Goal: Task Accomplishment & Management: Complete application form

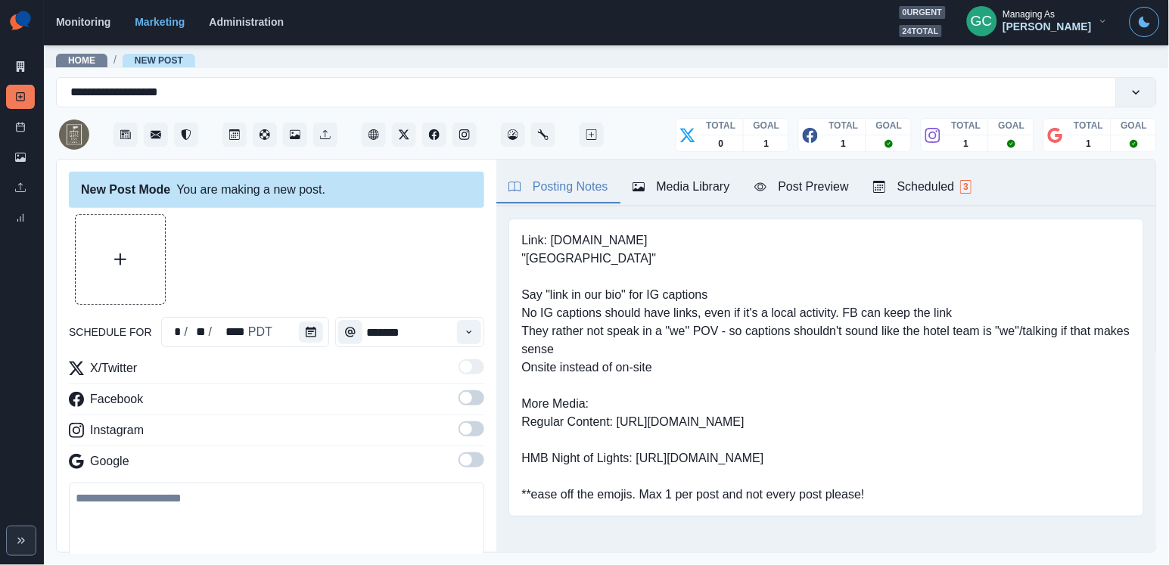
click at [967, 188] on div "Scheduled 3" at bounding box center [922, 187] width 98 height 18
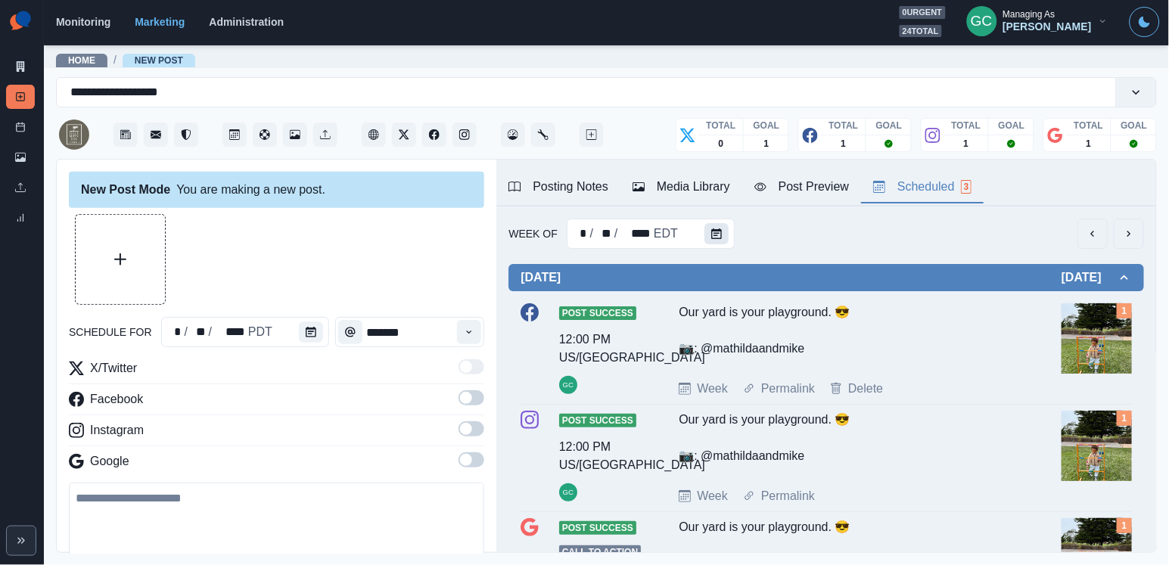
click at [716, 235] on icon "Calendar" at bounding box center [716, 233] width 11 height 11
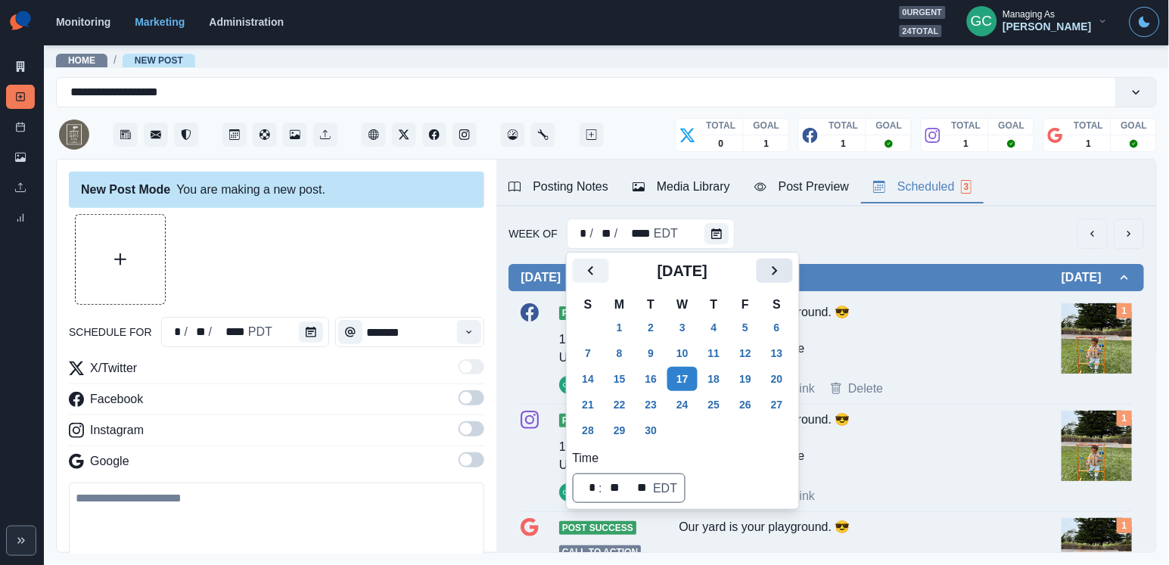
click at [784, 266] on icon "Next" at bounding box center [774, 271] width 18 height 18
click at [613, 355] on button "6" at bounding box center [619, 353] width 30 height 24
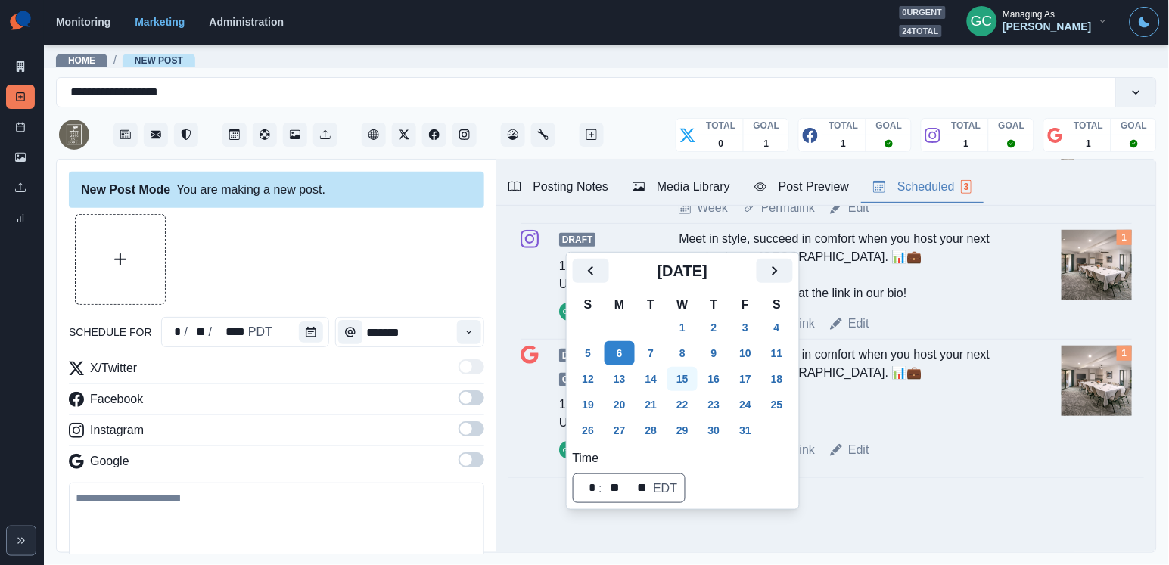
click at [684, 384] on button "15" at bounding box center [682, 379] width 30 height 24
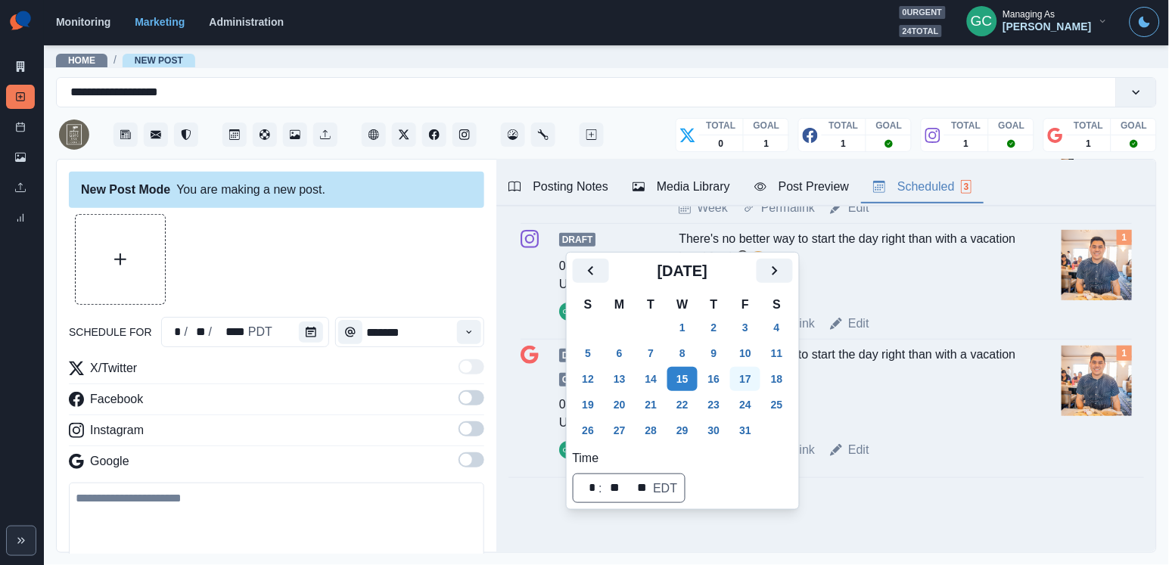
scroll to position [199, 0]
click at [788, 409] on button "25" at bounding box center [777, 405] width 30 height 24
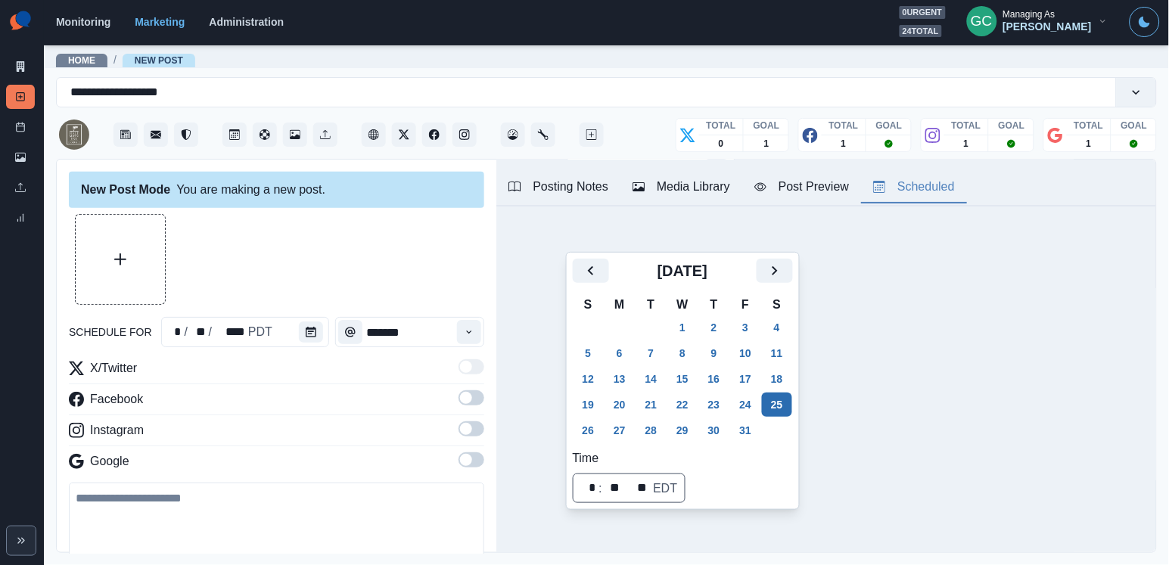
scroll to position [0, 0]
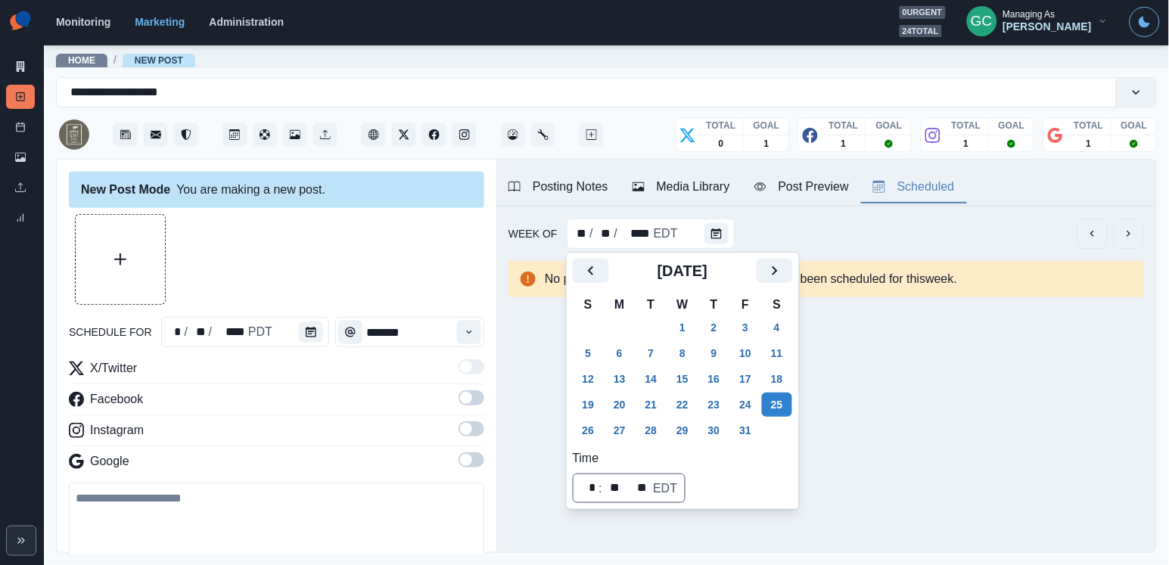
click at [286, 315] on div "schedule for * / ** / **** PDT ******* X/Twitter Facebook Instagram Google 2200…" at bounding box center [276, 429] width 415 height 430
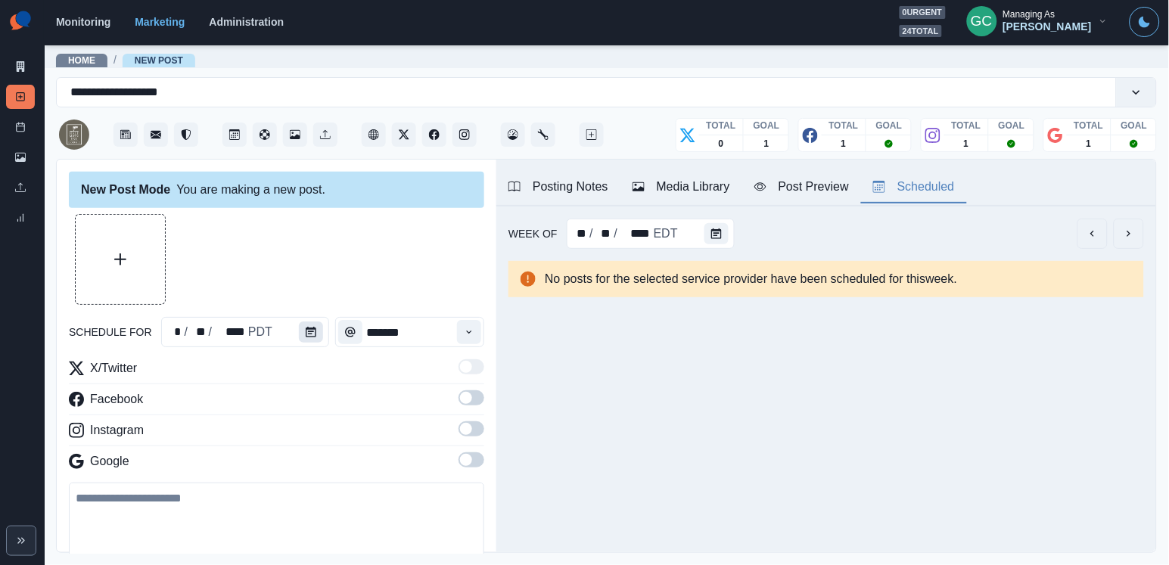
click at [308, 335] on icon "Calendar" at bounding box center [311, 332] width 11 height 11
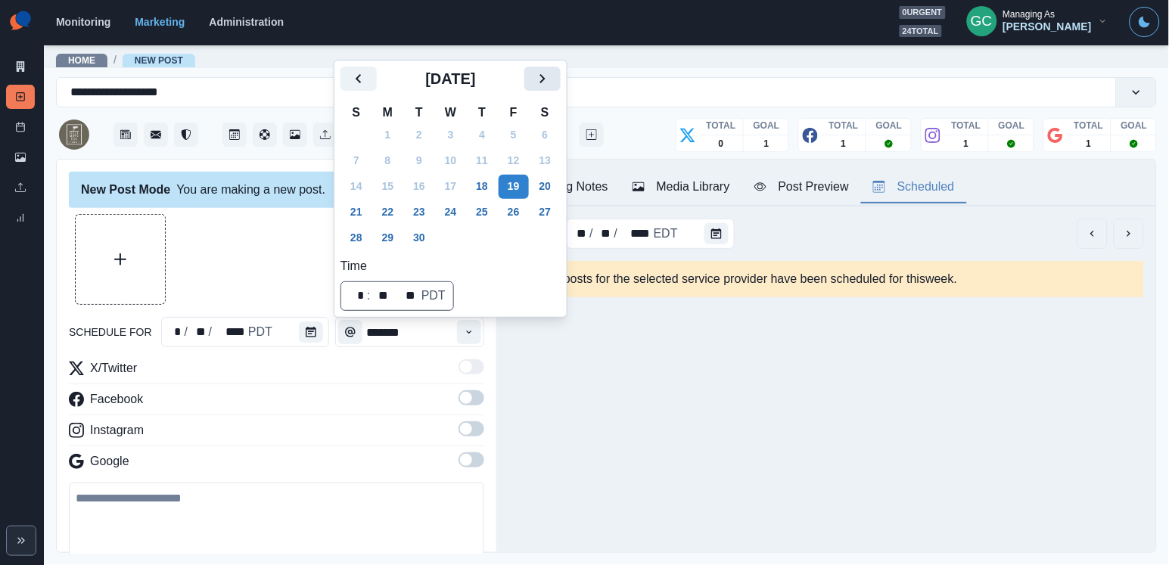
click at [560, 67] on button "Next" at bounding box center [542, 79] width 36 height 24
click at [523, 172] on td "10" at bounding box center [514, 161] width 32 height 26
click at [548, 203] on button "25" at bounding box center [545, 212] width 30 height 24
click at [468, 327] on icon "Time" at bounding box center [469, 332] width 11 height 11
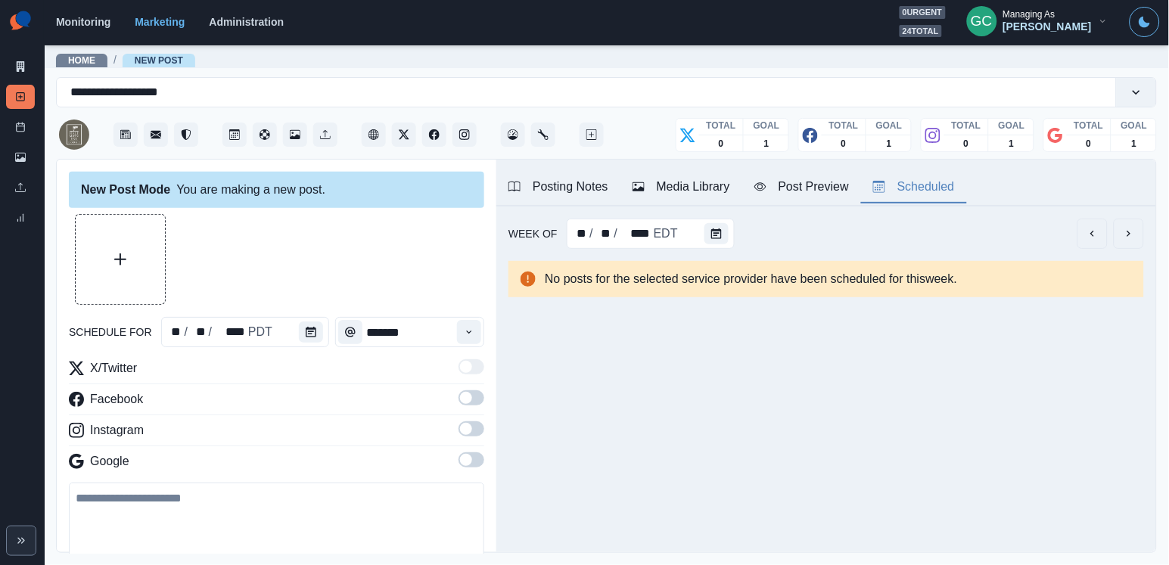
click at [470, 465] on span at bounding box center [466, 460] width 12 height 12
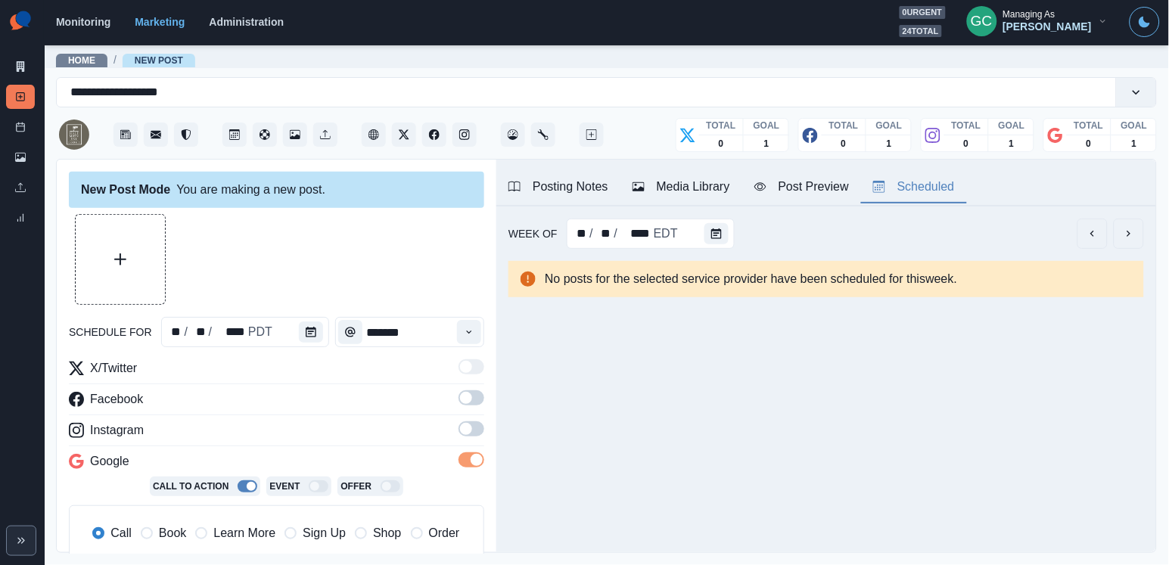
click at [470, 433] on span at bounding box center [466, 429] width 12 height 12
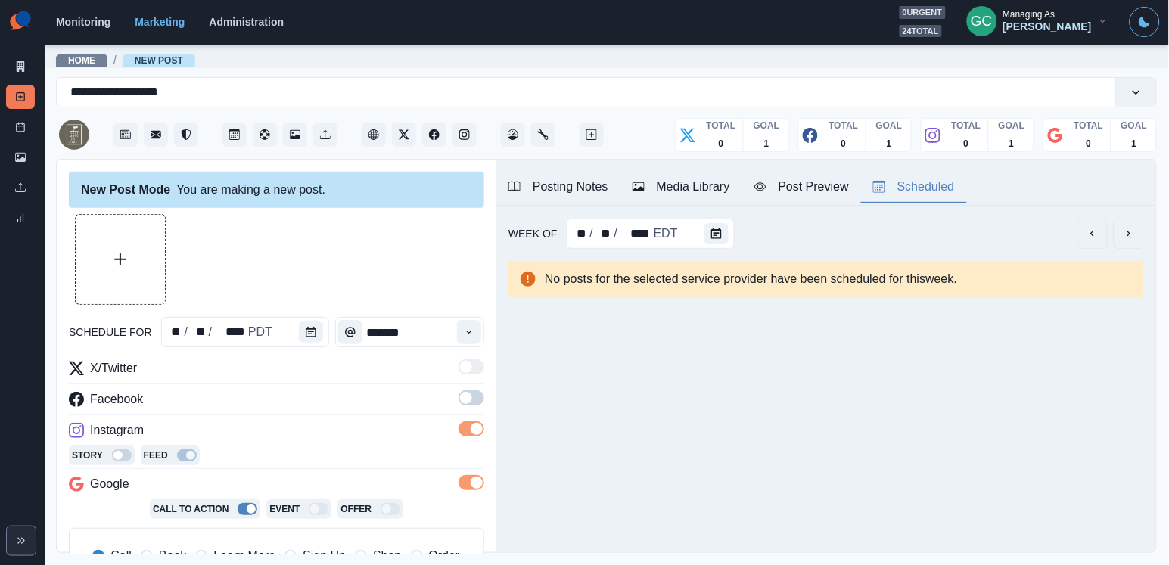
click at [470, 401] on span at bounding box center [466, 398] width 12 height 12
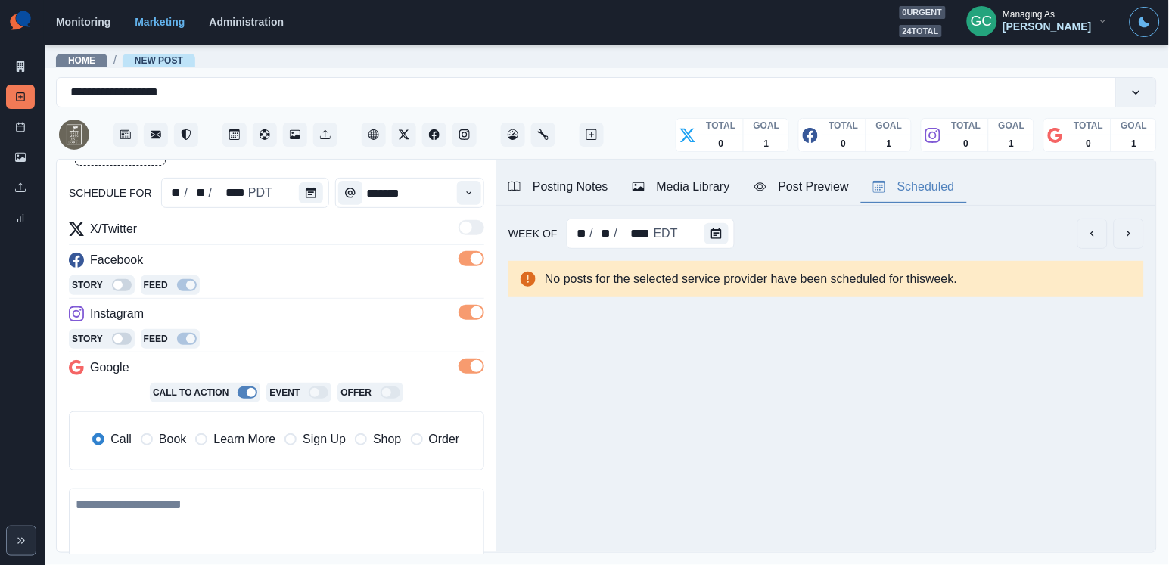
click at [260, 442] on span "Learn More" at bounding box center [244, 439] width 62 height 18
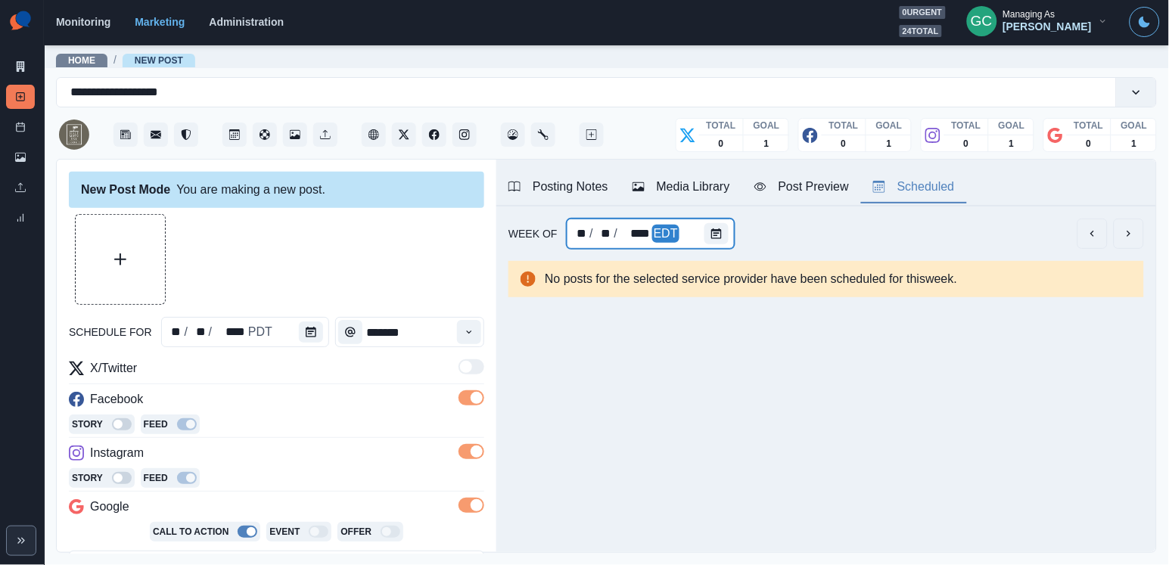
click at [705, 219] on div at bounding box center [719, 234] width 30 height 30
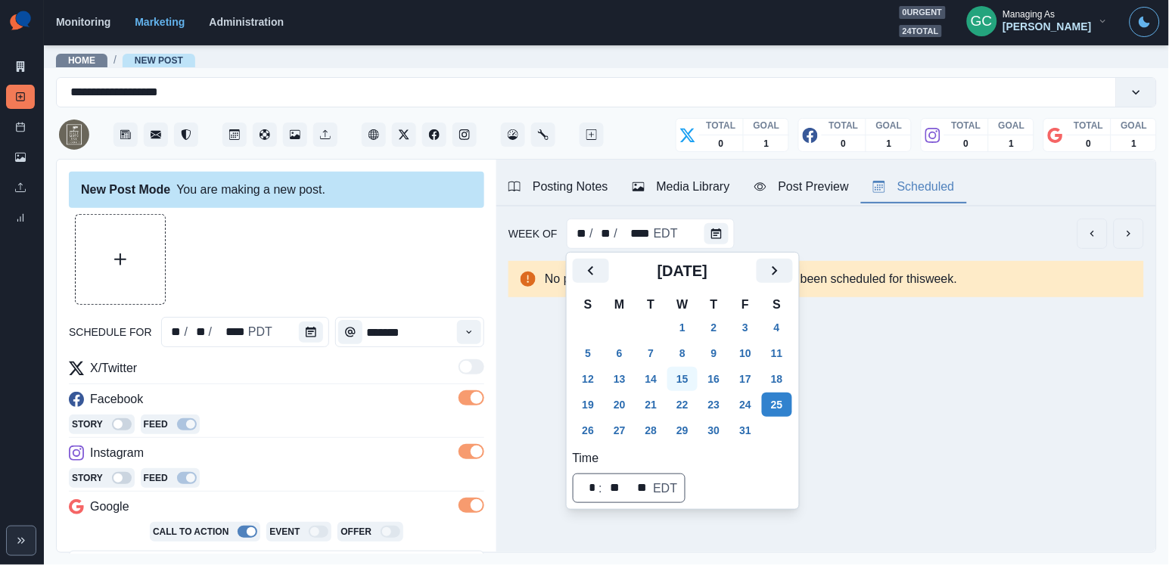
click at [675, 380] on button "15" at bounding box center [682, 379] width 30 height 24
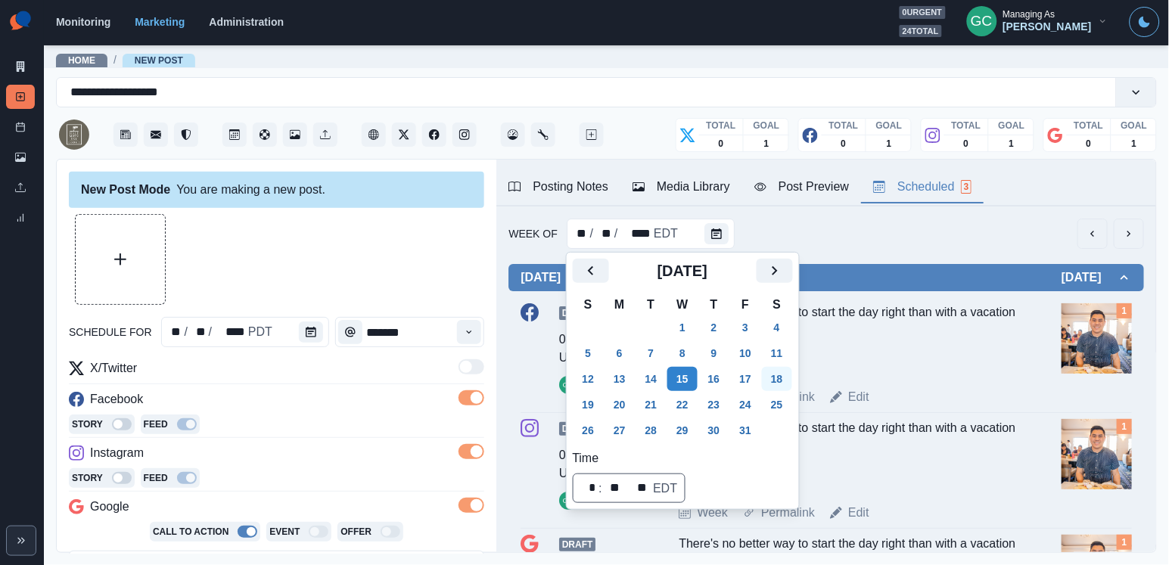
click at [790, 383] on button "18" at bounding box center [777, 379] width 30 height 24
click at [792, 411] on button "25" at bounding box center [777, 405] width 30 height 24
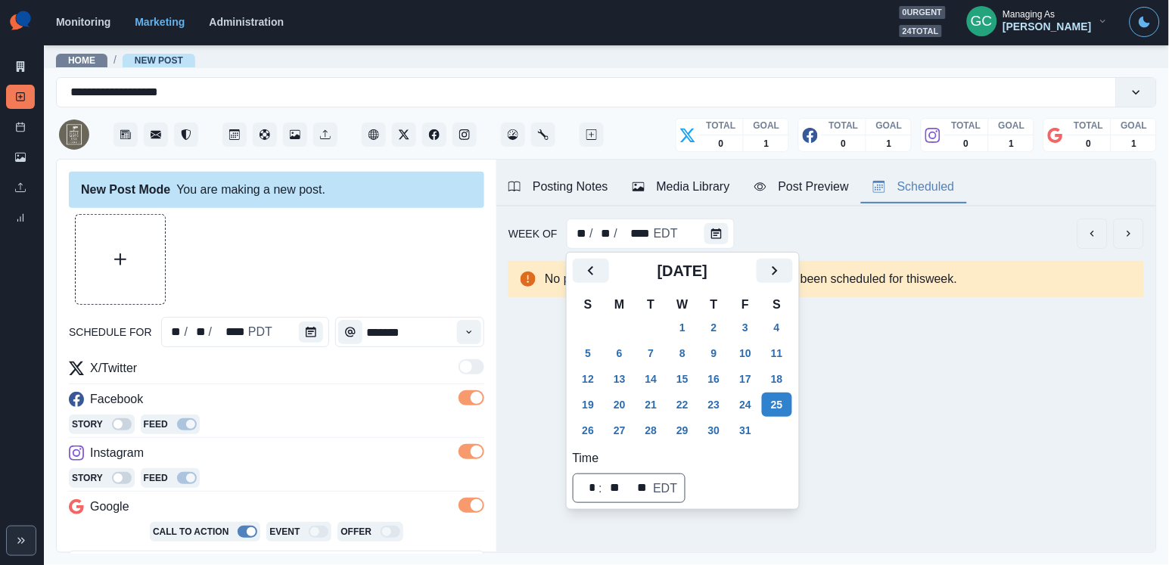
click at [712, 197] on button "Media Library" at bounding box center [681, 188] width 122 height 32
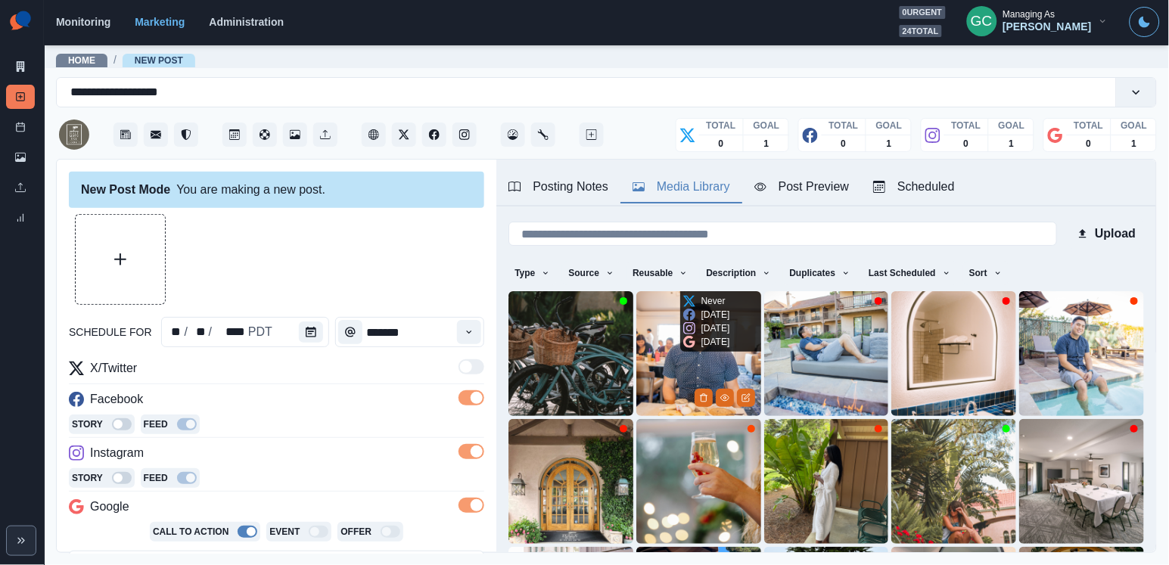
scroll to position [4, 0]
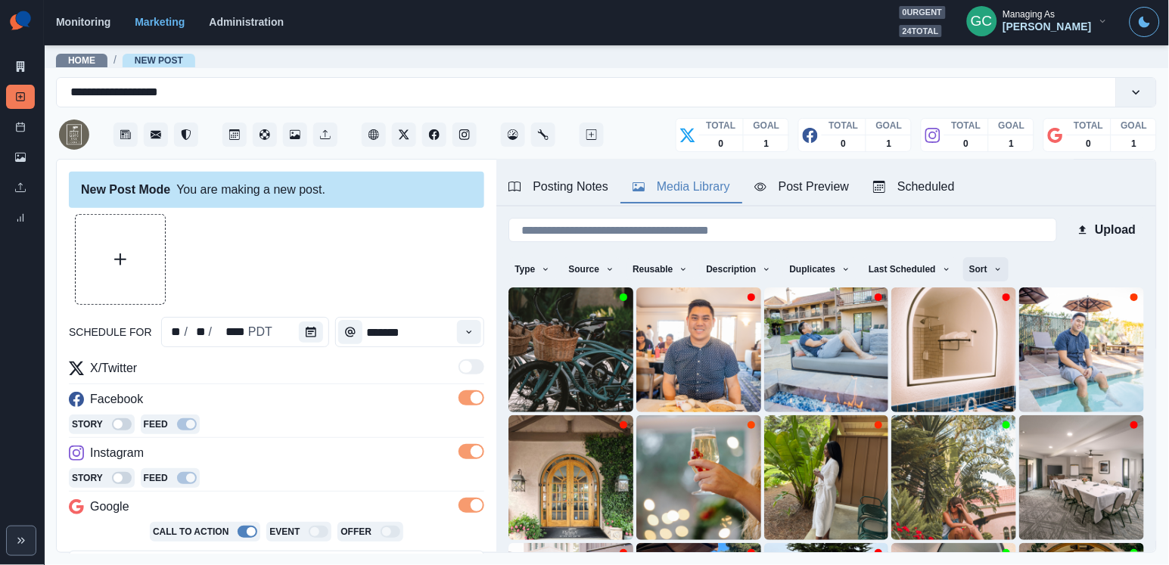
click at [1002, 265] on icon "button" at bounding box center [997, 269] width 9 height 9
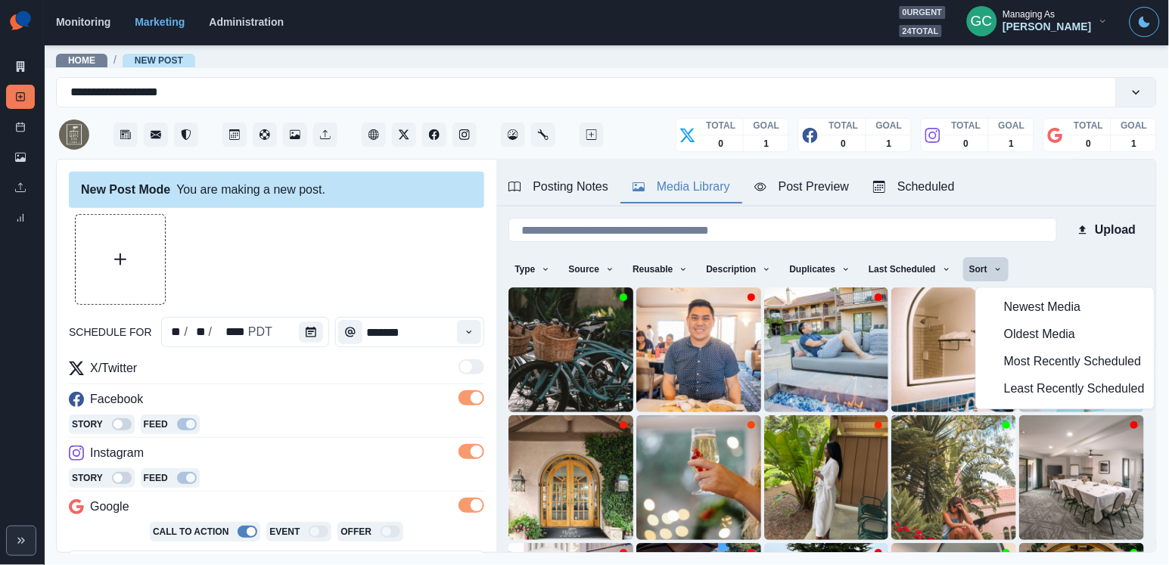
click at [1006, 390] on span "Least Recently Scheduled" at bounding box center [1074, 389] width 141 height 18
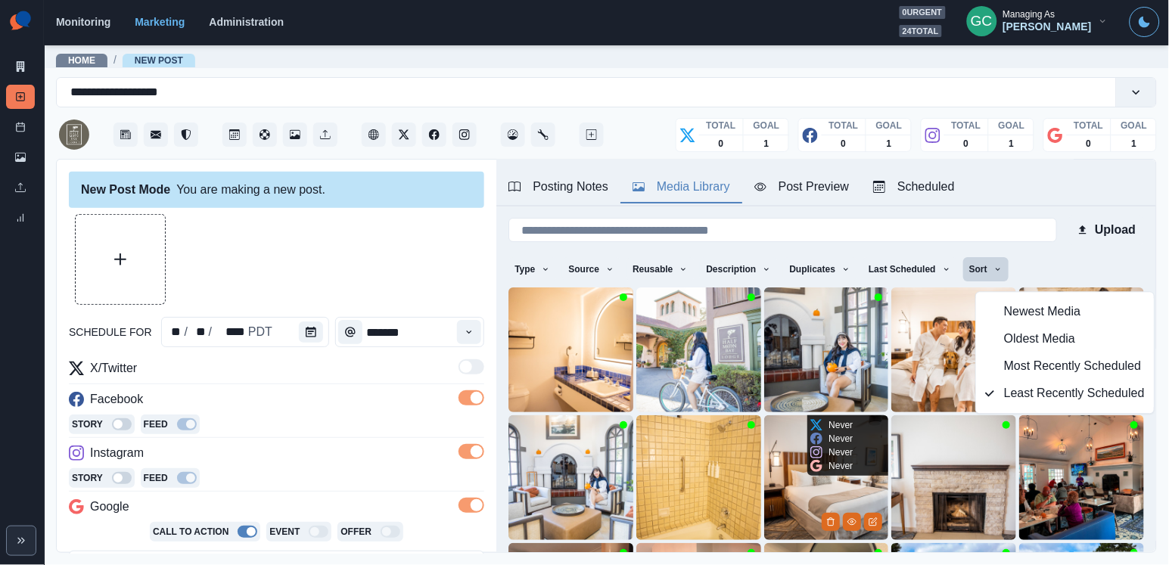
scroll to position [0, 0]
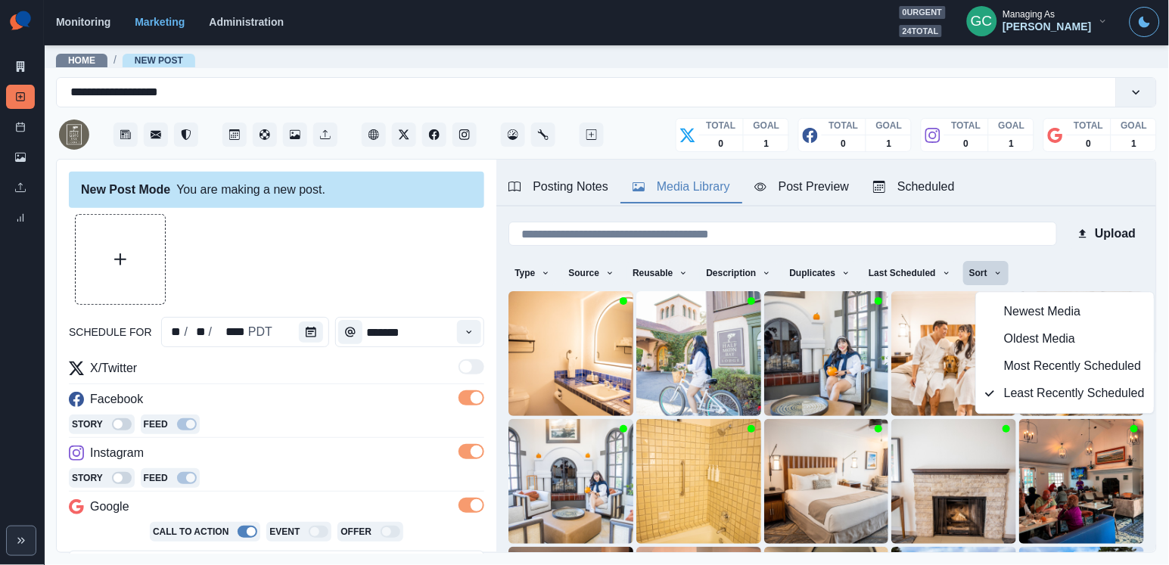
click at [1021, 320] on span "Newest Media" at bounding box center [1074, 312] width 141 height 18
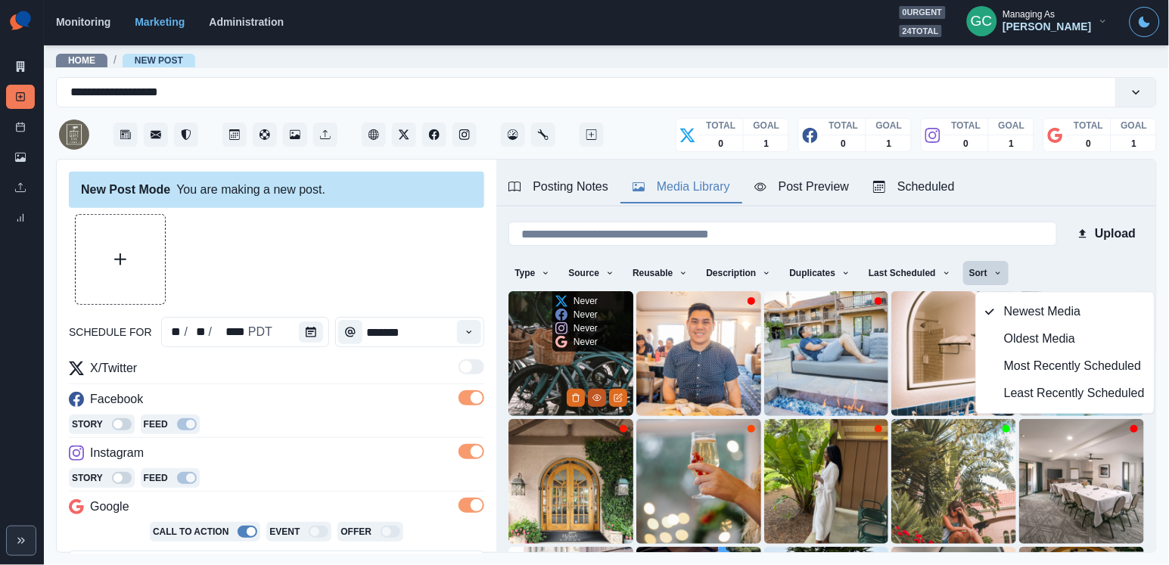
click at [595, 396] on icon "View Media" at bounding box center [596, 397] width 9 height 9
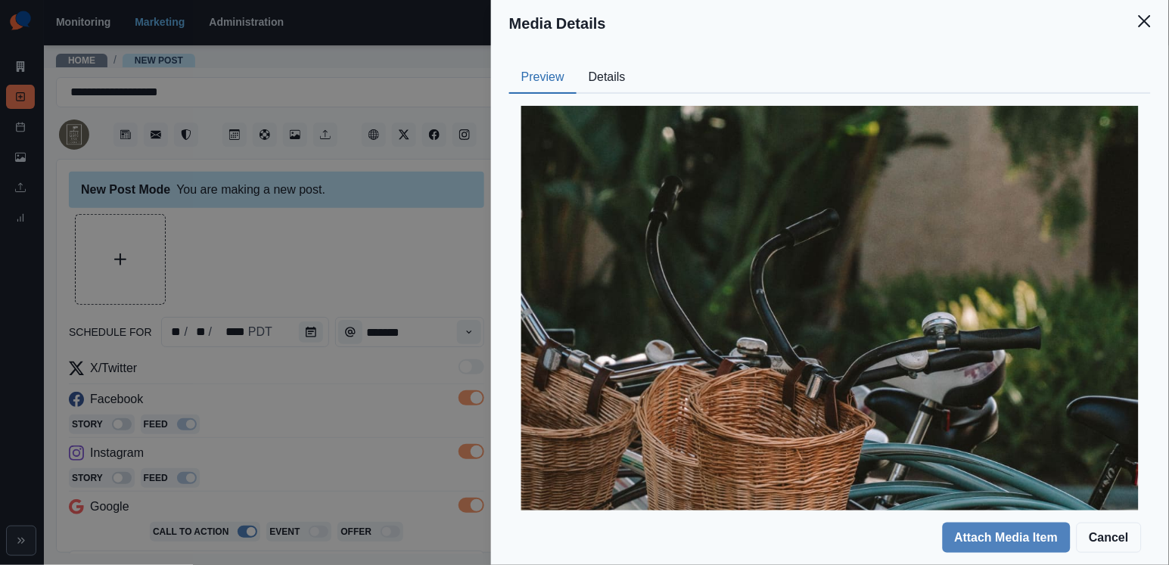
click at [621, 79] on button "Details" at bounding box center [606, 78] width 61 height 32
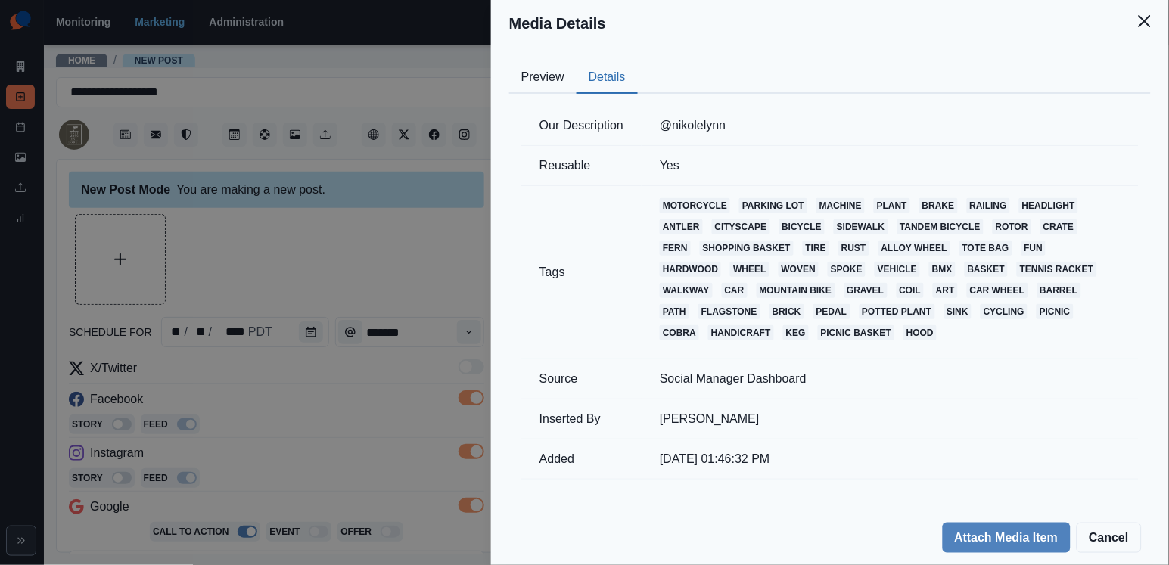
click at [675, 120] on td "@nikolelynn" at bounding box center [889, 126] width 497 height 40
copy td "@nikolelynn"
click at [334, 177] on div "Media Details Preview Details Our Description @nikolelynn Reusable Yes Tags mot…" at bounding box center [584, 282] width 1169 height 565
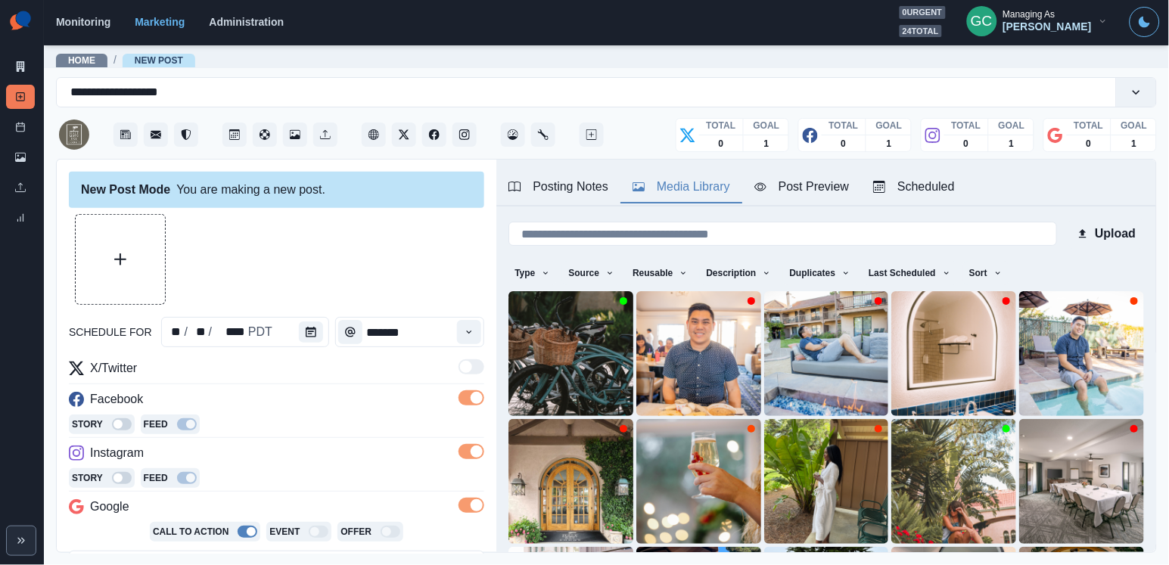
scroll to position [47, 0]
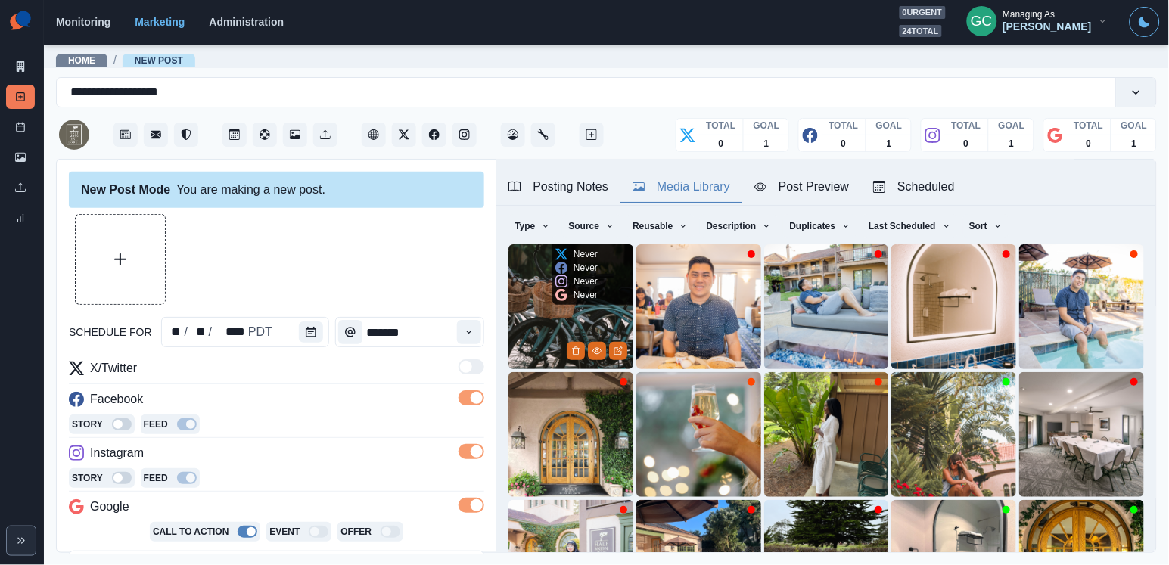
click at [540, 325] on img at bounding box center [570, 306] width 125 height 125
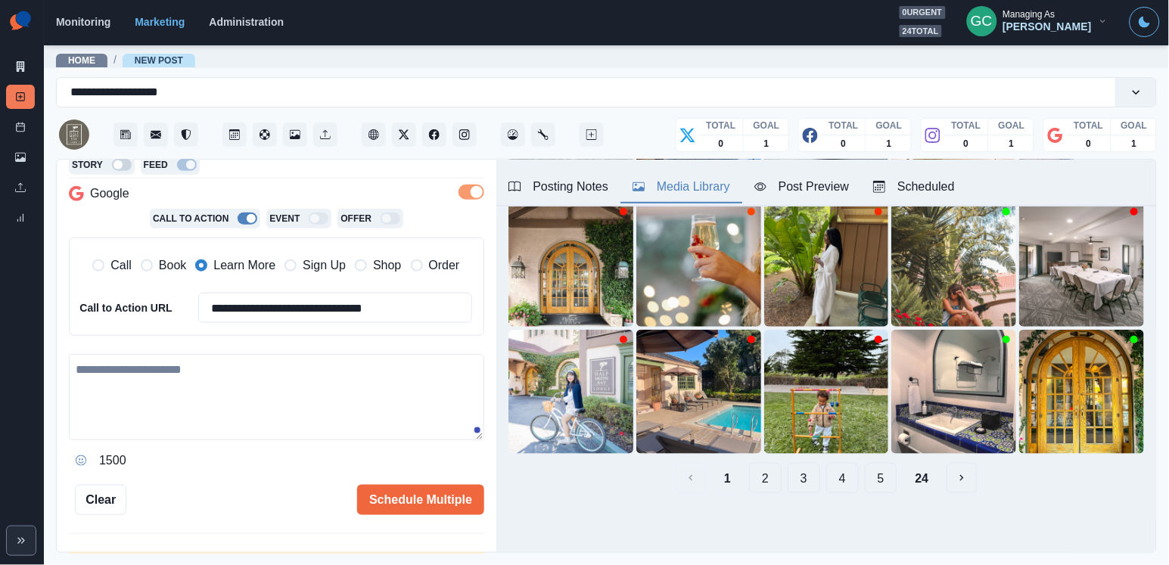
scroll to position [331, 0]
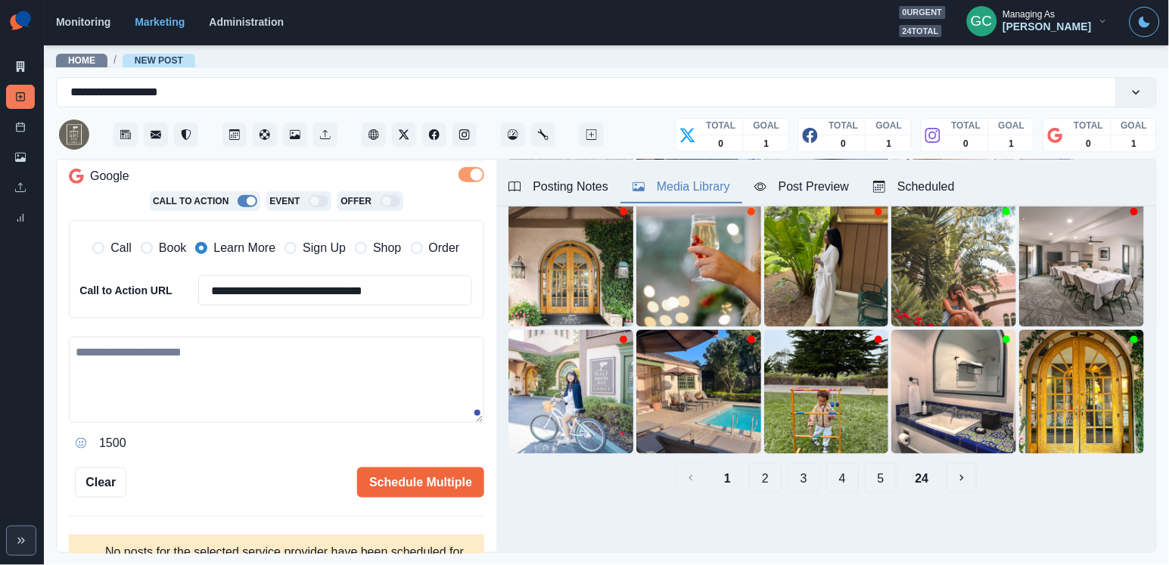
click at [316, 394] on textarea at bounding box center [276, 380] width 415 height 86
paste textarea "**********"
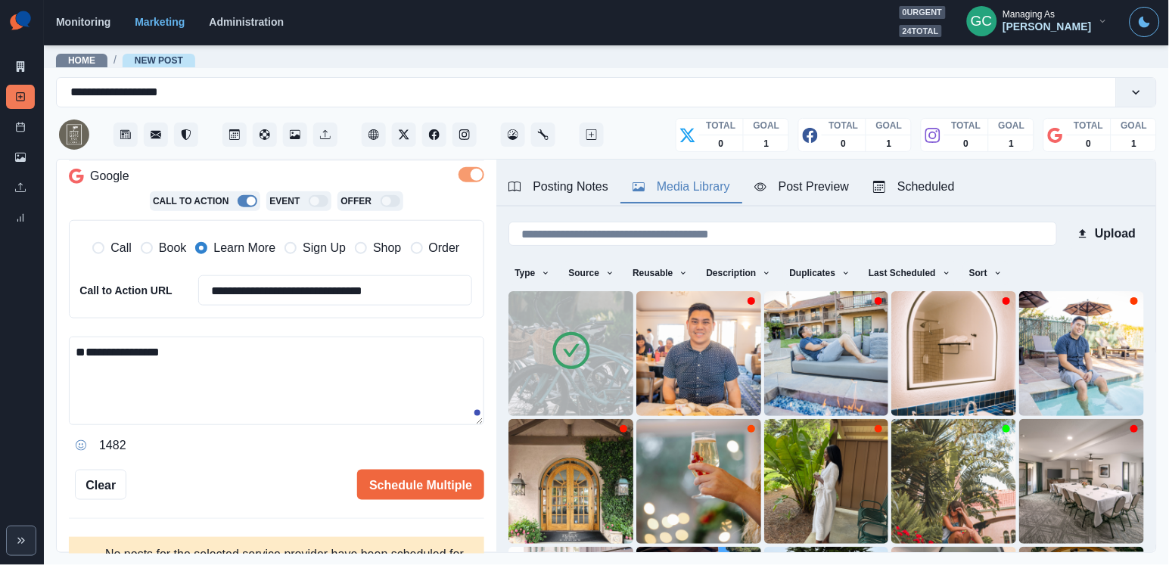
scroll to position [-1, 0]
click at [955, 179] on div "Scheduled" at bounding box center [914, 187] width 82 height 18
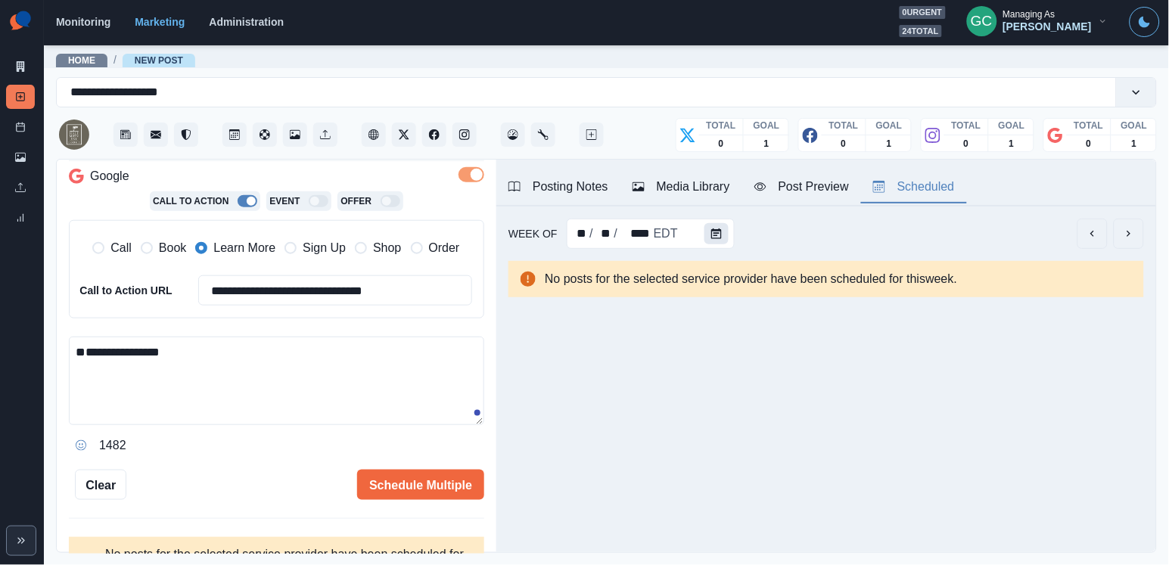
click at [704, 232] on button "Calendar" at bounding box center [716, 233] width 24 height 21
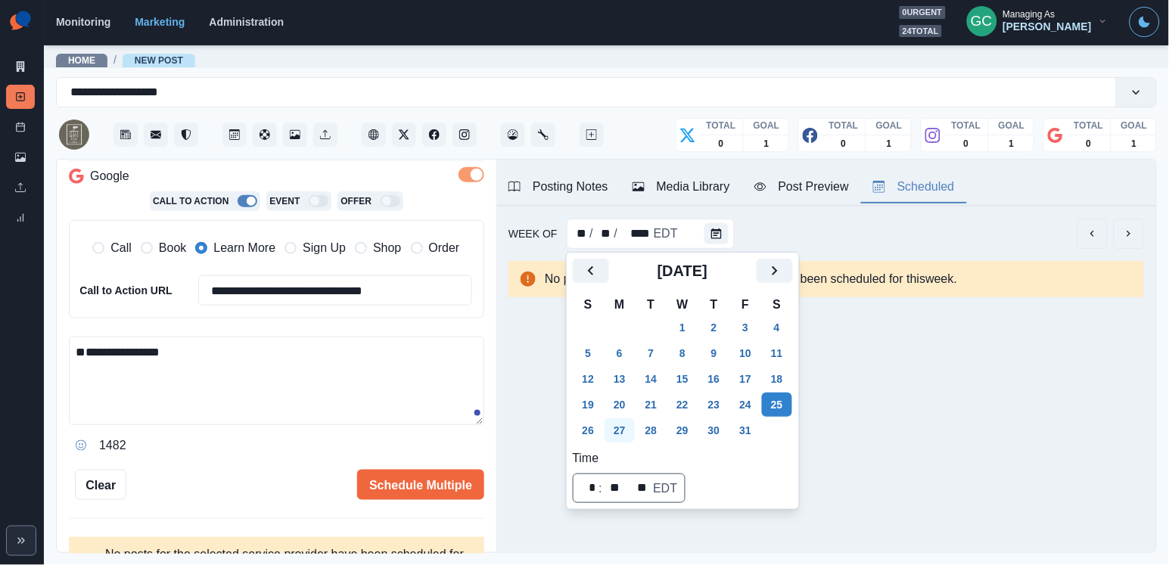
click at [628, 430] on button "27" at bounding box center [619, 430] width 30 height 24
click at [622, 400] on button "20" at bounding box center [619, 405] width 30 height 24
click at [616, 369] on button "13" at bounding box center [619, 379] width 30 height 24
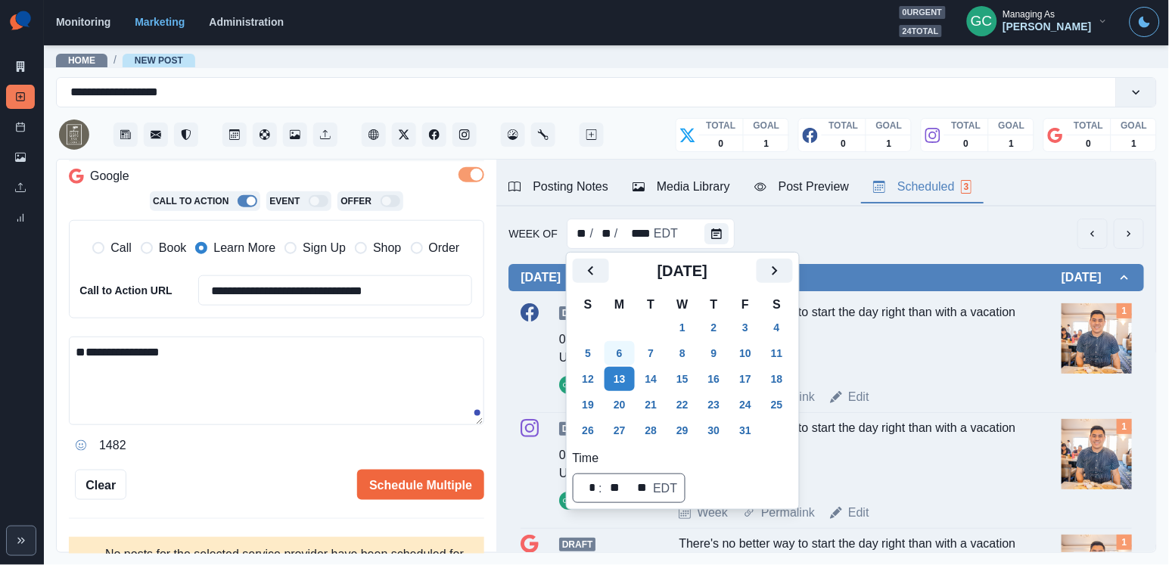
click at [616, 350] on button "6" at bounding box center [619, 353] width 30 height 24
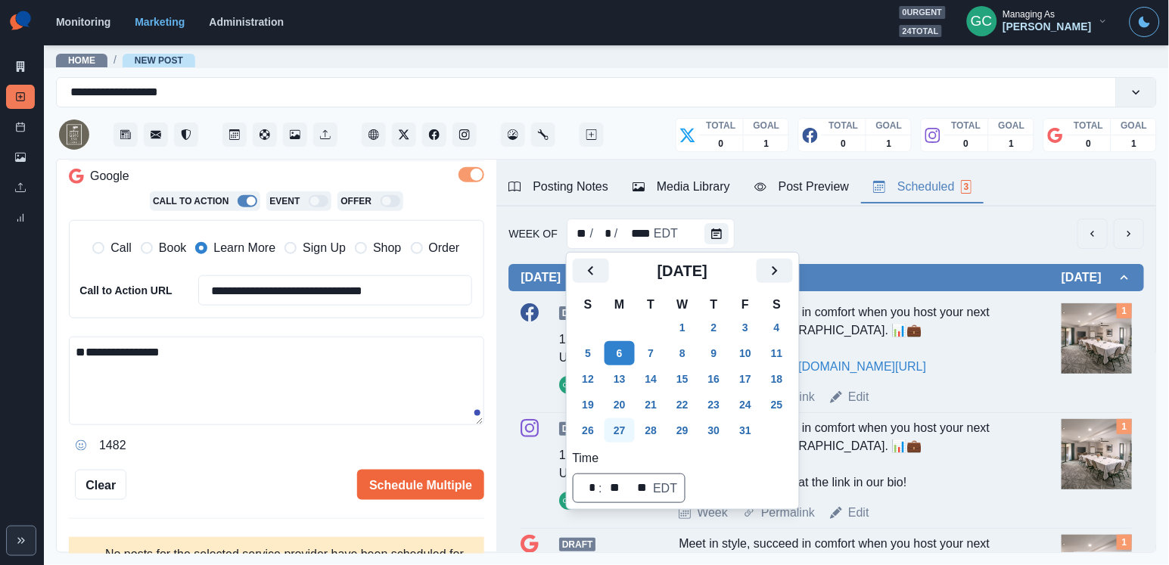
click at [623, 432] on button "27" at bounding box center [619, 430] width 30 height 24
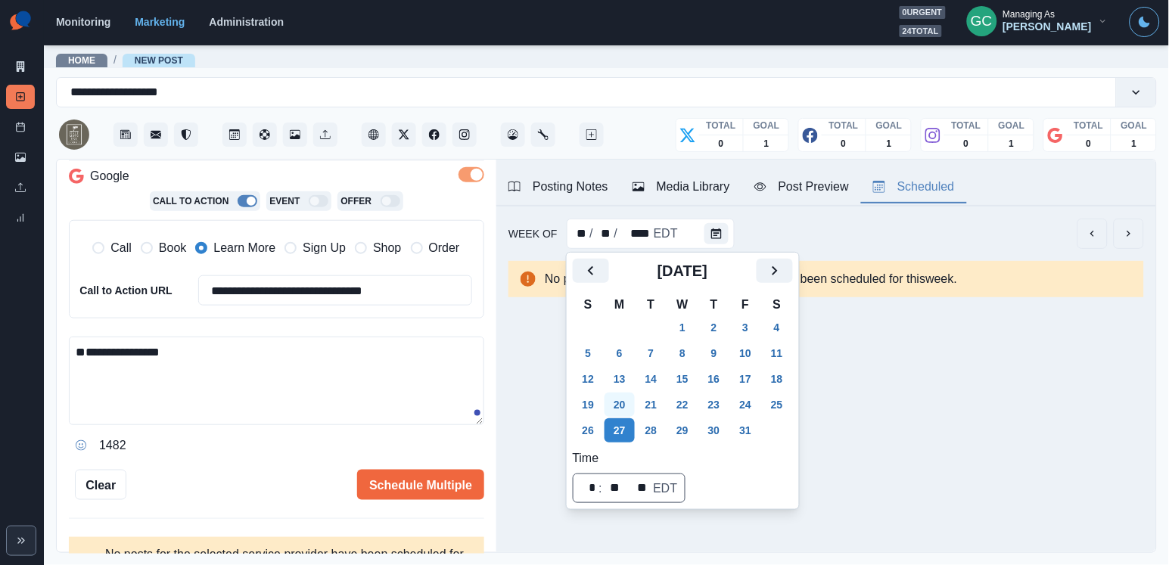
click at [619, 414] on button "20" at bounding box center [619, 405] width 30 height 24
click at [619, 377] on button "13" at bounding box center [619, 379] width 30 height 24
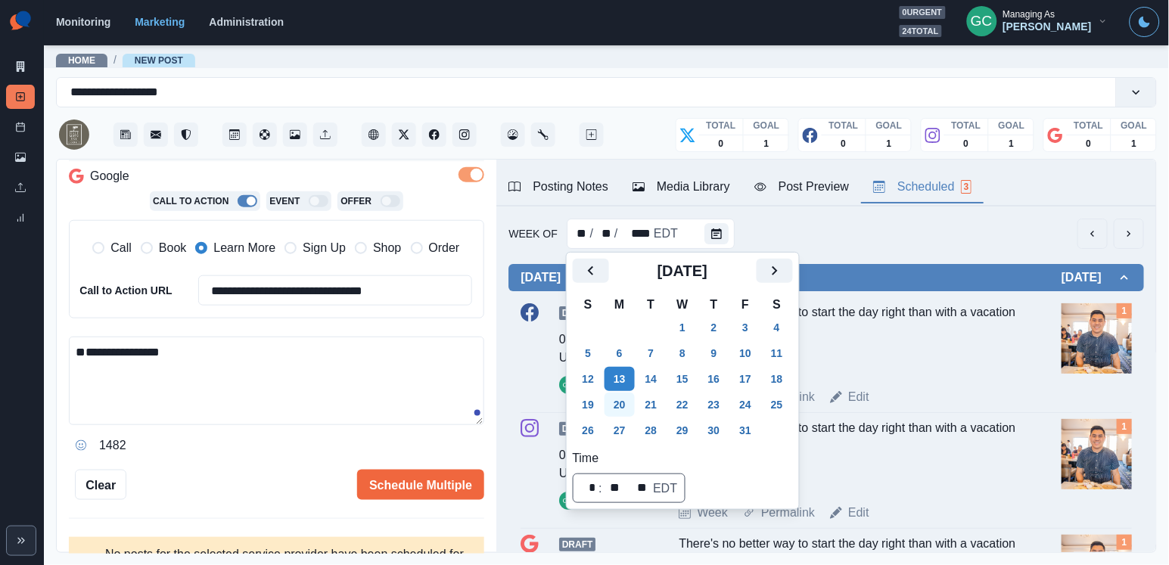
click at [632, 400] on button "20" at bounding box center [619, 405] width 30 height 24
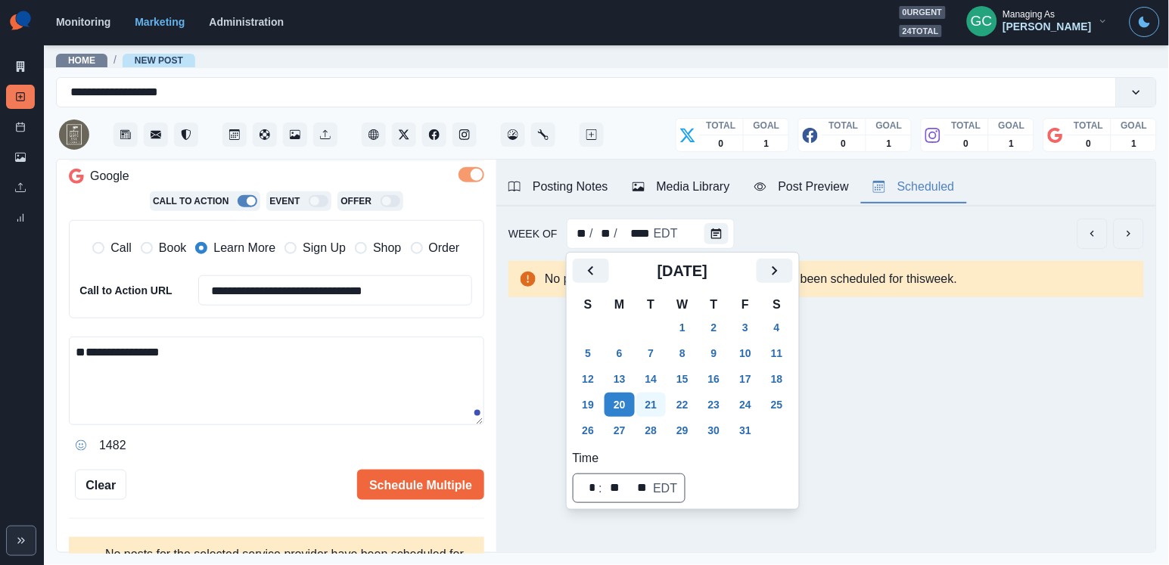
click at [652, 400] on button "21" at bounding box center [651, 405] width 30 height 24
click at [584, 433] on button "26" at bounding box center [588, 430] width 30 height 24
click at [296, 316] on div "**********" at bounding box center [276, 269] width 415 height 98
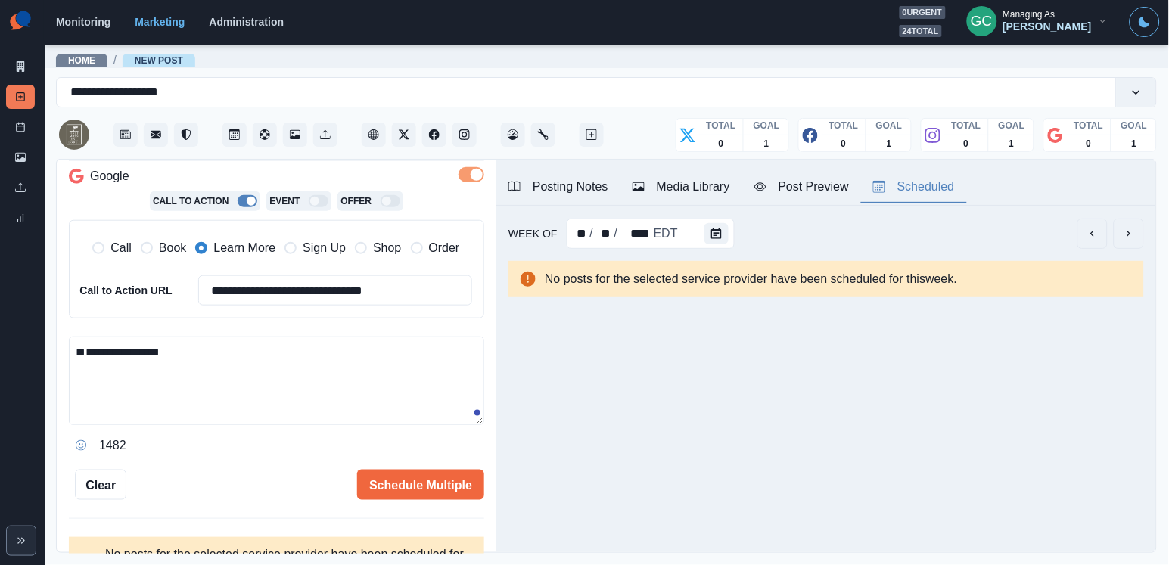
click at [269, 361] on textarea "**********" at bounding box center [276, 381] width 415 height 88
paste textarea "**********"
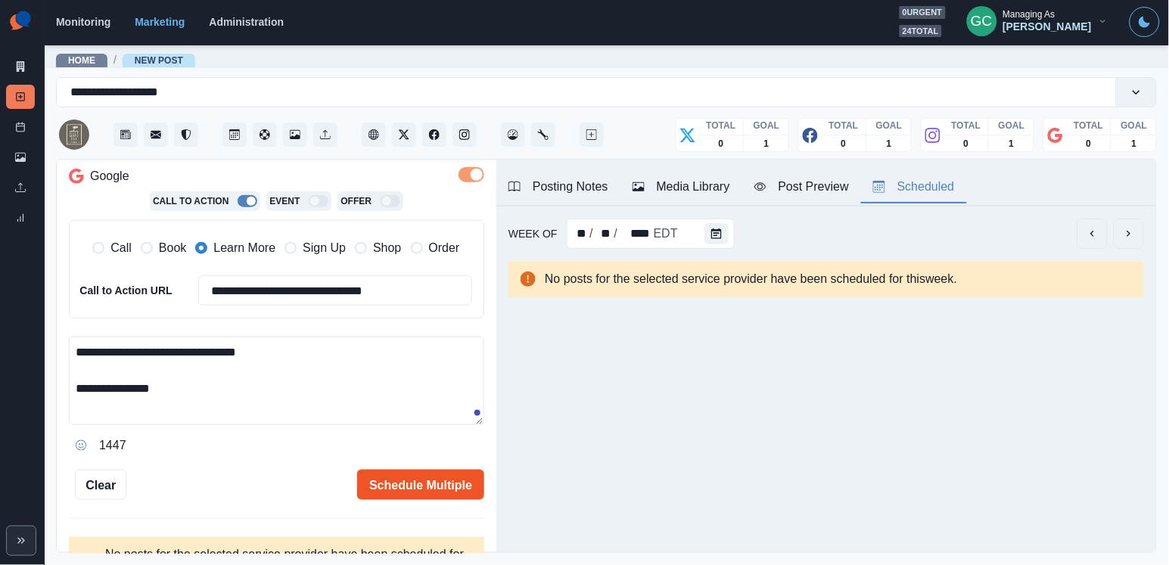
type textarea "**********"
click at [414, 480] on button "Schedule Multiple" at bounding box center [420, 485] width 127 height 30
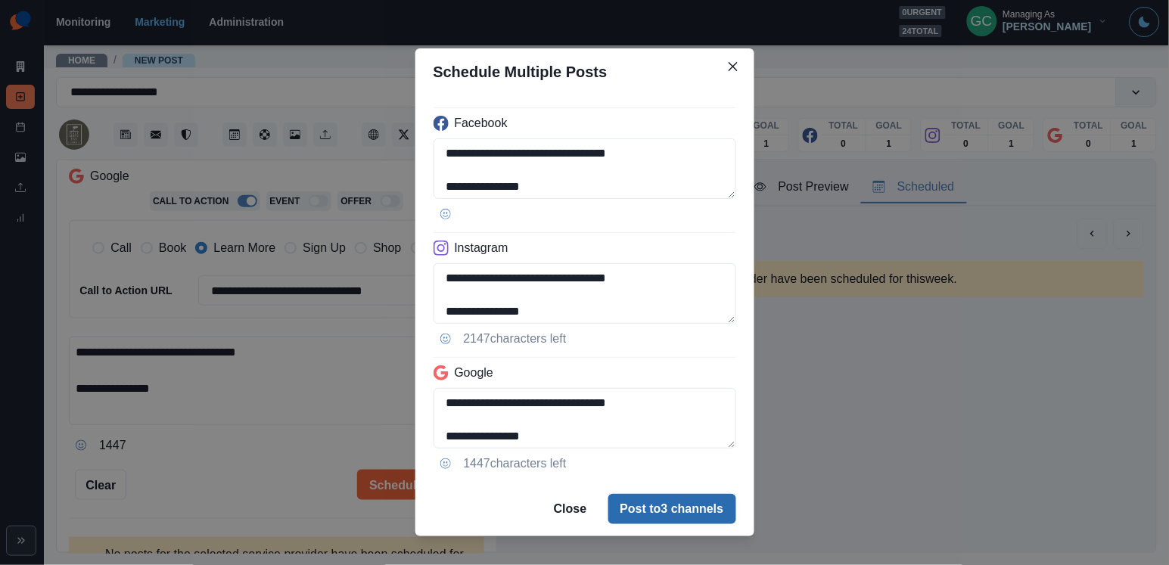
click at [646, 501] on button "Post to 3 channels" at bounding box center [672, 509] width 128 height 30
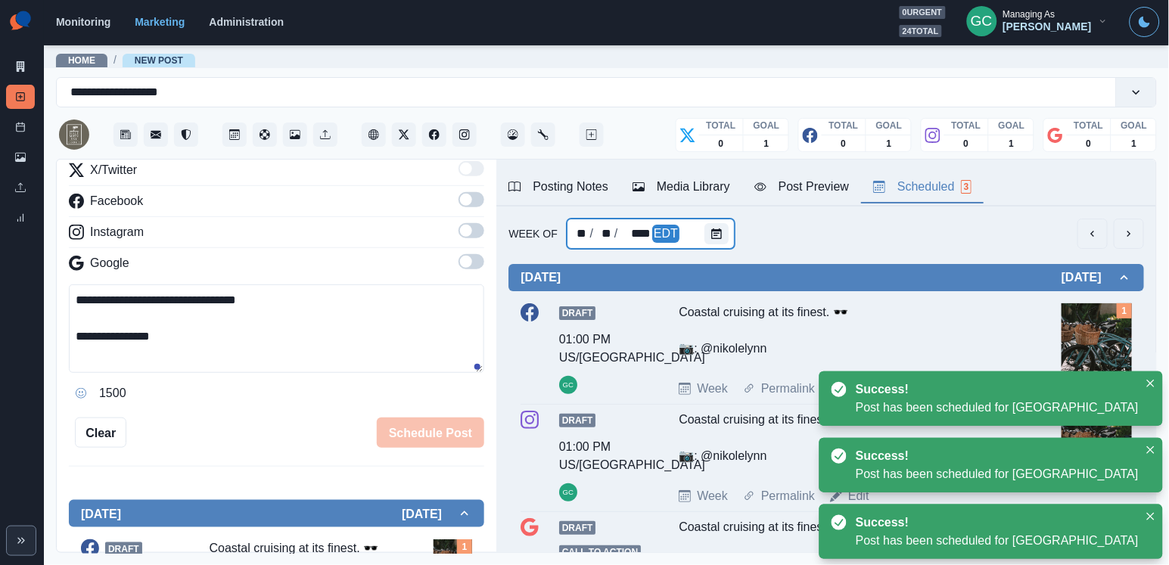
click at [712, 222] on div at bounding box center [719, 234] width 30 height 30
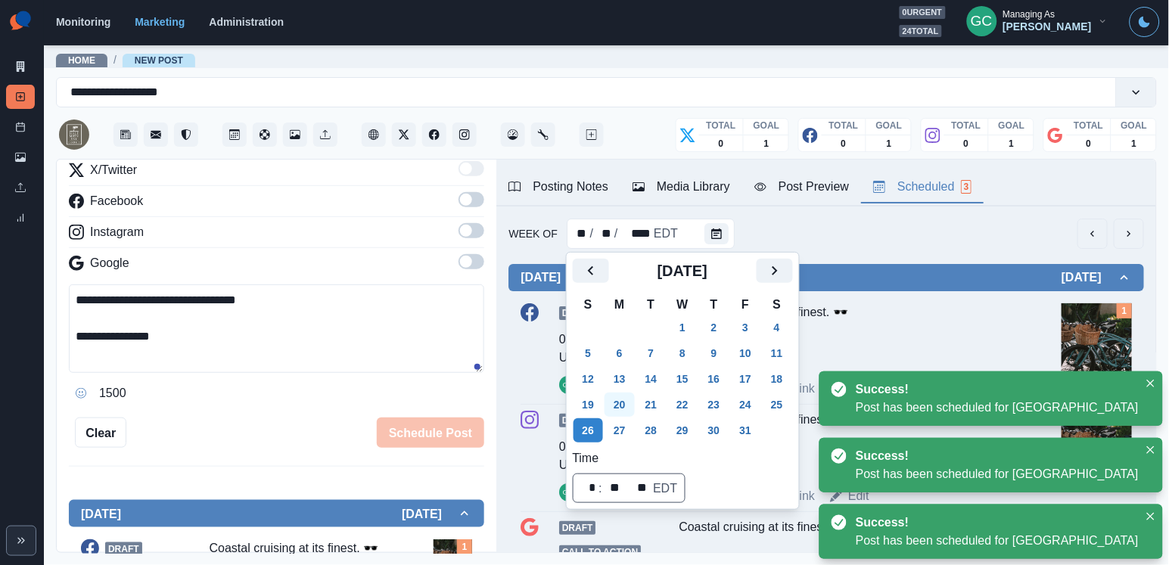
click at [616, 411] on button "20" at bounding box center [619, 405] width 30 height 24
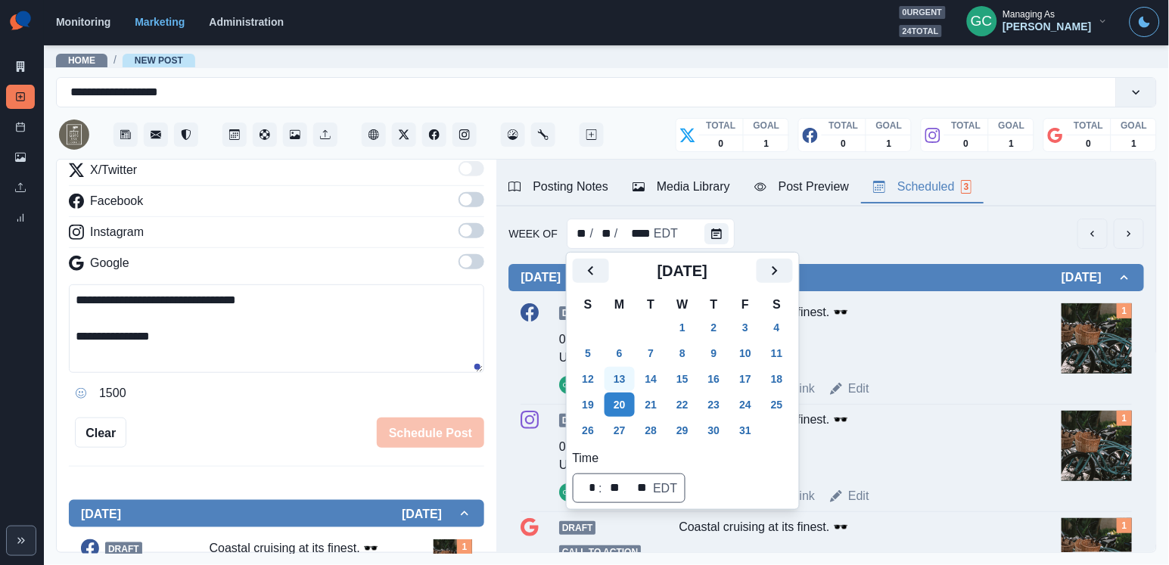
click at [619, 380] on button "13" at bounding box center [619, 379] width 30 height 24
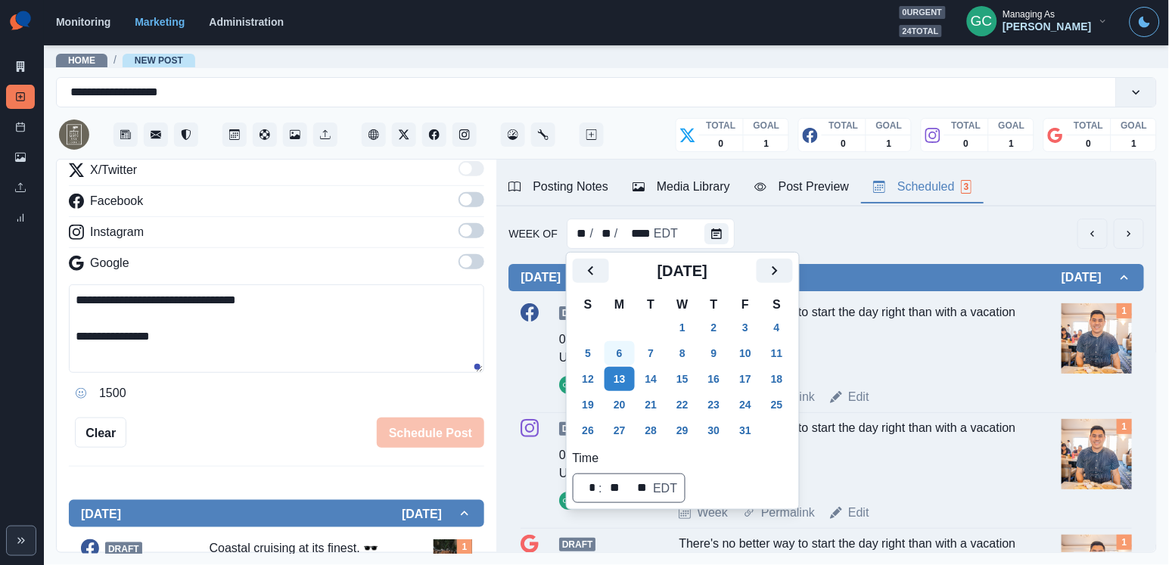
click at [622, 355] on button "6" at bounding box center [619, 353] width 30 height 24
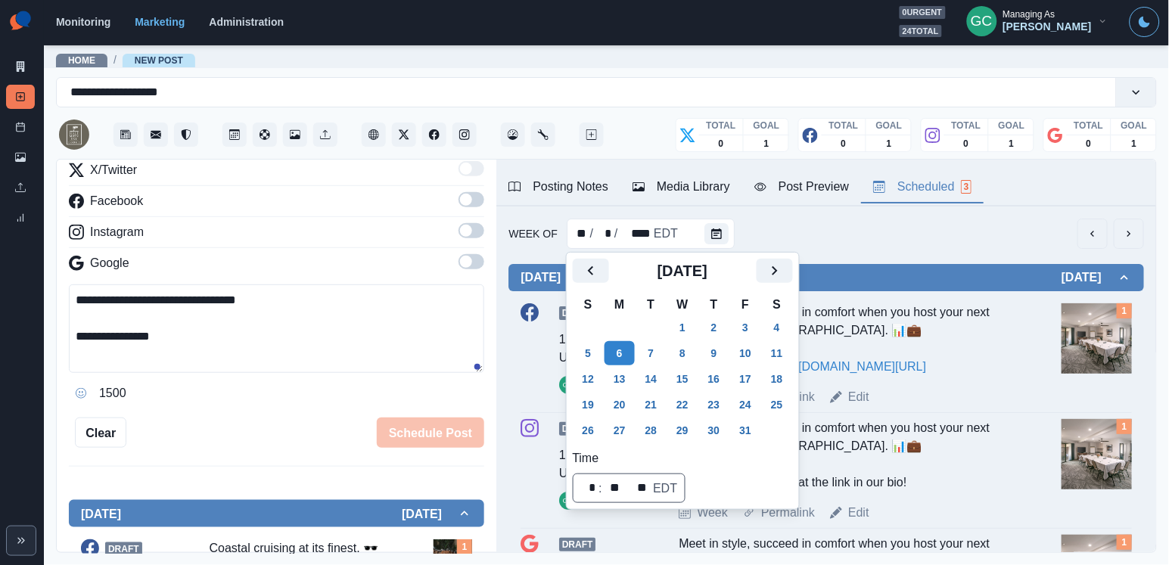
click at [627, 318] on td "29" at bounding box center [620, 328] width 32 height 26
click at [725, 317] on button "2" at bounding box center [714, 327] width 30 height 24
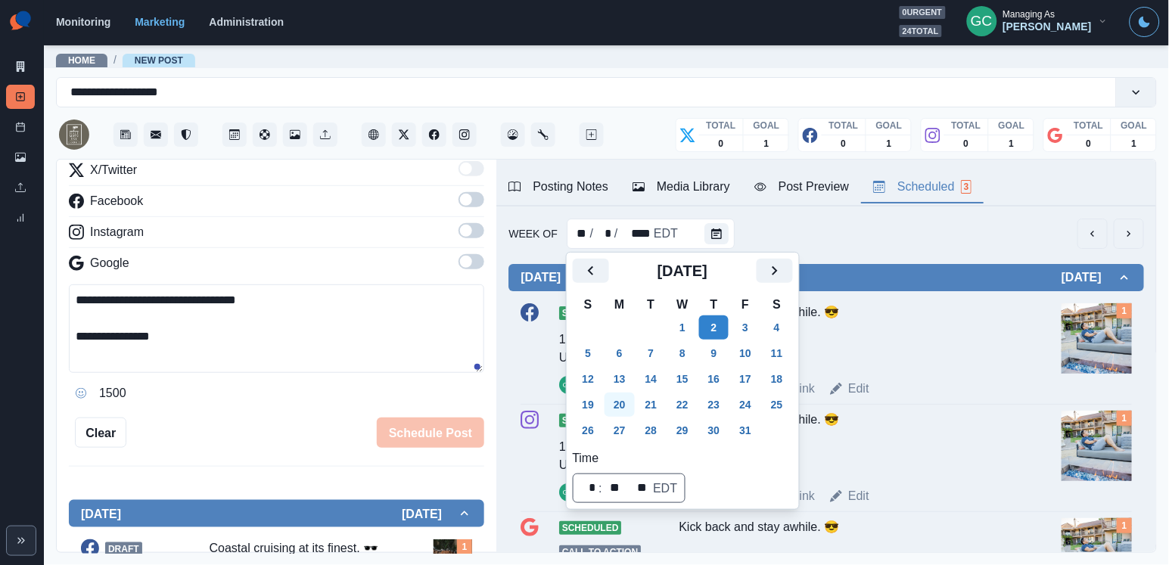
click at [619, 409] on button "20" at bounding box center [619, 405] width 30 height 24
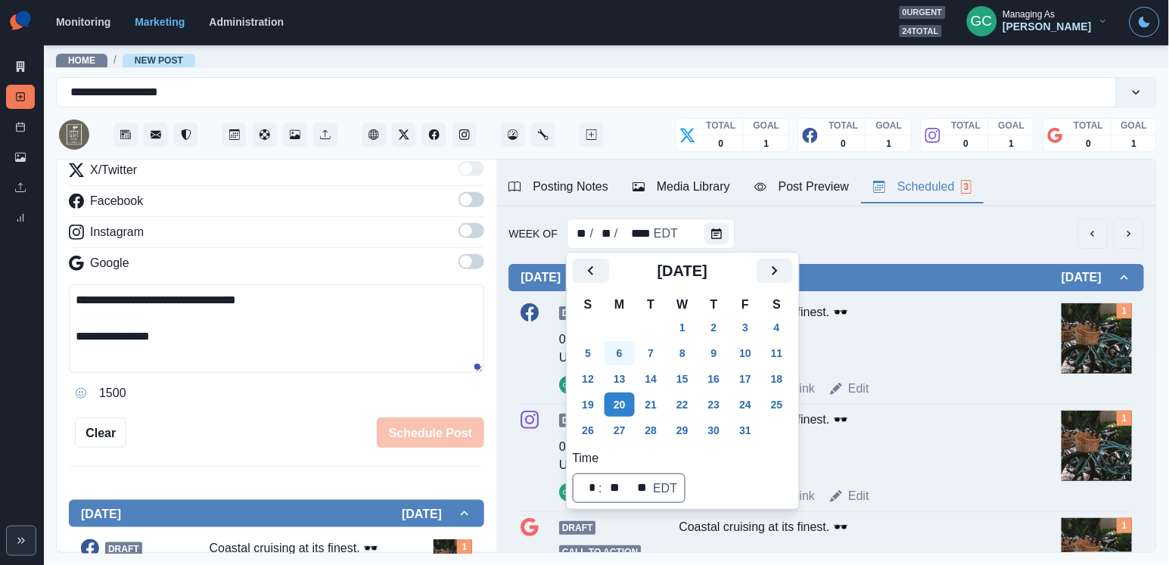
click at [629, 349] on button "6" at bounding box center [619, 353] width 30 height 24
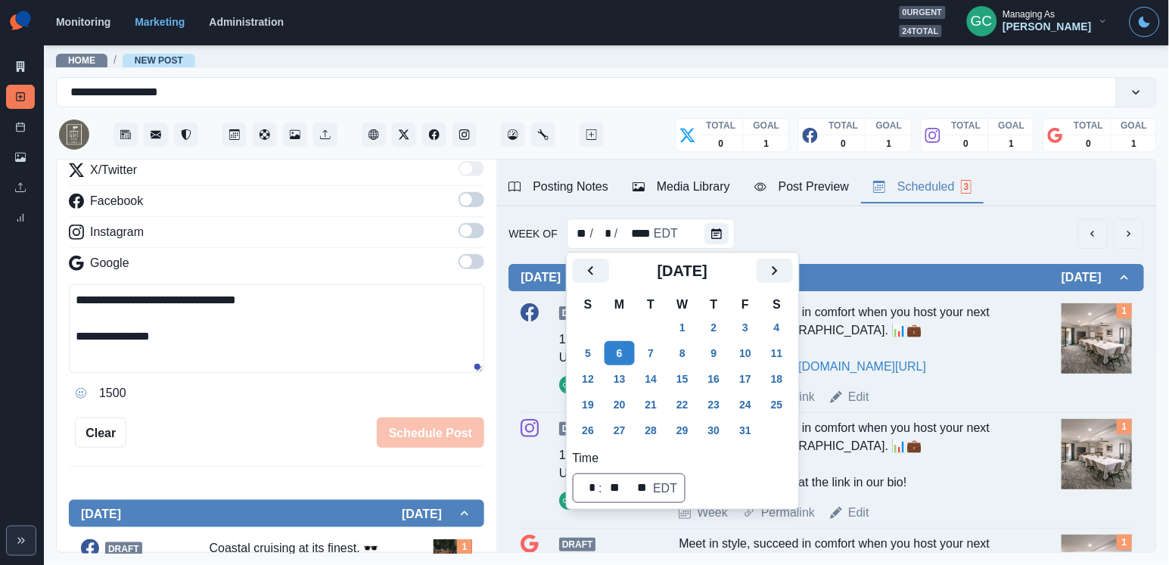
click at [922, 330] on div "Meet in style, succeed in comfort when you host your next meeting in our Tower …" at bounding box center [847, 339] width 338 height 73
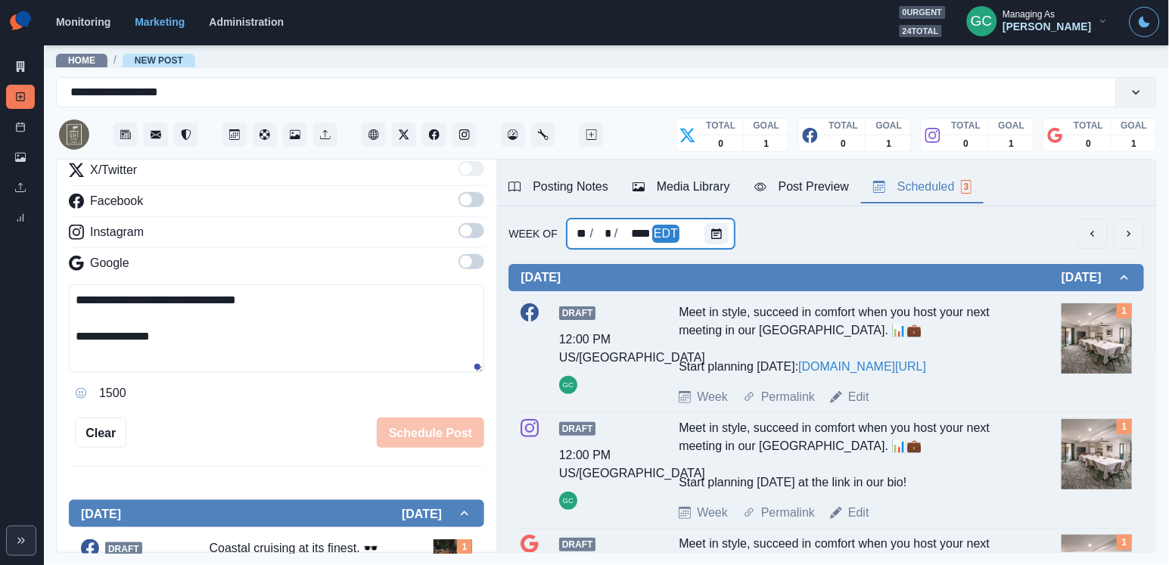
click at [707, 219] on div at bounding box center [719, 234] width 30 height 30
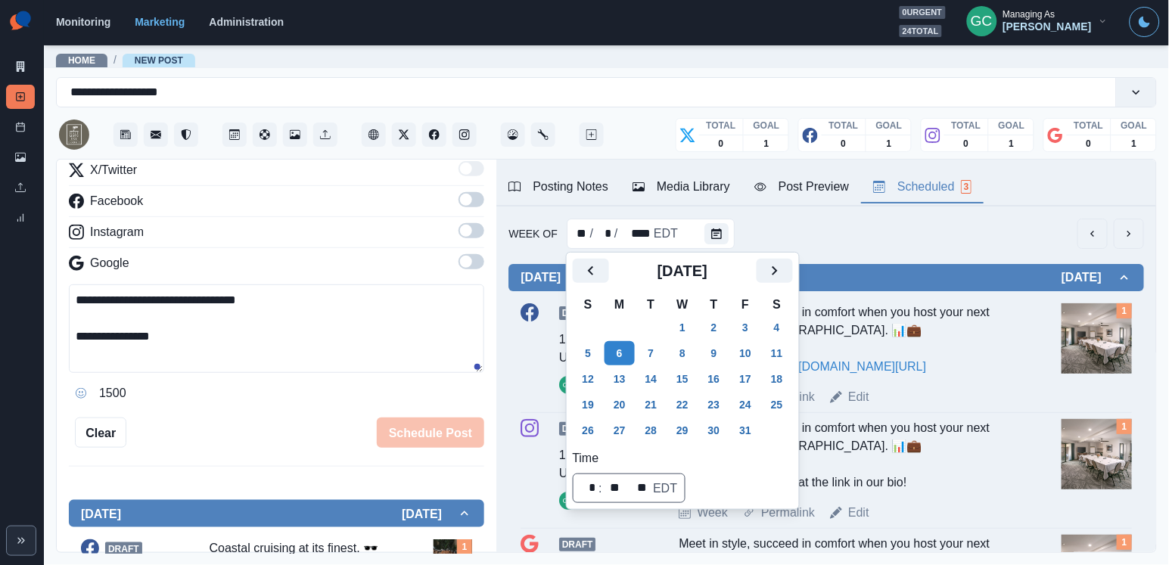
click at [730, 312] on th "T" at bounding box center [714, 305] width 32 height 20
click at [722, 318] on button "2" at bounding box center [714, 327] width 30 height 24
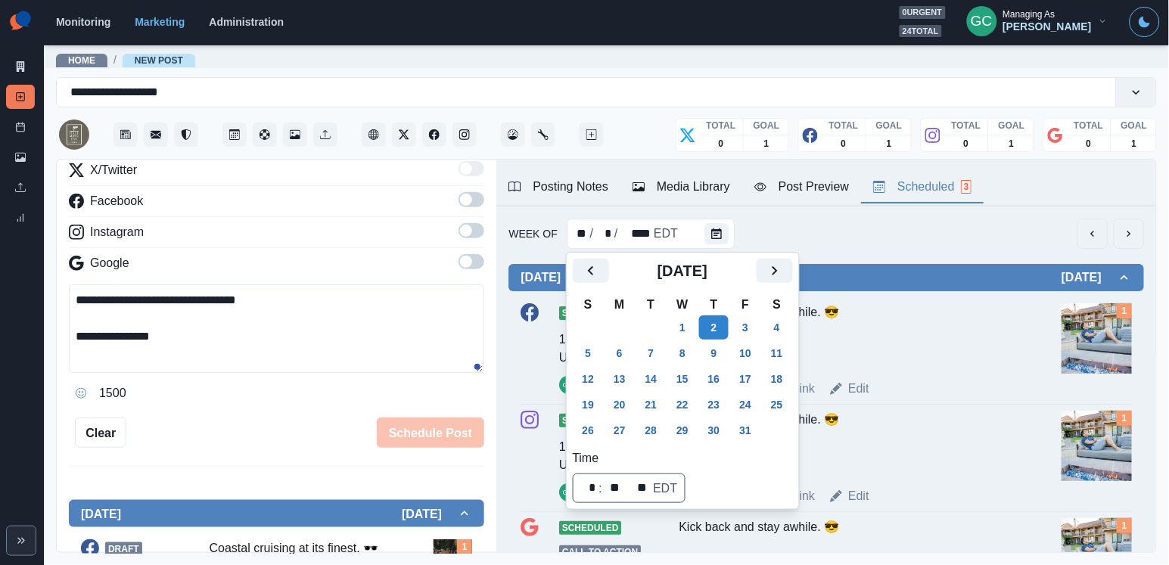
click at [936, 347] on div "Kick back and stay awhile. 😎 📷: @keshiasih" at bounding box center [847, 335] width 338 height 64
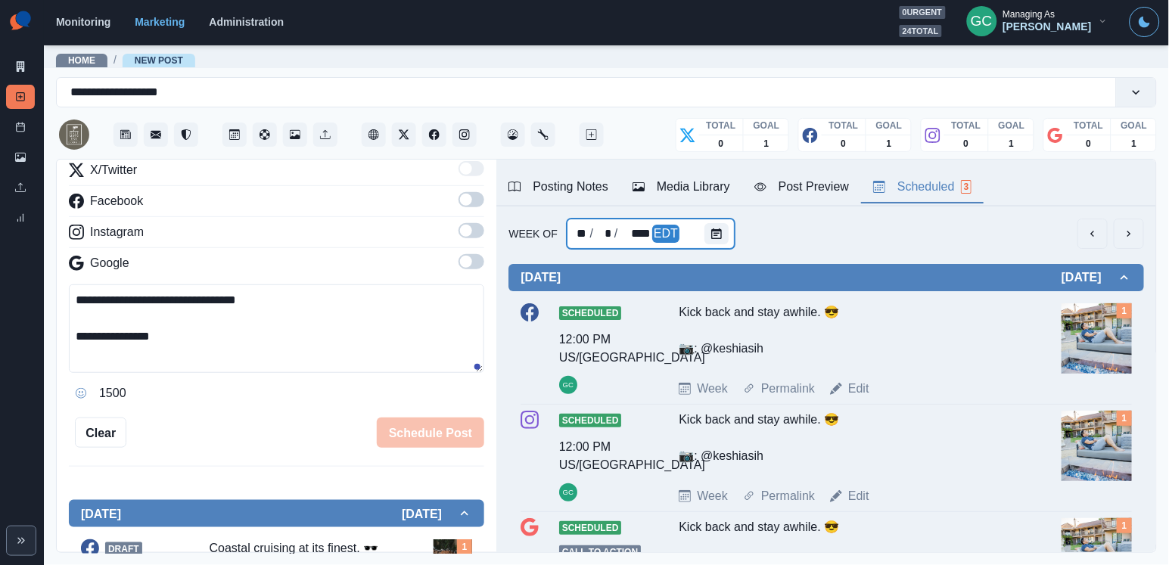
click at [729, 231] on div at bounding box center [719, 234] width 30 height 30
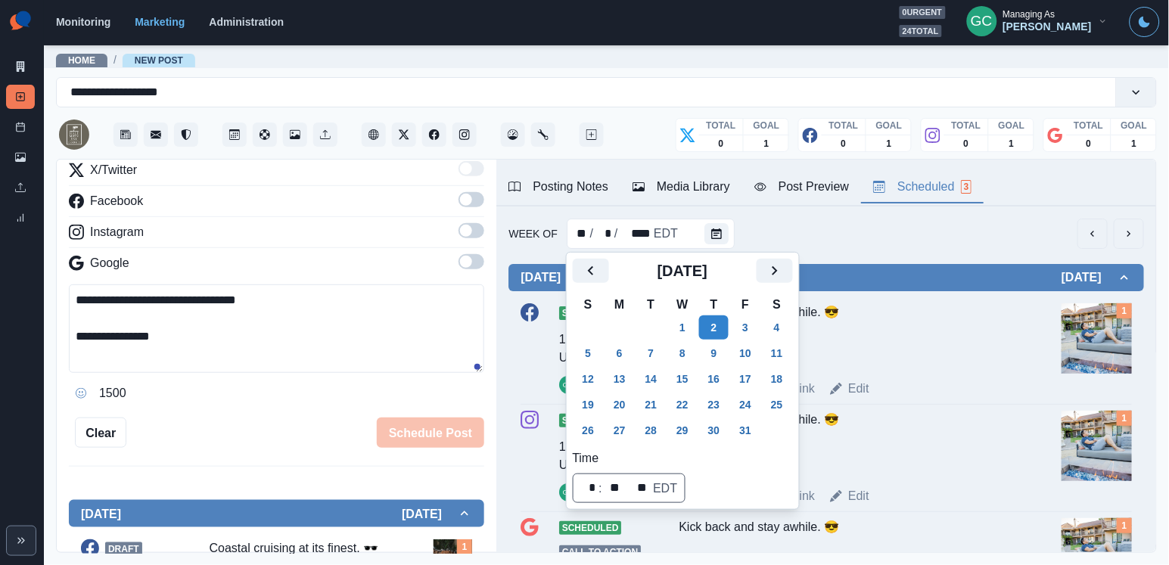
click at [1082, 331] on img at bounding box center [1096, 338] width 70 height 70
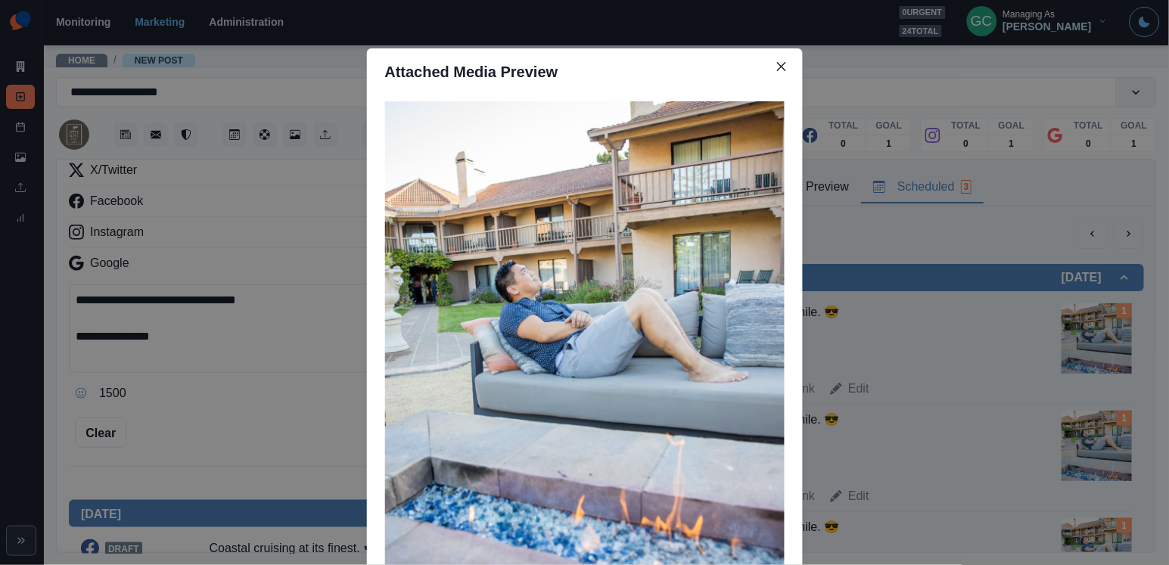
click at [892, 219] on div "Attached Media Preview" at bounding box center [584, 282] width 1169 height 565
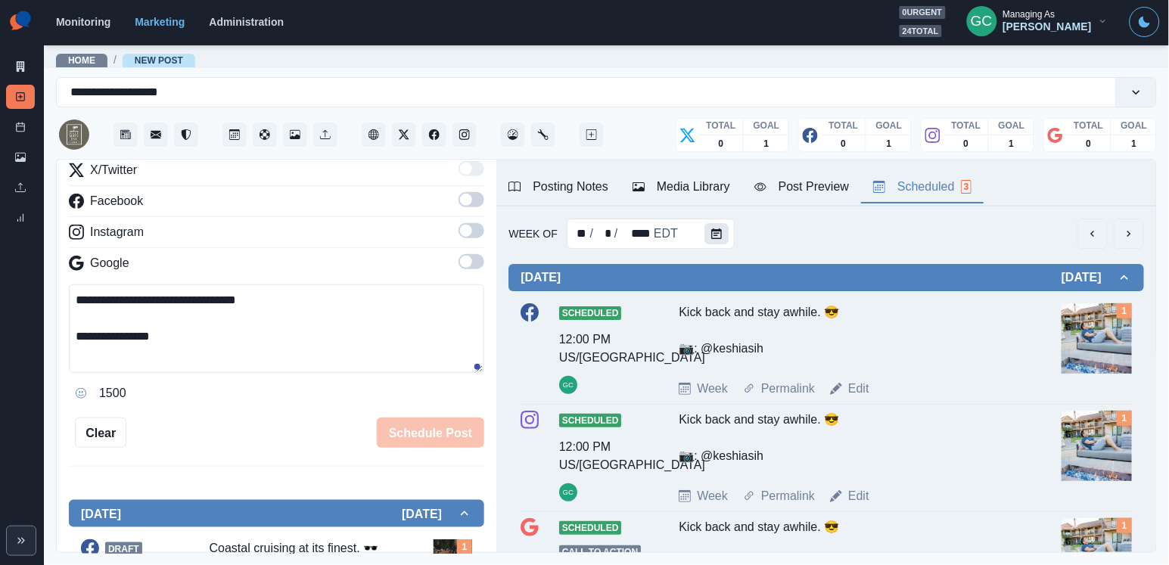
click at [719, 234] on button "Calendar" at bounding box center [716, 233] width 24 height 21
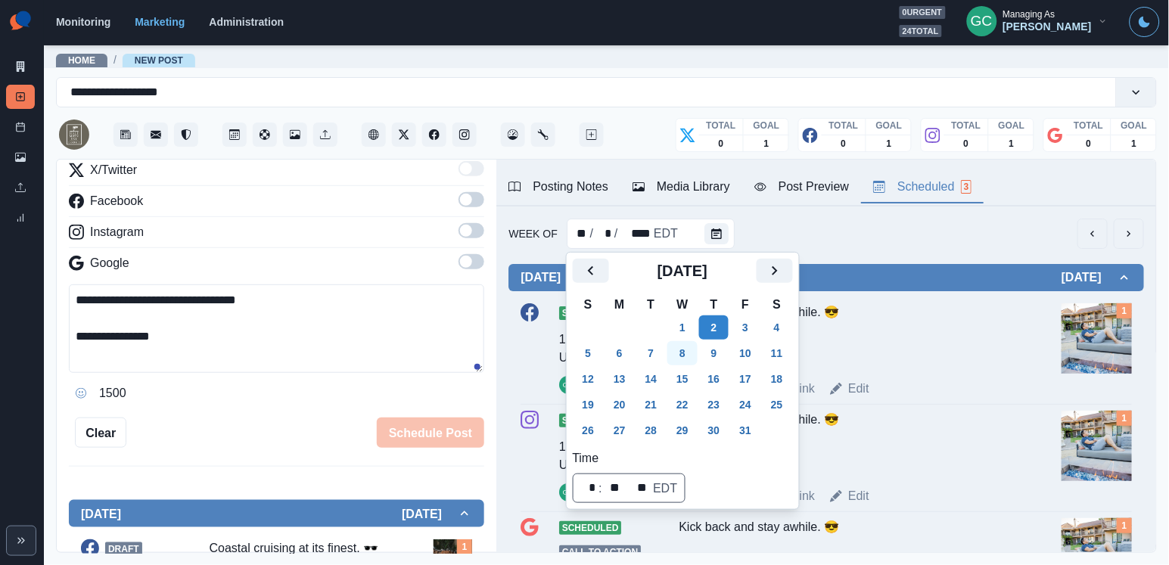
click at [680, 356] on button "8" at bounding box center [682, 353] width 30 height 24
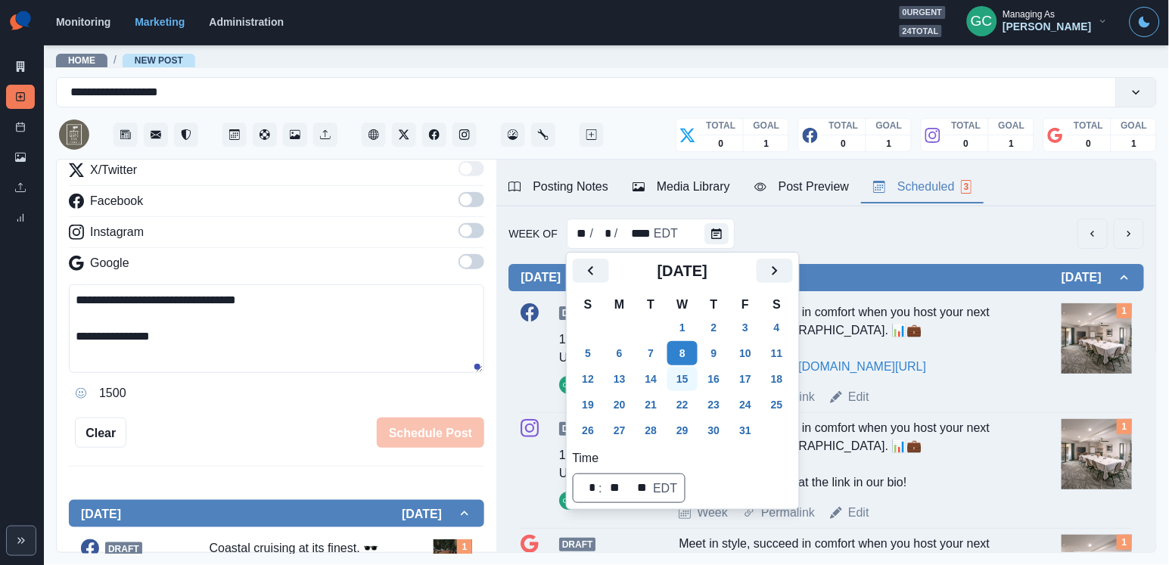
click at [693, 387] on button "15" at bounding box center [682, 379] width 30 height 24
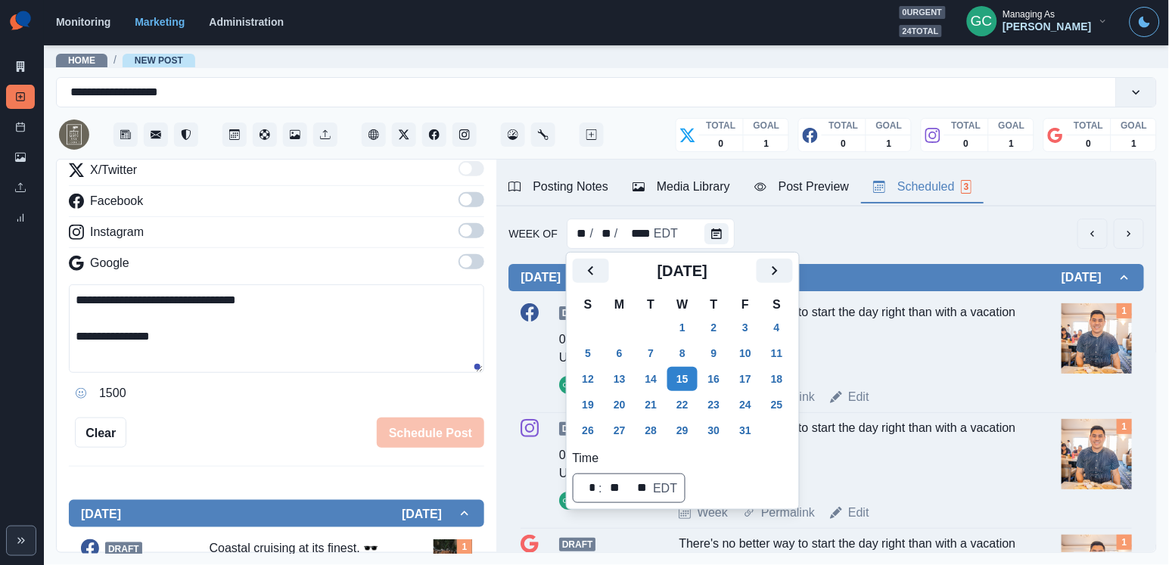
click at [999, 390] on div "Draft 08:30 AM US/Pacific GC There's no better way to start the day right than …" at bounding box center [825, 354] width 611 height 103
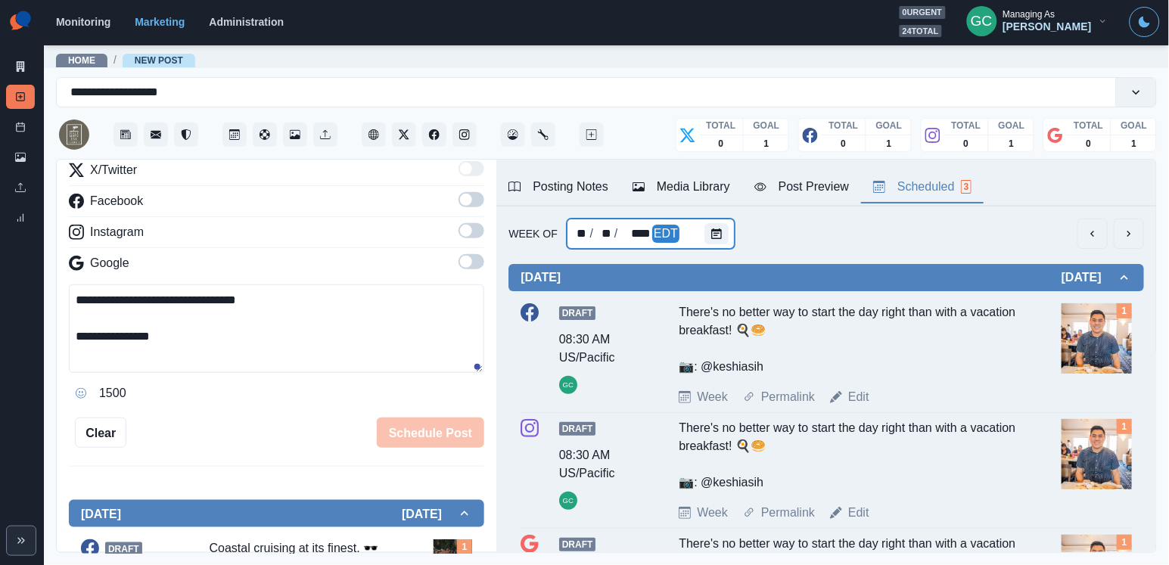
click at [710, 244] on div at bounding box center [719, 234] width 30 height 30
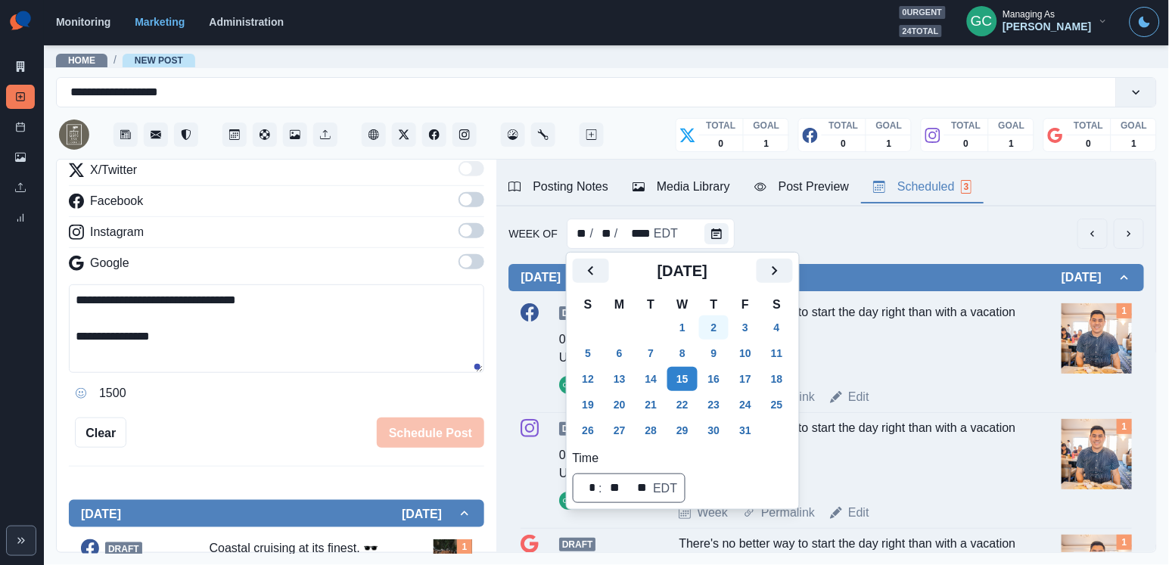
click at [719, 331] on button "2" at bounding box center [714, 327] width 30 height 24
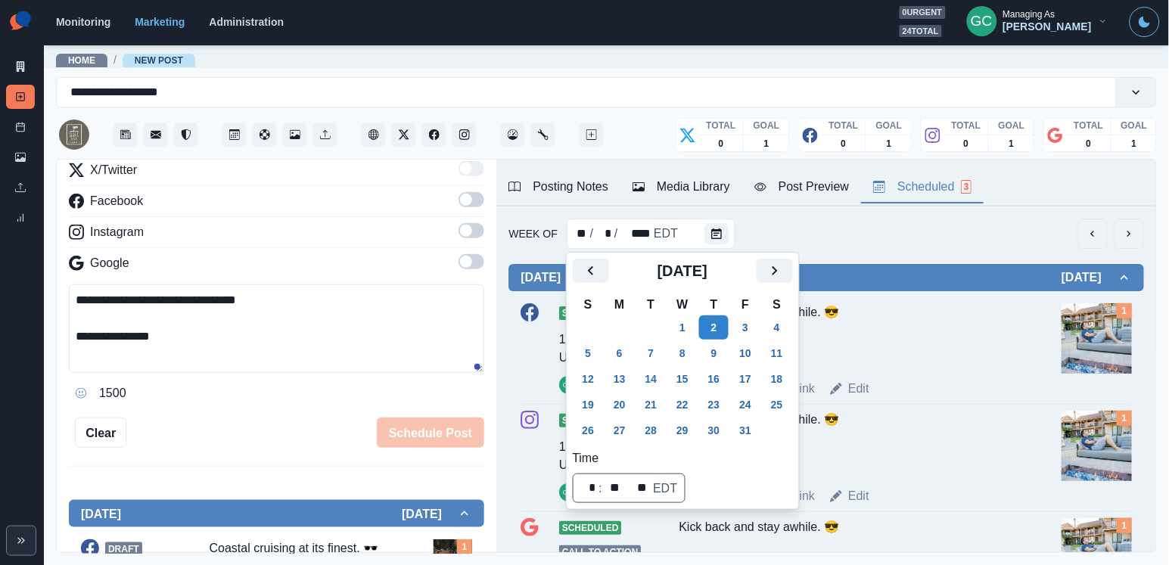
click at [909, 371] on div "Scheduled 12:00 PM US/Pacific GC Kick back and stay awhile. 😎 📷: @keshiasih Wee…" at bounding box center [825, 350] width 611 height 95
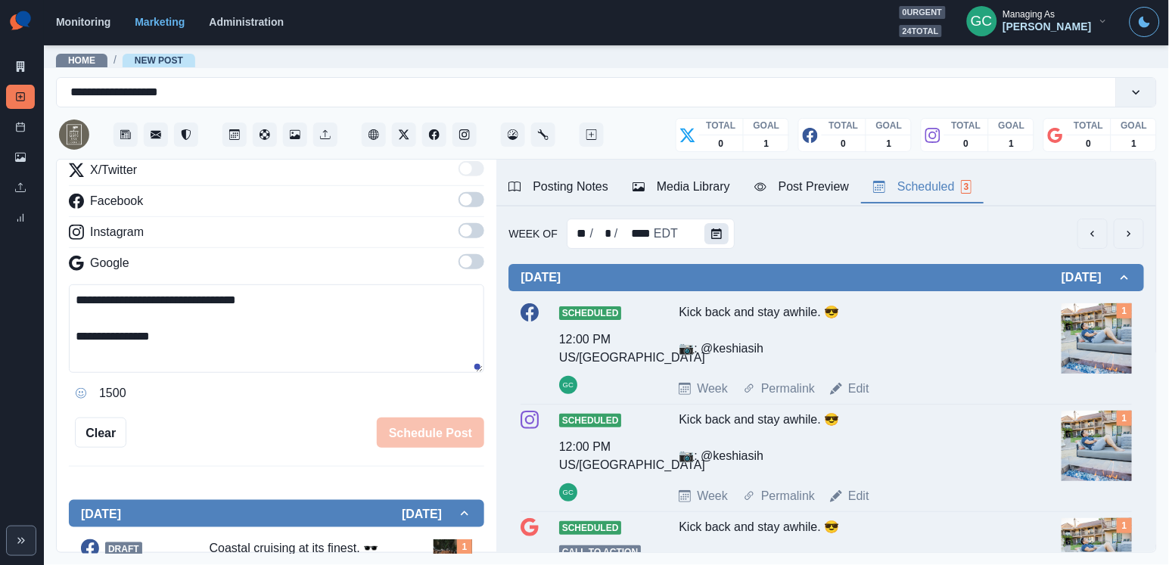
click at [714, 235] on icon "Calendar" at bounding box center [716, 233] width 11 height 11
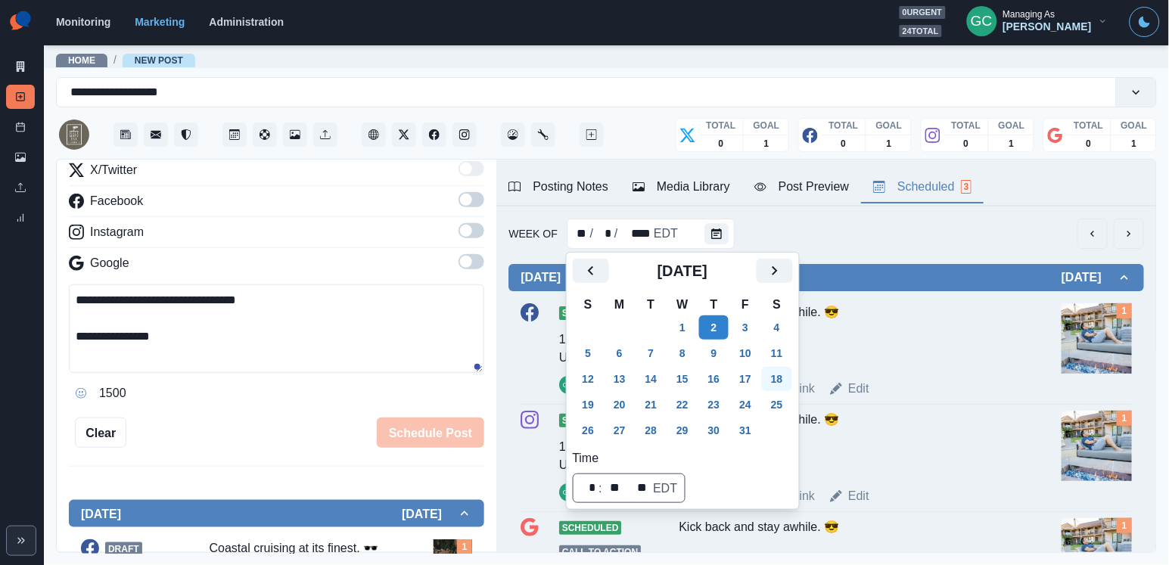
click at [790, 374] on button "18" at bounding box center [777, 379] width 30 height 24
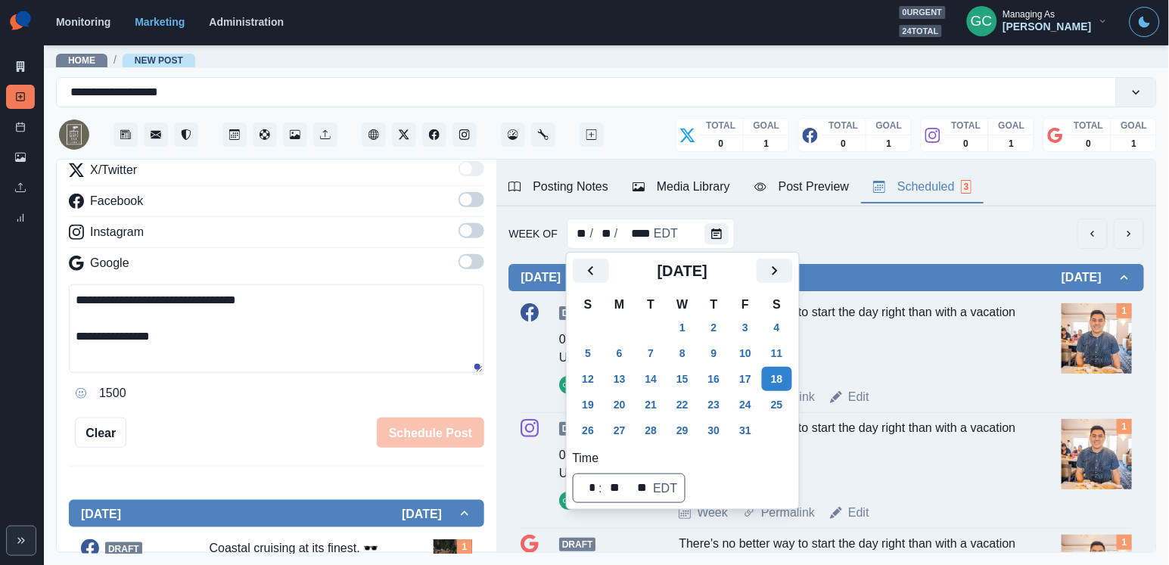
click at [891, 396] on div "Week Permalink Edit" at bounding box center [866, 397] width 377 height 18
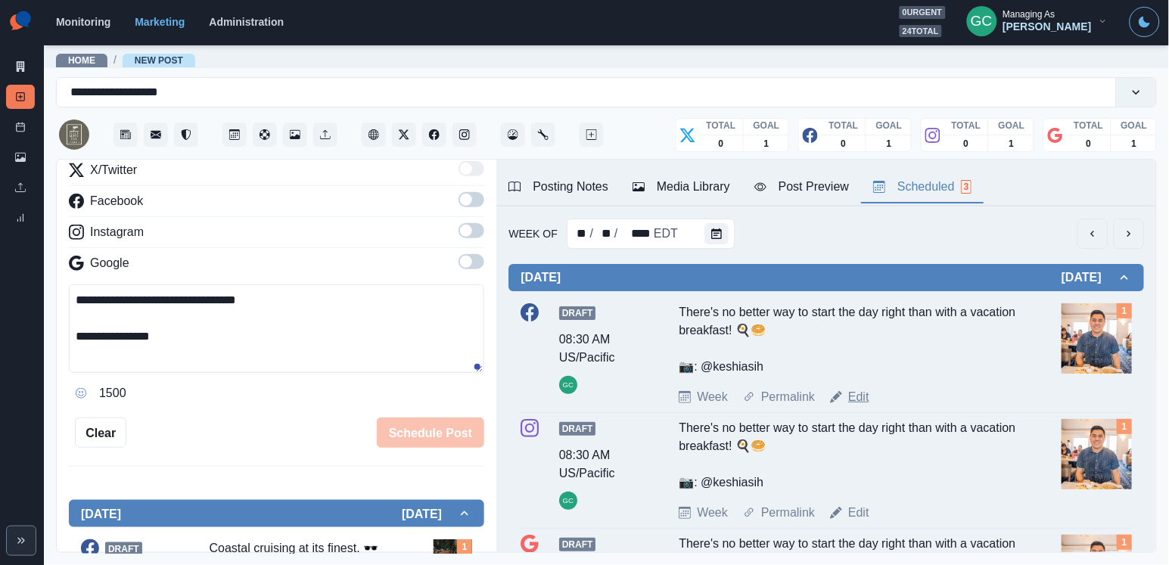
click at [861, 396] on link "Edit" at bounding box center [858, 397] width 21 height 18
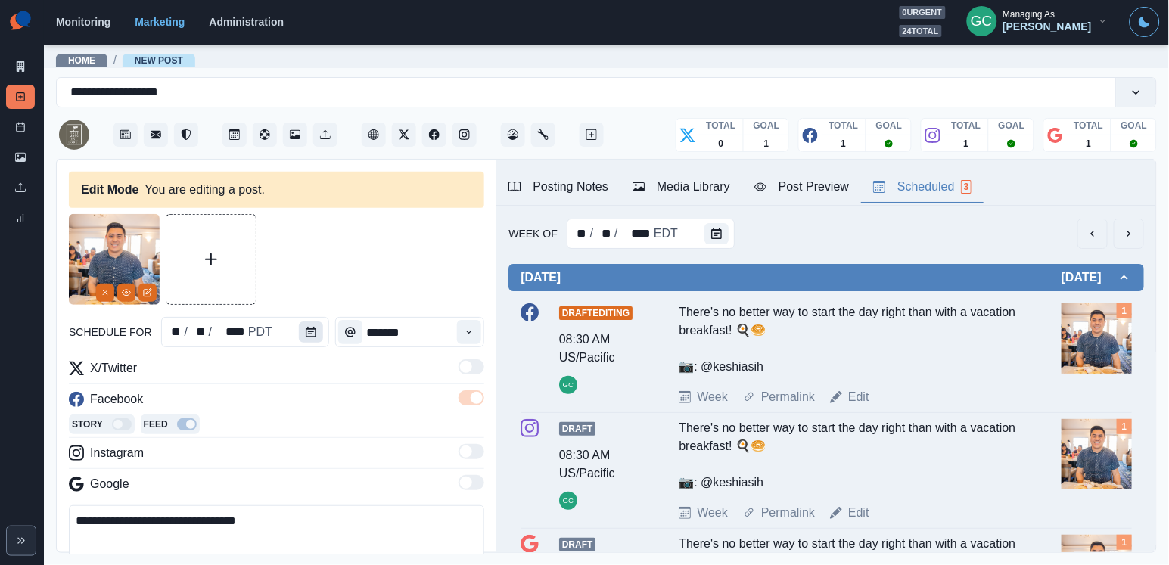
scroll to position [-1, 0]
click at [313, 327] on icon "Calendar" at bounding box center [311, 332] width 11 height 11
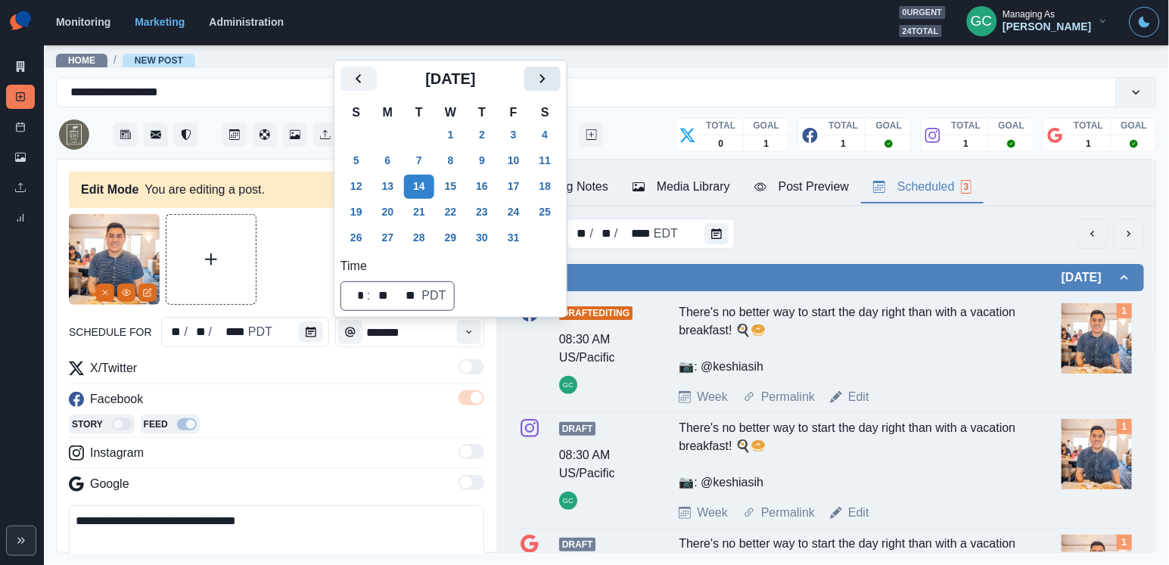
click at [551, 79] on icon "Next" at bounding box center [542, 79] width 18 height 18
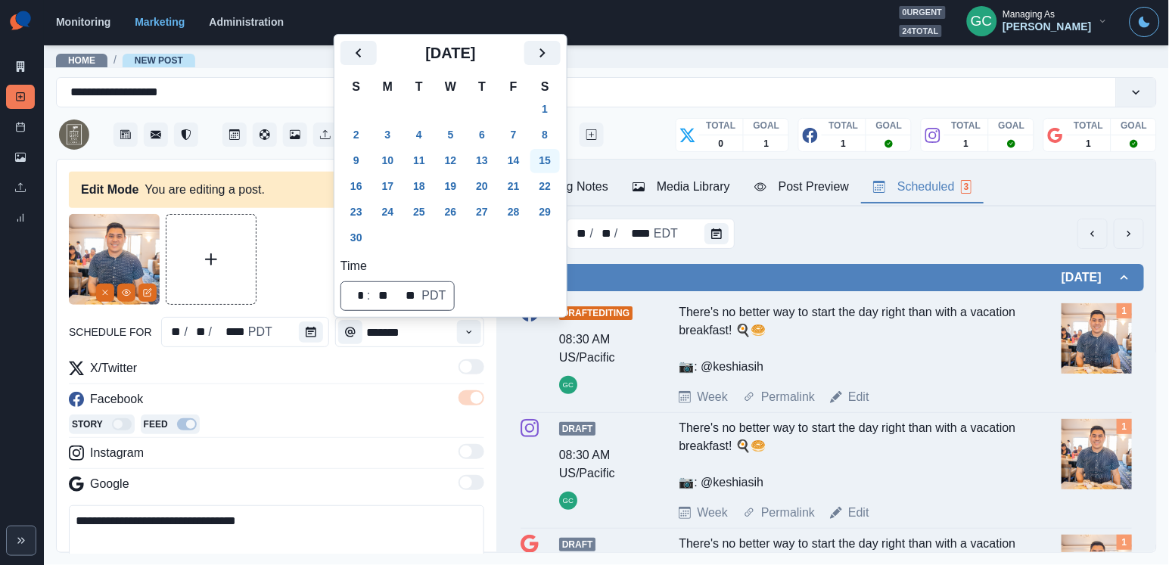
click at [560, 157] on button "15" at bounding box center [545, 161] width 30 height 24
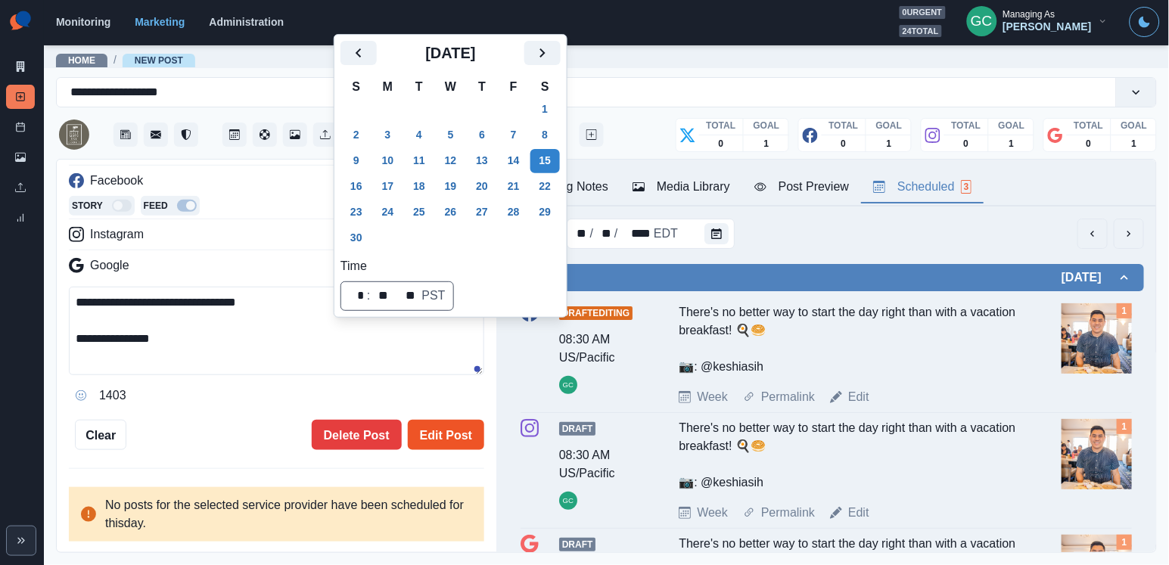
click at [470, 425] on button "Edit Post" at bounding box center [446, 435] width 76 height 30
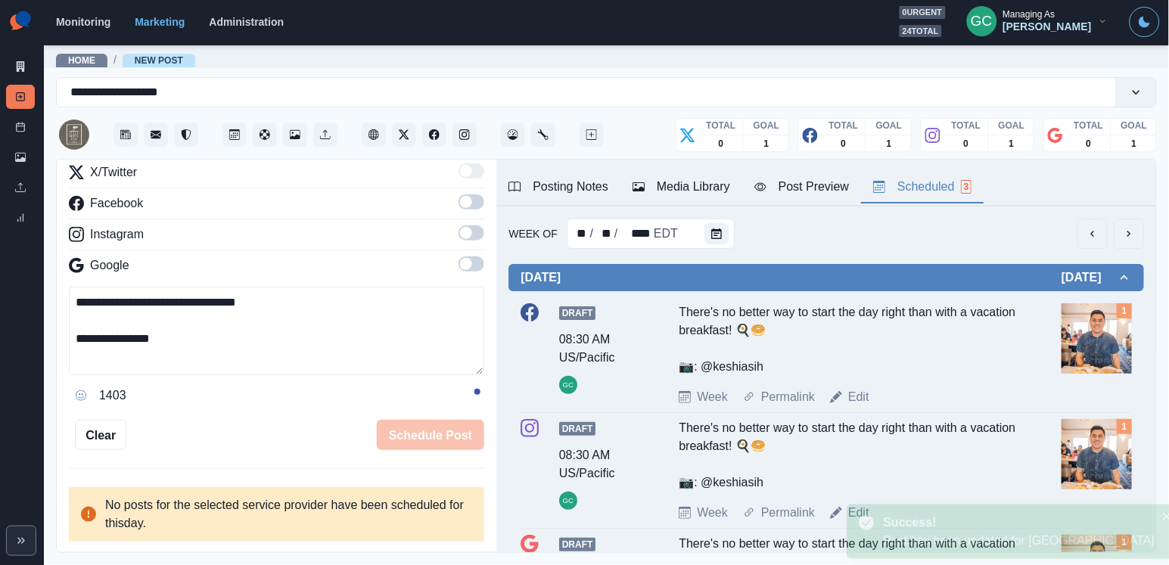
scroll to position [144, 0]
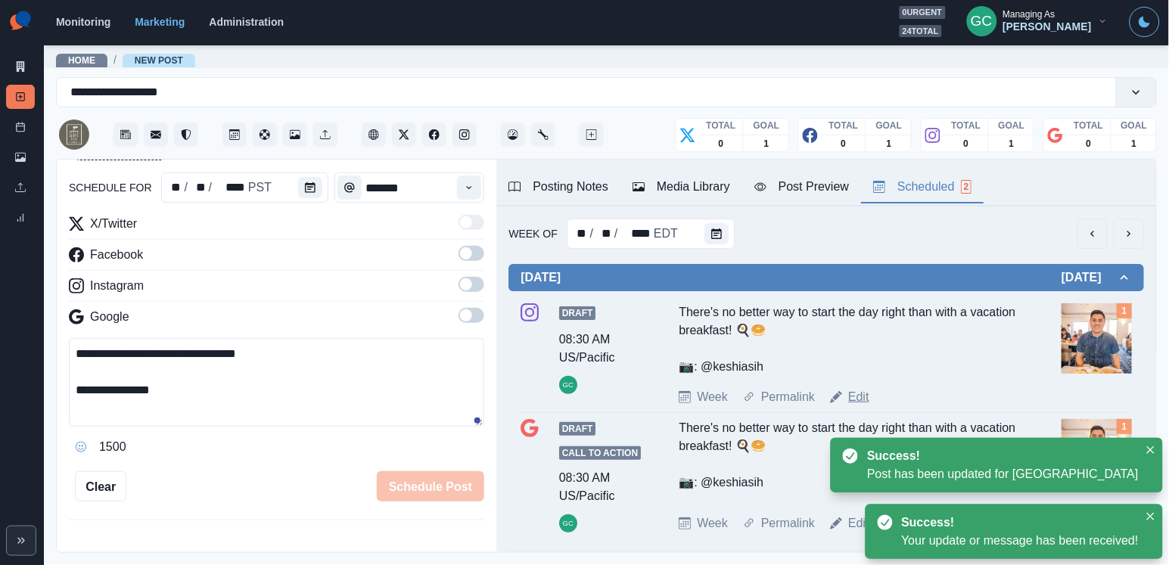
click at [861, 402] on link "Edit" at bounding box center [858, 397] width 21 height 18
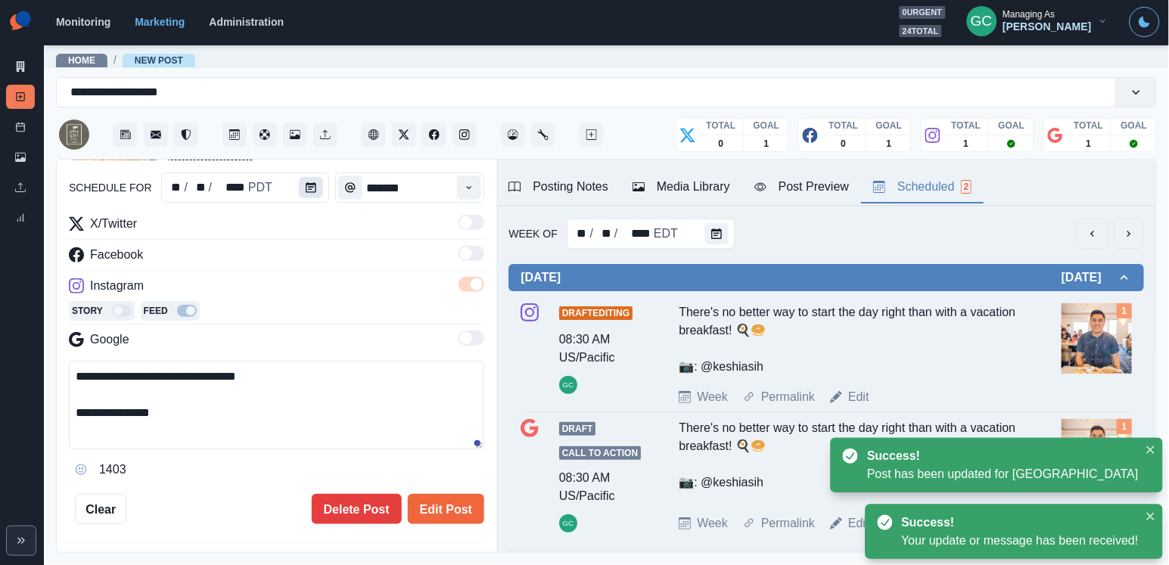
click at [316, 194] on button "Calendar" at bounding box center [311, 187] width 24 height 21
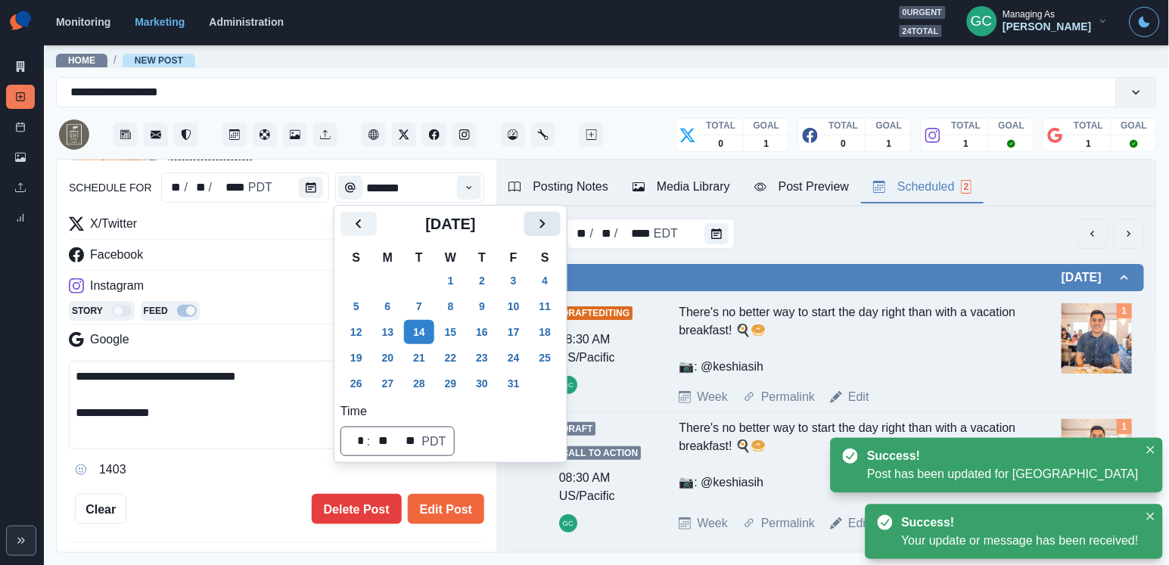
click at [548, 225] on icon "Next" at bounding box center [542, 224] width 18 height 18
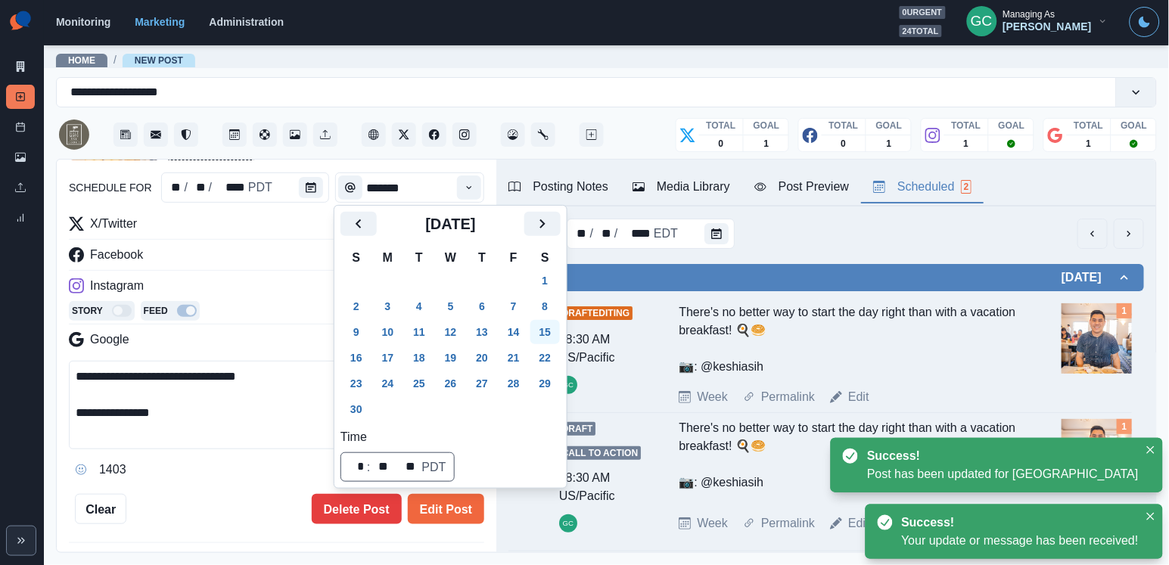
click at [558, 330] on button "15" at bounding box center [545, 332] width 30 height 24
click at [461, 506] on button "Edit Post" at bounding box center [446, 509] width 76 height 30
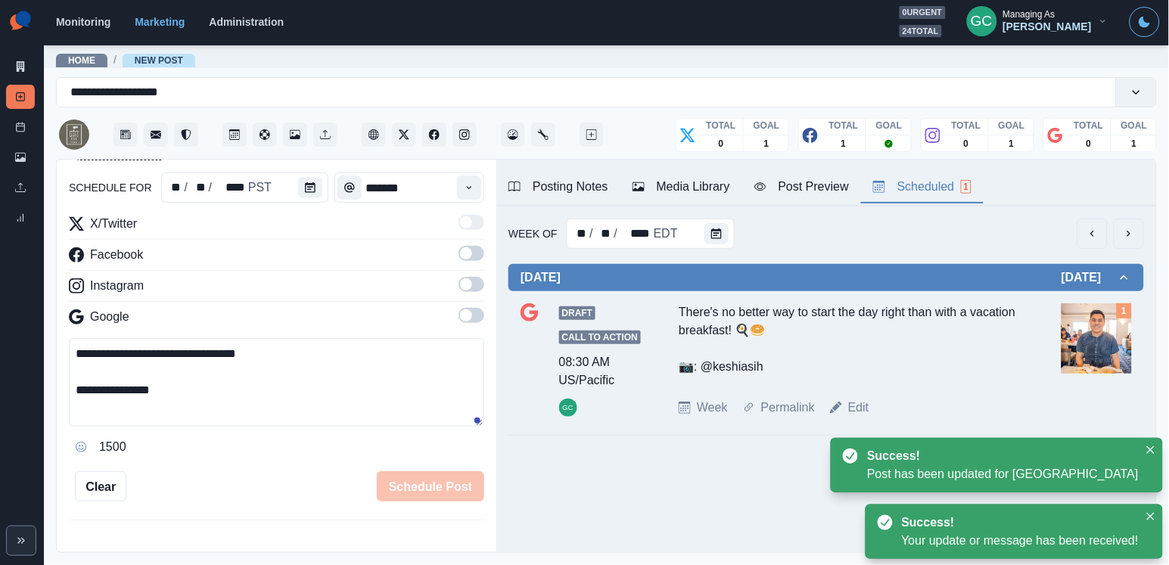
click at [849, 410] on div "Edit" at bounding box center [849, 408] width 39 height 18
click at [869, 405] on link "Edit" at bounding box center [858, 408] width 21 height 18
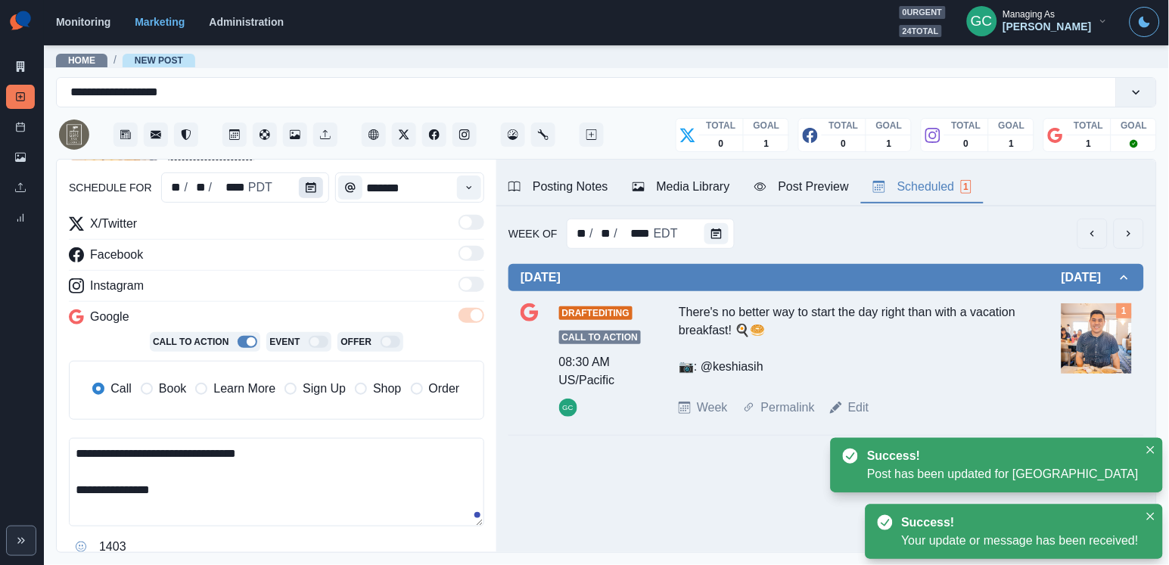
click at [314, 194] on button "Calendar" at bounding box center [311, 187] width 24 height 21
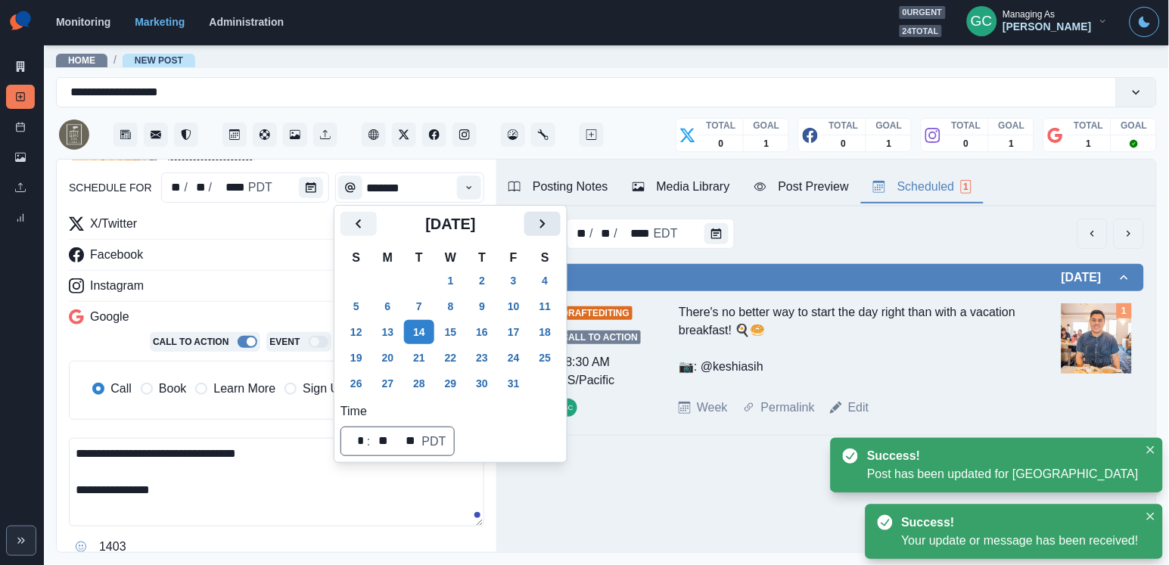
click at [548, 221] on icon "Next" at bounding box center [542, 224] width 18 height 18
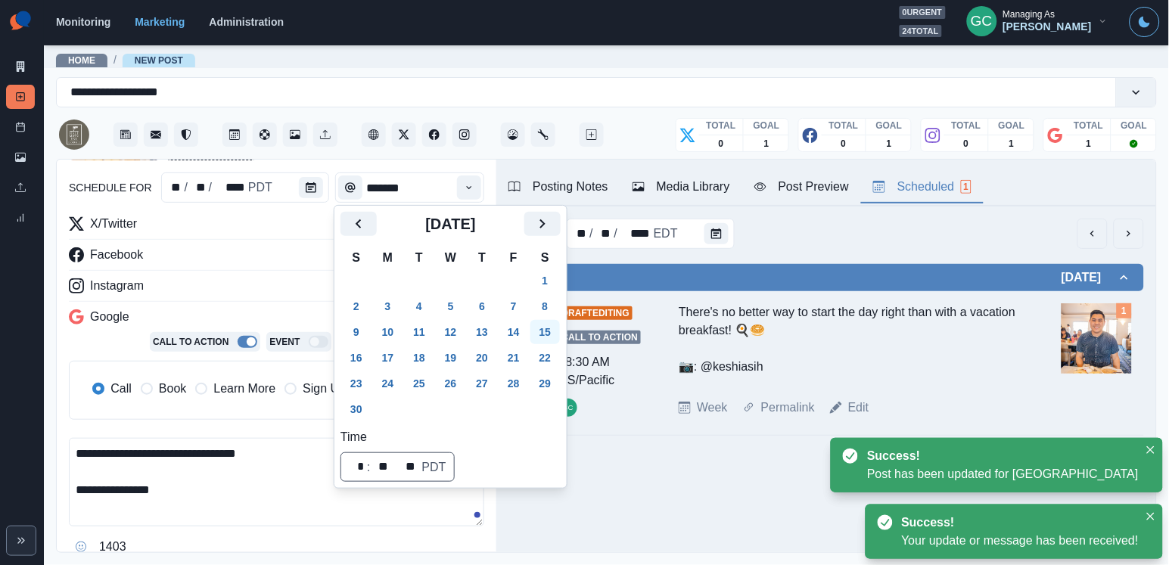
click at [560, 331] on button "15" at bounding box center [545, 332] width 30 height 24
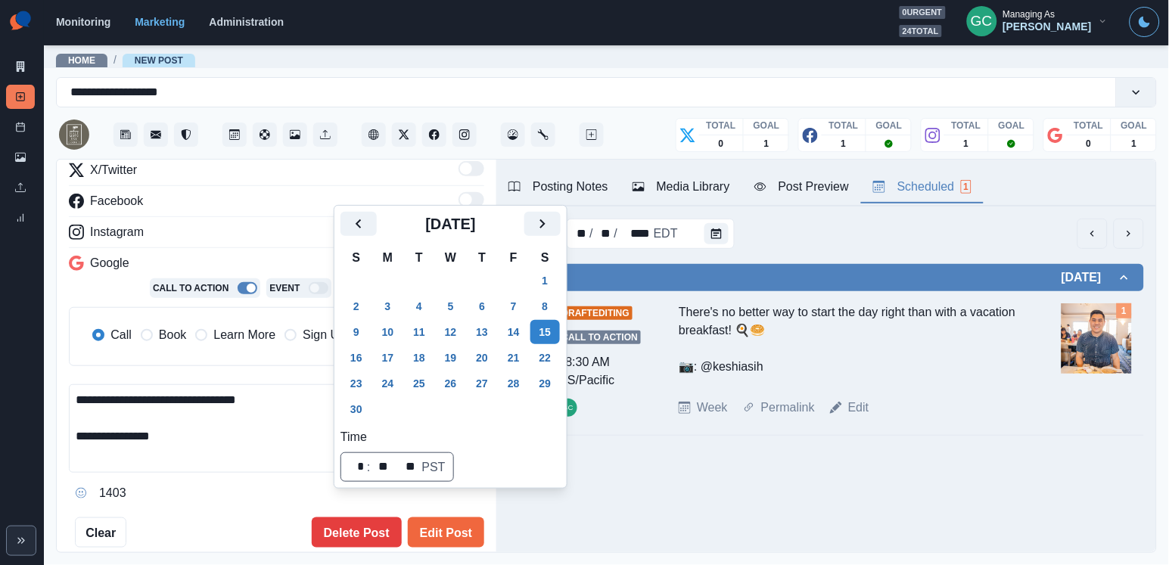
click at [462, 545] on div "**********" at bounding box center [276, 357] width 439 height 394
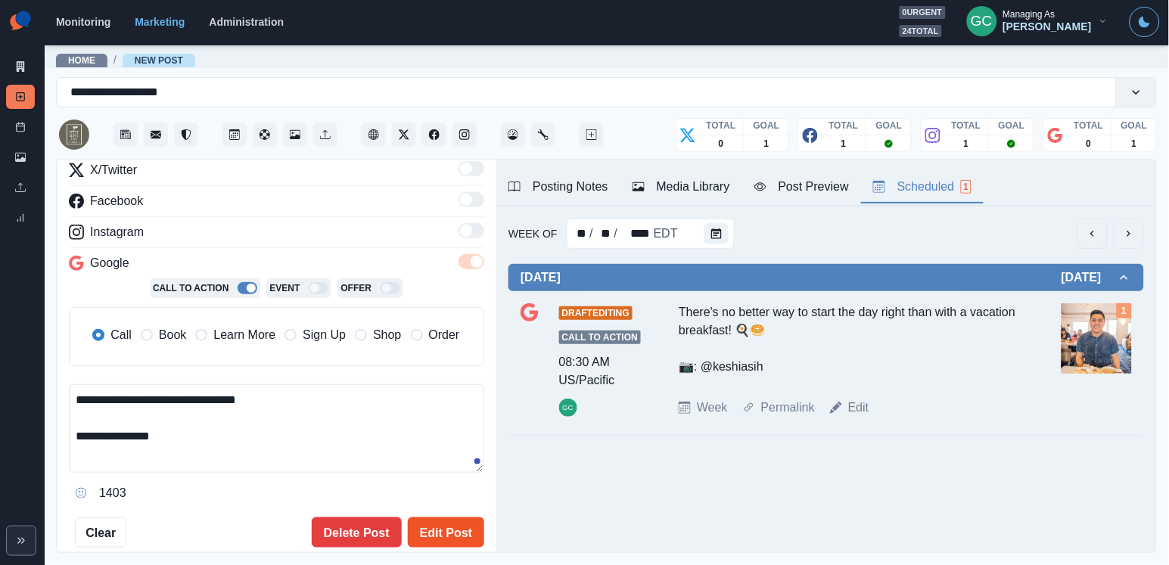
click at [442, 529] on button "Edit Post" at bounding box center [446, 532] width 76 height 30
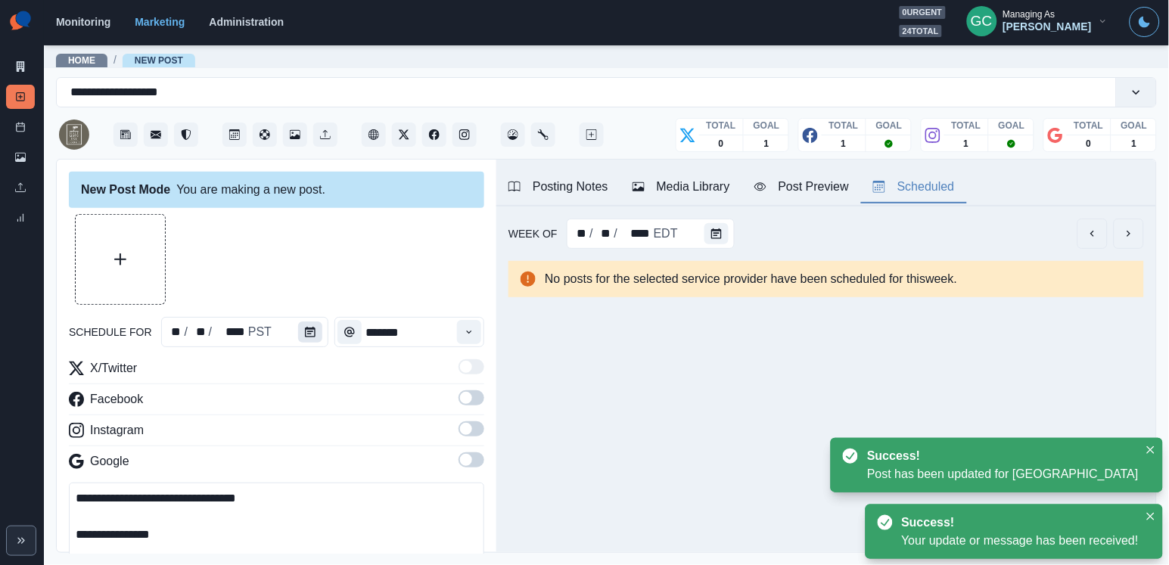
click at [316, 330] on button "Calendar" at bounding box center [310, 331] width 24 height 21
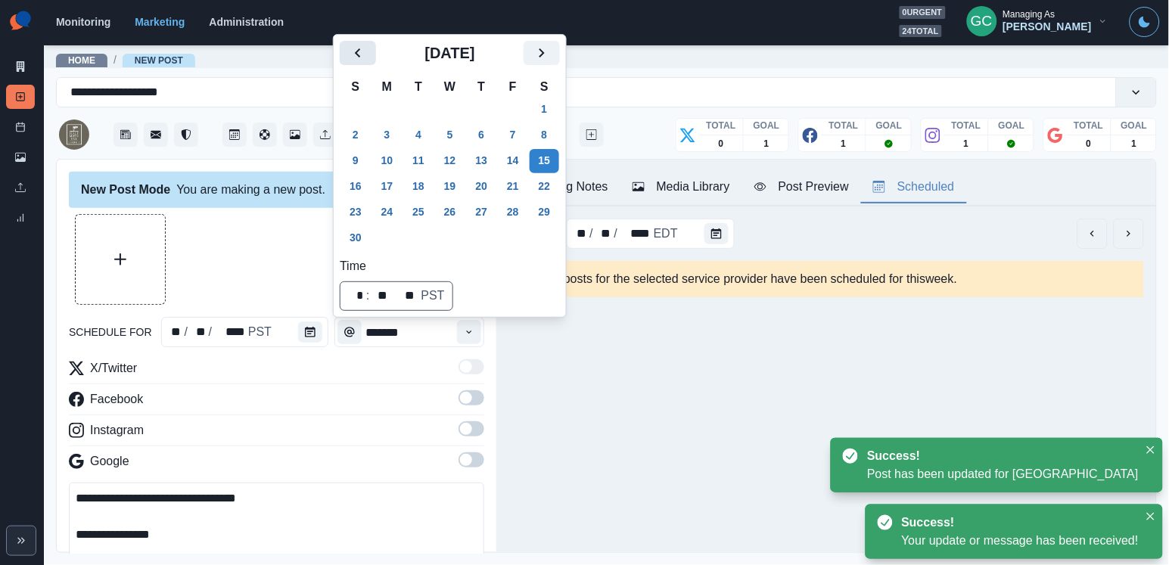
click at [354, 52] on icon "Previous" at bounding box center [358, 53] width 18 height 18
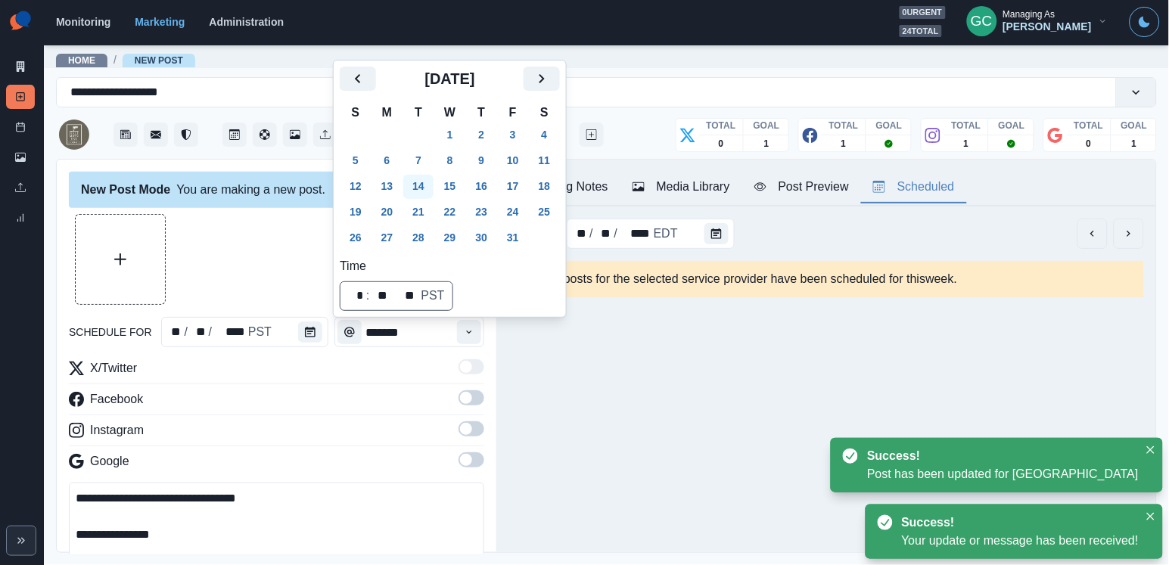
click at [417, 177] on button "14" at bounding box center [418, 187] width 30 height 24
click at [461, 318] on div "Time" at bounding box center [469, 332] width 30 height 30
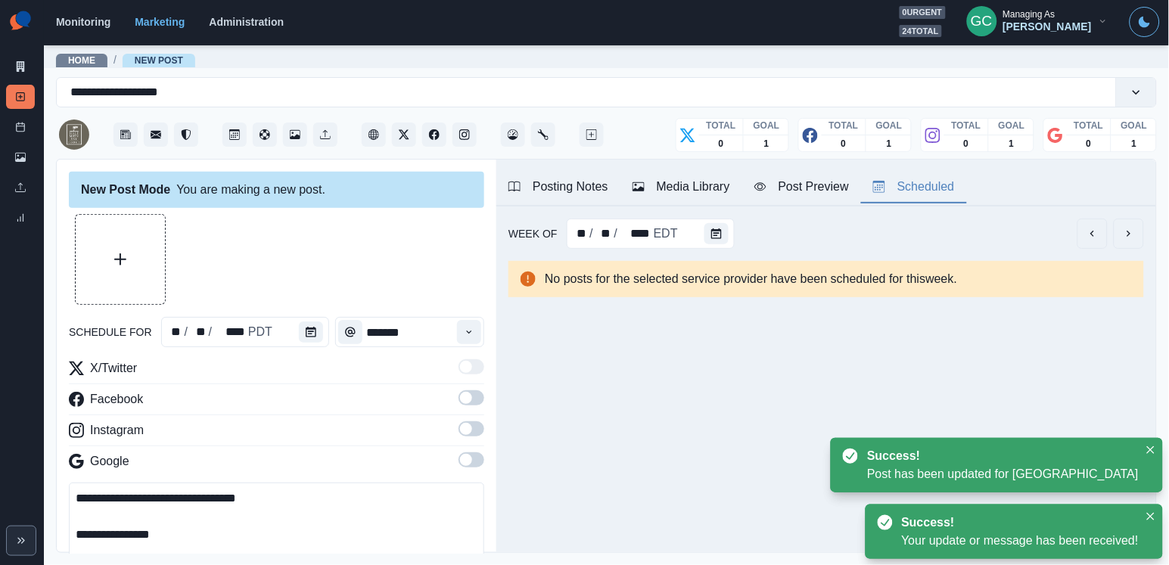
click at [703, 195] on div "Media Library" at bounding box center [681, 187] width 98 height 18
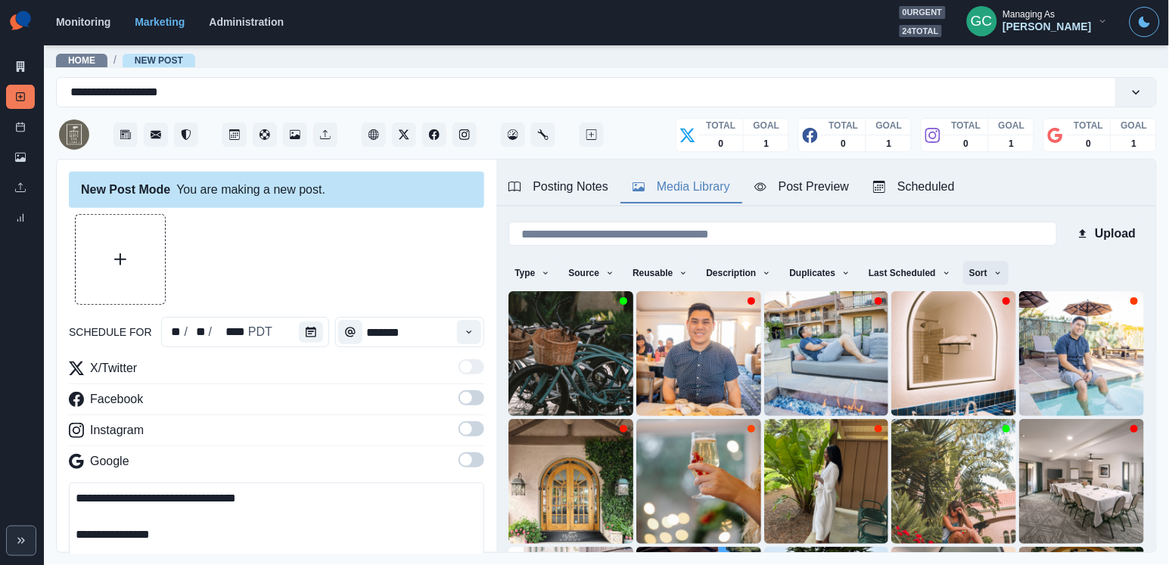
click at [1004, 278] on button "Sort" at bounding box center [985, 273] width 45 height 24
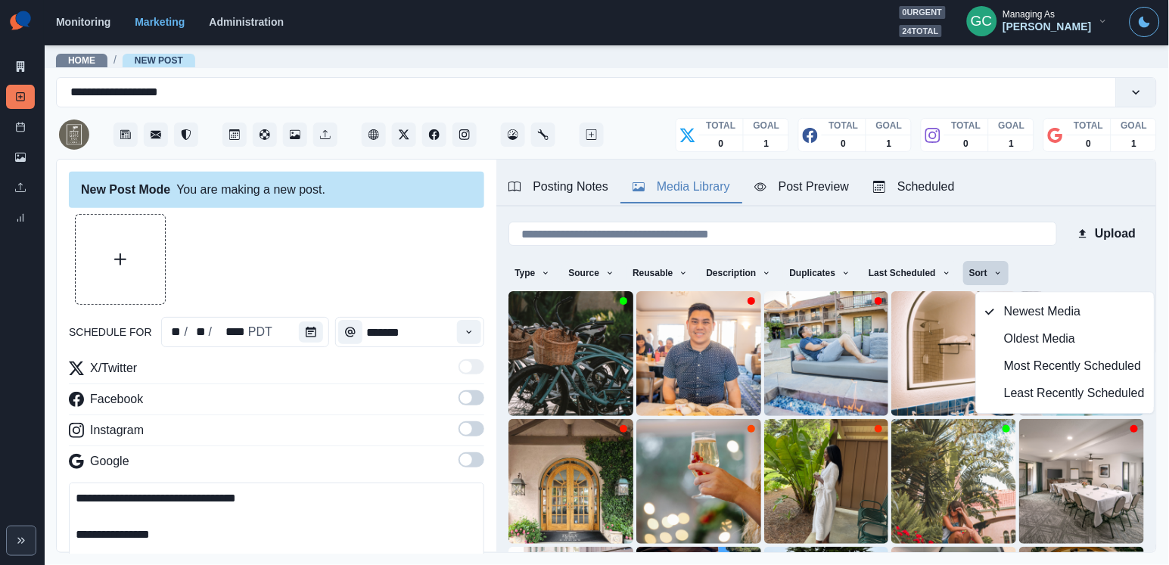
click at [997, 396] on button "Least Recently Scheduled" at bounding box center [1065, 393] width 178 height 27
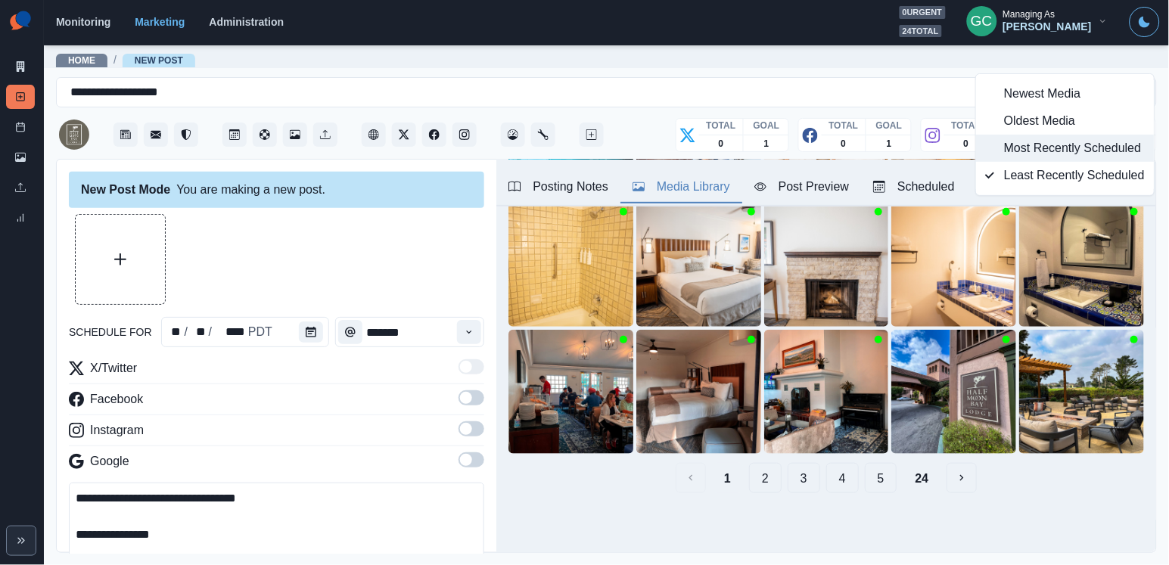
scroll to position [218, 0]
click at [877, 481] on button "5" at bounding box center [881, 478] width 33 height 30
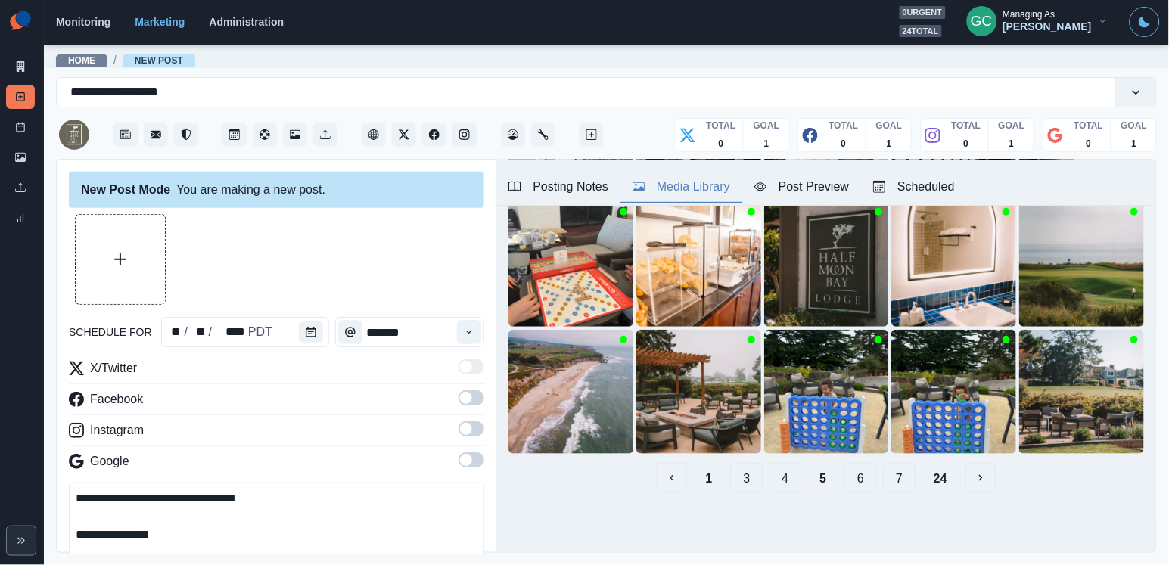
click at [879, 480] on div "1 3 4 5 6 7 24" at bounding box center [825, 478] width 635 height 30
click at [910, 483] on button "7" at bounding box center [899, 478] width 33 height 30
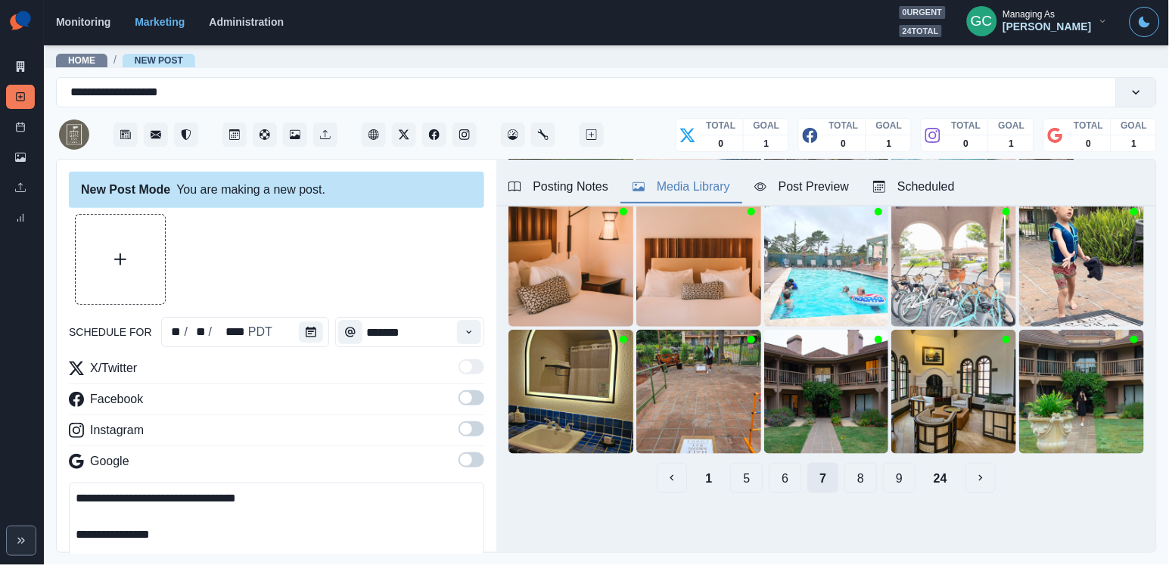
scroll to position [0, 0]
click at [910, 483] on button "9" at bounding box center [899, 478] width 33 height 30
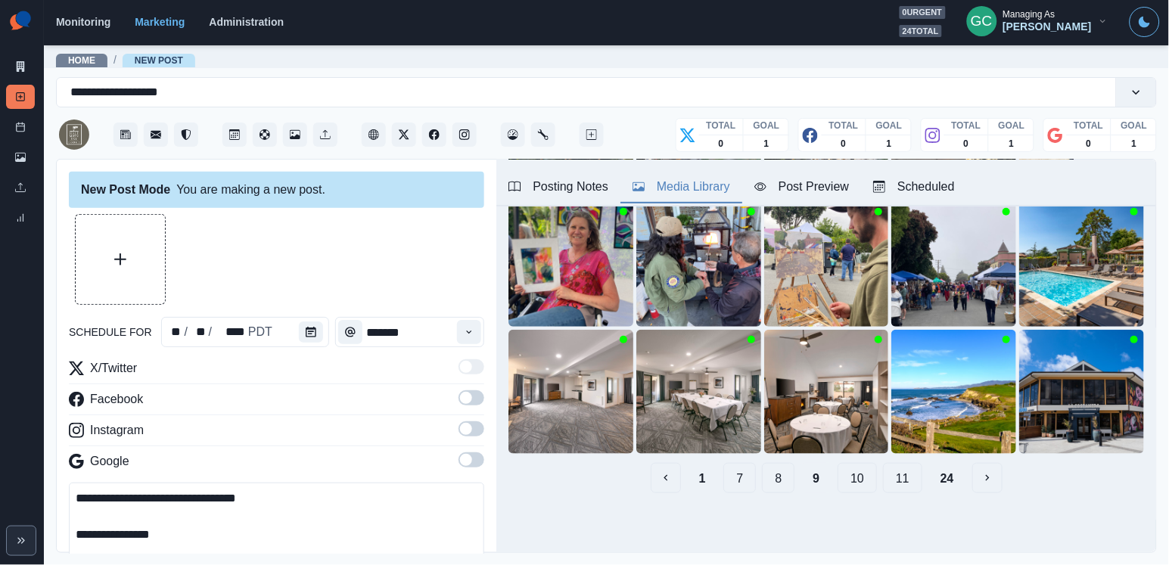
click at [910, 483] on button "11" at bounding box center [902, 478] width 39 height 30
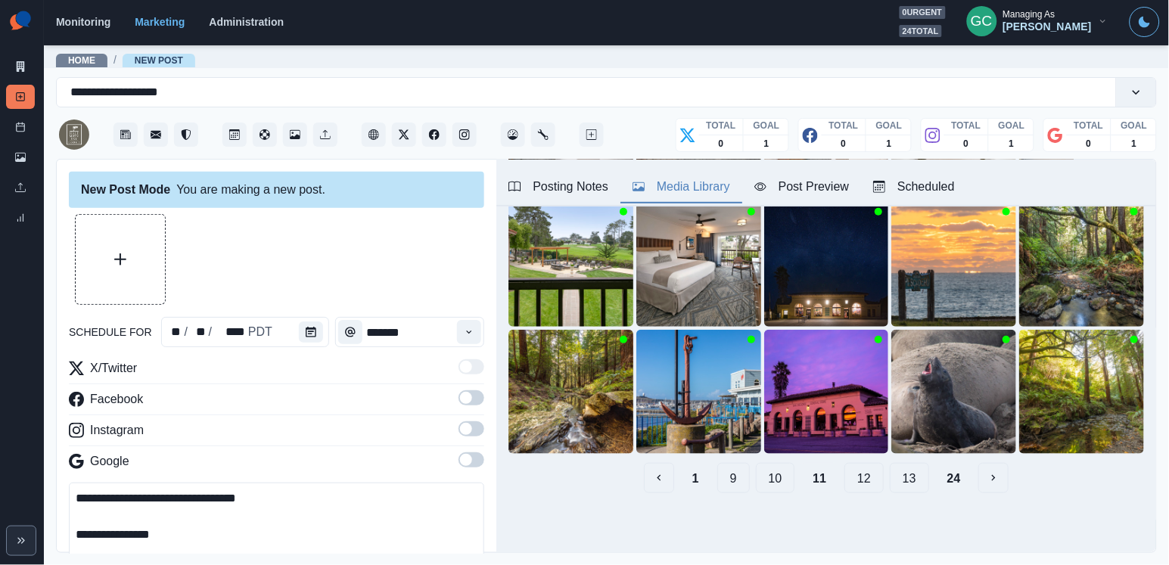
scroll to position [218, 0]
click at [910, 483] on button "13" at bounding box center [908, 478] width 39 height 30
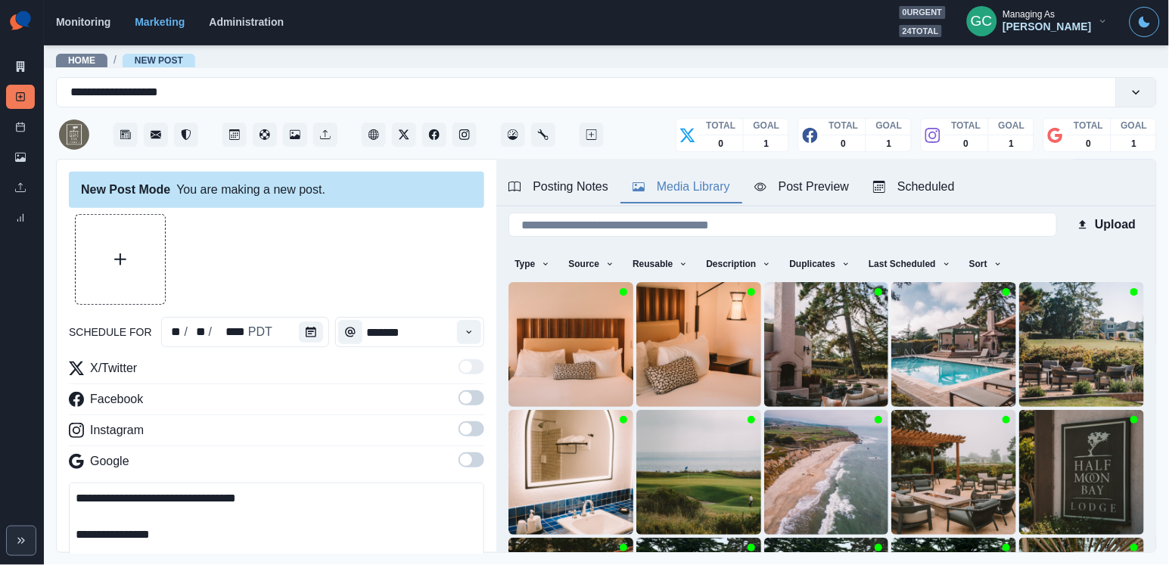
scroll to position [2, 0]
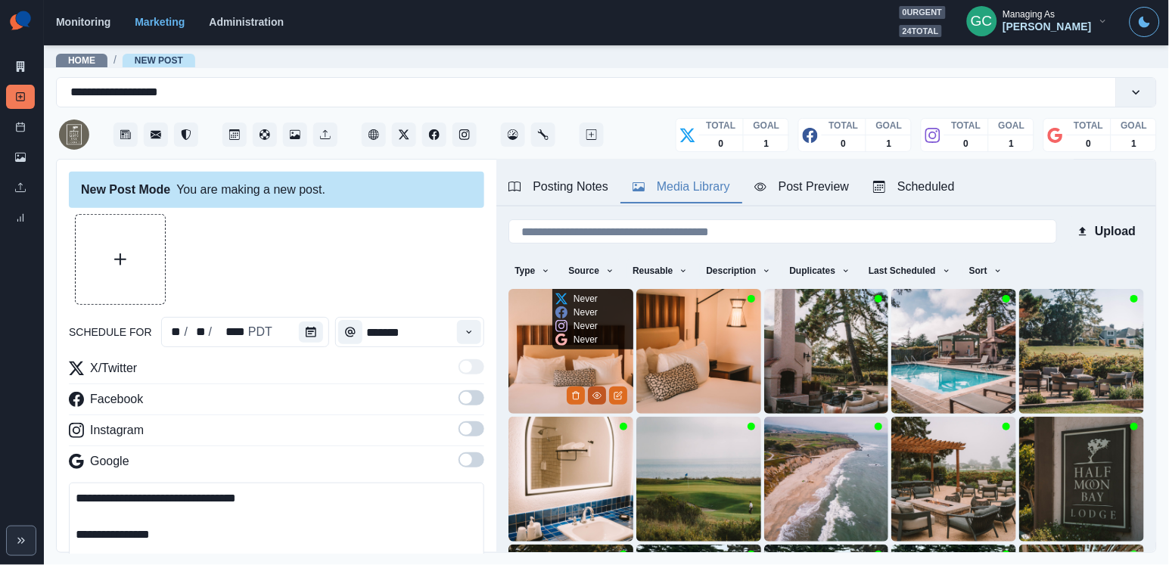
click at [598, 397] on icon "View Media" at bounding box center [596, 395] width 9 height 9
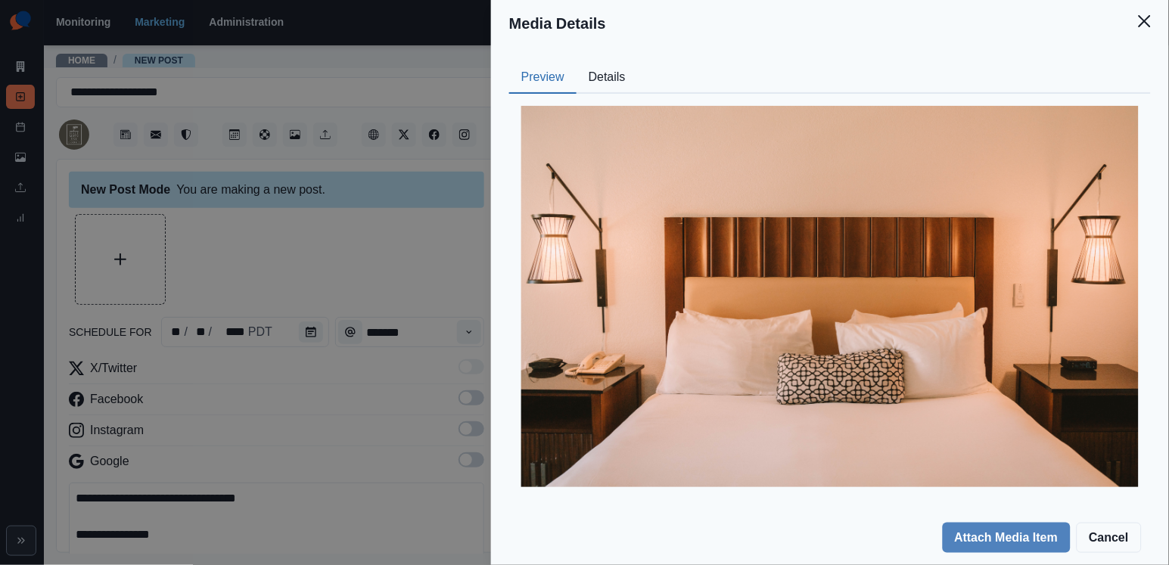
click at [613, 98] on div at bounding box center [829, 296] width 641 height 405
click at [618, 87] on button "Details" at bounding box center [606, 78] width 61 height 32
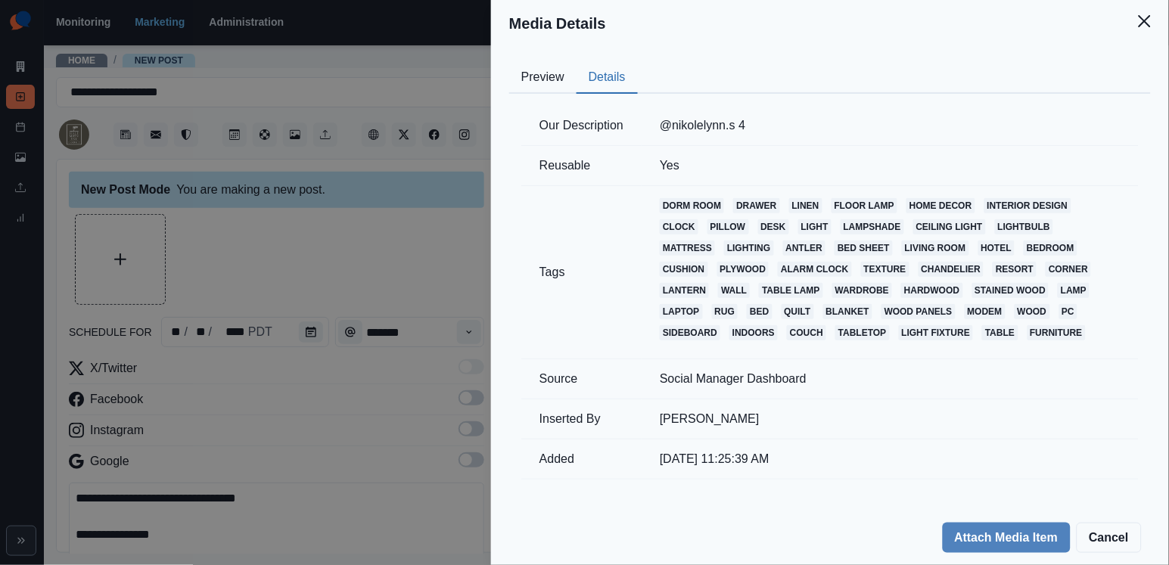
click at [416, 203] on div "Media Details Preview Details Our Description @nikolelynn.s 4 Reusable Yes Tags…" at bounding box center [584, 282] width 1169 height 565
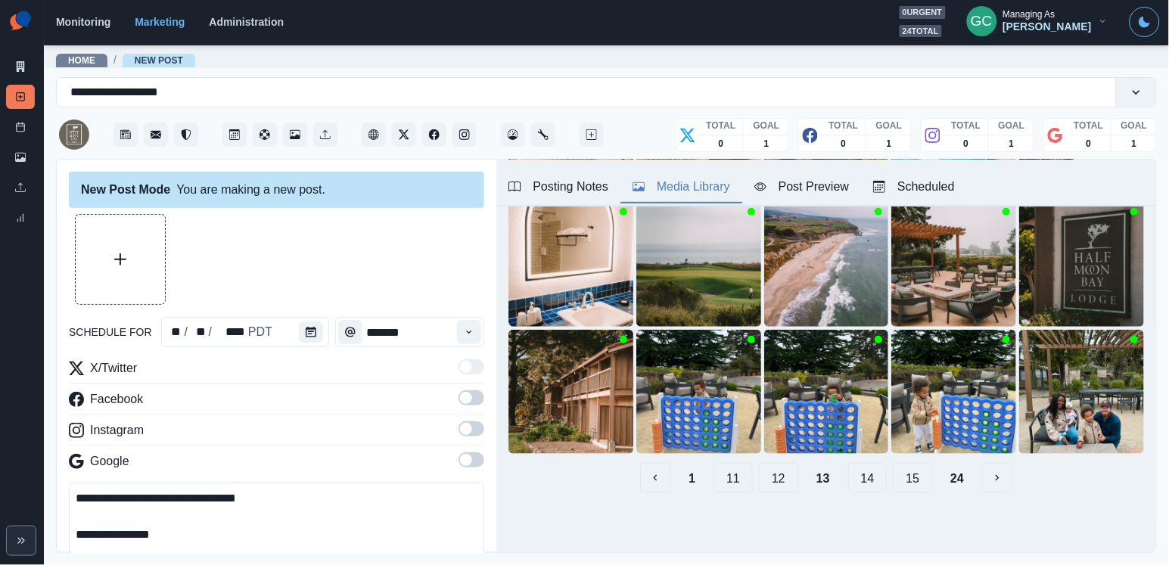
scroll to position [218, 0]
click at [916, 481] on button "15" at bounding box center [912, 478] width 39 height 30
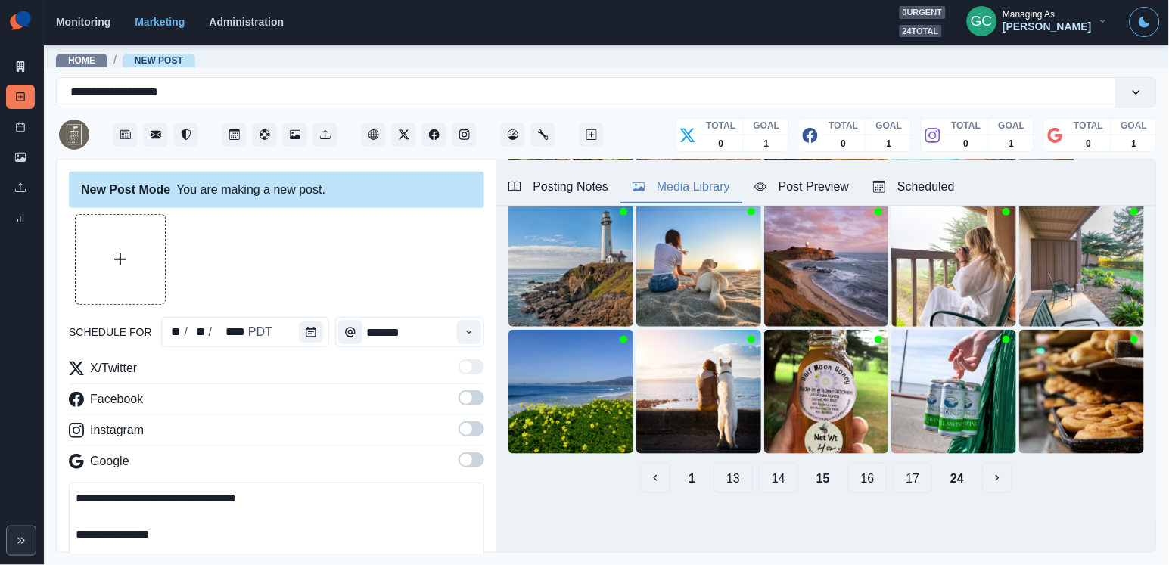
click at [914, 473] on button "17" at bounding box center [912, 478] width 39 height 30
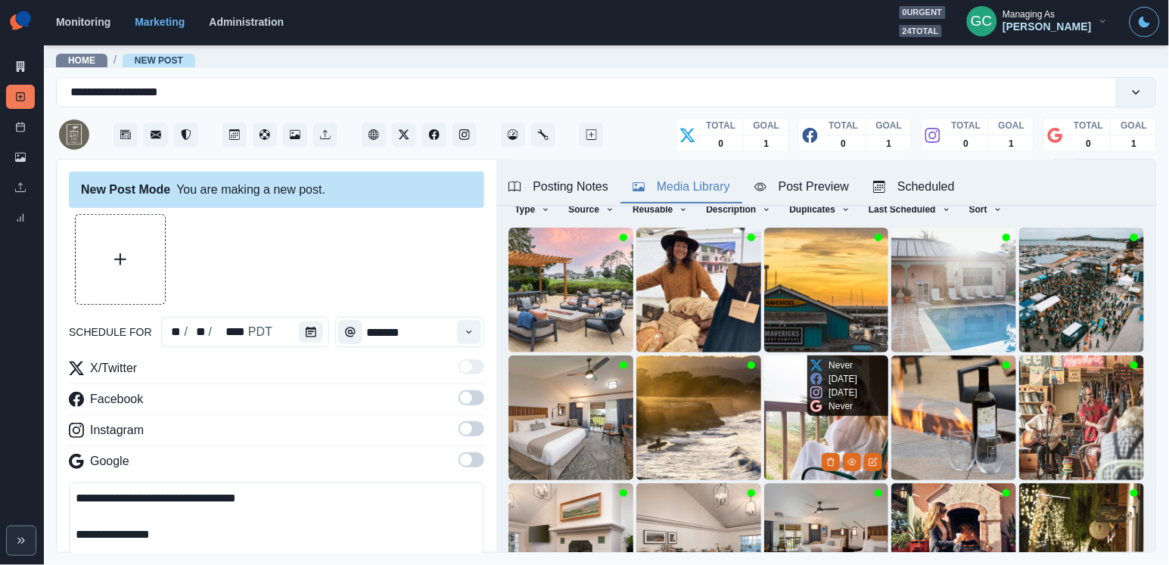
scroll to position [73, 0]
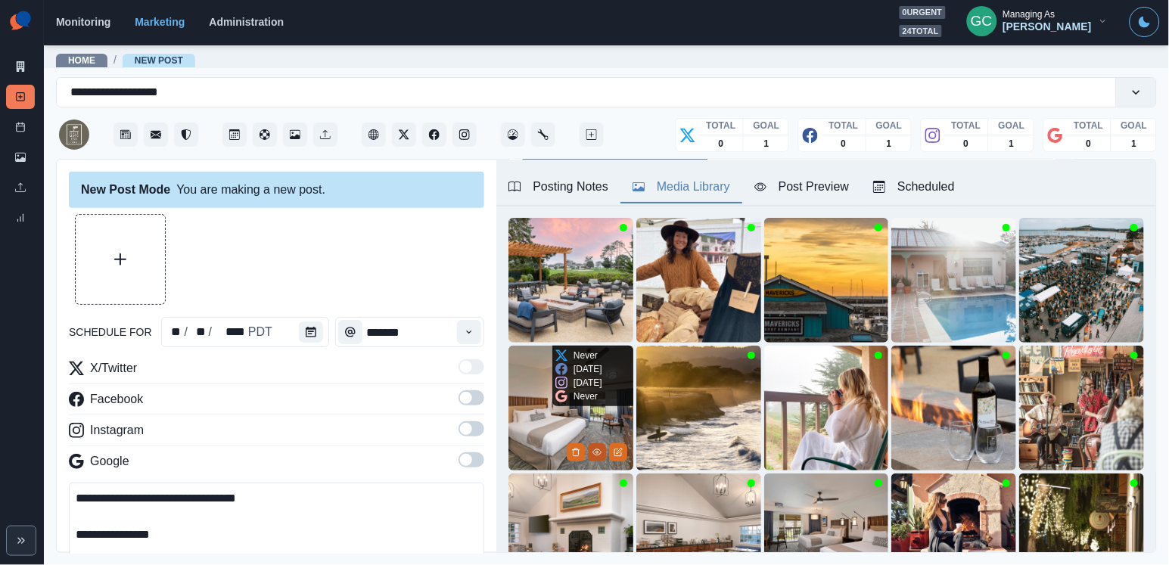
click at [596, 452] on icon "View Media" at bounding box center [596, 452] width 9 height 9
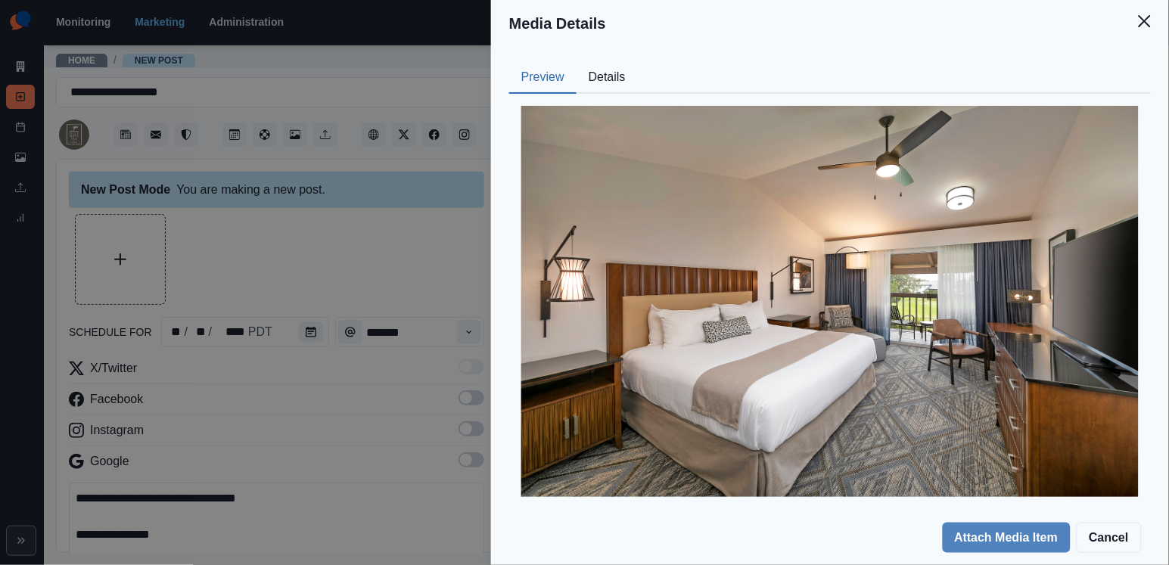
click at [616, 73] on button "Details" at bounding box center [606, 78] width 61 height 32
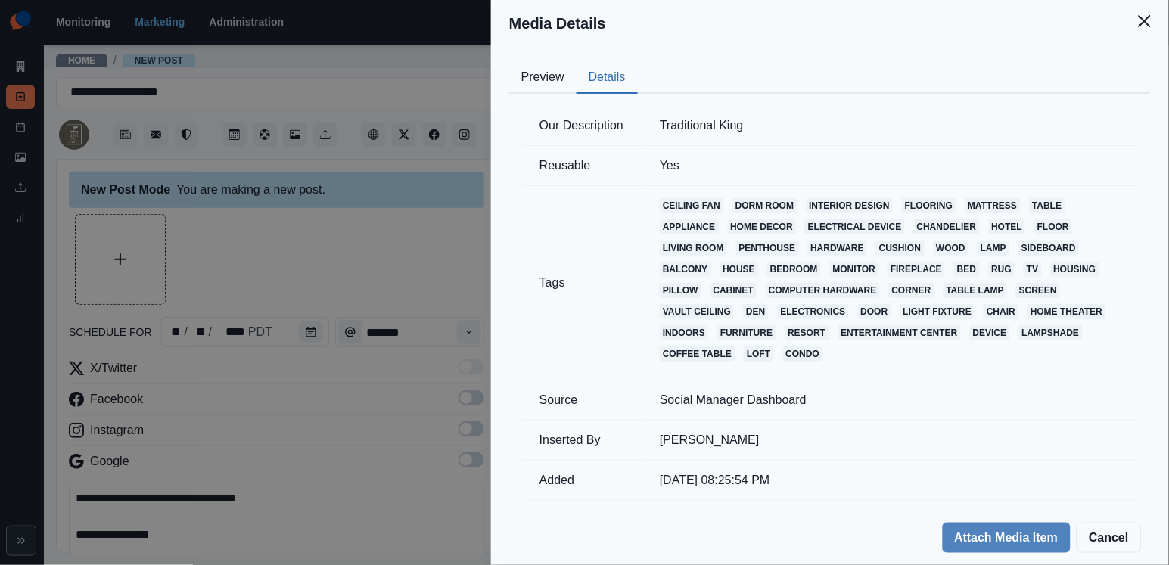
click at [558, 79] on button "Preview" at bounding box center [542, 78] width 67 height 32
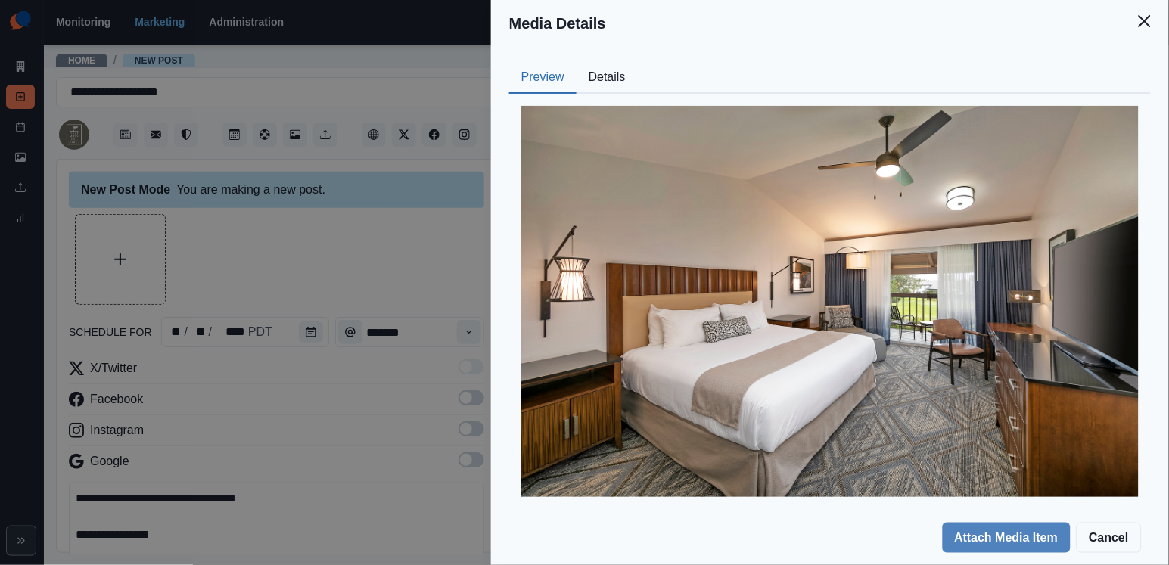
click at [412, 210] on div "Media Details Preview Details Our Description Traditional King Reusable Yes Tag…" at bounding box center [584, 282] width 1169 height 565
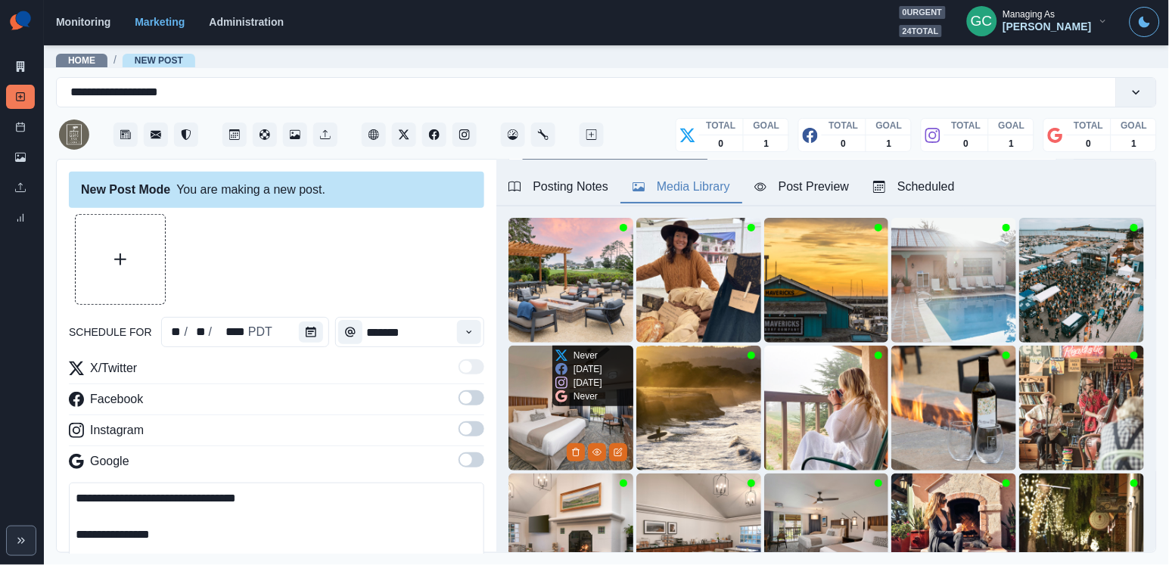
click at [532, 395] on img at bounding box center [570, 408] width 125 height 125
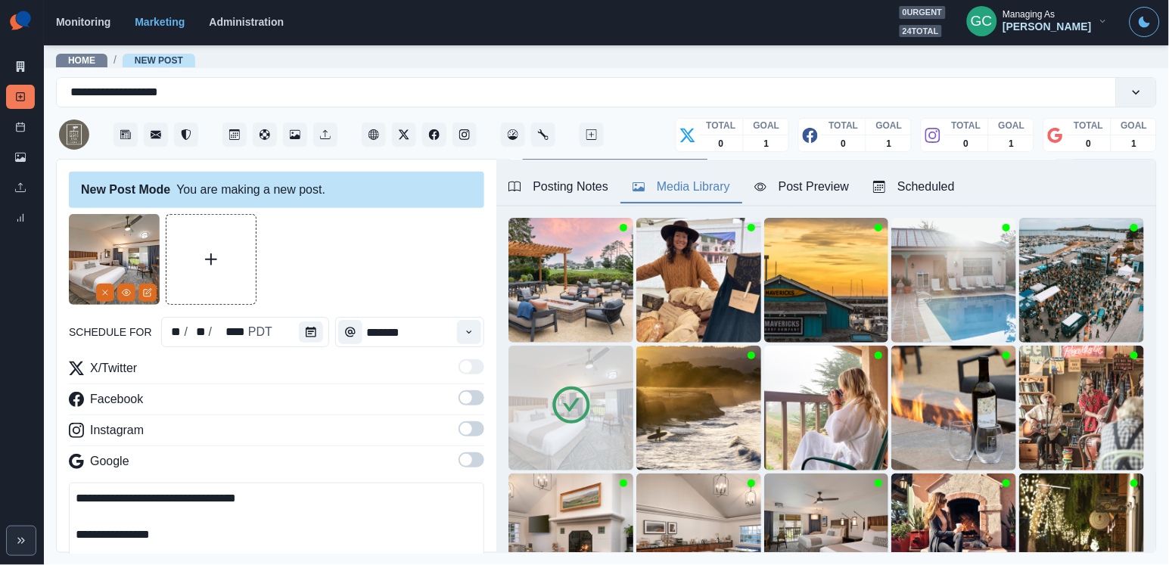
click at [468, 461] on span at bounding box center [466, 460] width 12 height 12
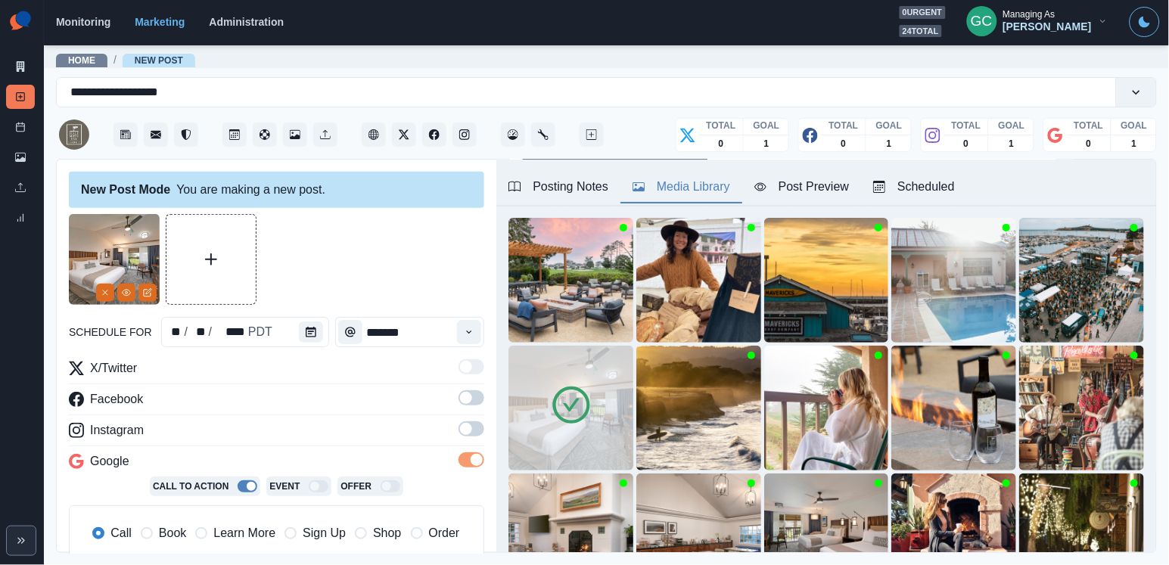
click at [468, 430] on span at bounding box center [466, 429] width 12 height 12
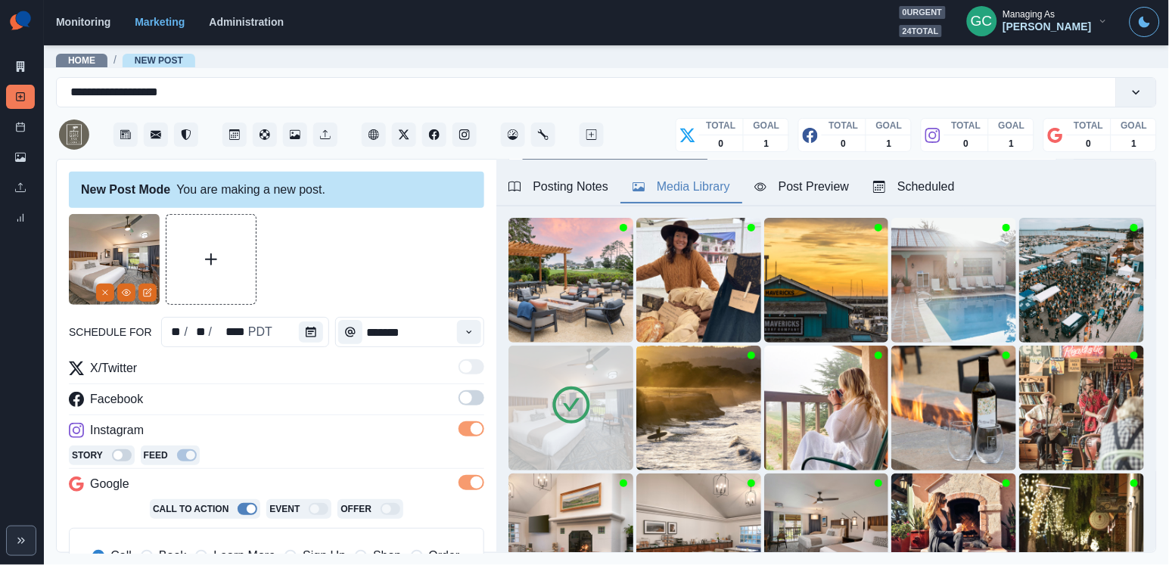
click at [471, 406] on label at bounding box center [471, 402] width 26 height 24
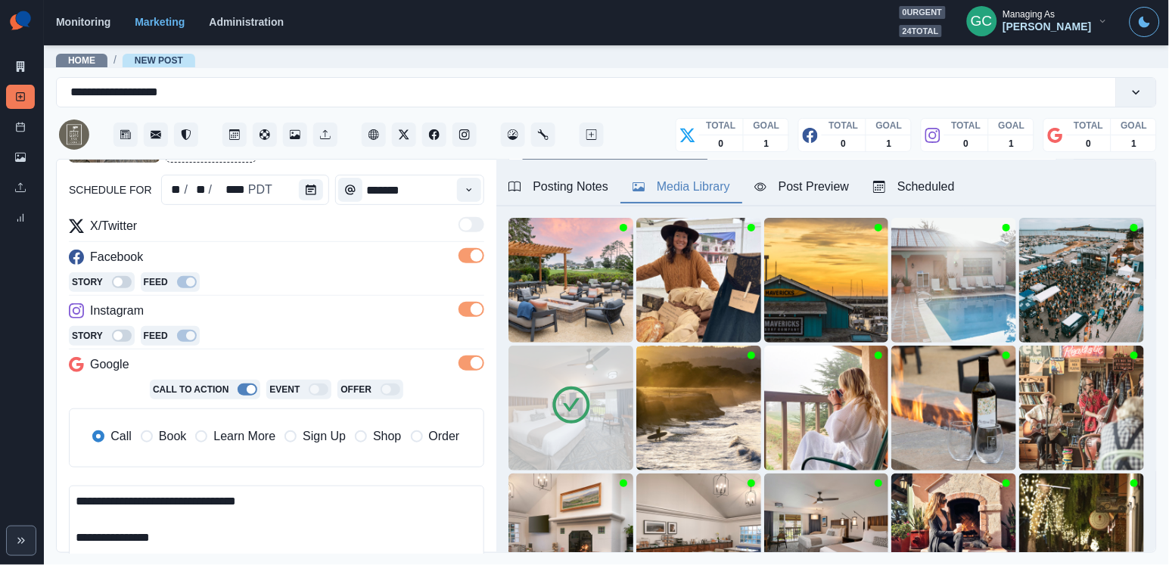
click at [248, 431] on span "Learn More" at bounding box center [244, 436] width 62 height 18
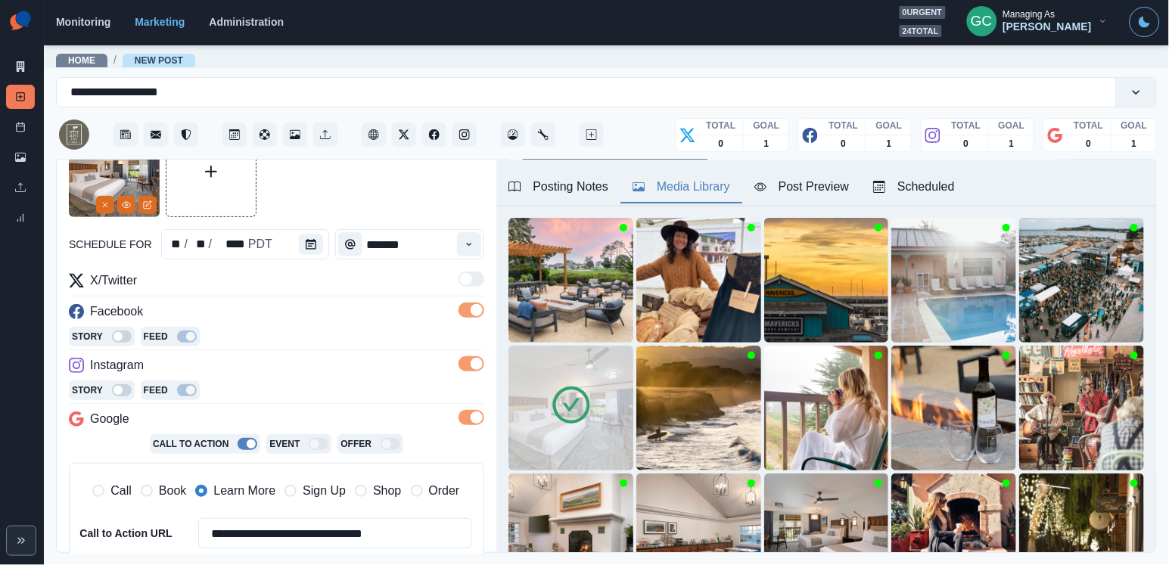
scroll to position [84, 0]
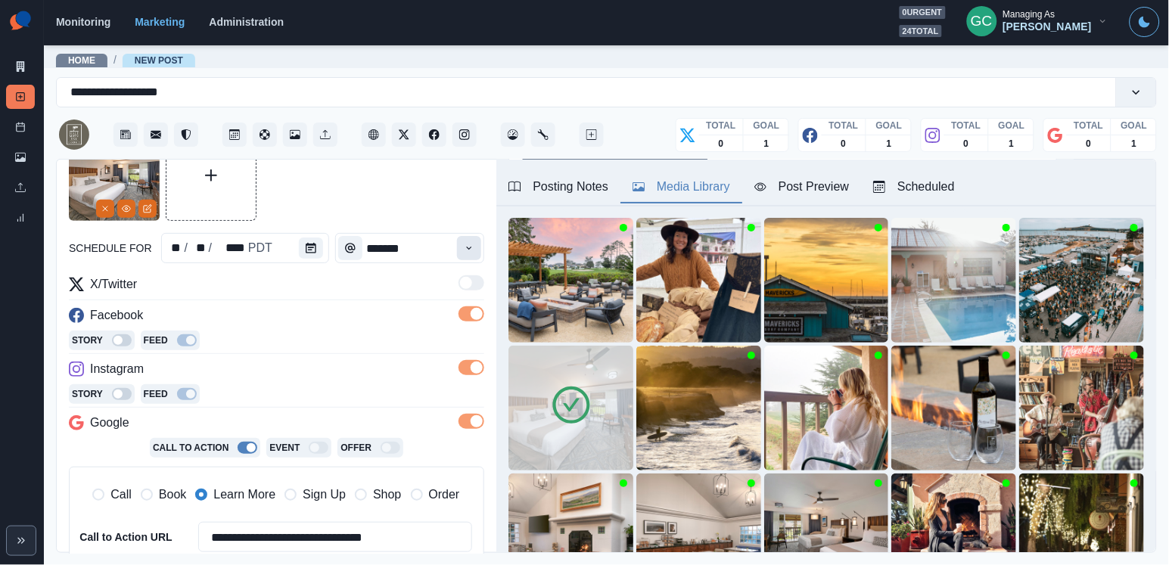
click at [472, 246] on icon "Time" at bounding box center [469, 248] width 11 height 11
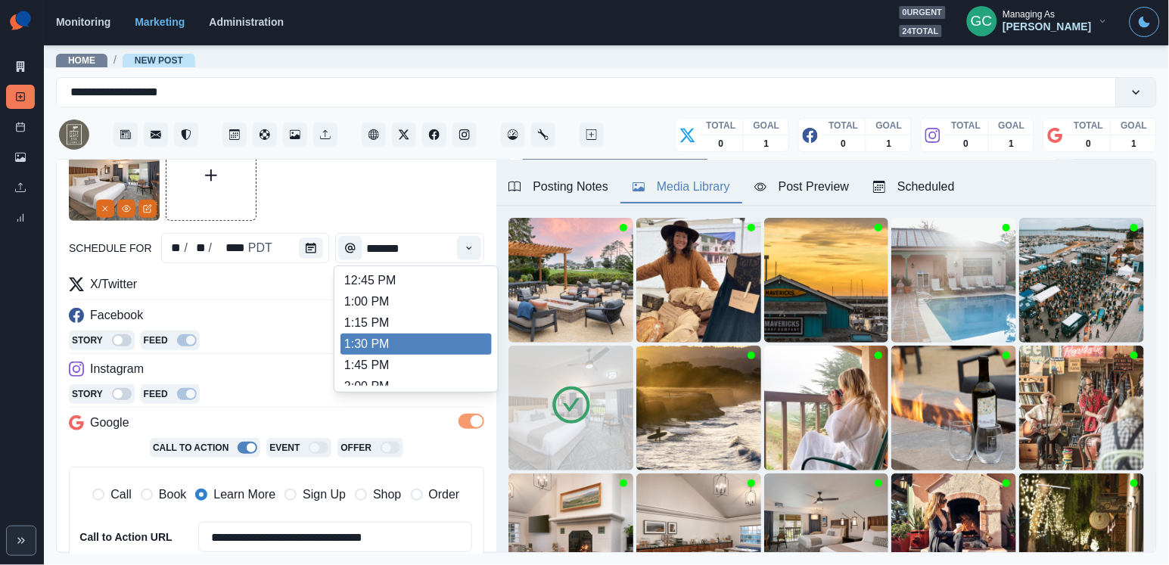
scroll to position [402, 0]
click at [430, 347] on li "1:30 PM" at bounding box center [415, 346] width 151 height 21
type input "*******"
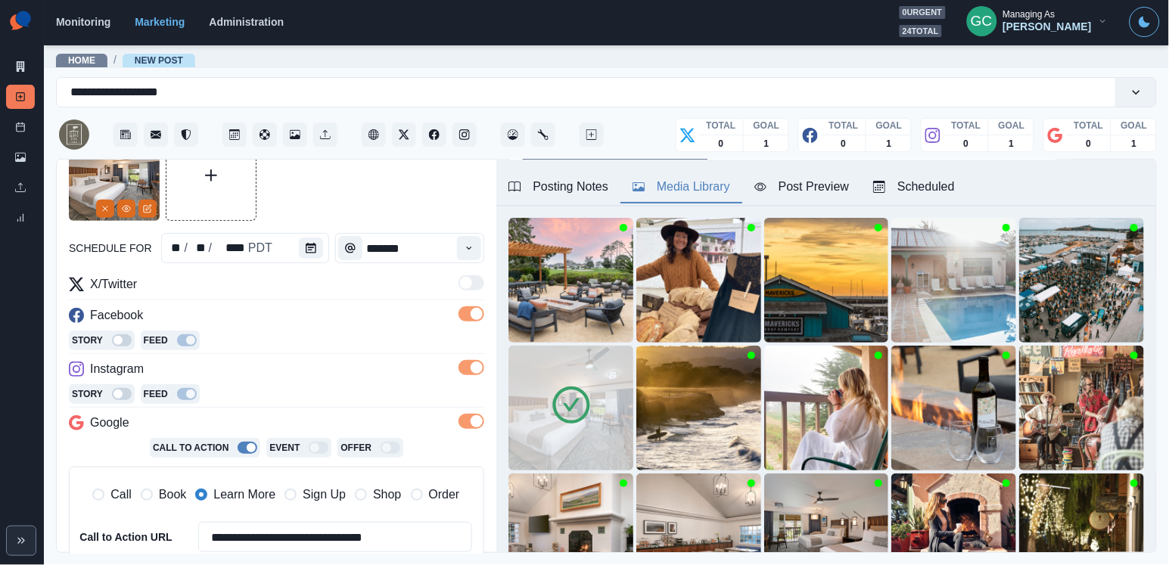
click at [952, 180] on div "Scheduled" at bounding box center [914, 187] width 82 height 18
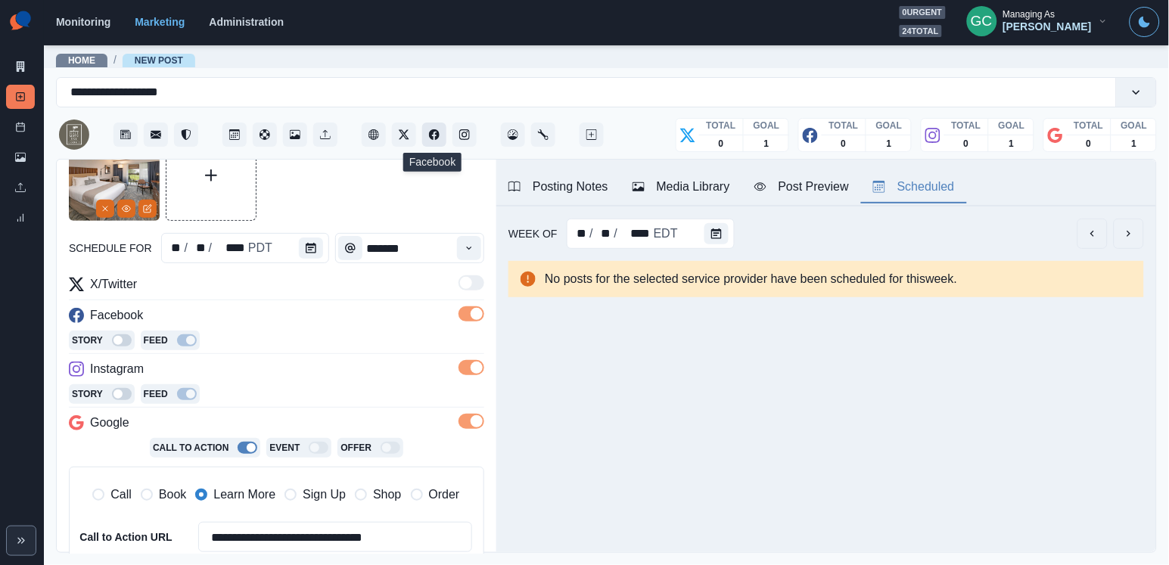
click at [435, 133] on icon "Facebook" at bounding box center [434, 134] width 11 height 11
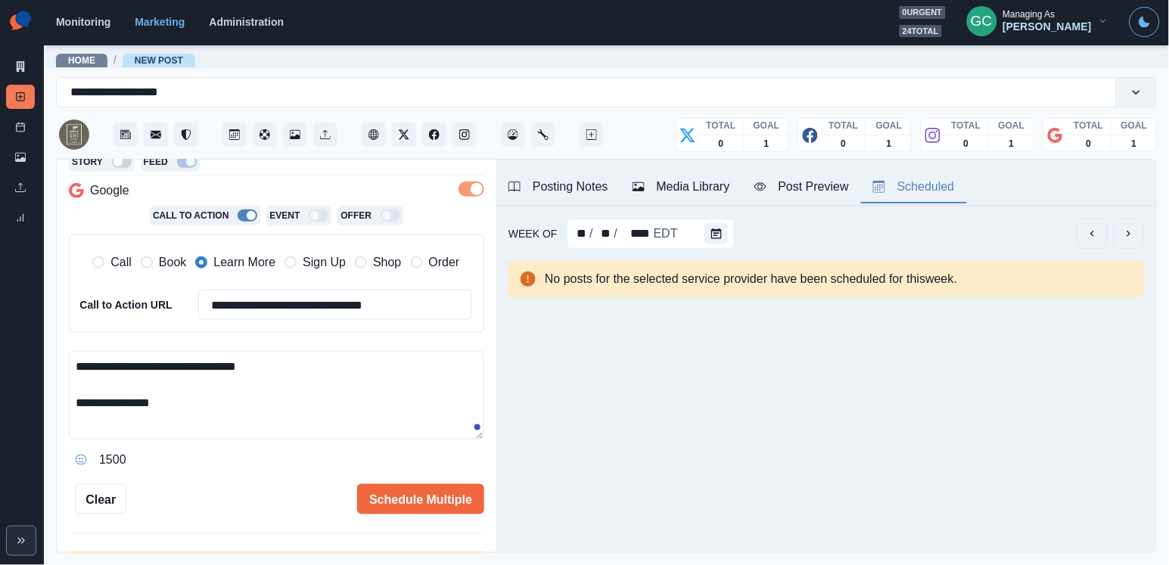
scroll to position [328, 0]
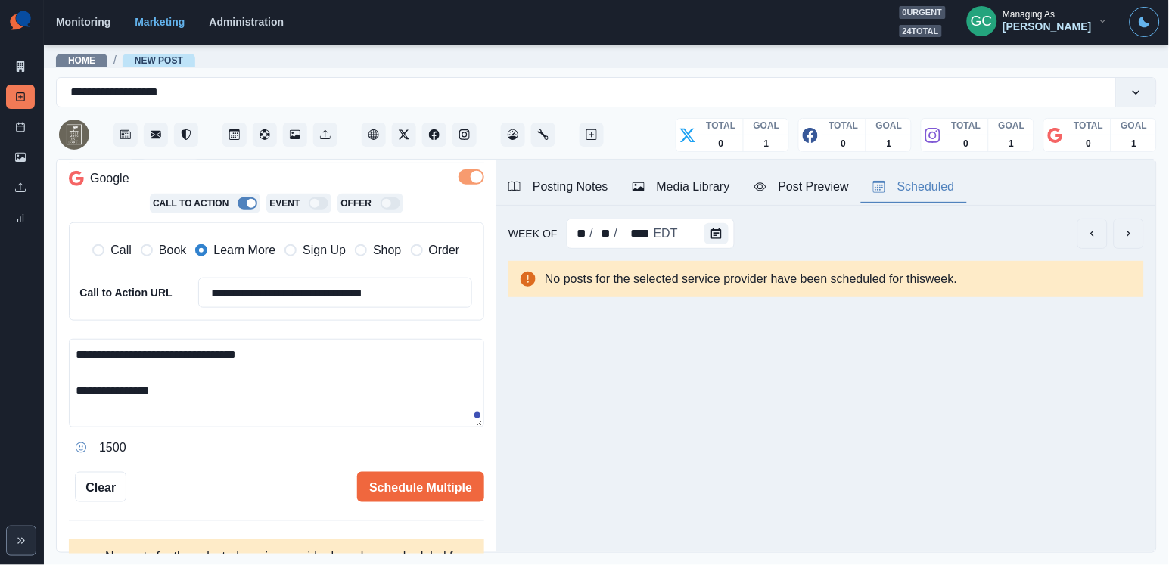
click at [247, 399] on textarea "**********" at bounding box center [276, 383] width 415 height 88
paste textarea "**********"
click at [254, 354] on textarea "**********" at bounding box center [276, 383] width 415 height 88
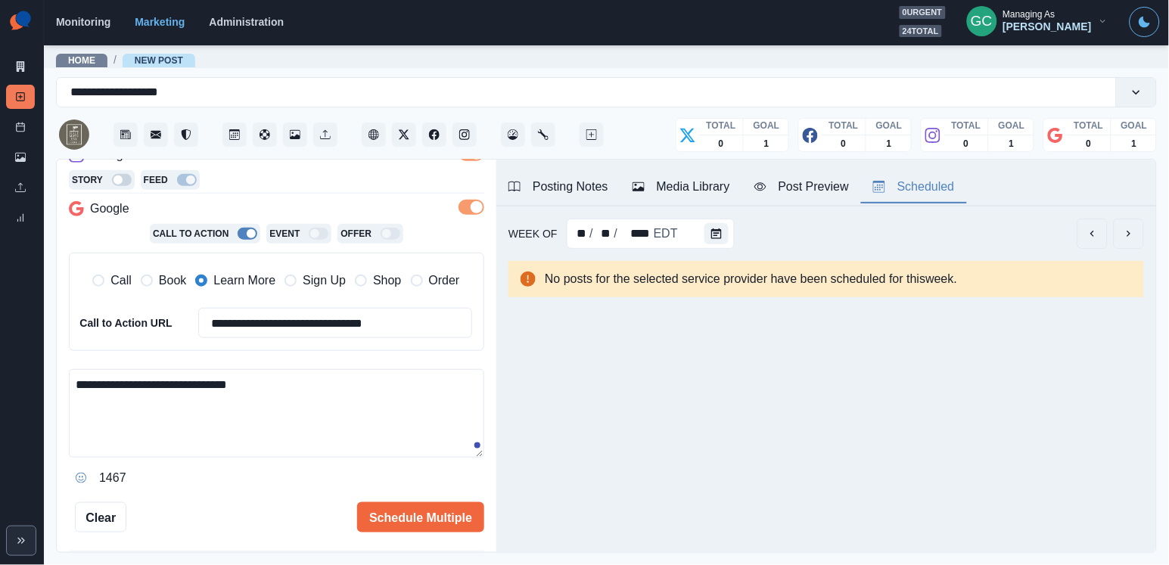
scroll to position [290, 0]
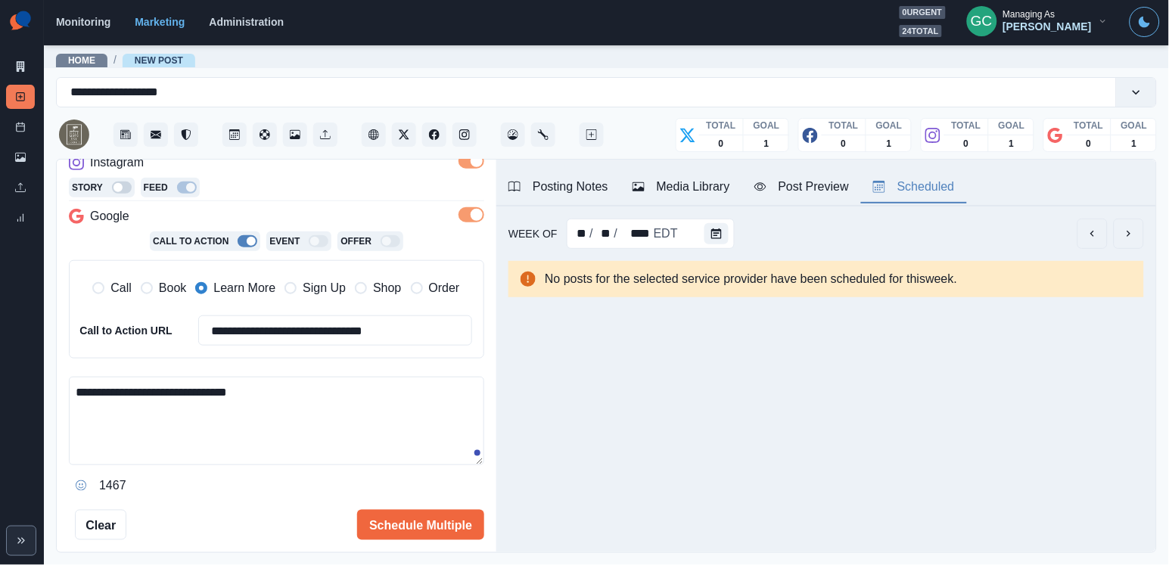
click at [177, 390] on textarea "**********" at bounding box center [276, 421] width 415 height 88
type textarea "**********"
click at [421, 513] on button "Schedule Multiple" at bounding box center [420, 525] width 127 height 30
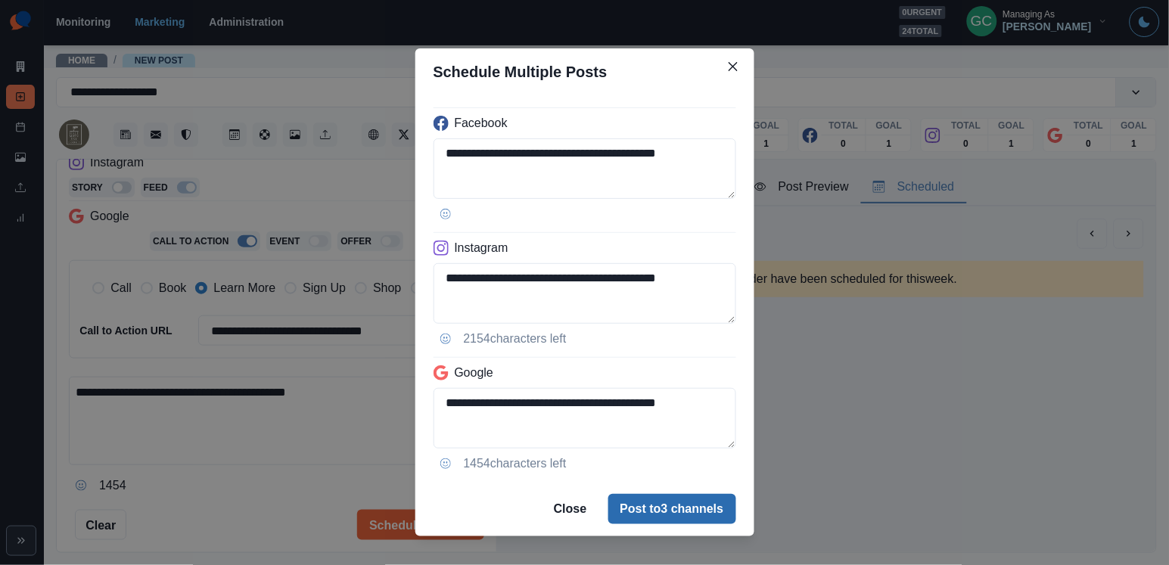
click at [629, 510] on button "Post to 3 channels" at bounding box center [672, 509] width 128 height 30
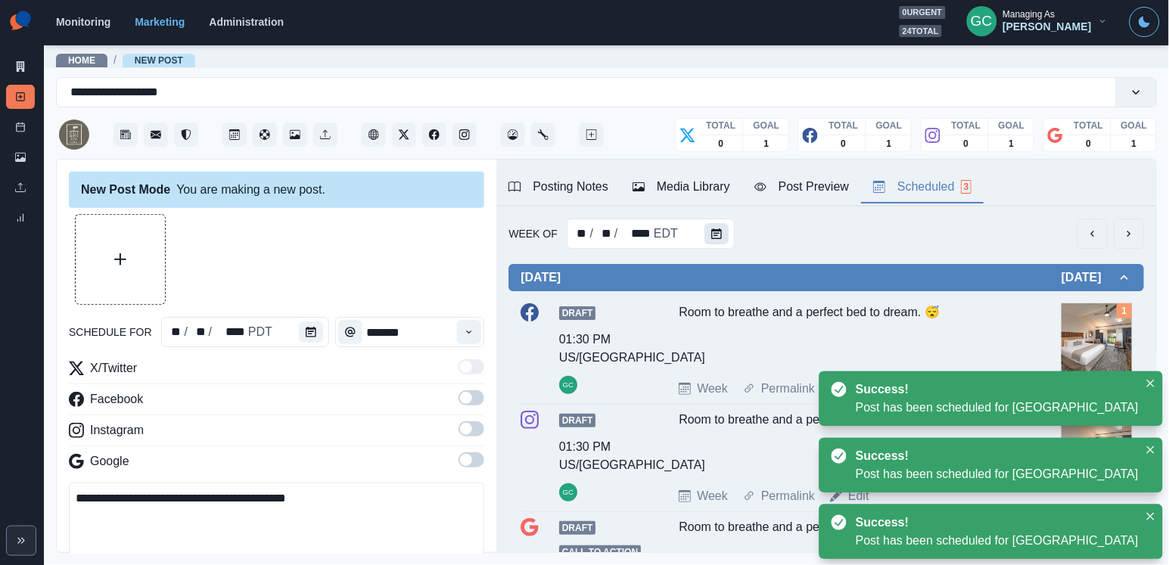
scroll to position [0, 0]
click at [725, 229] on button "Calendar" at bounding box center [716, 233] width 24 height 21
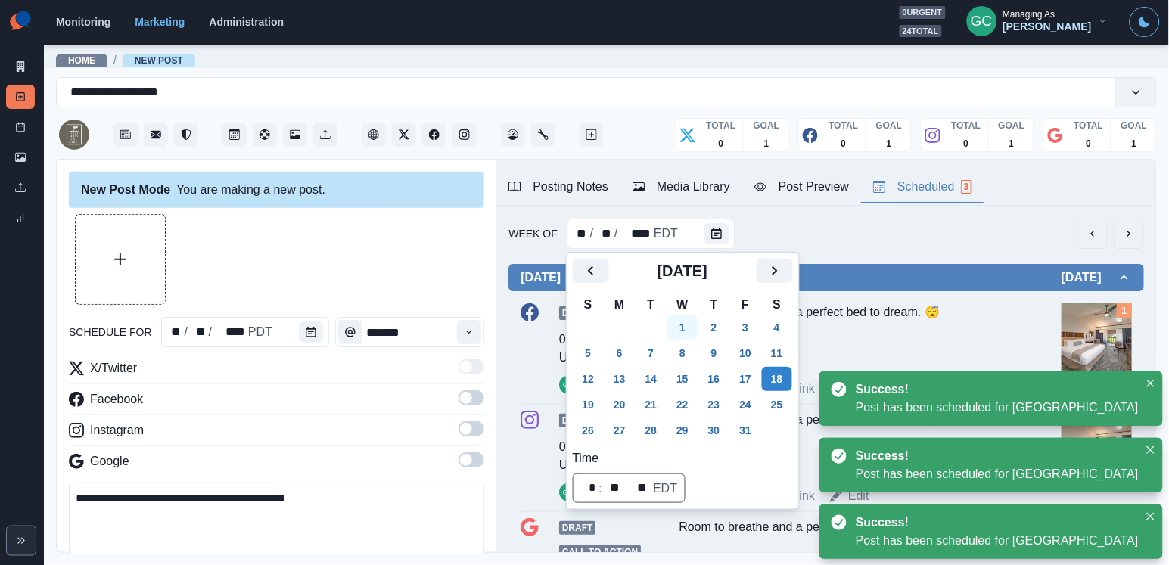
click at [688, 325] on button "1" at bounding box center [682, 327] width 30 height 24
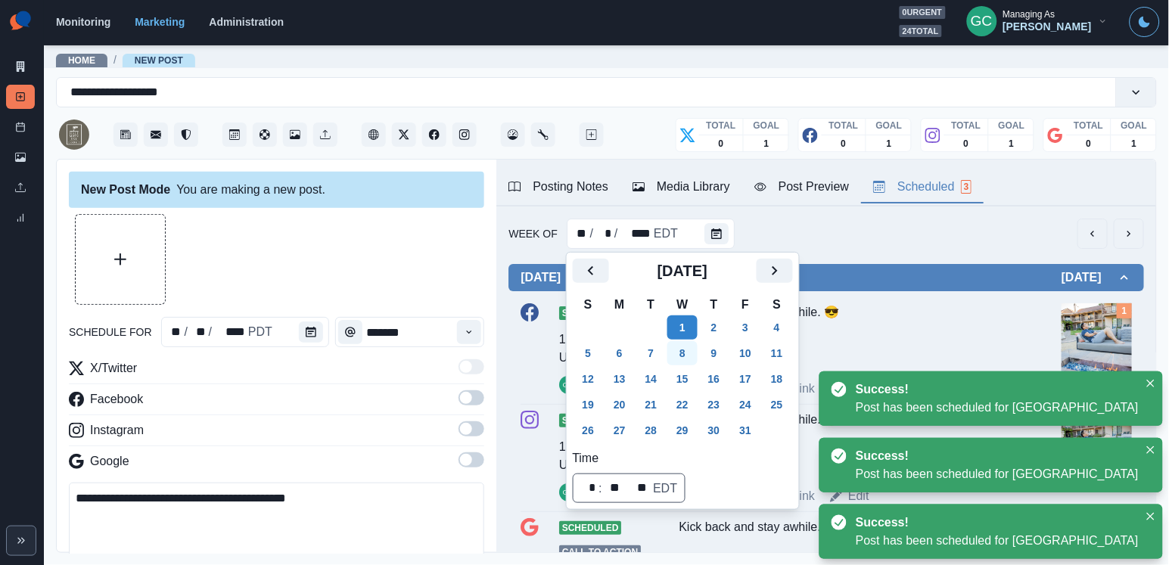
click at [688, 350] on button "8" at bounding box center [682, 353] width 30 height 24
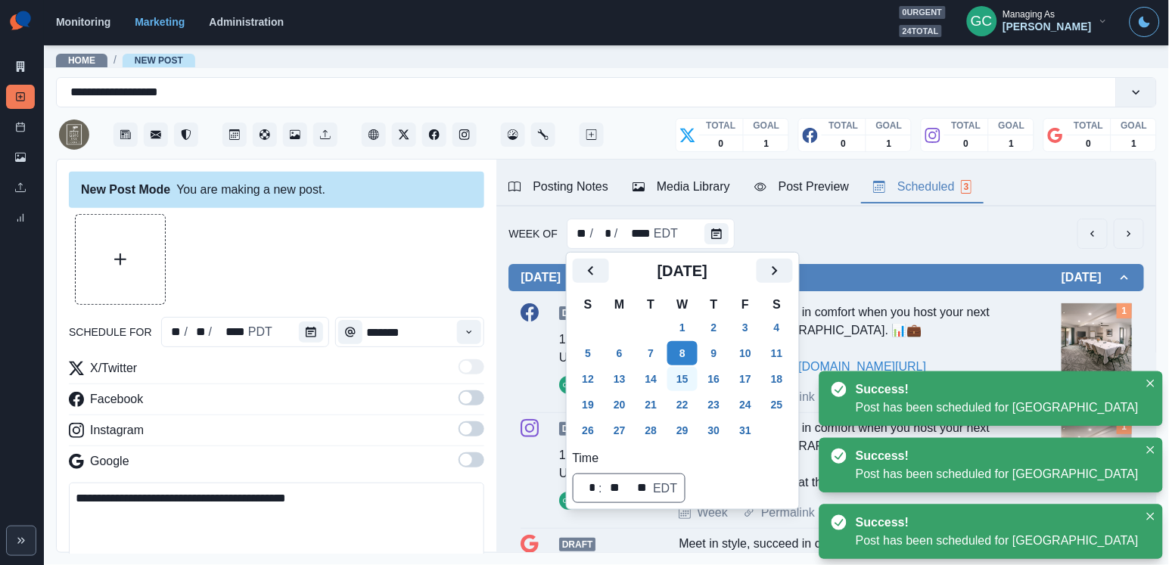
click at [690, 372] on button "15" at bounding box center [682, 379] width 30 height 24
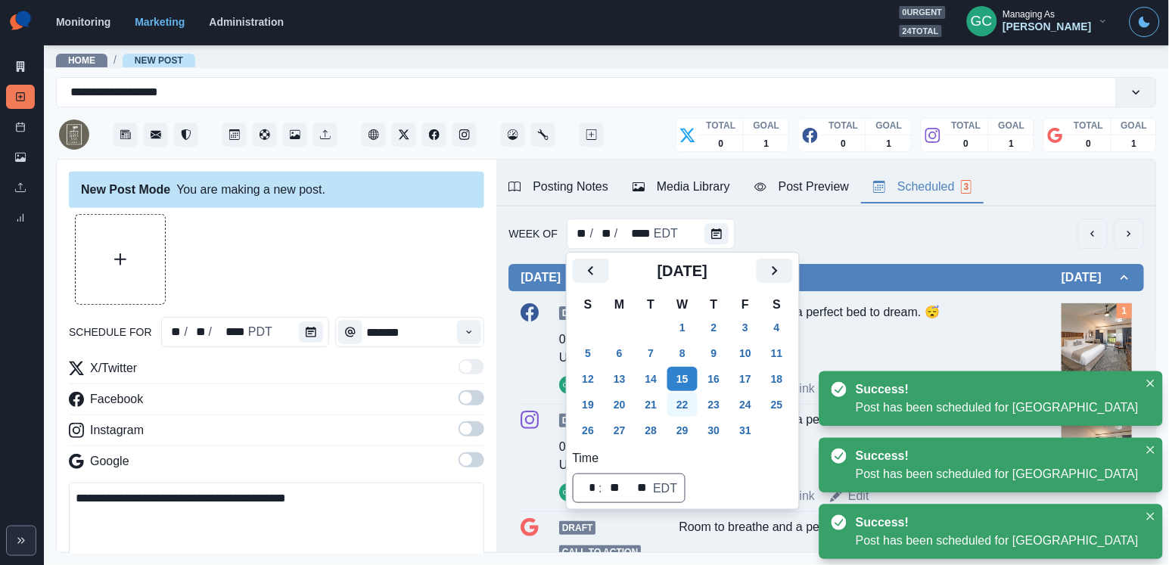
click at [691, 399] on button "22" at bounding box center [682, 405] width 30 height 24
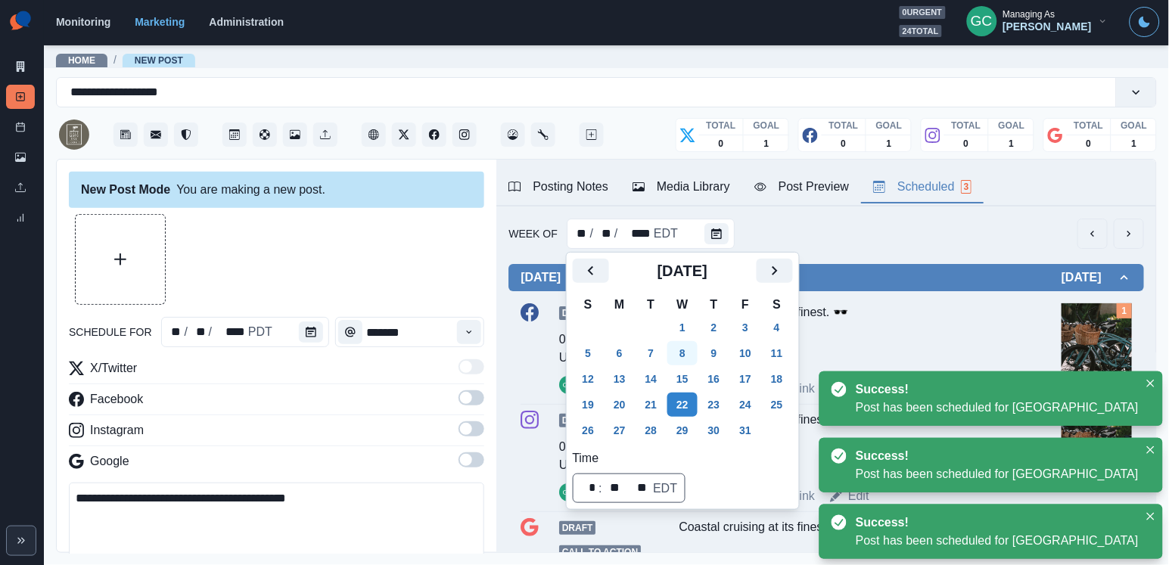
click at [694, 365] on button "8" at bounding box center [682, 353] width 30 height 24
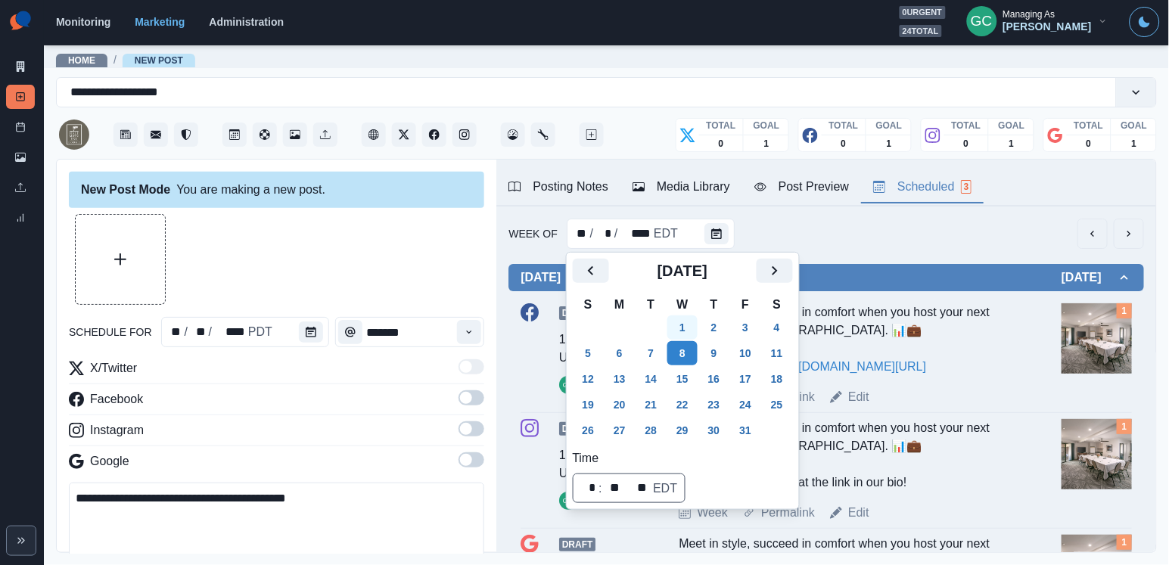
click at [688, 331] on button "1" at bounding box center [682, 327] width 30 height 24
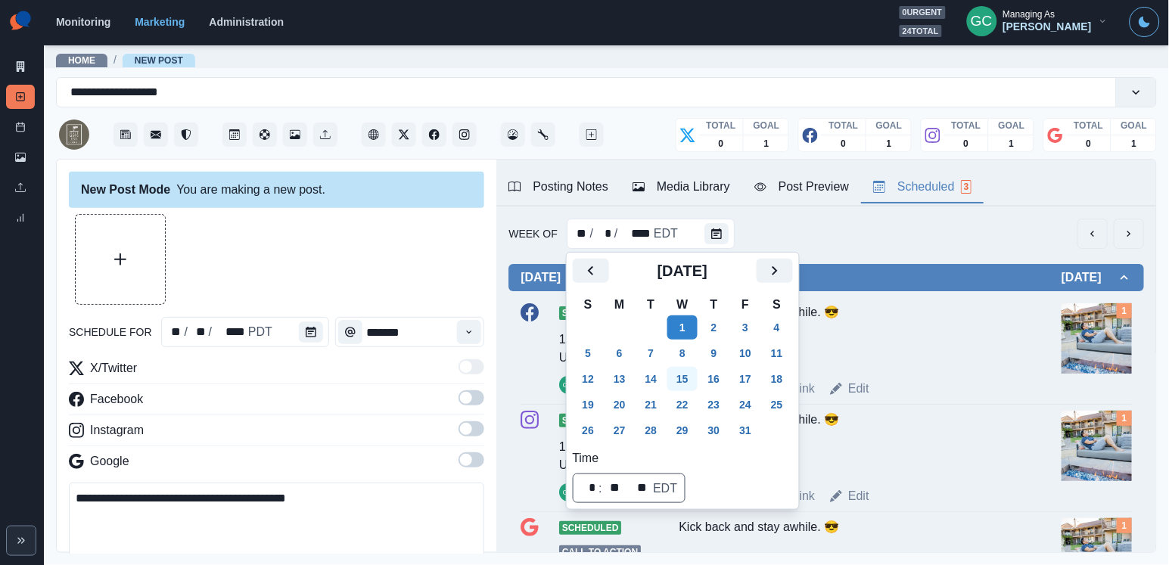
click at [690, 387] on button "15" at bounding box center [682, 379] width 30 height 24
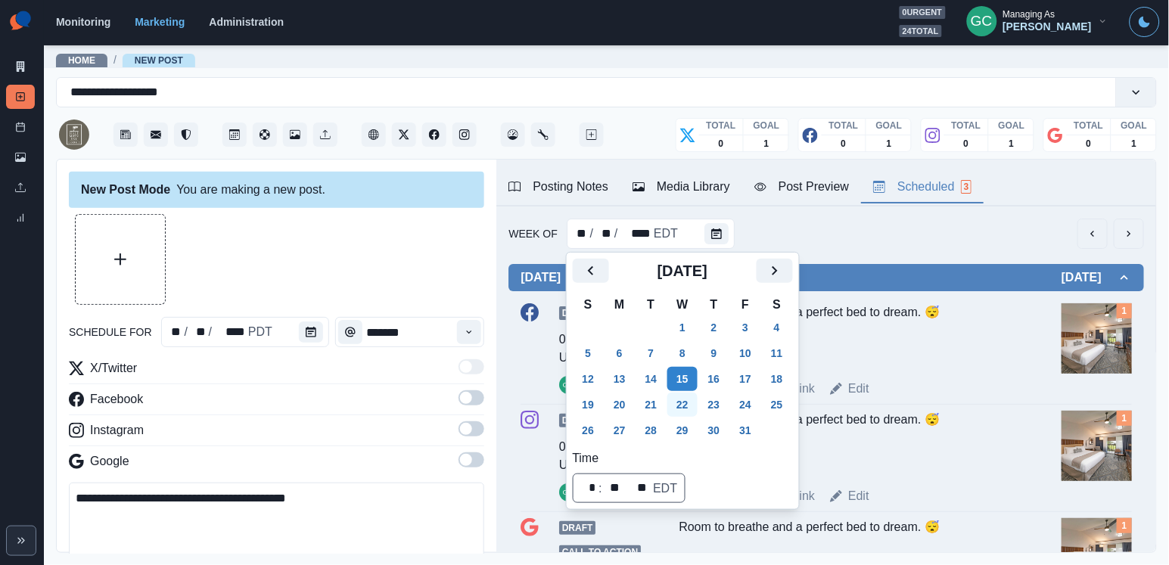
click at [691, 408] on button "22" at bounding box center [682, 405] width 30 height 24
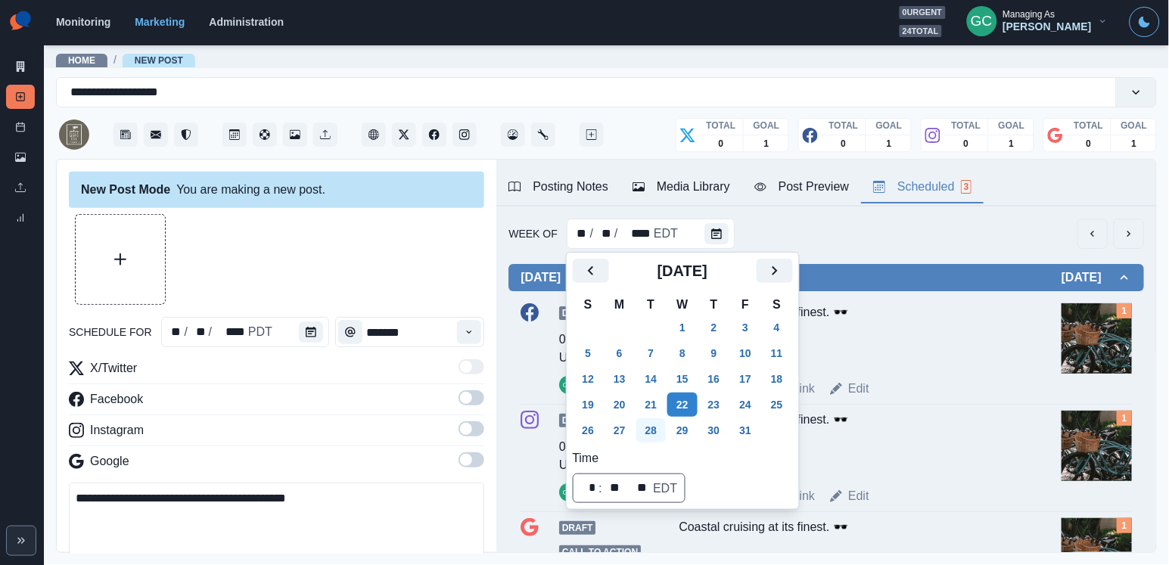
click at [656, 433] on button "28" at bounding box center [651, 430] width 30 height 24
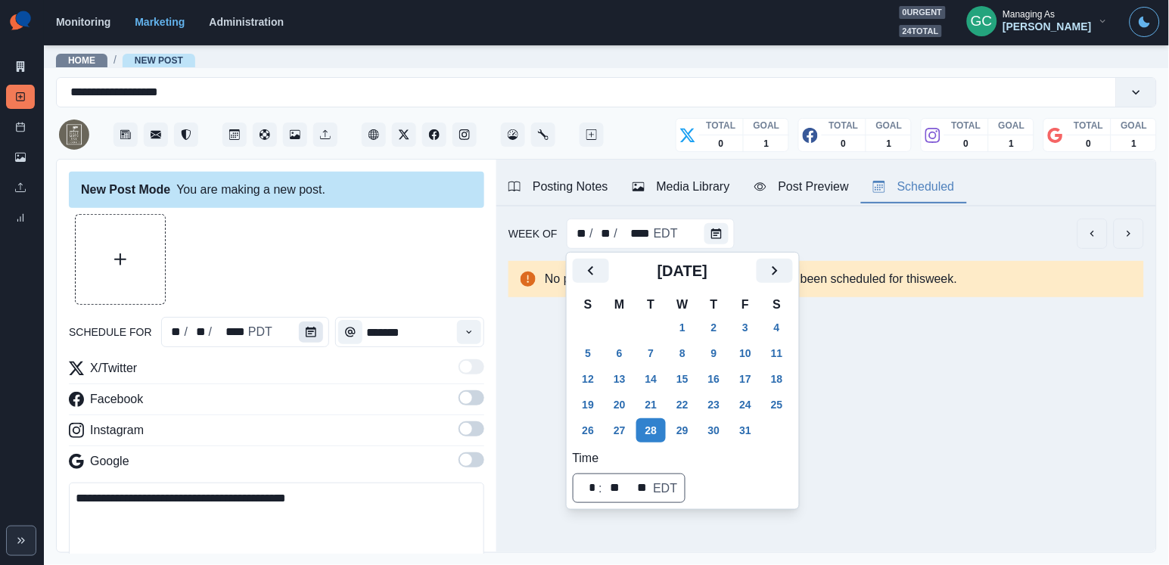
click at [306, 340] on button "Calendar" at bounding box center [311, 331] width 24 height 21
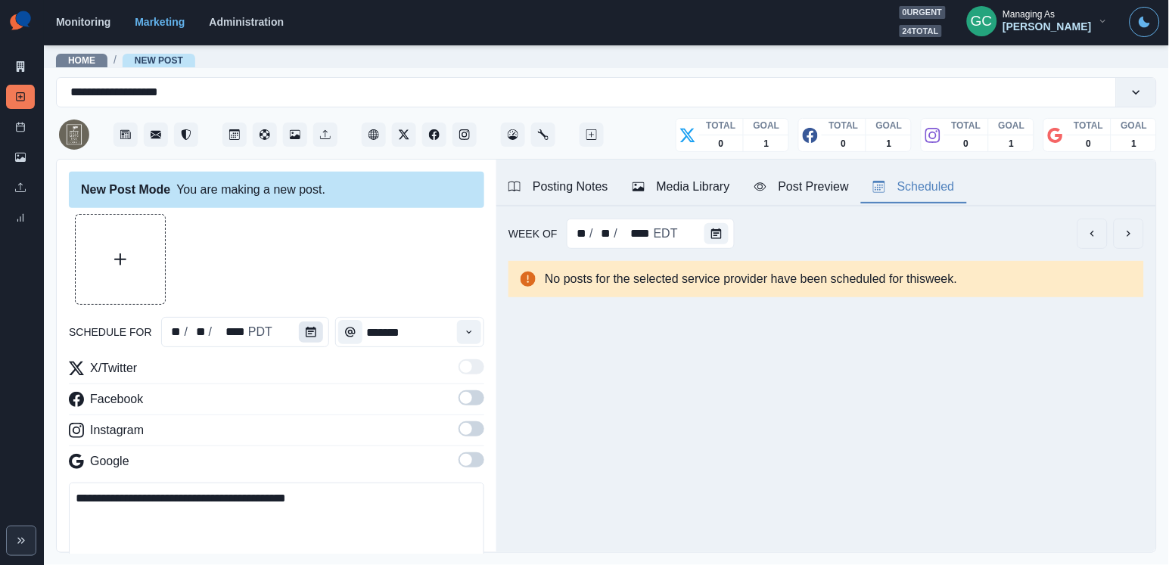
click at [306, 340] on button "Calendar" at bounding box center [311, 331] width 24 height 21
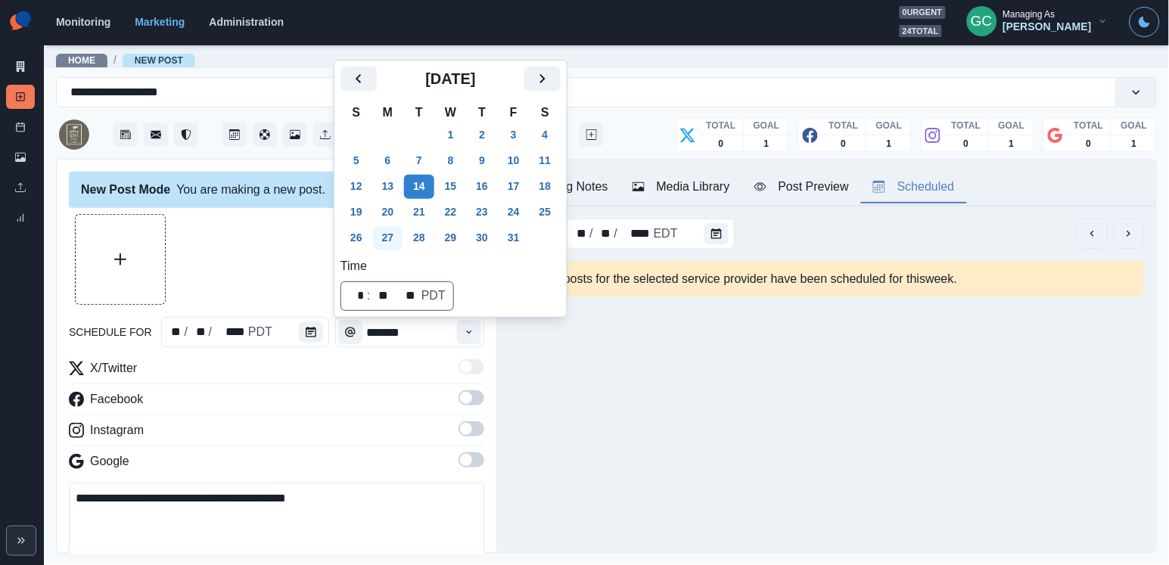
click at [382, 237] on button "27" at bounding box center [388, 238] width 30 height 24
click at [465, 338] on button "Time" at bounding box center [469, 332] width 24 height 24
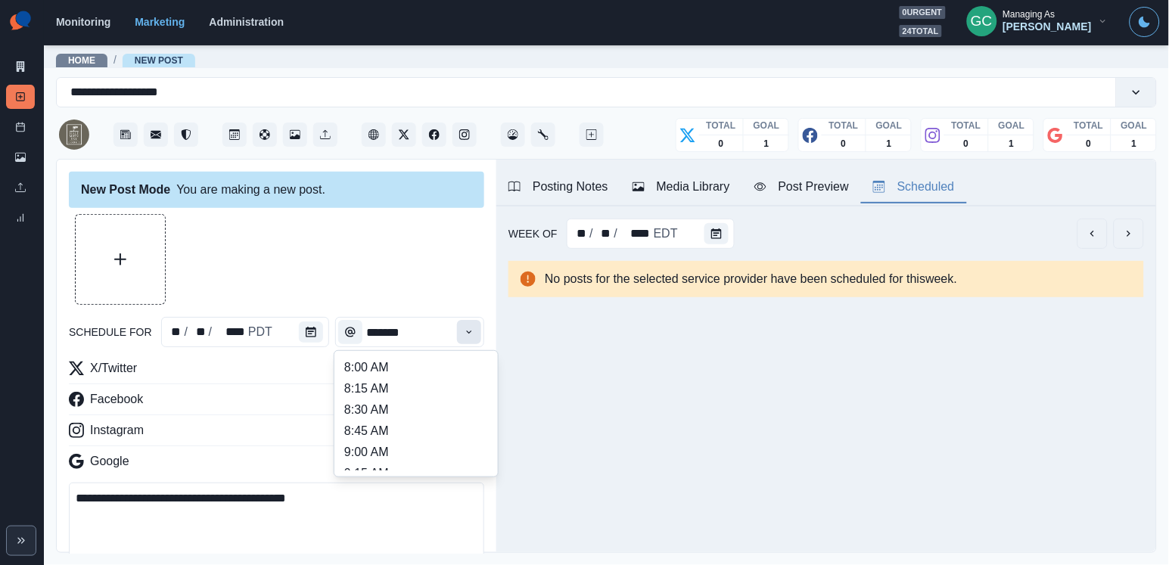
click at [465, 338] on button "Time" at bounding box center [469, 332] width 24 height 24
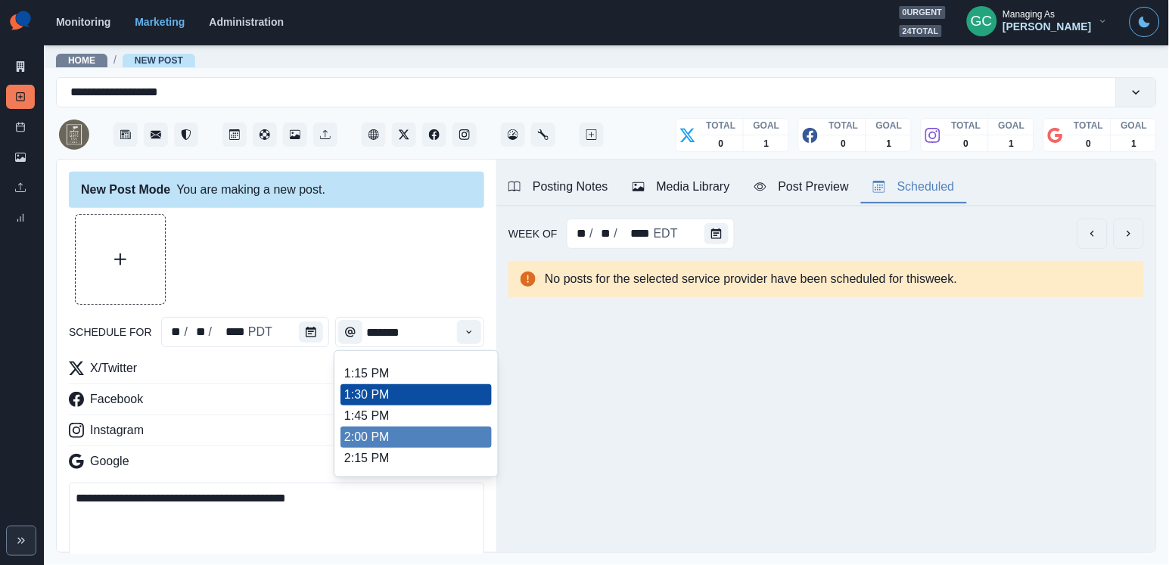
click at [412, 445] on li "2:00 PM" at bounding box center [415, 437] width 151 height 21
type input "*******"
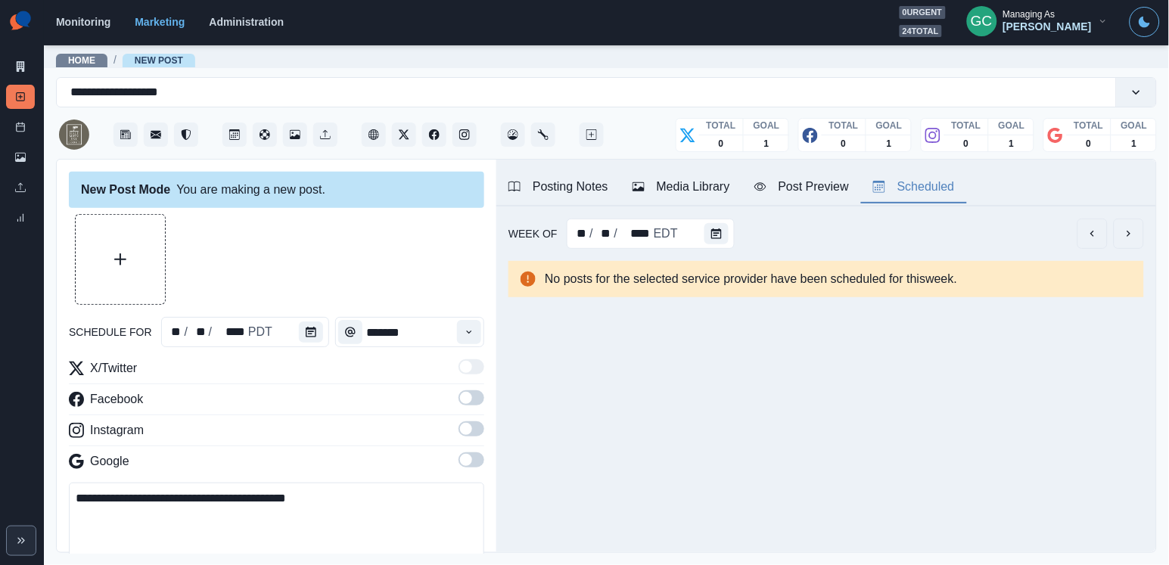
click at [462, 457] on span at bounding box center [466, 460] width 12 height 12
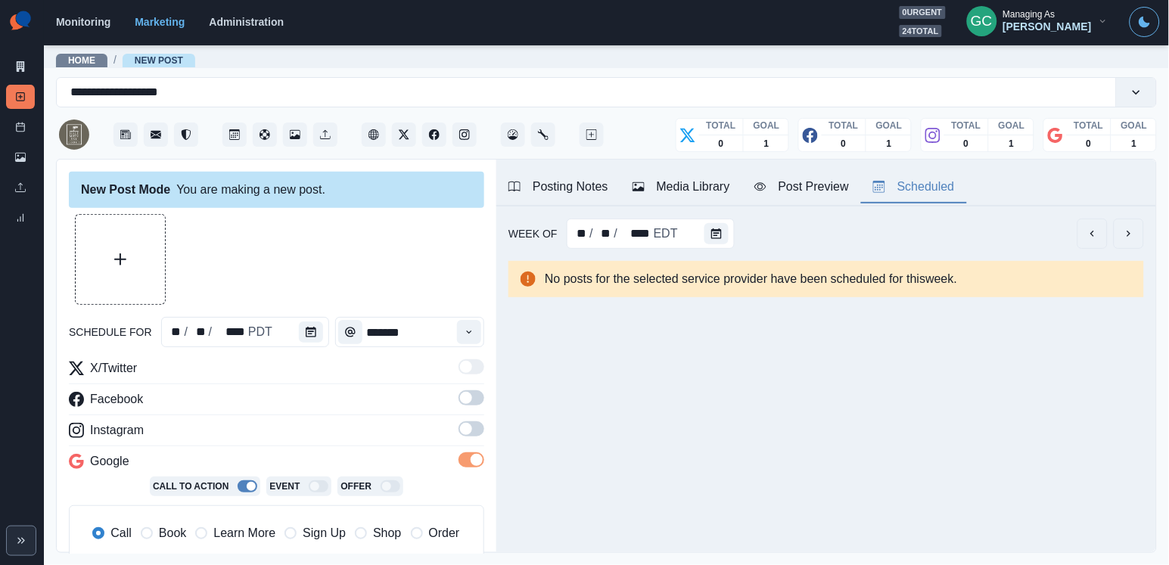
click at [474, 423] on span at bounding box center [471, 428] width 26 height 15
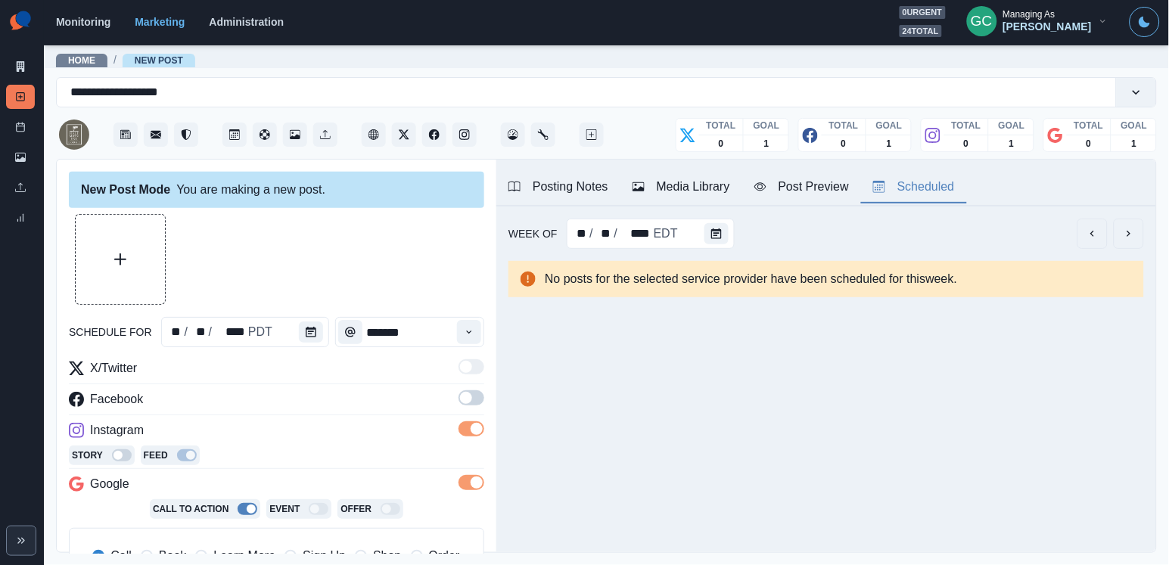
click at [474, 402] on span at bounding box center [471, 397] width 26 height 15
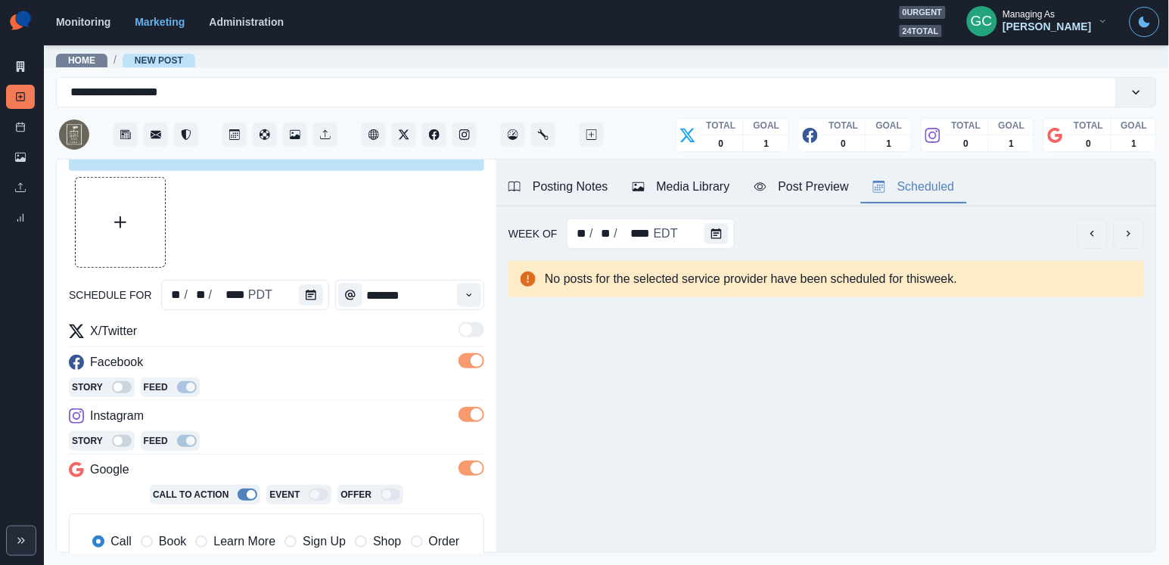
scroll to position [74, 0]
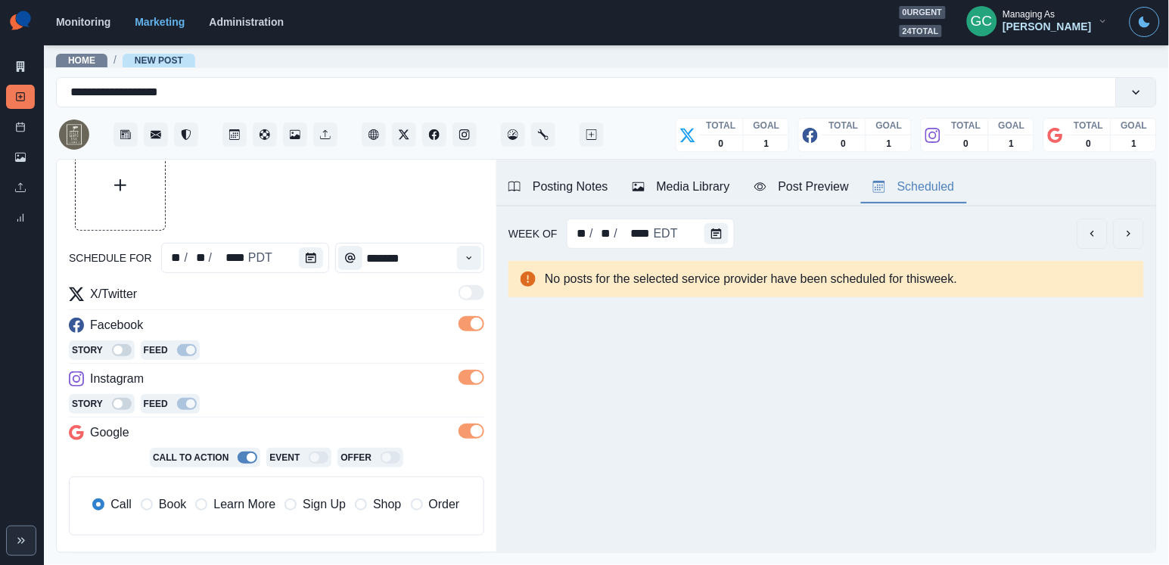
click at [261, 513] on span "Learn More" at bounding box center [244, 504] width 62 height 18
click at [715, 190] on div "Media Library" at bounding box center [681, 187] width 98 height 18
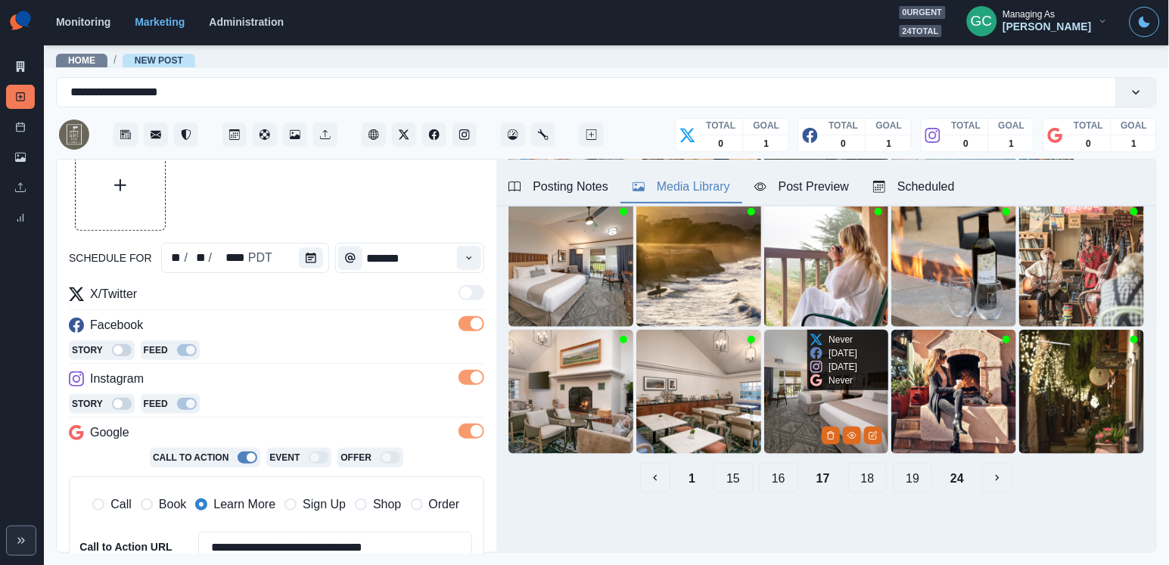
scroll to position [218, 0]
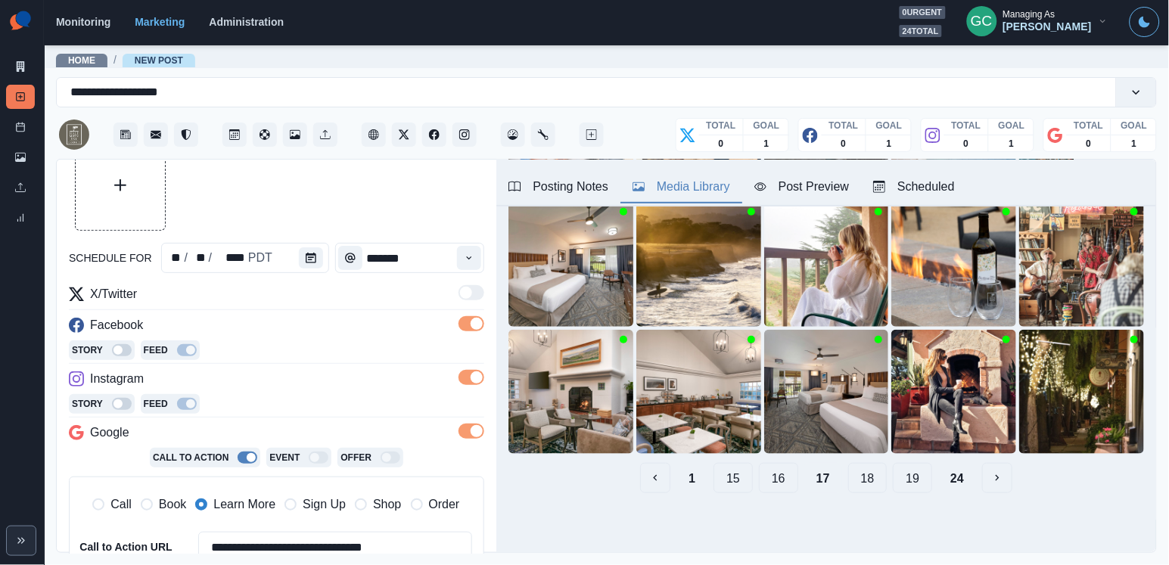
click at [911, 475] on button "19" at bounding box center [912, 478] width 39 height 30
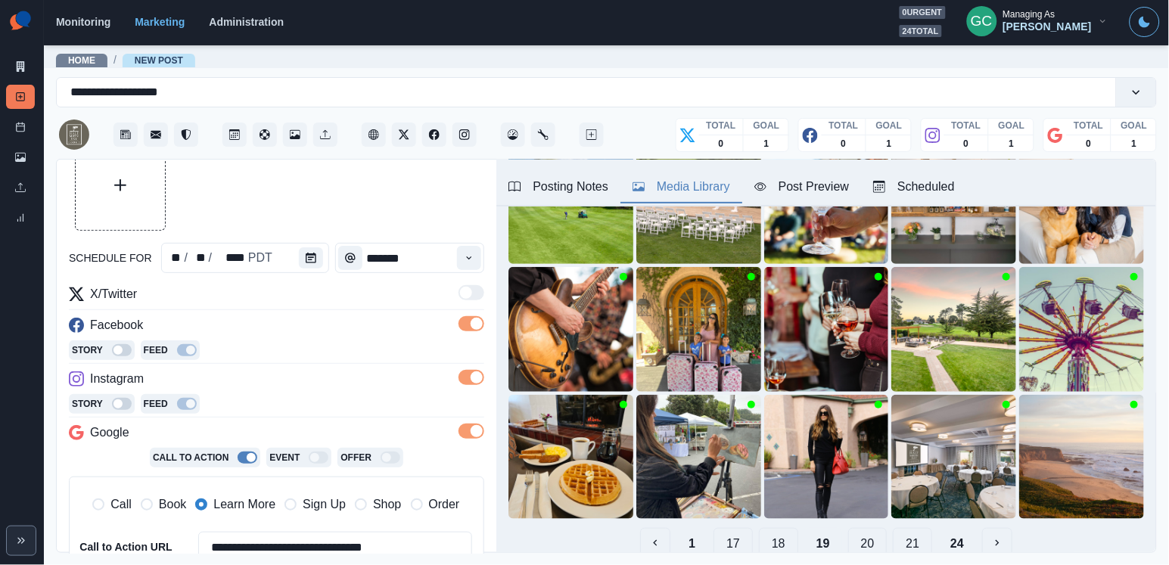
scroll to position [113, 0]
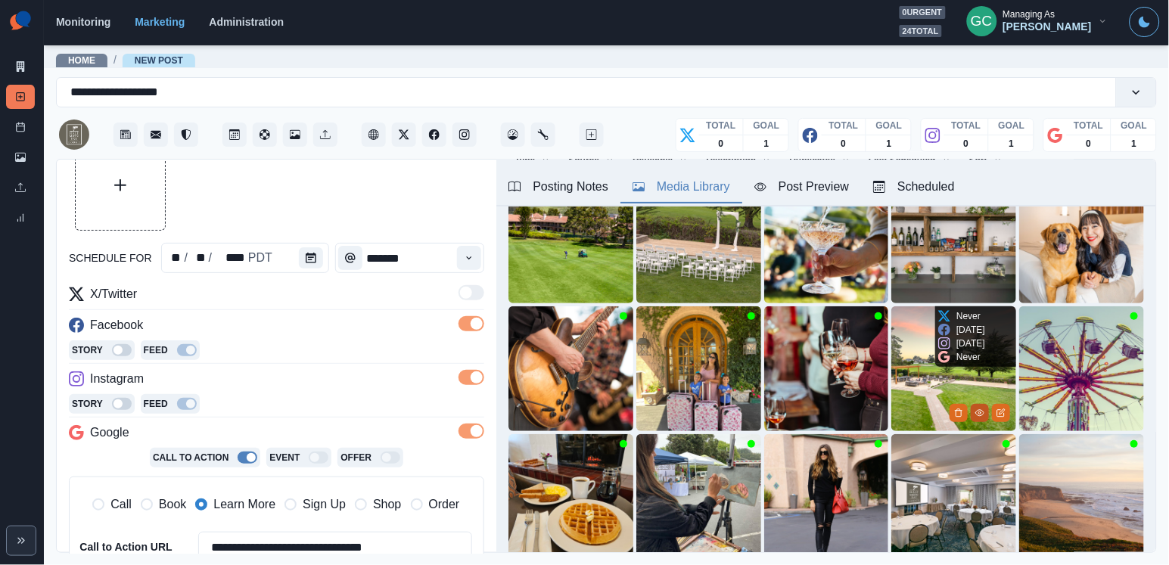
click at [976, 411] on icon "View Media" at bounding box center [980, 413] width 8 height 6
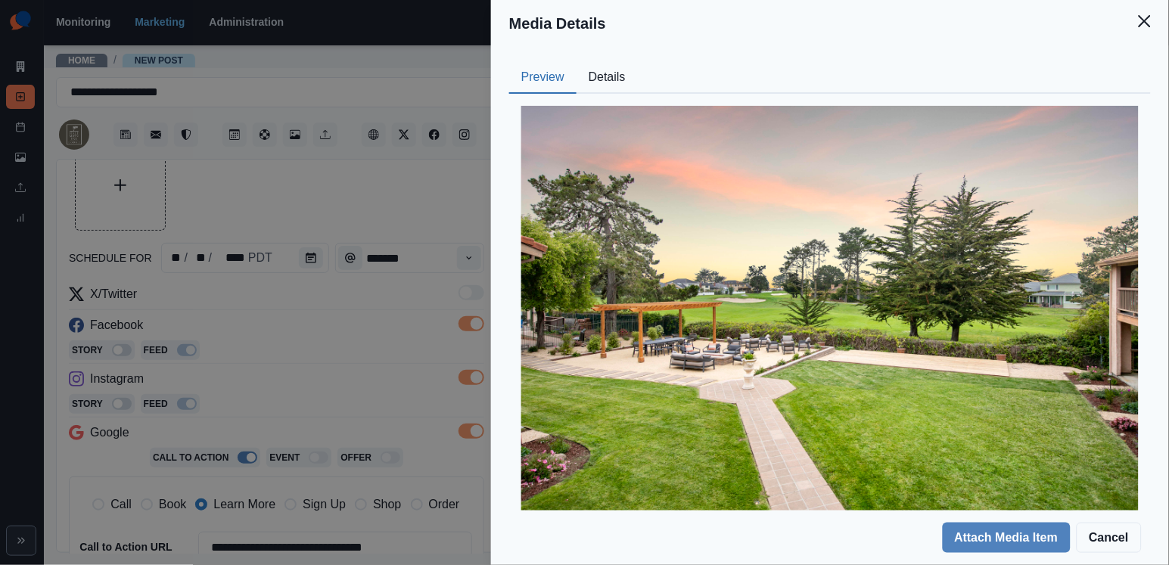
click at [624, 68] on button "Details" at bounding box center [606, 78] width 61 height 32
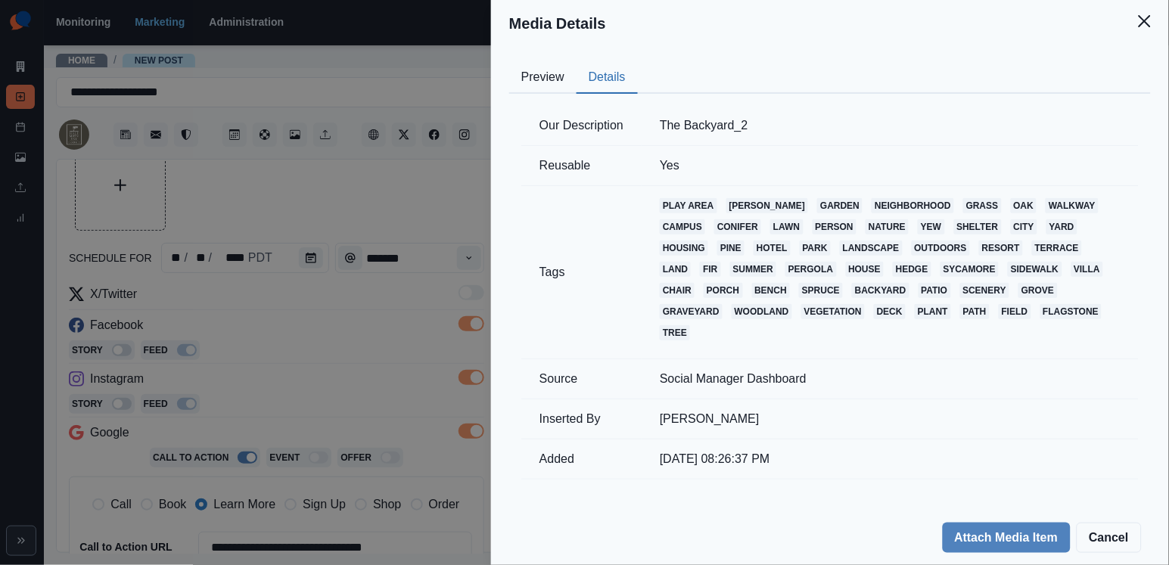
click at [532, 79] on button "Preview" at bounding box center [542, 78] width 67 height 32
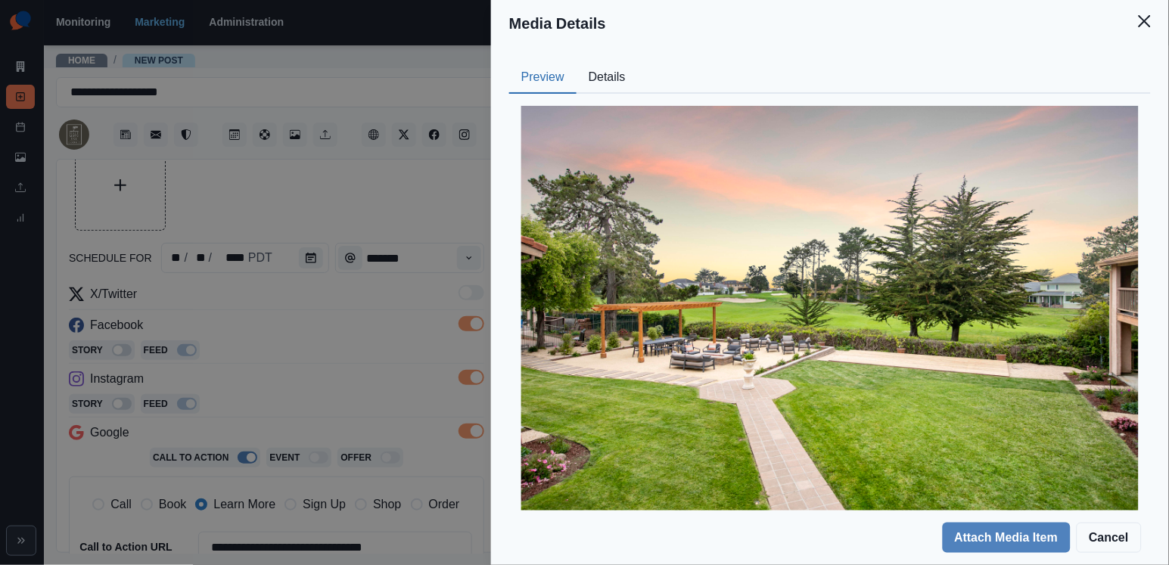
click at [334, 409] on div "Media Details Preview Details Our Description The Backyard_2 Reusable Yes Tags …" at bounding box center [584, 282] width 1169 height 565
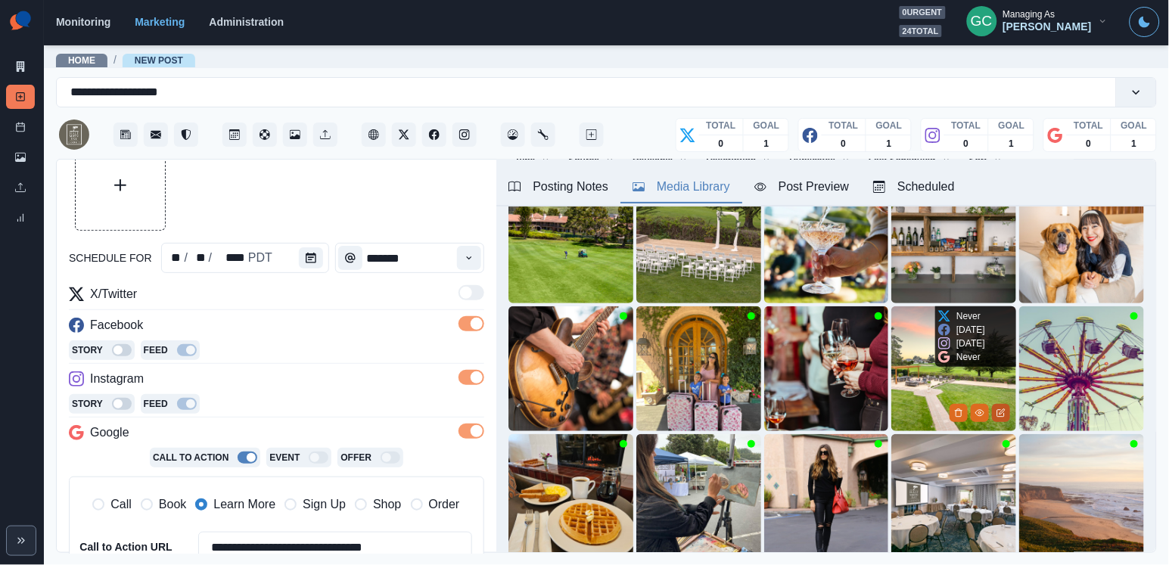
click at [1001, 410] on icon "Edit Media" at bounding box center [1000, 412] width 9 height 9
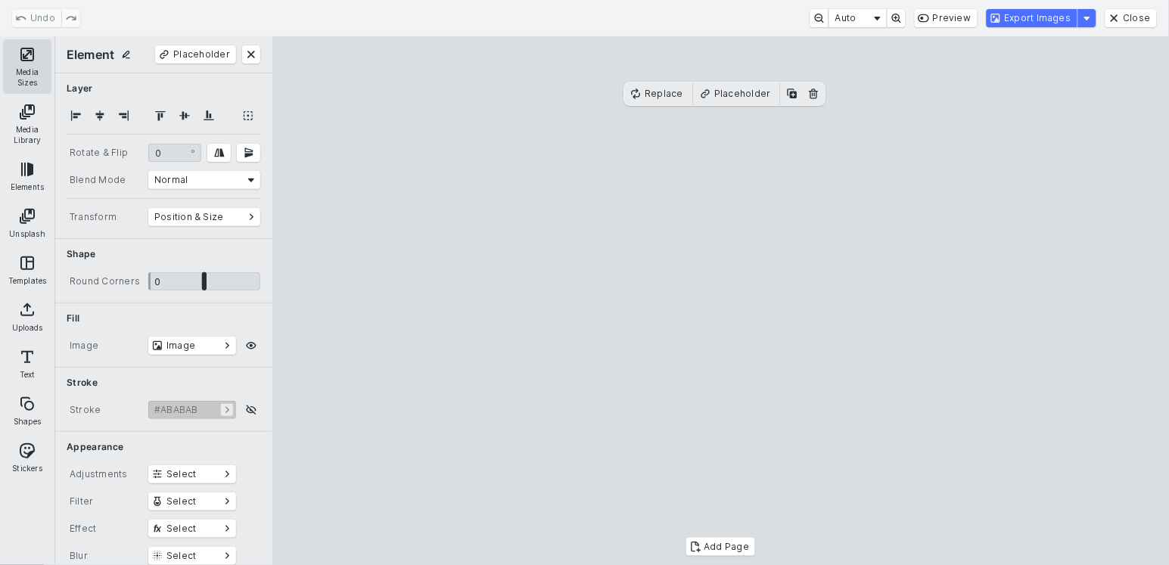
click at [39, 58] on button "Media Sizes" at bounding box center [27, 66] width 48 height 54
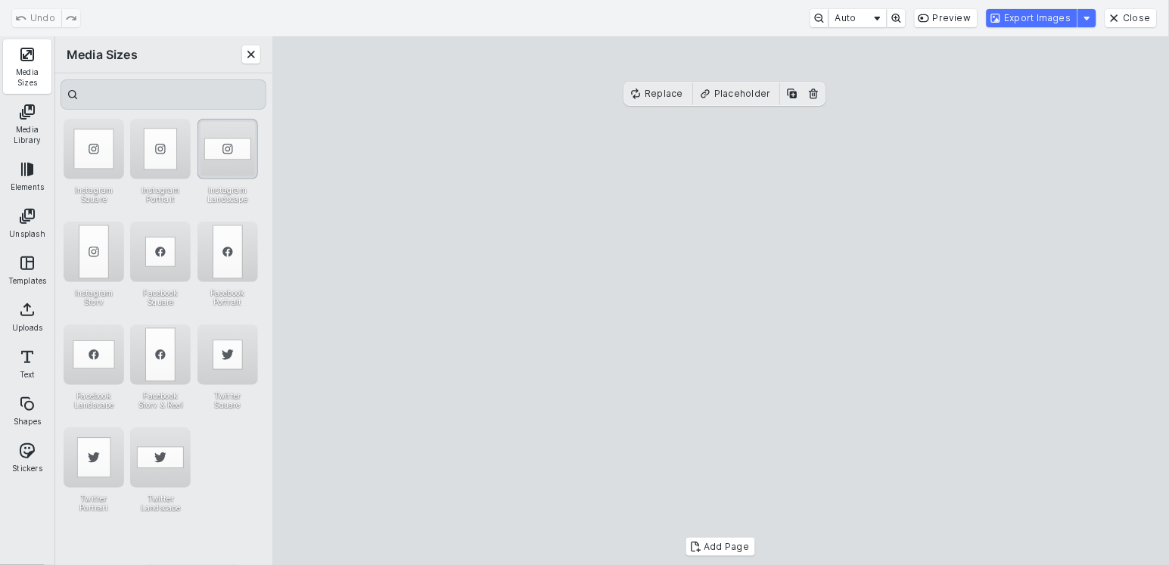
click at [230, 149] on div "Instagram Landscape" at bounding box center [227, 149] width 61 height 61
click at [1031, 16] on button "Export Images" at bounding box center [1031, 18] width 91 height 18
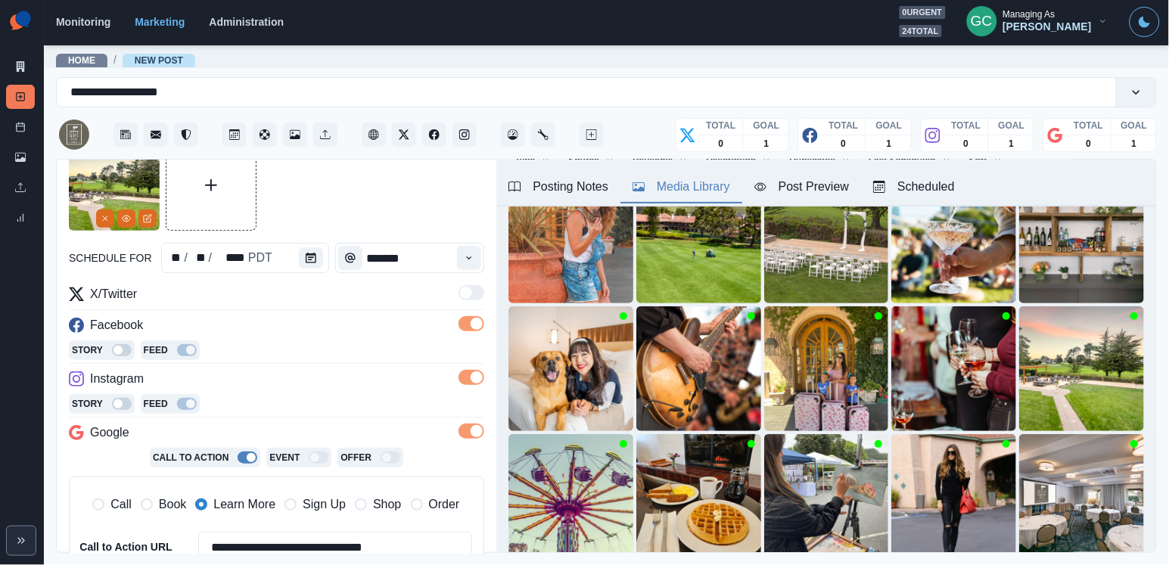
scroll to position [273, 0]
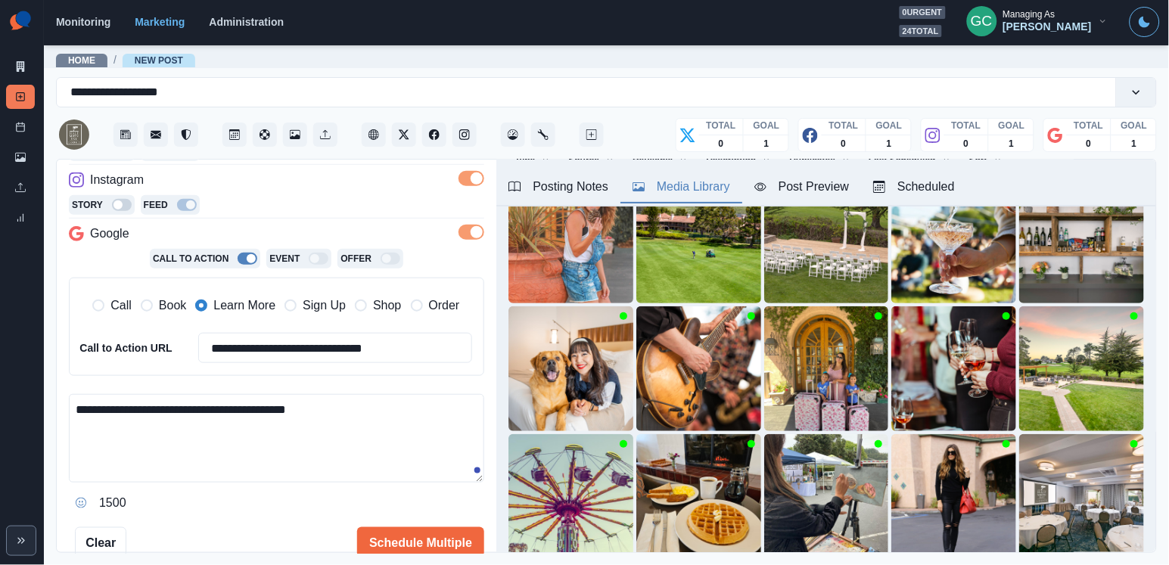
click at [315, 424] on textarea "**********" at bounding box center [276, 438] width 415 height 88
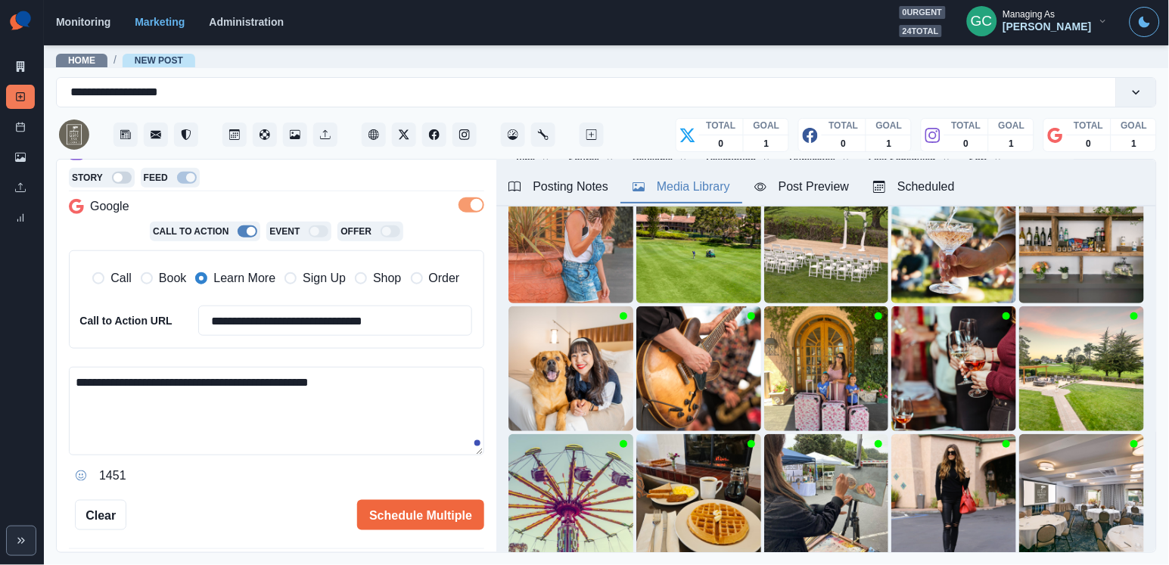
scroll to position [306, 0]
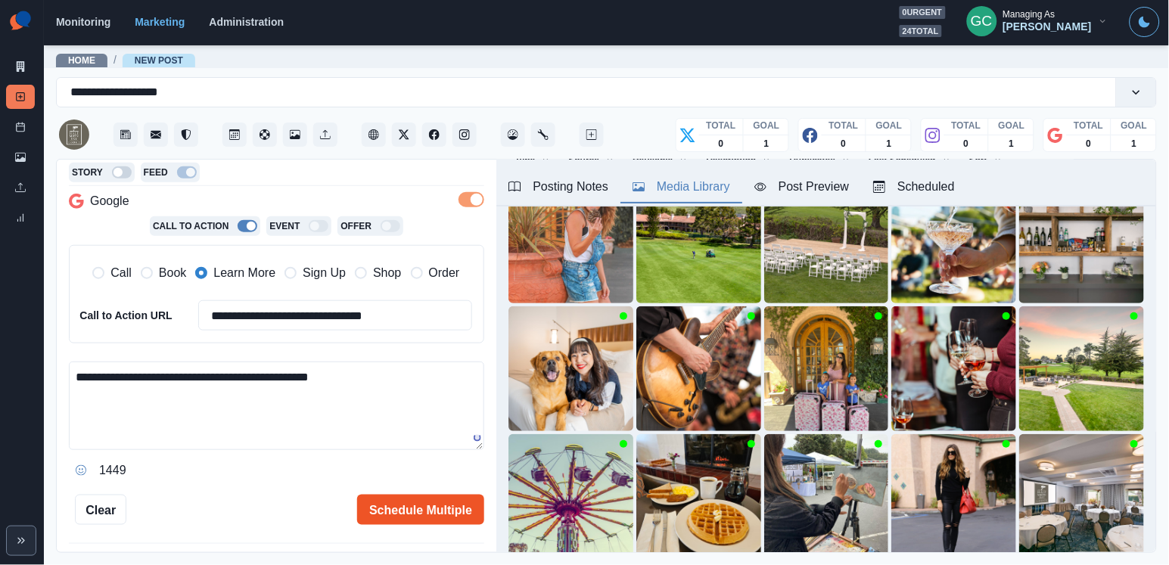
type textarea "**********"
click at [425, 506] on button "Schedule Multiple" at bounding box center [420, 510] width 127 height 30
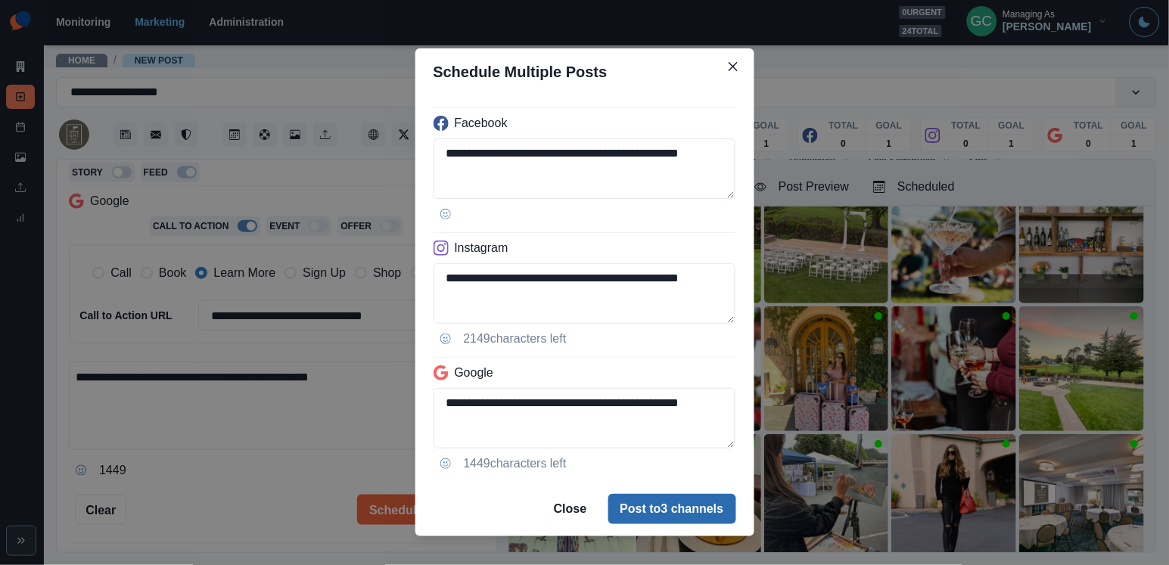
click at [647, 494] on button "Post to 3 channels" at bounding box center [672, 509] width 128 height 30
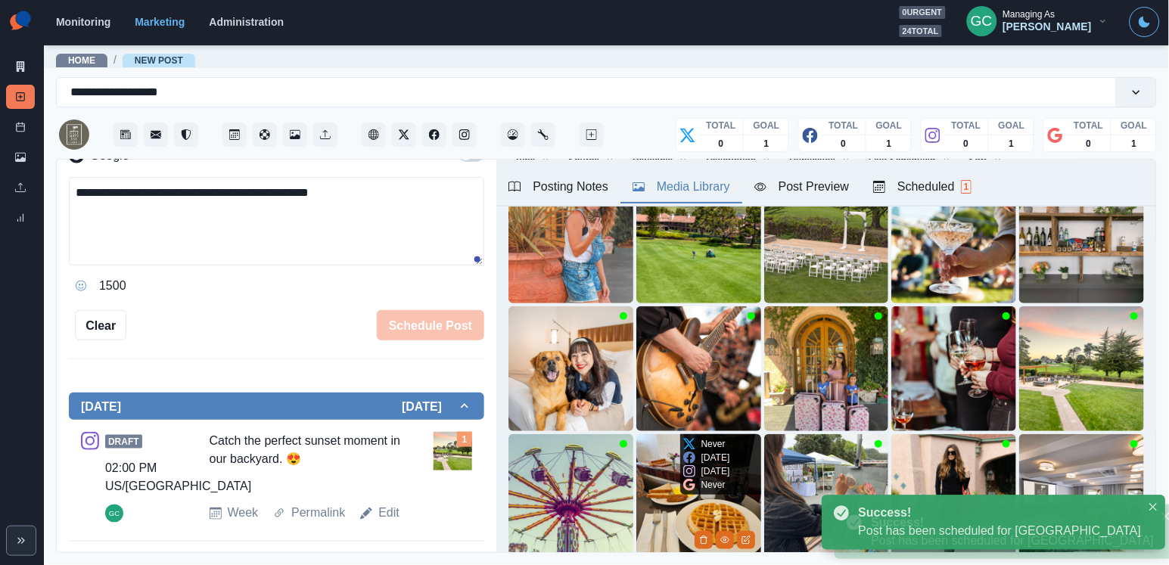
scroll to position [200, 0]
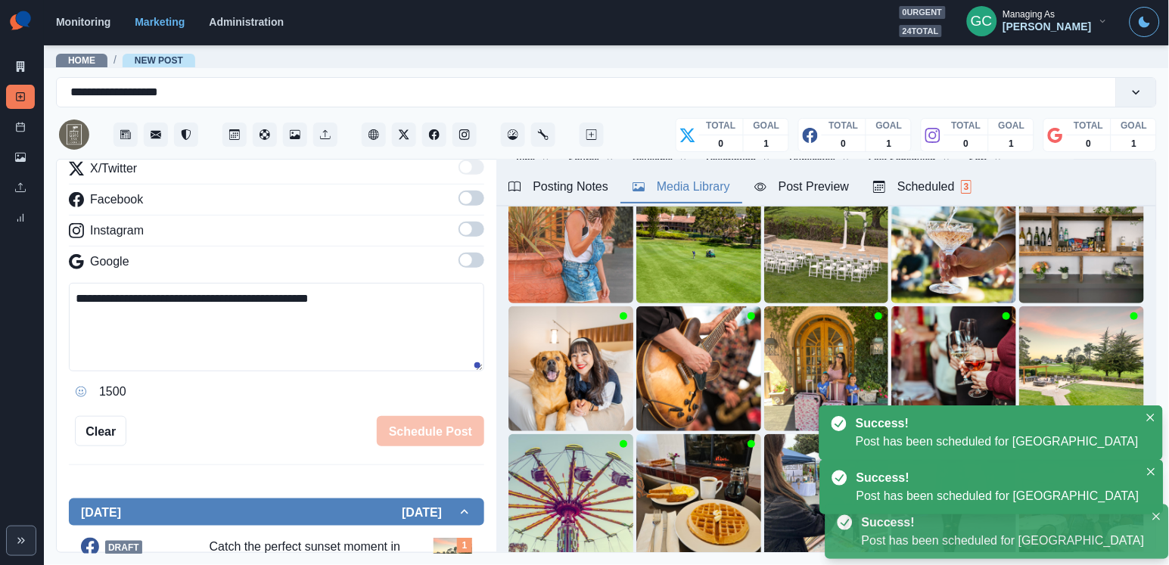
click at [944, 184] on div "Scheduled 3" at bounding box center [922, 187] width 98 height 18
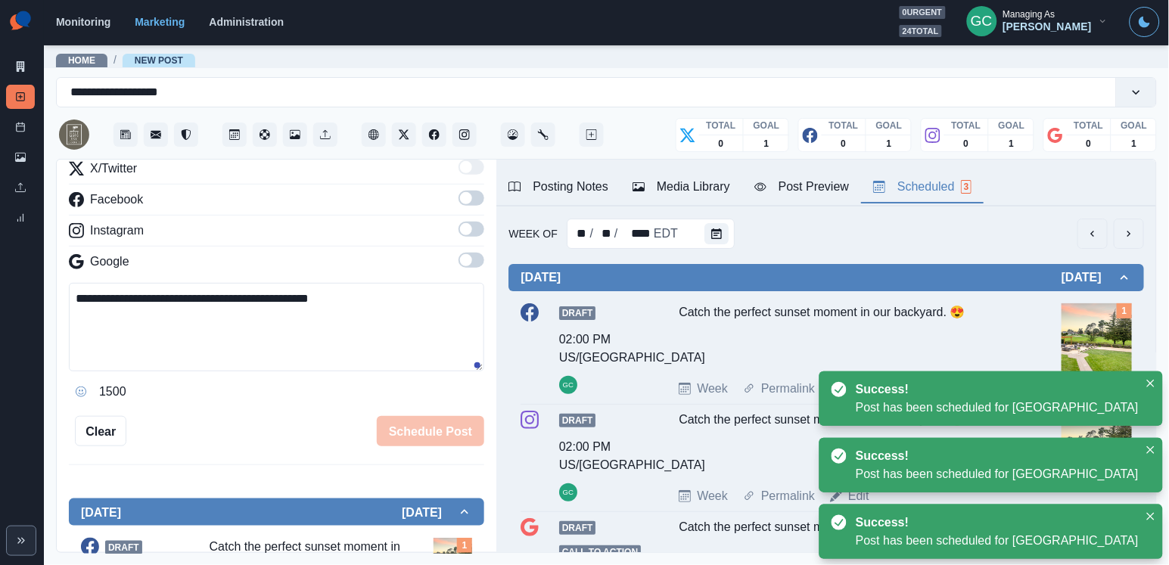
scroll to position [0, 0]
click at [722, 247] on div at bounding box center [719, 234] width 30 height 30
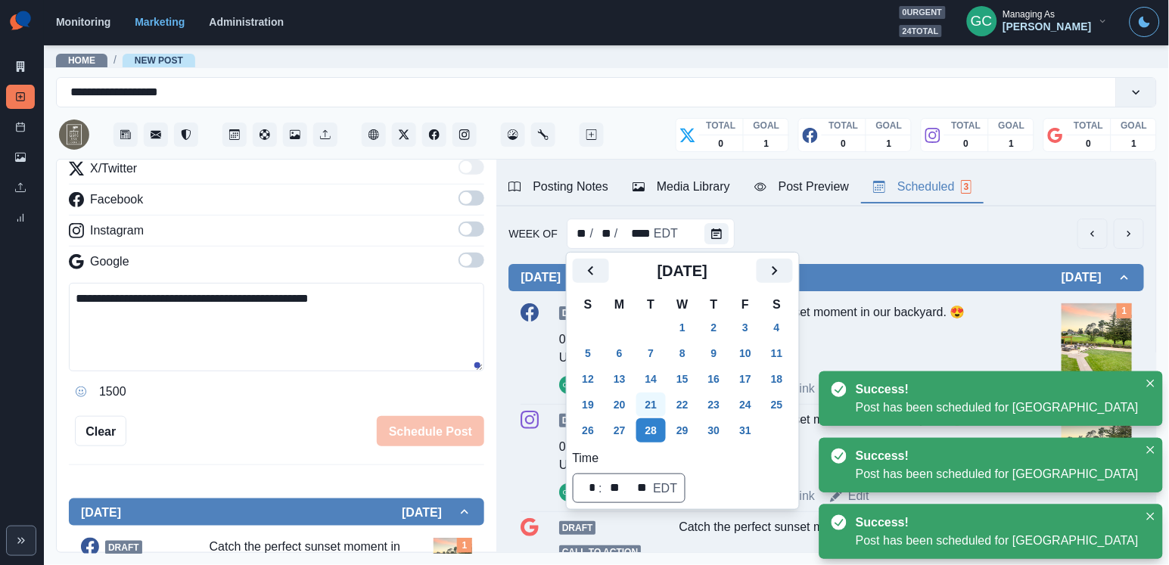
click at [656, 396] on button "21" at bounding box center [651, 405] width 30 height 24
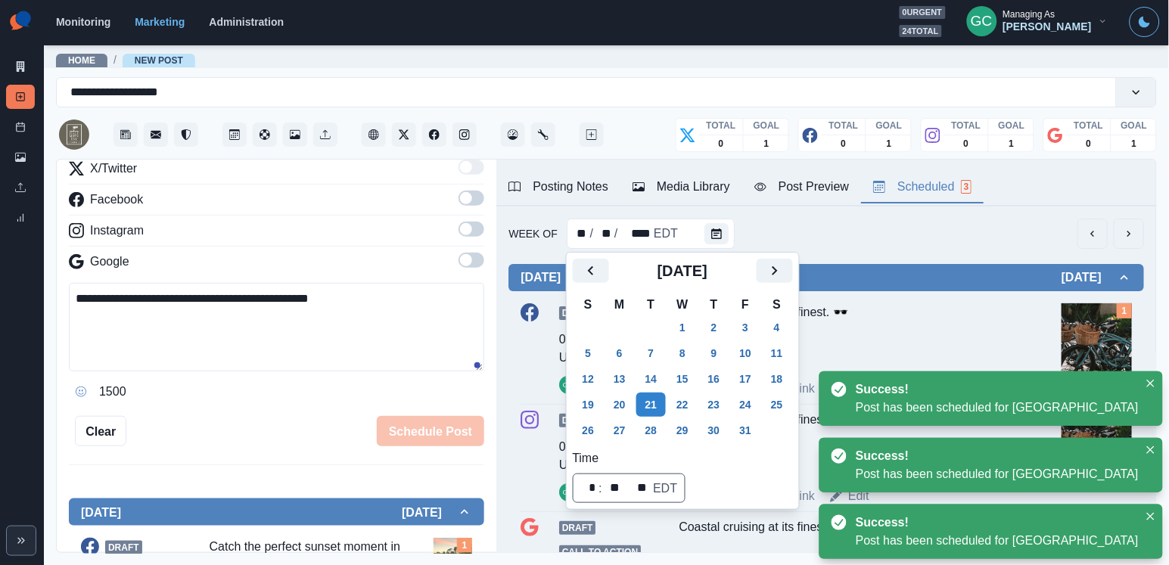
click at [919, 315] on div "Coastal cruising at its finest. 🕶️ 📷: @nikolelynn" at bounding box center [847, 335] width 338 height 64
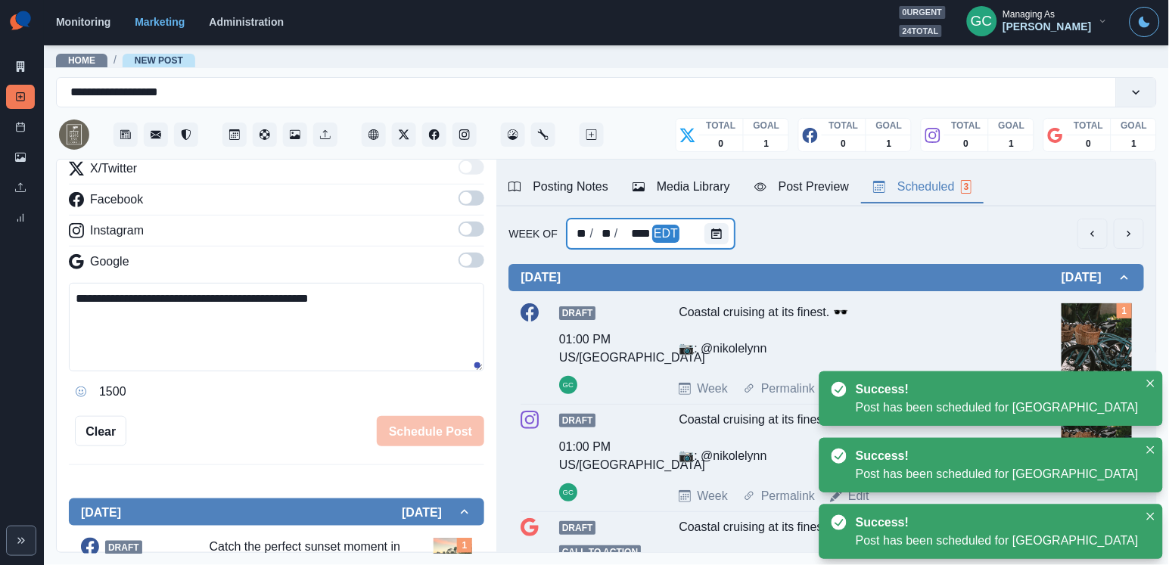
click at [722, 244] on div at bounding box center [719, 234] width 30 height 30
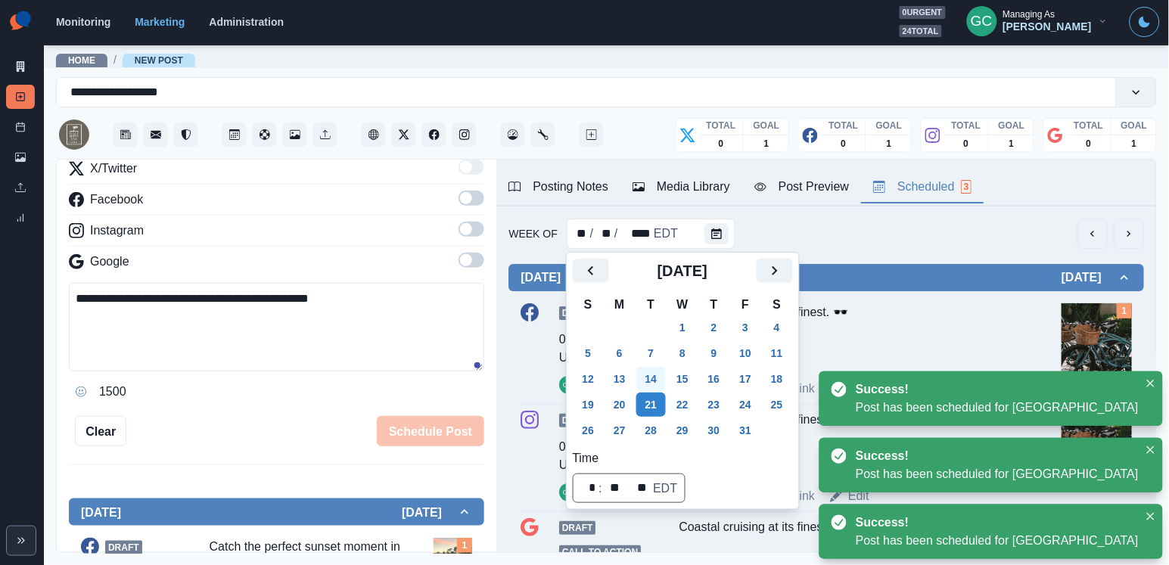
click at [649, 375] on button "14" at bounding box center [651, 379] width 30 height 24
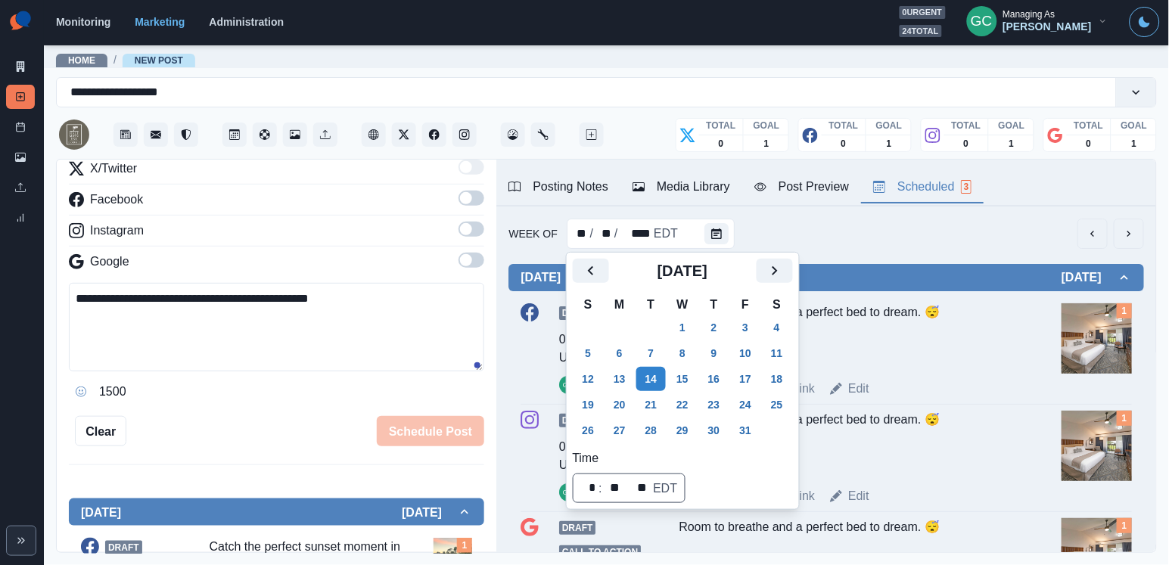
click at [873, 359] on div "Room to breathe and a perfect bed to dream. 😴" at bounding box center [847, 335] width 338 height 64
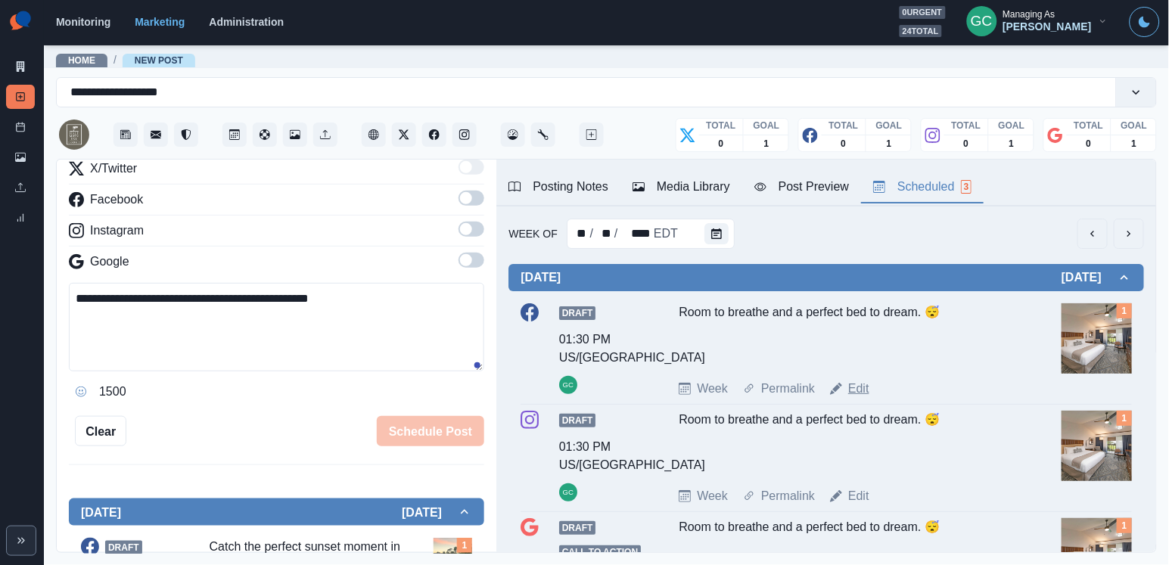
click at [854, 394] on link "Edit" at bounding box center [858, 389] width 21 height 18
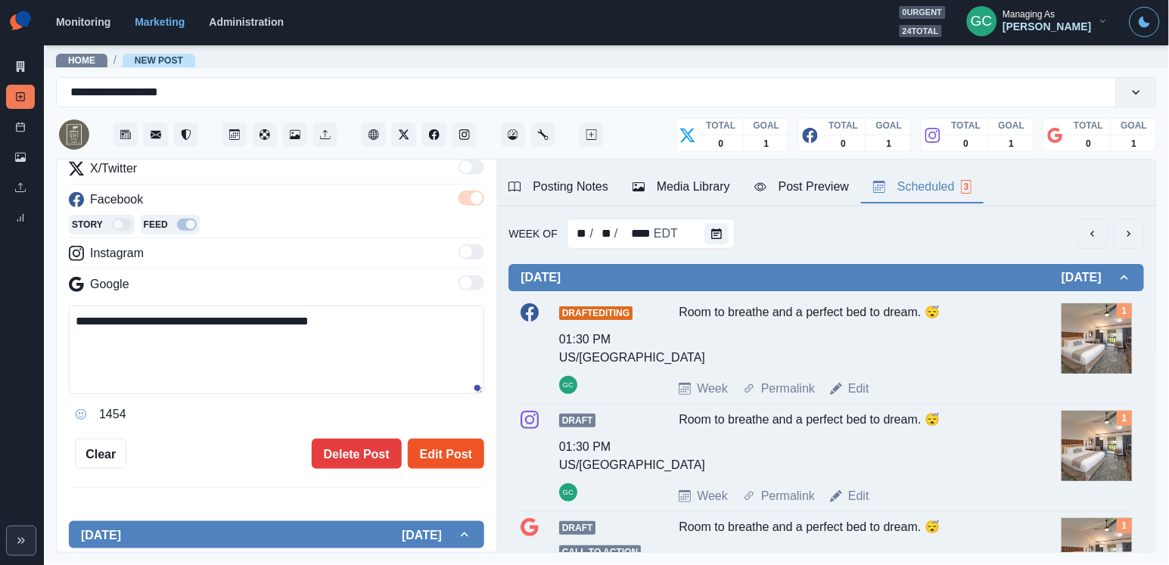
type input "*******"
click at [231, 327] on textarea "**********" at bounding box center [276, 350] width 415 height 88
click at [271, 339] on textarea "**********" at bounding box center [276, 350] width 415 height 88
click at [276, 330] on textarea "**********" at bounding box center [276, 350] width 415 height 88
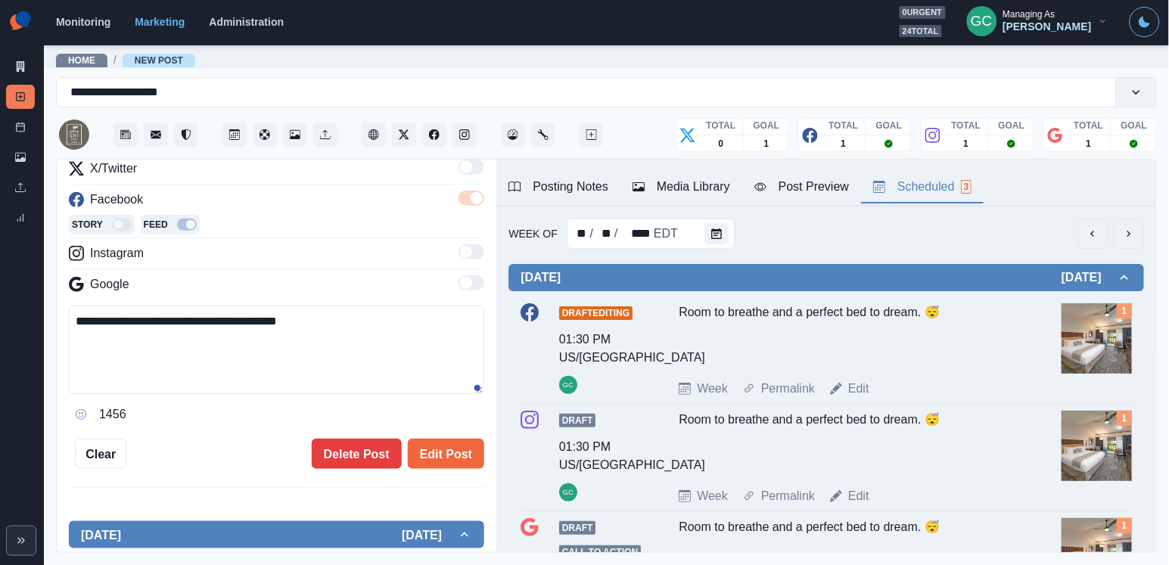
click at [276, 330] on textarea "**********" at bounding box center [276, 350] width 415 height 88
click at [284, 354] on textarea "**********" at bounding box center [276, 350] width 415 height 88
click at [225, 324] on textarea "**********" at bounding box center [276, 350] width 415 height 88
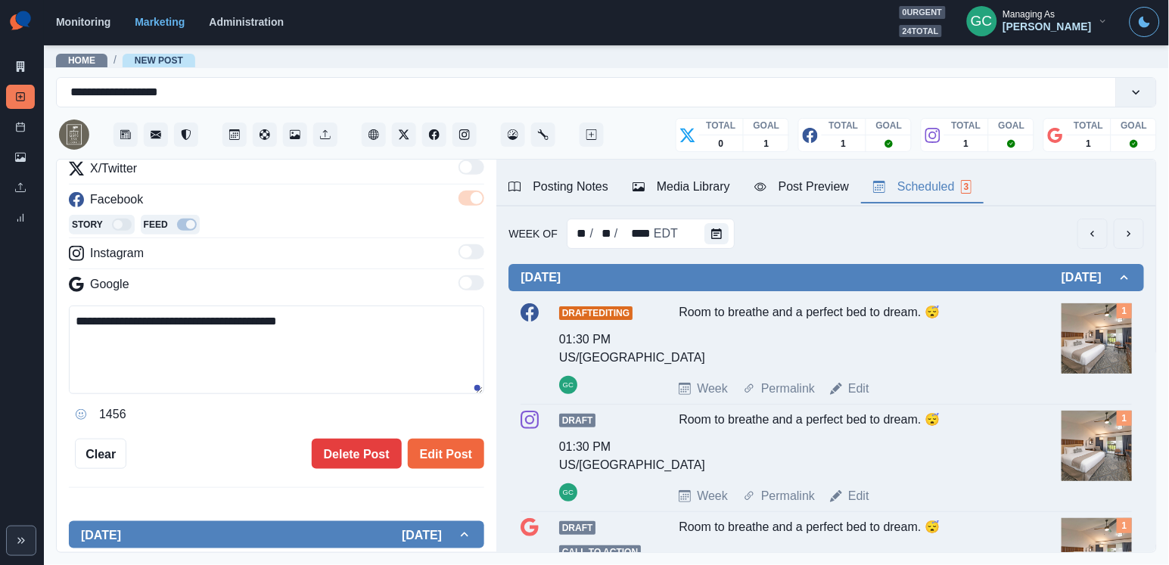
click at [207, 375] on textarea "**********" at bounding box center [276, 350] width 415 height 88
click at [208, 365] on textarea "**********" at bounding box center [276, 350] width 415 height 88
click at [344, 330] on textarea "**********" at bounding box center [276, 350] width 415 height 88
click at [356, 260] on div "Instagram" at bounding box center [276, 256] width 415 height 24
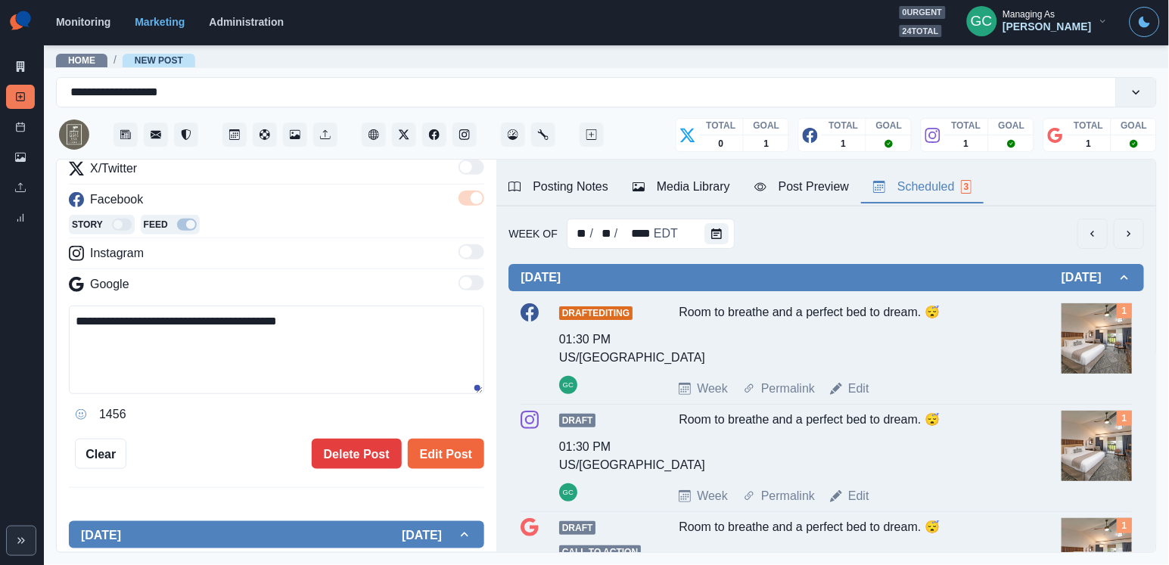
click at [218, 323] on textarea "**********" at bounding box center [276, 350] width 415 height 88
click at [259, 327] on textarea "**********" at bounding box center [276, 350] width 415 height 88
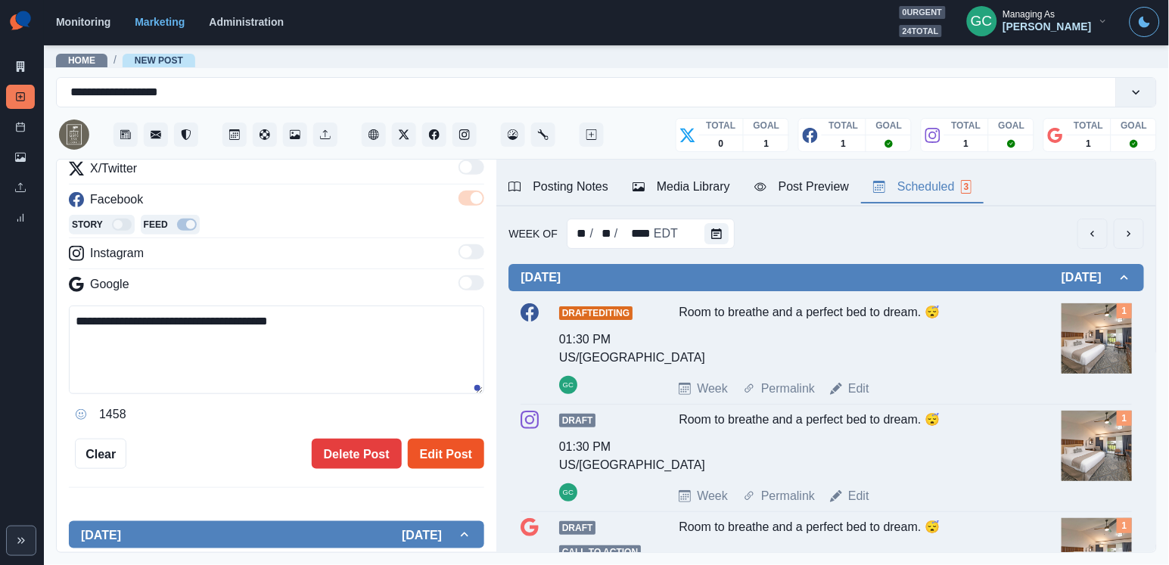
click at [475, 461] on button "Edit Post" at bounding box center [446, 454] width 76 height 30
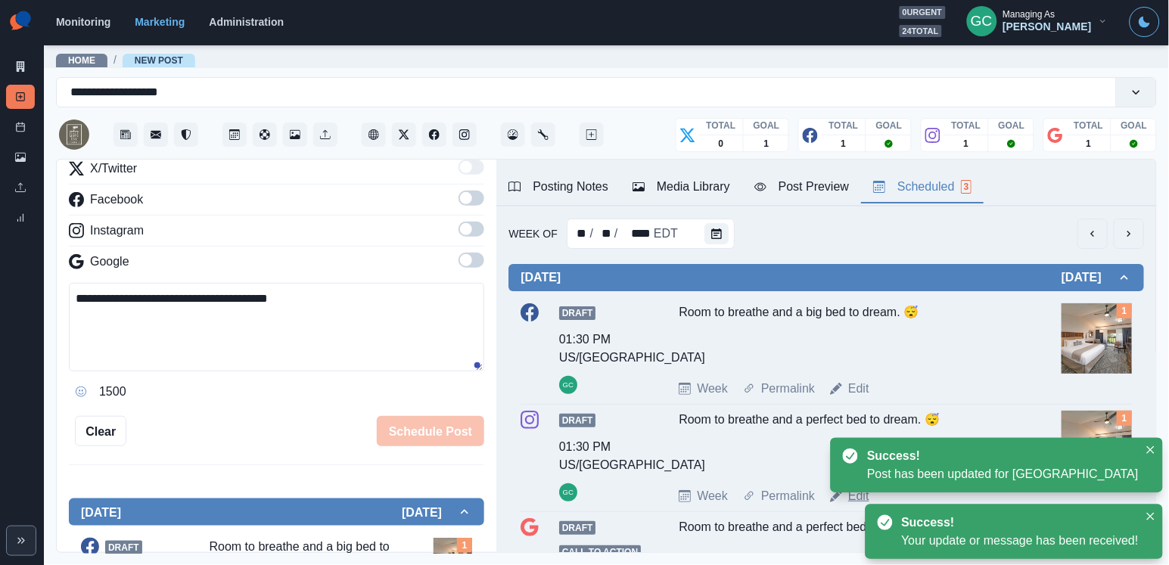
click at [853, 503] on link "Edit" at bounding box center [858, 496] width 21 height 18
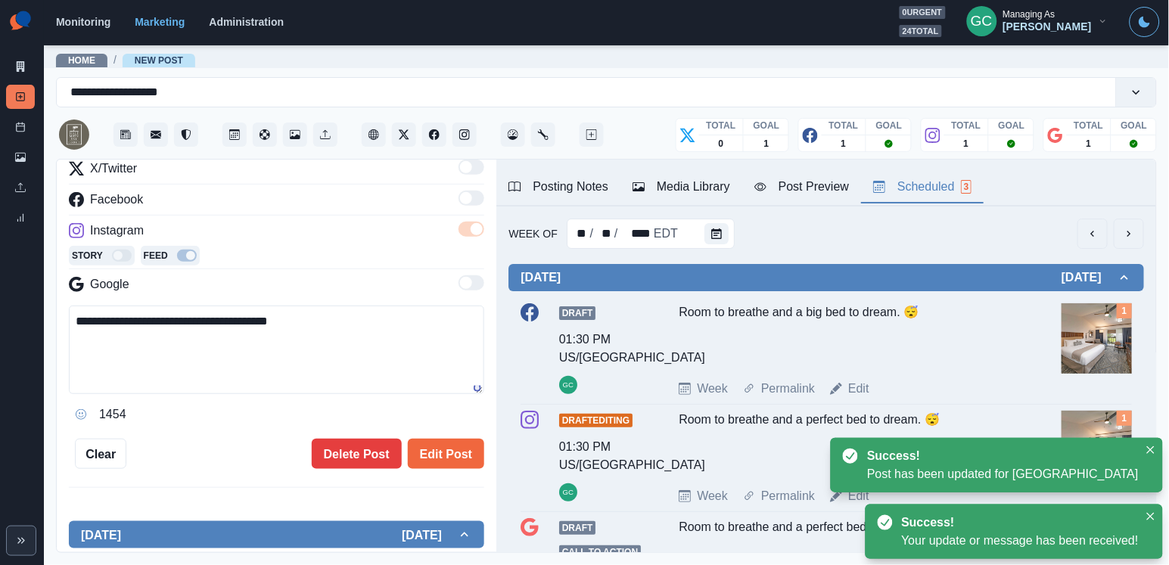
click at [320, 359] on textarea "**********" at bounding box center [276, 350] width 415 height 88
paste textarea
click at [435, 457] on button "Edit Post" at bounding box center [446, 454] width 76 height 30
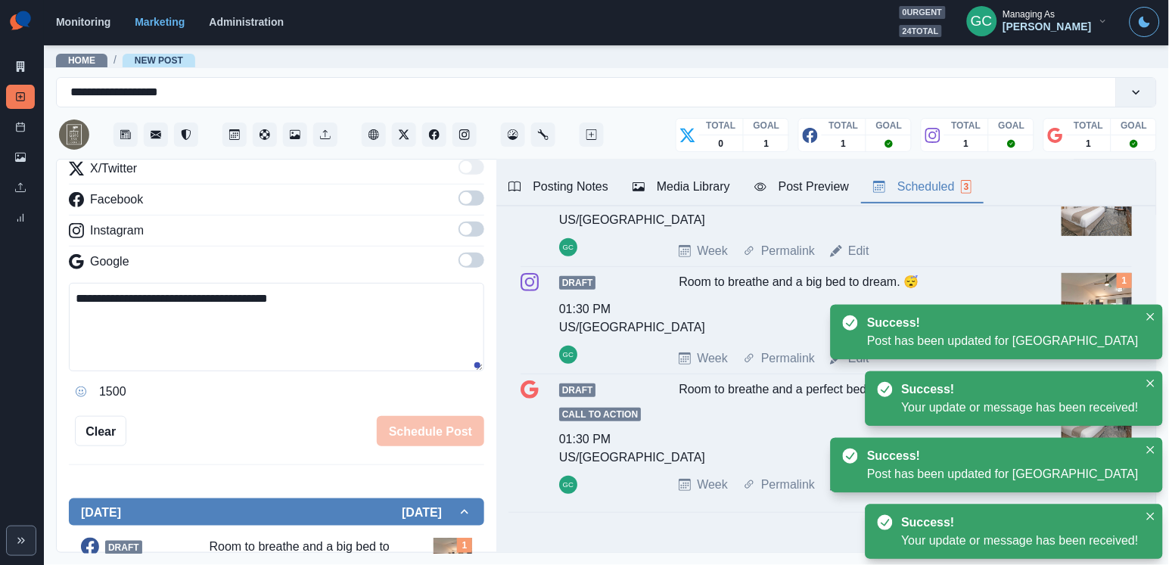
scroll to position [177, 0]
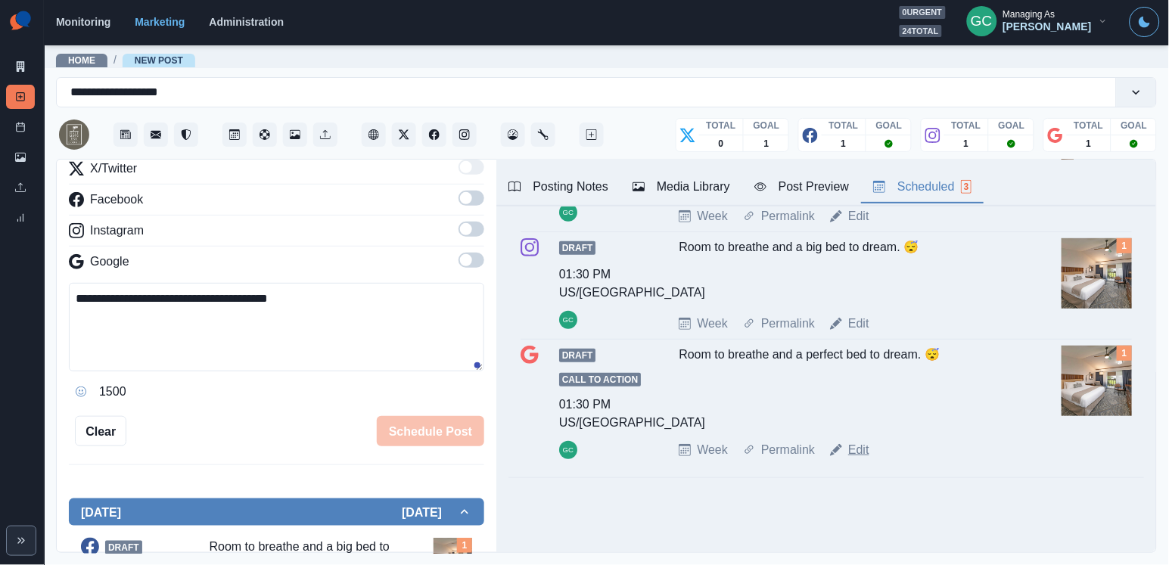
click at [859, 456] on link "Edit" at bounding box center [858, 450] width 21 height 18
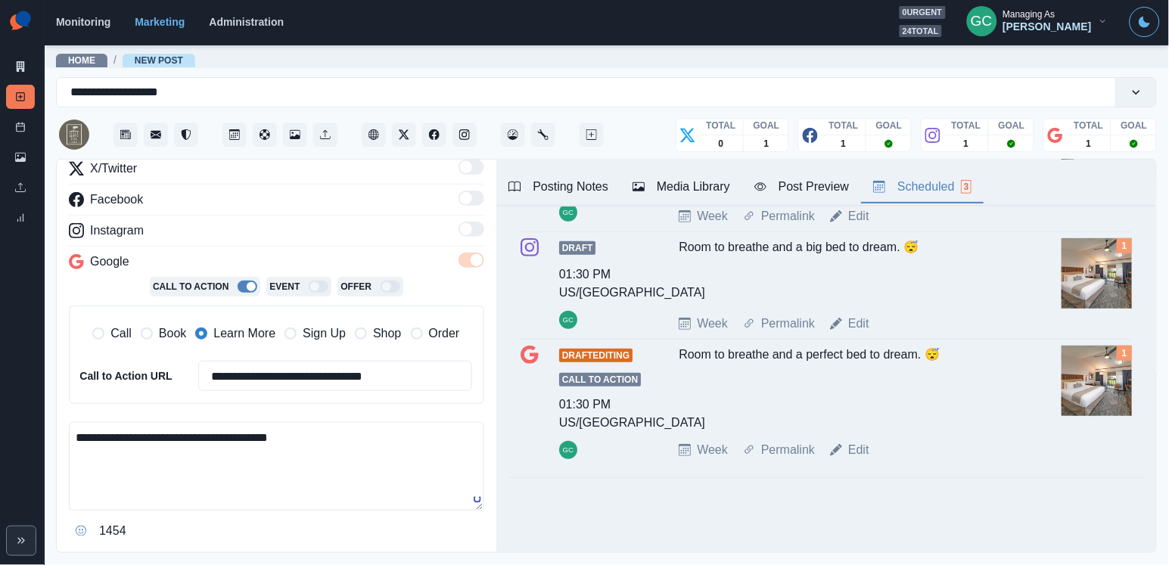
click at [196, 452] on textarea "**********" at bounding box center [276, 466] width 415 height 88
paste textarea
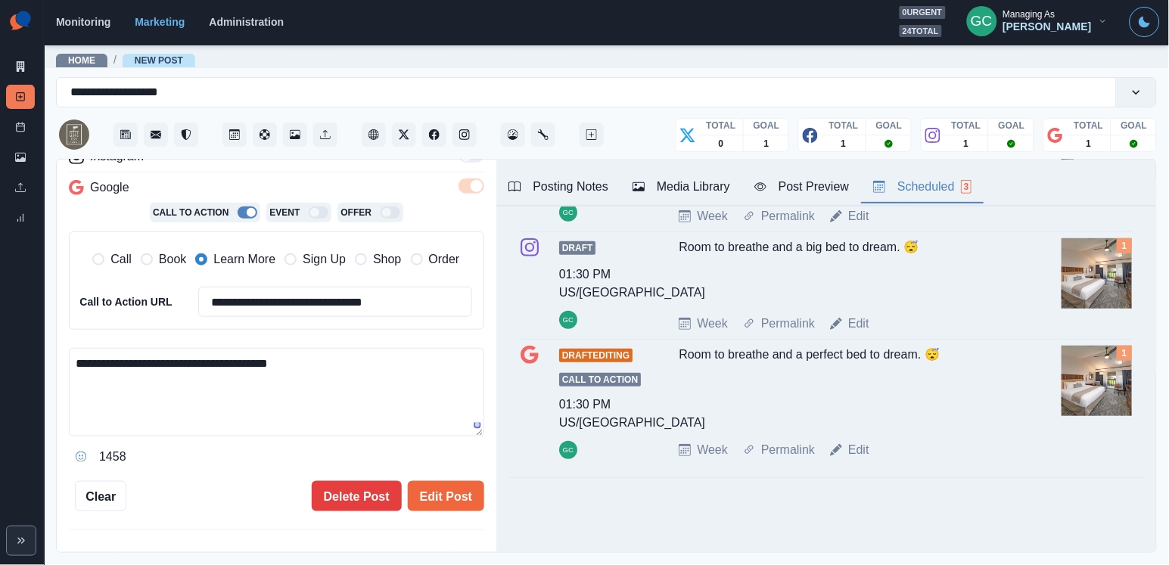
scroll to position [340, 0]
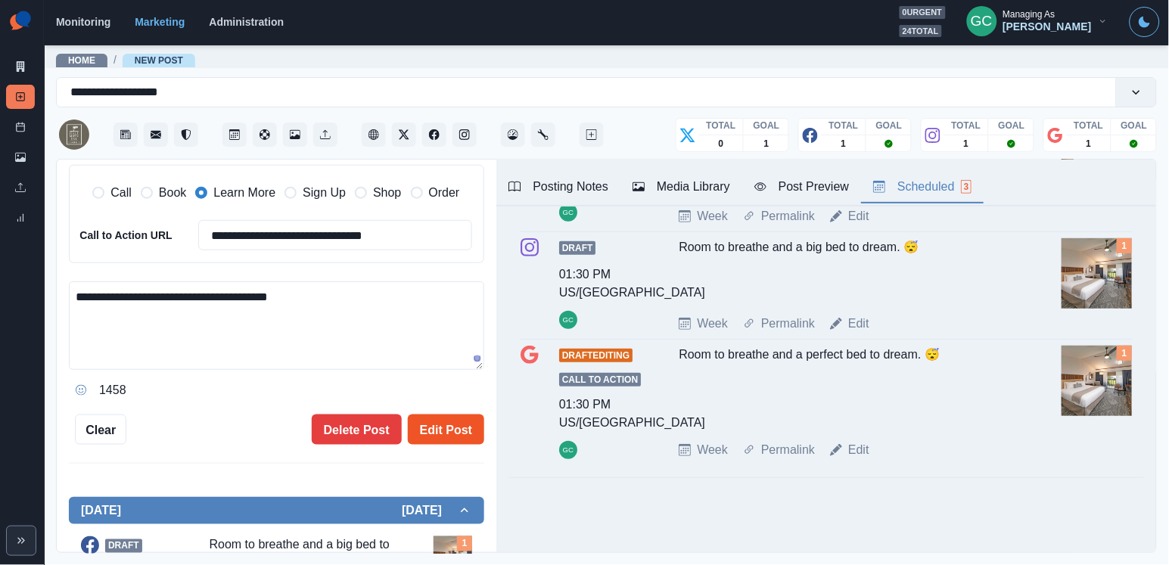
type textarea "**********"
click at [457, 430] on button "Edit Post" at bounding box center [446, 429] width 76 height 30
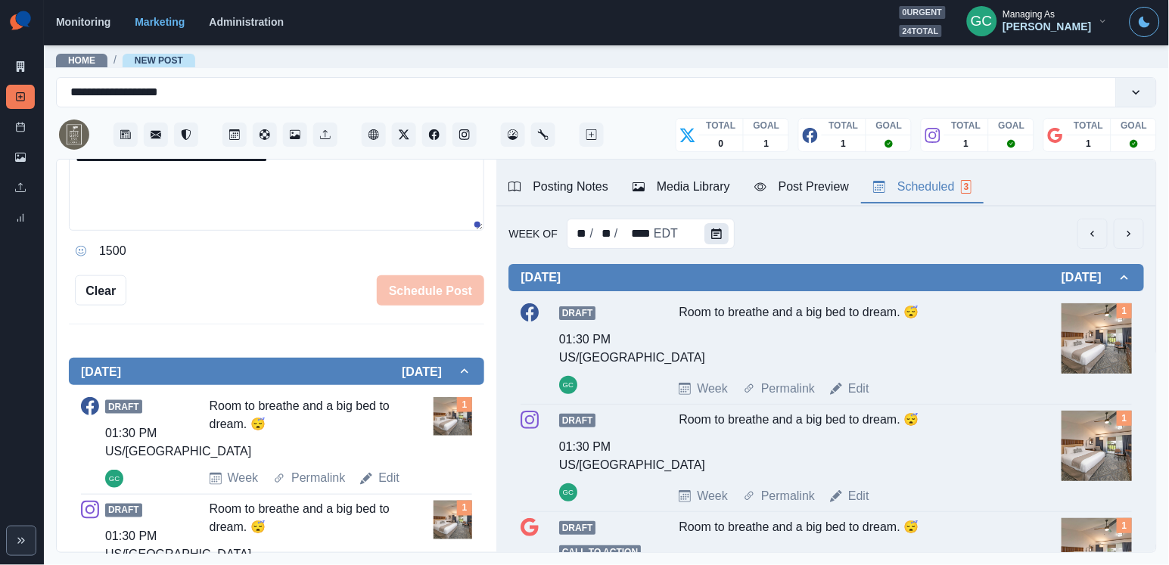
click at [716, 231] on icon "Calendar" at bounding box center [716, 233] width 11 height 11
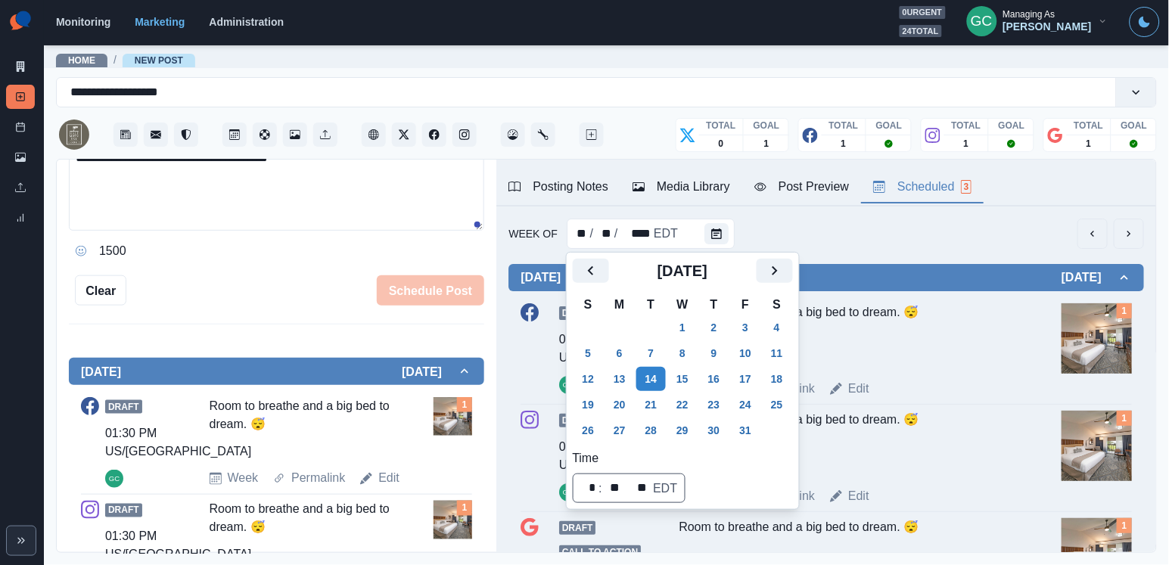
click at [856, 208] on div "Week Of ** / ** / **** EDT Tuesday October 14, 2025 Draft 01:30 PM US/Pacific G…" at bounding box center [826, 441] width 660 height 471
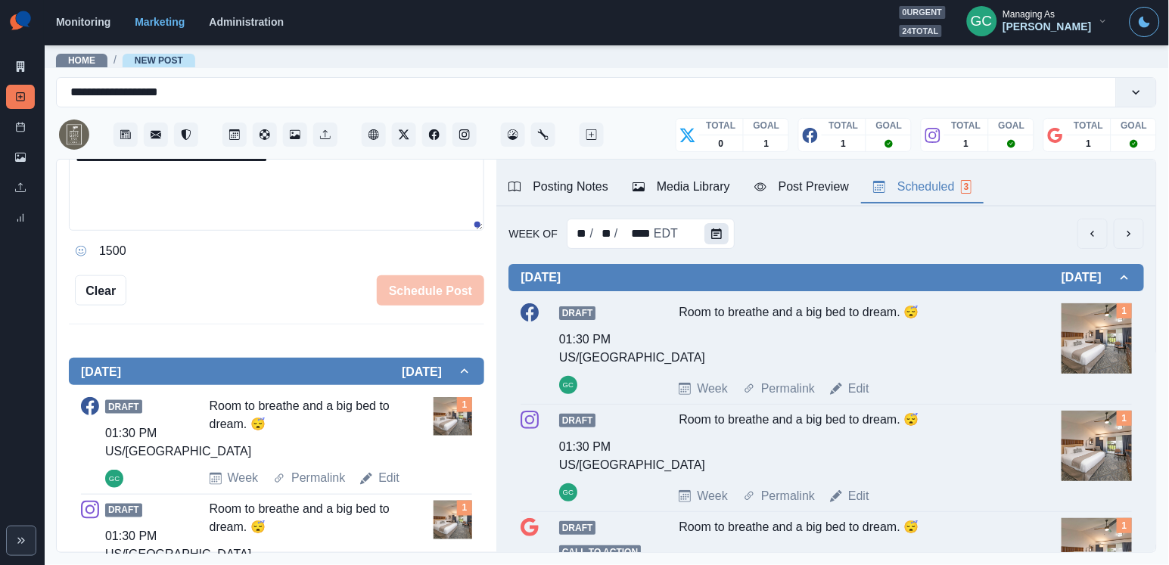
click at [719, 238] on icon "Calendar" at bounding box center [716, 233] width 11 height 11
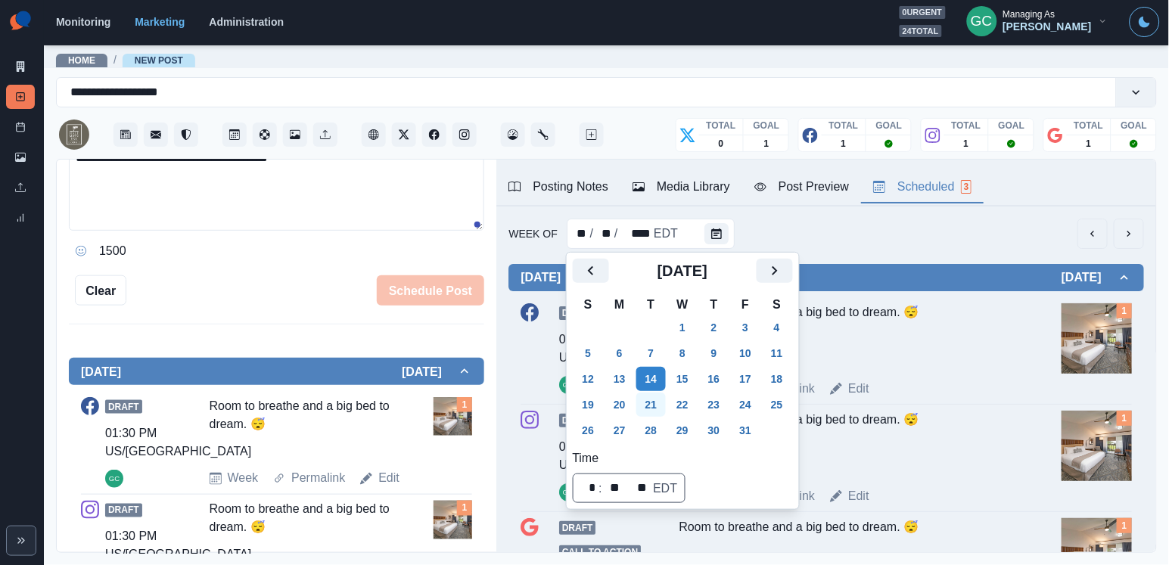
click at [653, 415] on button "21" at bounding box center [651, 405] width 30 height 24
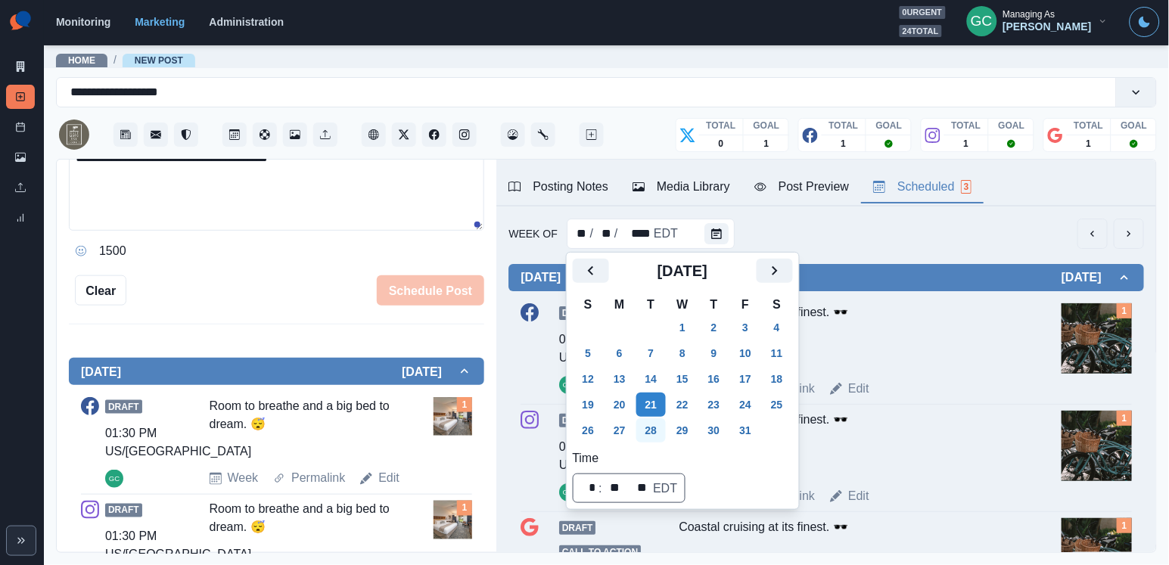
click at [659, 440] on button "28" at bounding box center [651, 430] width 30 height 24
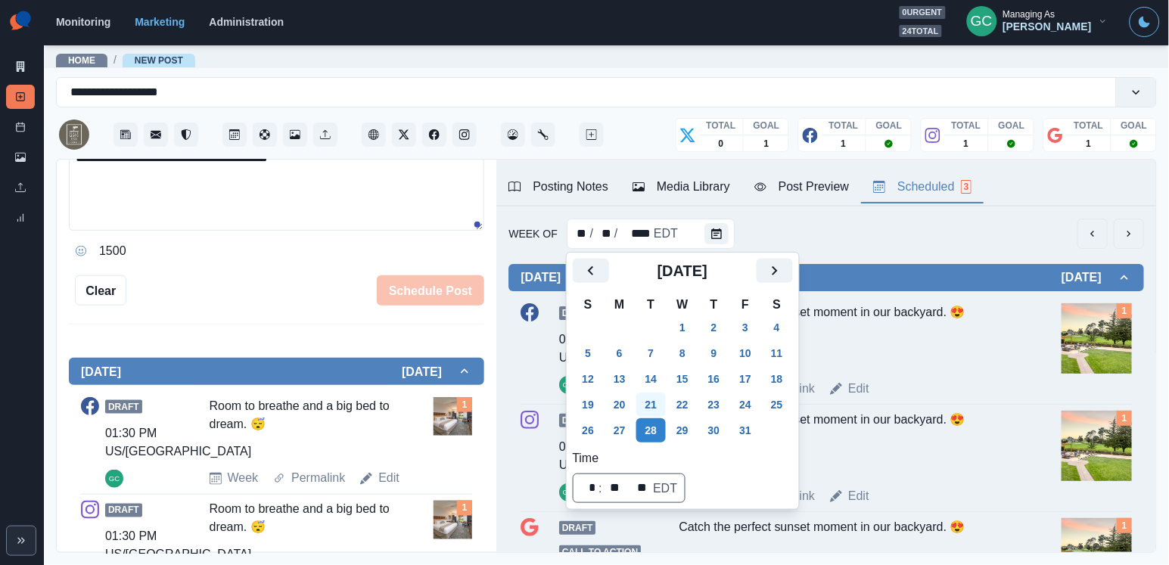
click at [657, 405] on button "21" at bounding box center [651, 405] width 30 height 24
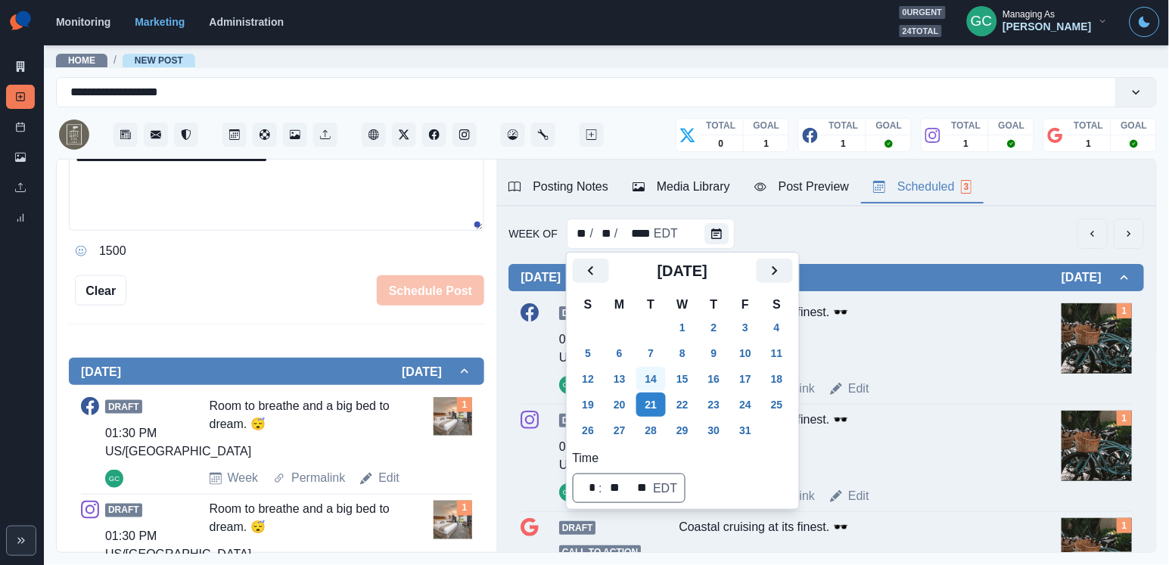
click at [657, 377] on button "14" at bounding box center [651, 379] width 30 height 24
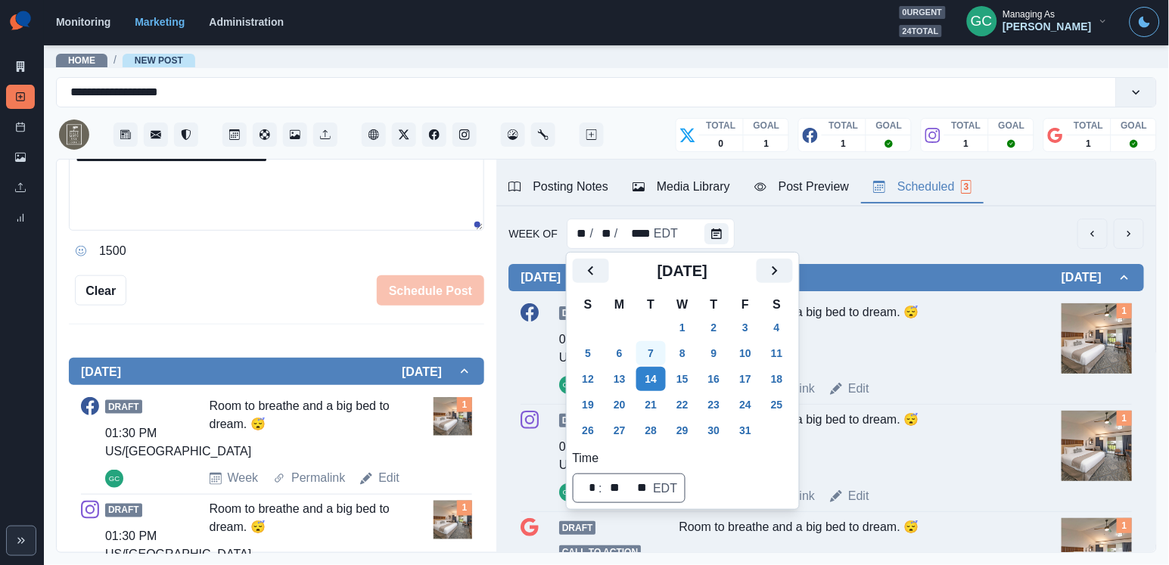
click at [657, 355] on button "7" at bounding box center [651, 353] width 30 height 24
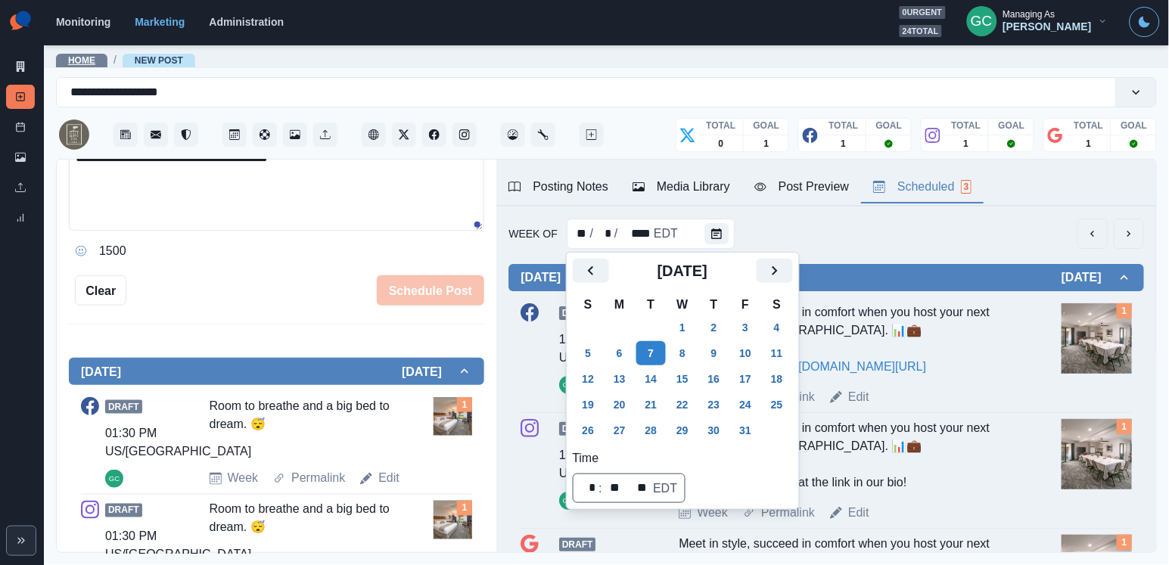
click at [89, 62] on link "Home" at bounding box center [81, 60] width 27 height 11
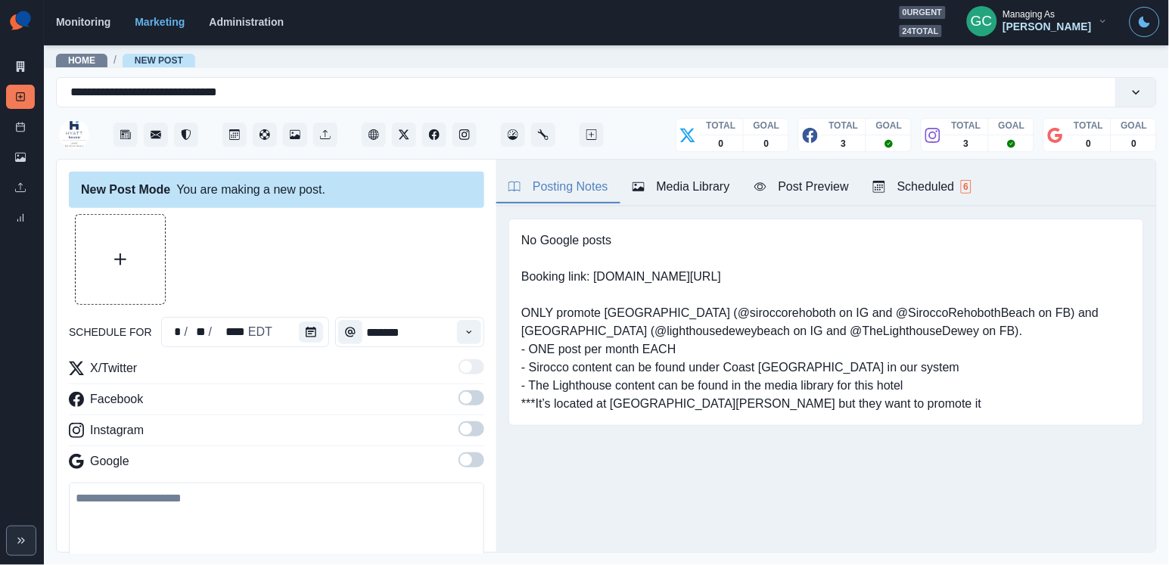
click at [932, 169] on div "Posting Notes Media Library Post Preview Scheduled 6" at bounding box center [826, 183] width 660 height 47
click at [924, 188] on div "Scheduled 6" at bounding box center [922, 187] width 98 height 18
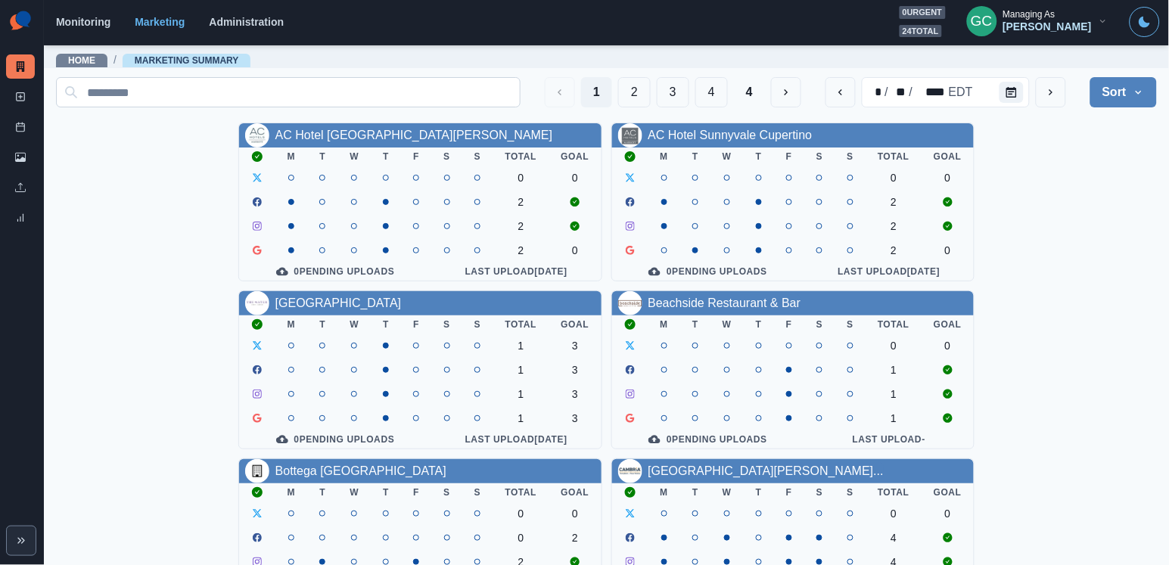
click at [329, 85] on input at bounding box center [288, 92] width 464 height 30
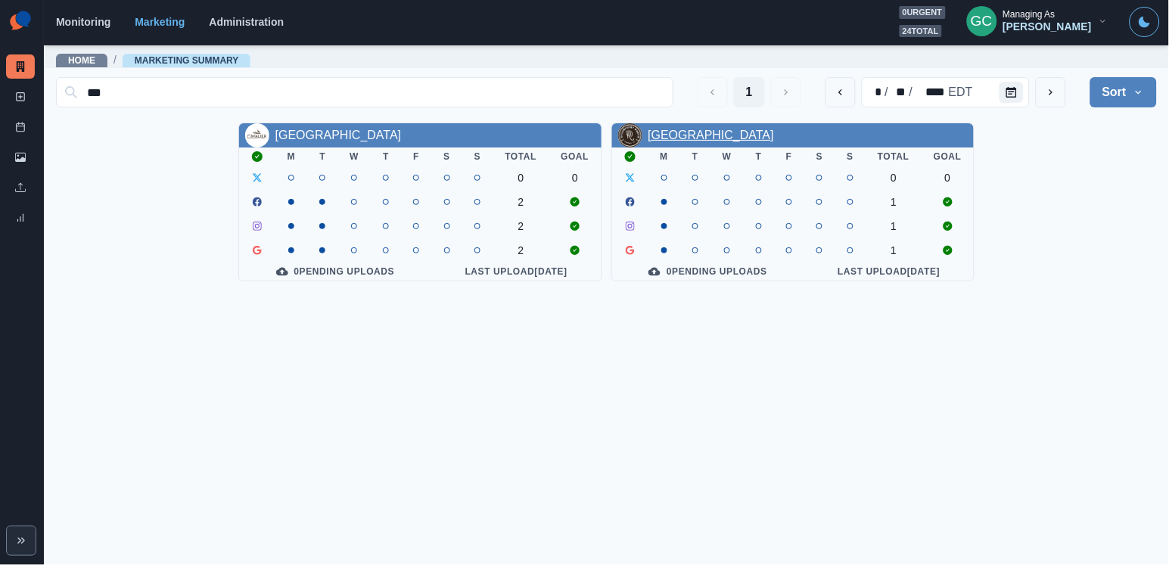
type input "***"
click at [692, 129] on link "[GEOGRAPHIC_DATA]" at bounding box center [711, 135] width 126 height 13
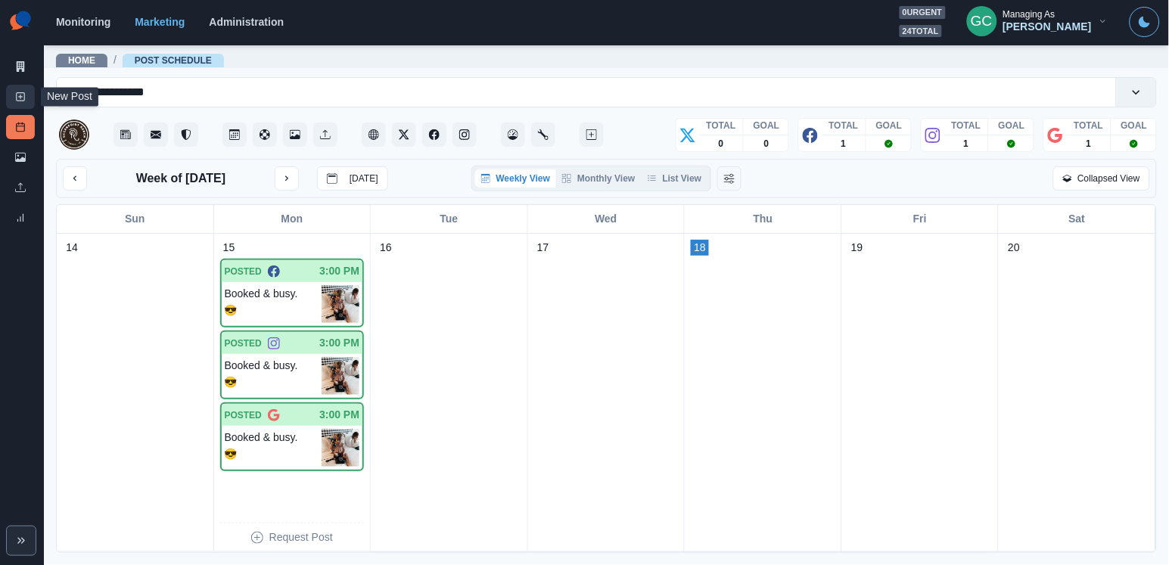
click at [18, 92] on icon at bounding box center [20, 97] width 11 height 11
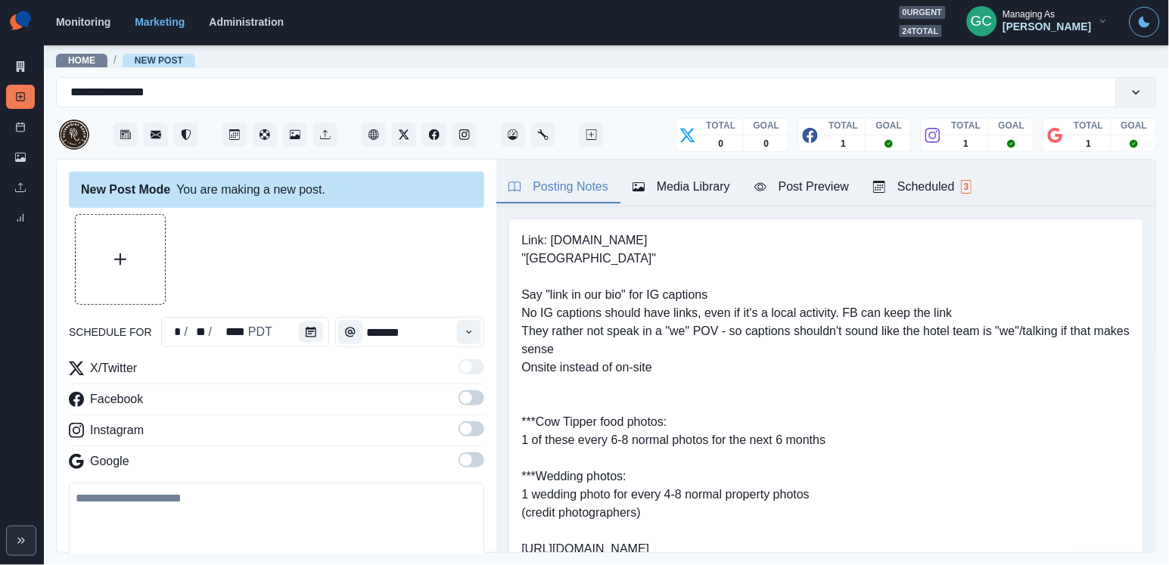
click at [930, 179] on div "Scheduled 3" at bounding box center [922, 187] width 98 height 18
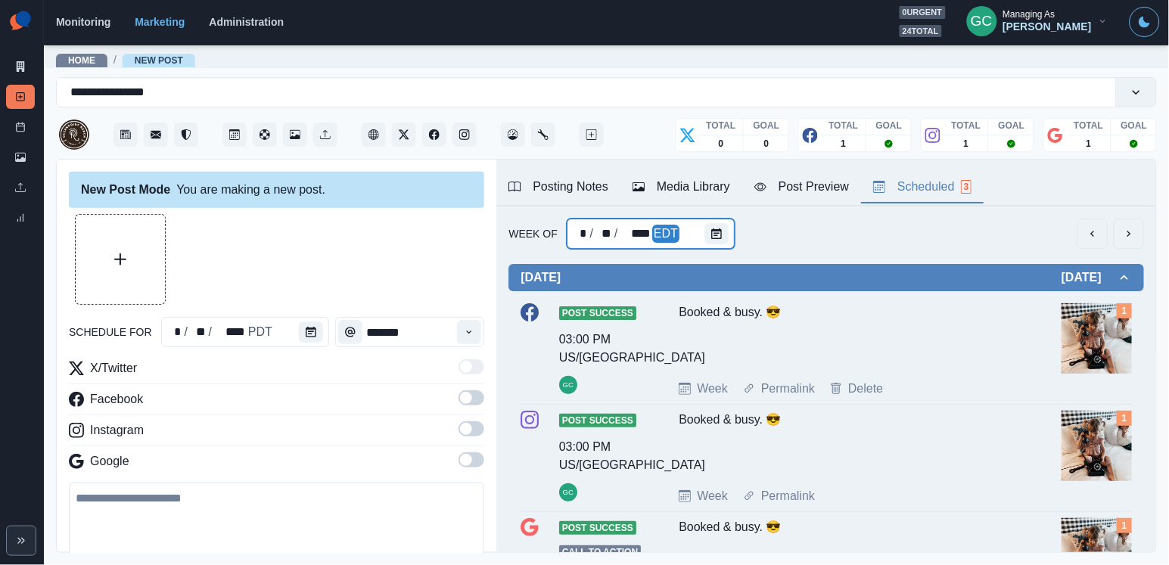
click at [682, 235] on div "* / ** / **** EDT" at bounding box center [651, 234] width 168 height 30
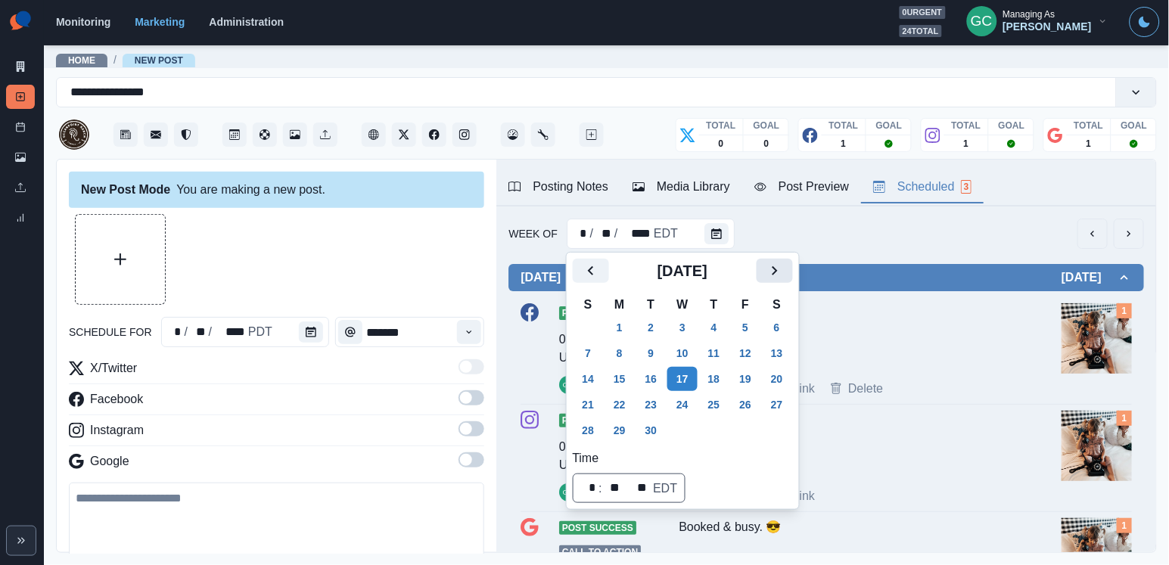
click at [784, 274] on icon "Next" at bounding box center [774, 271] width 18 height 18
click at [622, 354] on button "6" at bounding box center [619, 353] width 30 height 24
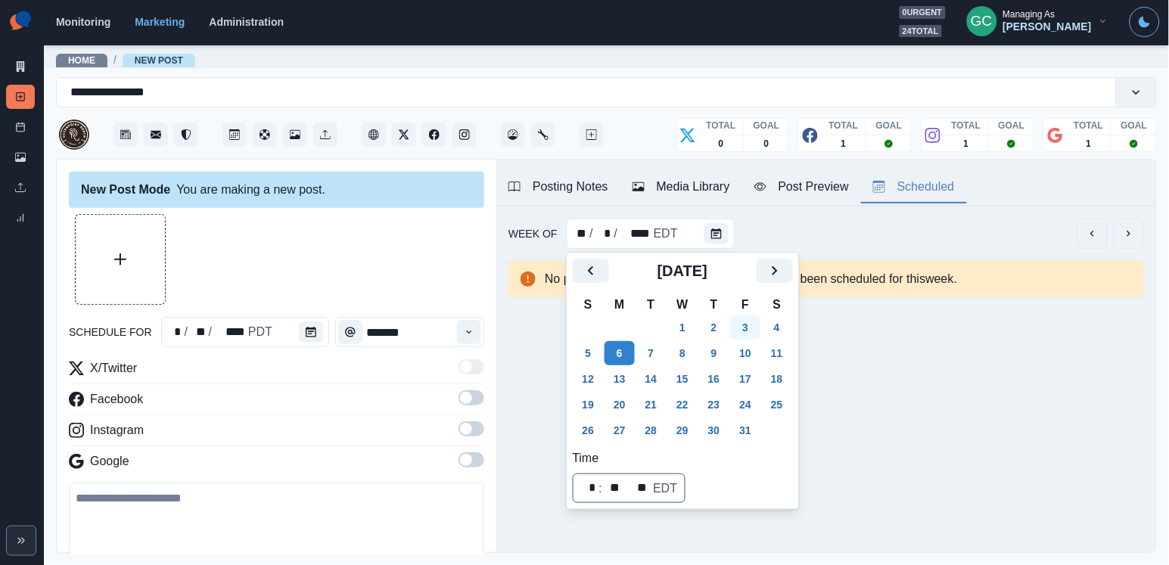
click at [740, 331] on button "3" at bounding box center [745, 327] width 30 height 24
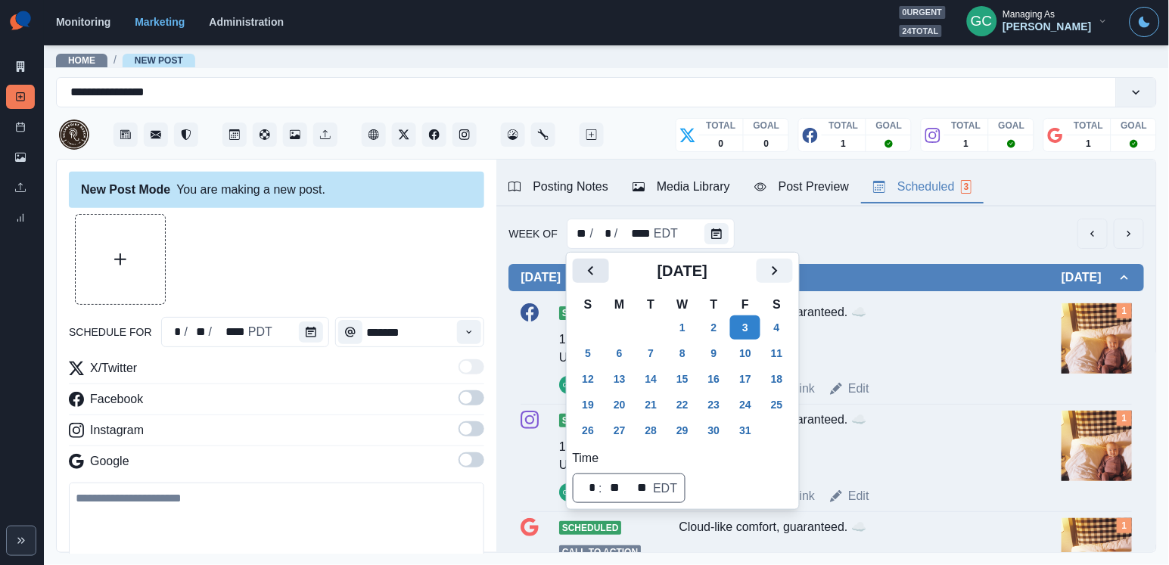
click at [592, 275] on icon "Previous" at bounding box center [591, 271] width 18 height 18
click at [697, 405] on button "24" at bounding box center [682, 405] width 30 height 24
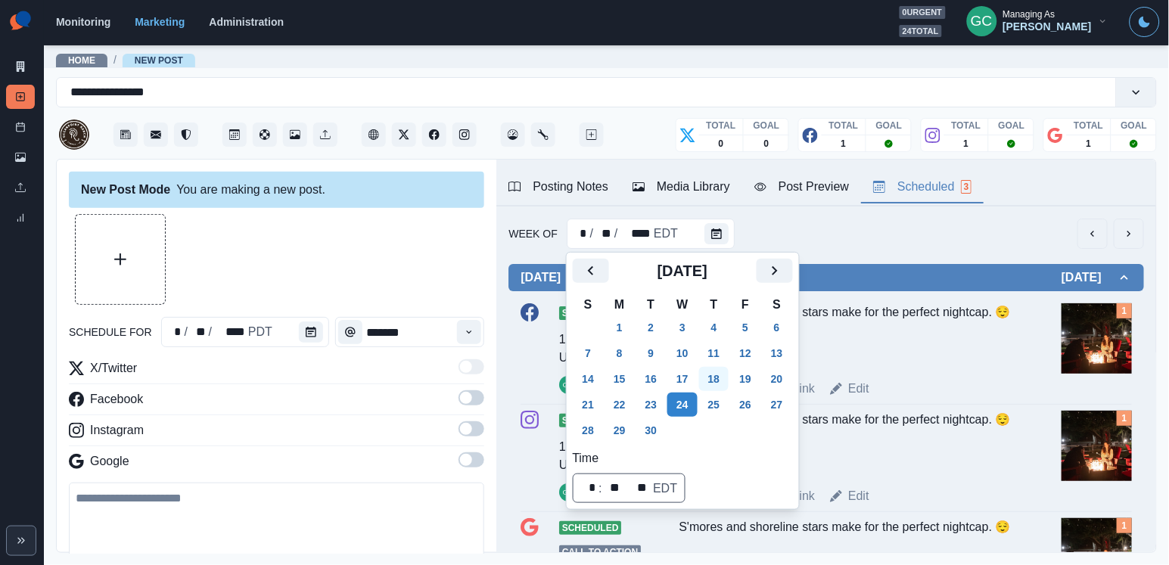
click at [728, 383] on button "18" at bounding box center [714, 379] width 30 height 24
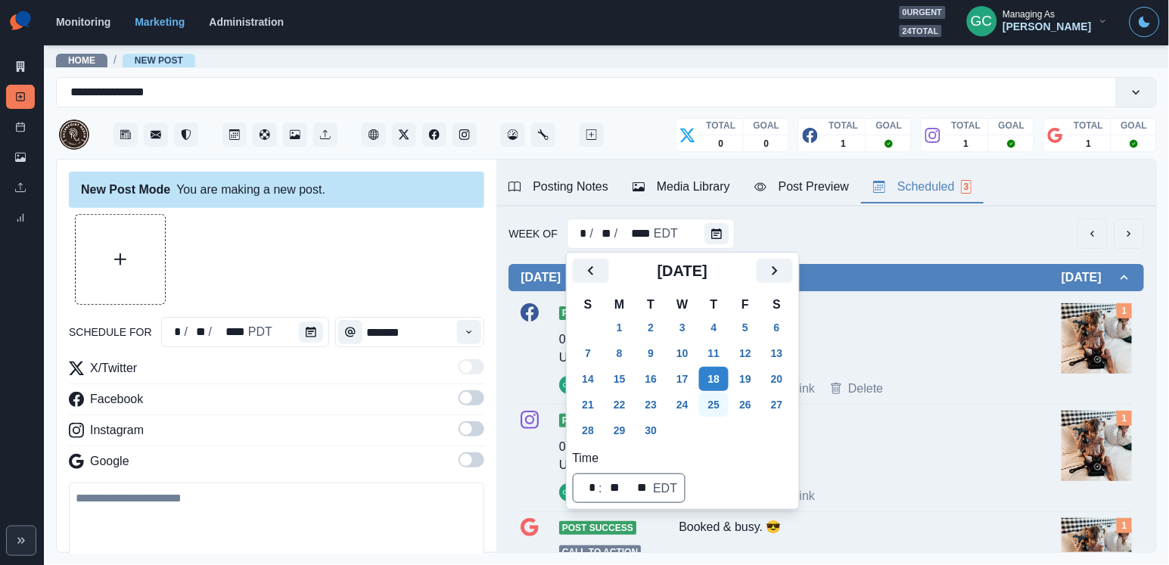
click at [719, 408] on button "25" at bounding box center [714, 405] width 30 height 24
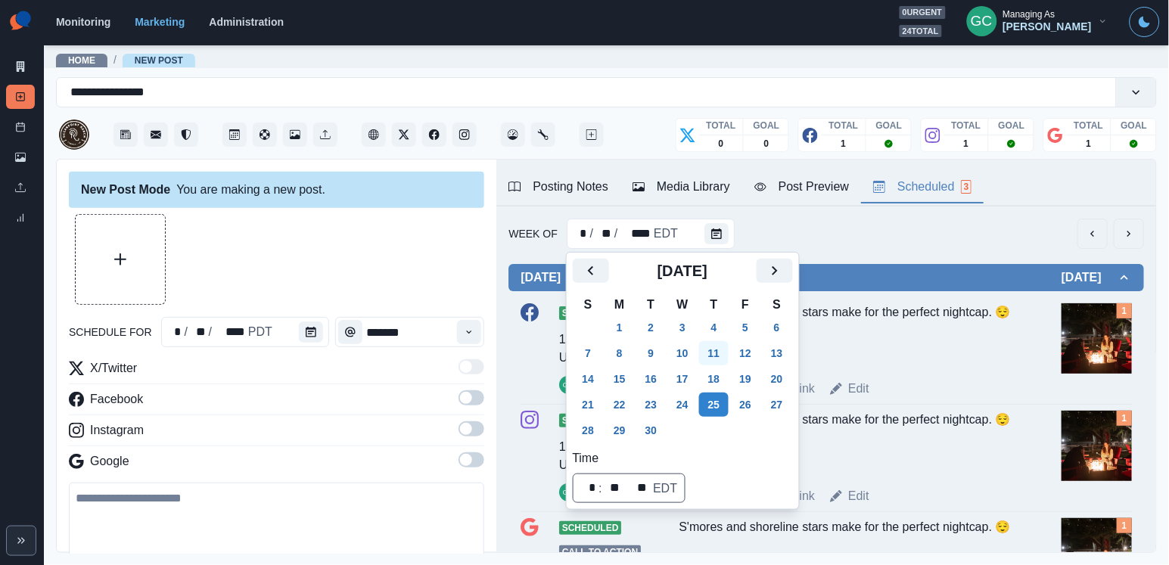
click at [727, 354] on button "11" at bounding box center [714, 353] width 30 height 24
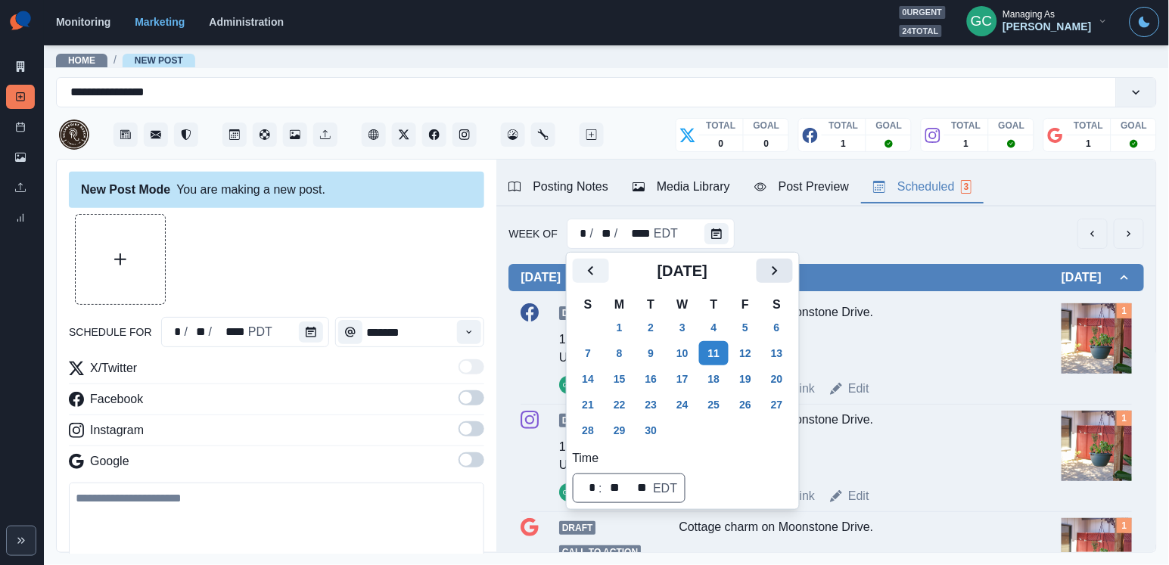
click at [784, 266] on icon "Next" at bounding box center [774, 271] width 18 height 18
click at [641, 354] on button "7" at bounding box center [651, 353] width 30 height 24
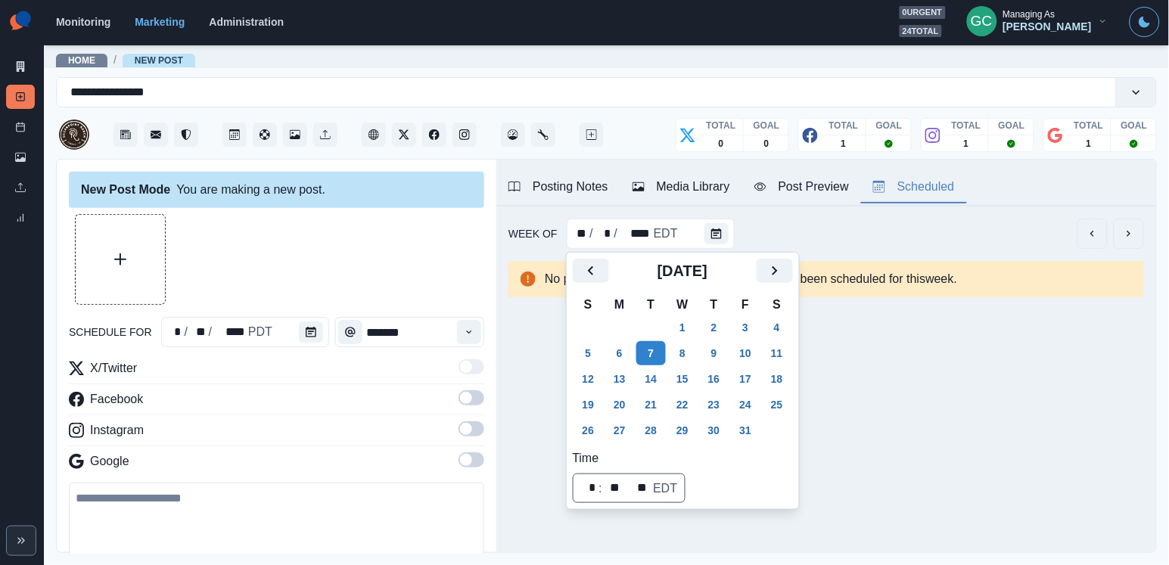
click at [324, 313] on div "schedule for * / ** / **** PDT ******* X/Twitter Facebook Instagram Google 2200…" at bounding box center [276, 429] width 415 height 430
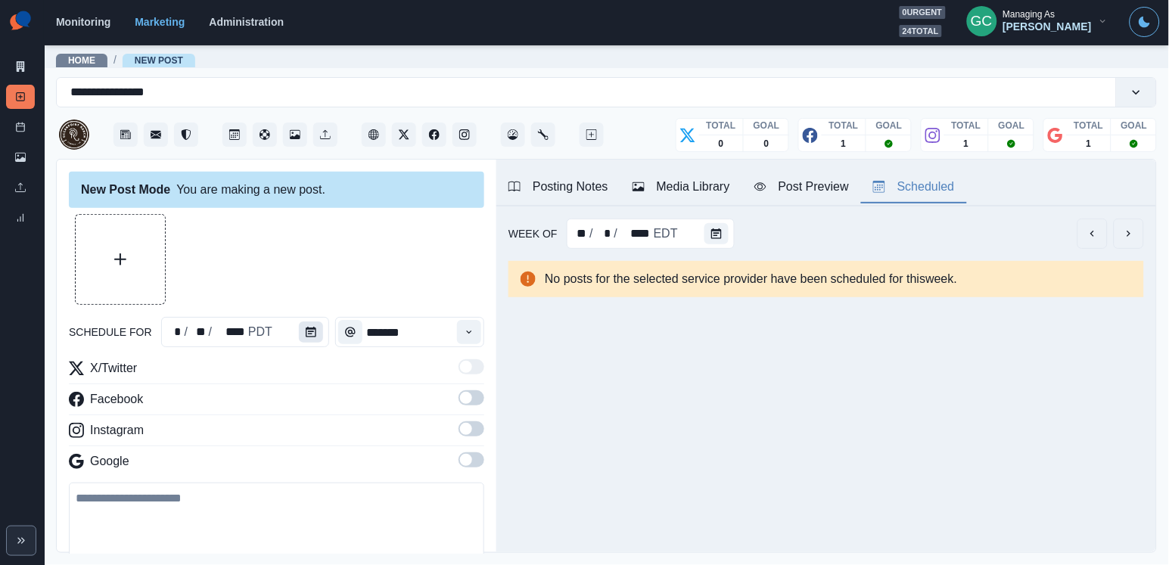
click at [316, 327] on button "Calendar" at bounding box center [311, 331] width 24 height 21
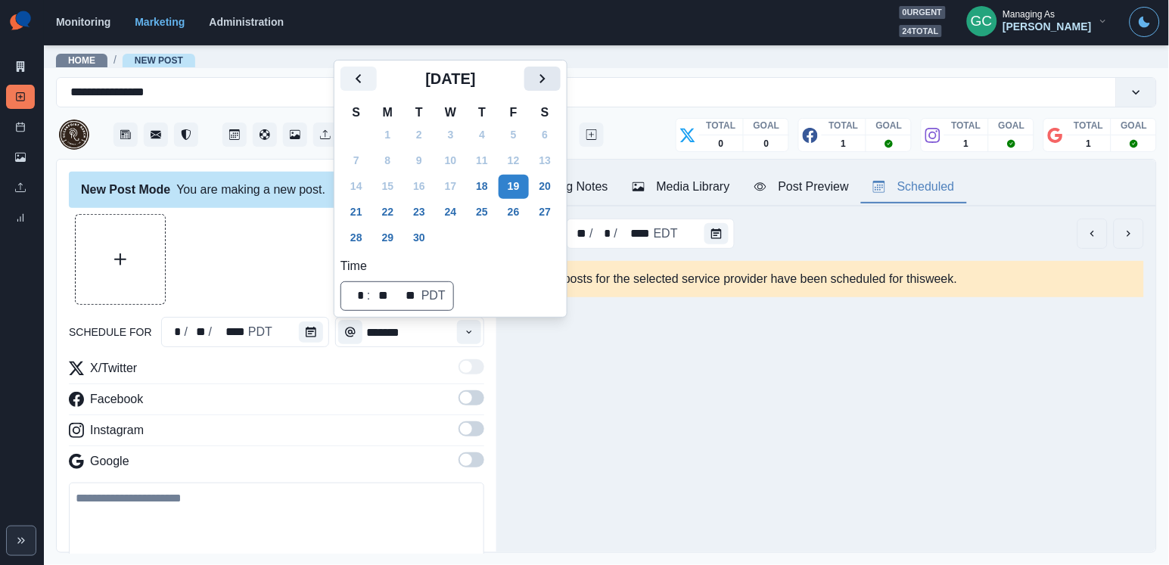
click at [545, 74] on icon "Next" at bounding box center [542, 78] width 5 height 9
click at [427, 158] on button "7" at bounding box center [419, 161] width 30 height 24
click at [473, 457] on span at bounding box center [471, 459] width 26 height 15
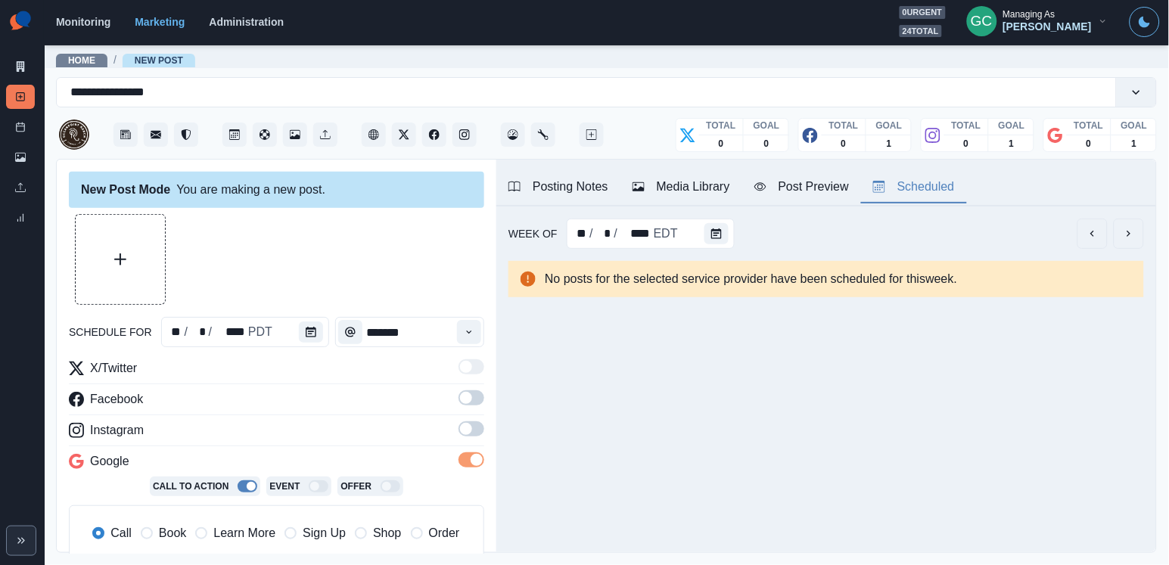
click at [473, 427] on span at bounding box center [471, 428] width 26 height 15
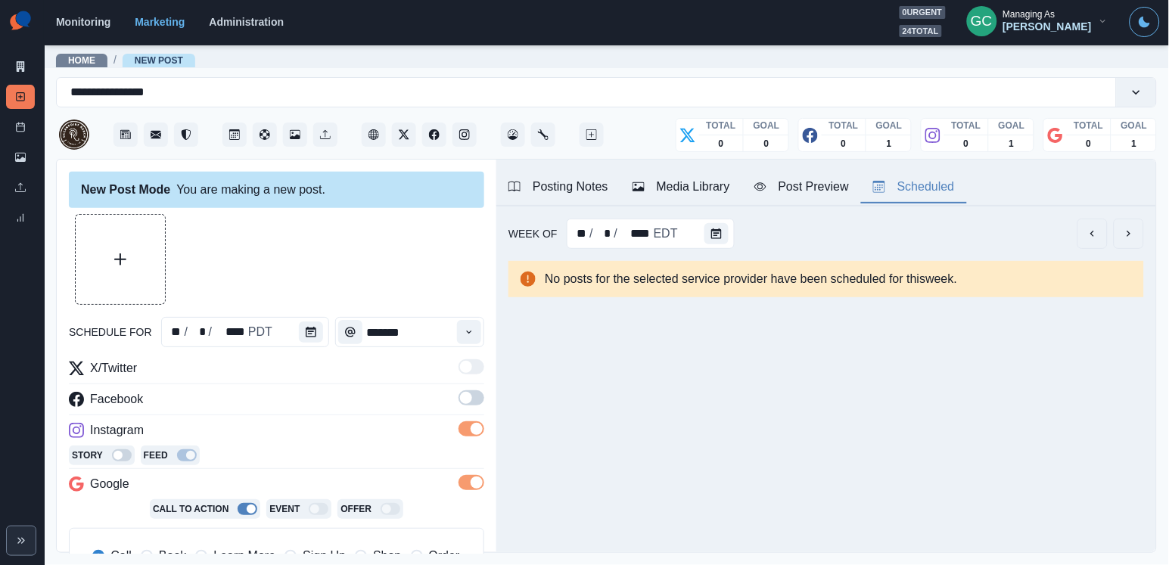
click at [473, 402] on span at bounding box center [471, 397] width 26 height 15
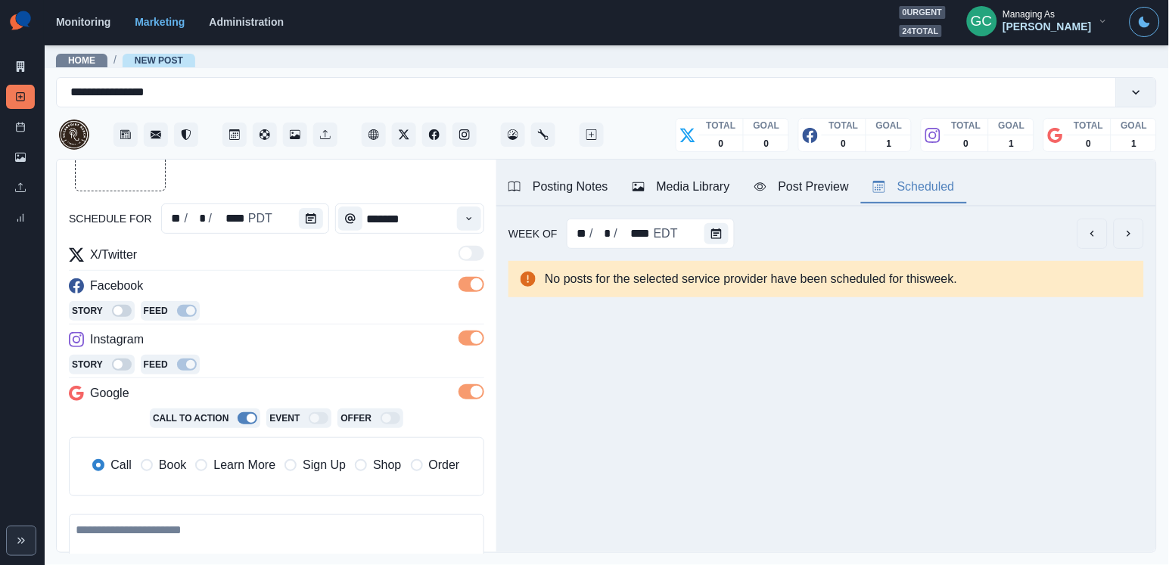
scroll to position [127, 0]
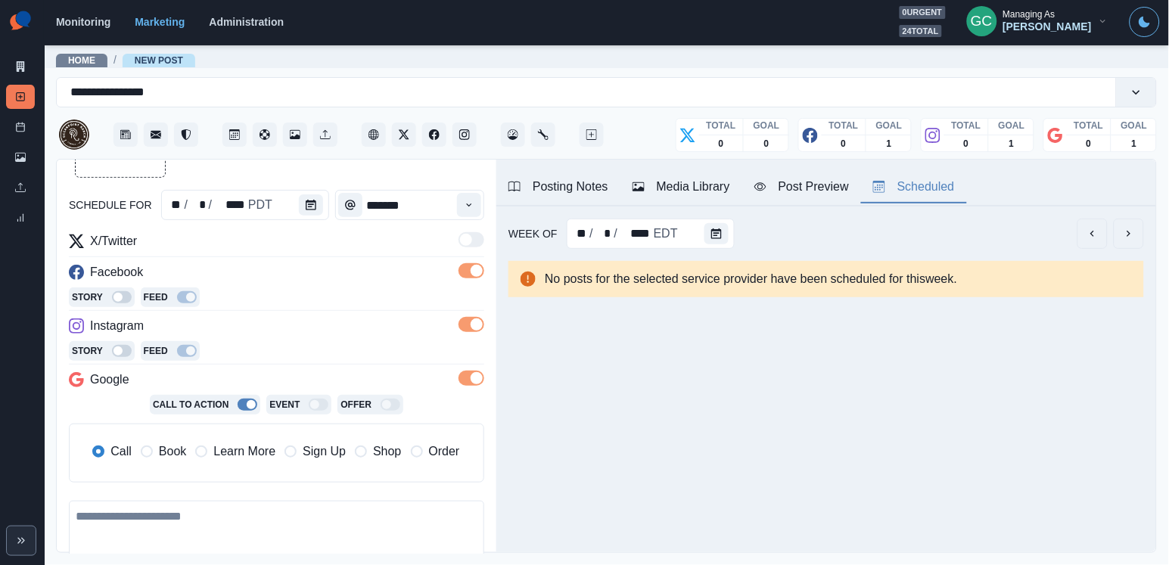
click at [250, 459] on span "Learn More" at bounding box center [244, 451] width 62 height 18
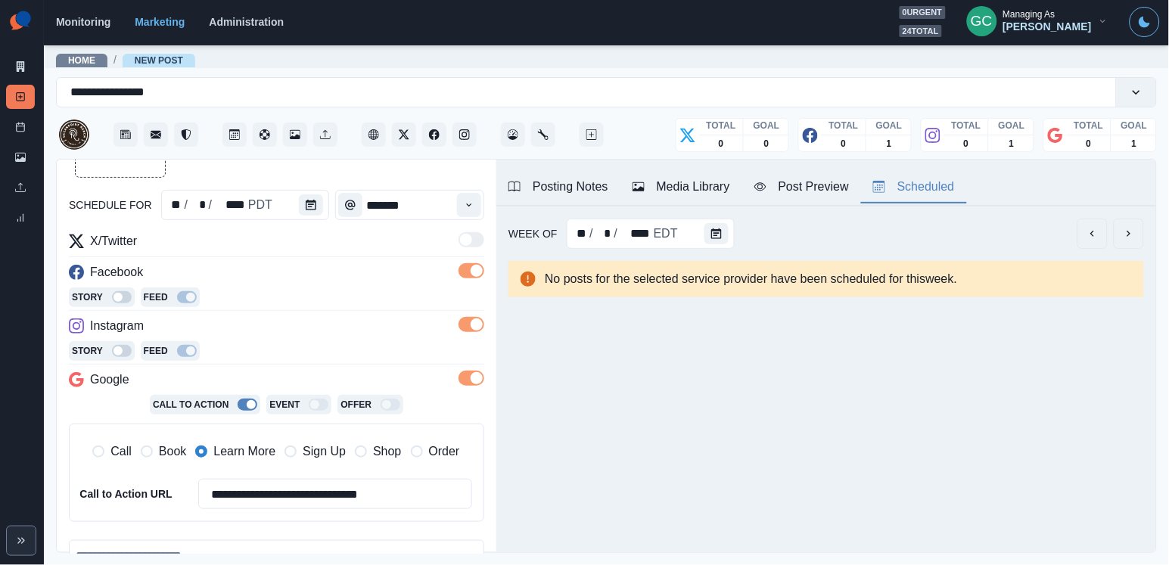
click at [725, 160] on div "Posting Notes Media Library Post Preview Scheduled" at bounding box center [826, 183] width 660 height 47
click at [719, 194] on div "Media Library" at bounding box center [681, 187] width 98 height 18
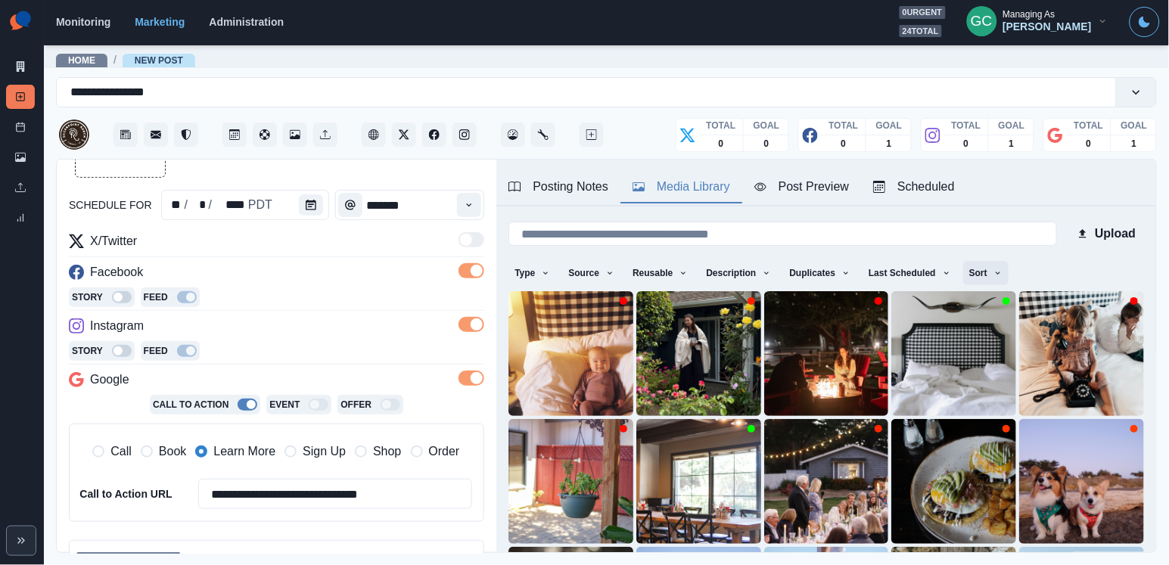
click at [989, 275] on button "Sort" at bounding box center [985, 273] width 45 height 24
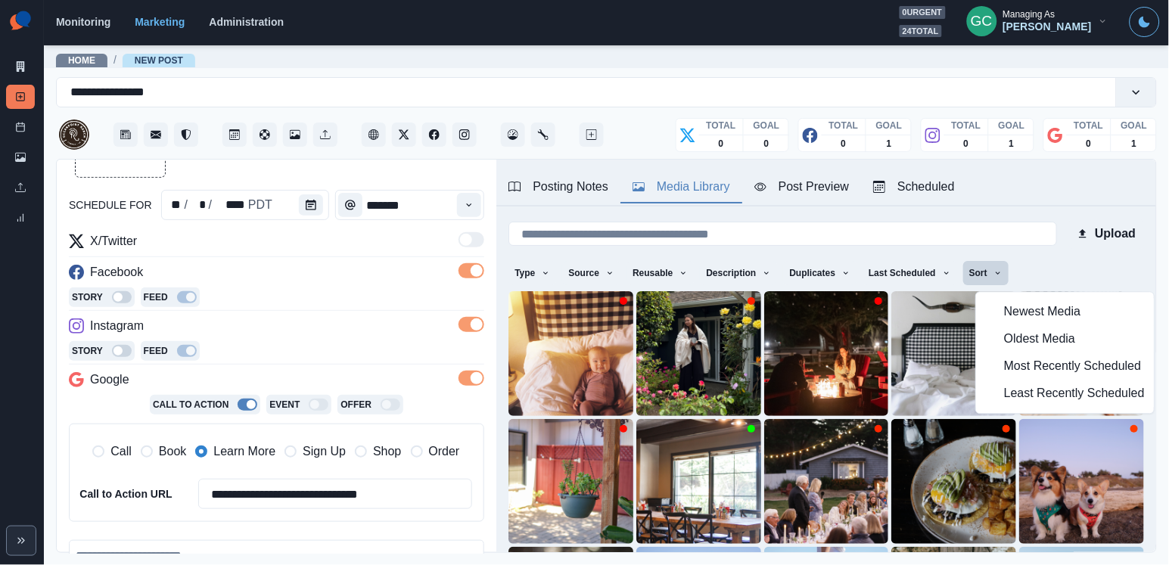
click at [1001, 400] on button "Least Recently Scheduled" at bounding box center [1065, 393] width 178 height 27
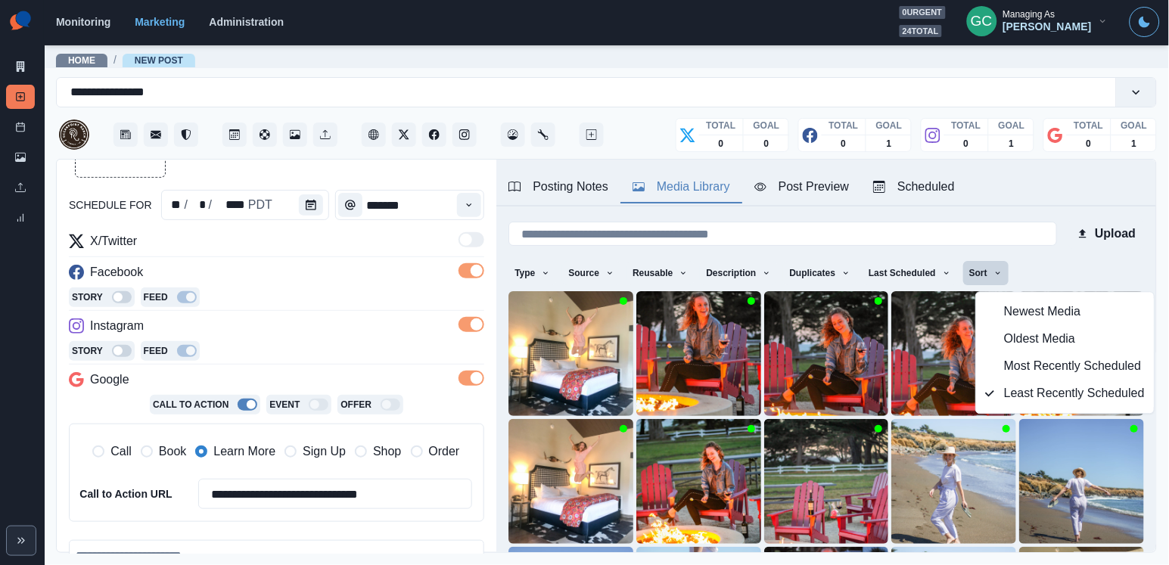
click at [336, 272] on div "Facebook" at bounding box center [276, 275] width 415 height 24
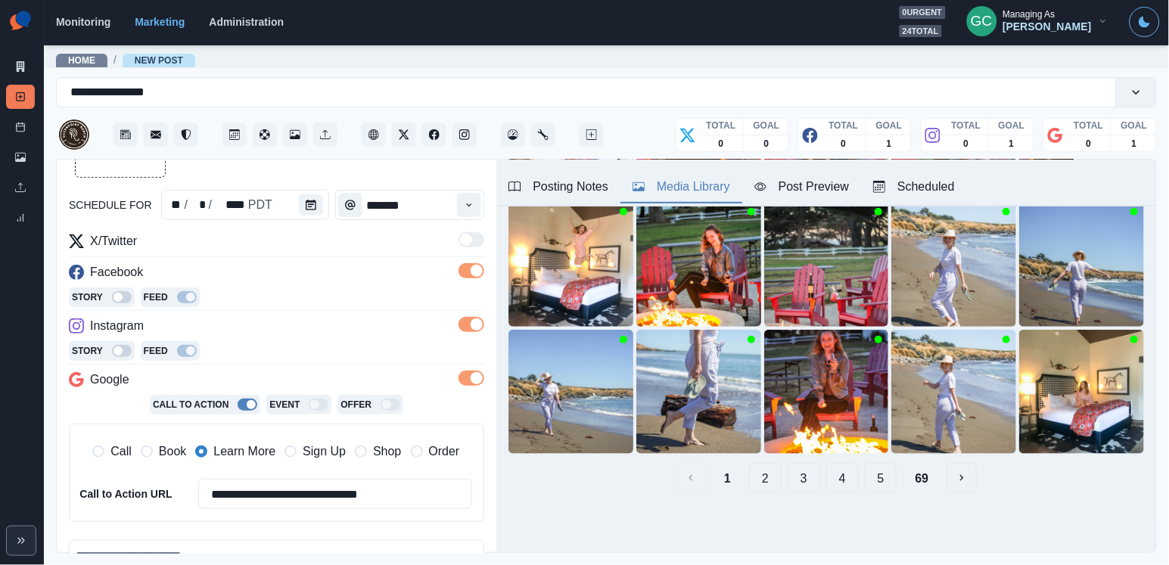
scroll to position [218, 0]
click at [757, 483] on button "2" at bounding box center [765, 478] width 33 height 30
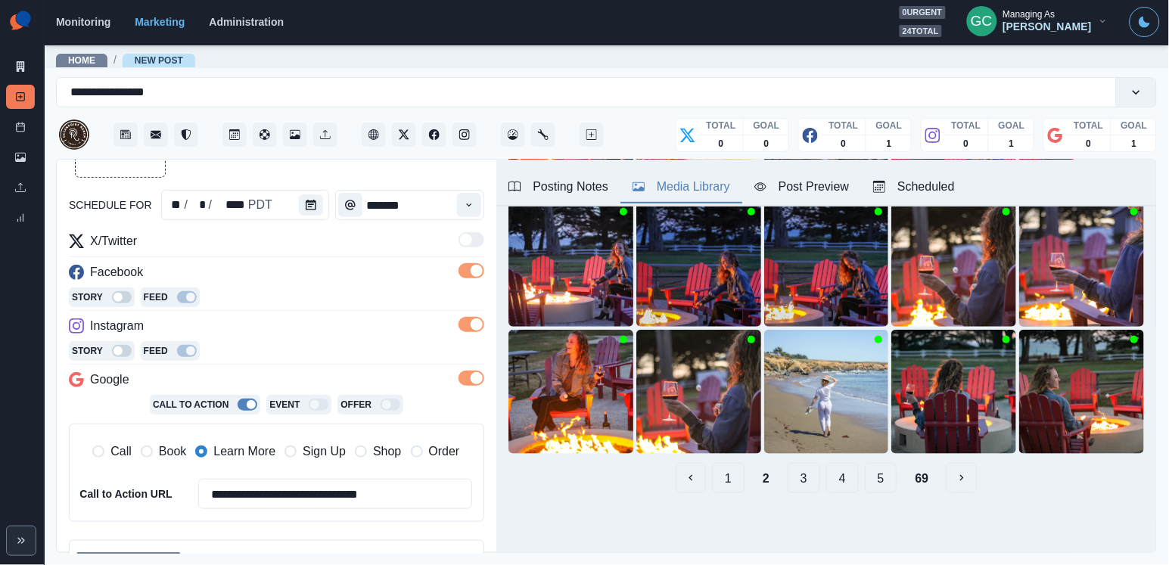
scroll to position [71, 0]
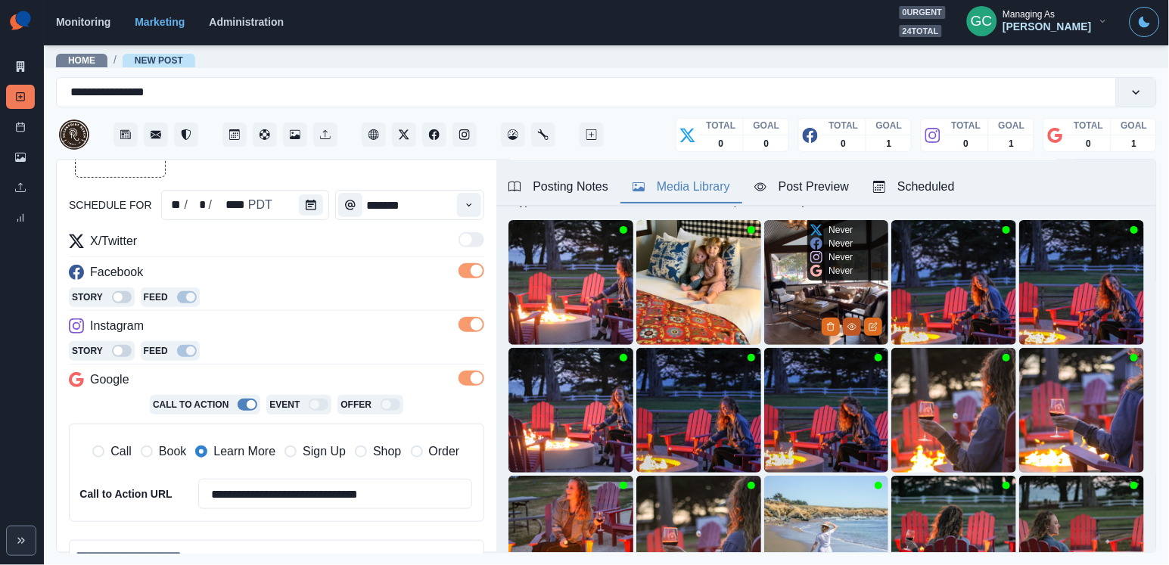
click at [850, 328] on icon "View Media" at bounding box center [851, 326] width 9 height 9
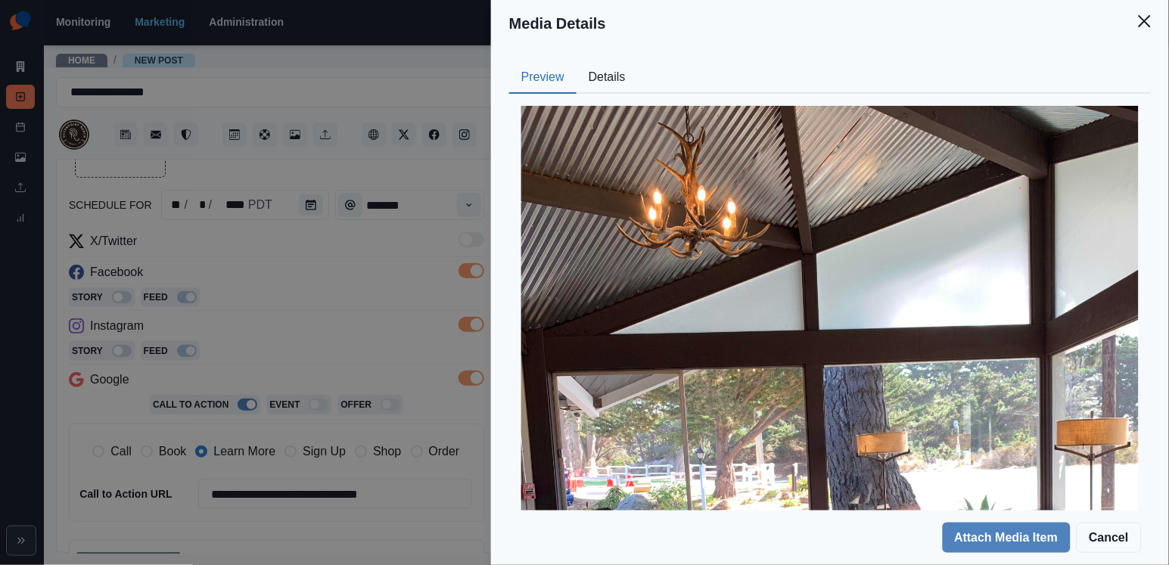
click at [613, 85] on button "Details" at bounding box center [606, 78] width 61 height 32
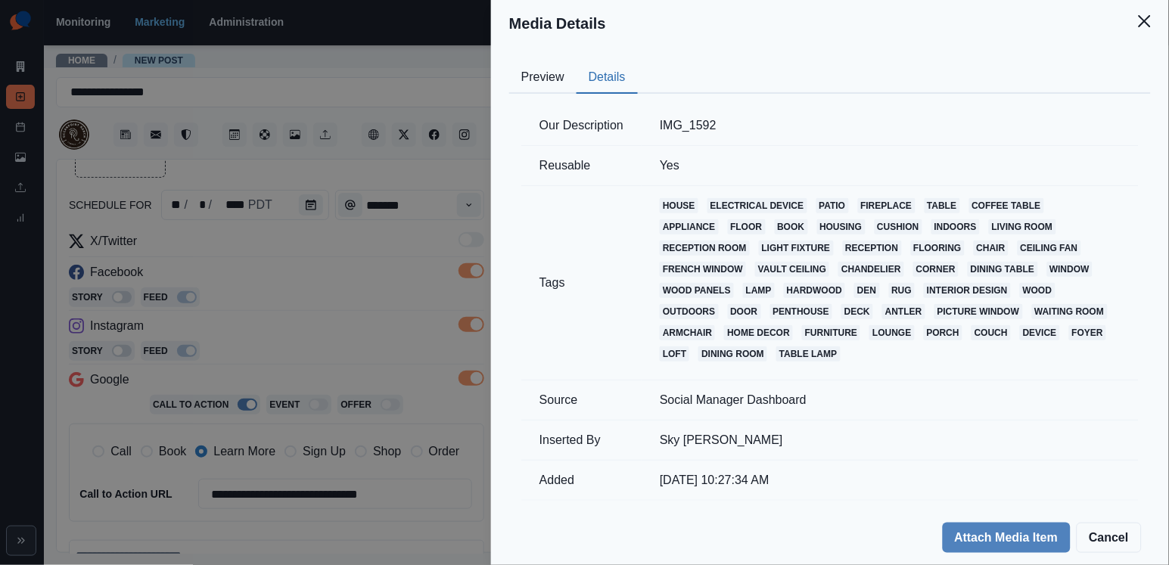
click at [559, 64] on button "Preview" at bounding box center [542, 78] width 67 height 32
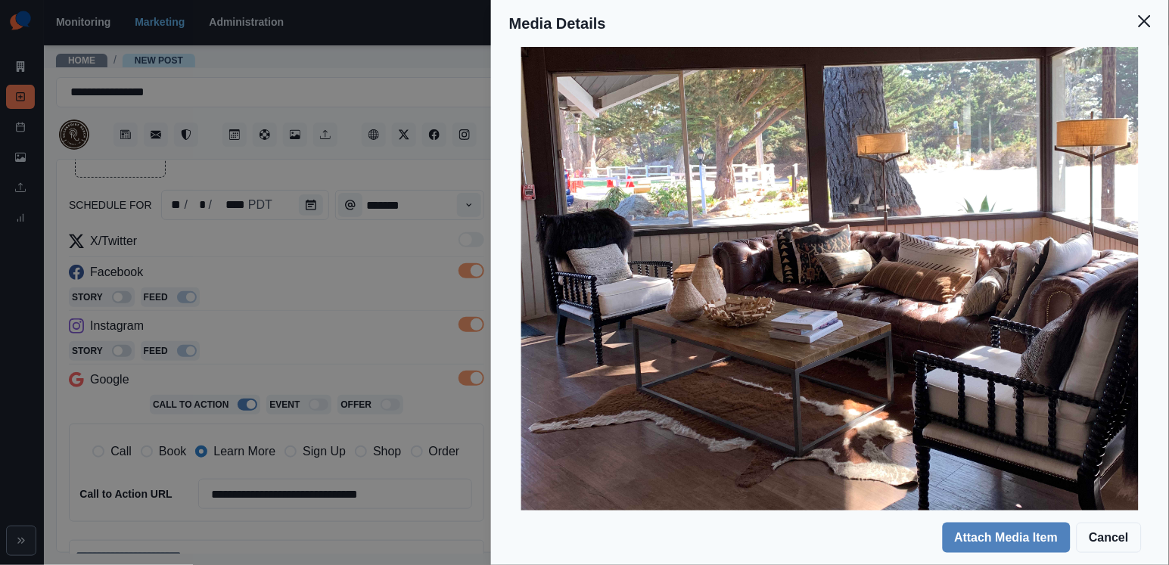
scroll to position [325, 0]
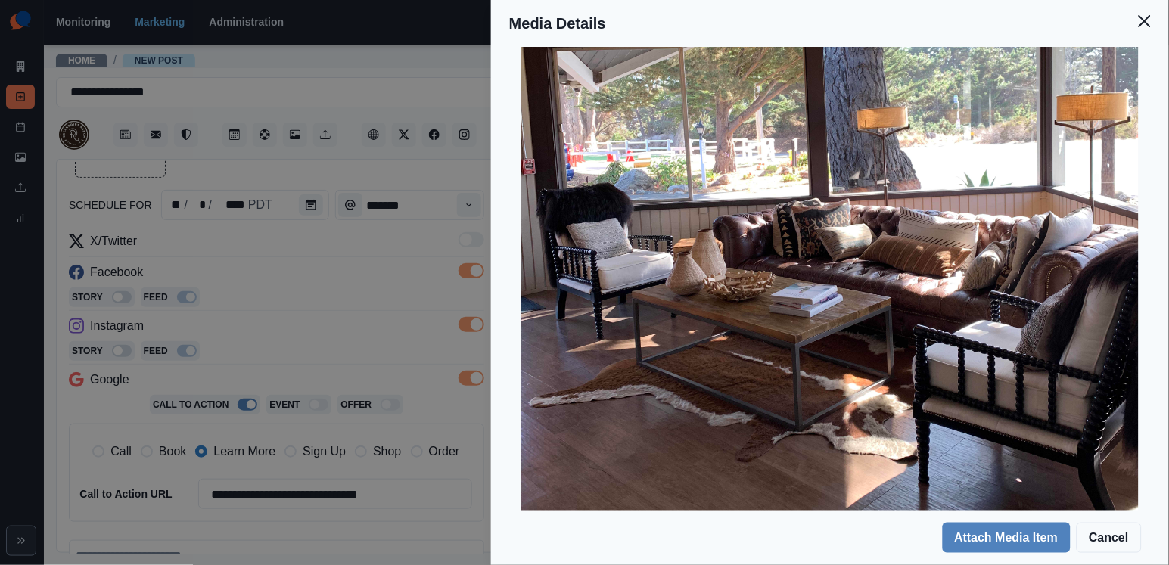
click at [424, 391] on div "Media Details Preview Details Our Description IMG_1592 Reusable Yes Tags house …" at bounding box center [584, 282] width 1169 height 565
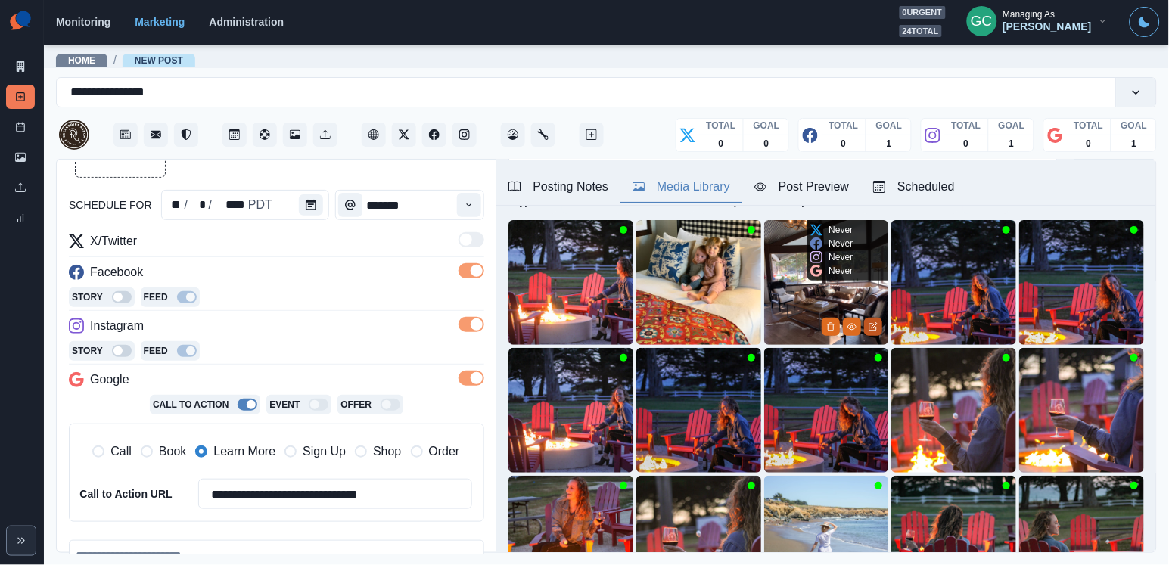
click at [869, 326] on icon "Edit Media" at bounding box center [872, 326] width 9 height 9
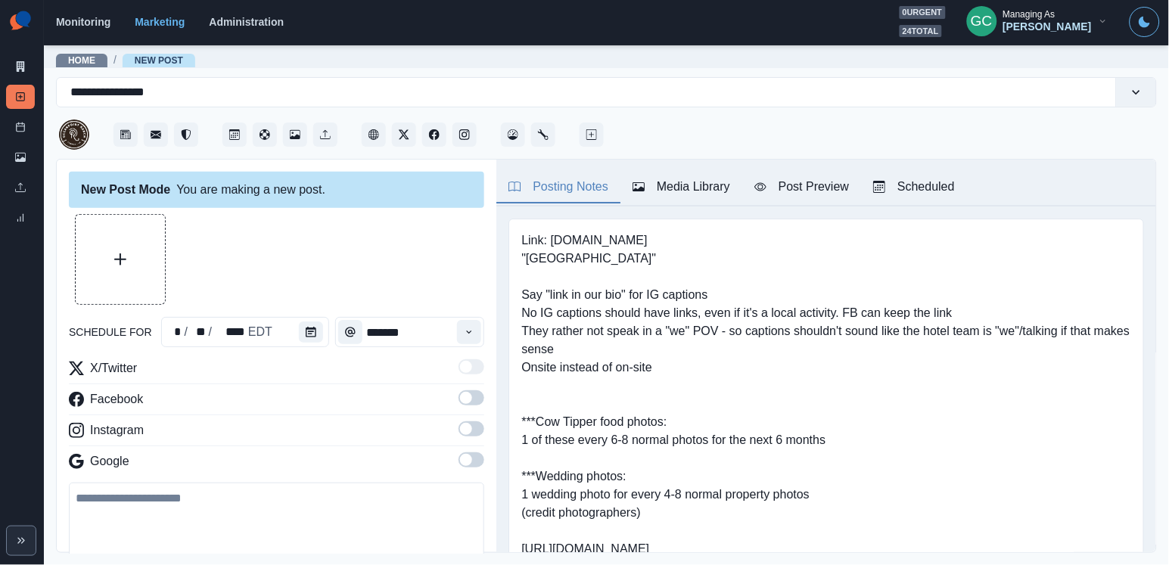
type input "*******"
click at [716, 196] on button "Media Library" at bounding box center [681, 188] width 122 height 32
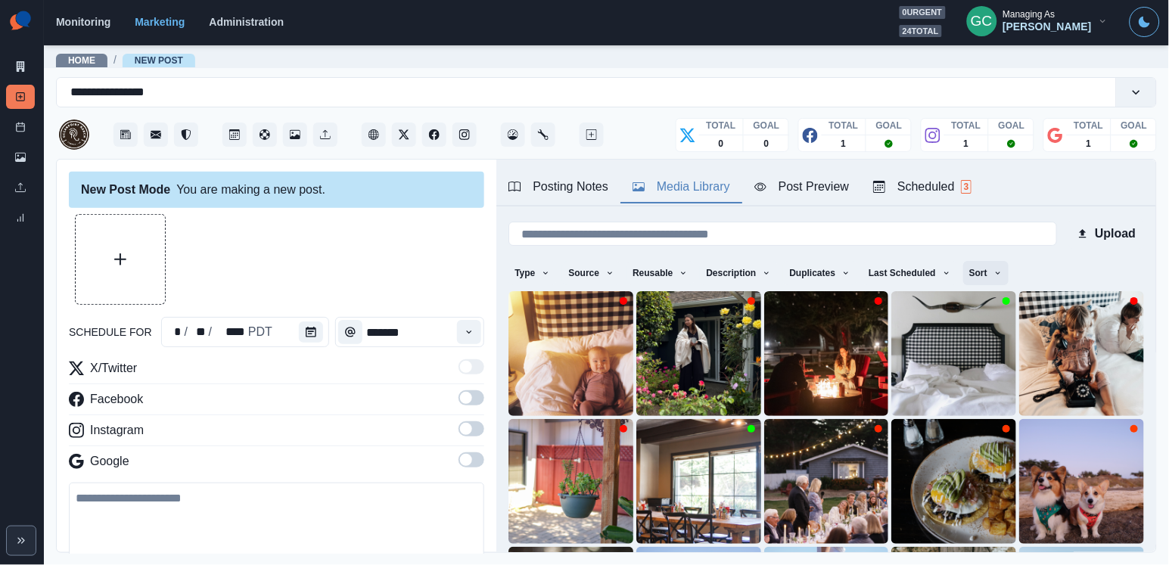
click at [1002, 275] on icon "button" at bounding box center [997, 273] width 9 height 9
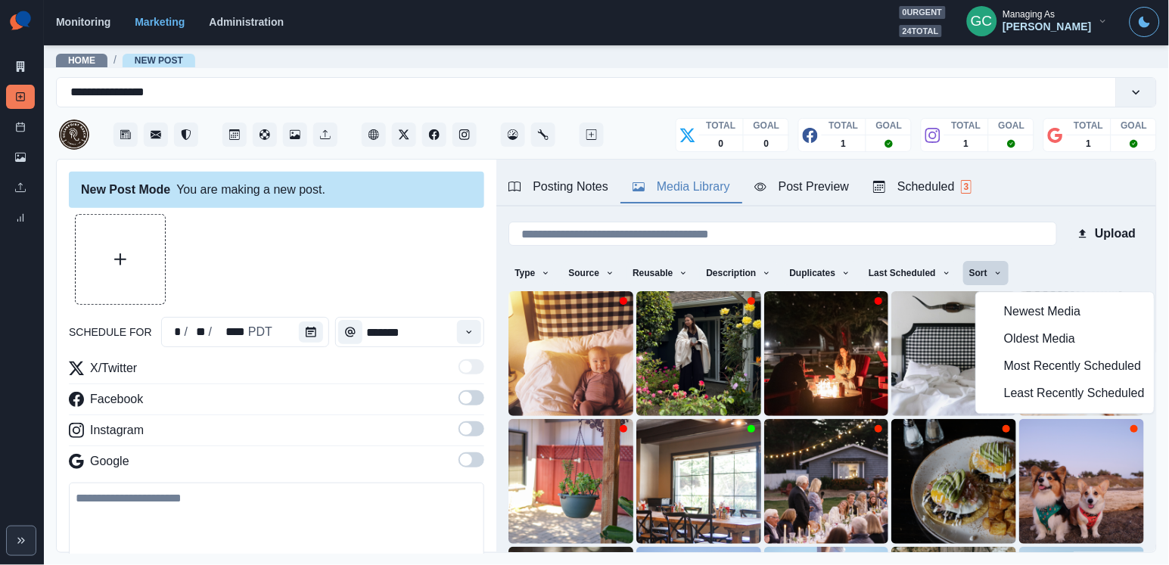
click at [987, 407] on button "Least Recently Scheduled" at bounding box center [1065, 393] width 178 height 27
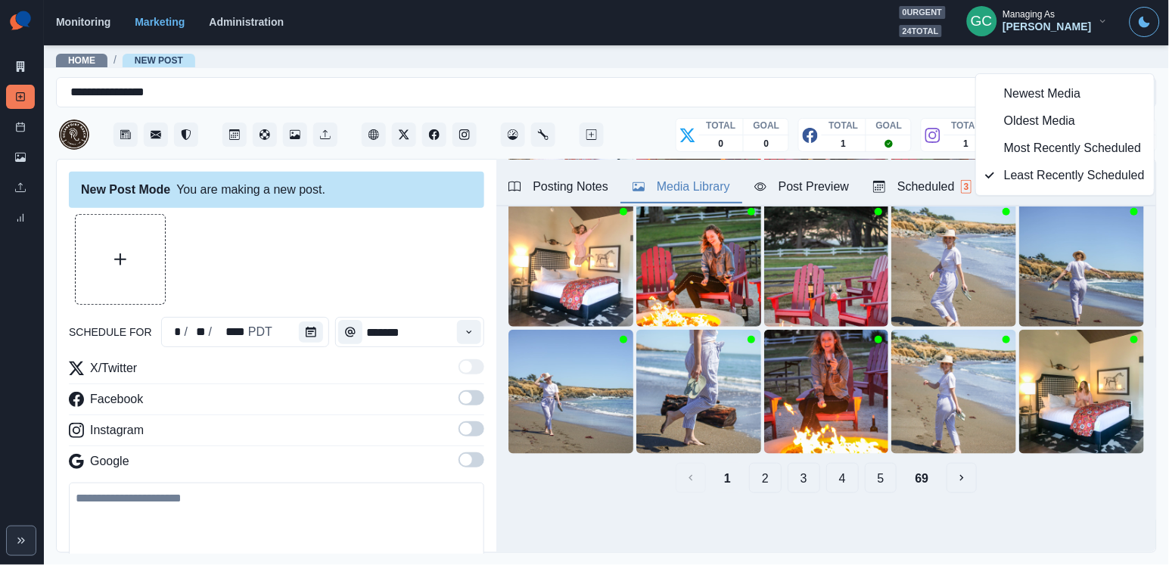
scroll to position [218, 0]
click at [873, 477] on button "5" at bounding box center [881, 478] width 33 height 30
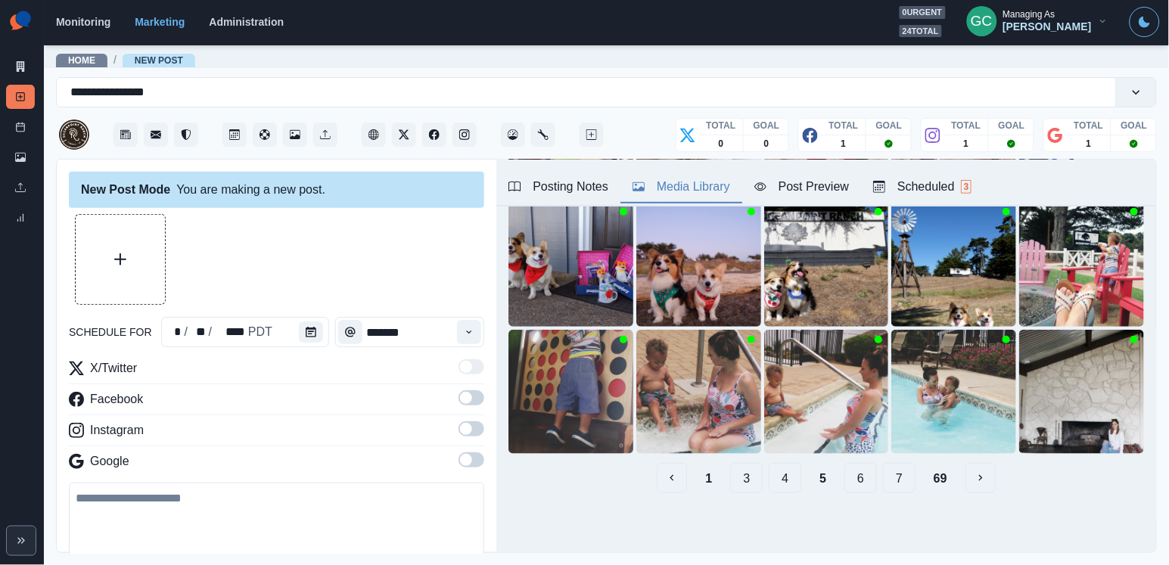
click at [740, 480] on button "3" at bounding box center [746, 478] width 33 height 30
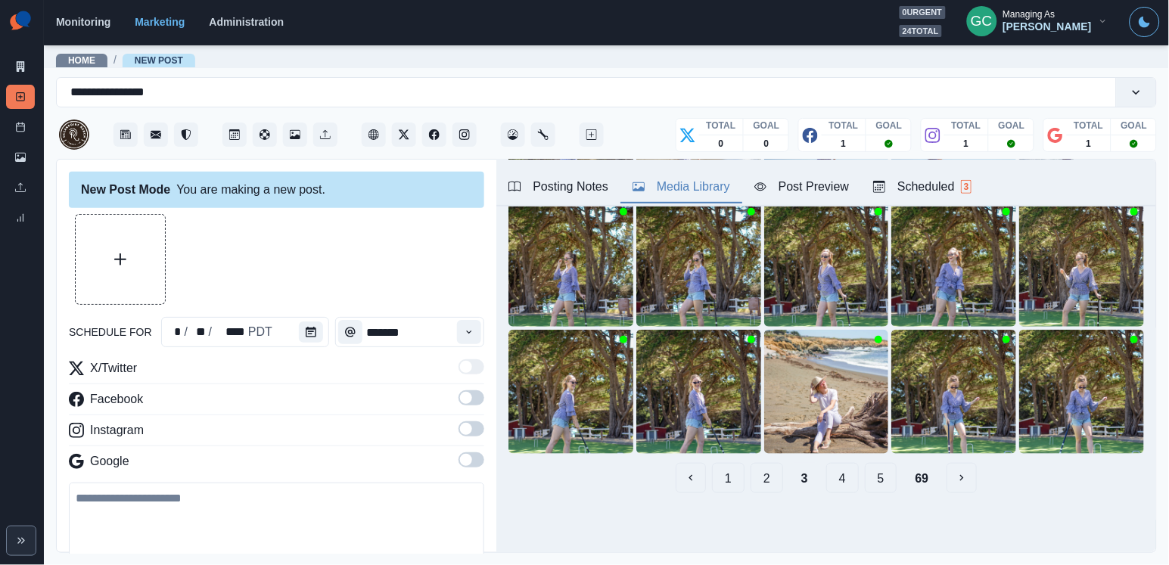
click at [834, 477] on button "4" at bounding box center [842, 478] width 33 height 30
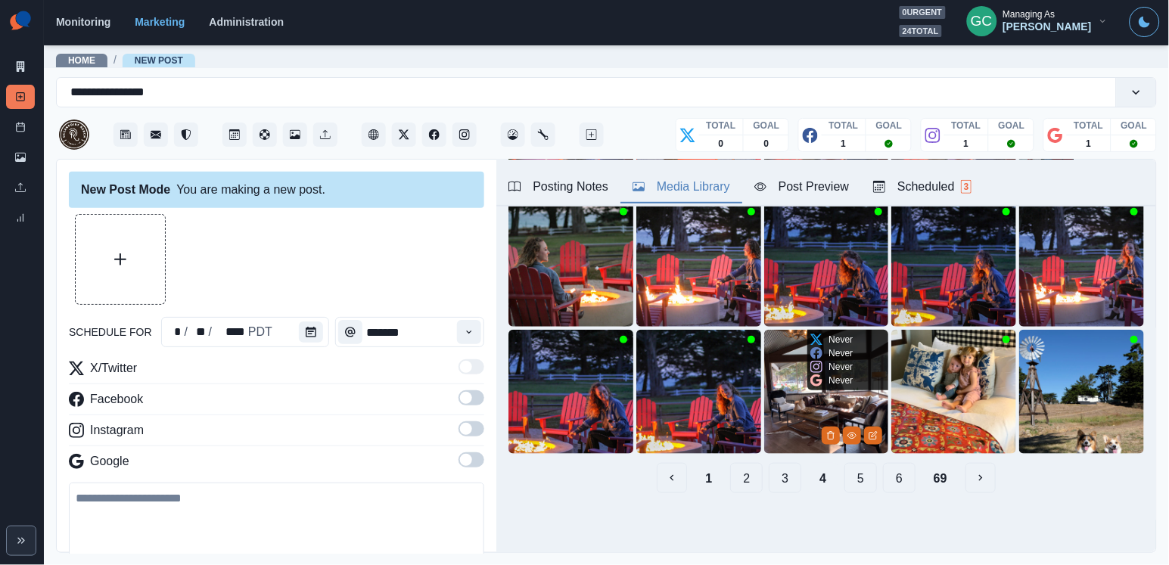
click at [826, 411] on img at bounding box center [826, 392] width 125 height 125
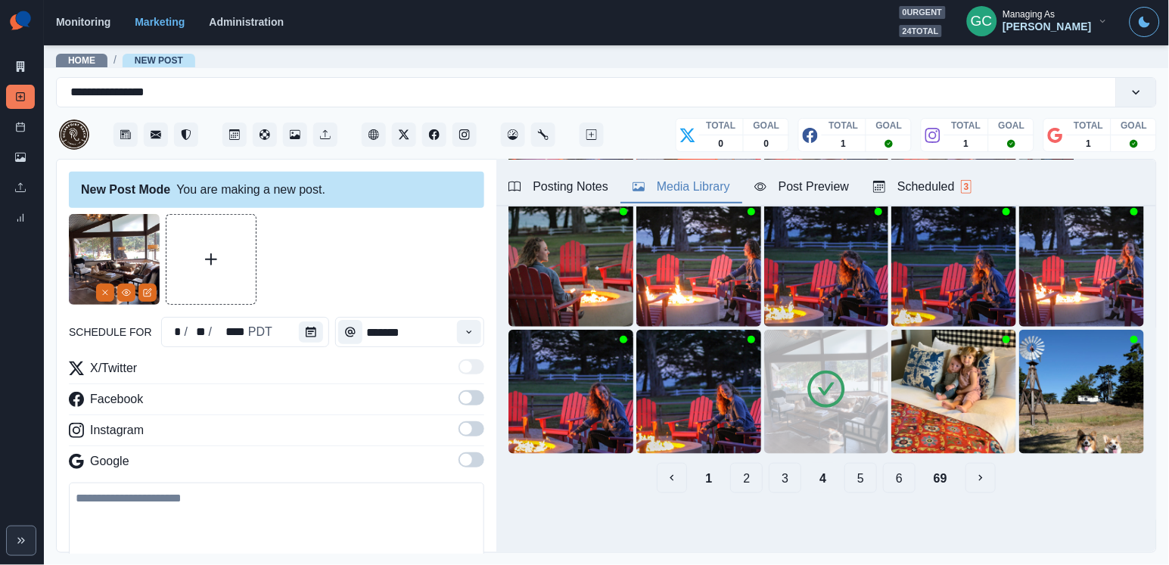
click at [930, 180] on div "Scheduled 3" at bounding box center [922, 187] width 98 height 18
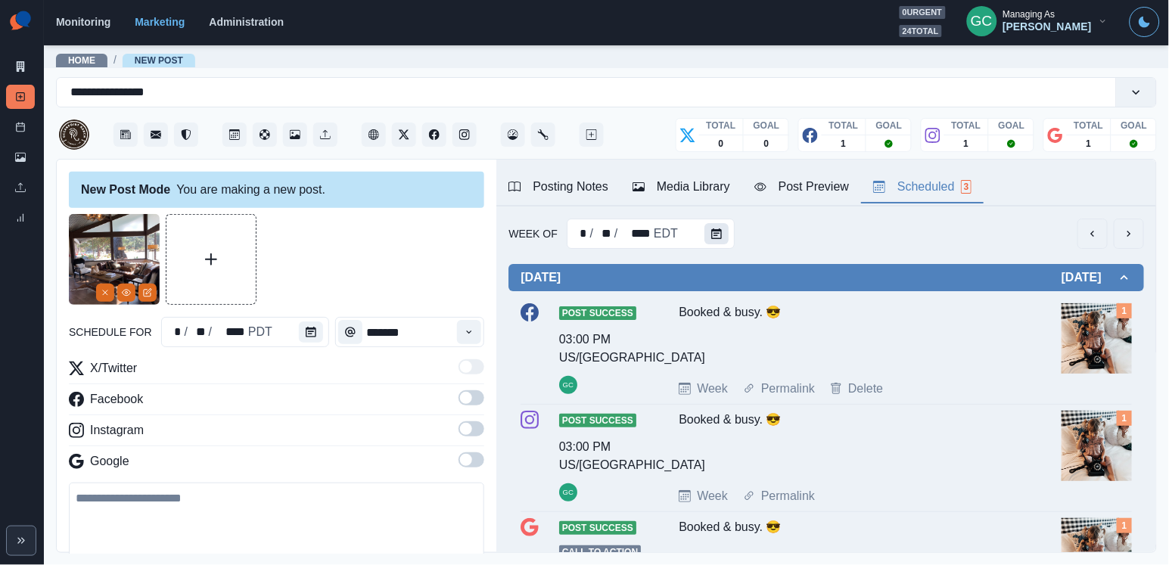
scroll to position [-1, 0]
click at [712, 241] on button "Calendar" at bounding box center [716, 233] width 24 height 21
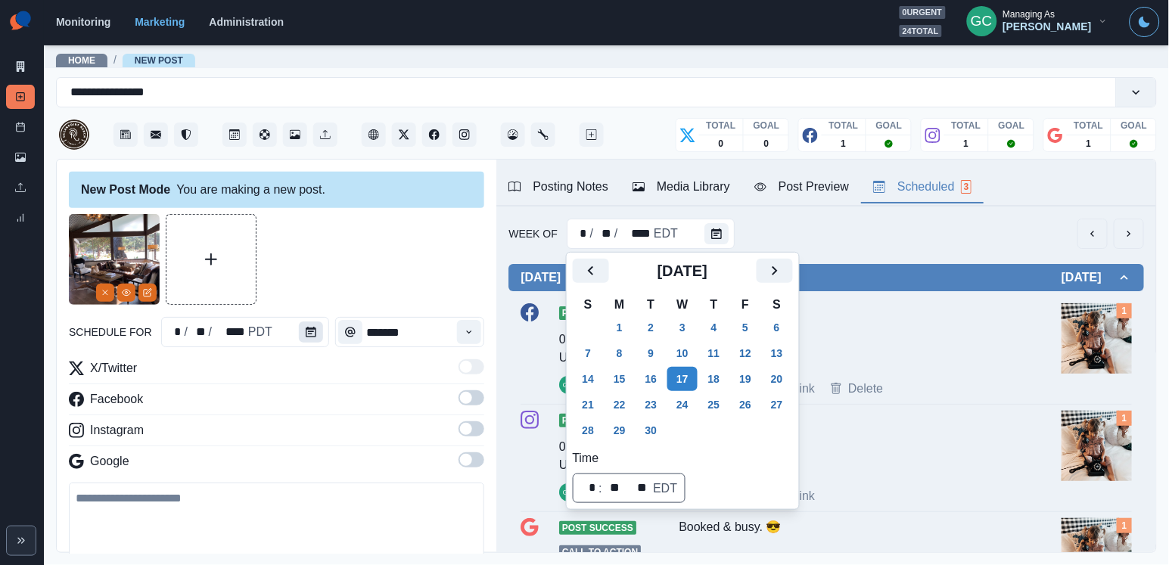
click at [302, 337] on button "Calendar" at bounding box center [311, 331] width 24 height 21
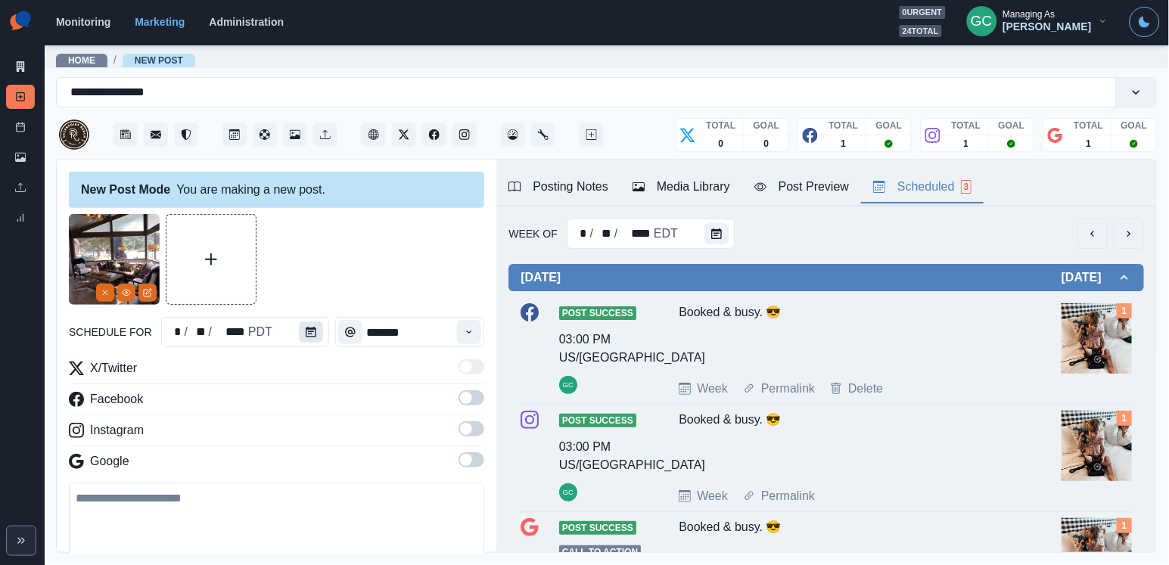
click at [302, 337] on button "Calendar" at bounding box center [311, 331] width 24 height 21
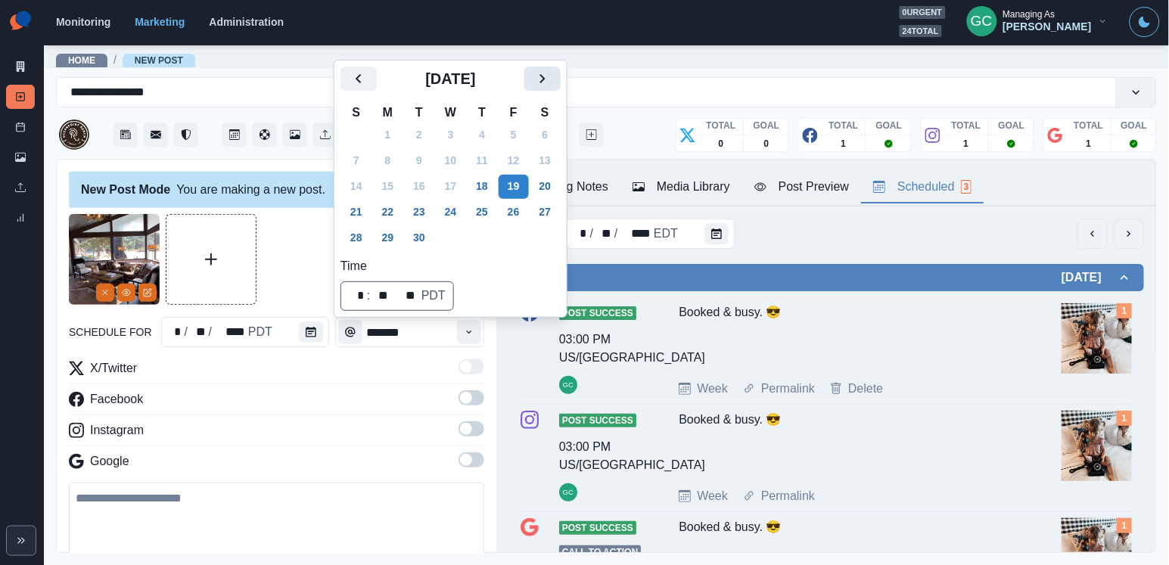
click at [551, 84] on icon "Next" at bounding box center [542, 79] width 18 height 18
click at [466, 160] on button "8" at bounding box center [451, 161] width 30 height 24
click at [470, 402] on span at bounding box center [466, 398] width 12 height 12
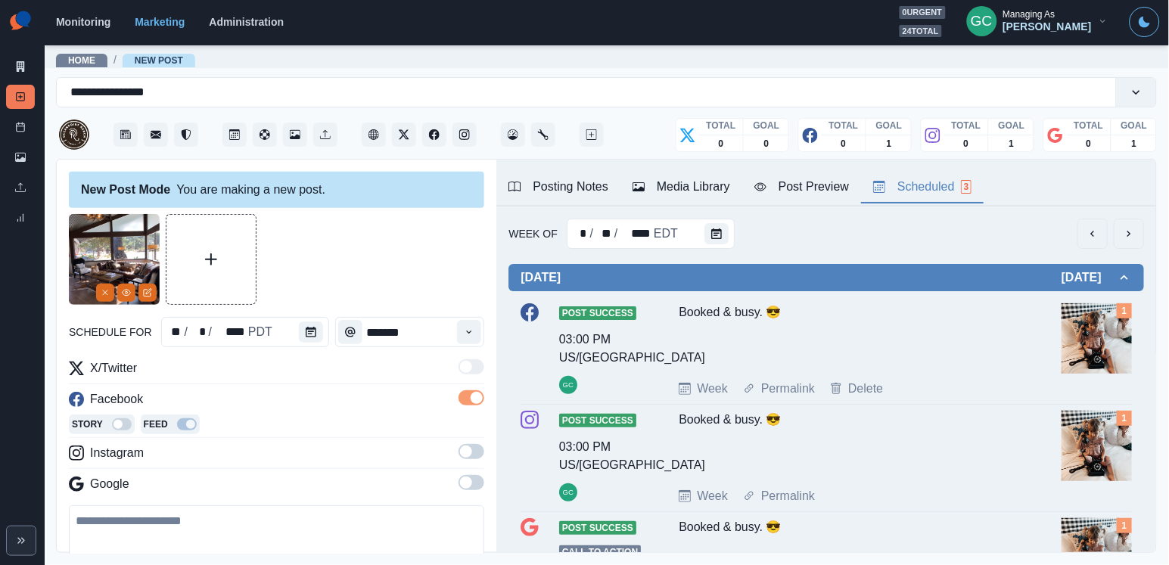
click at [474, 446] on span at bounding box center [471, 451] width 26 height 15
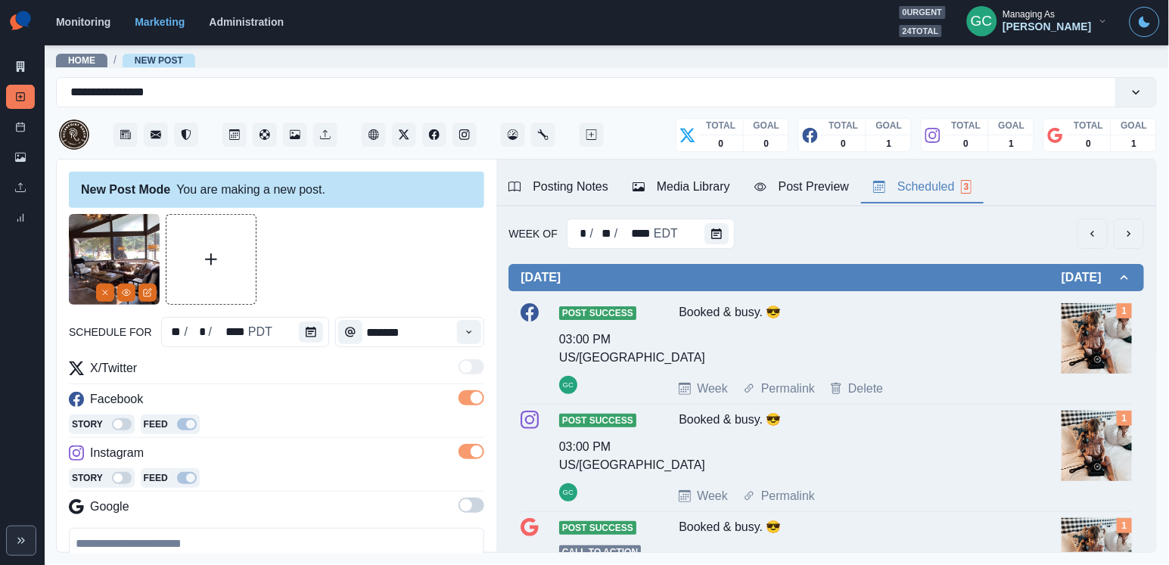
click at [471, 515] on label at bounding box center [471, 510] width 26 height 24
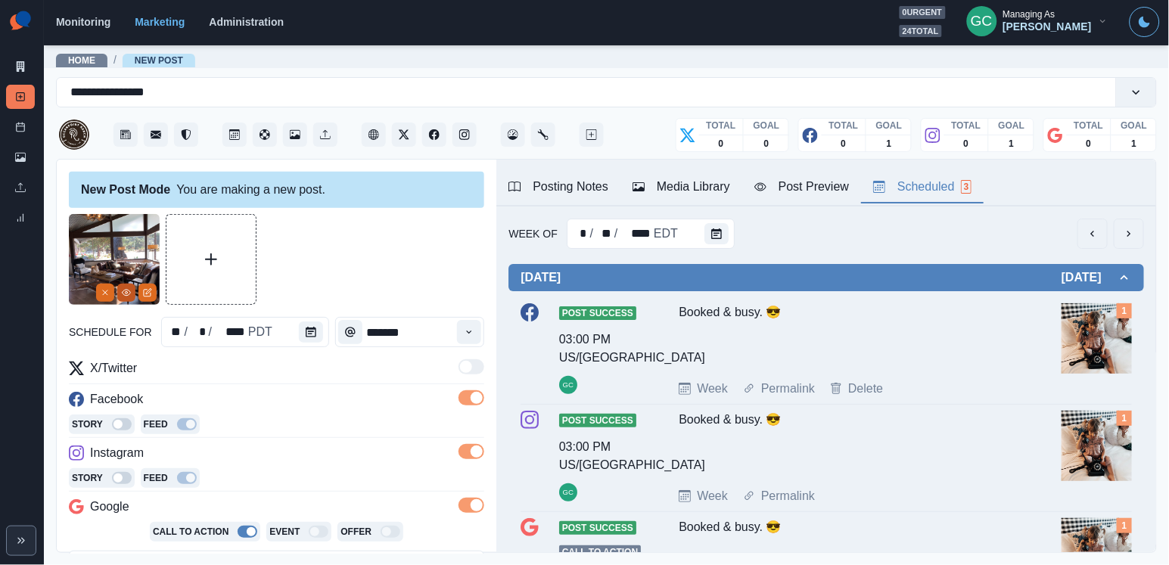
click at [129, 298] on button "View Media" at bounding box center [126, 293] width 18 height 18
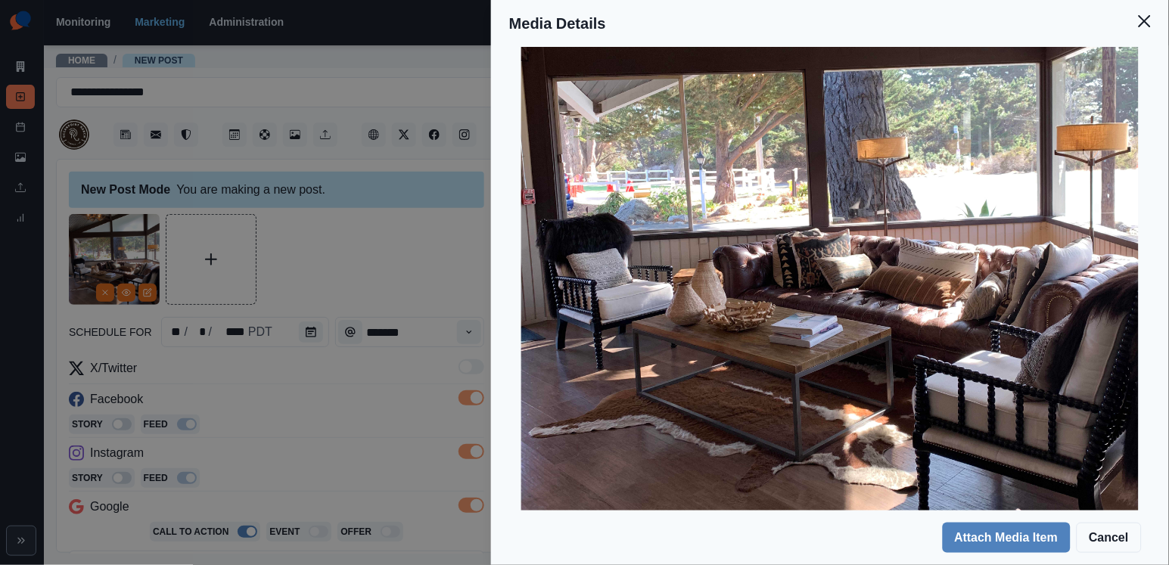
scroll to position [217, 0]
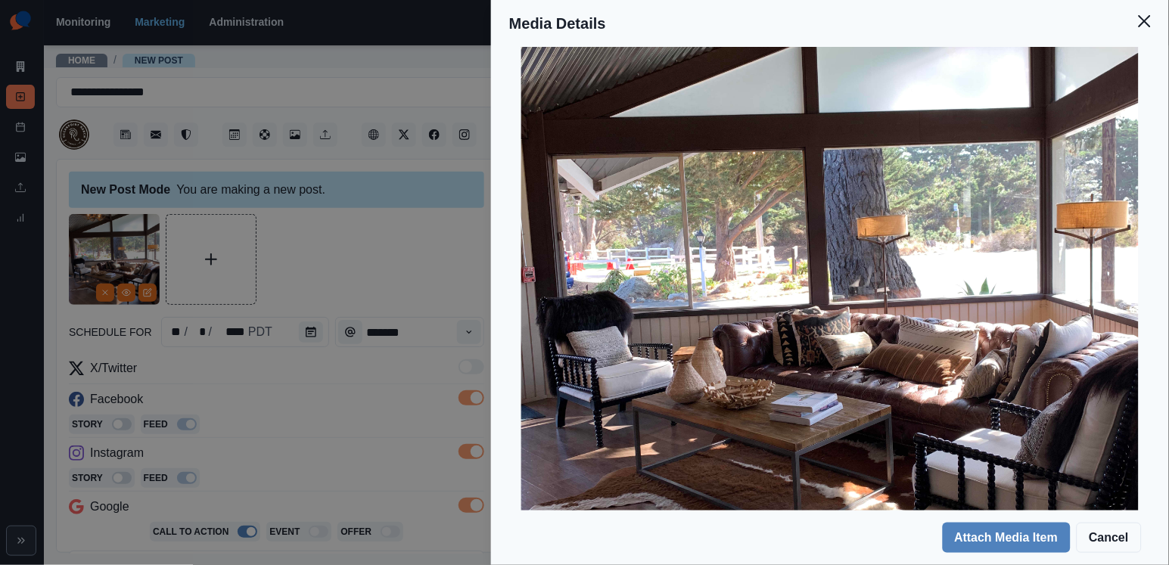
click at [269, 370] on div "Media Details Preview Details Our Description IMG_1592 Reusable Yes Tags house …" at bounding box center [584, 282] width 1169 height 565
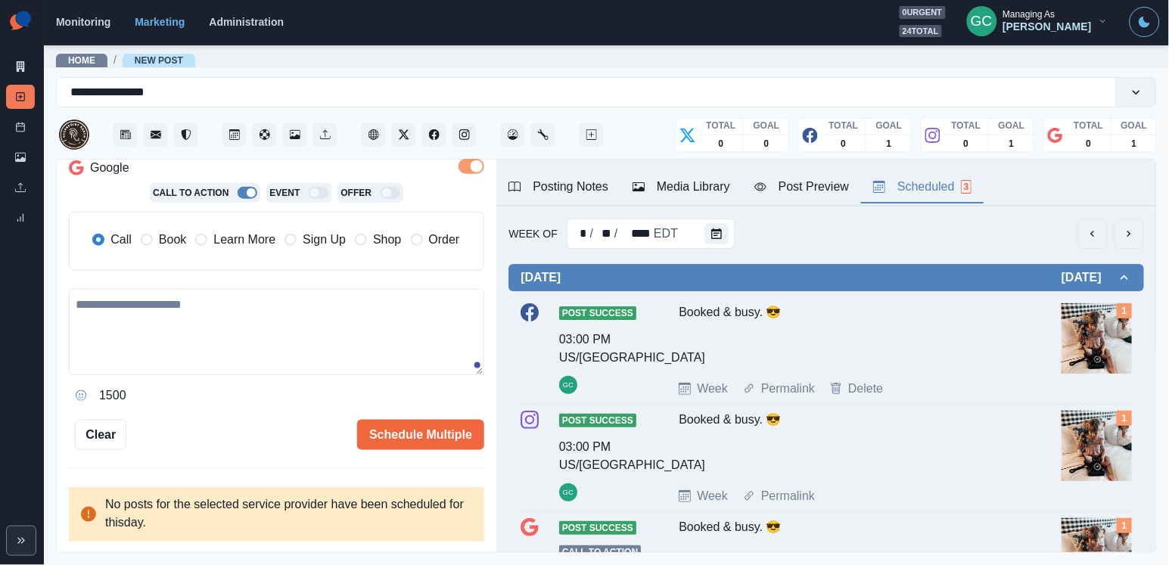
scroll to position [340, 0]
click at [238, 328] on textarea at bounding box center [276, 332] width 415 height 86
paste textarea "**********"
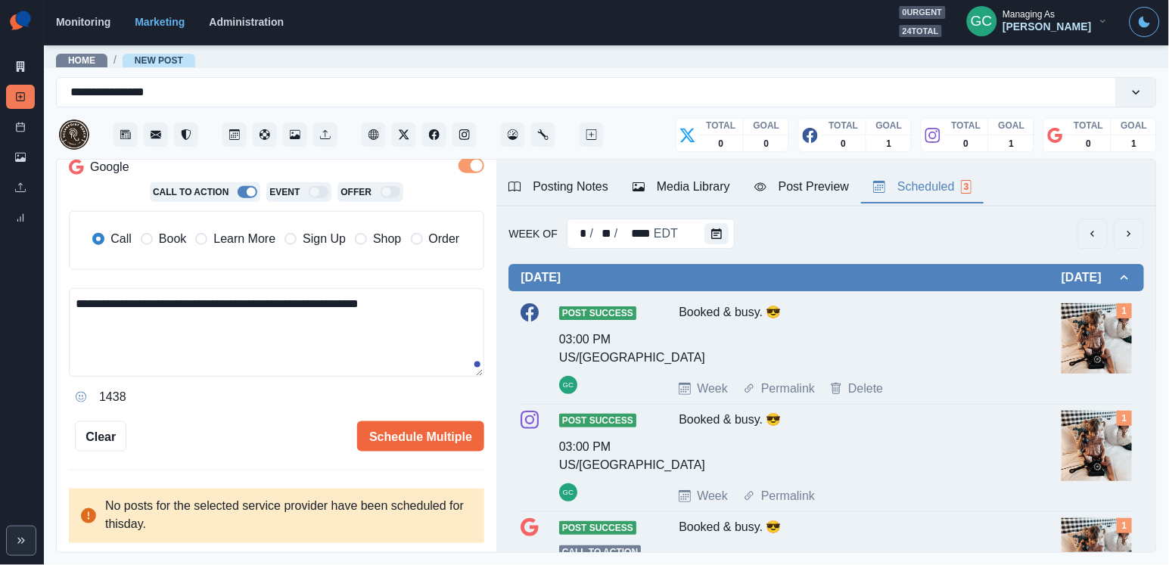
drag, startPoint x: 434, startPoint y: 117, endPoint x: 228, endPoint y: 332, distance: 298.0
click at [228, 332] on textarea "**********" at bounding box center [276, 332] width 415 height 88
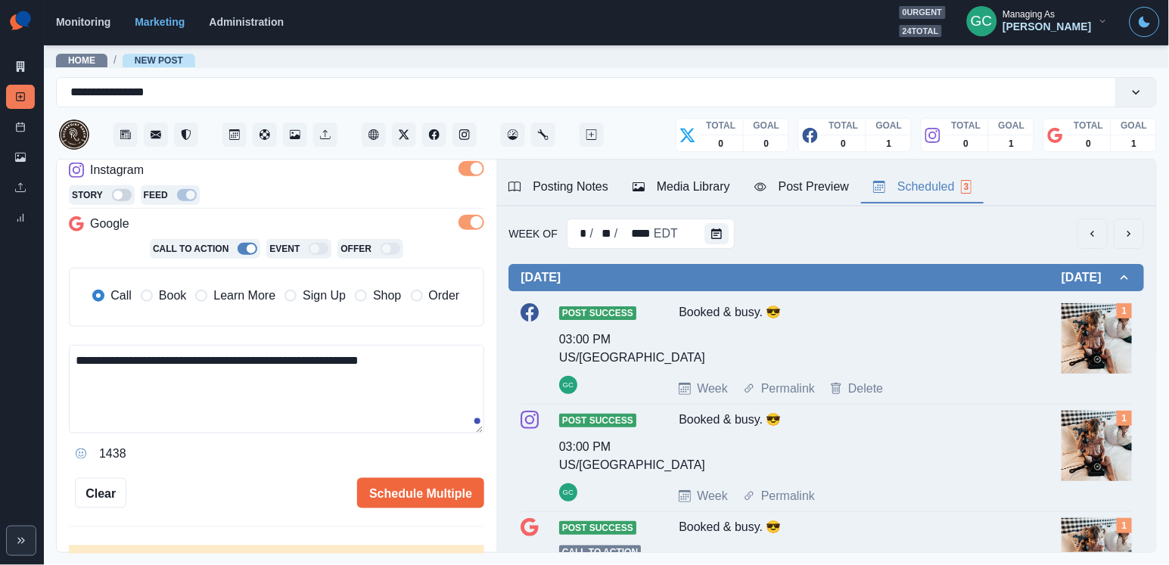
scroll to position [303, 0]
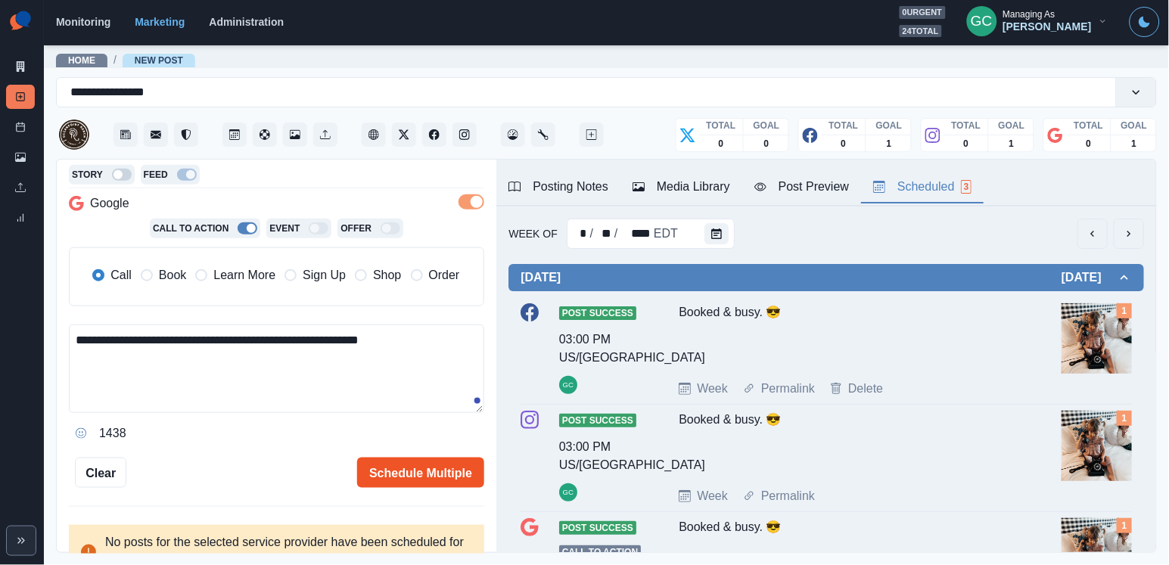
type textarea "**********"
click at [411, 477] on button "Schedule Multiple" at bounding box center [420, 473] width 127 height 30
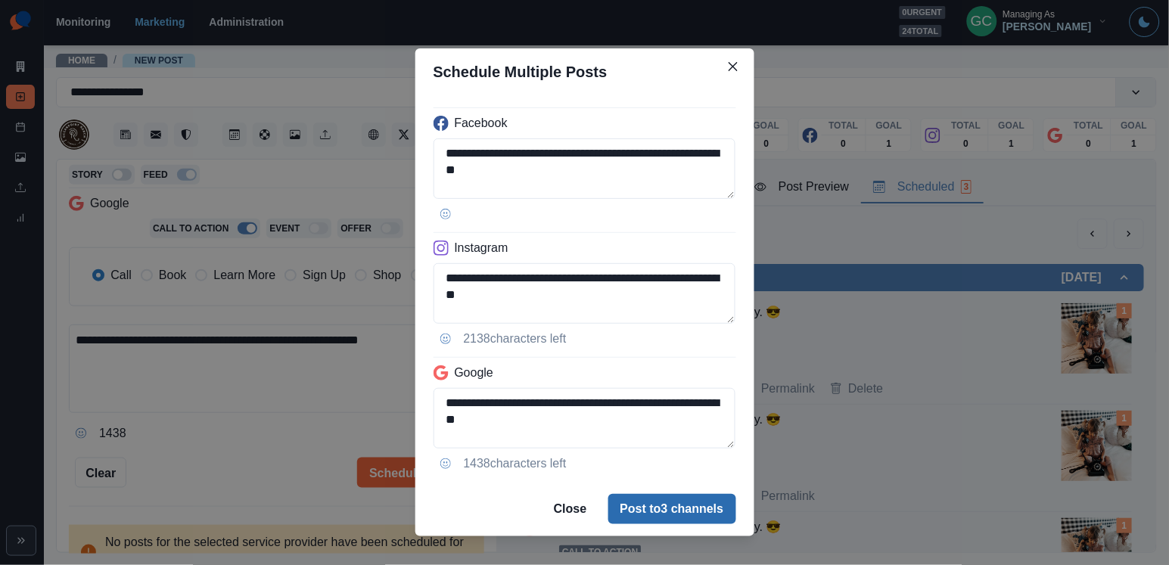
click at [658, 504] on button "Post to 3 channels" at bounding box center [672, 509] width 128 height 30
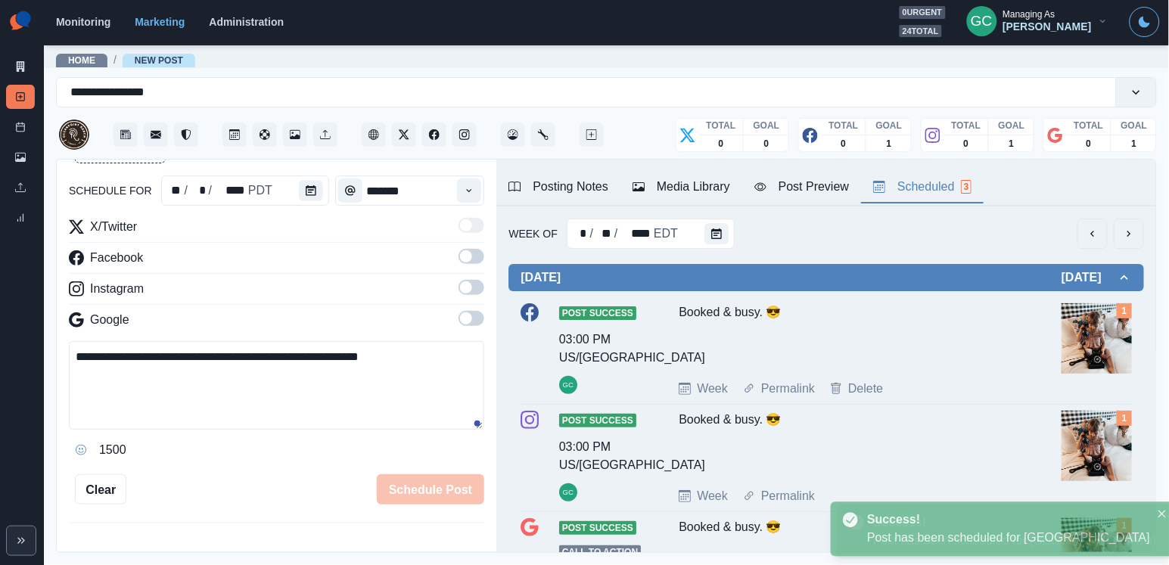
scroll to position [144, 0]
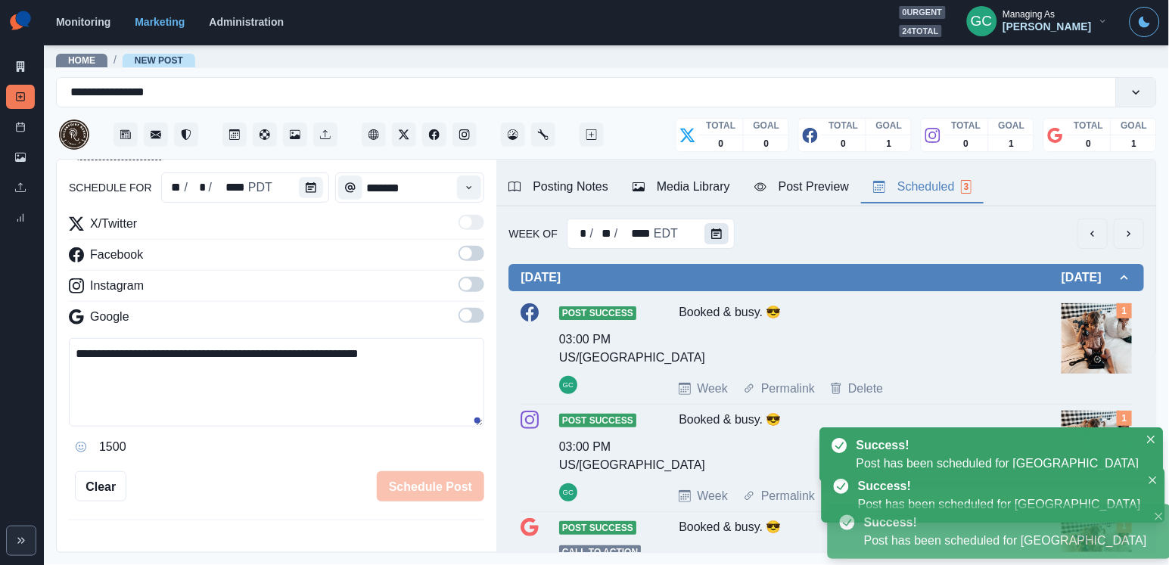
click at [713, 231] on icon "Calendar" at bounding box center [716, 233] width 11 height 11
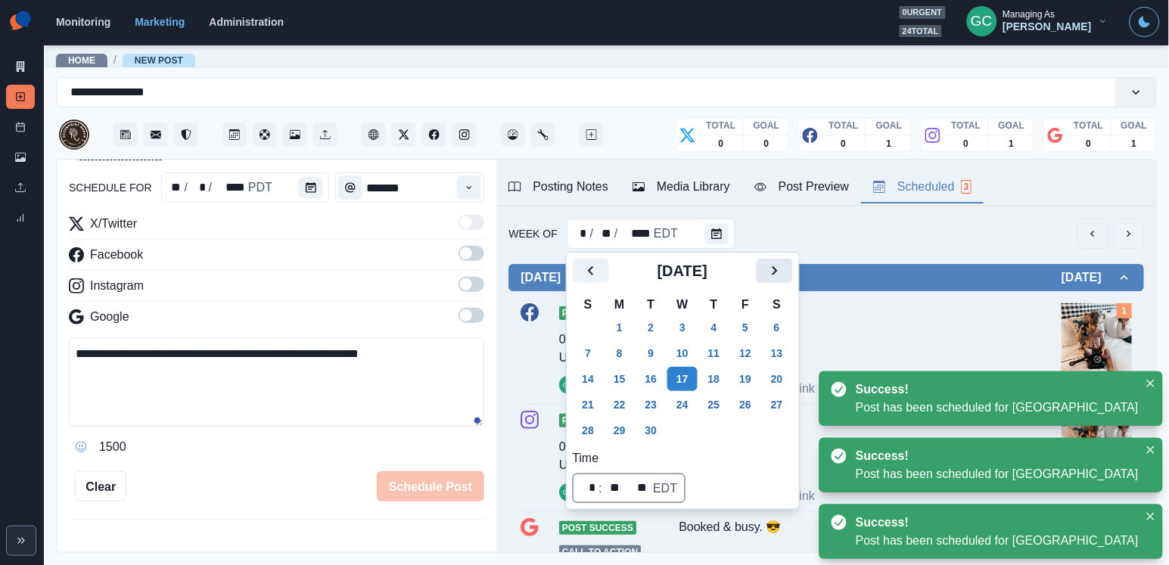
click at [784, 265] on icon "Next" at bounding box center [774, 271] width 18 height 18
click at [652, 368] on button "14" at bounding box center [651, 379] width 30 height 24
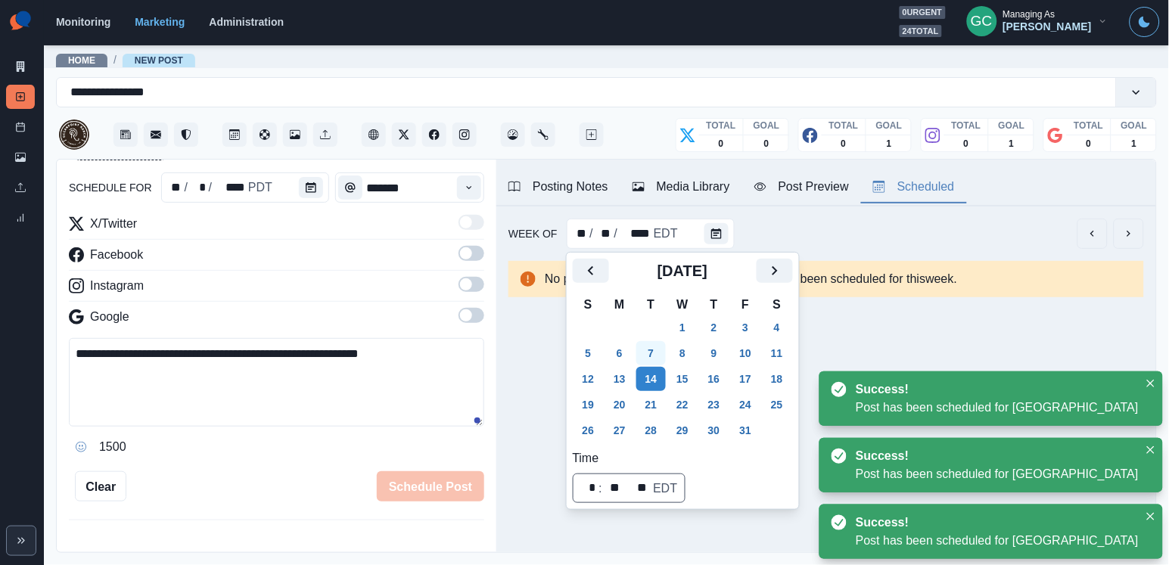
click at [656, 357] on button "7" at bounding box center [651, 353] width 30 height 24
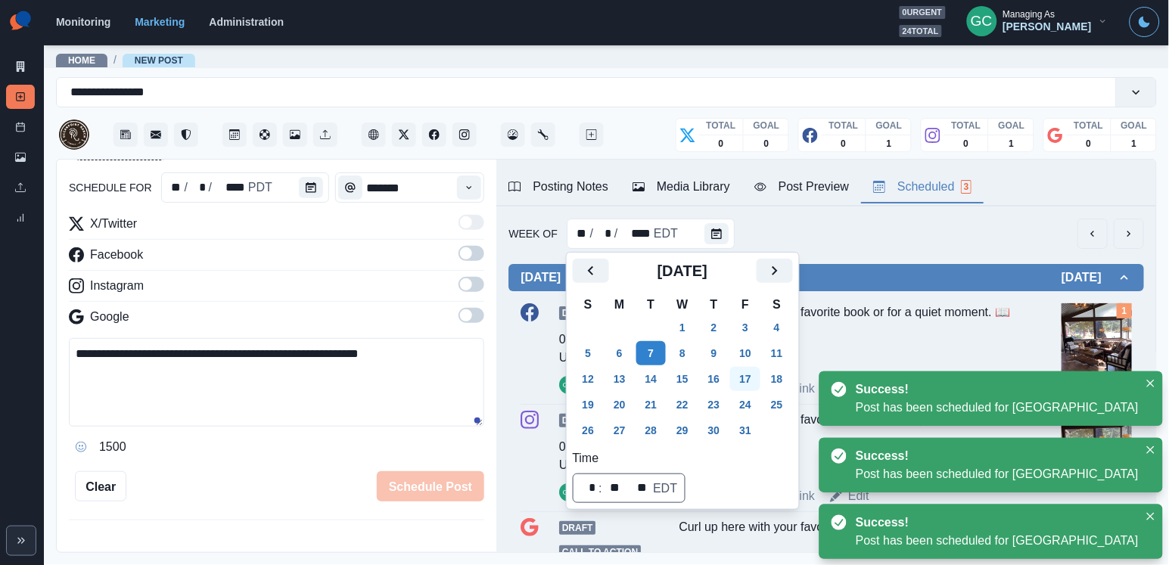
click at [760, 381] on button "17" at bounding box center [745, 379] width 30 height 24
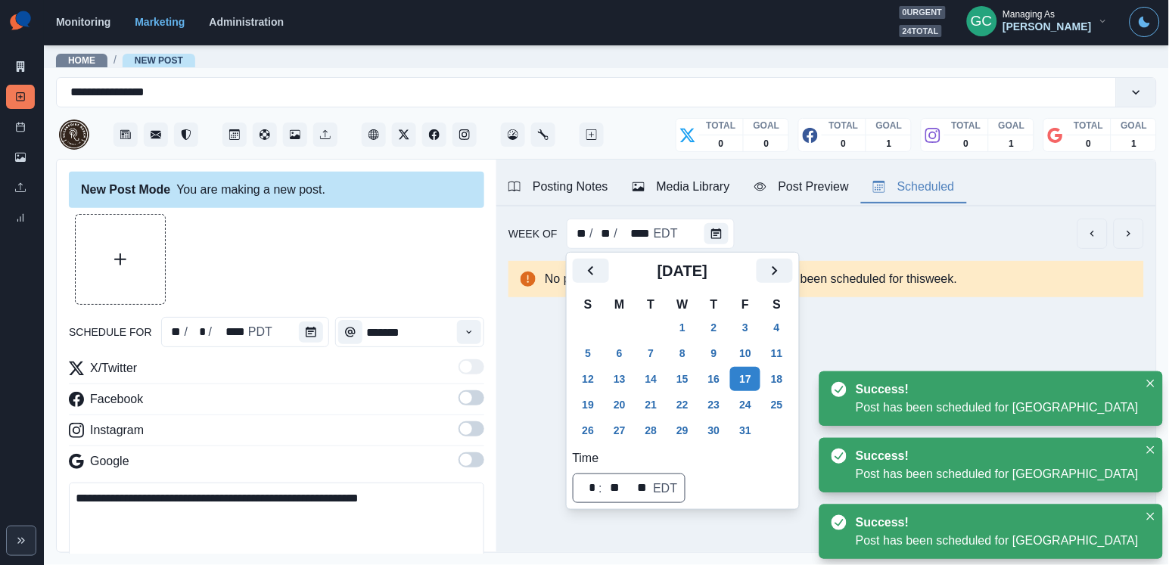
scroll to position [-1, 0]
click at [305, 344] on div at bounding box center [314, 332] width 30 height 30
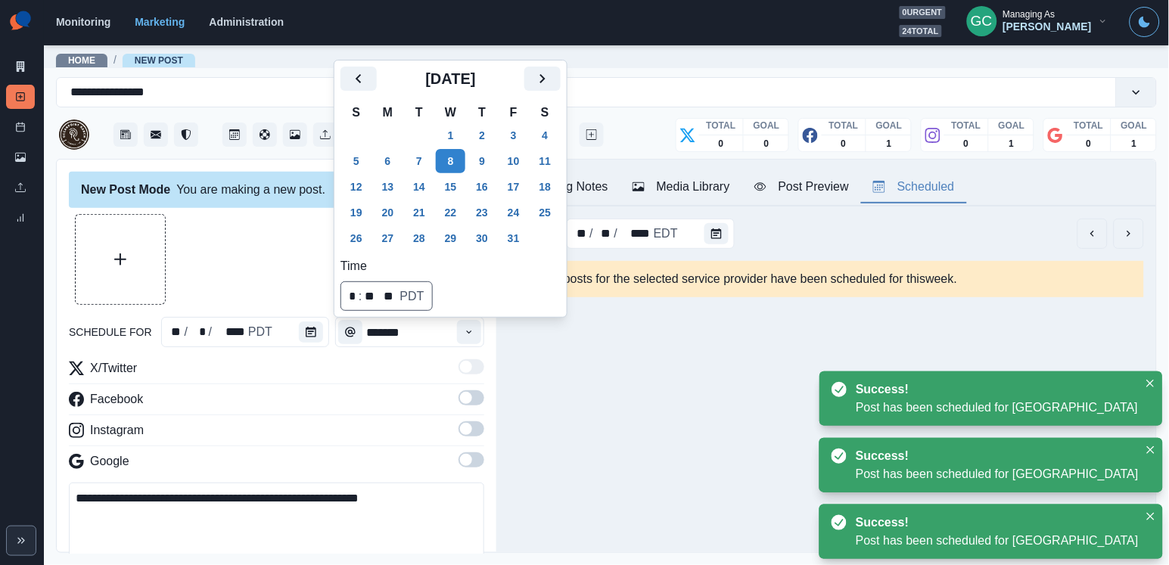
scroll to position [0, 0]
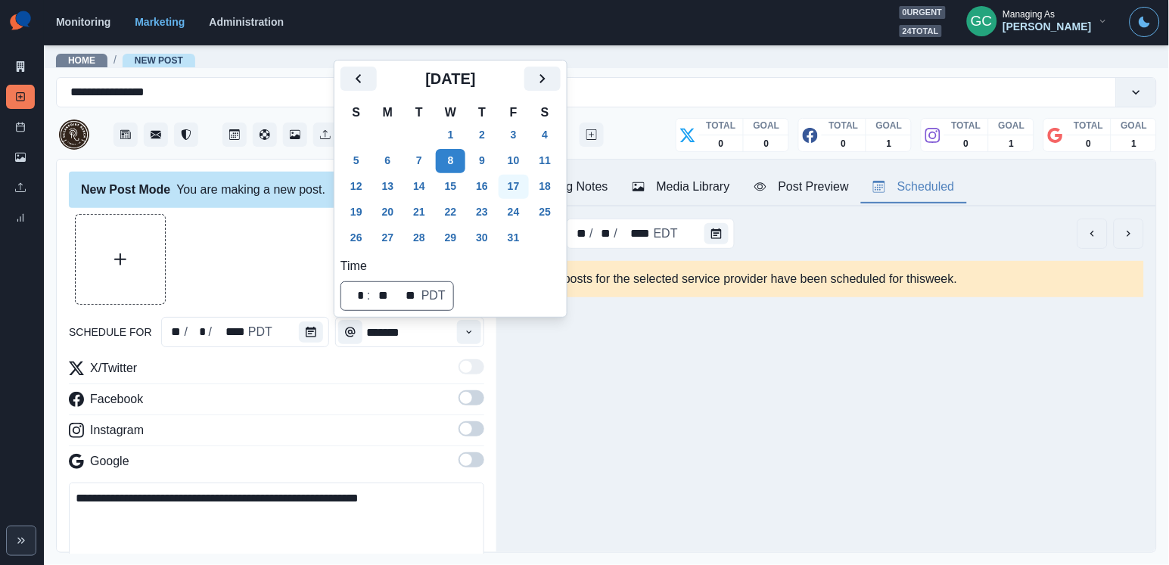
click at [527, 178] on button "17" at bounding box center [513, 187] width 30 height 24
click at [468, 343] on button "Time" at bounding box center [469, 332] width 24 height 24
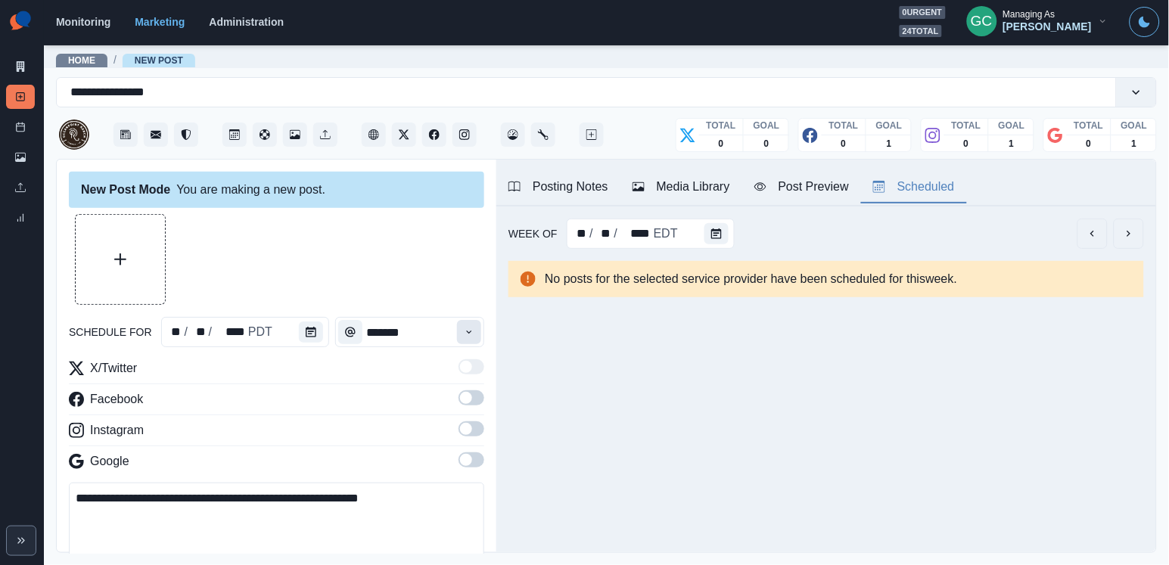
click at [468, 343] on button "Time" at bounding box center [469, 332] width 24 height 24
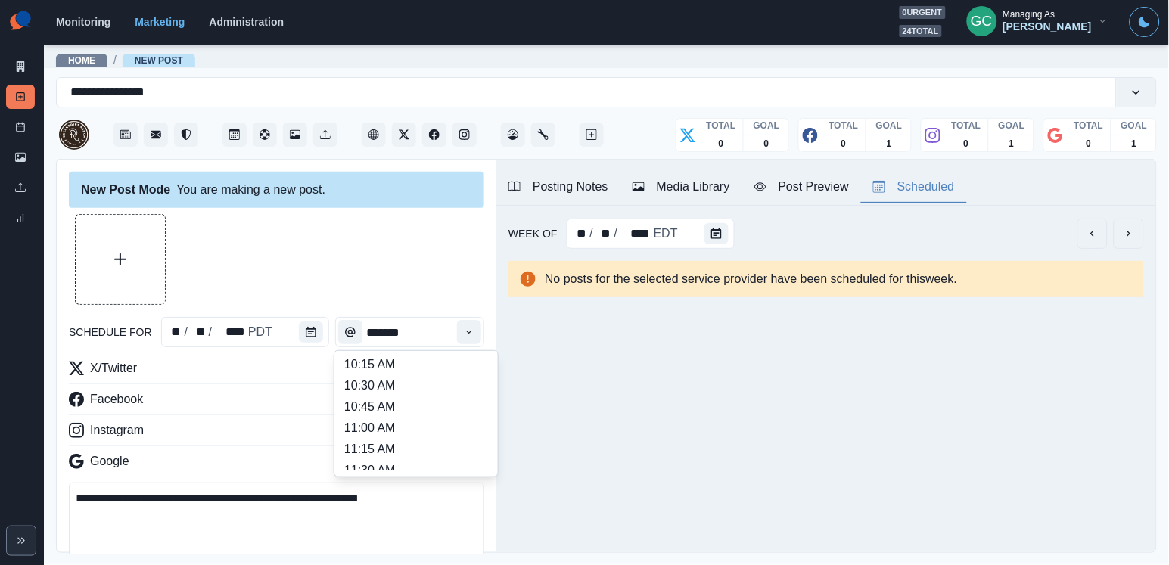
scroll to position [197, 0]
click at [440, 422] on li "11:00 AM" at bounding box center [415, 424] width 151 height 21
type input "********"
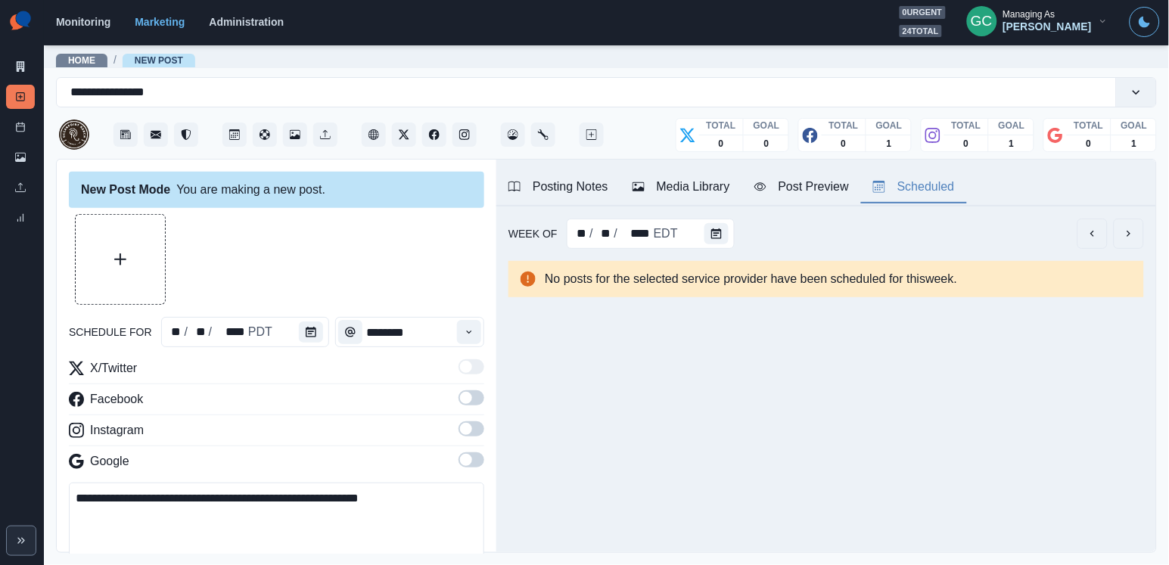
click at [462, 452] on div "X/Twitter Facebook Instagram Google" at bounding box center [276, 417] width 415 height 117
click at [470, 434] on span at bounding box center [466, 429] width 12 height 12
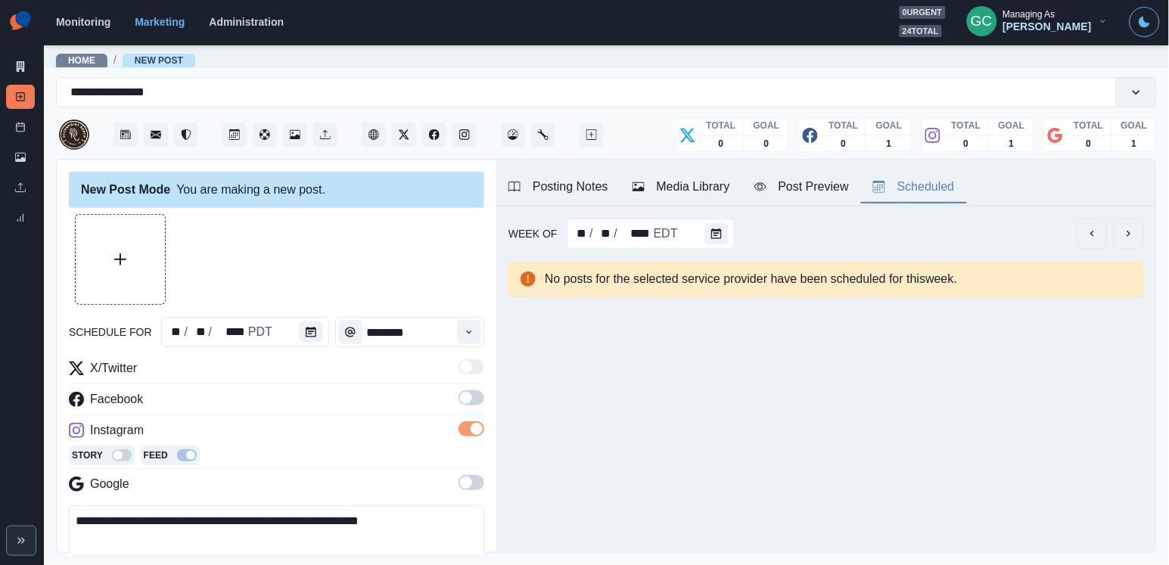
click at [474, 406] on label at bounding box center [471, 402] width 26 height 24
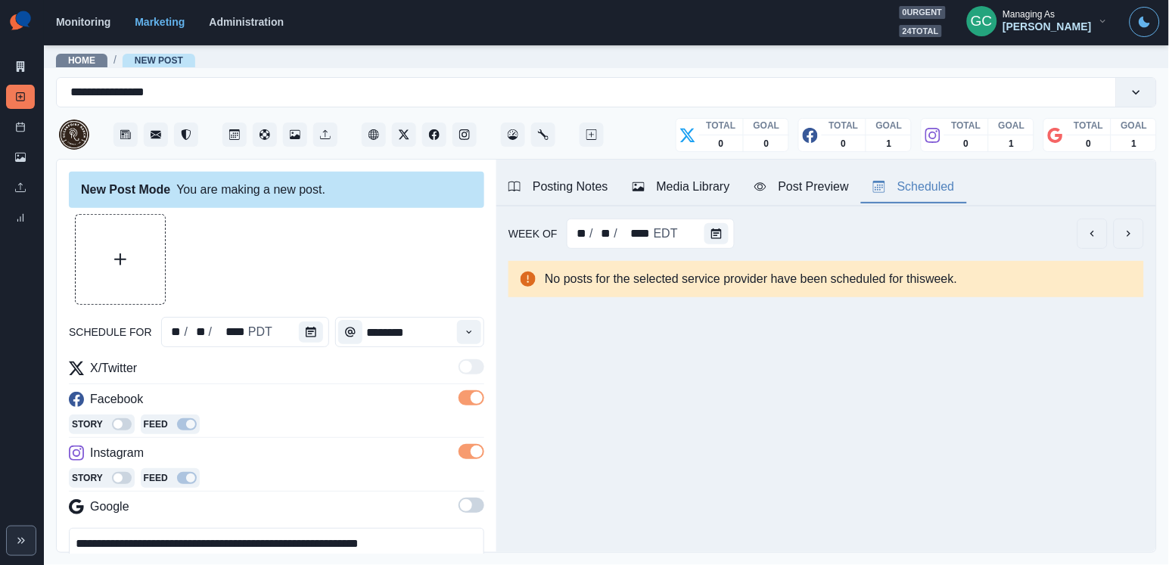
click at [478, 508] on span at bounding box center [471, 505] width 26 height 15
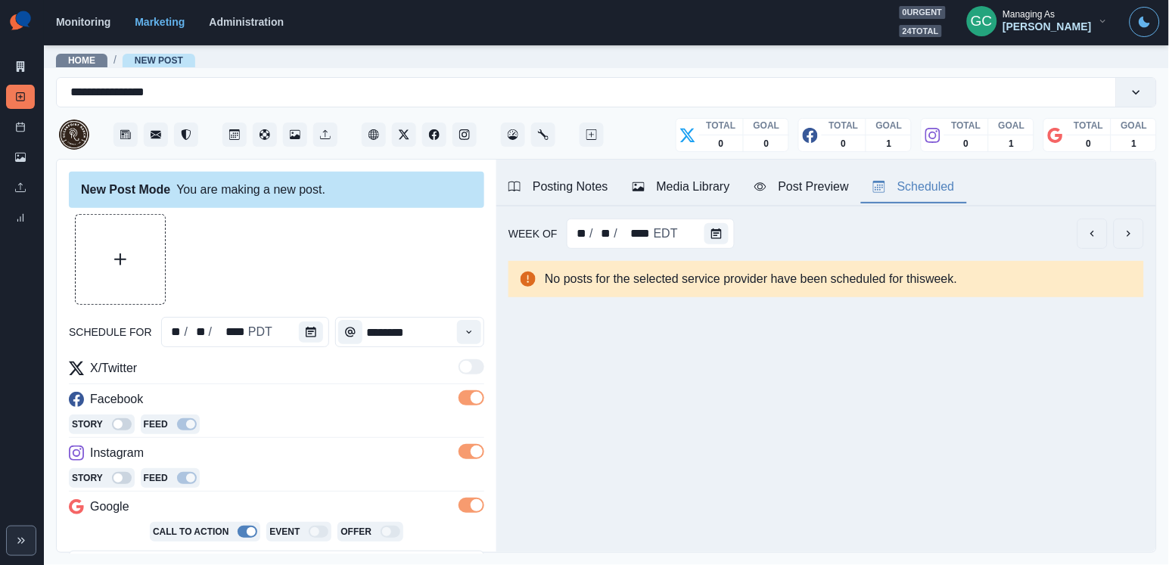
scroll to position [98, 0]
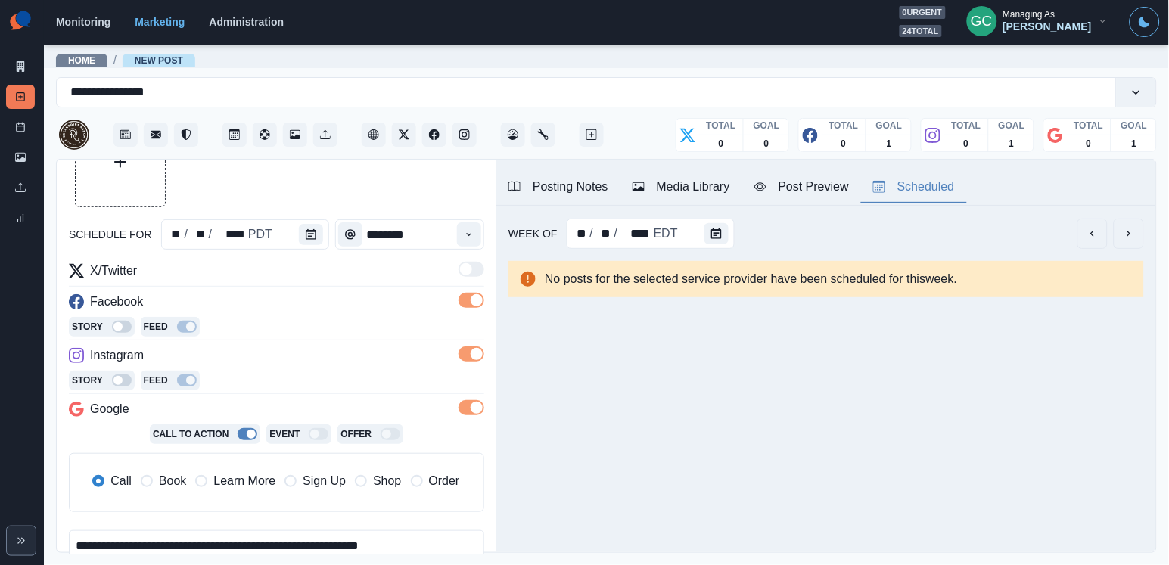
click at [225, 470] on div "Call Book Learn More Sign Up Shop Order" at bounding box center [275, 482] width 393 height 33
click at [235, 483] on span "Learn More" at bounding box center [244, 481] width 62 height 18
click at [692, 189] on div "Media Library" at bounding box center [681, 187] width 98 height 18
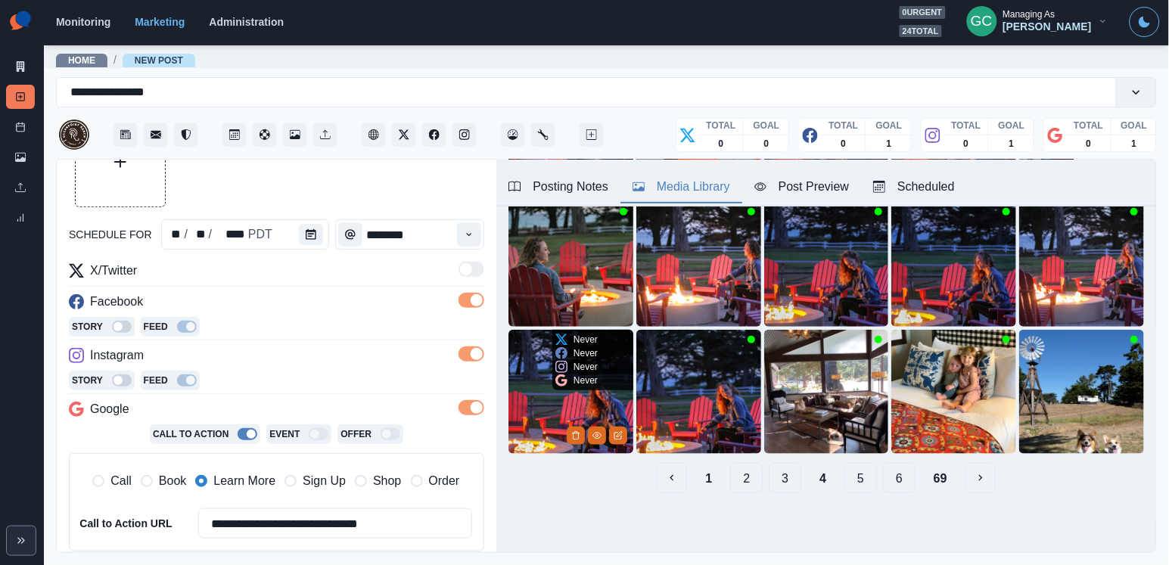
scroll to position [0, 0]
click at [861, 486] on button "5" at bounding box center [860, 478] width 33 height 30
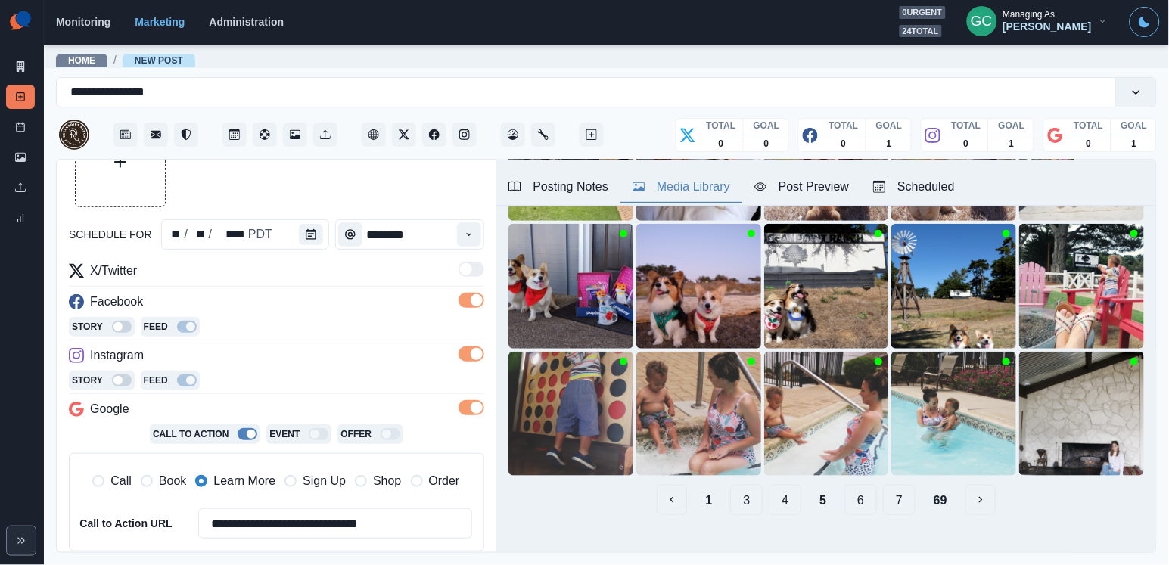
scroll to position [210, 0]
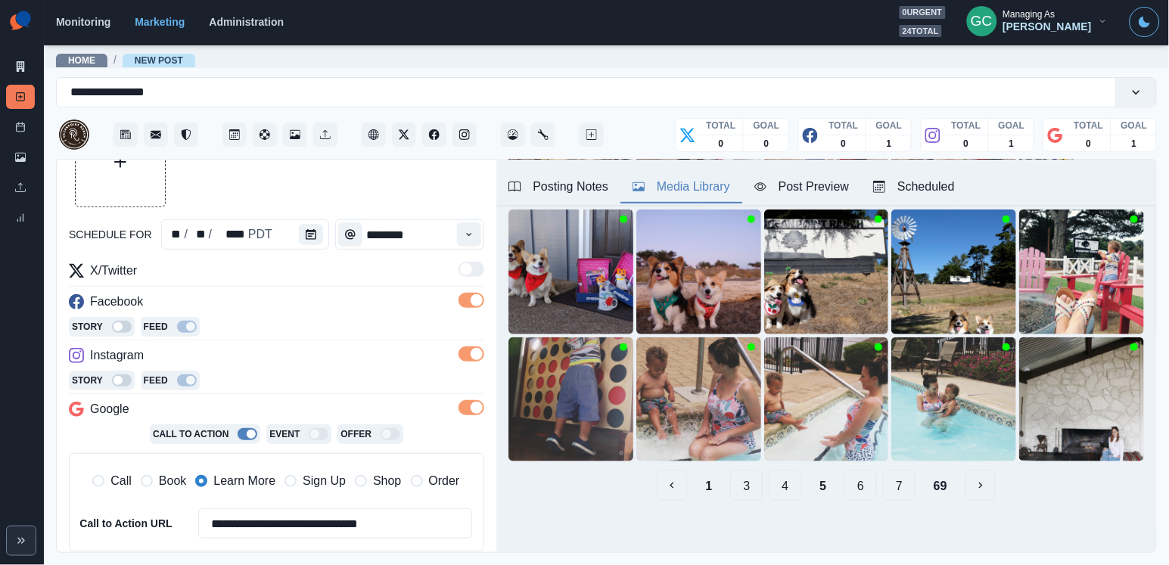
click at [574, 198] on button "Posting Notes" at bounding box center [558, 188] width 124 height 32
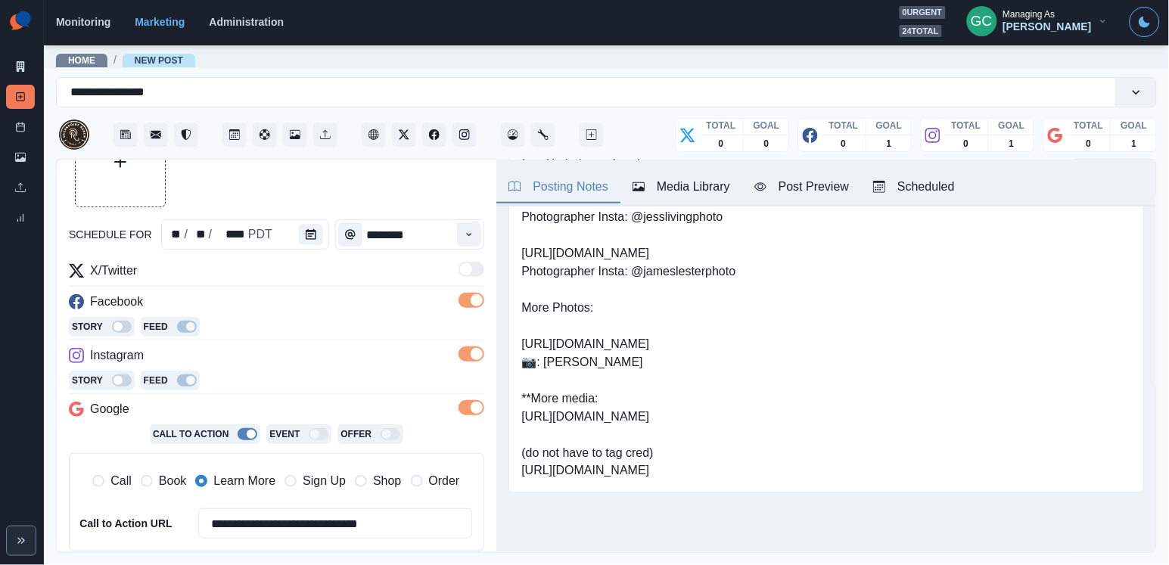
scroll to position [405, 0]
drag, startPoint x: 555, startPoint y: 409, endPoint x: 517, endPoint y: 381, distance: 47.7
click at [517, 381] on div "Link: www.oceanpointranch.com "Oceanpoint Ranch" Say "link in our bio" for IG c…" at bounding box center [825, 180] width 635 height 625
copy pre "ttps://www.dropbox.com/scl/fo/yxnkz8f9oswfivoo7fqd0/ADXZFLfSi2UILB0xKtyrXYw?rlk…"
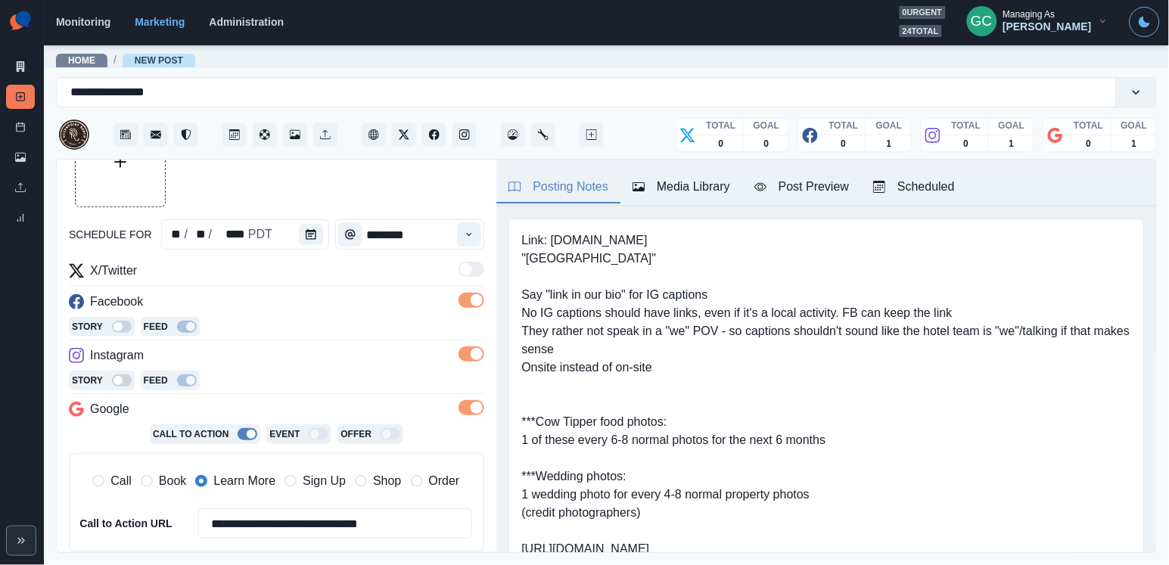
scroll to position [0, 0]
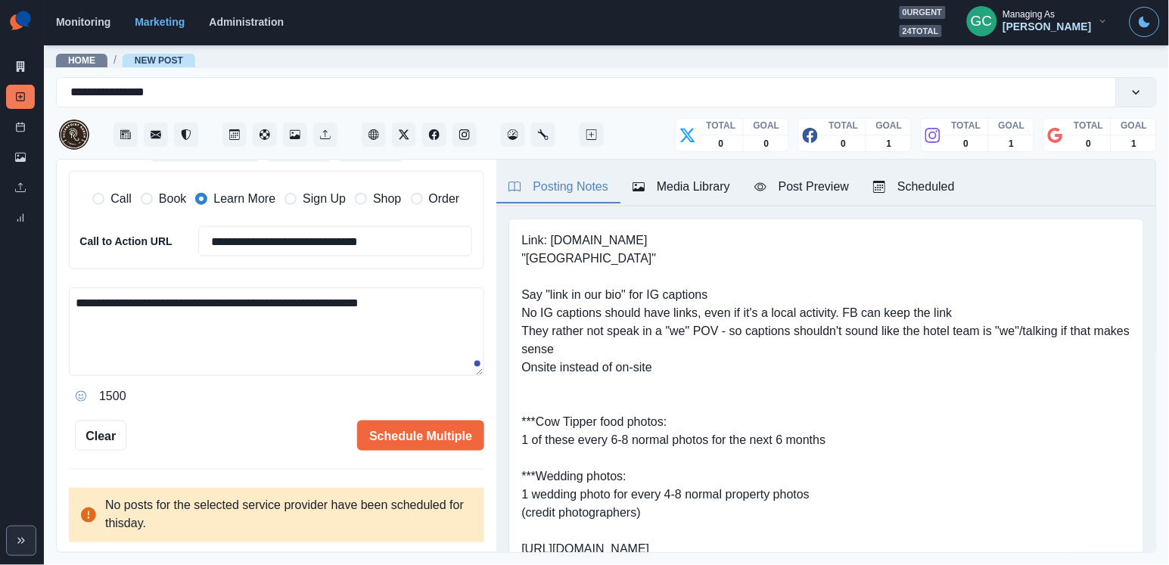
click at [360, 325] on textarea "**********" at bounding box center [276, 331] width 415 height 88
click at [414, 350] on textarea "**********" at bounding box center [276, 332] width 415 height 88
paste textarea "**********"
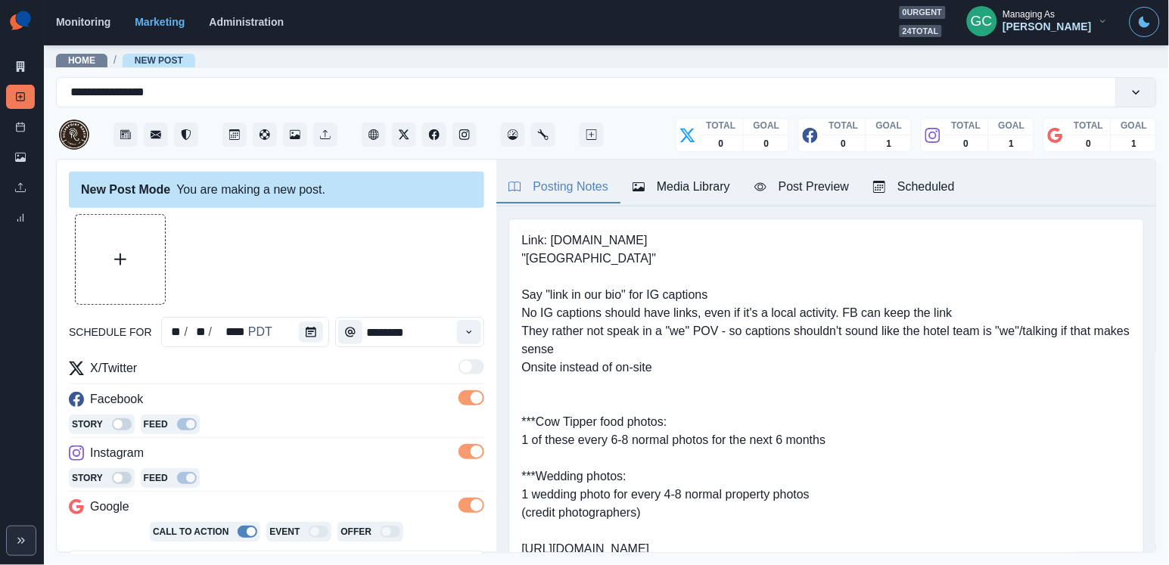
scroll to position [0, 0]
type textarea "**********"
click at [115, 263] on icon "Upload Media" at bounding box center [120, 259] width 12 height 12
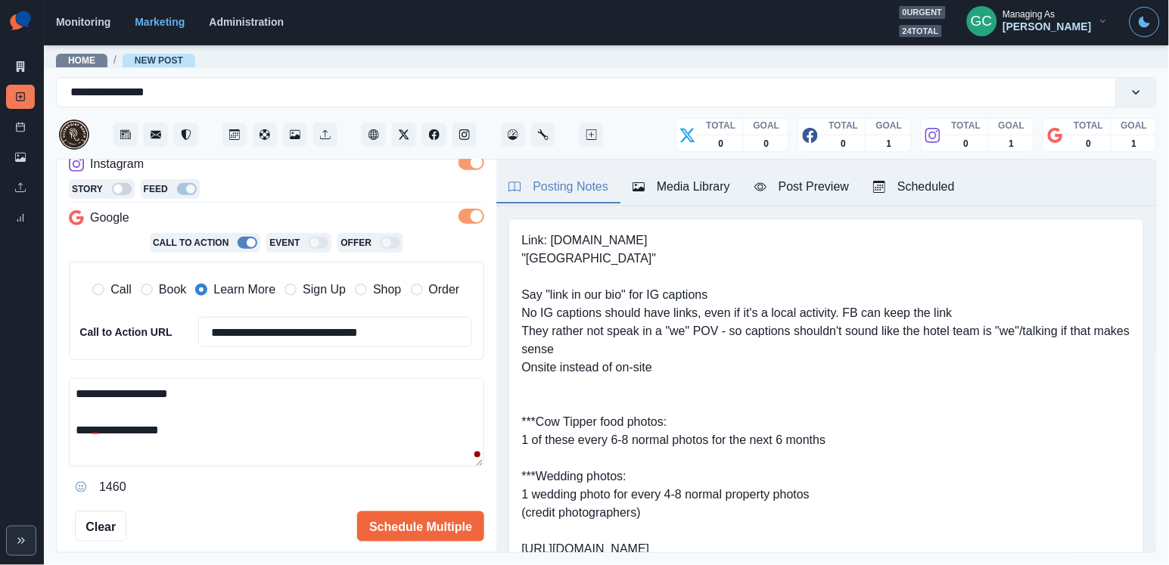
scroll to position [346, 0]
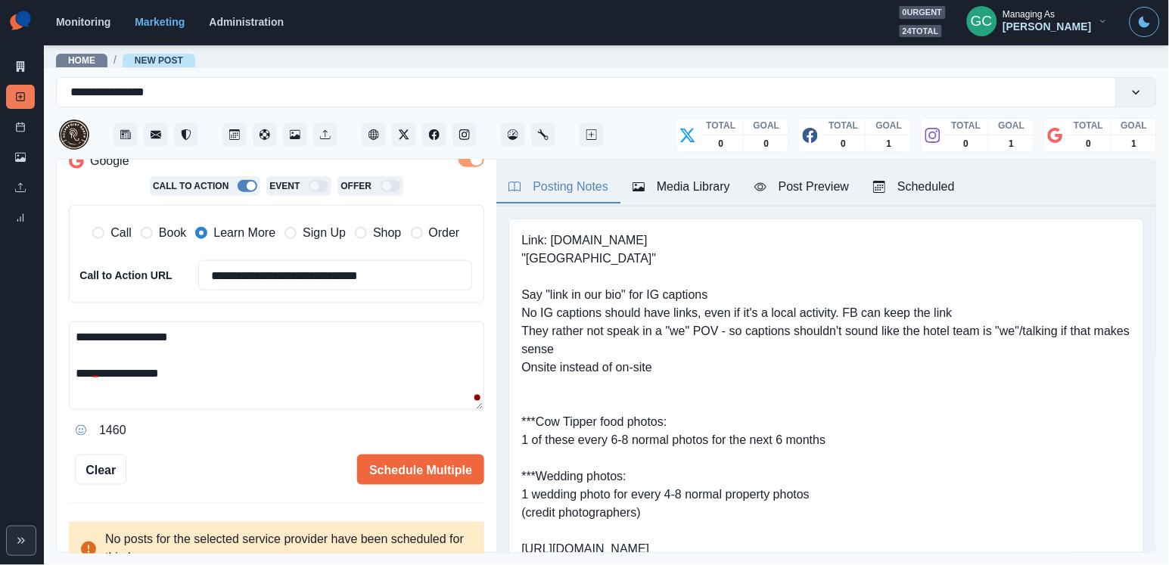
drag, startPoint x: 211, startPoint y: 375, endPoint x: 0, endPoint y: 199, distance: 274.9
click at [0, 199] on div "**********" at bounding box center [584, 282] width 1169 height 565
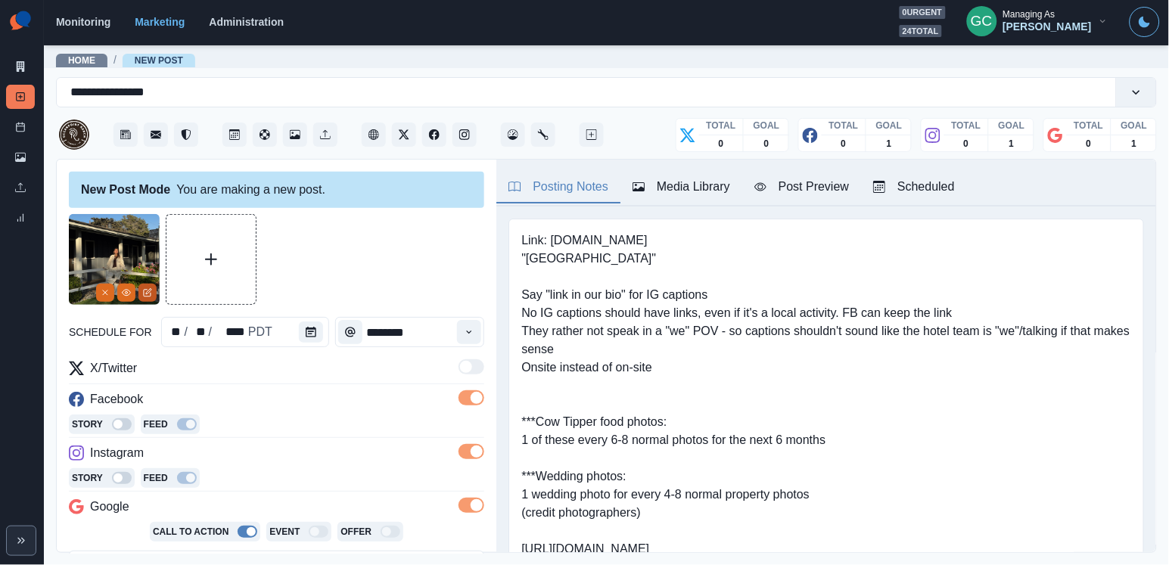
scroll to position [0, 0]
click at [150, 295] on icon "Edit Media" at bounding box center [147, 293] width 7 height 7
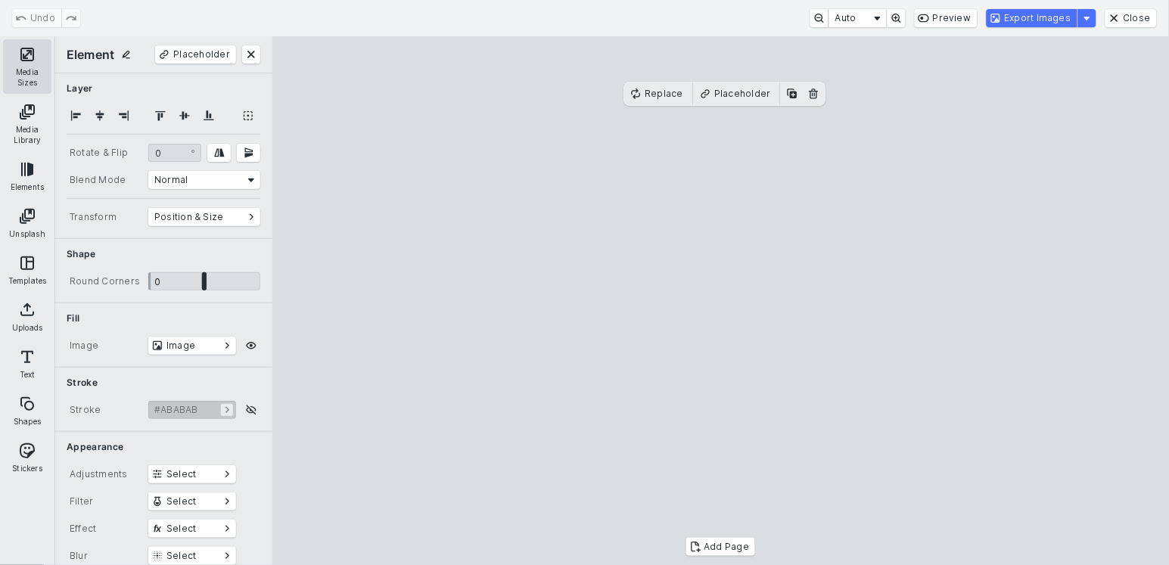
click at [16, 67] on button "Media Sizes" at bounding box center [27, 66] width 48 height 54
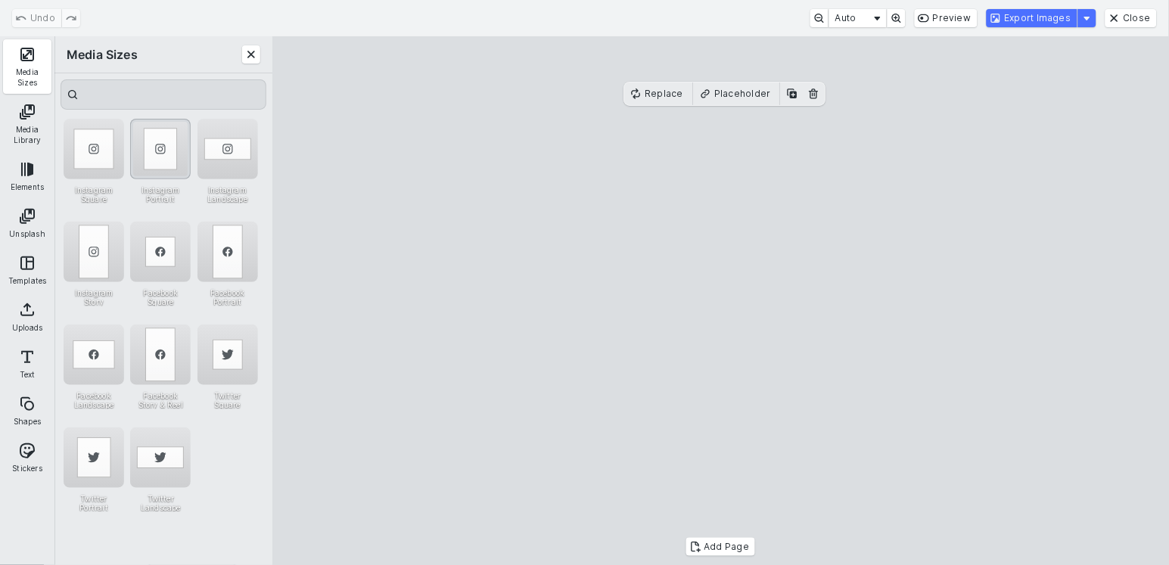
click at [160, 139] on div "Instagram Portrait" at bounding box center [160, 149] width 61 height 61
click at [1045, 24] on button "Export Images" at bounding box center [1031, 18] width 91 height 18
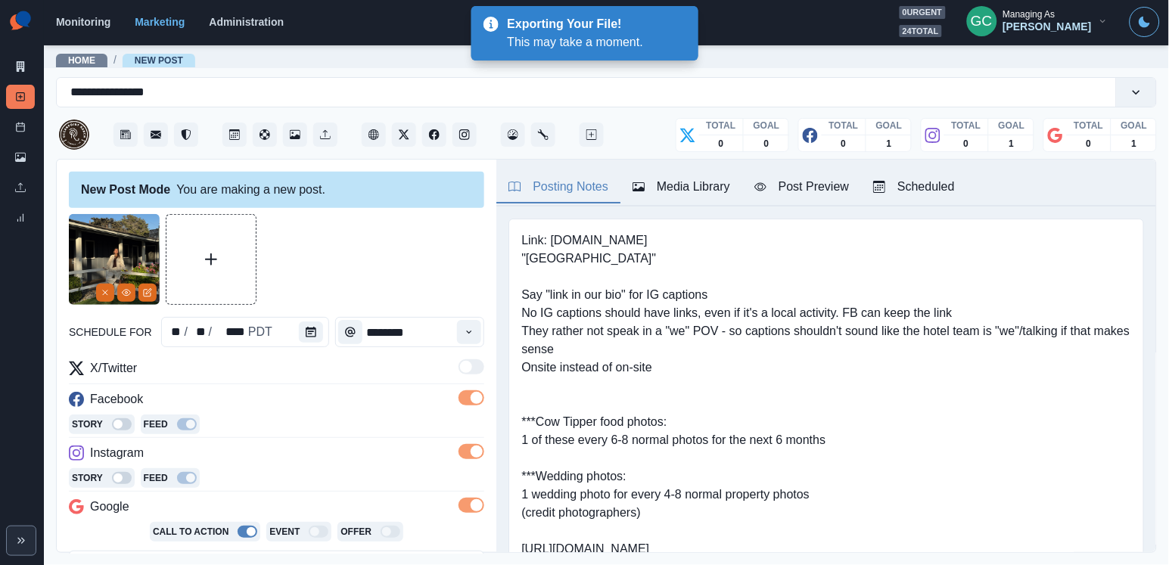
click at [667, 198] on button "Media Library" at bounding box center [681, 188] width 122 height 32
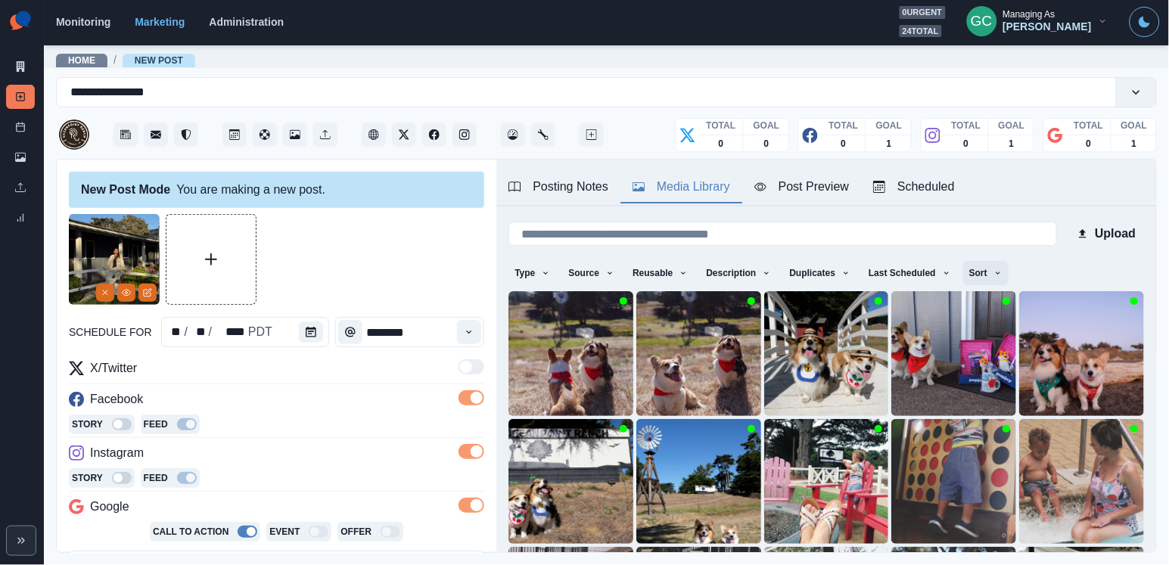
click at [1008, 278] on button "Sort" at bounding box center [985, 273] width 45 height 24
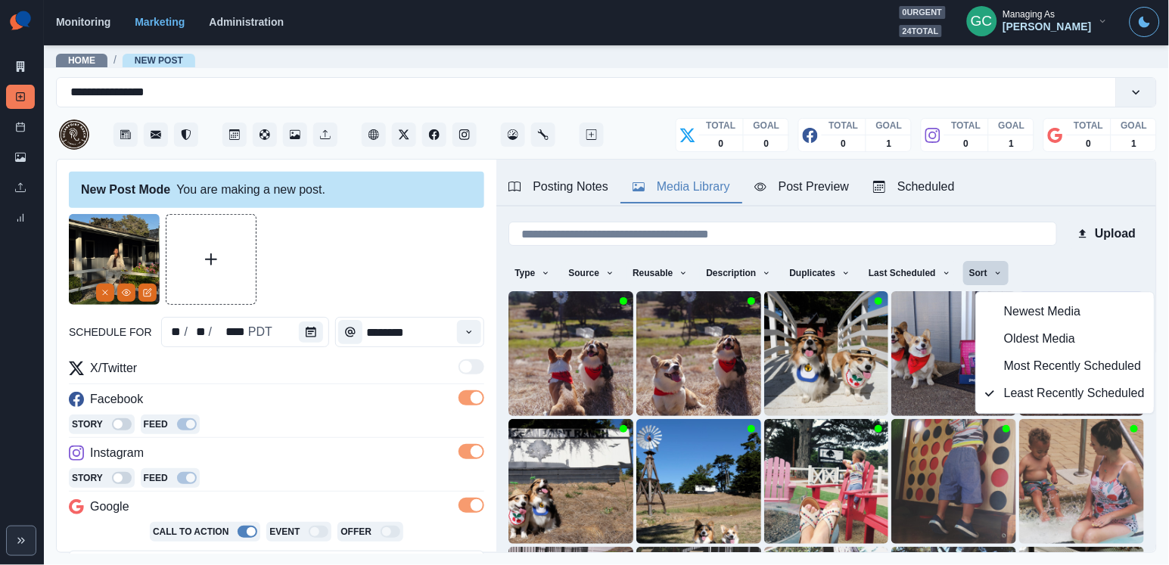
click at [998, 308] on button "Newest Media" at bounding box center [1065, 312] width 178 height 27
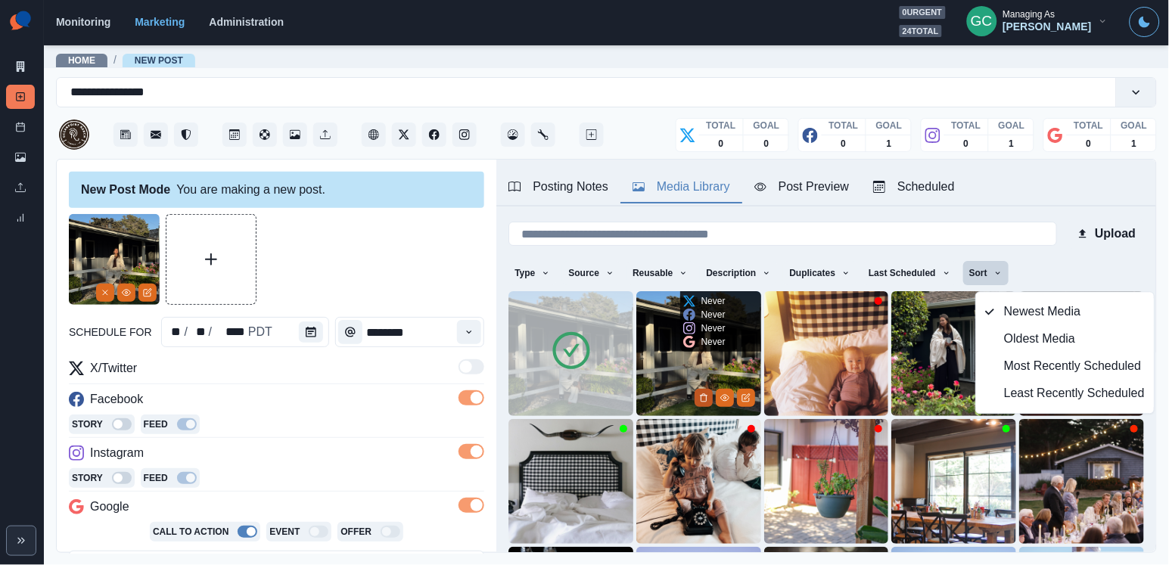
click at [704, 396] on icon "Delete Media" at bounding box center [703, 397] width 9 height 9
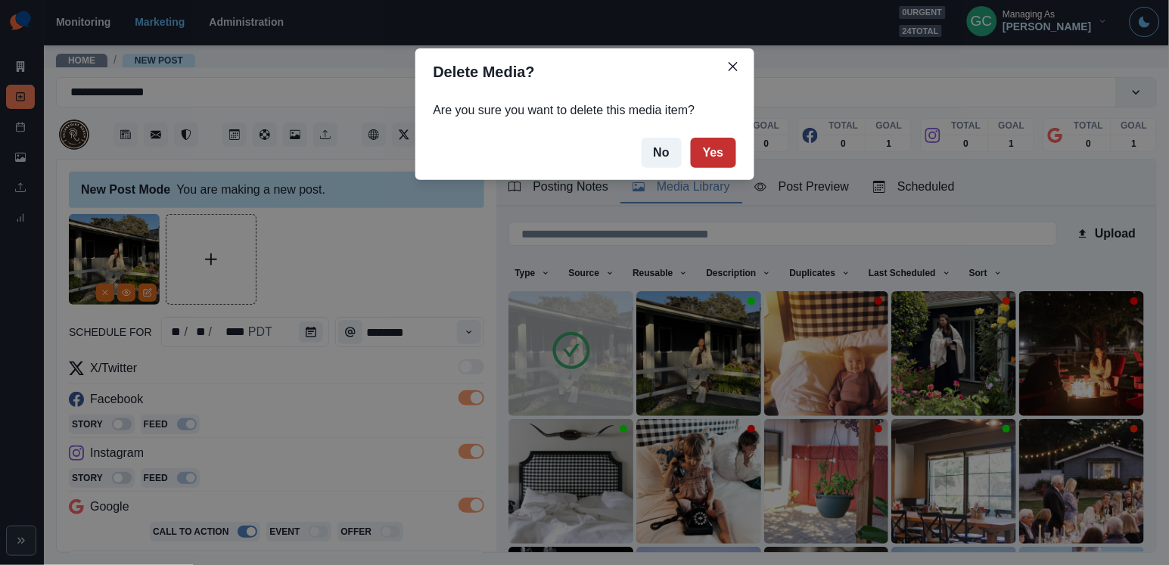
click at [717, 158] on button "Yes" at bounding box center [713, 153] width 45 height 30
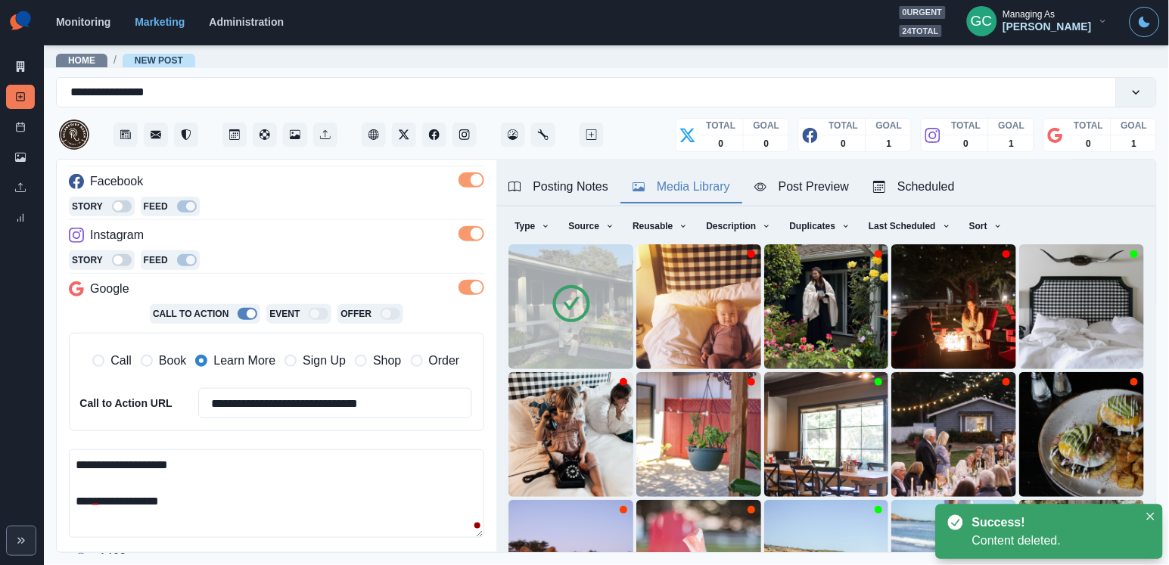
scroll to position [291, 0]
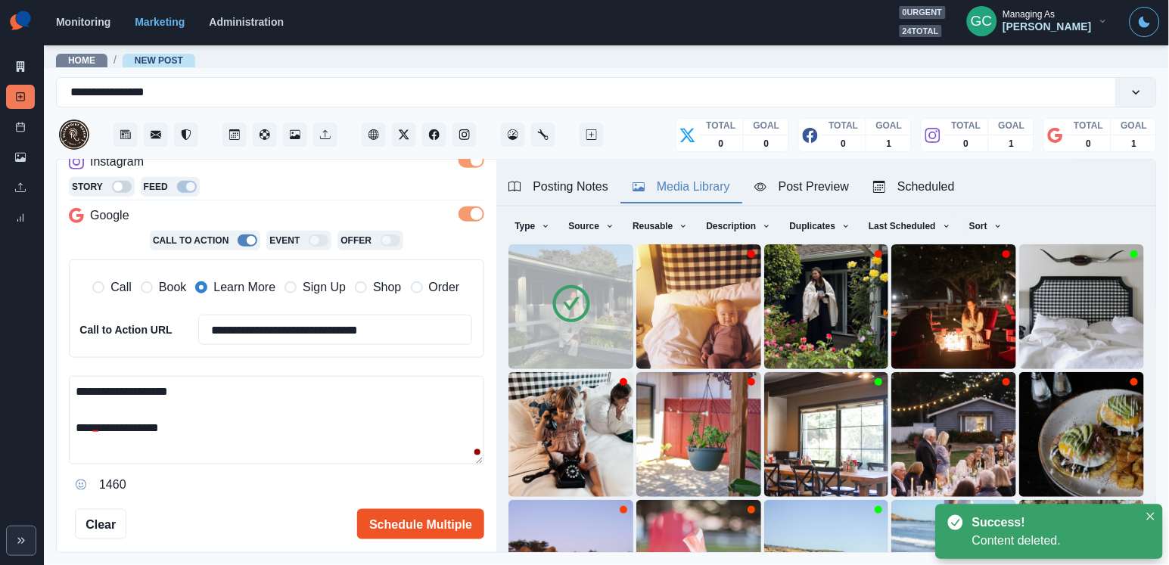
click at [452, 517] on button "Schedule Multiple" at bounding box center [420, 524] width 127 height 30
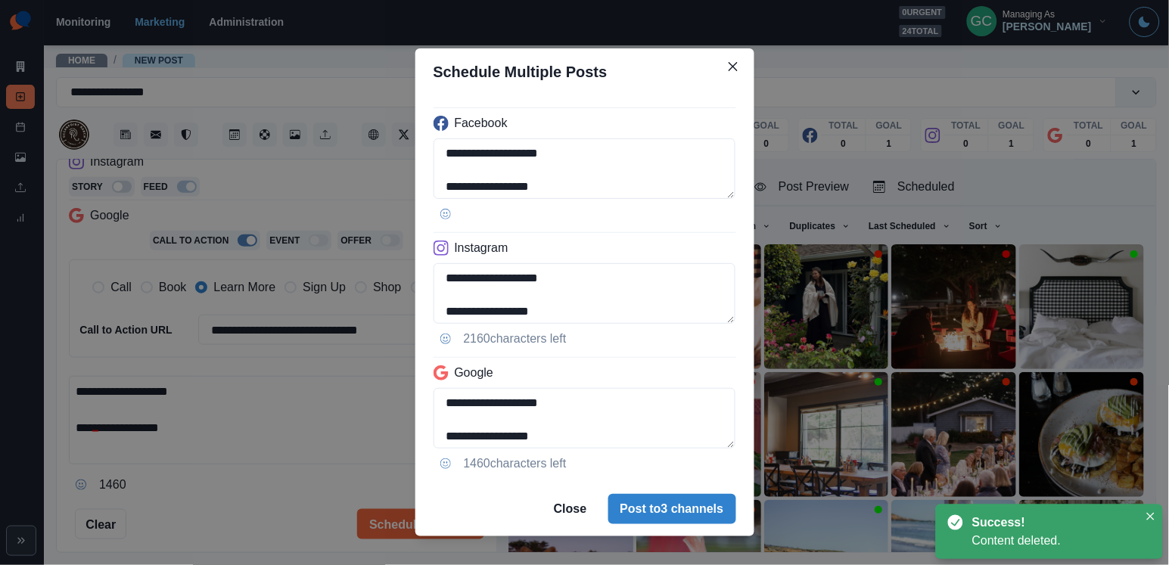
click at [352, 364] on div "**********" at bounding box center [584, 282] width 1169 height 565
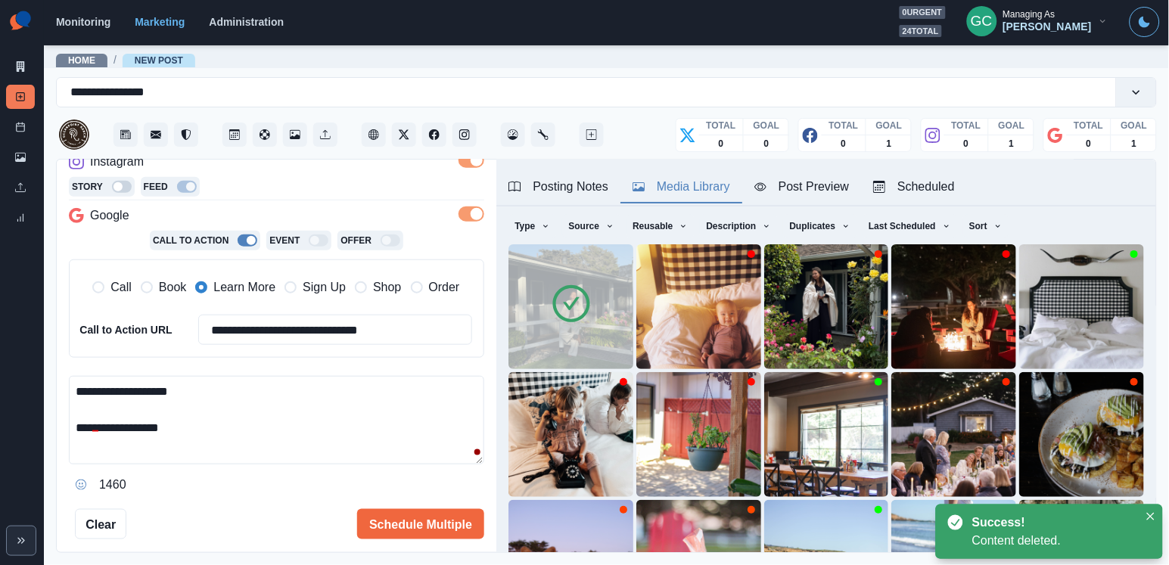
click at [920, 165] on div "Posting Notes Media Library Post Preview Scheduled" at bounding box center [826, 183] width 660 height 47
click at [916, 185] on div "Scheduled" at bounding box center [914, 187] width 82 height 18
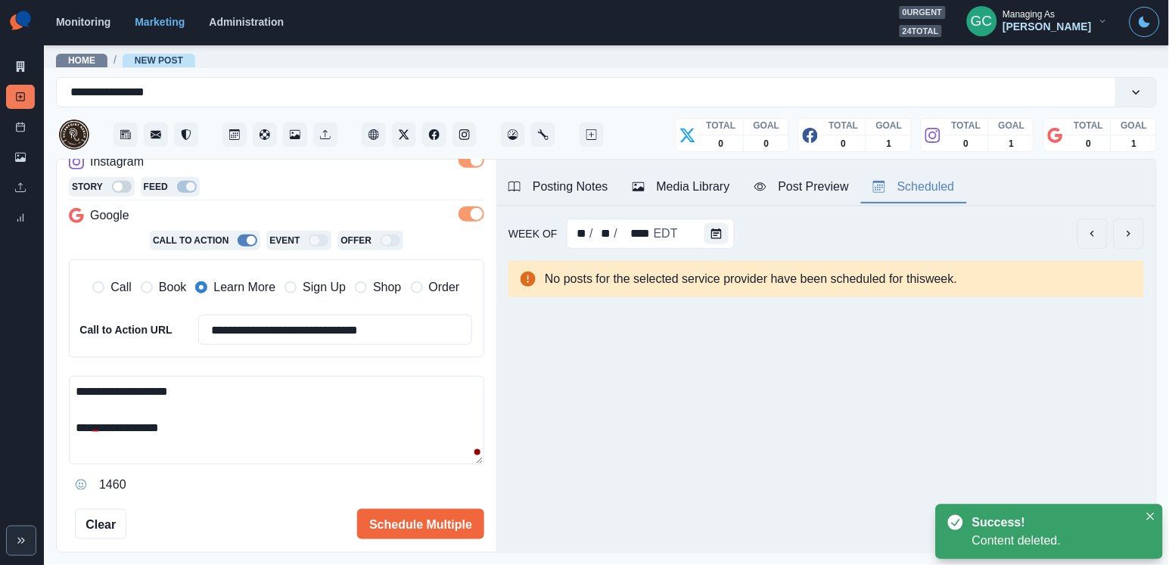
scroll to position [0, 0]
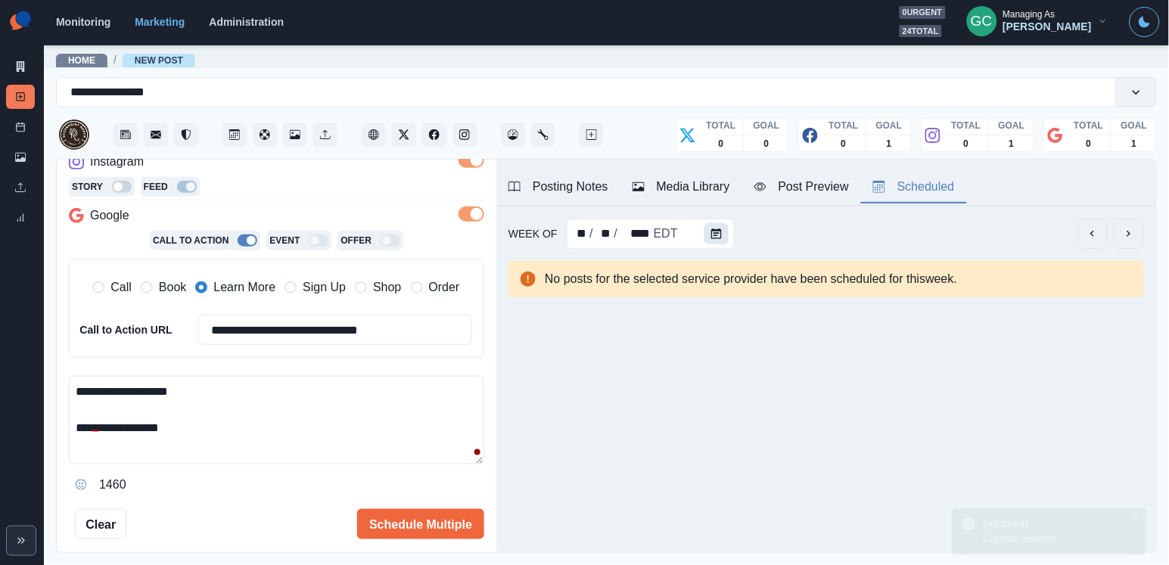
click at [718, 225] on button "Calendar" at bounding box center [716, 233] width 24 height 21
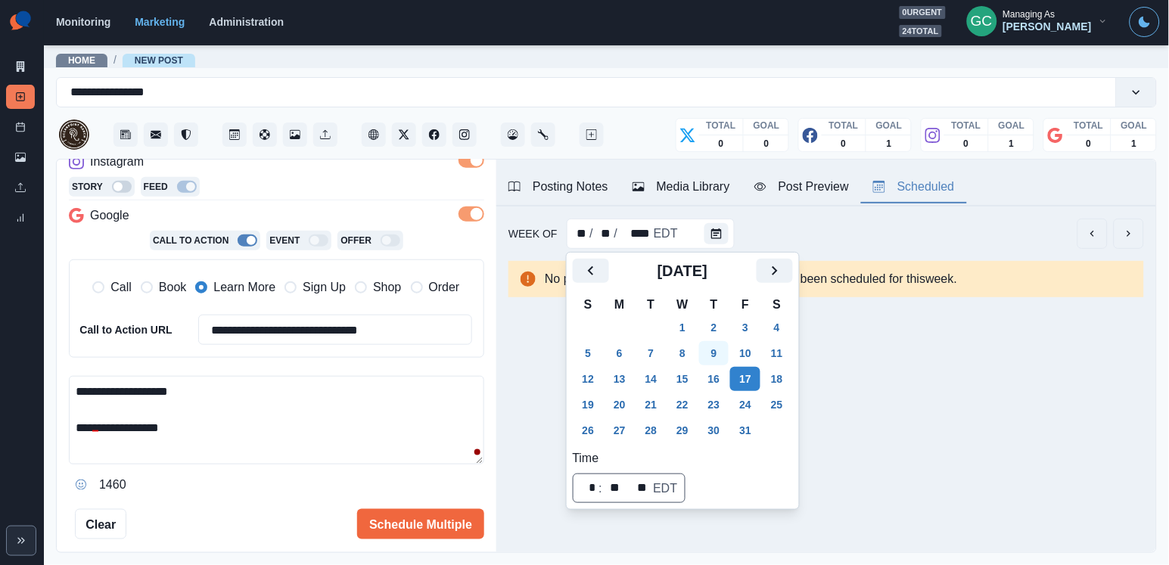
click at [715, 346] on button "9" at bounding box center [714, 353] width 30 height 24
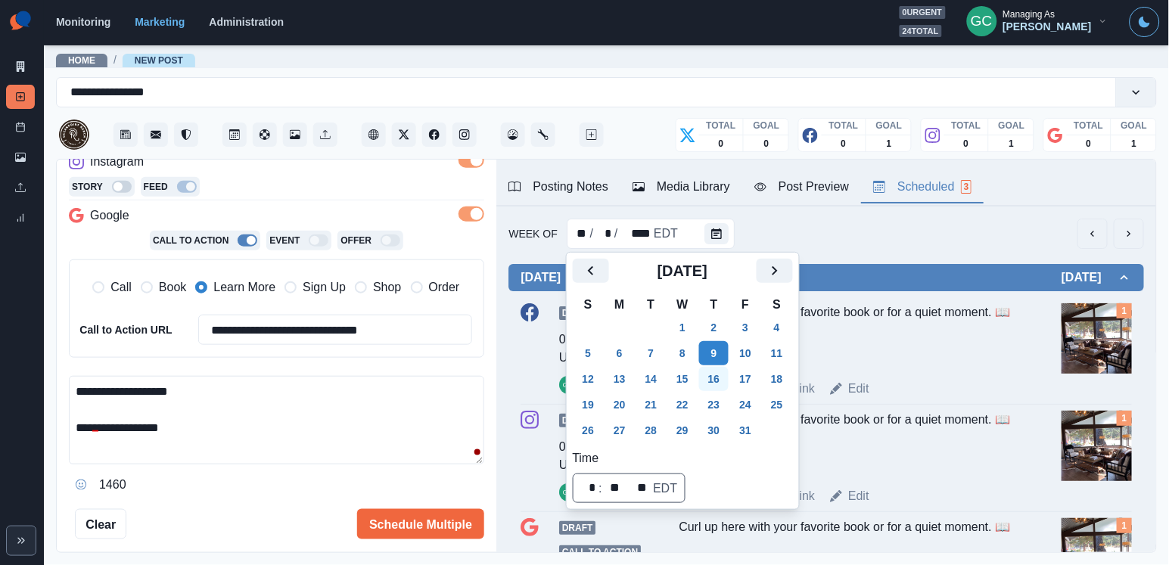
click at [729, 377] on button "16" at bounding box center [714, 379] width 30 height 24
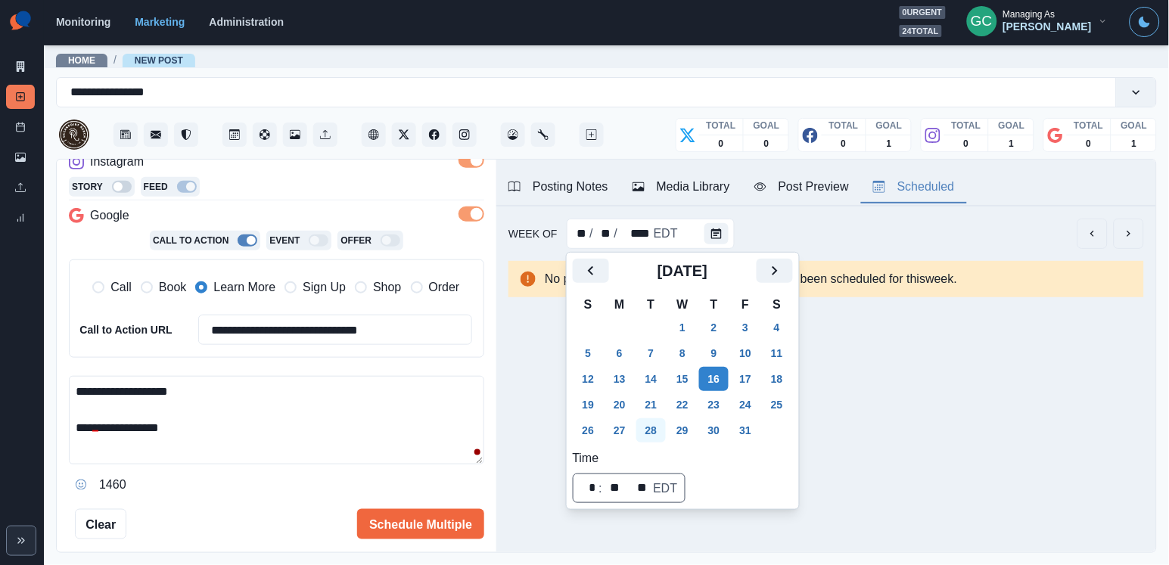
click at [663, 427] on button "28" at bounding box center [651, 430] width 30 height 24
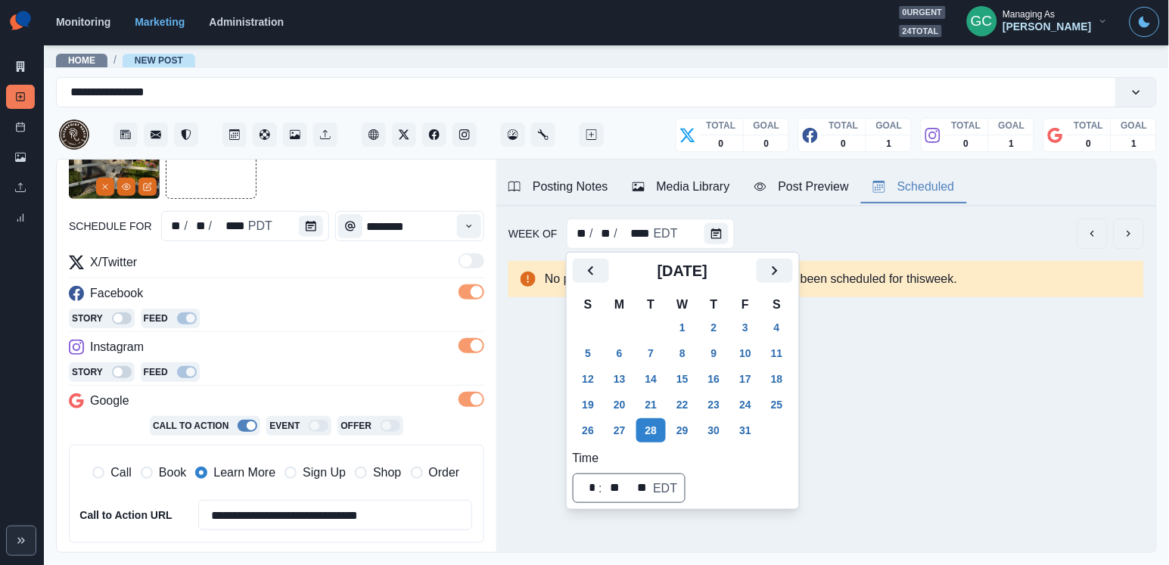
scroll to position [82, 0]
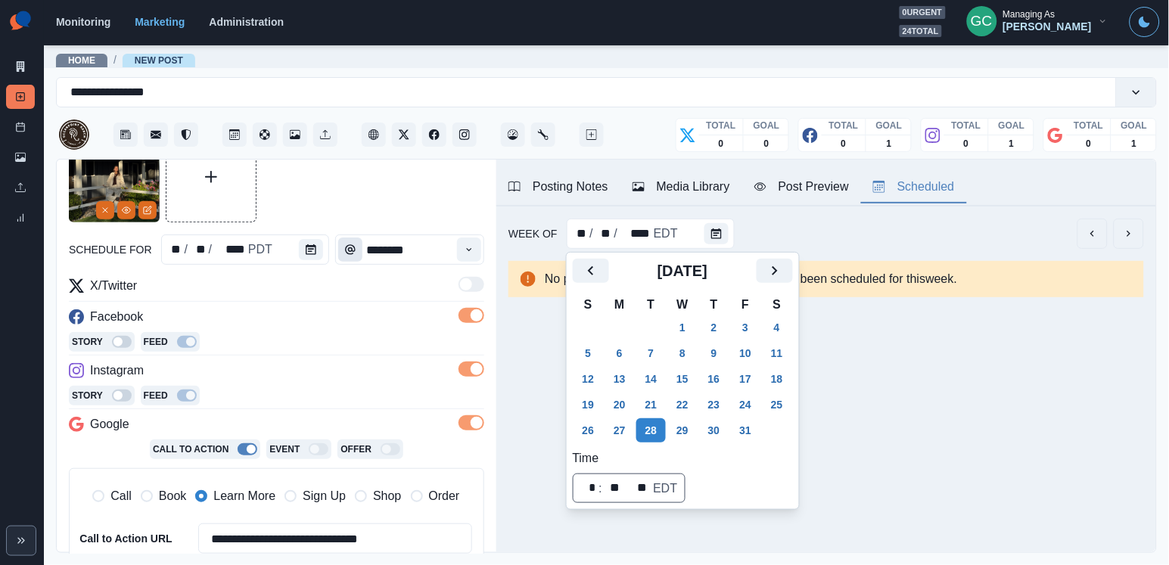
click at [338, 258] on button "Time" at bounding box center [350, 249] width 24 height 24
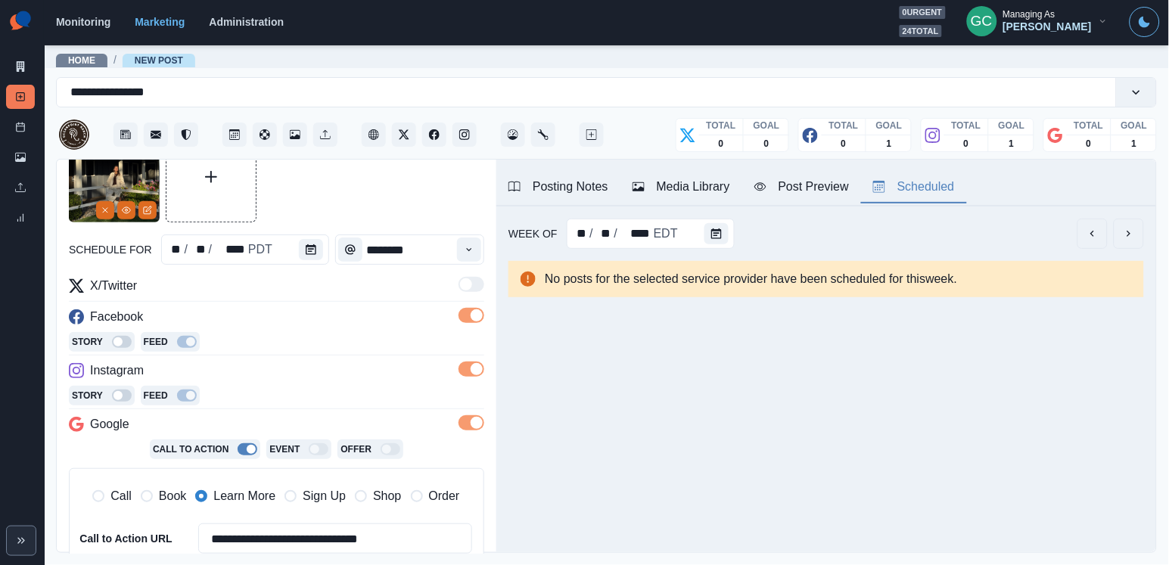
click at [331, 256] on div "schedule for ** / ** / **** PDT ********" at bounding box center [276, 249] width 415 height 30
click at [315, 256] on button "Calendar" at bounding box center [311, 249] width 24 height 21
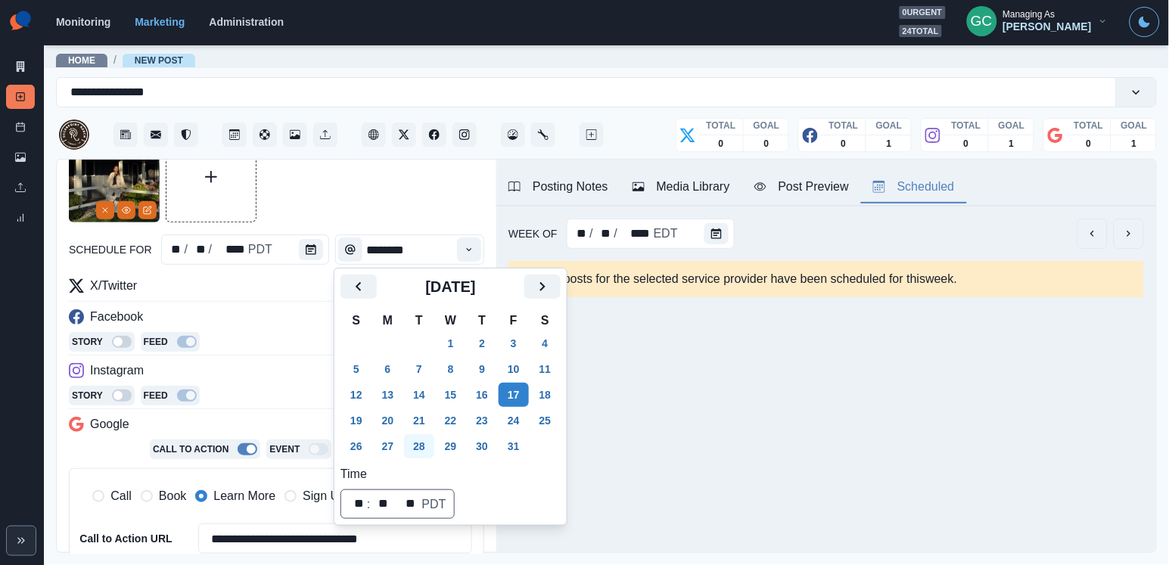
click at [431, 446] on button "28" at bounding box center [419, 446] width 30 height 24
click at [357, 446] on button "26" at bounding box center [356, 446] width 30 height 24
click at [253, 289] on div "X/Twitter" at bounding box center [276, 289] width 415 height 24
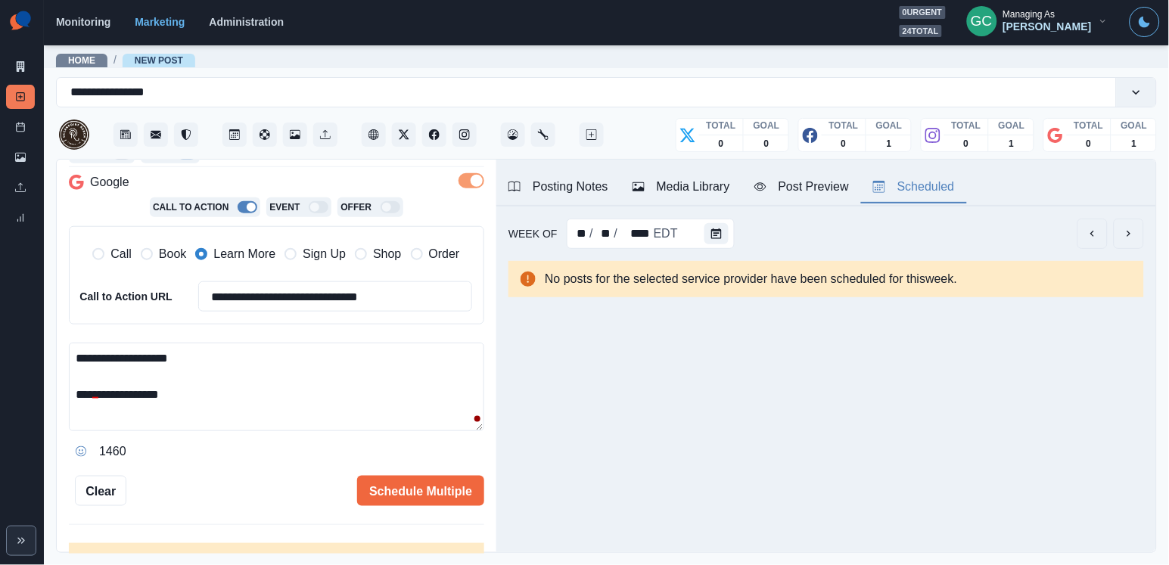
scroll to position [328, 0]
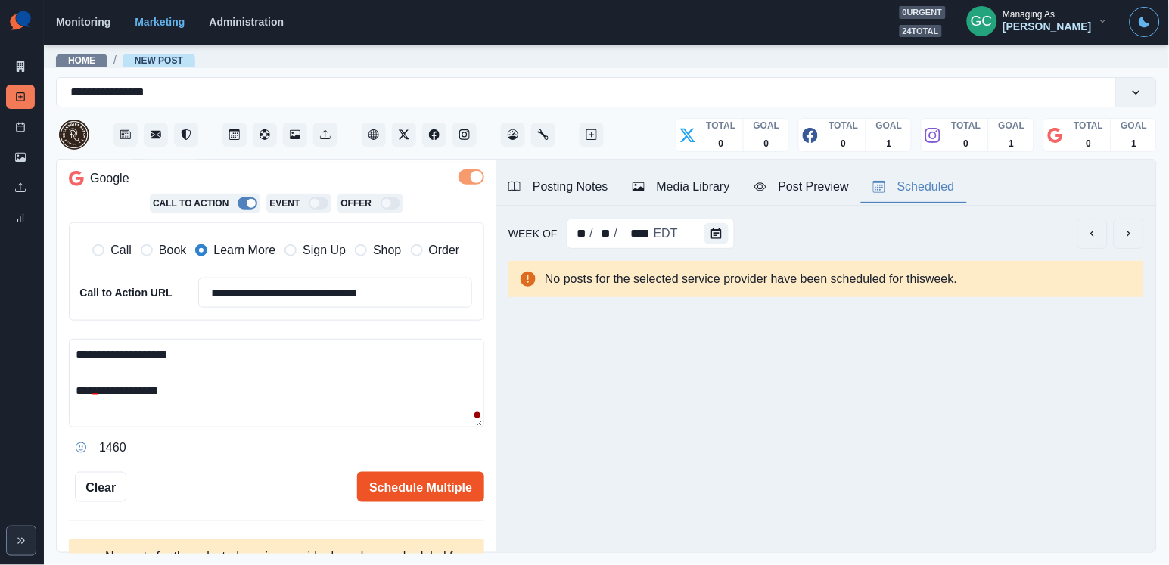
click at [412, 477] on button "Schedule Multiple" at bounding box center [420, 487] width 127 height 30
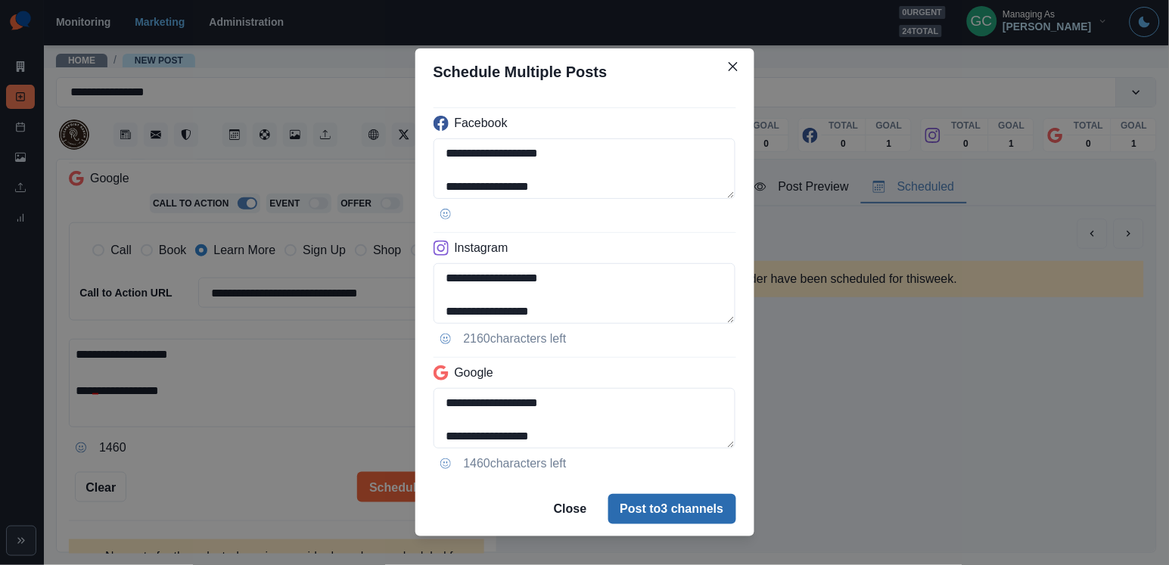
click at [666, 510] on button "Post to 3 channels" at bounding box center [672, 509] width 128 height 30
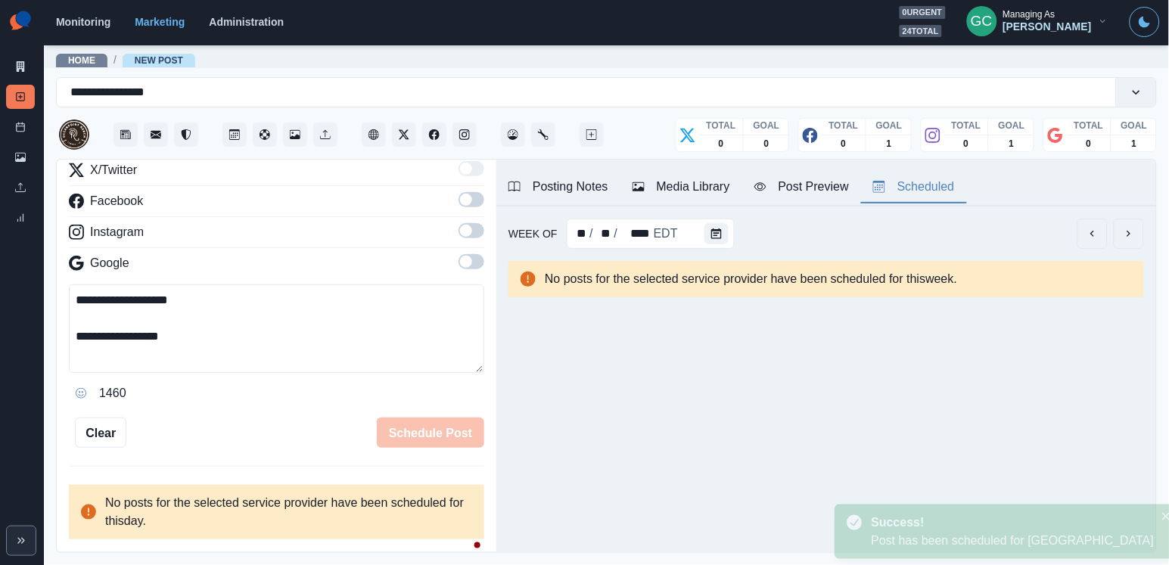
scroll to position [144, 0]
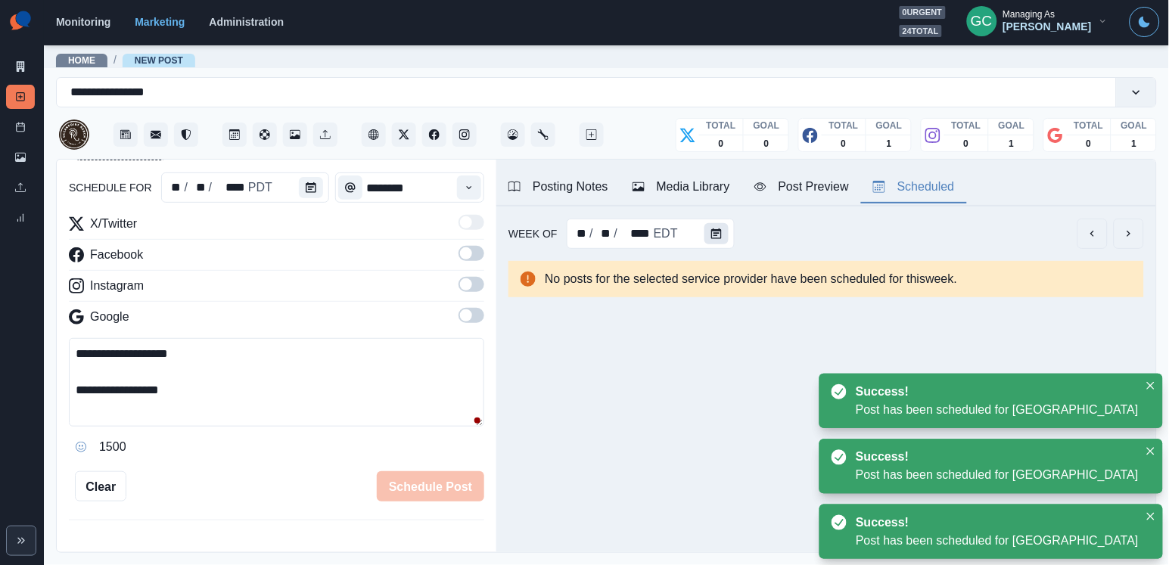
click at [718, 234] on icon "Calendar" at bounding box center [716, 233] width 11 height 11
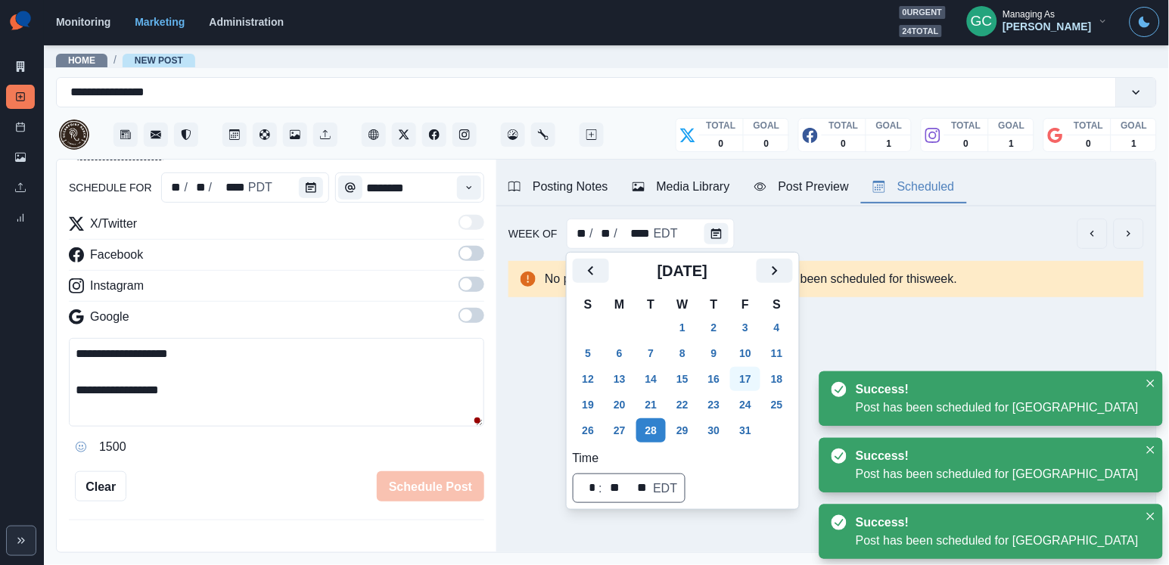
click at [760, 381] on button "17" at bounding box center [745, 379] width 30 height 24
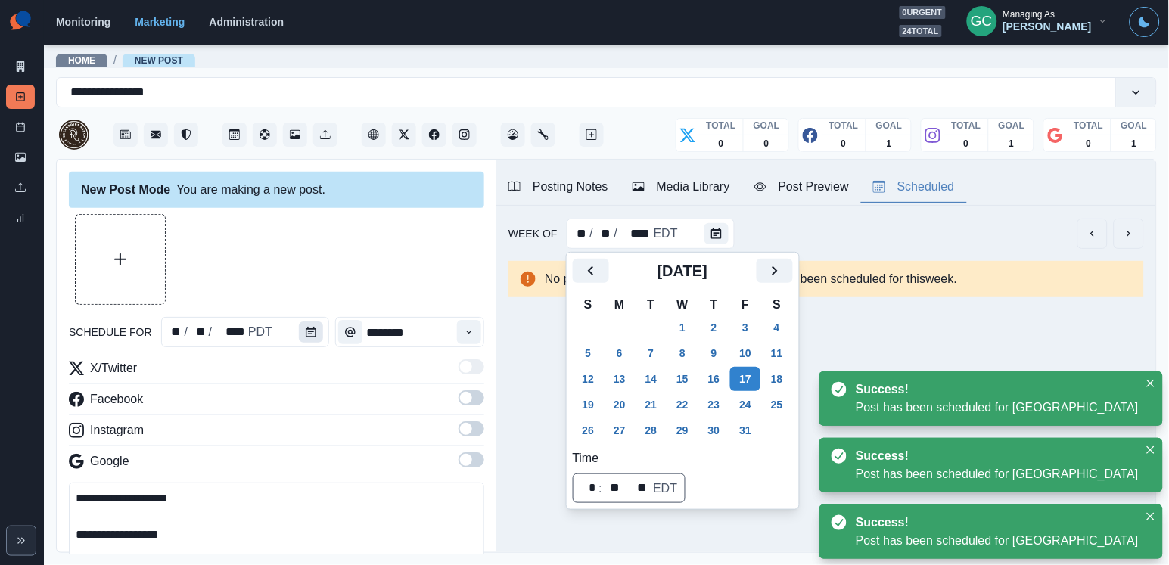
scroll to position [0, 0]
click at [313, 324] on button "Calendar" at bounding box center [311, 331] width 24 height 21
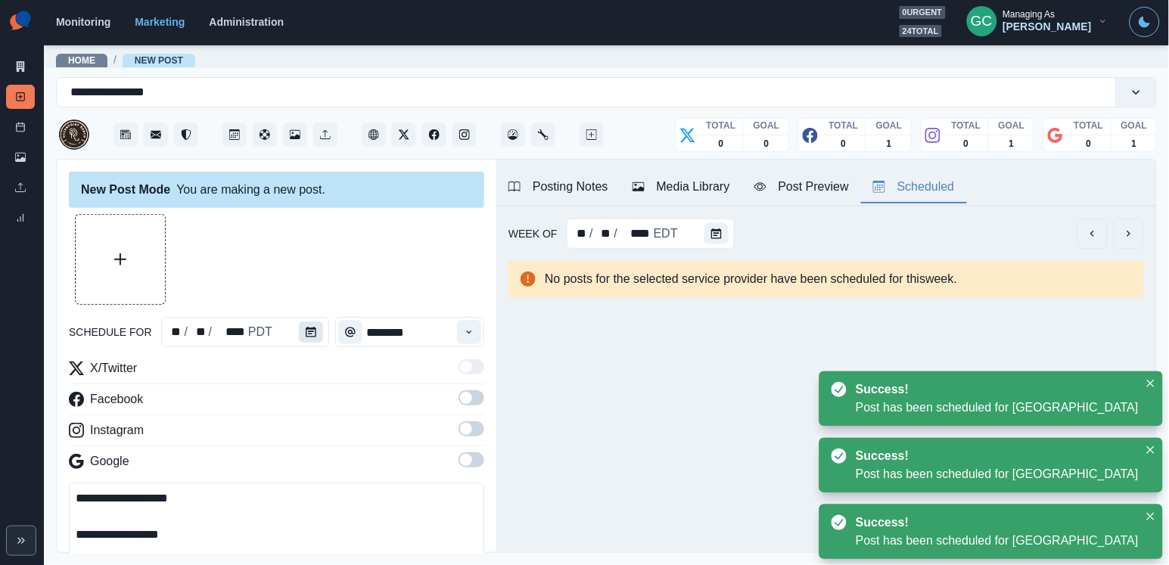
click at [313, 324] on button "Calendar" at bounding box center [311, 331] width 24 height 21
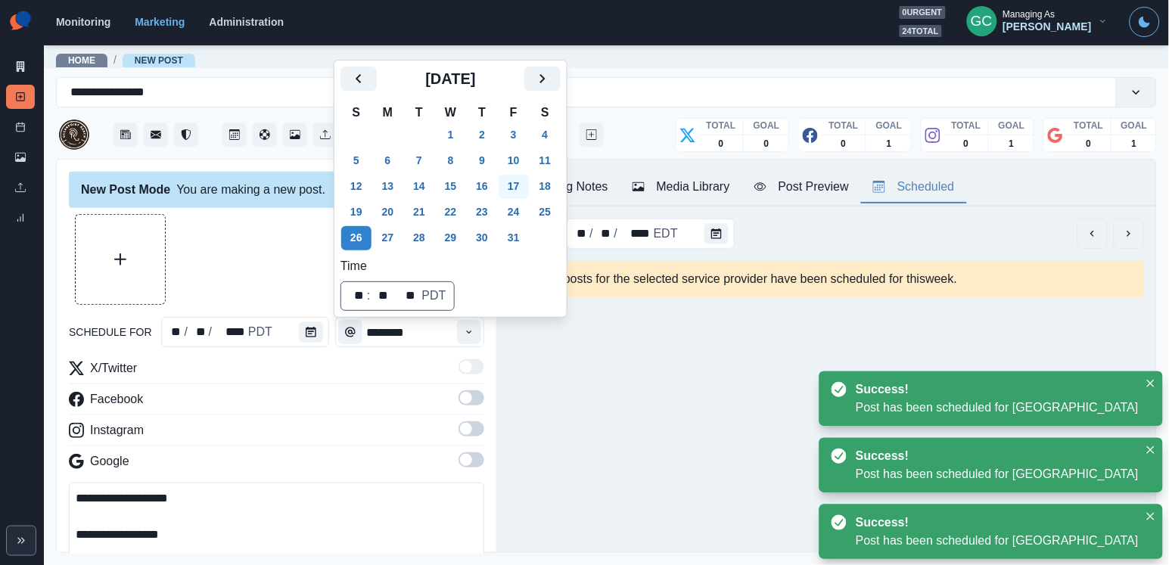
click at [529, 187] on button "17" at bounding box center [513, 187] width 30 height 24
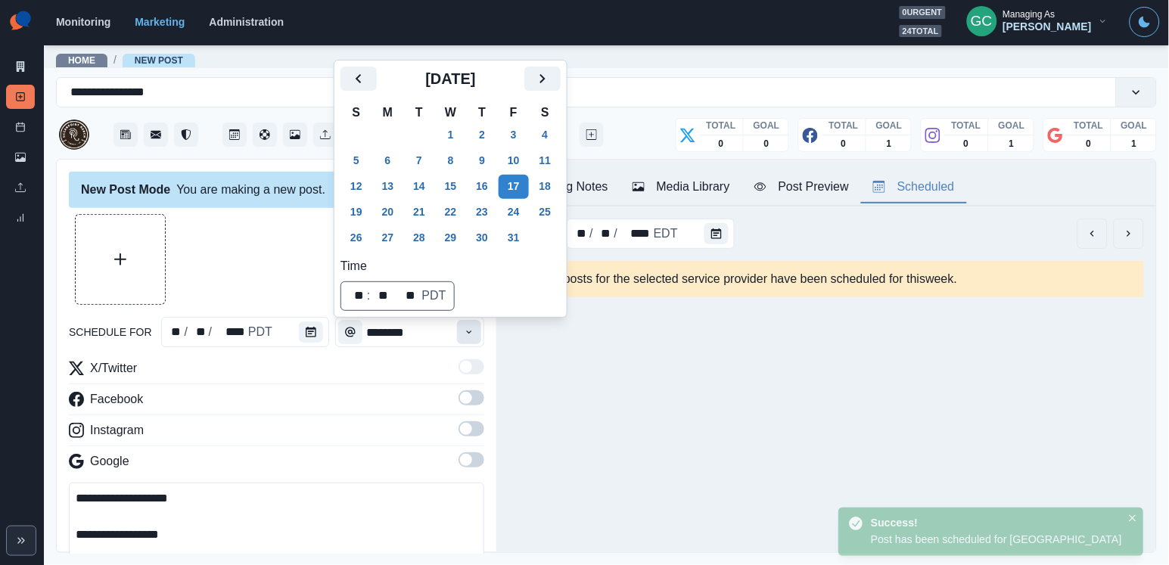
click at [477, 323] on button "Time" at bounding box center [469, 332] width 24 height 24
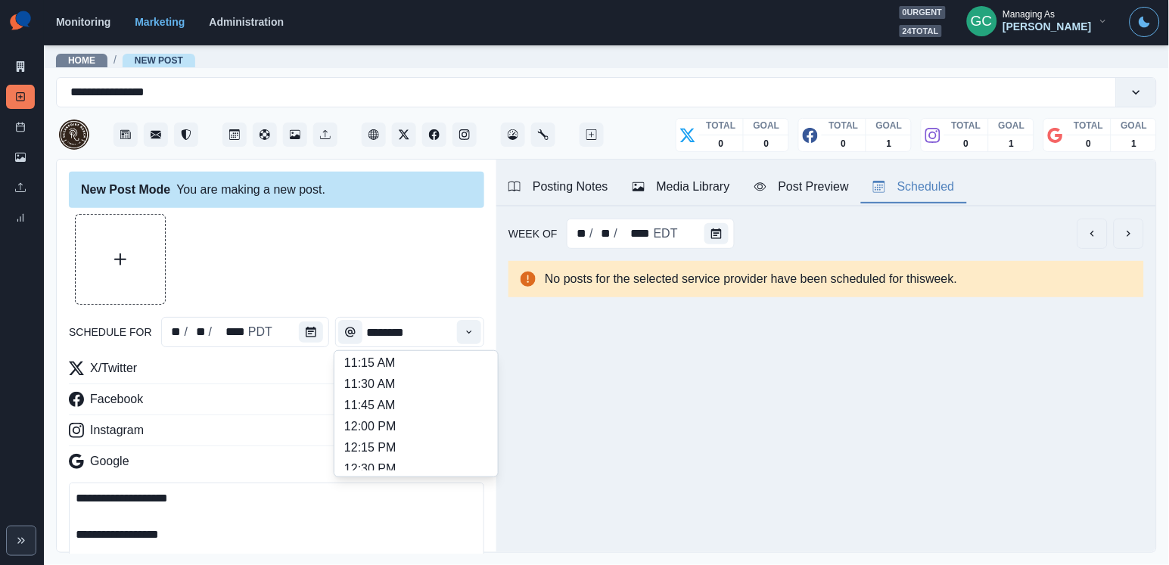
scroll to position [429, 0]
click at [434, 415] on li "1:30 PM" at bounding box center [415, 404] width 151 height 21
type input "*******"
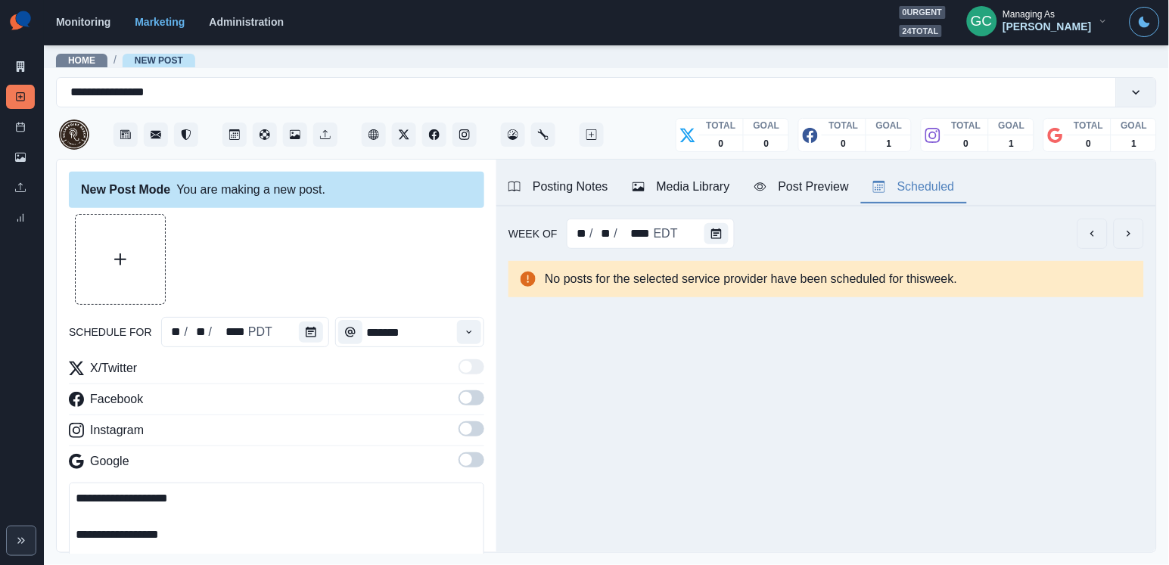
click at [475, 471] on label at bounding box center [471, 464] width 26 height 24
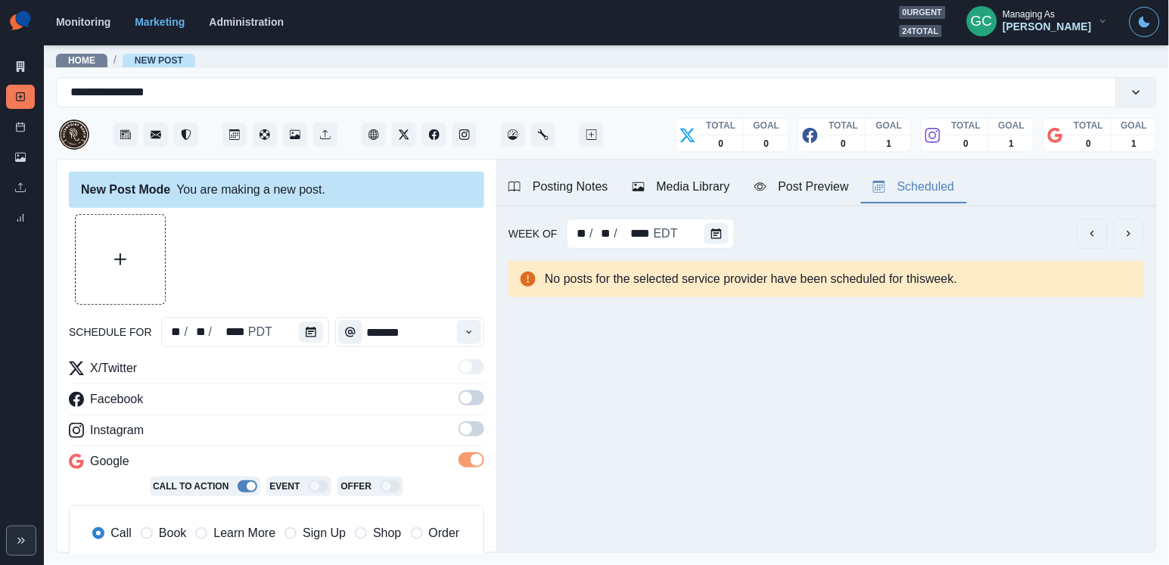
click at [475, 426] on span at bounding box center [471, 428] width 26 height 15
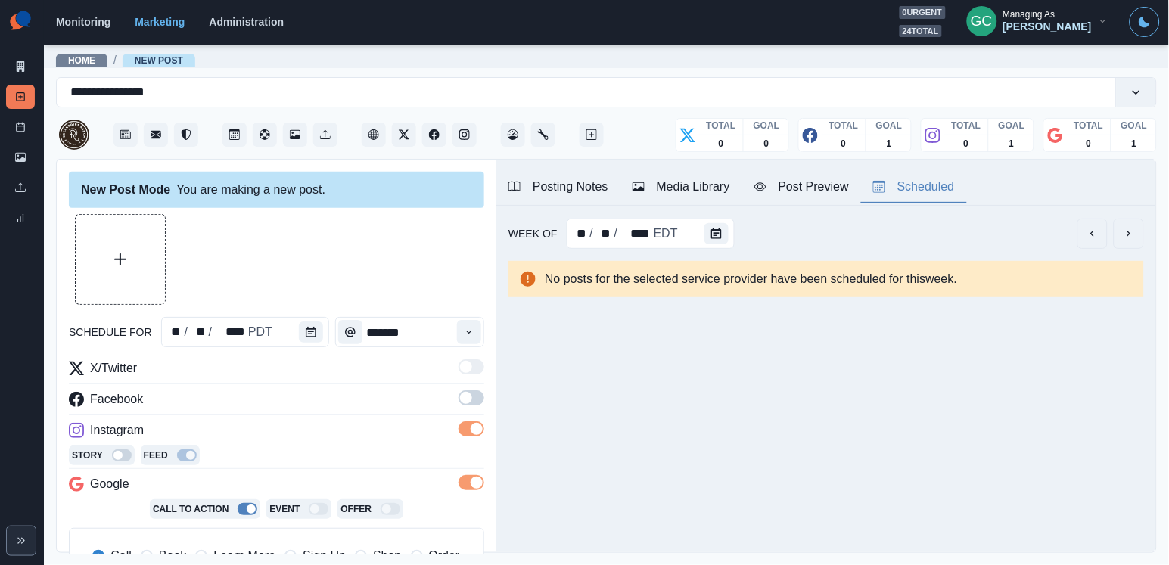
click at [477, 384] on hr at bounding box center [276, 383] width 415 height 1
click at [472, 402] on span at bounding box center [471, 397] width 26 height 15
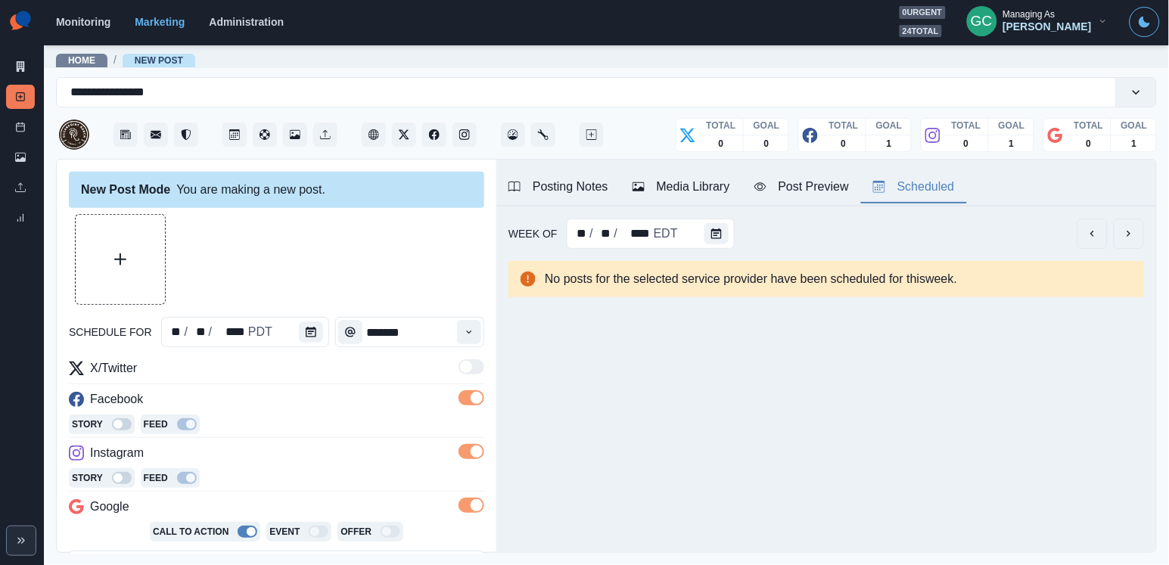
scroll to position [163, 0]
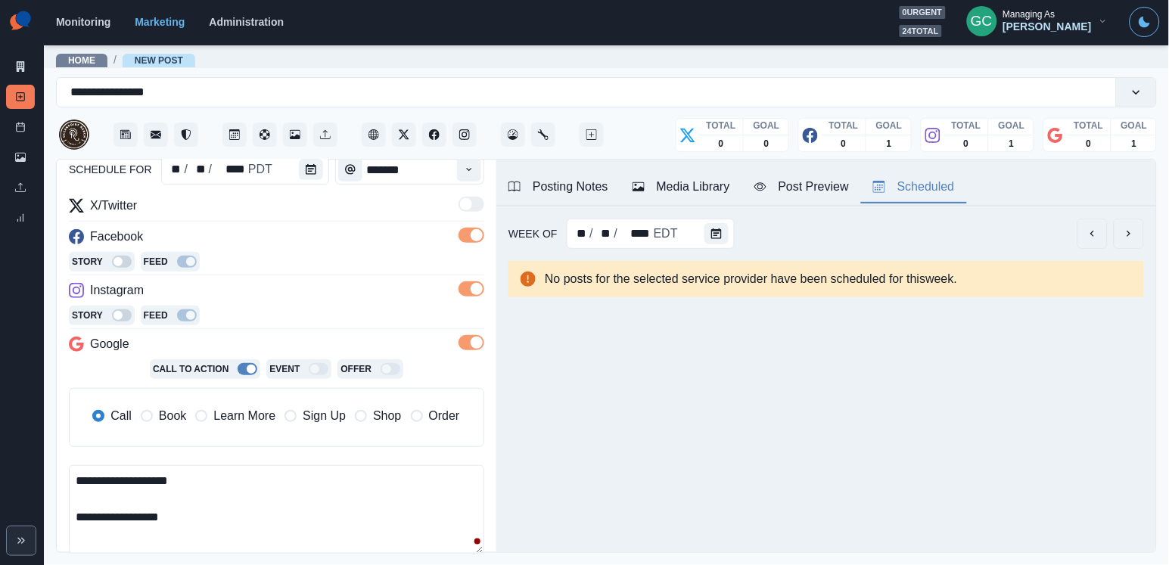
click at [250, 414] on span "Learn More" at bounding box center [244, 416] width 62 height 18
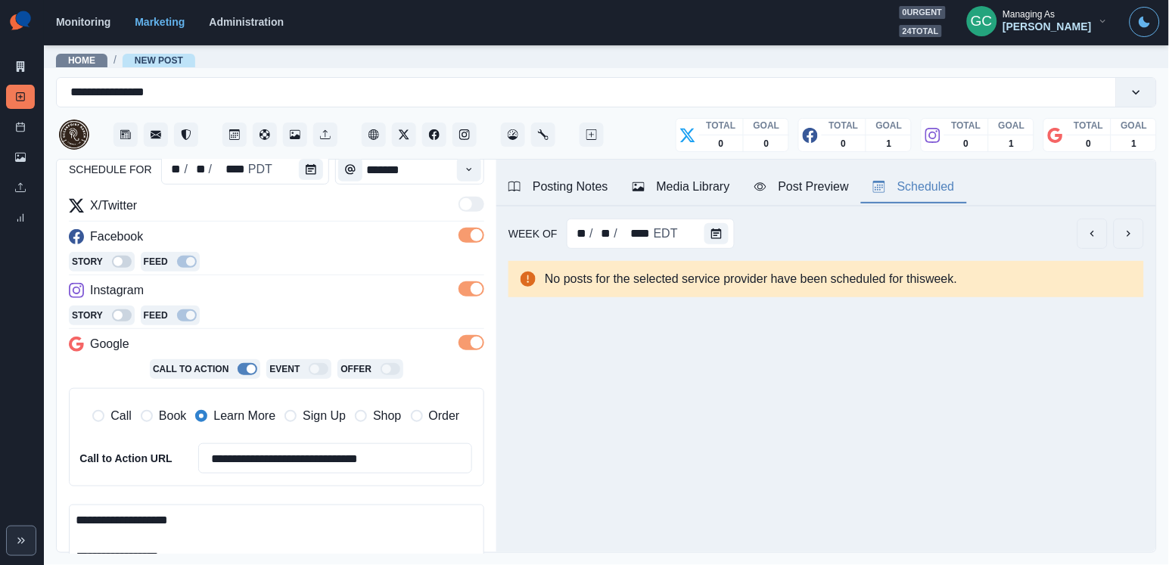
click at [702, 180] on div "Media Library" at bounding box center [681, 187] width 98 height 18
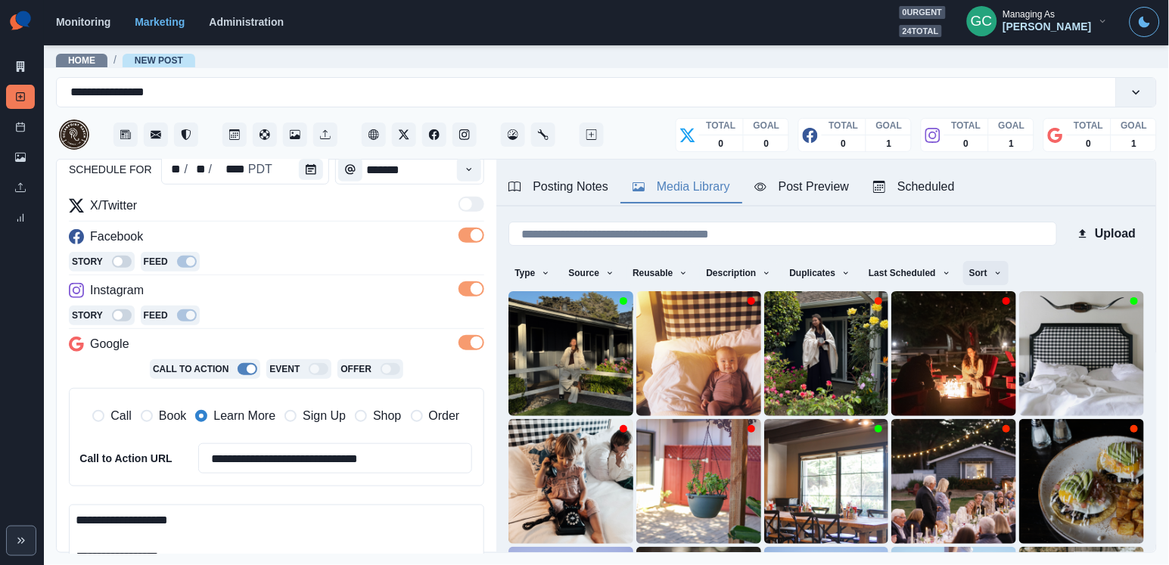
click at [999, 269] on button "Sort" at bounding box center [985, 273] width 45 height 24
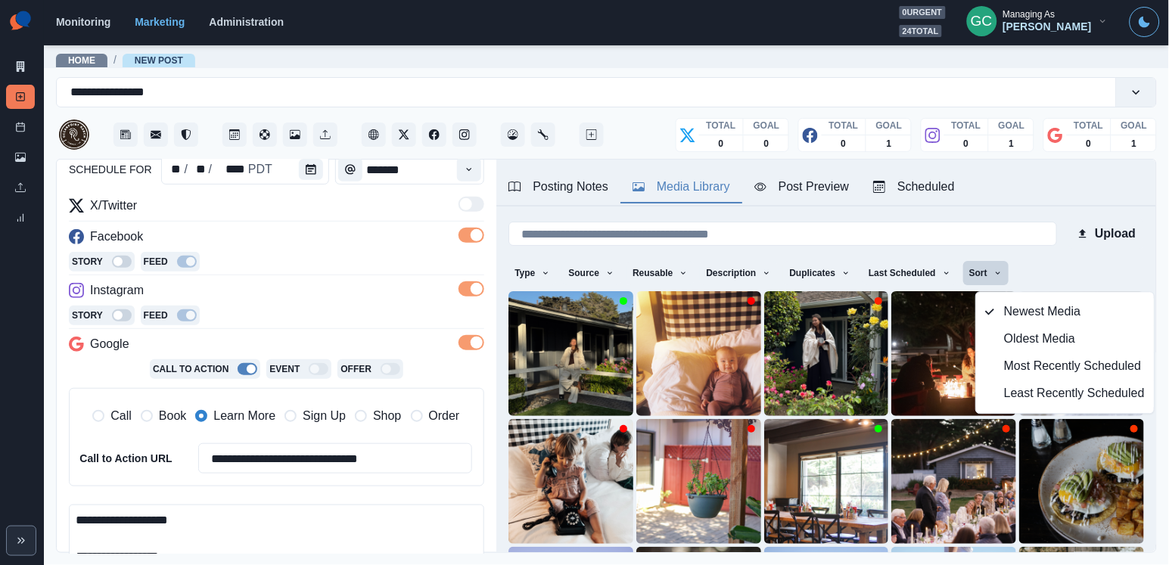
click at [1001, 407] on button "Least Recently Scheduled" at bounding box center [1065, 393] width 178 height 27
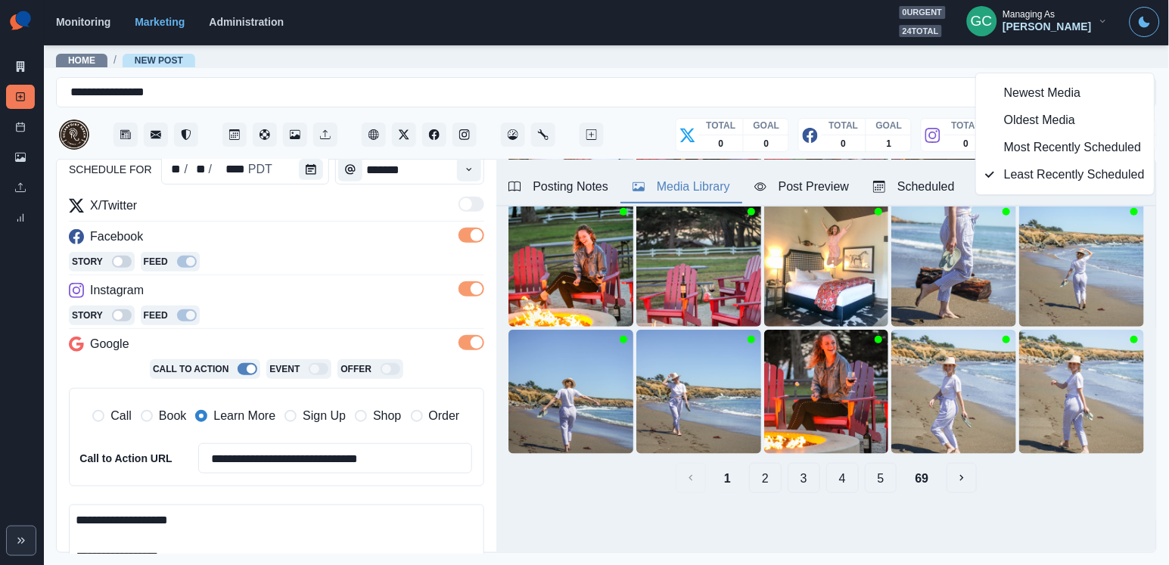
scroll to position [218, 0]
click at [880, 483] on button "5" at bounding box center [881, 478] width 33 height 30
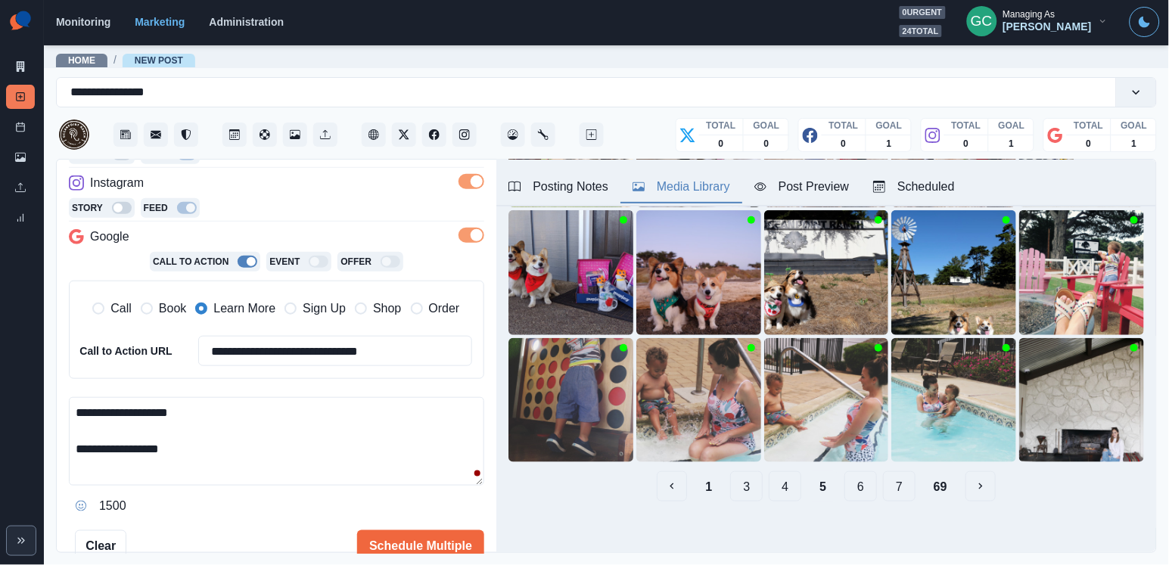
scroll to position [311, 0]
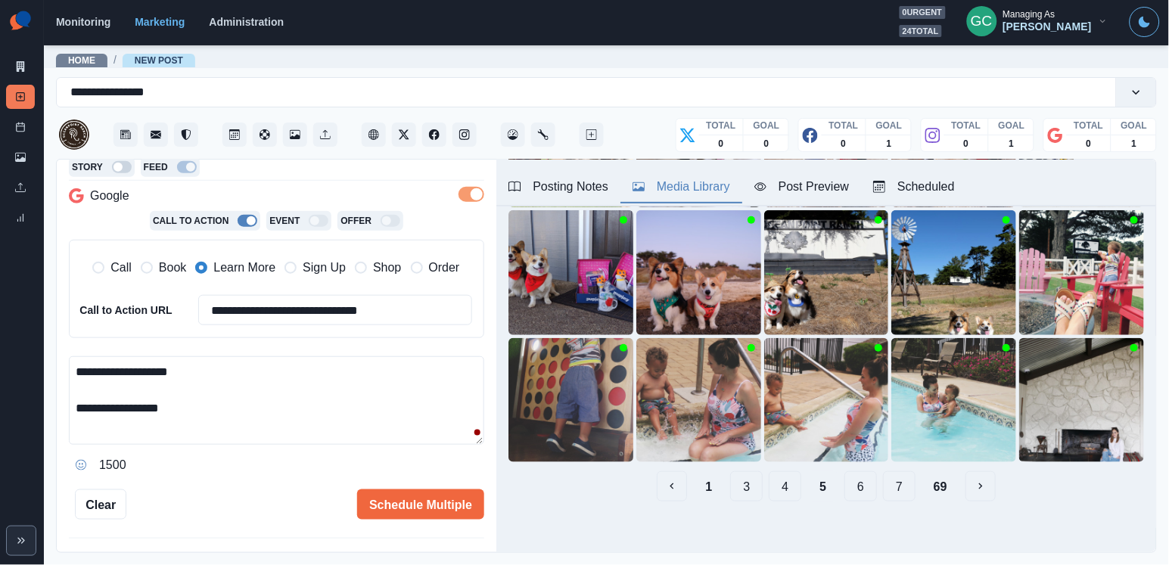
click at [306, 407] on textarea "**********" at bounding box center [276, 400] width 415 height 88
paste textarea "**********"
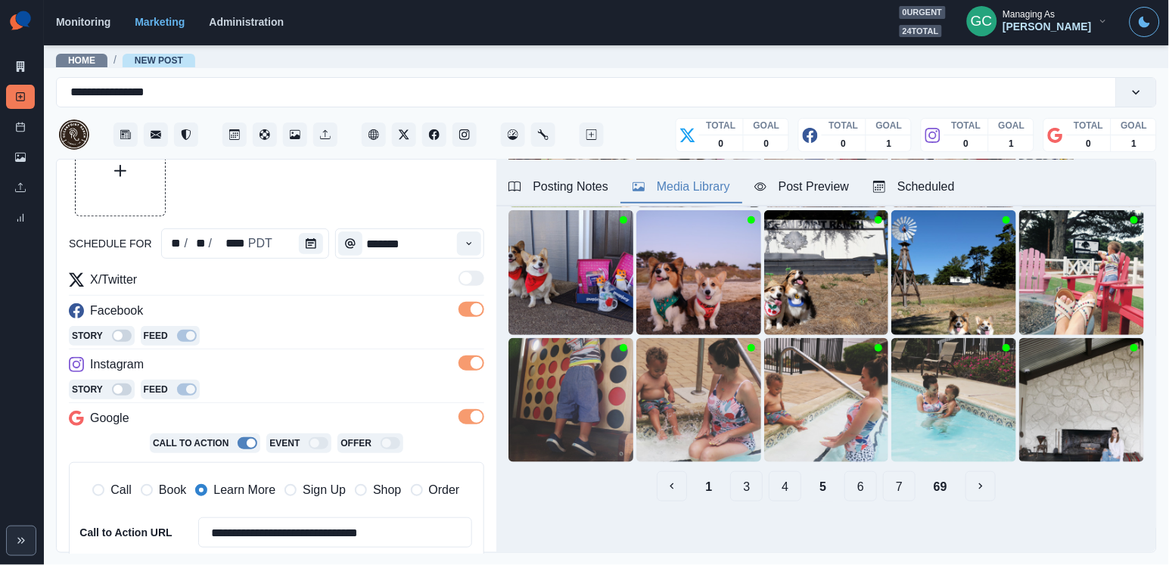
scroll to position [31, 0]
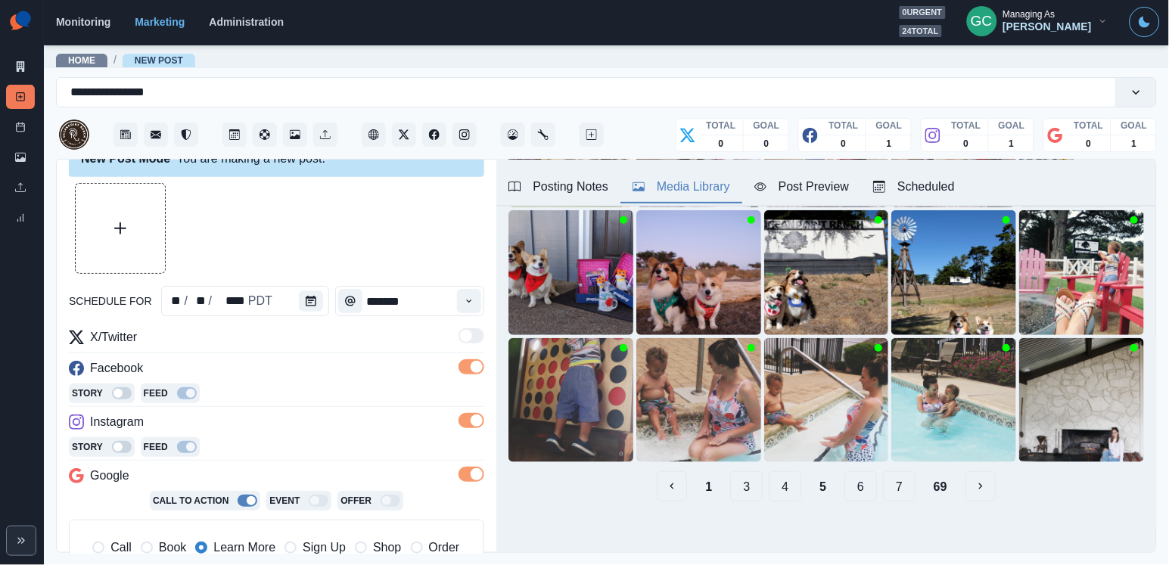
type textarea "**********"
click at [134, 244] on button "Upload Media" at bounding box center [120, 228] width 89 height 89
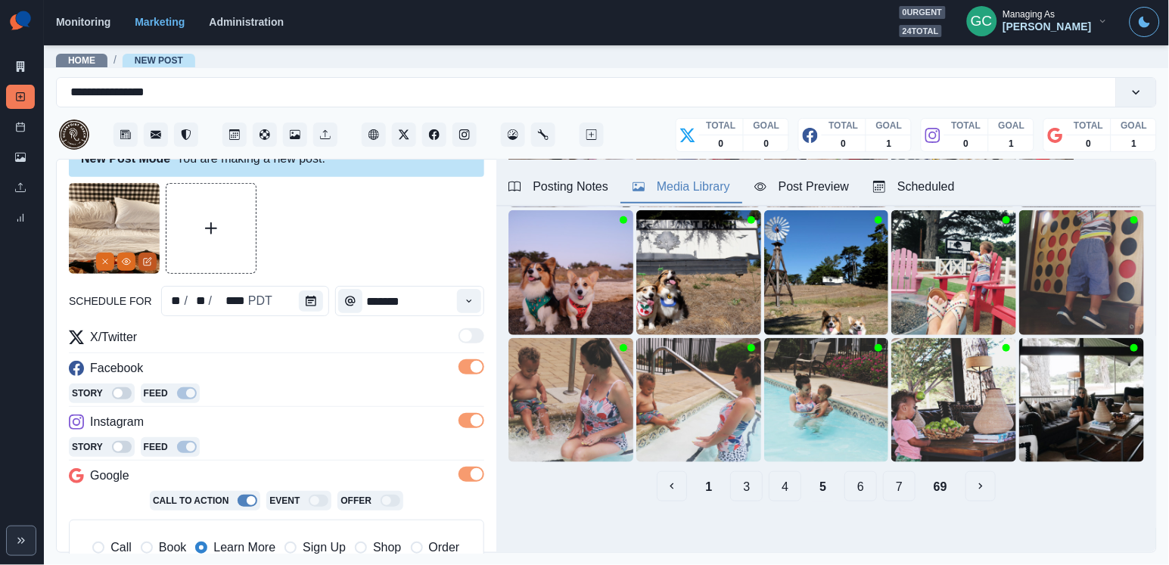
click at [148, 261] on icon "Edit Media" at bounding box center [147, 261] width 9 height 9
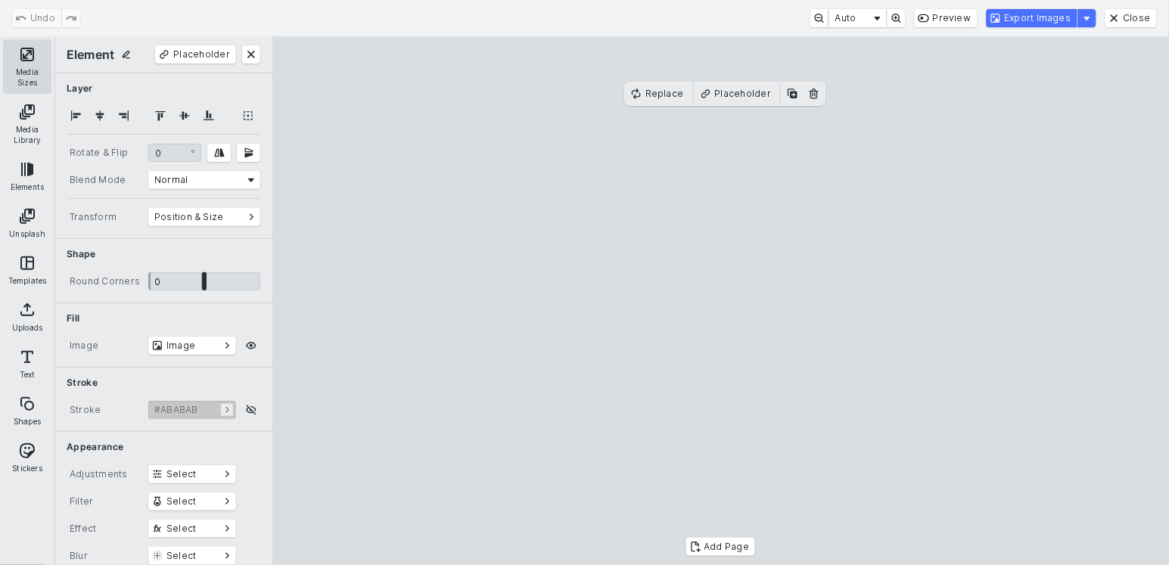
click at [38, 69] on button "Media Sizes" at bounding box center [27, 66] width 48 height 54
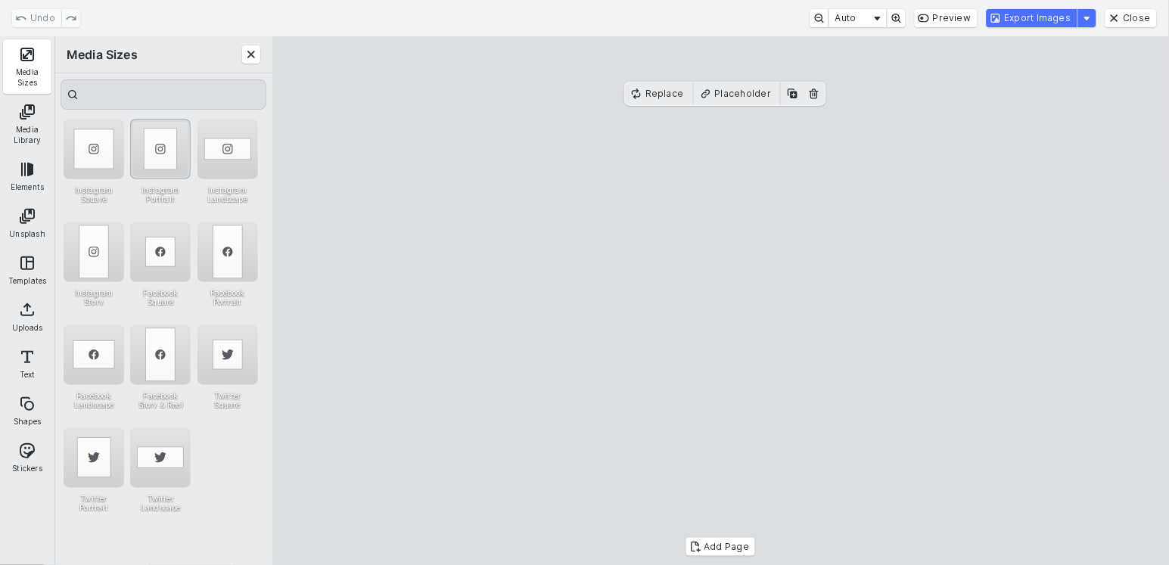
click at [159, 154] on div "Instagram Portrait" at bounding box center [160, 149] width 61 height 61
drag, startPoint x: 738, startPoint y: 346, endPoint x: 730, endPoint y: 300, distance: 46.1
click at [721, 301] on cesdk-canvas "Editor canvas" at bounding box center [721, 301] width 0 height 0
drag, startPoint x: 719, startPoint y: 470, endPoint x: 729, endPoint y: 520, distance: 51.8
click at [721, 301] on cesdk-canvas "Editor canvas" at bounding box center [721, 301] width 0 height 0
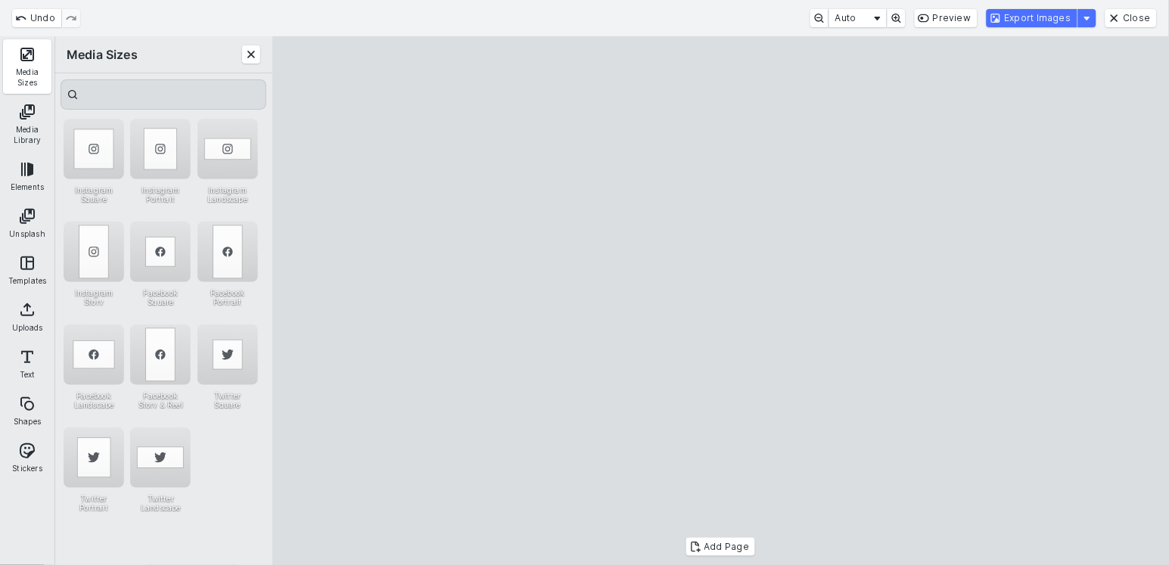
drag, startPoint x: 747, startPoint y: 463, endPoint x: 756, endPoint y: 462, distance: 8.4
click at [721, 301] on cesdk-canvas "Editor canvas" at bounding box center [721, 301] width 0 height 0
drag, startPoint x: 880, startPoint y: 299, endPoint x: 896, endPoint y: 299, distance: 15.9
click at [721, 301] on cesdk-canvas "Editor canvas" at bounding box center [721, 301] width 0 height 0
click at [1043, 26] on button "Export Images" at bounding box center [1031, 18] width 91 height 18
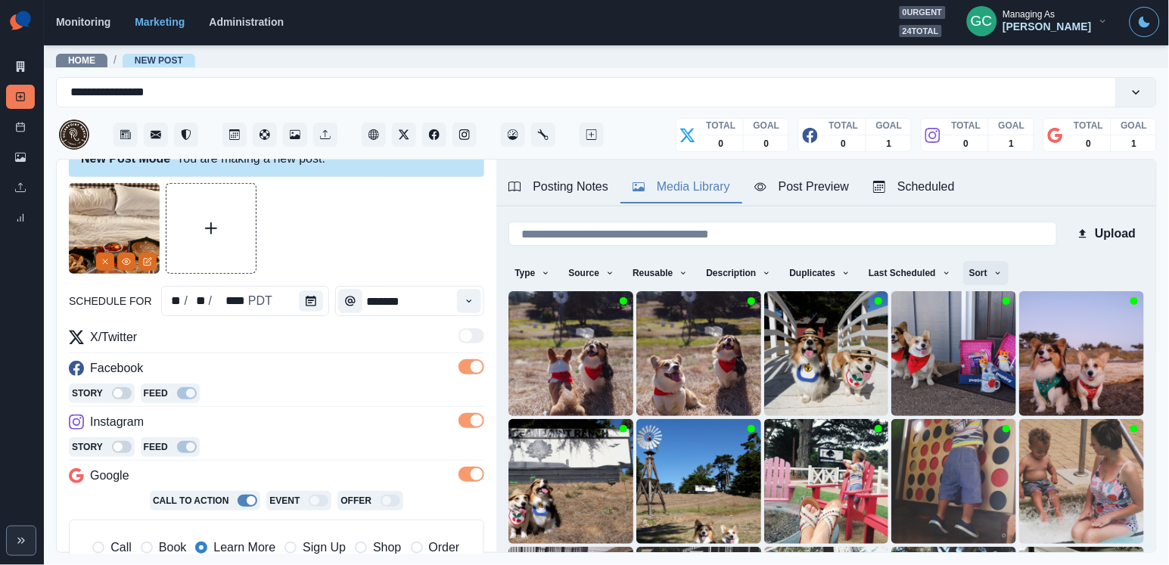
scroll to position [0, 0]
click at [989, 263] on button "Sort" at bounding box center [985, 273] width 45 height 24
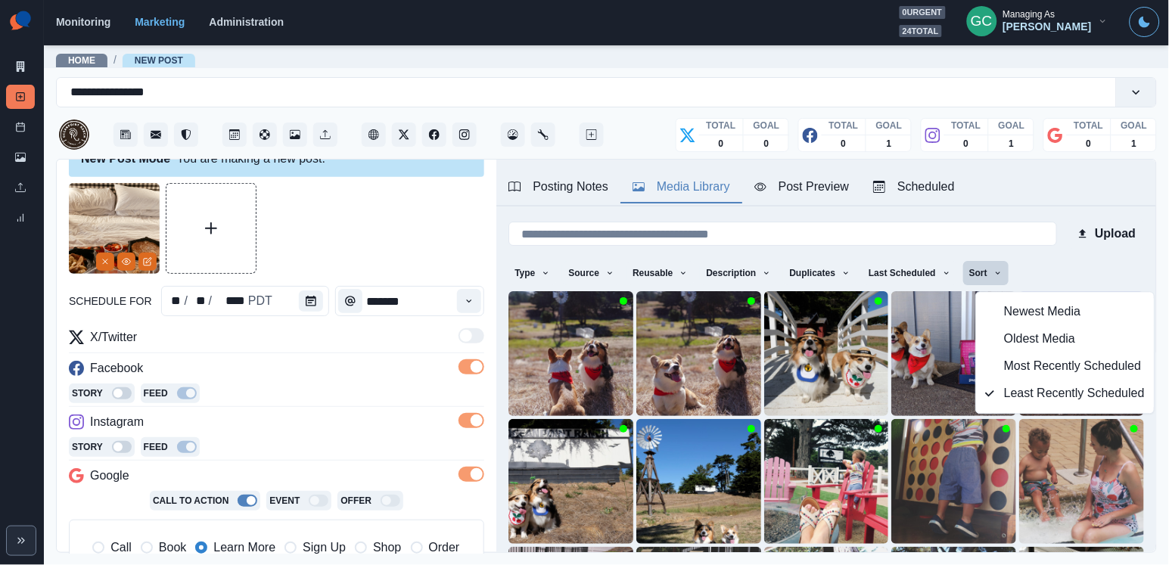
click at [1000, 312] on button "Newest Media" at bounding box center [1065, 312] width 178 height 27
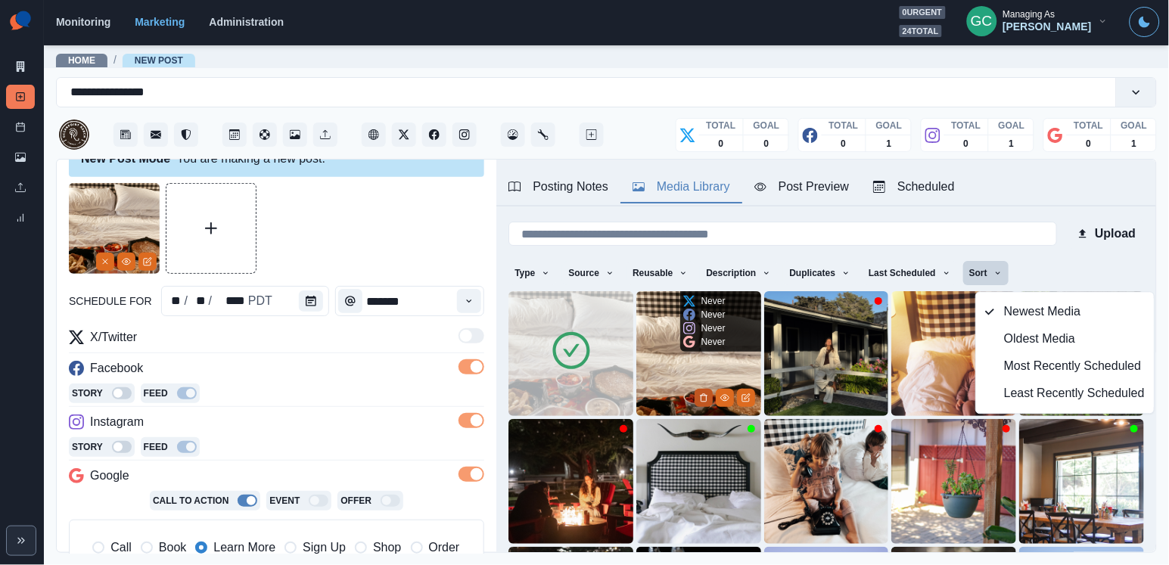
click at [704, 392] on button "Delete Media" at bounding box center [703, 398] width 18 height 18
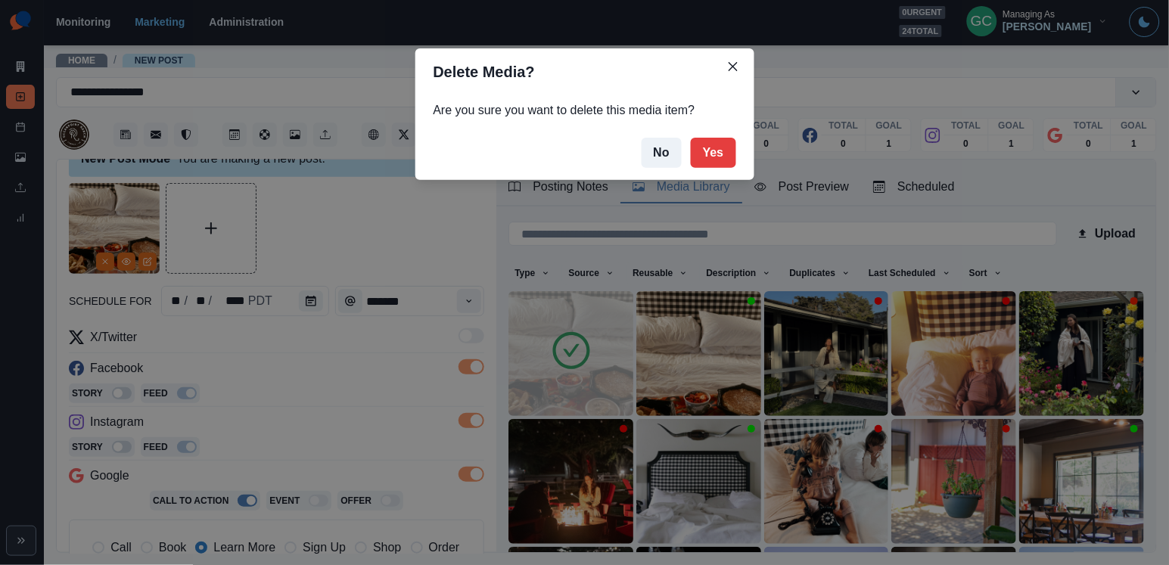
click at [715, 133] on footer "No Yes" at bounding box center [584, 153] width 339 height 54
click at [716, 148] on button "Yes" at bounding box center [713, 153] width 45 height 30
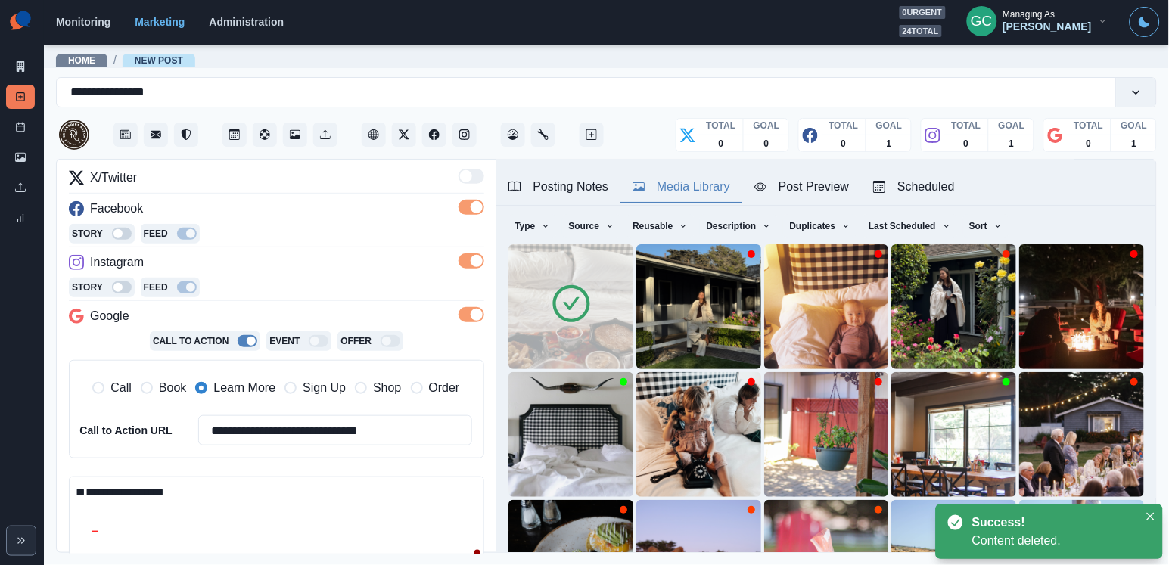
scroll to position [305, 0]
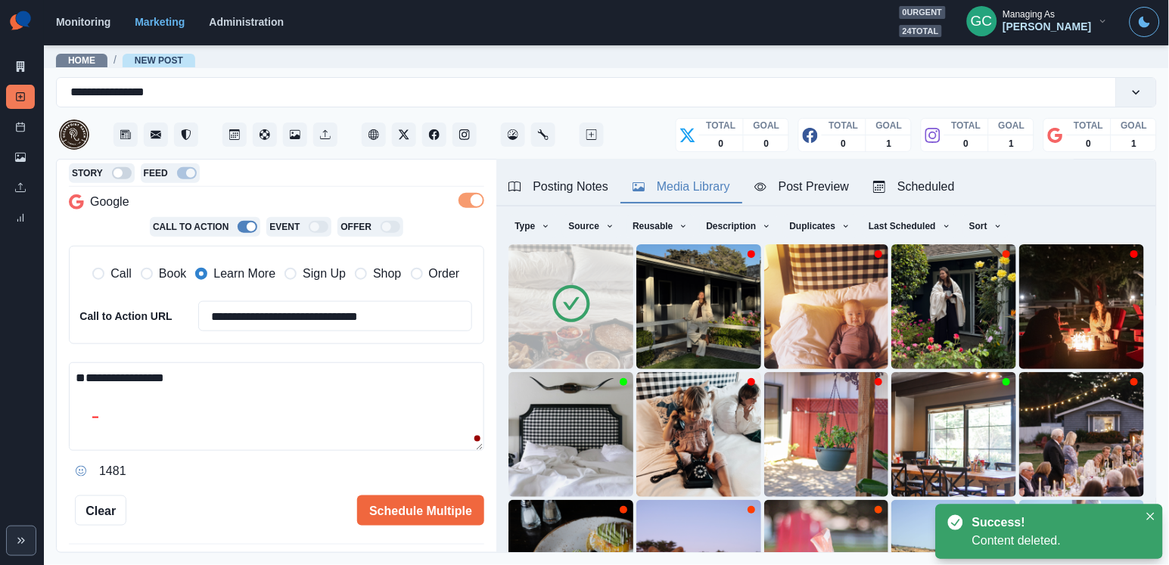
click at [409, 377] on textarea "**********" at bounding box center [276, 406] width 415 height 88
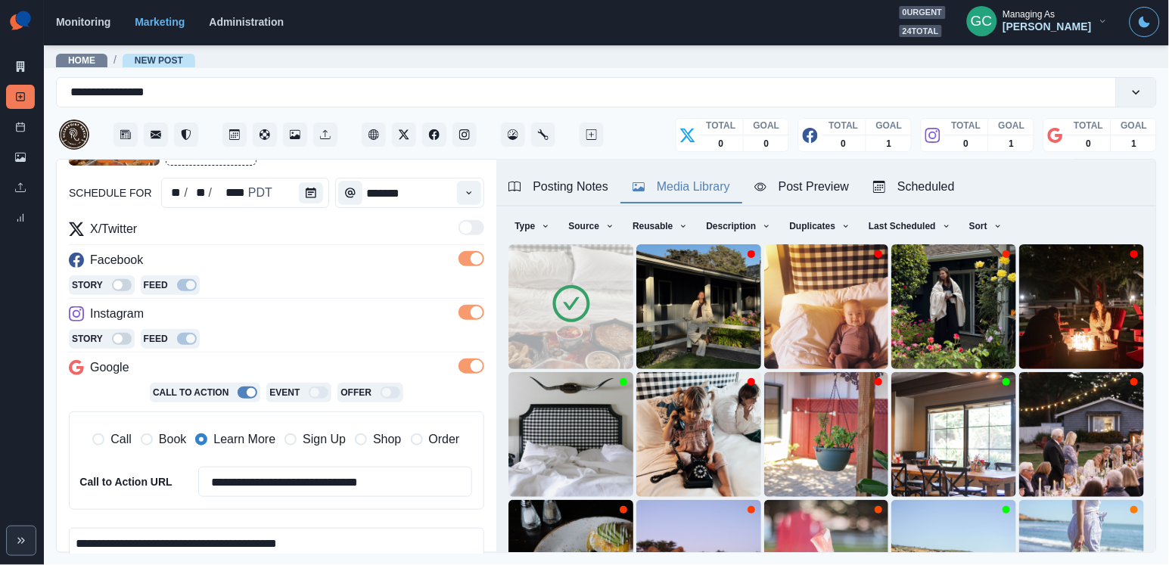
scroll to position [122, 0]
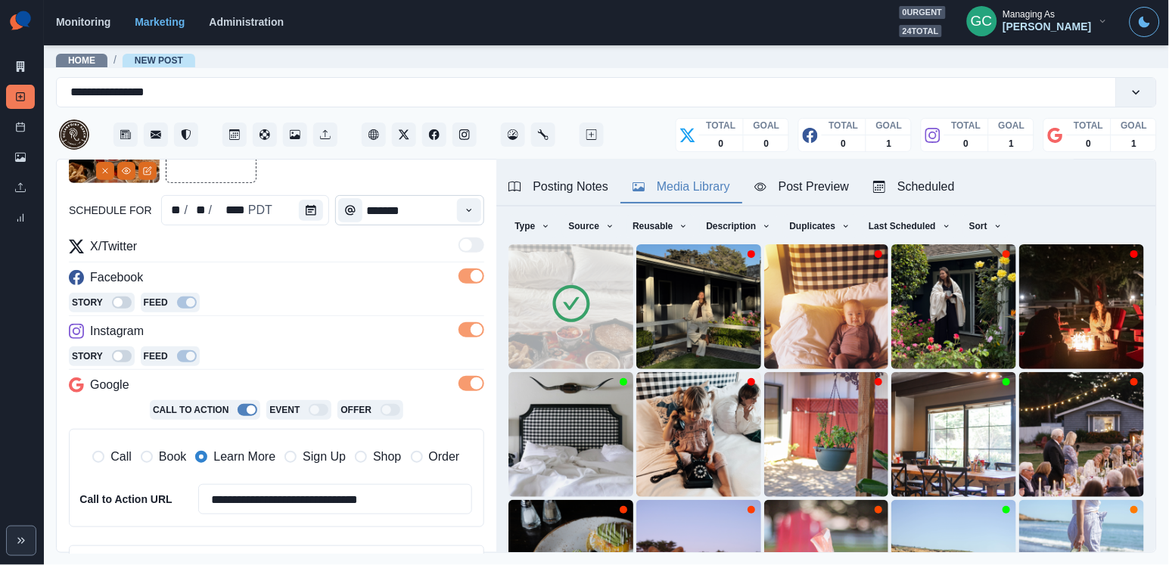
type textarea "**********"
click at [452, 220] on input "*******" at bounding box center [409, 210] width 149 height 30
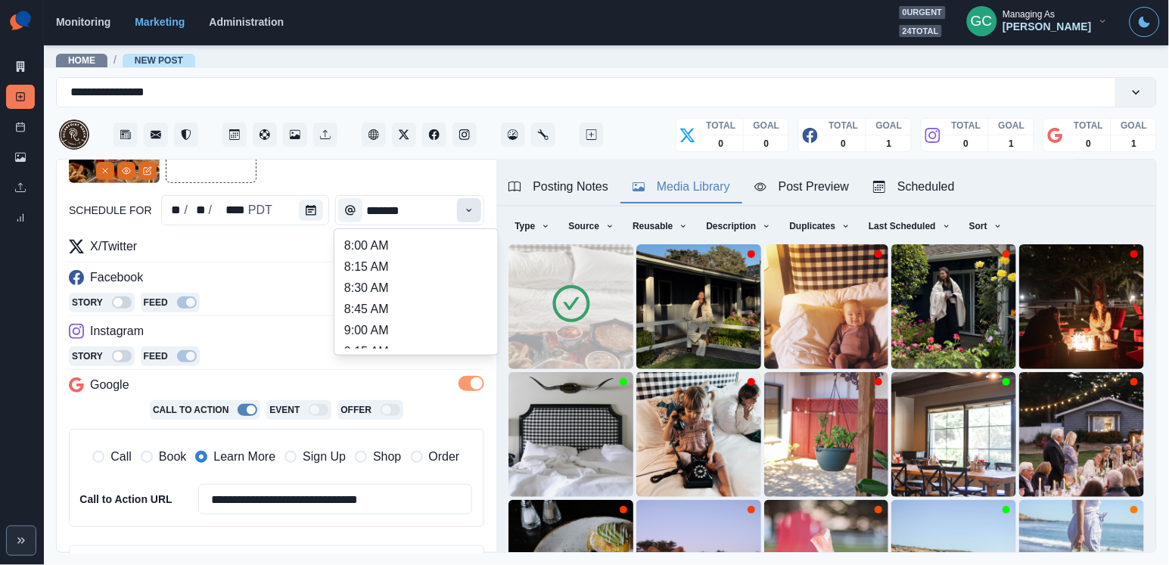
click at [464, 219] on button "Time" at bounding box center [469, 210] width 24 height 24
click at [422, 285] on li "8:30 AM" at bounding box center [415, 288] width 151 height 21
type input "*******"
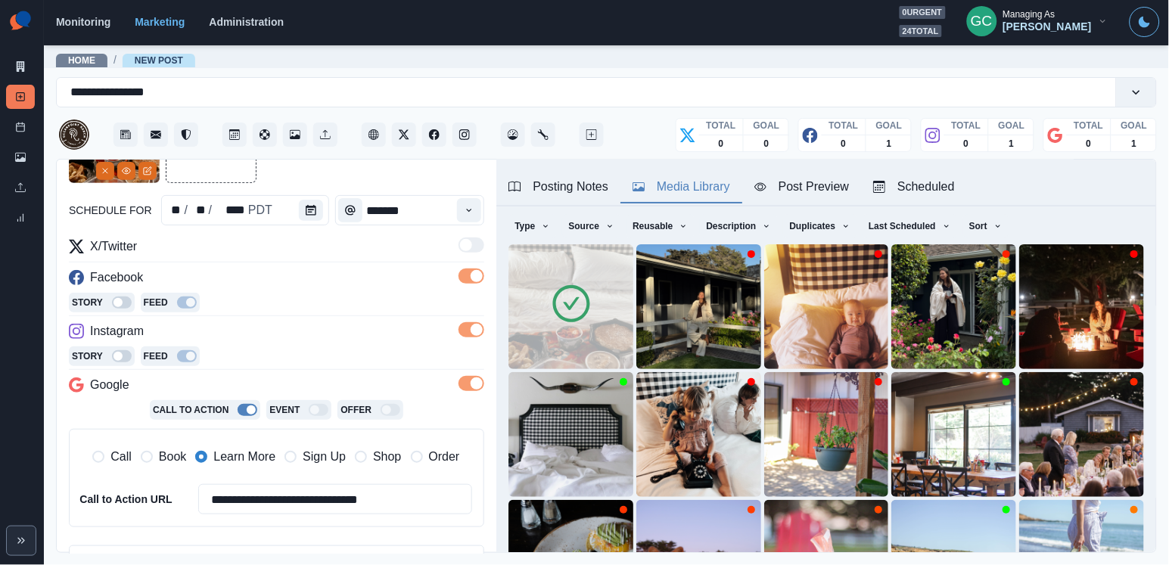
click at [370, 329] on div "Instagram" at bounding box center [276, 334] width 415 height 24
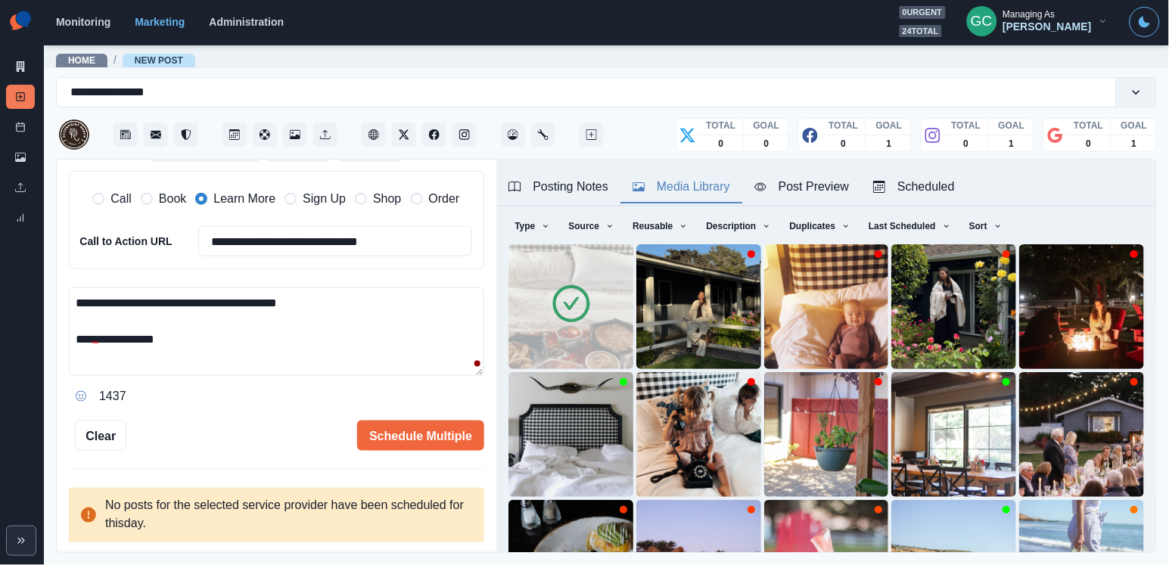
scroll to position [379, 0]
click at [410, 421] on button "Schedule Multiple" at bounding box center [420, 436] width 127 height 30
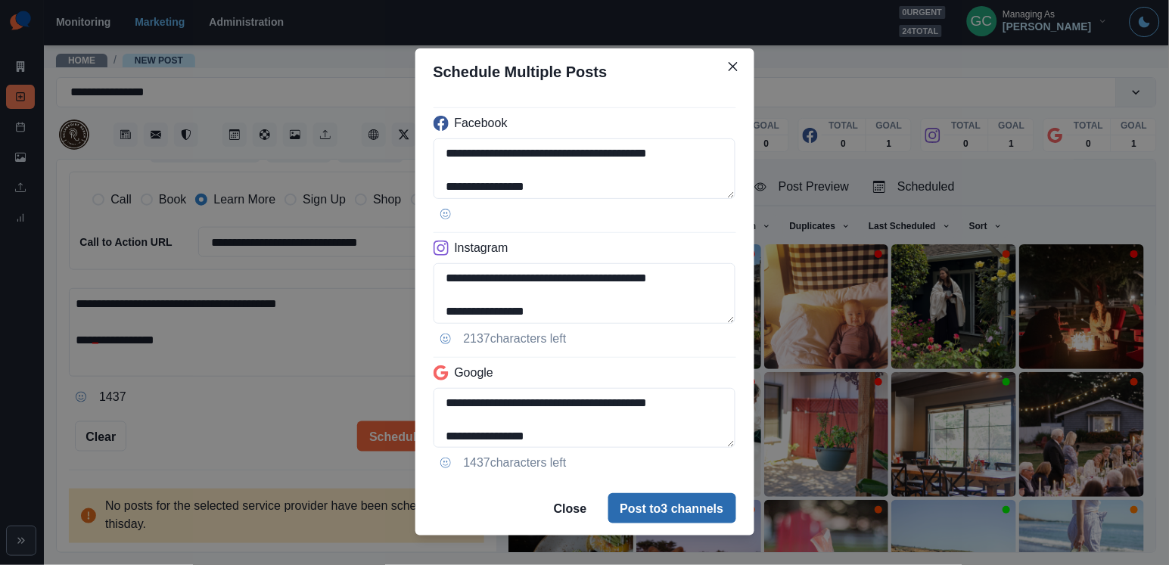
click at [654, 508] on button "Post to 3 channels" at bounding box center [672, 508] width 128 height 30
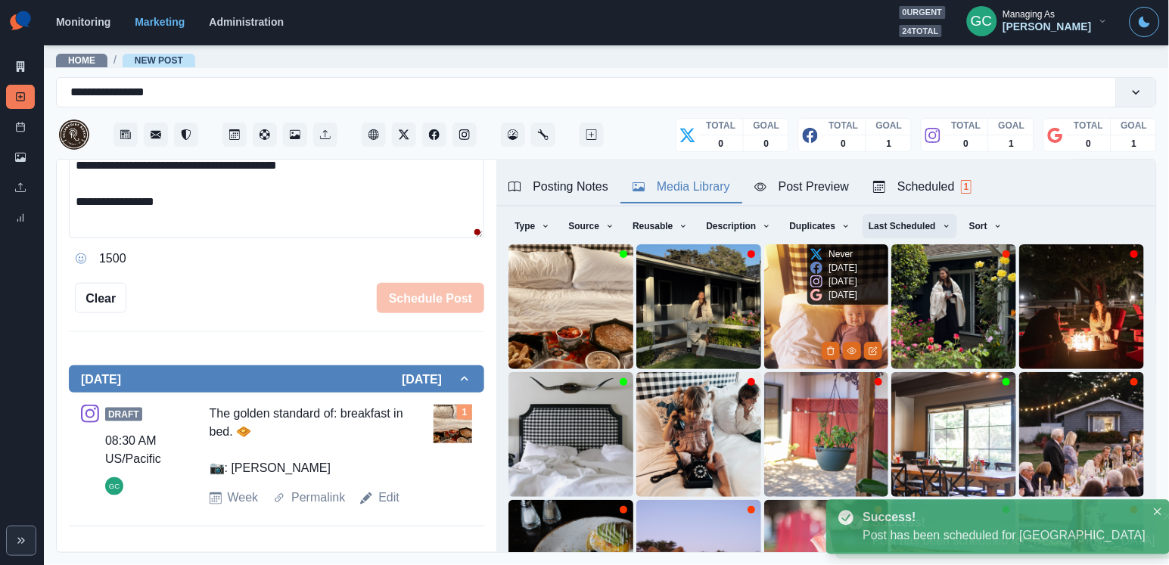
scroll to position [198, 0]
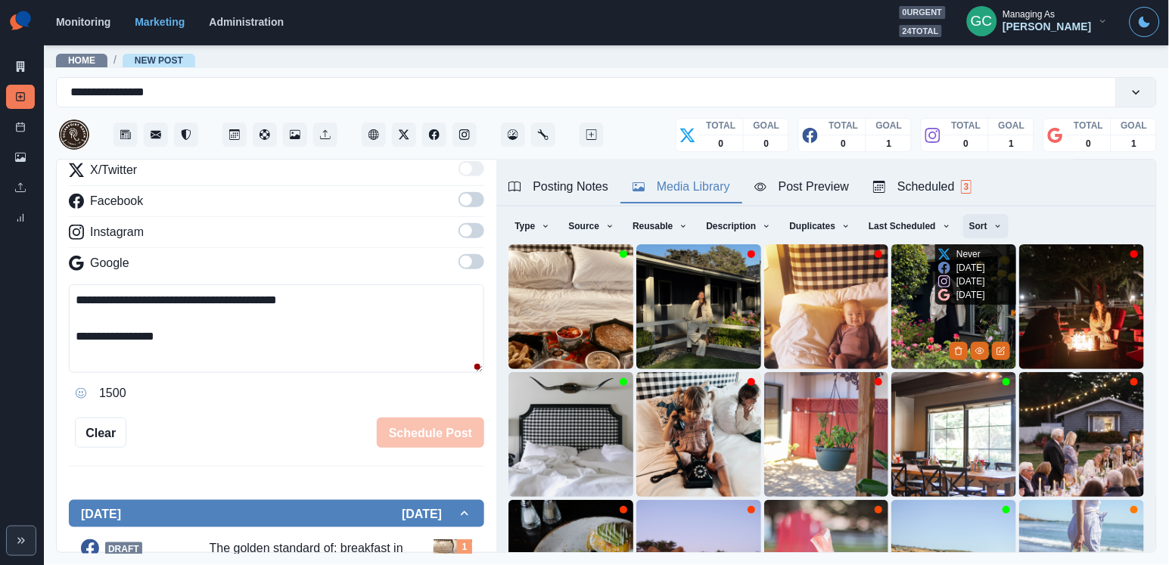
click at [991, 234] on button "Sort" at bounding box center [985, 226] width 45 height 24
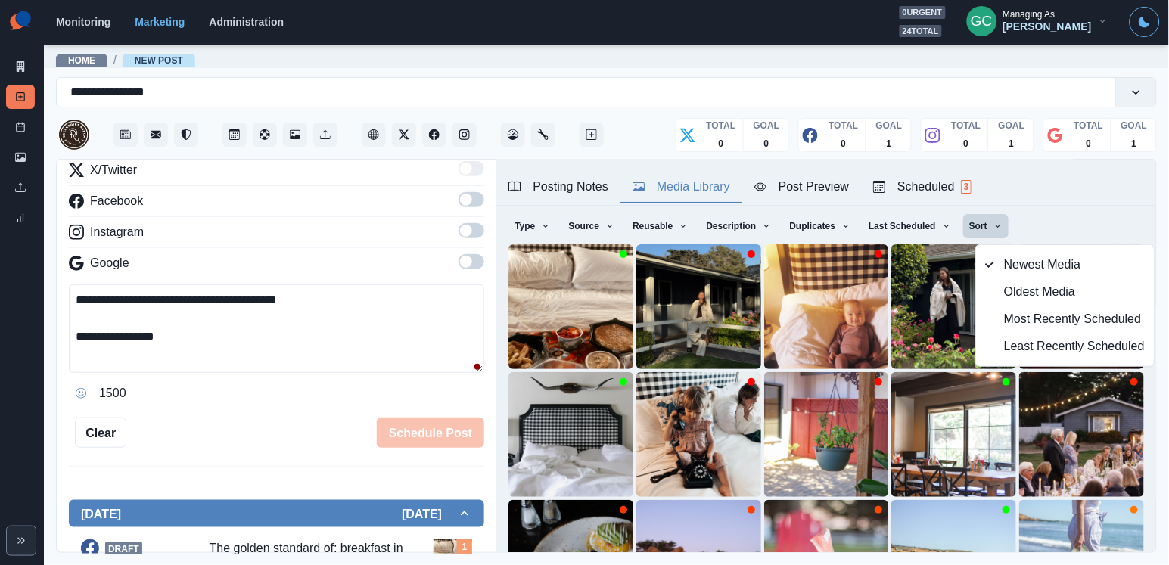
click at [1004, 347] on button "Least Recently Scheduled" at bounding box center [1065, 346] width 178 height 27
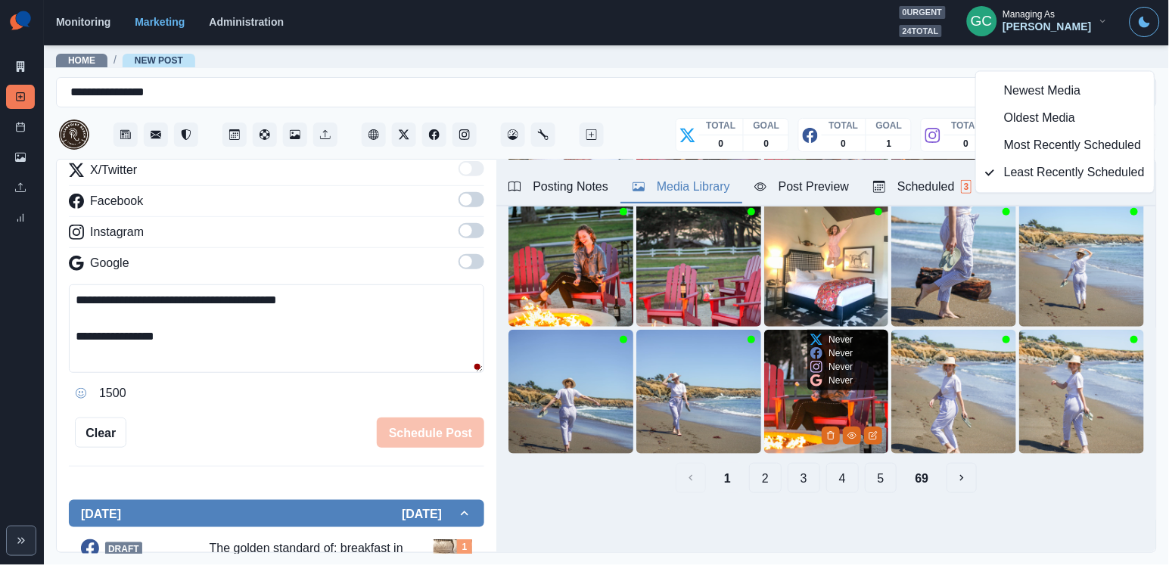
scroll to position [218, 0]
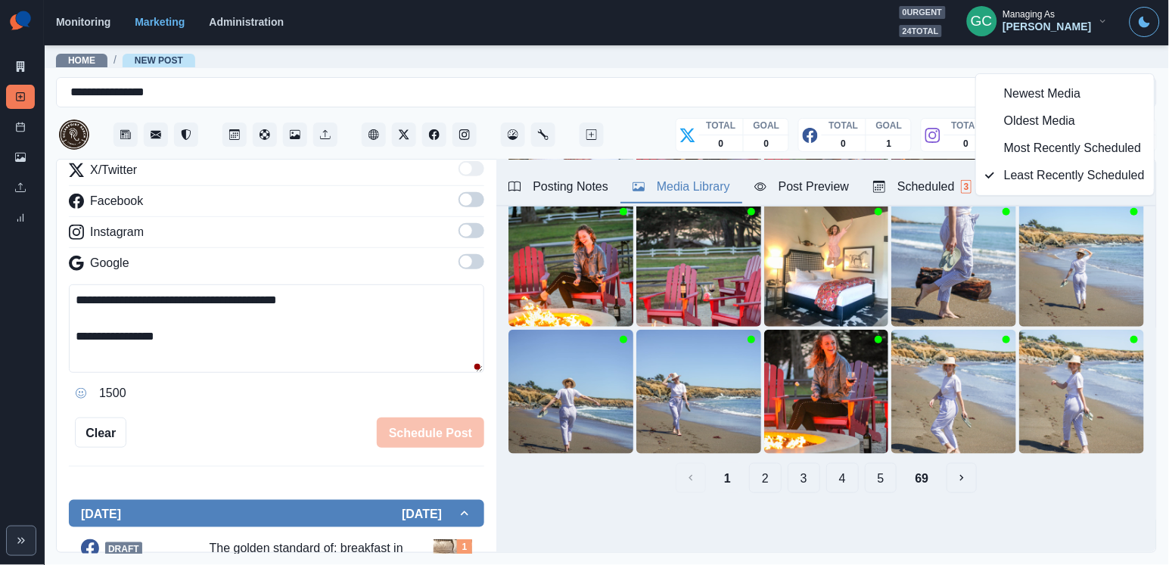
click at [412, 336] on textarea "**********" at bounding box center [276, 328] width 415 height 88
paste textarea "**********"
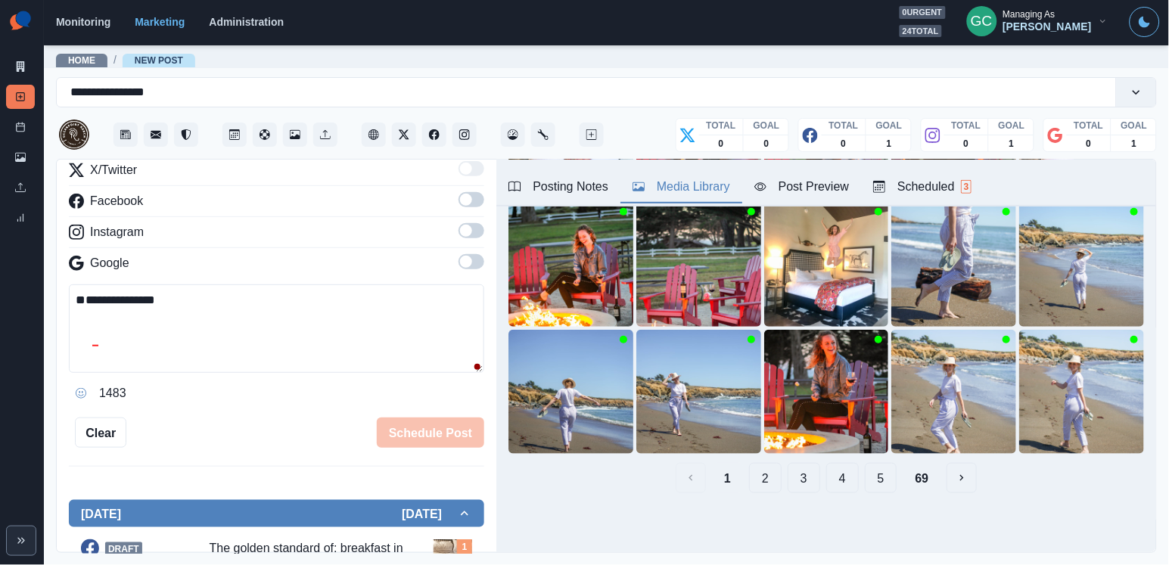
click at [474, 262] on span at bounding box center [471, 261] width 26 height 15
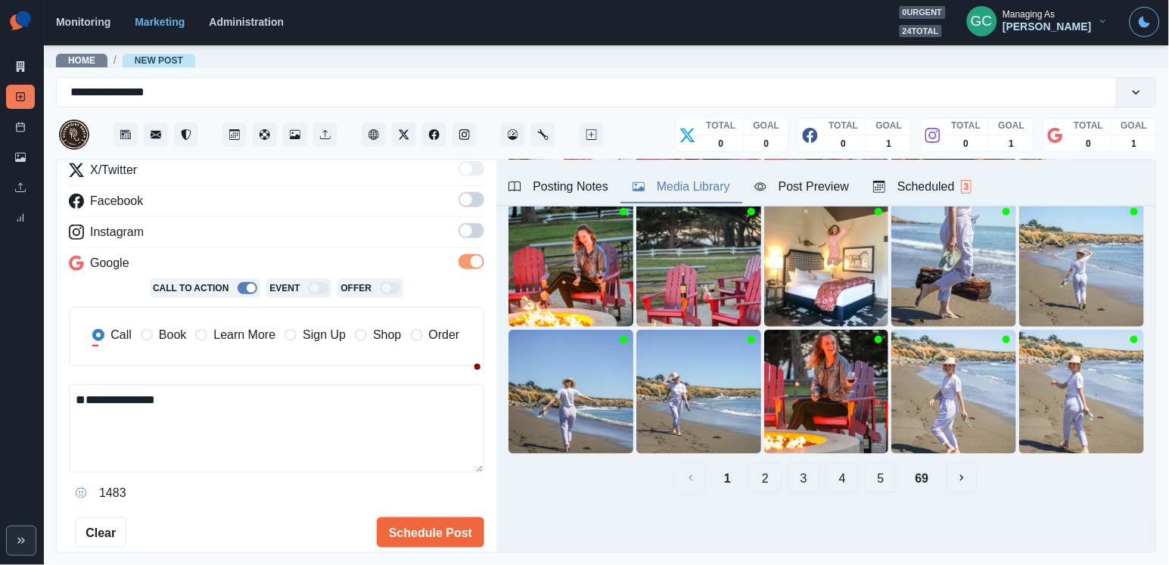
click at [480, 233] on span at bounding box center [471, 230] width 26 height 15
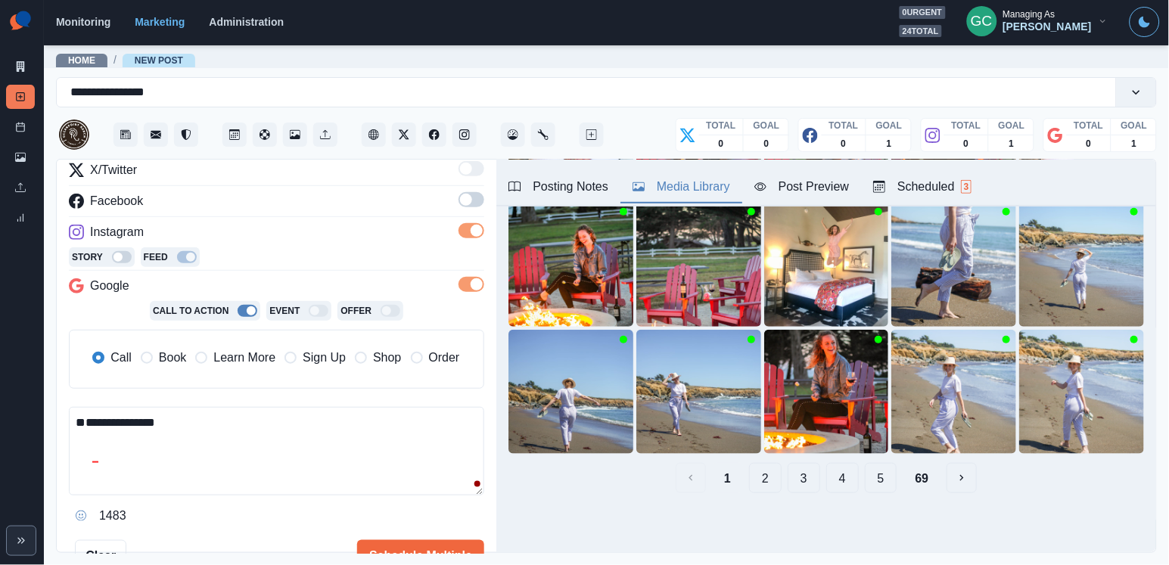
click at [477, 202] on span at bounding box center [471, 199] width 26 height 15
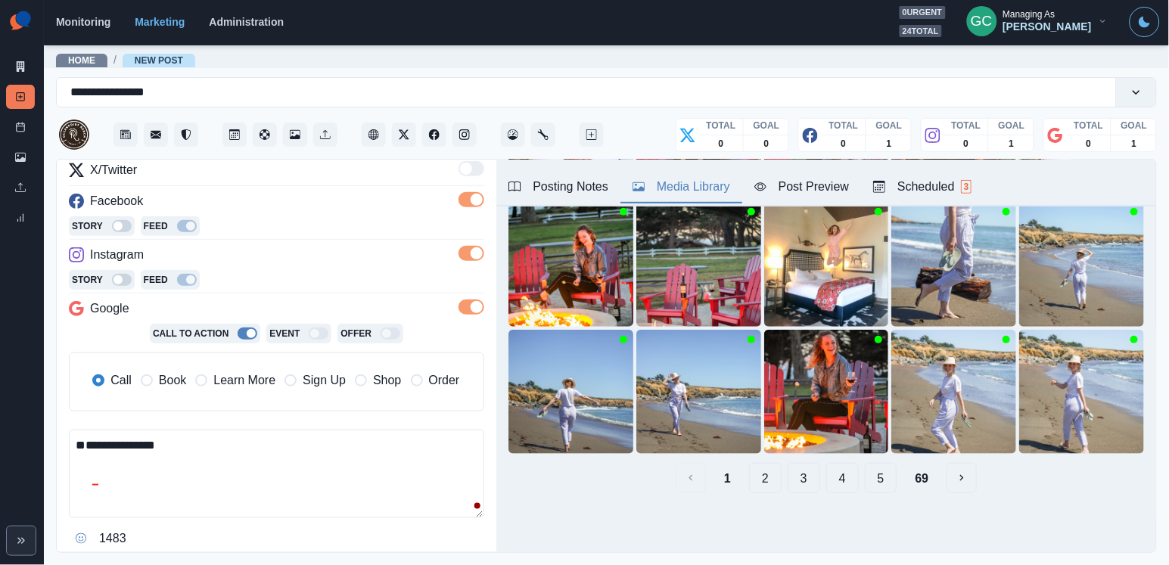
click at [223, 381] on span "Learn More" at bounding box center [244, 380] width 62 height 18
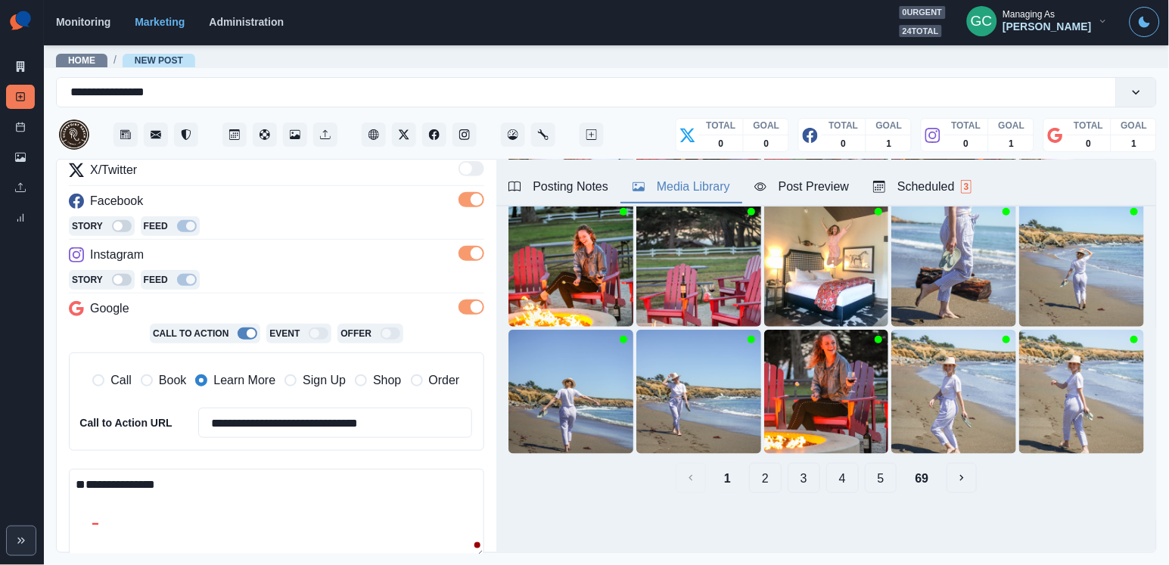
click at [296, 254] on div "Instagram" at bounding box center [276, 258] width 415 height 24
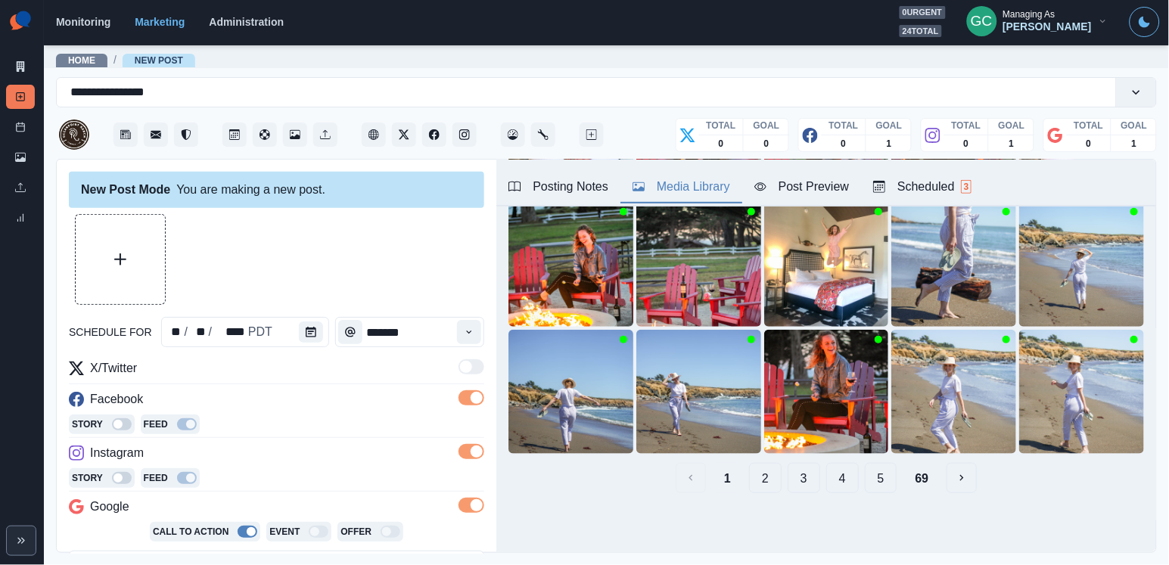
scroll to position [0, 0]
click at [128, 251] on button "Upload Media" at bounding box center [120, 259] width 89 height 89
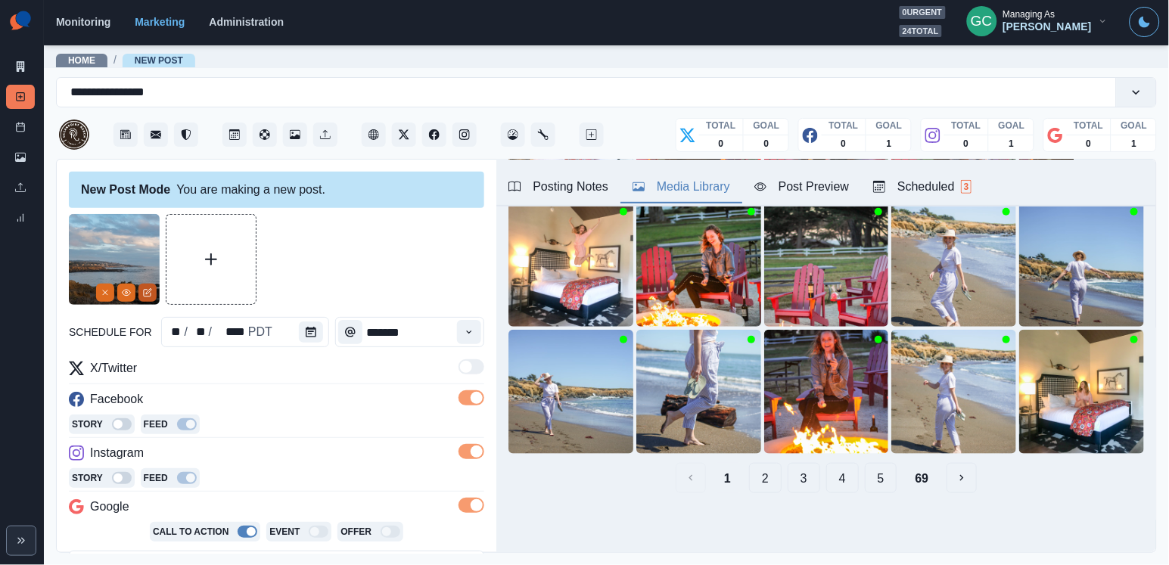
click at [149, 295] on icon "Edit Media" at bounding box center [147, 292] width 9 height 9
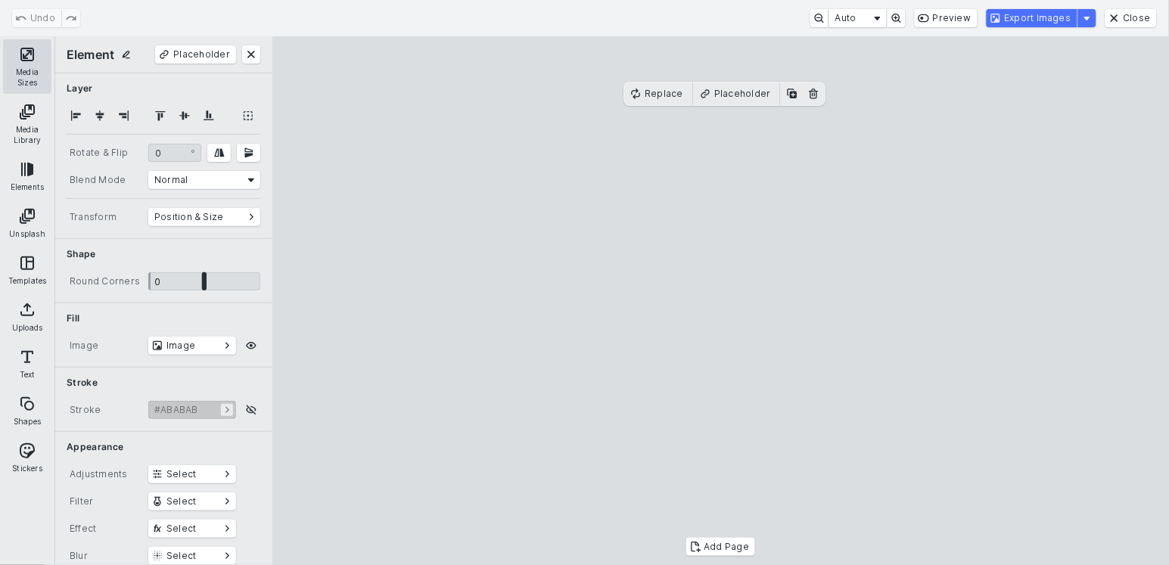
click at [24, 75] on button "Media Sizes" at bounding box center [27, 66] width 48 height 54
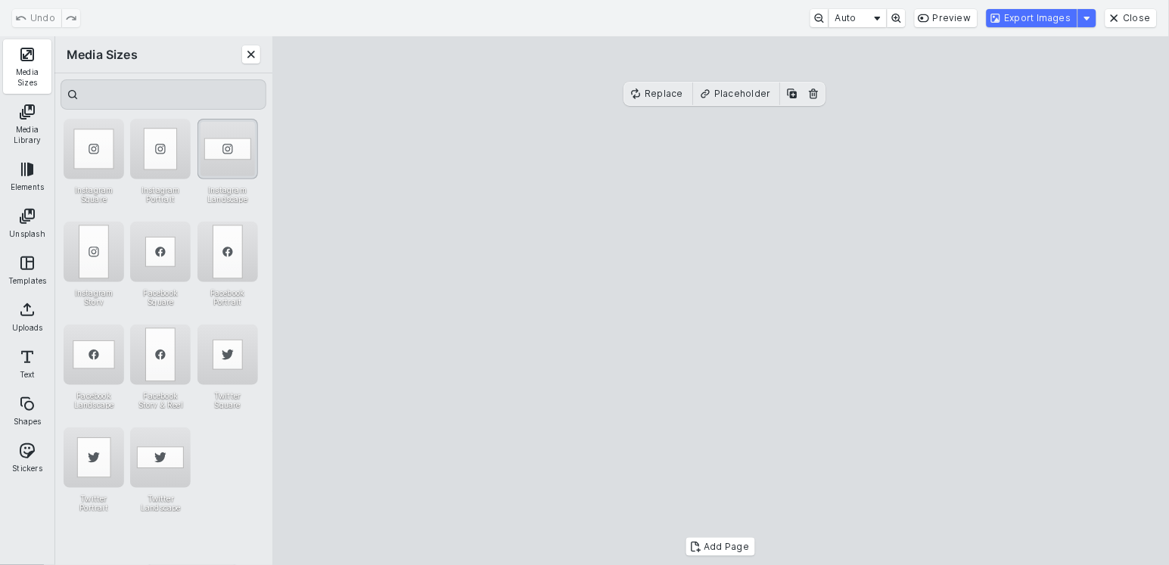
click at [231, 147] on div "Instagram Landscape" at bounding box center [227, 149] width 61 height 61
click at [721, 301] on cesdk-canvas "Editor canvas" at bounding box center [721, 301] width 0 height 0
click at [1045, 9] on button "Export Images" at bounding box center [1031, 18] width 91 height 18
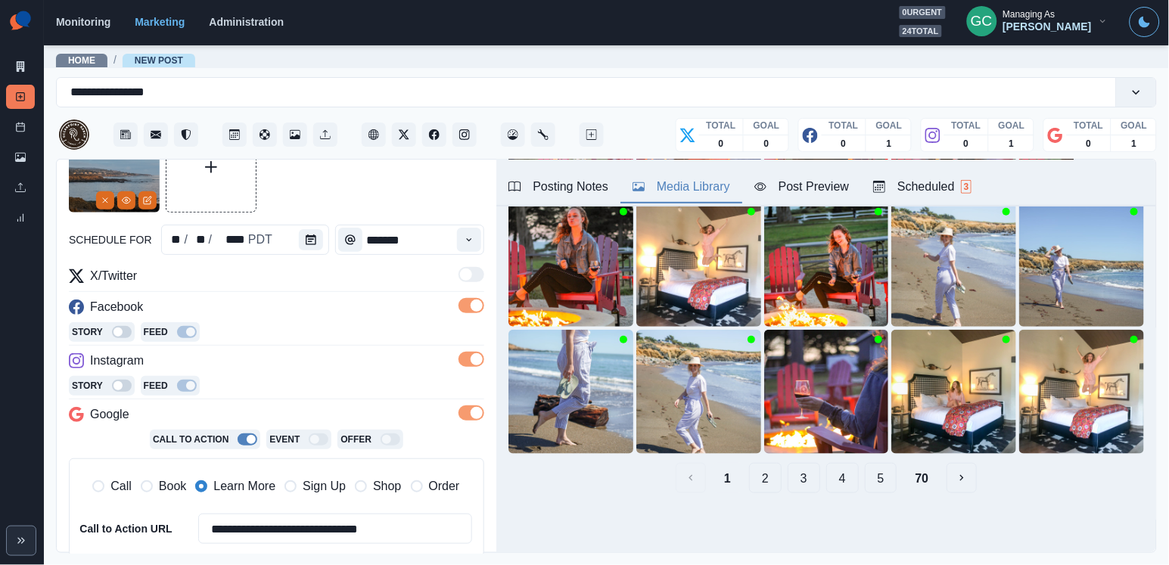
scroll to position [185, 0]
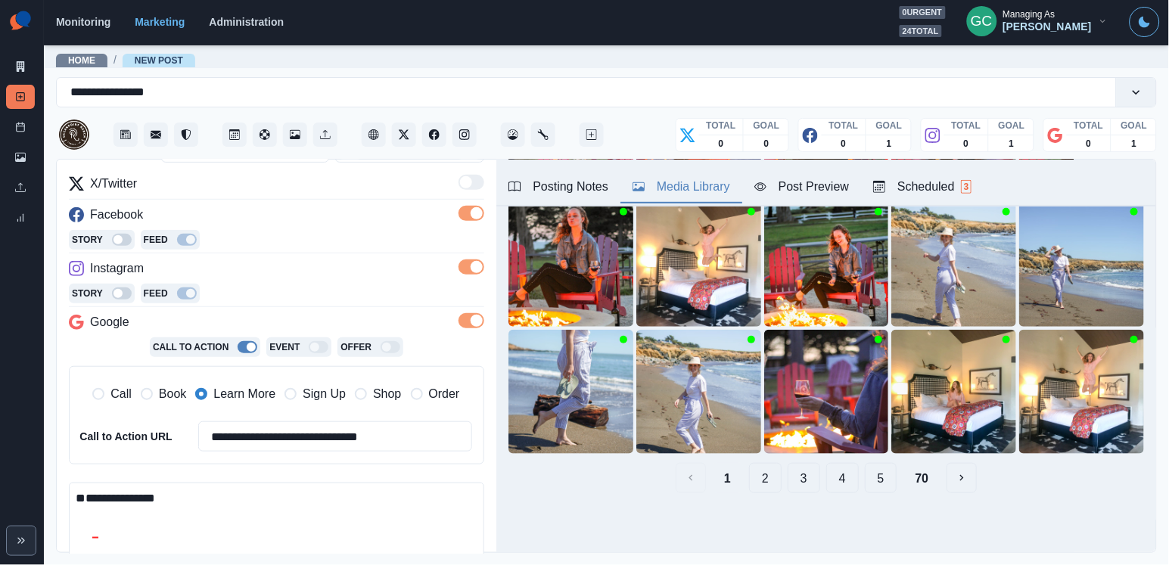
click at [234, 495] on textarea "**********" at bounding box center [276, 527] width 415 height 88
paste textarea "**********"
click at [72, 493] on textarea "**********" at bounding box center [276, 527] width 415 height 88
drag, startPoint x: 273, startPoint y: 495, endPoint x: 312, endPoint y: 495, distance: 38.6
click at [312, 495] on textarea "**********" at bounding box center [276, 527] width 415 height 88
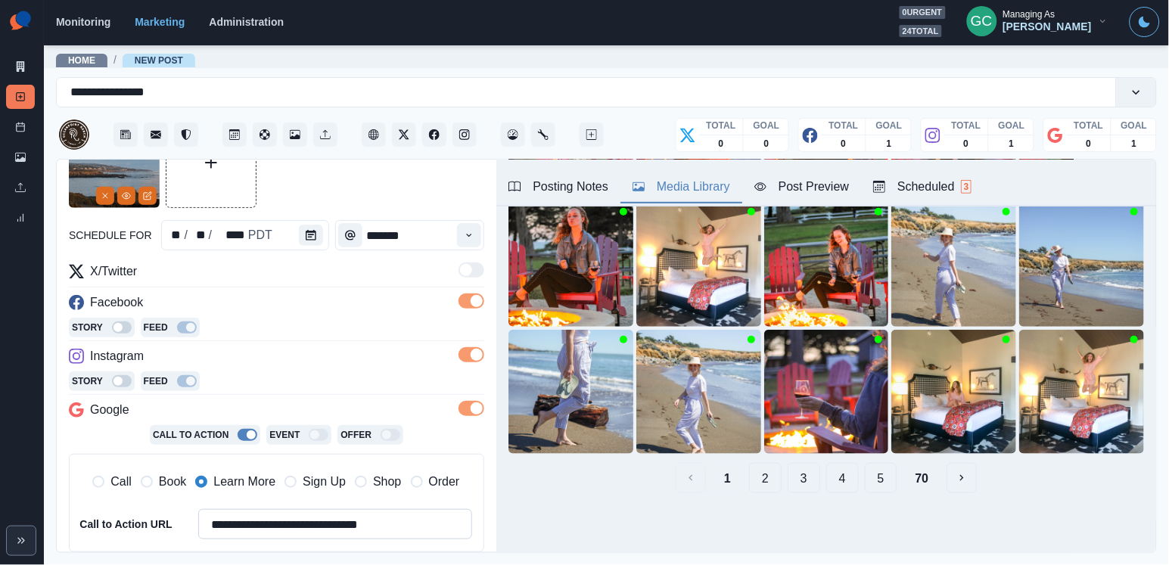
scroll to position [17, 0]
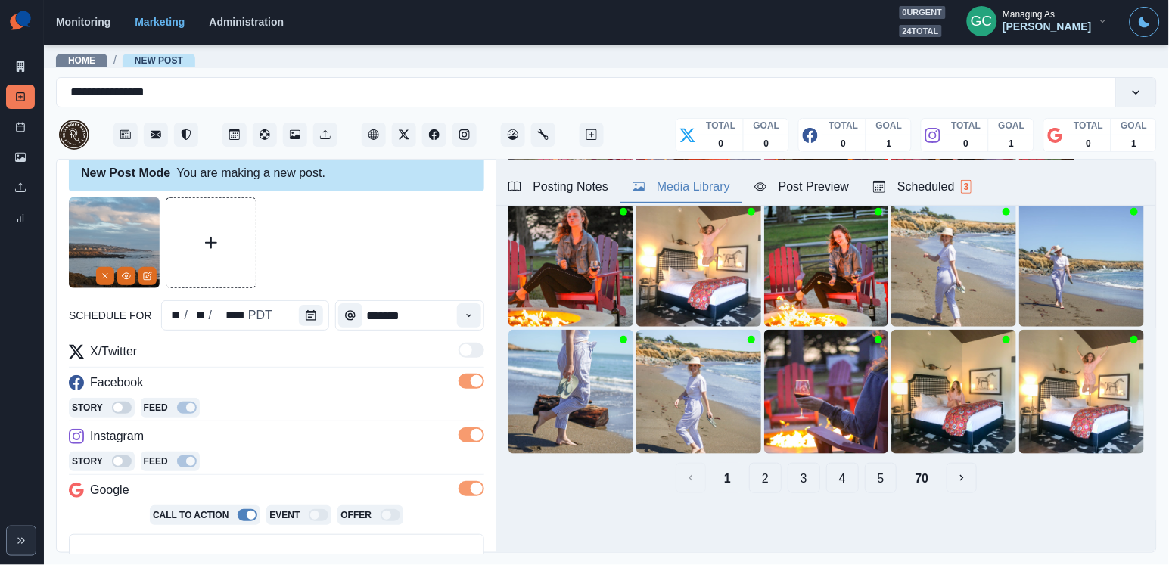
type textarea "**********"
click at [919, 193] on div "Scheduled 3" at bounding box center [922, 187] width 98 height 18
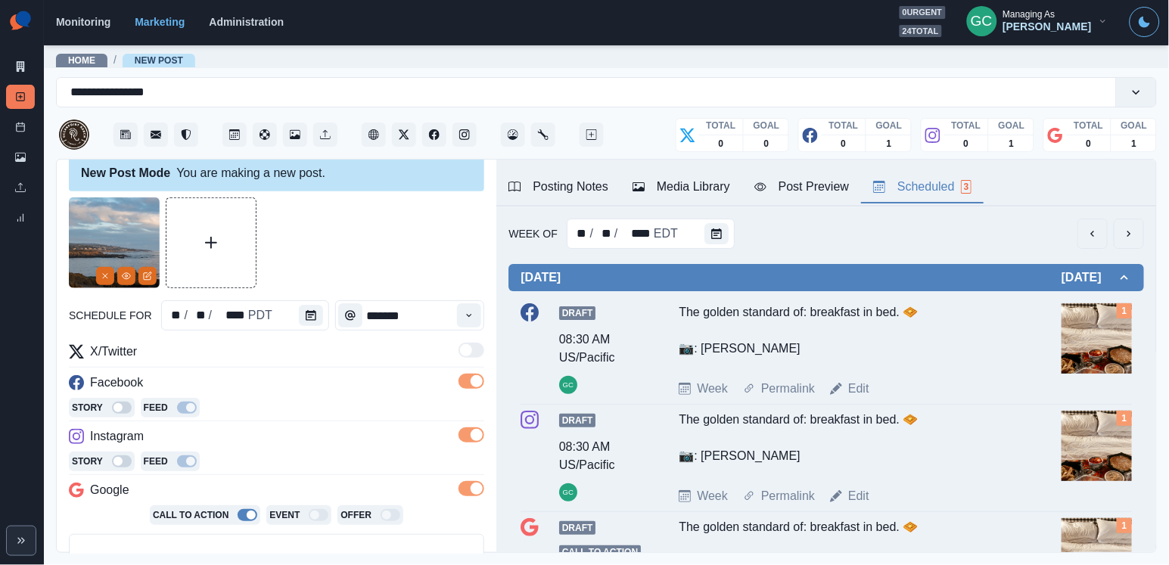
scroll to position [0, 0]
click at [717, 243] on button "Calendar" at bounding box center [716, 233] width 24 height 21
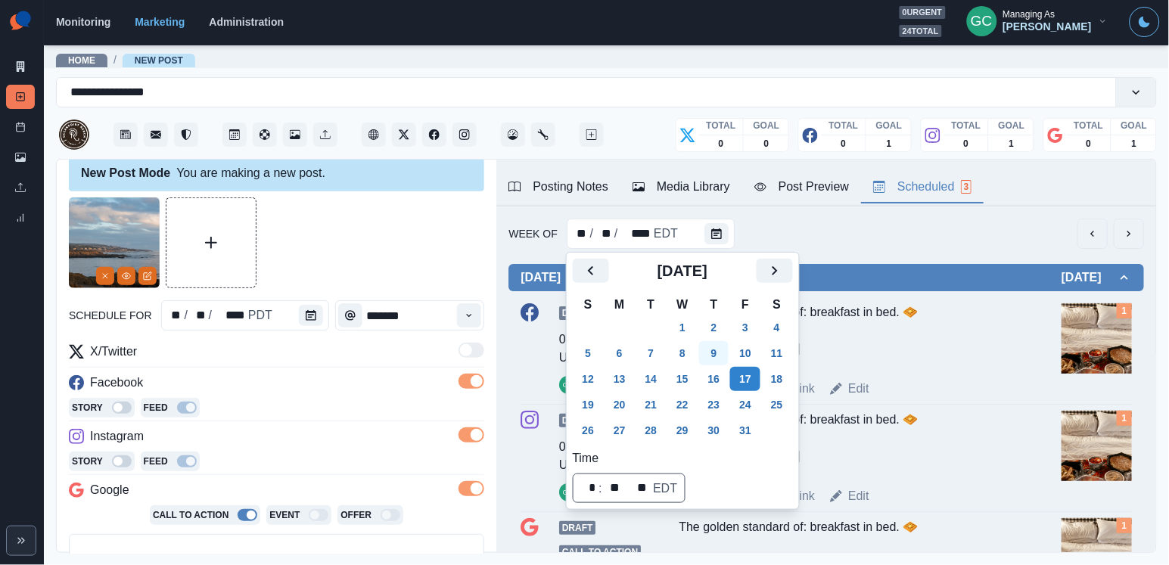
click at [725, 346] on button "9" at bounding box center [714, 353] width 30 height 24
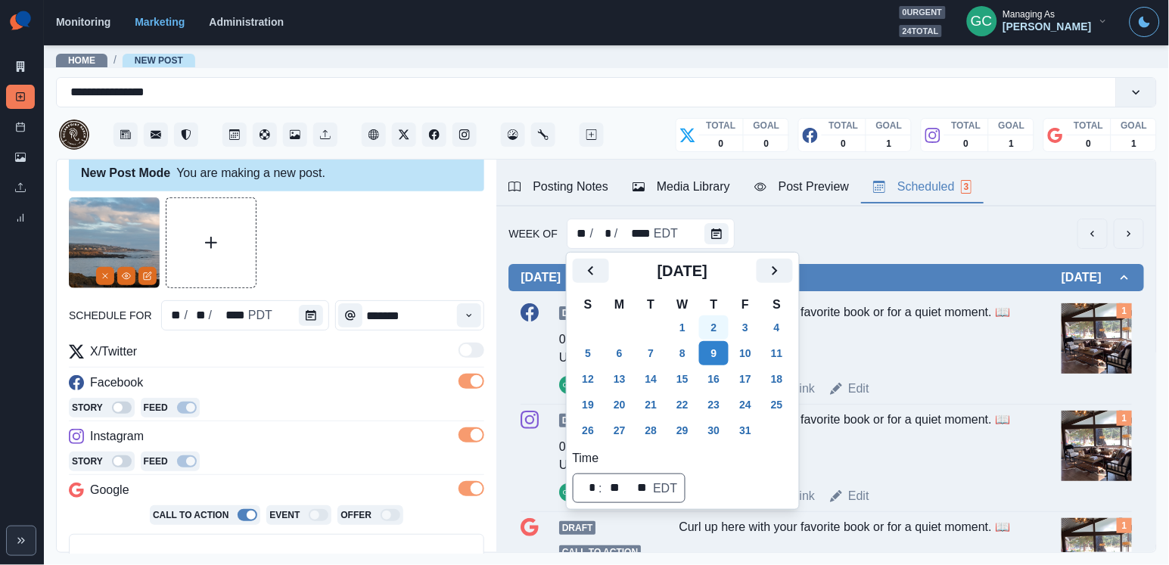
click at [725, 325] on button "2" at bounding box center [714, 327] width 30 height 24
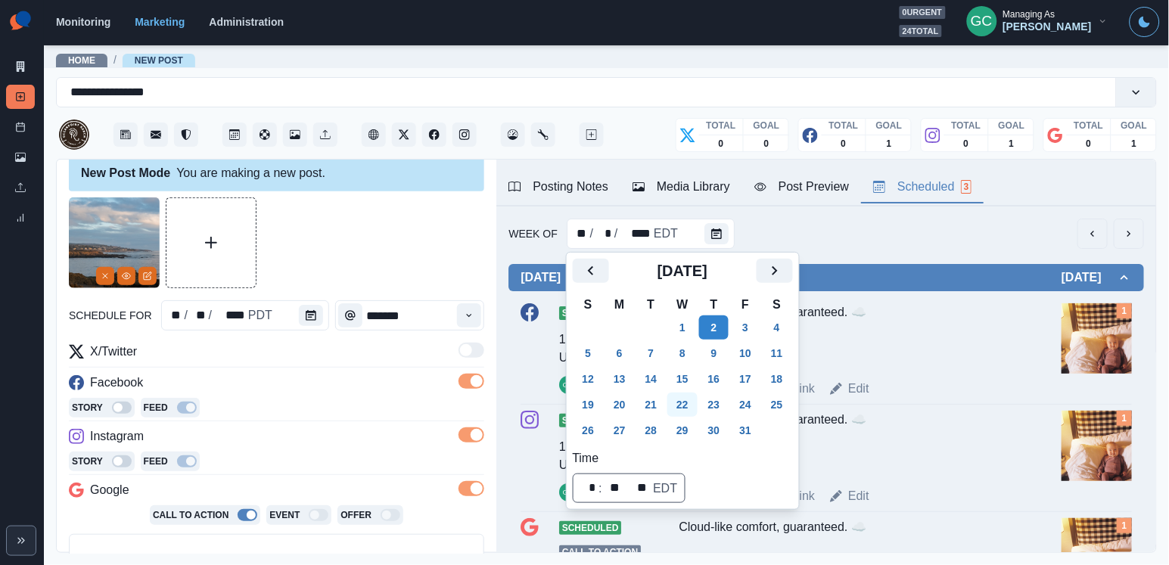
click at [688, 402] on button "22" at bounding box center [682, 405] width 30 height 24
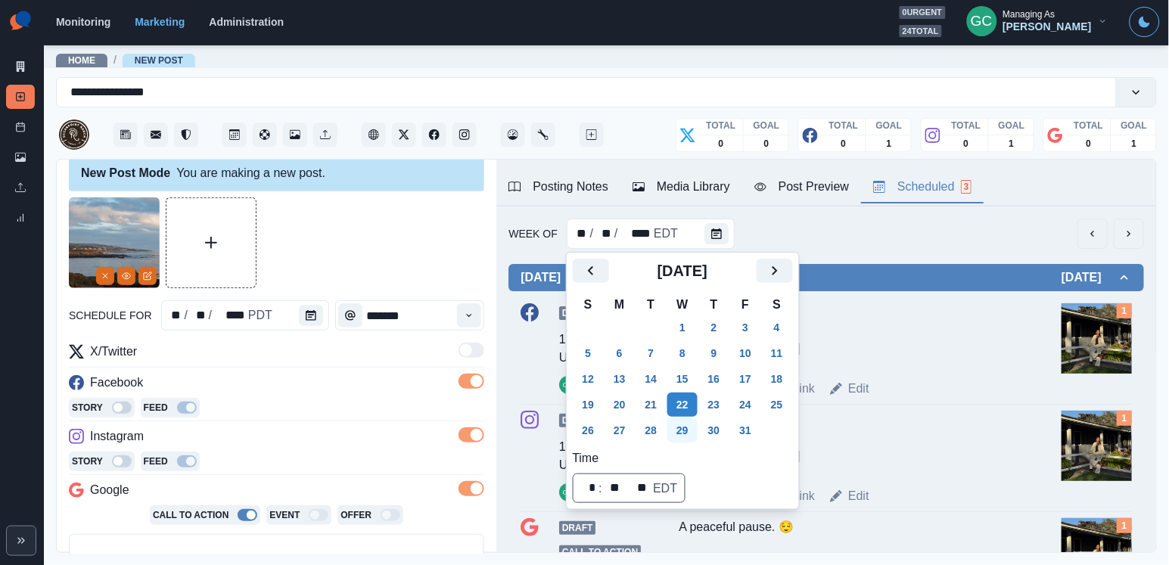
click at [686, 423] on button "29" at bounding box center [682, 430] width 30 height 24
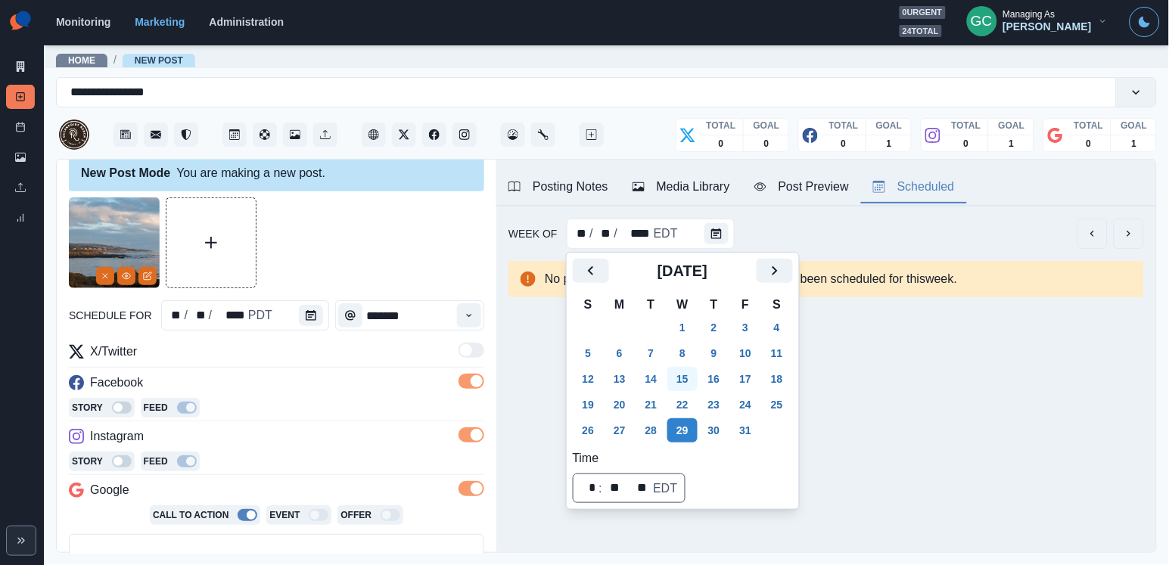
click at [697, 372] on button "15" at bounding box center [682, 379] width 30 height 24
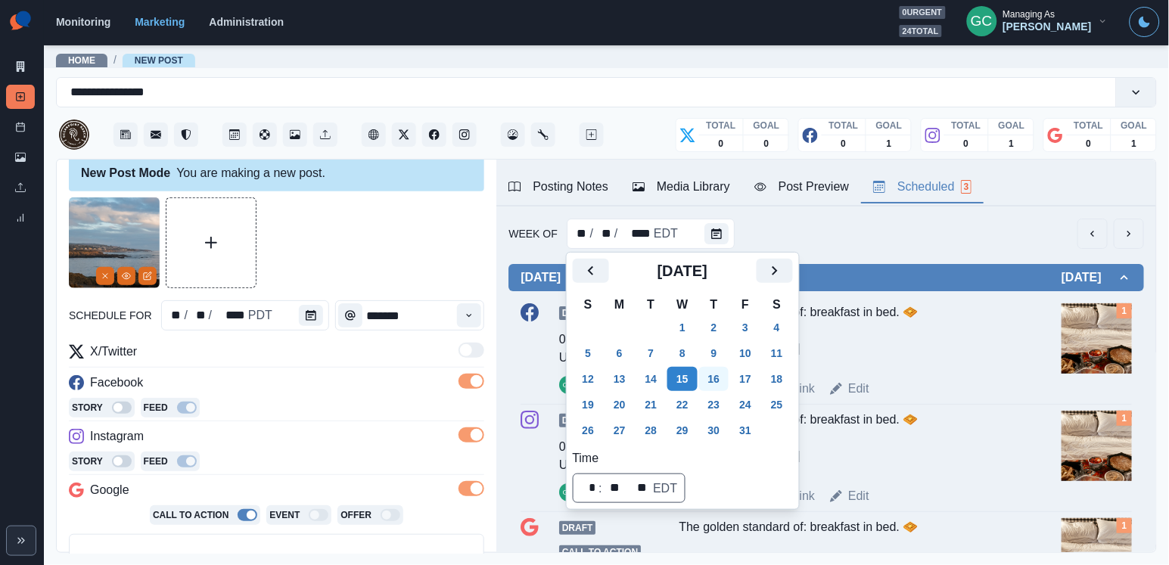
click at [719, 374] on button "16" at bounding box center [714, 379] width 30 height 24
click at [321, 319] on div at bounding box center [314, 315] width 30 height 30
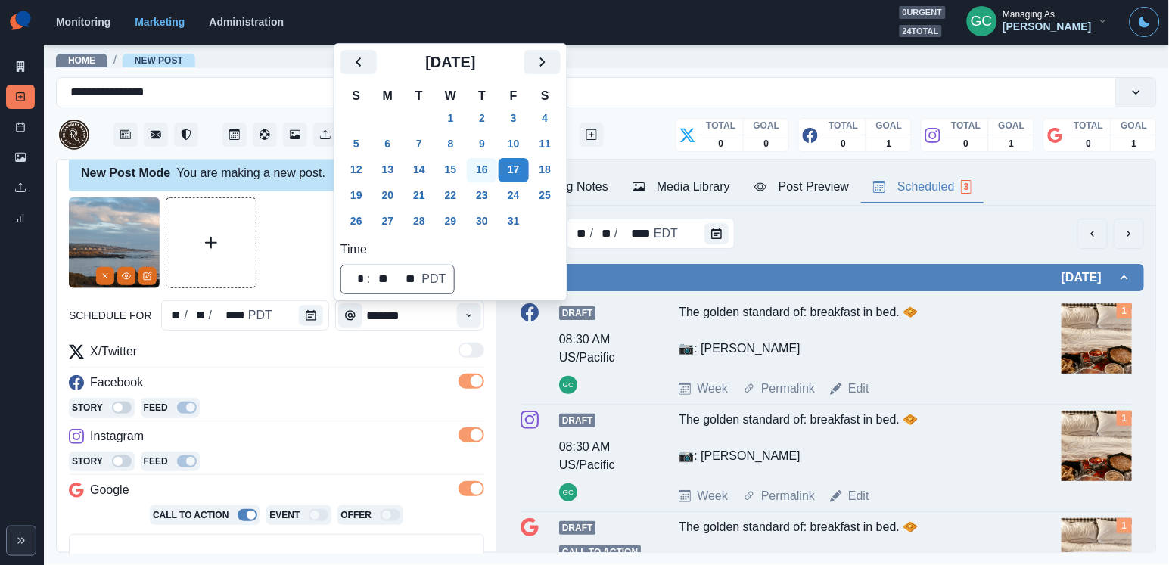
click at [488, 173] on button "16" at bounding box center [482, 170] width 30 height 24
click at [471, 311] on icon "Time" at bounding box center [469, 315] width 11 height 11
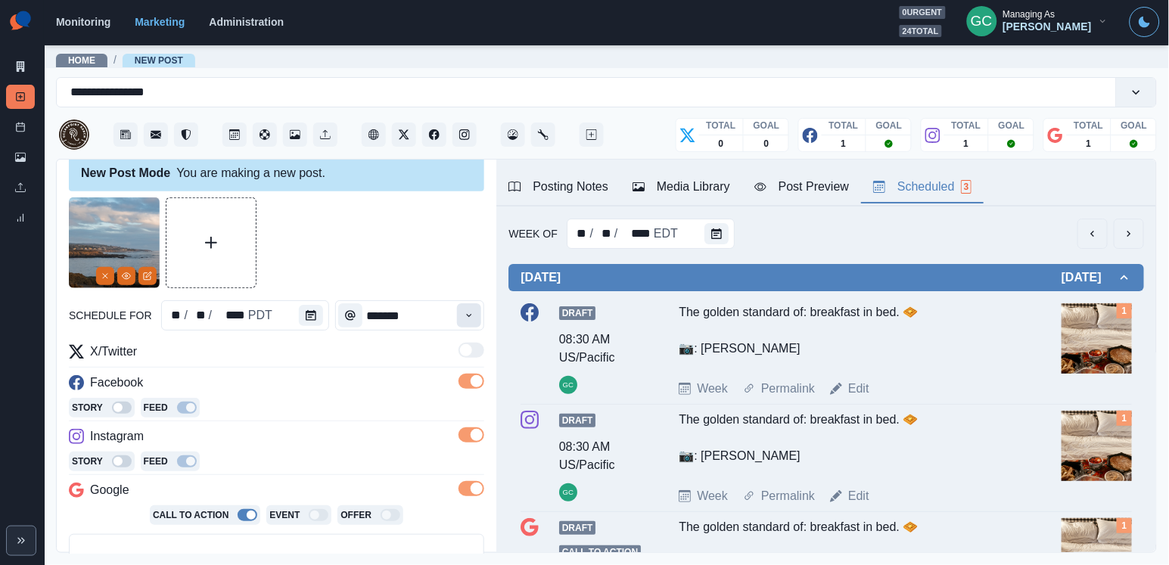
click at [471, 311] on icon "Time" at bounding box center [469, 315] width 11 height 11
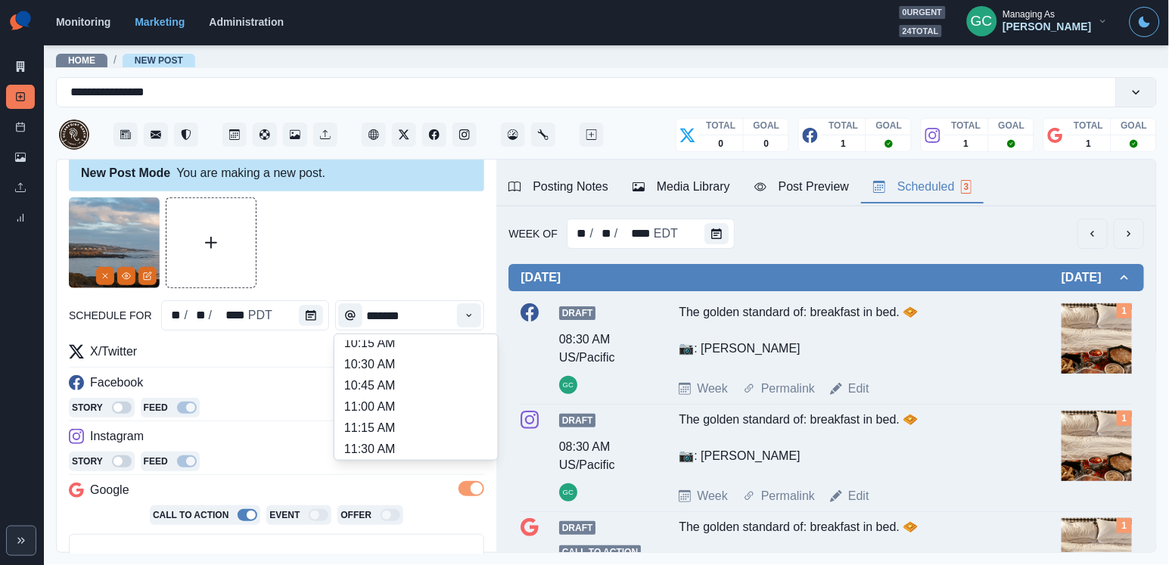
scroll to position [560, 0]
click at [447, 395] on li "3:00 PM" at bounding box center [415, 384] width 151 height 21
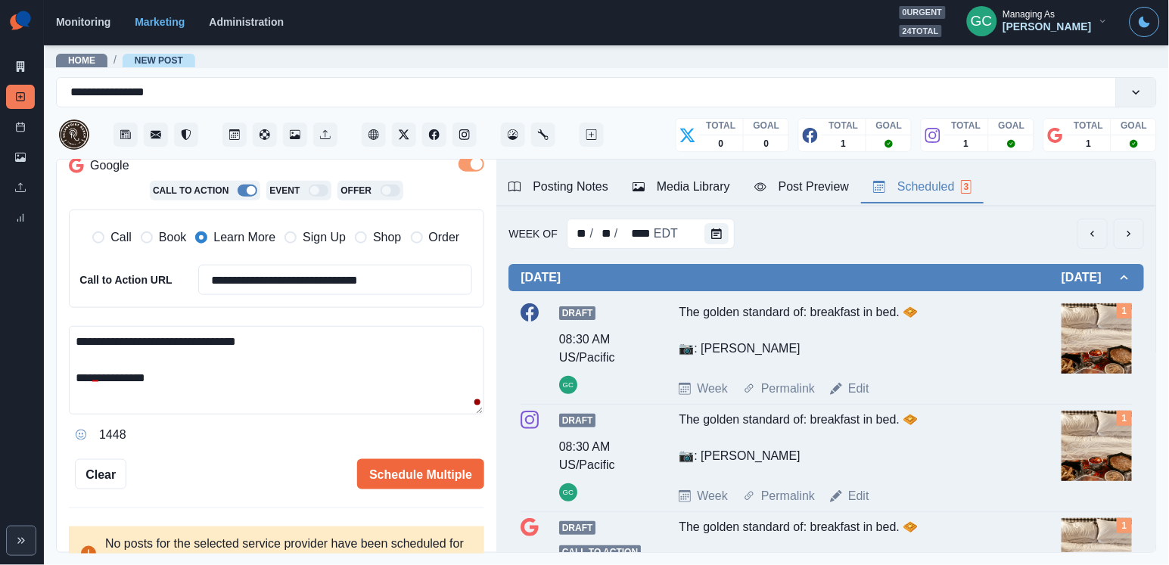
scroll to position [372, 0]
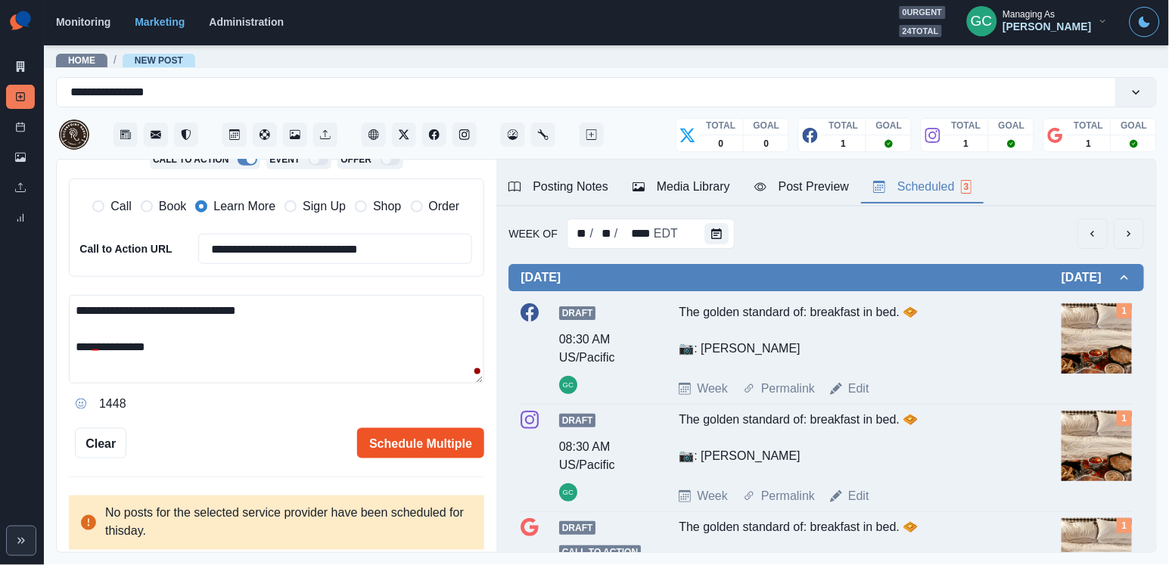
click at [445, 444] on button "Schedule Multiple" at bounding box center [420, 443] width 127 height 30
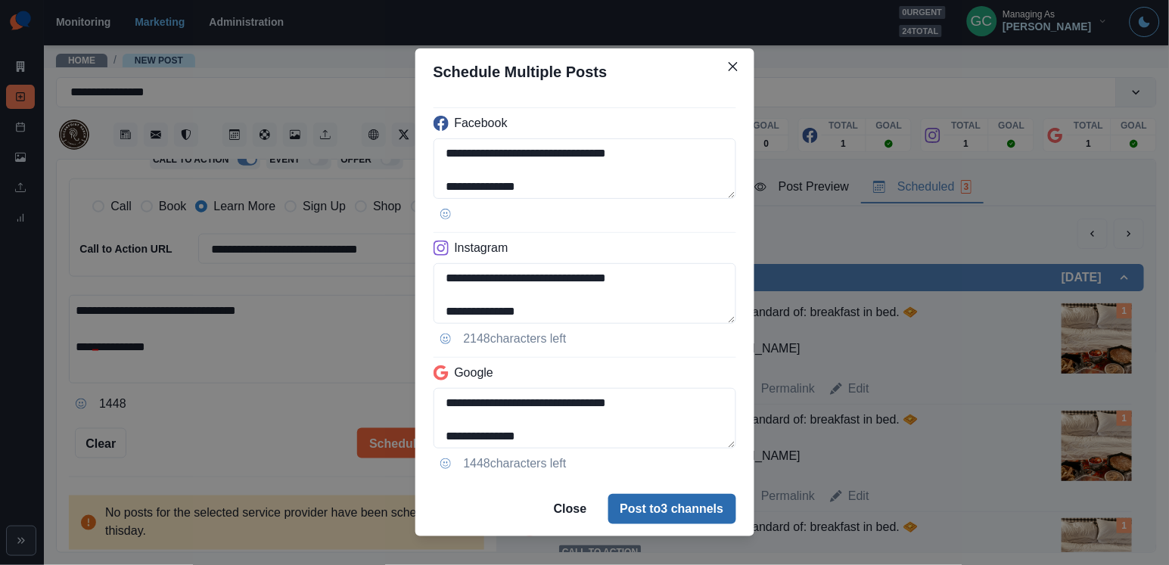
click at [688, 505] on button "Post to 3 channels" at bounding box center [672, 509] width 128 height 30
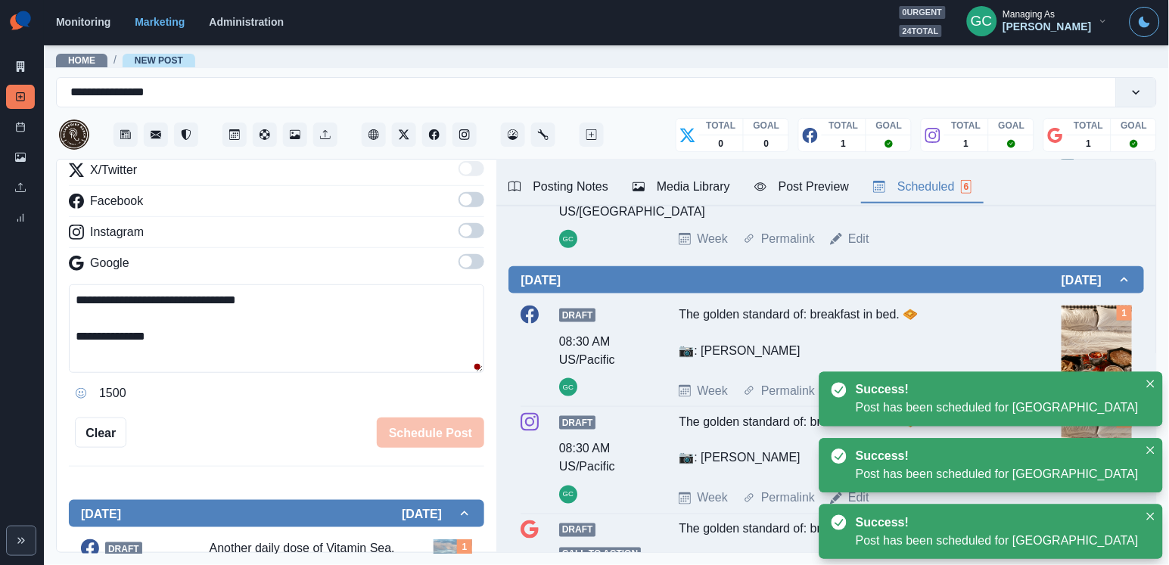
scroll to position [427, 0]
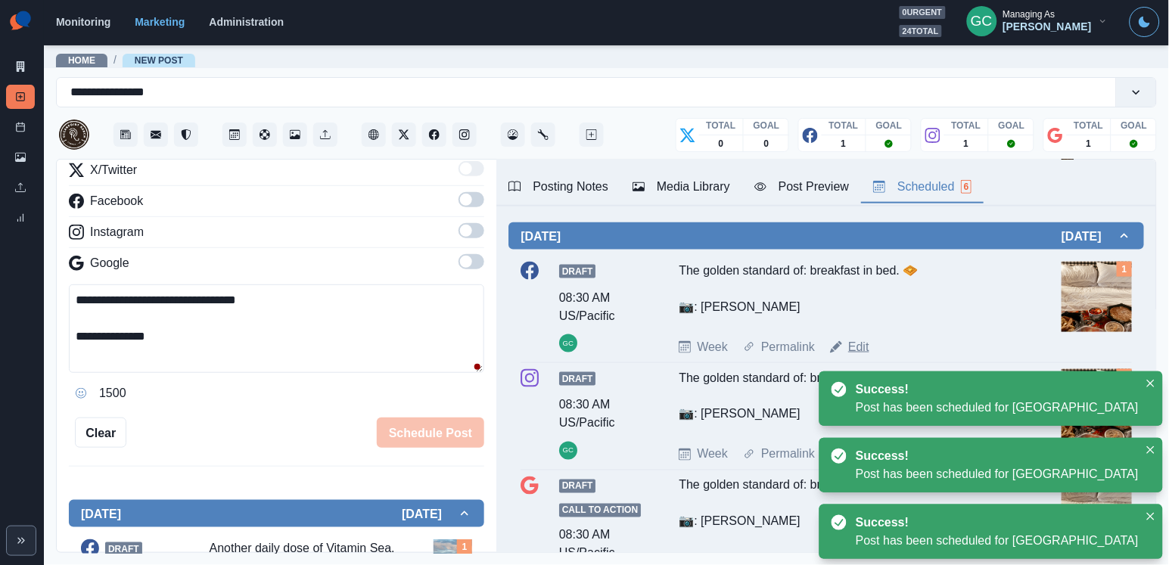
click at [860, 356] on link "Edit" at bounding box center [858, 347] width 21 height 18
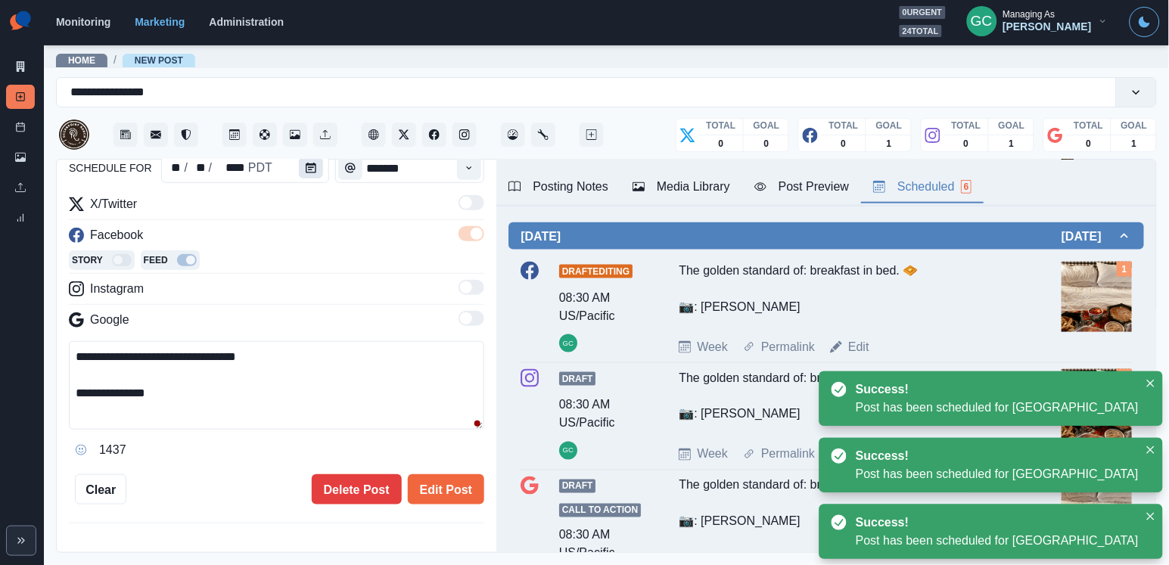
type input "*******"
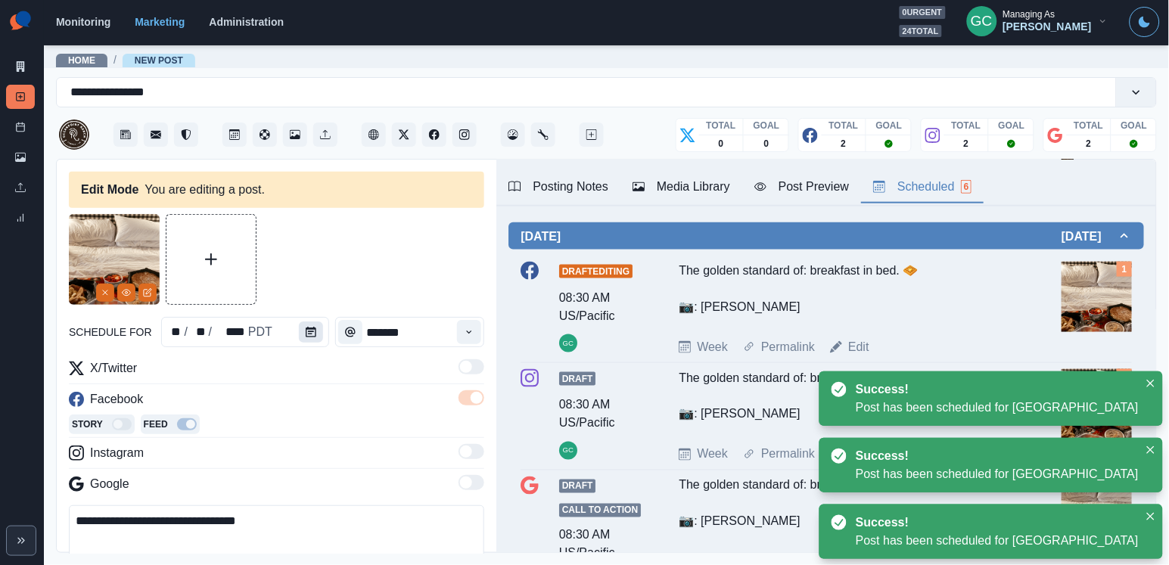
click at [309, 331] on icon "Calendar" at bounding box center [311, 332] width 11 height 11
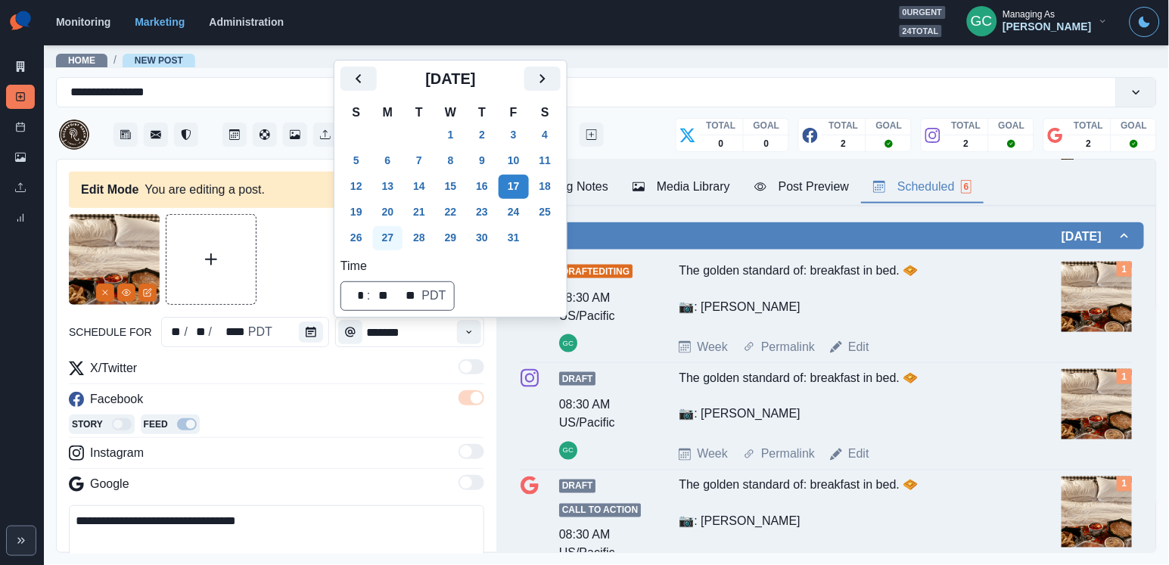
click at [387, 241] on button "27" at bounding box center [388, 238] width 30 height 24
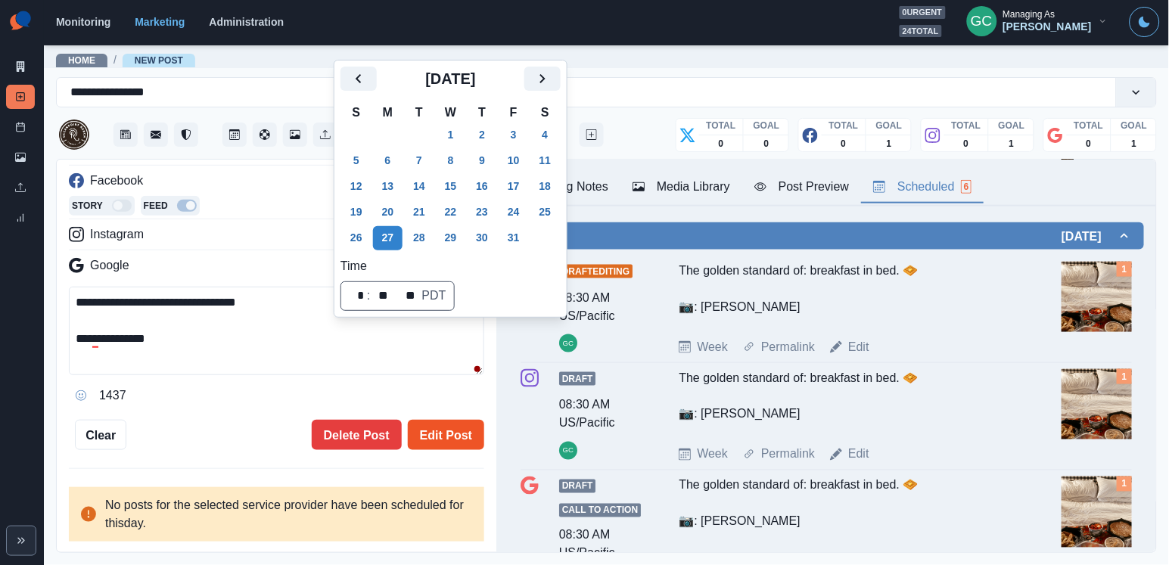
click at [441, 423] on button "Edit Post" at bounding box center [446, 435] width 76 height 30
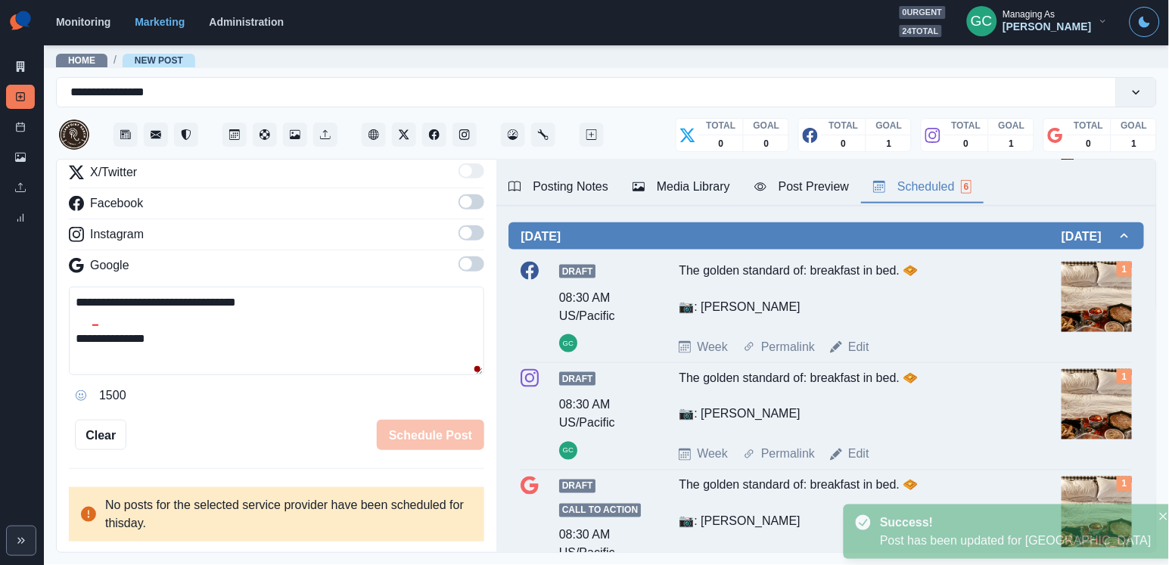
scroll to position [200, 0]
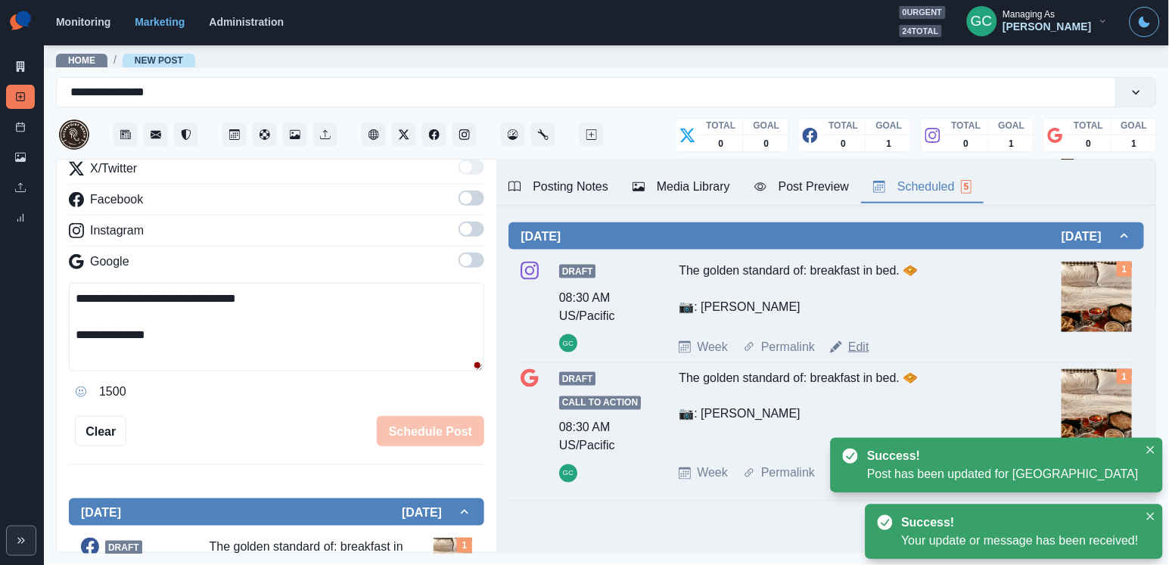
click at [861, 356] on link "Edit" at bounding box center [858, 347] width 21 height 18
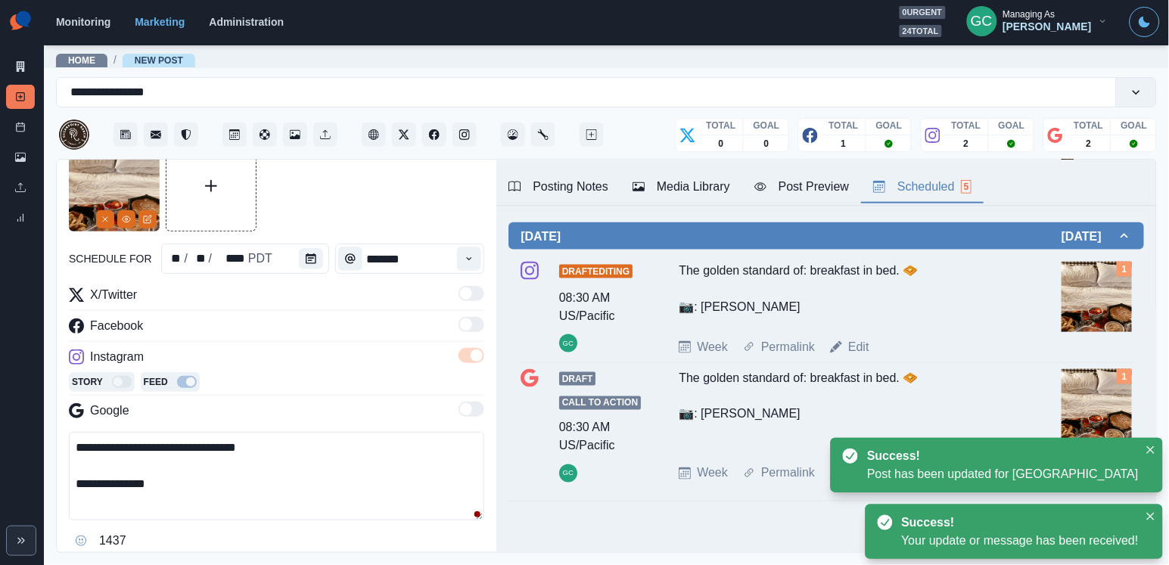
scroll to position [56, 0]
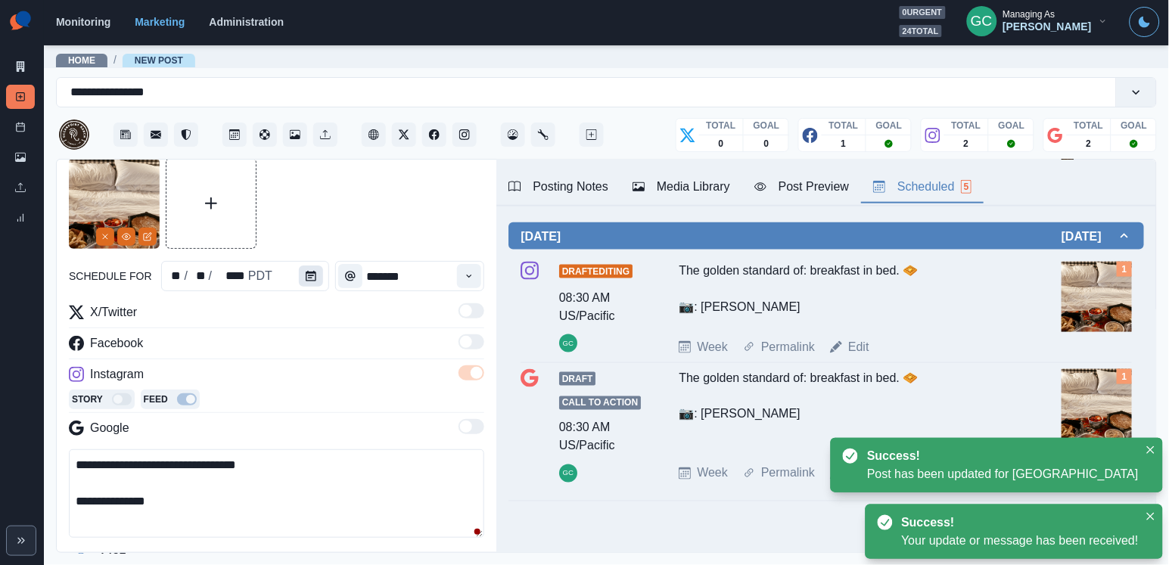
click at [308, 283] on button "Calendar" at bounding box center [311, 275] width 24 height 21
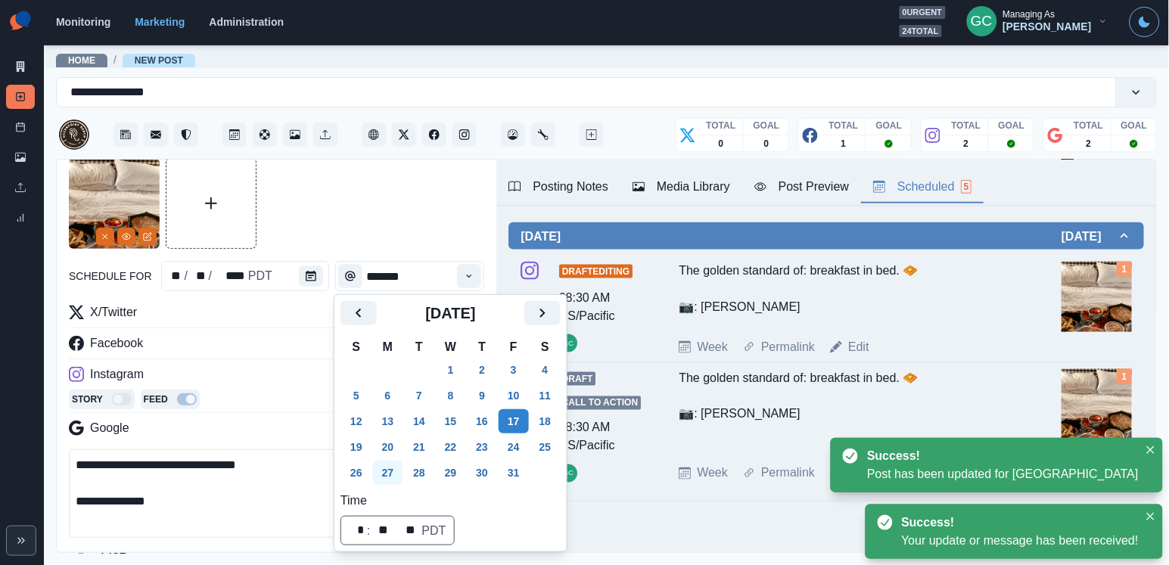
click at [396, 471] on button "27" at bounding box center [388, 473] width 30 height 24
click at [293, 390] on div "Instagram" at bounding box center [276, 377] width 415 height 24
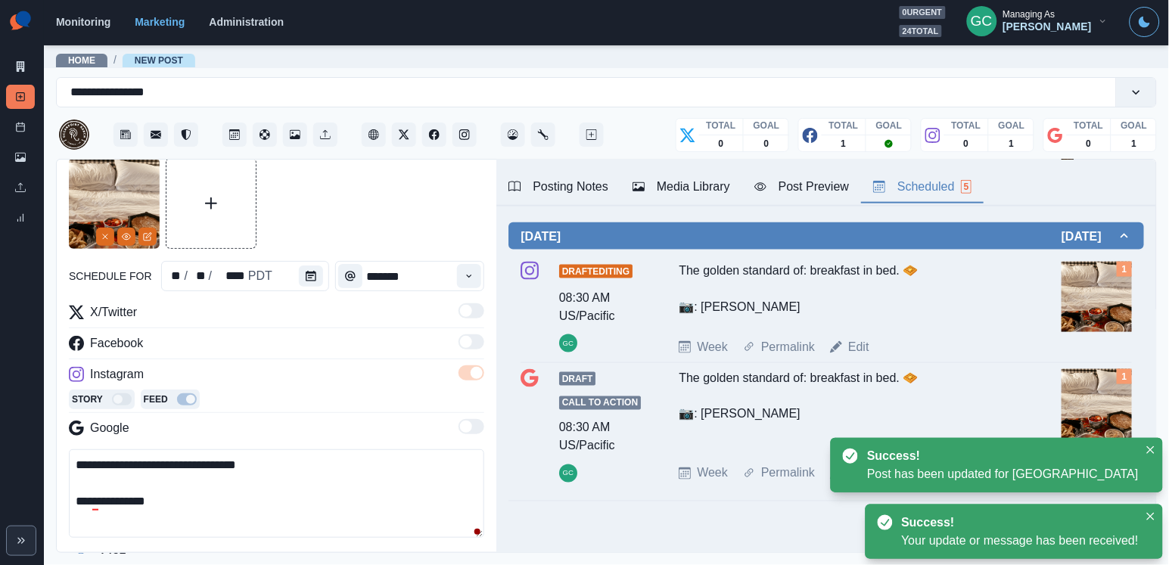
scroll to position [178, 0]
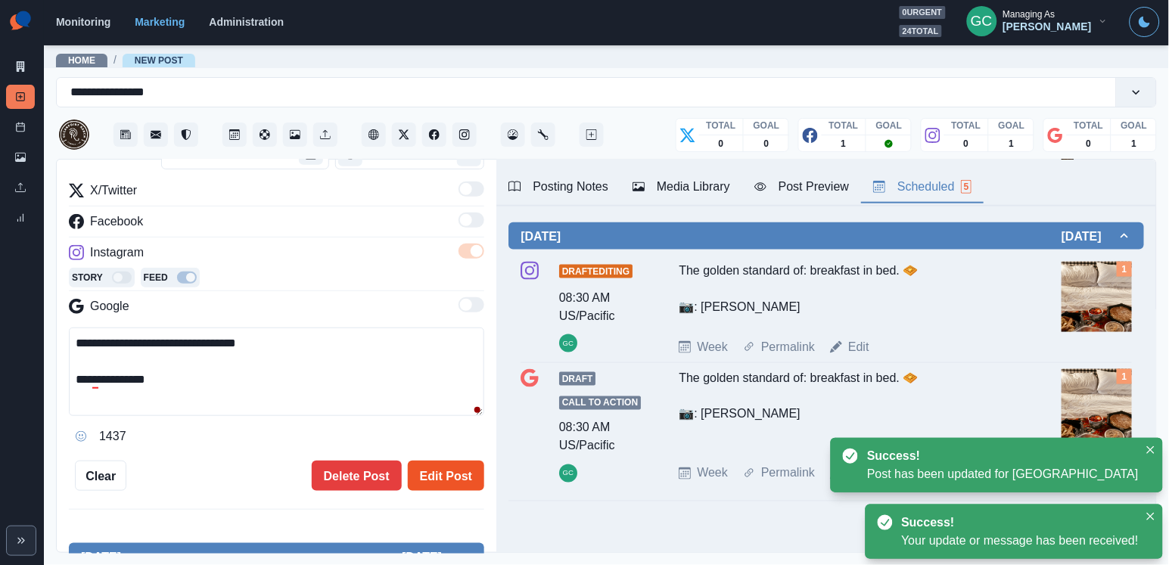
click at [447, 482] on button "Edit Post" at bounding box center [446, 476] width 76 height 30
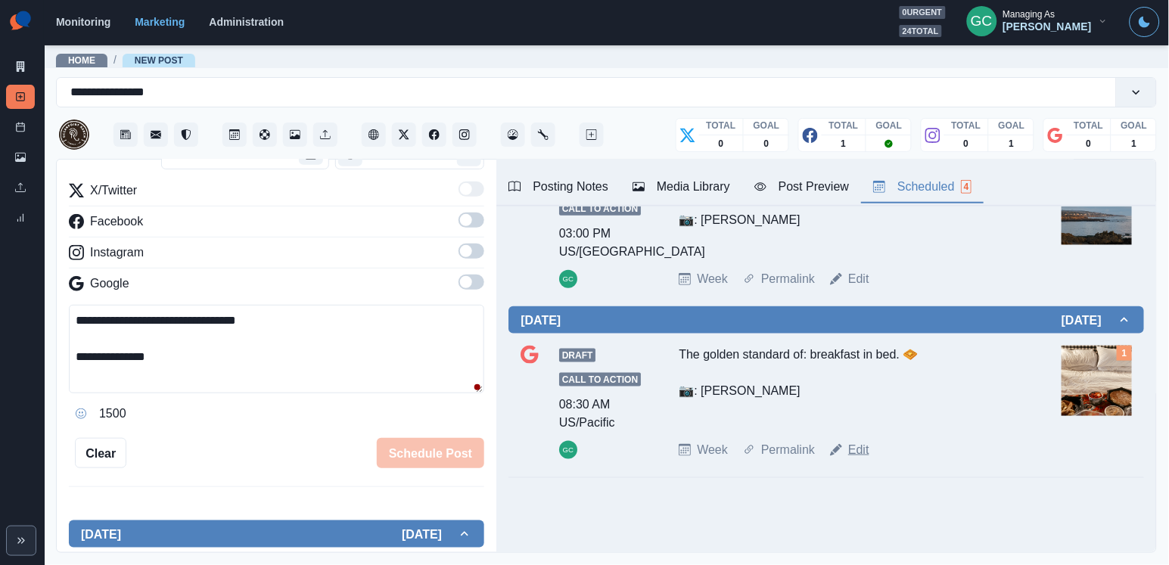
click at [861, 446] on link "Edit" at bounding box center [858, 450] width 21 height 18
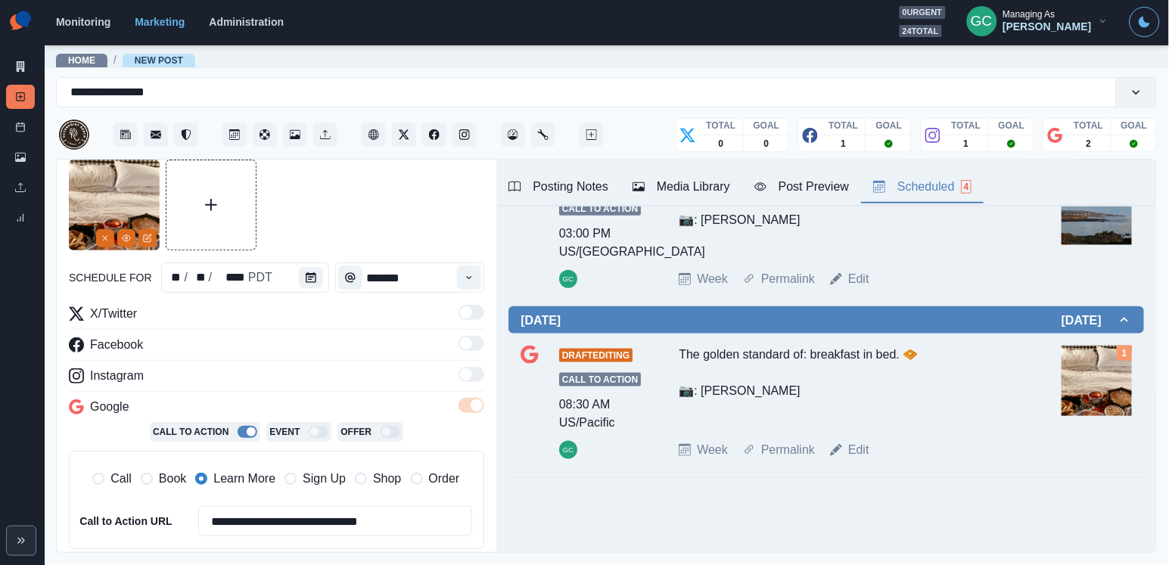
scroll to position [47, 0]
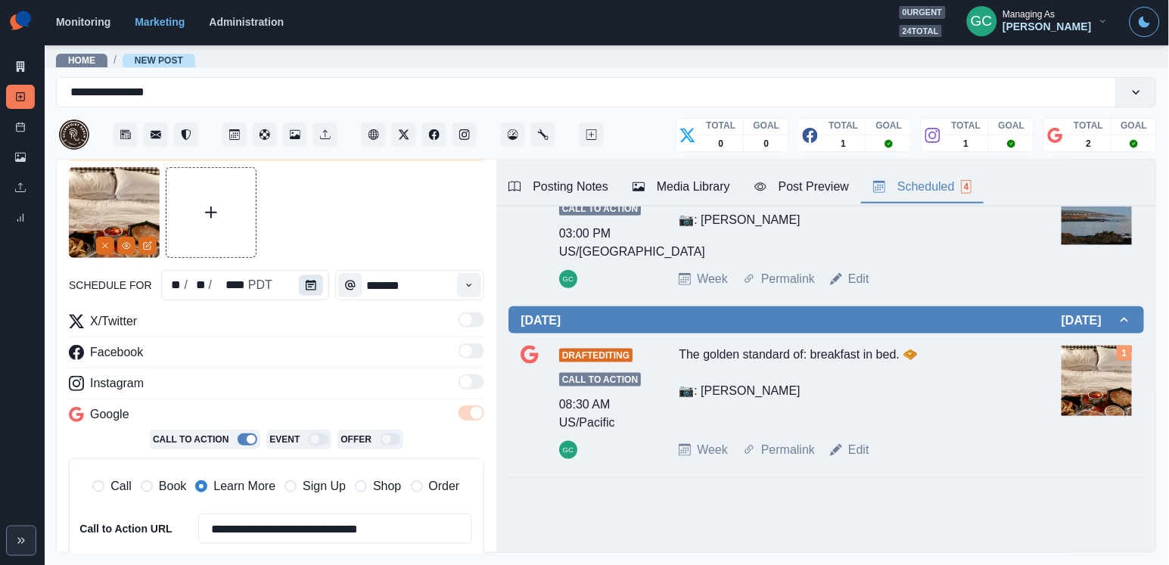
click at [314, 290] on icon "Calendar" at bounding box center [311, 285] width 11 height 11
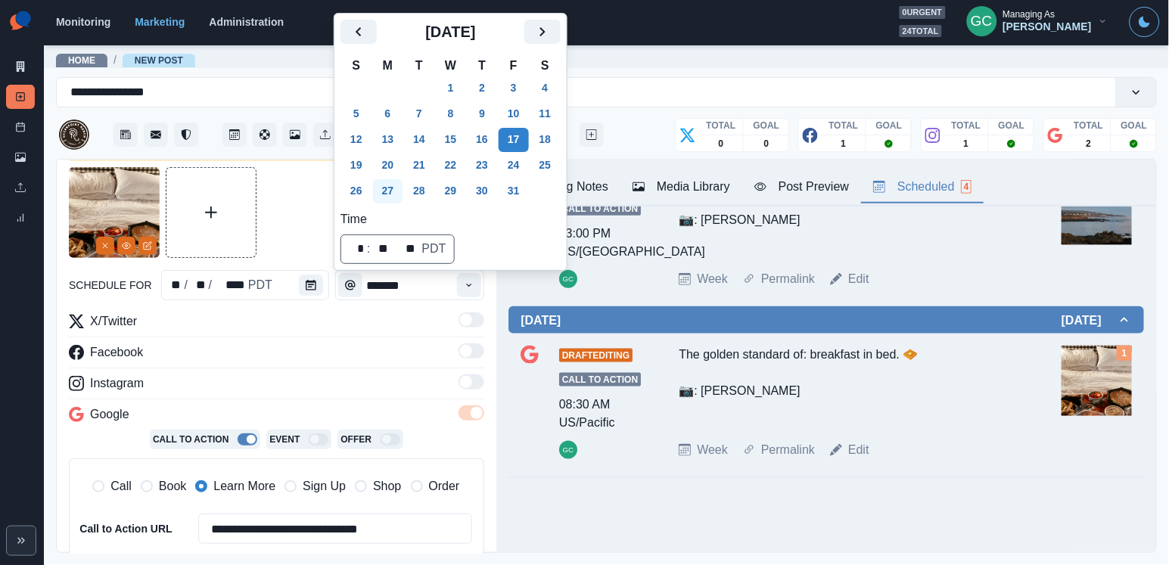
click at [387, 196] on button "27" at bounding box center [388, 191] width 30 height 24
click at [362, 367] on div "Facebook" at bounding box center [276, 355] width 415 height 24
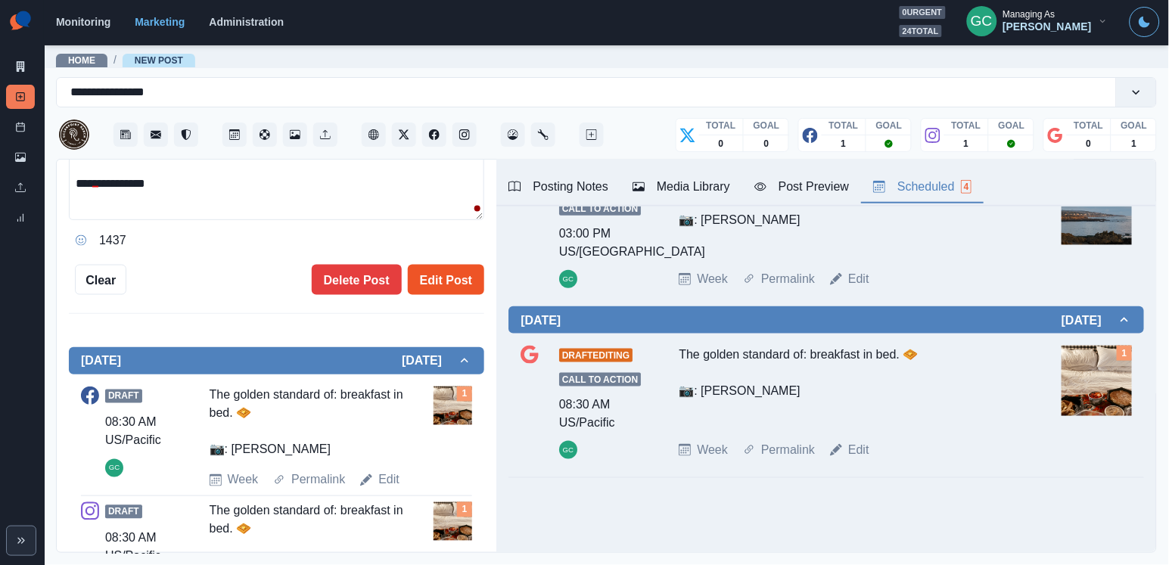
click at [457, 274] on button "Edit Post" at bounding box center [446, 280] width 76 height 30
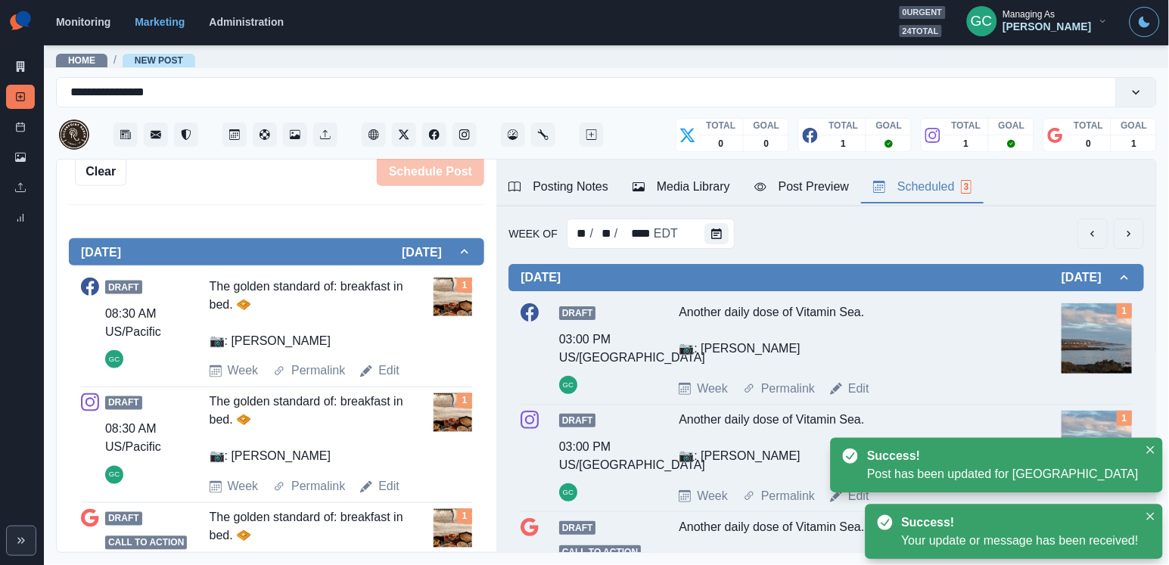
click at [703, 214] on div "Week Of ** / ** / **** EDT Thursday October 16, 2025 Draft 03:00 PM US/Pacific …" at bounding box center [826, 441] width 660 height 471
click at [711, 230] on icon "Calendar" at bounding box center [716, 233] width 11 height 11
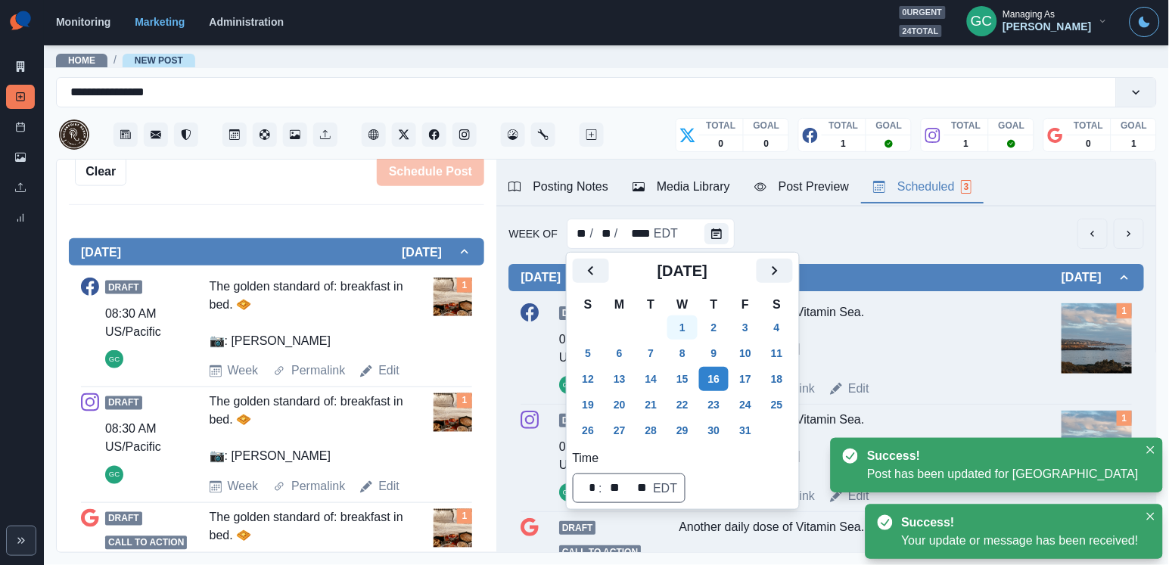
click at [693, 331] on button "1" at bounding box center [682, 327] width 30 height 24
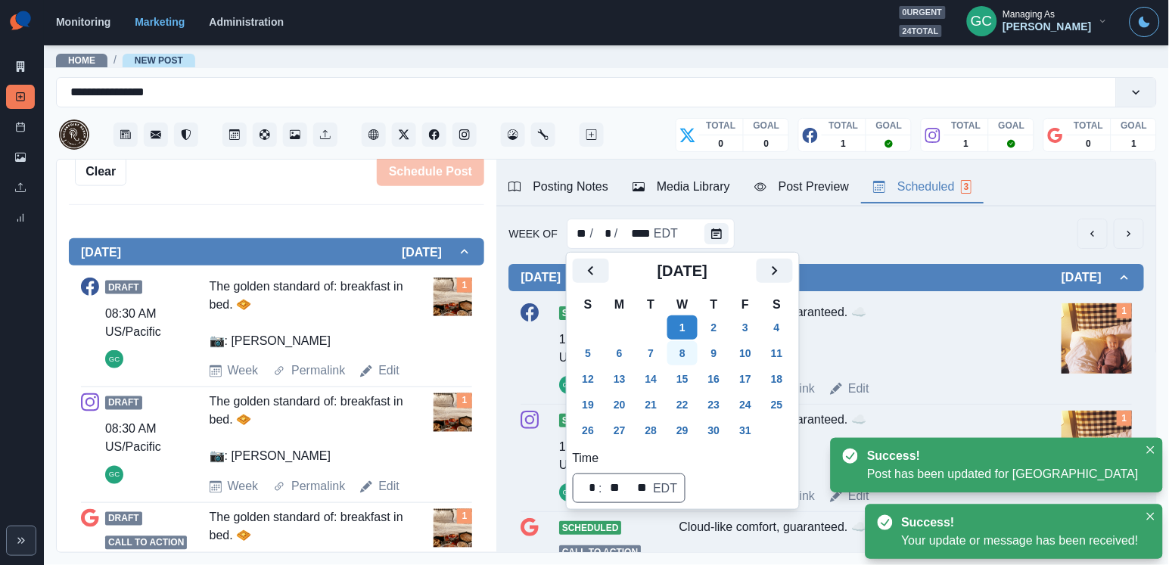
click at [689, 349] on button "8" at bounding box center [682, 353] width 30 height 24
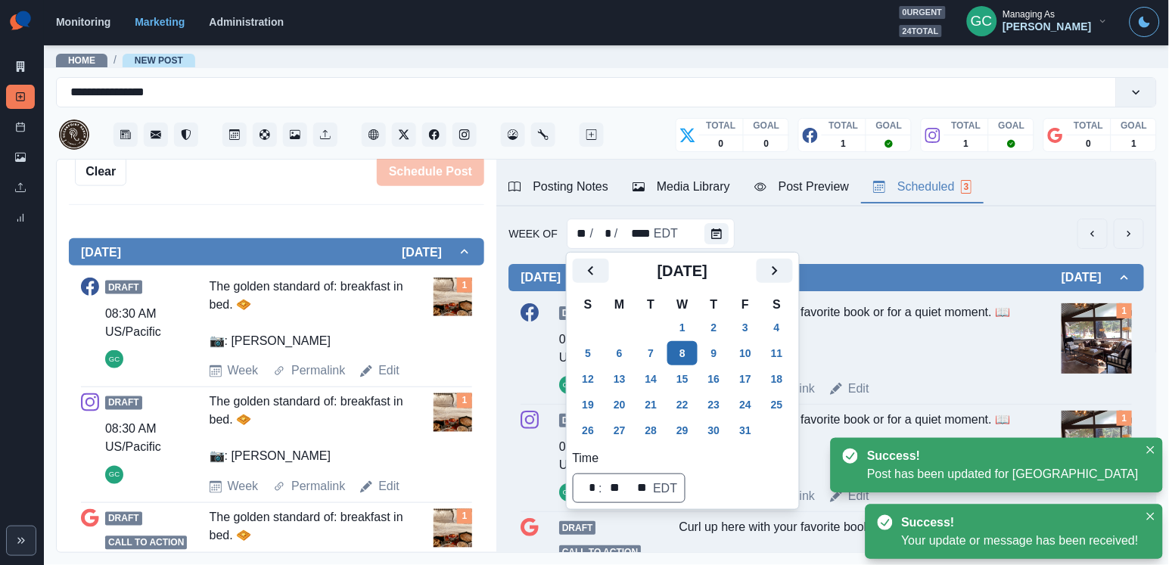
click at [689, 365] on button "8" at bounding box center [682, 353] width 30 height 24
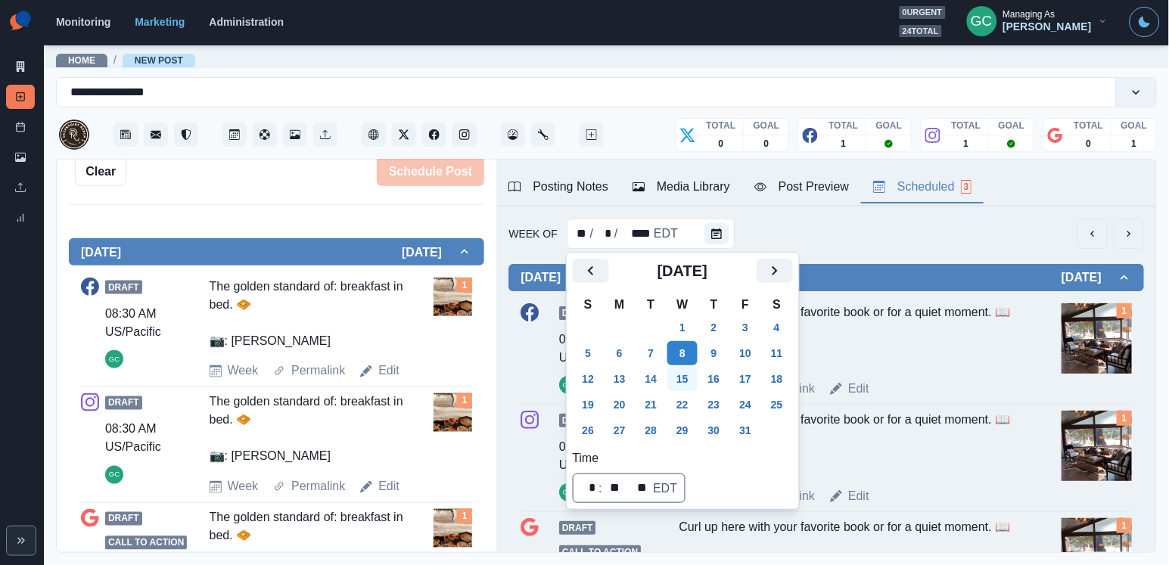
click at [688, 374] on button "15" at bounding box center [682, 379] width 30 height 24
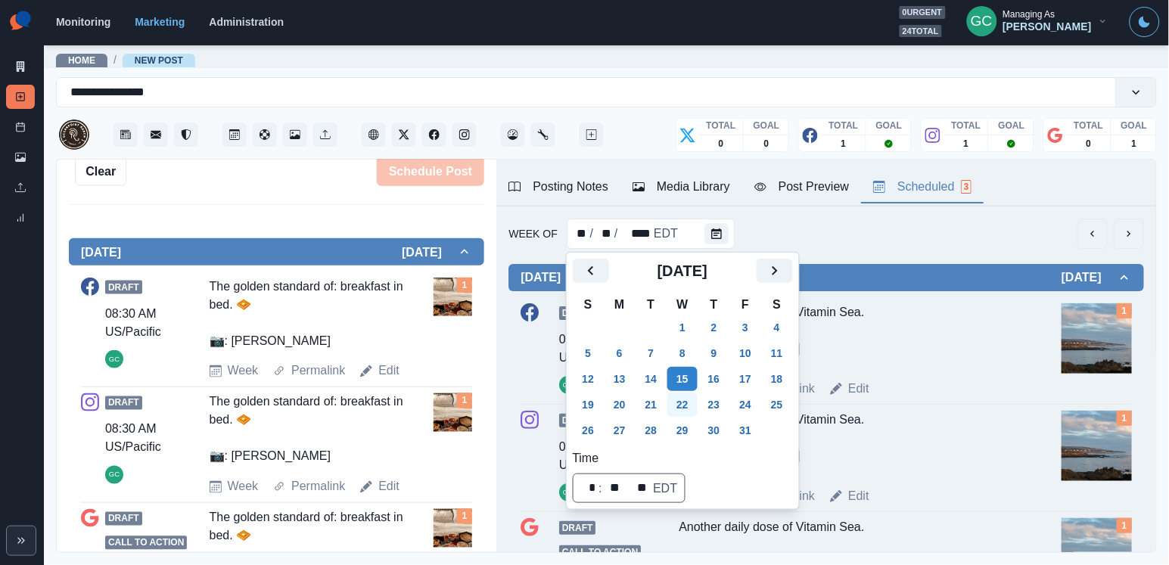
click at [691, 396] on button "22" at bounding box center [682, 405] width 30 height 24
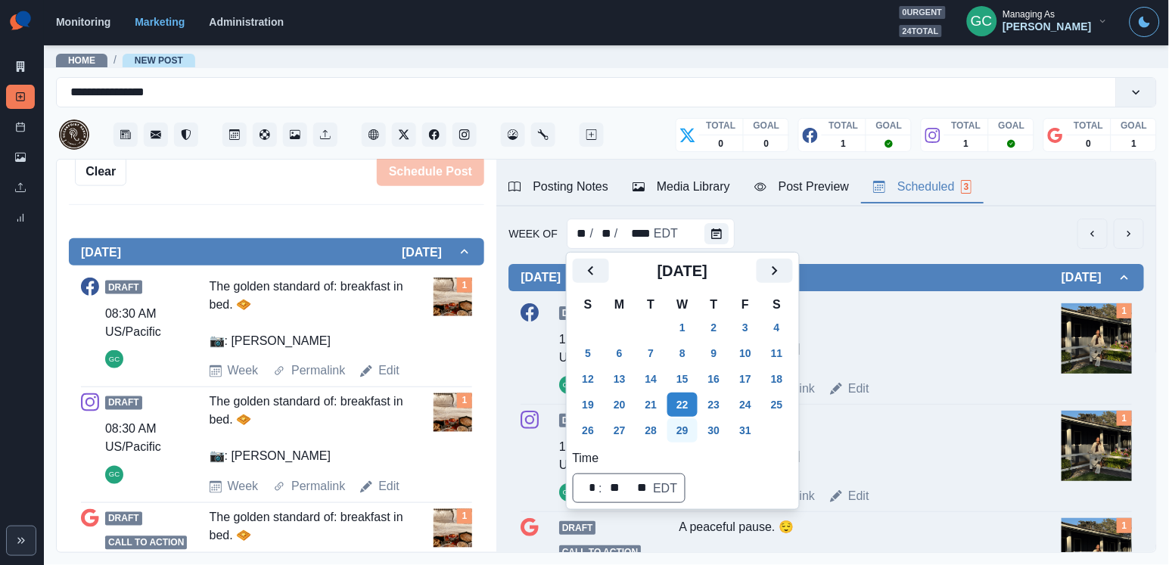
click at [690, 420] on button "29" at bounding box center [682, 430] width 30 height 24
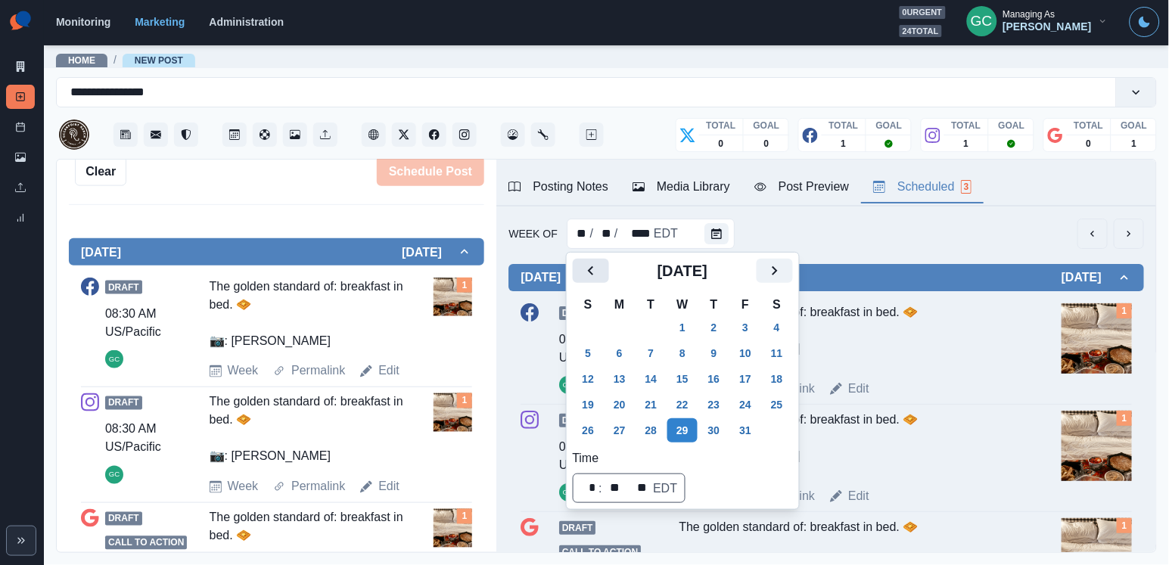
click at [588, 259] on button "Previous" at bounding box center [591, 271] width 36 height 24
click at [585, 275] on icon "Previous" at bounding box center [591, 271] width 18 height 18
click at [656, 427] on button "30" at bounding box center [651, 430] width 30 height 24
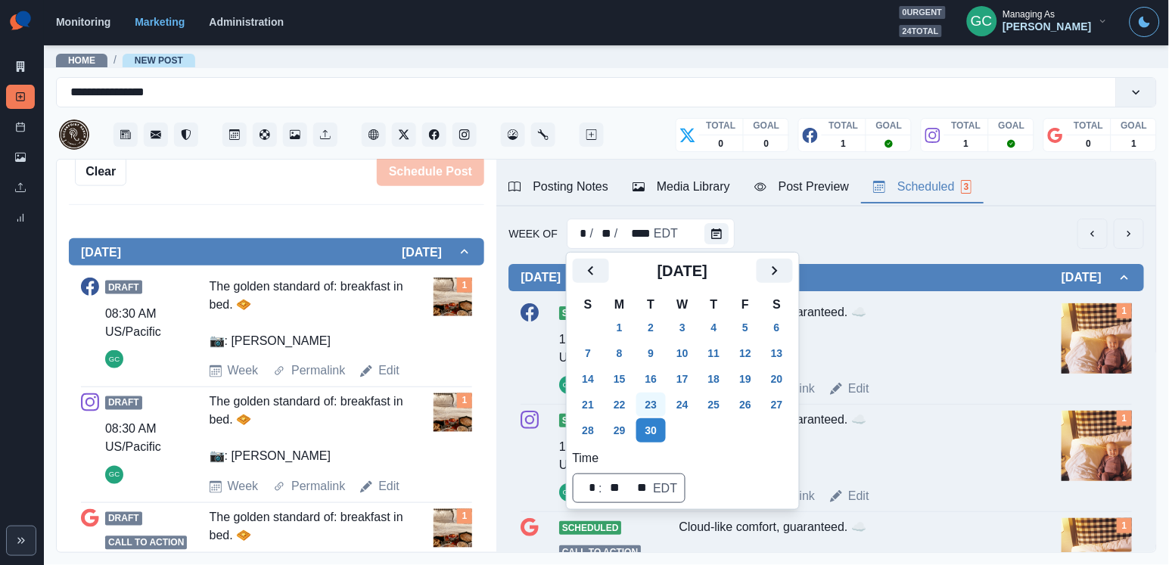
click at [658, 397] on button "23" at bounding box center [651, 405] width 30 height 24
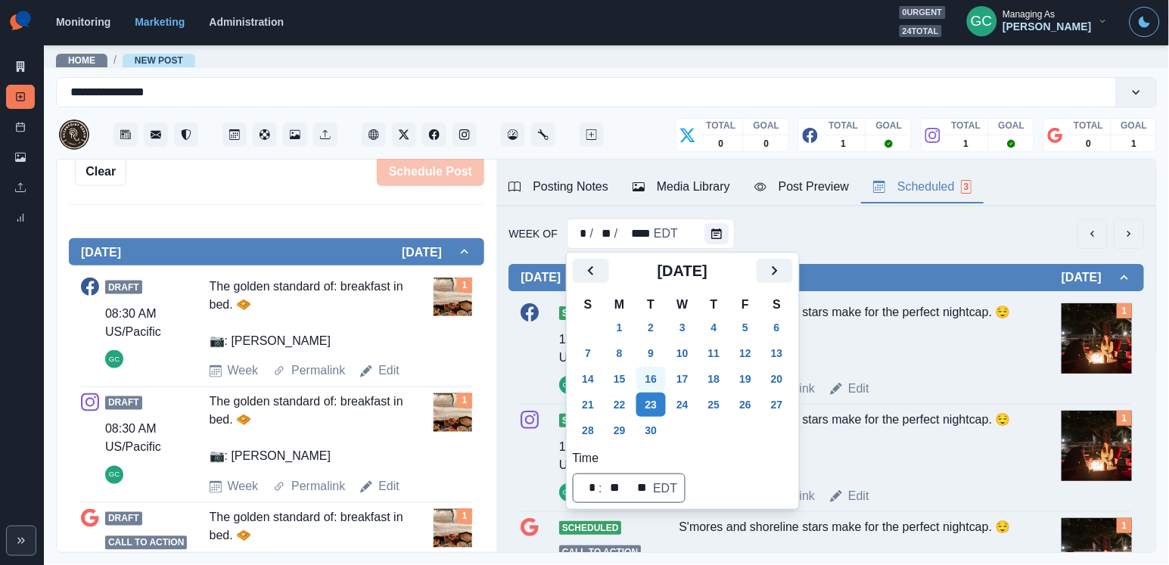
click at [661, 371] on button "16" at bounding box center [651, 379] width 30 height 24
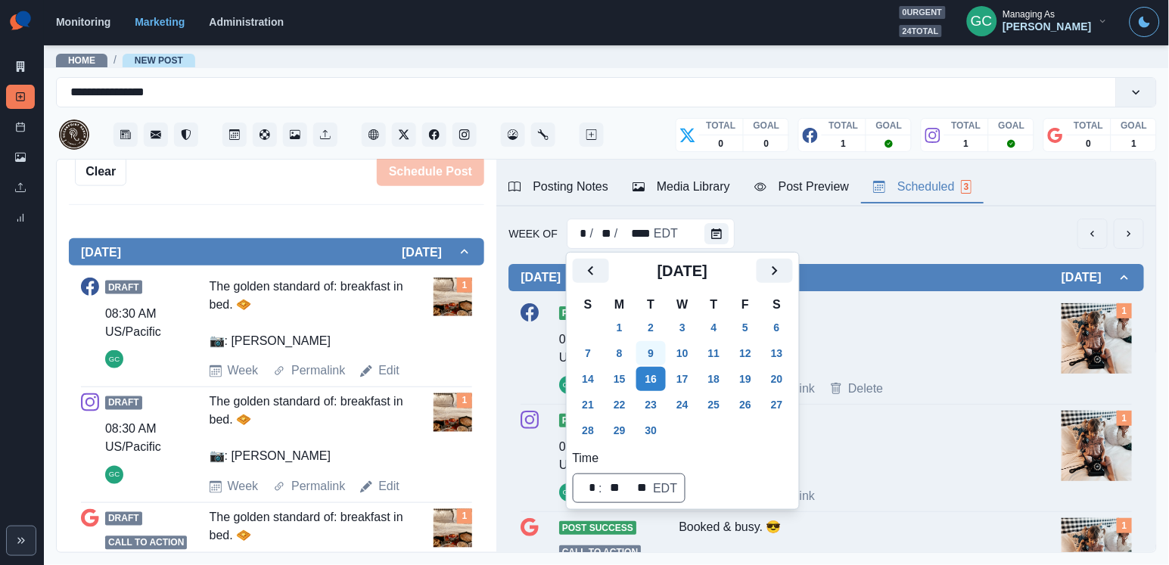
click at [664, 355] on button "9" at bounding box center [651, 353] width 30 height 24
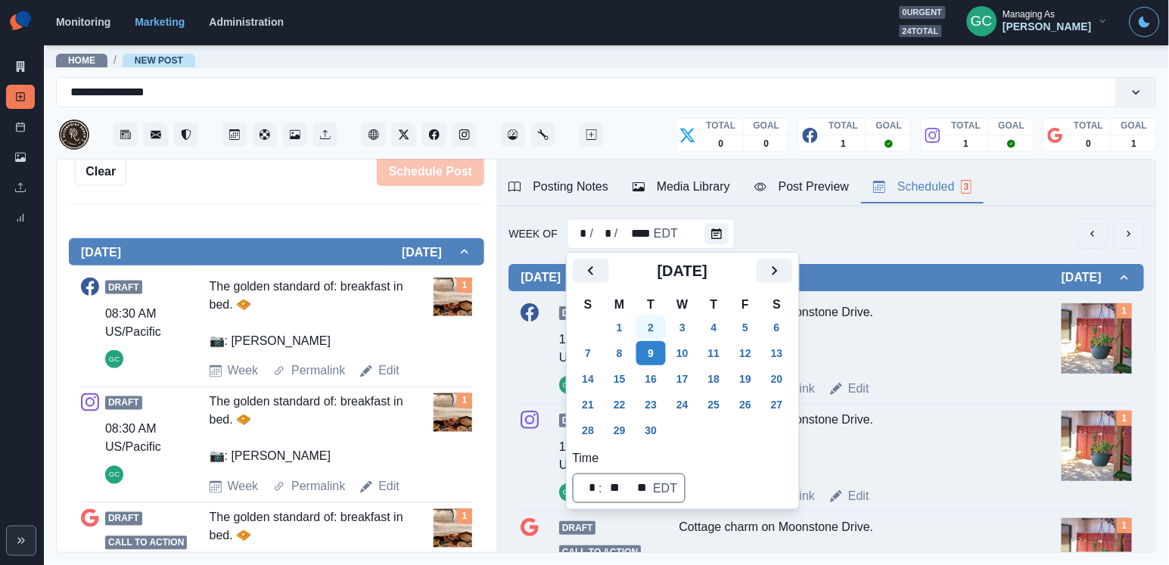
click at [666, 317] on button "2" at bounding box center [651, 327] width 30 height 24
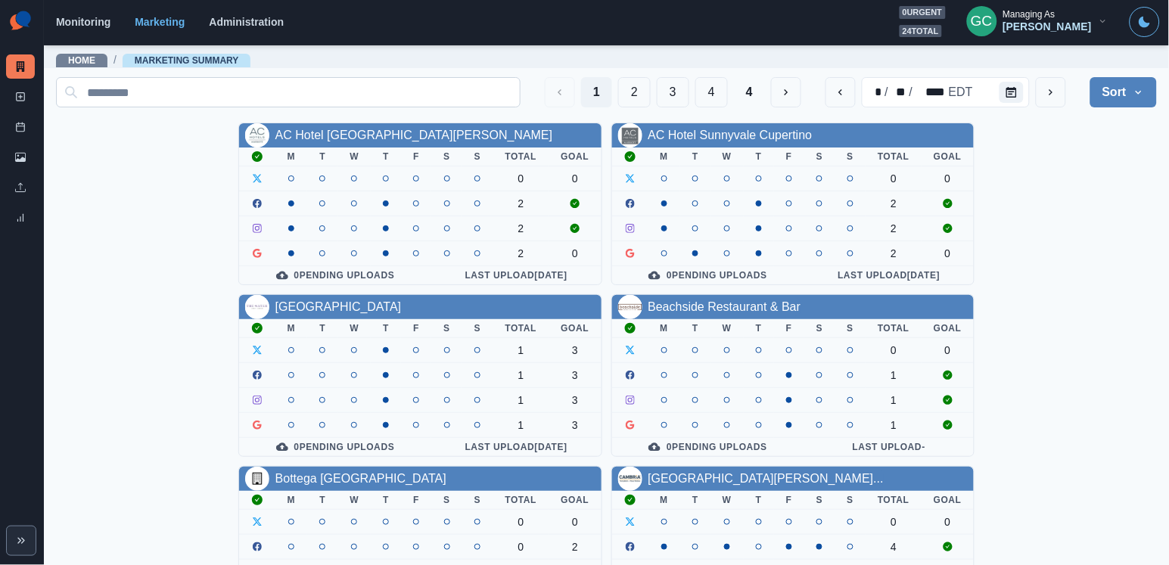
click at [377, 89] on input at bounding box center [288, 92] width 464 height 30
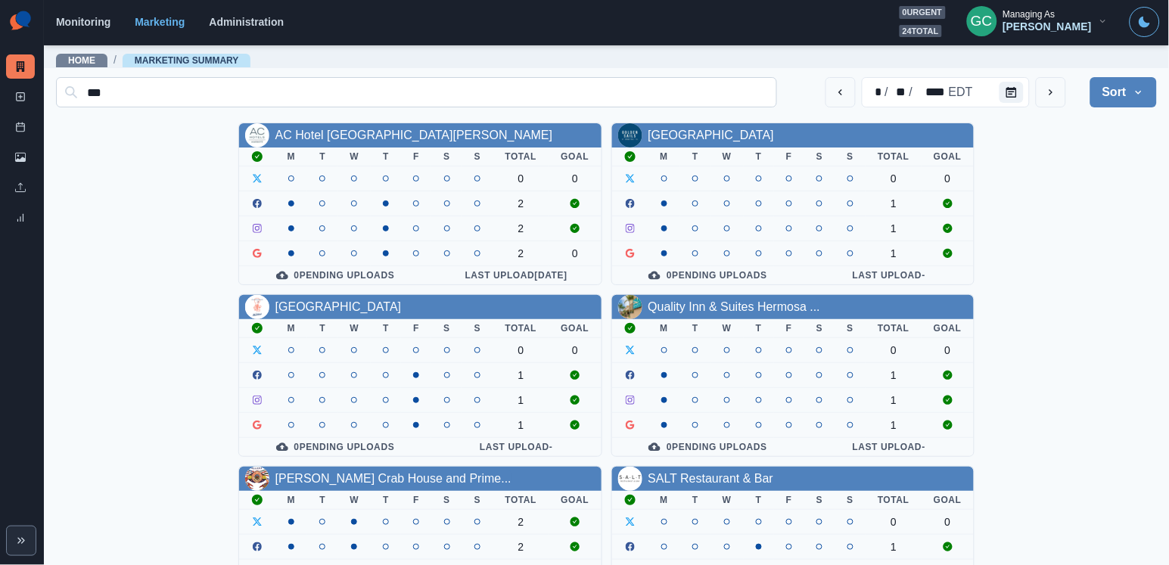
type input "****"
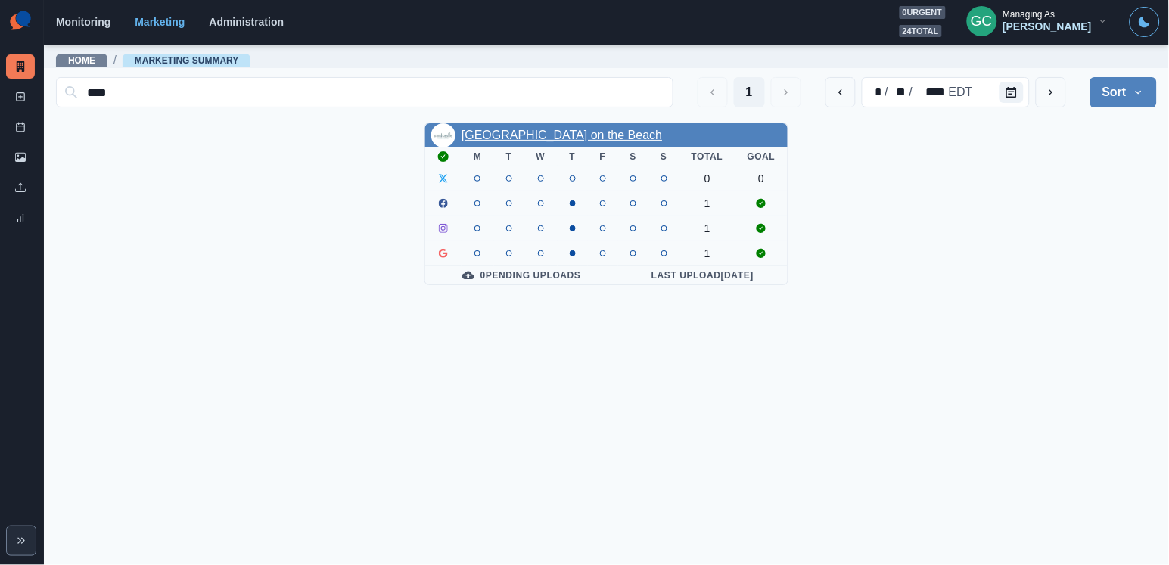
click at [530, 134] on link "[GEOGRAPHIC_DATA] on the Beach" at bounding box center [561, 135] width 200 height 13
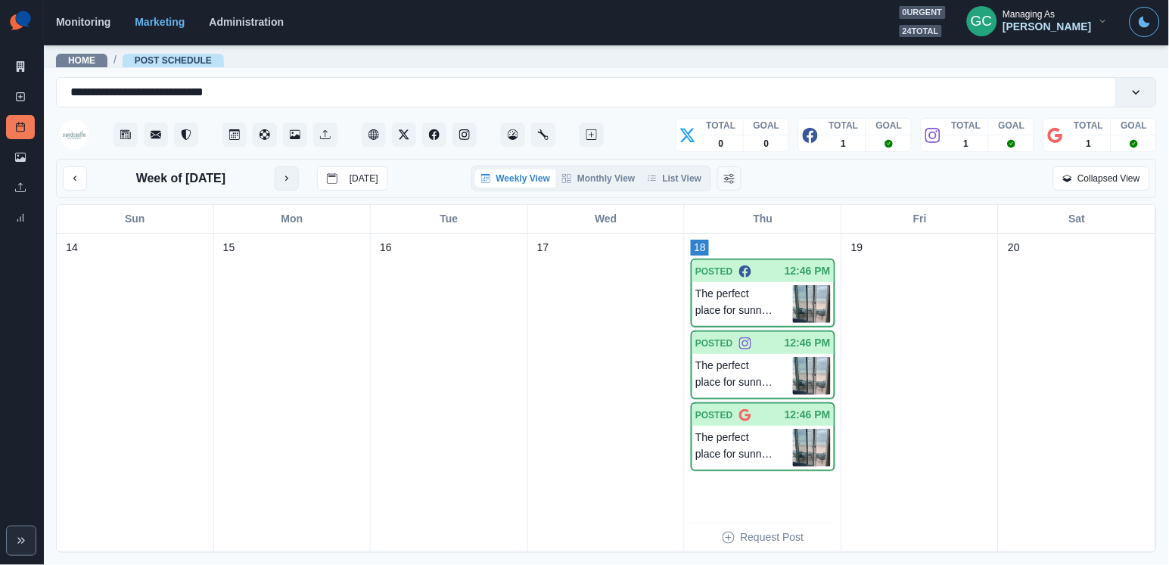
click at [299, 179] on button "next month" at bounding box center [287, 178] width 24 height 24
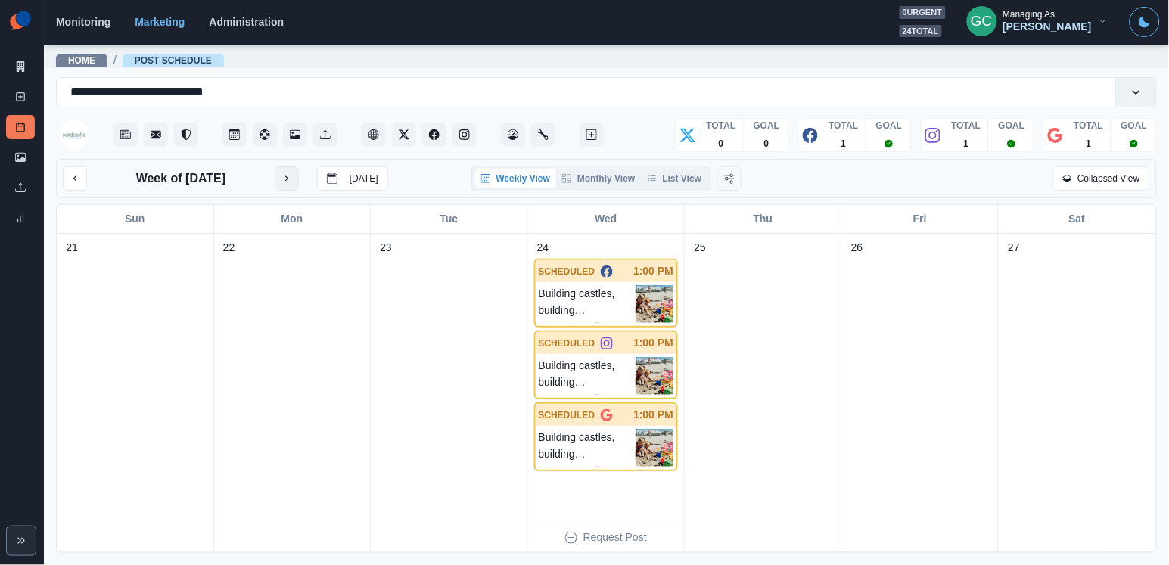
click at [299, 179] on button "next month" at bounding box center [287, 178] width 24 height 24
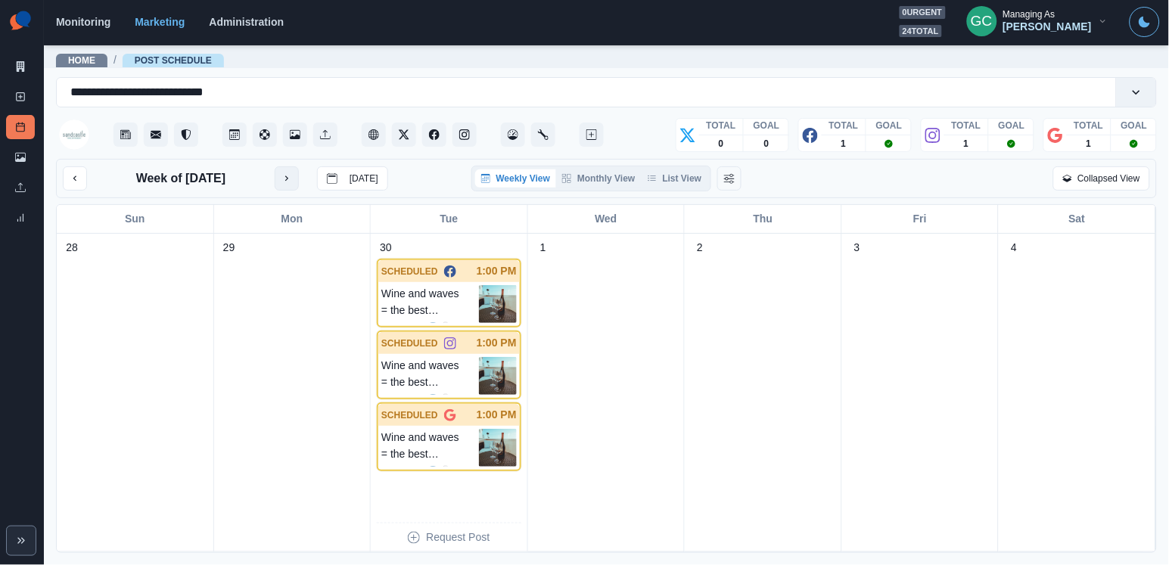
click at [281, 178] on button "next month" at bounding box center [287, 178] width 24 height 24
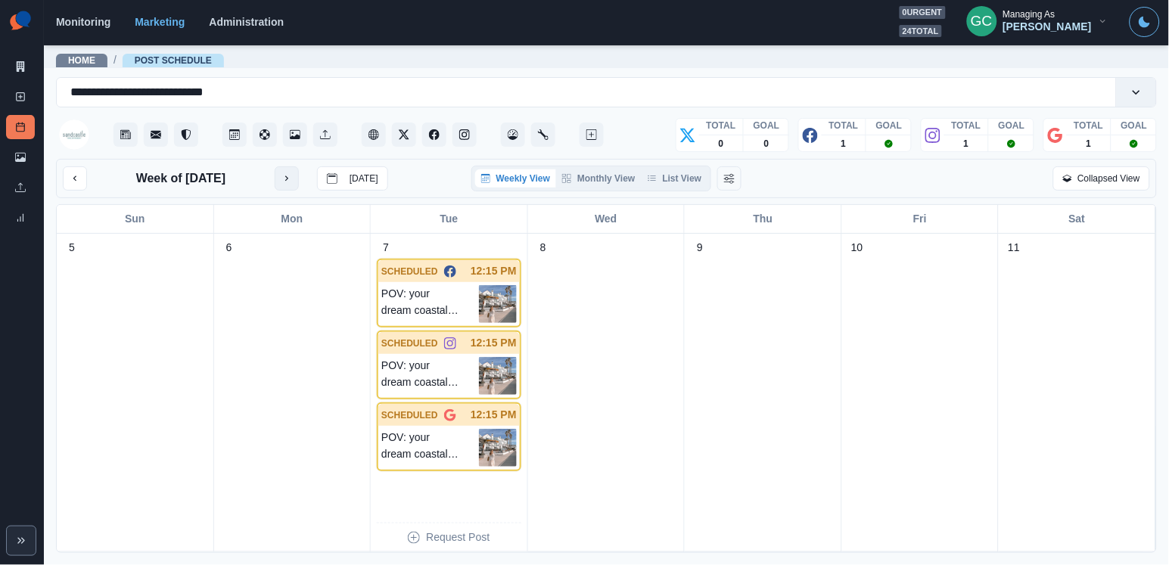
click at [281, 178] on icon "next month" at bounding box center [286, 178] width 11 height 11
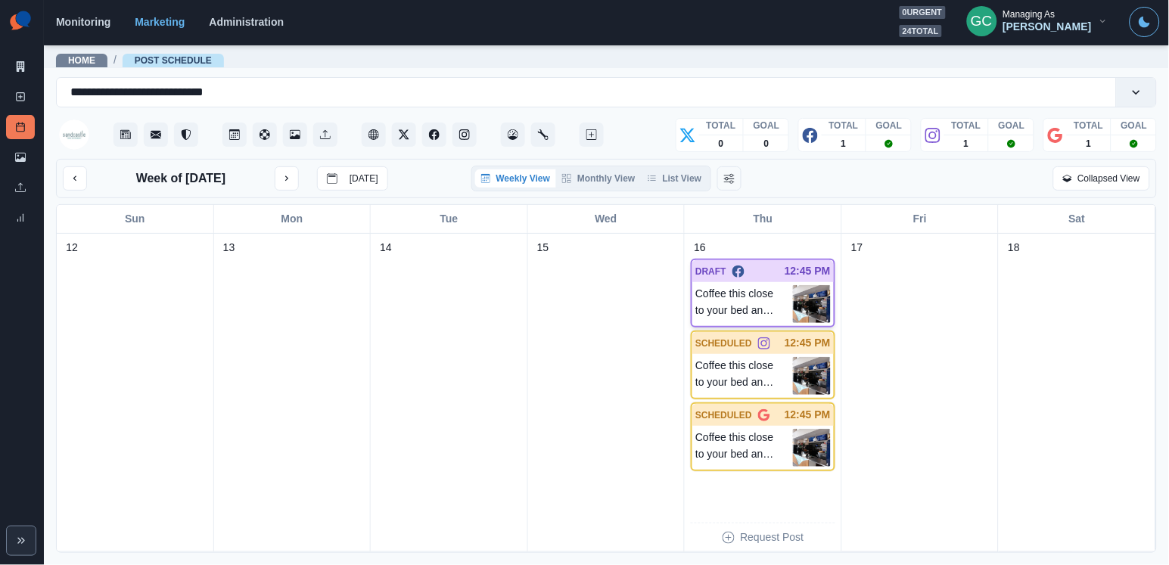
click at [745, 284] on div "Coffee this close to your bed and the beach? Yes please. ☕️ 📷: @paigelorentzen" at bounding box center [762, 304] width 141 height 44
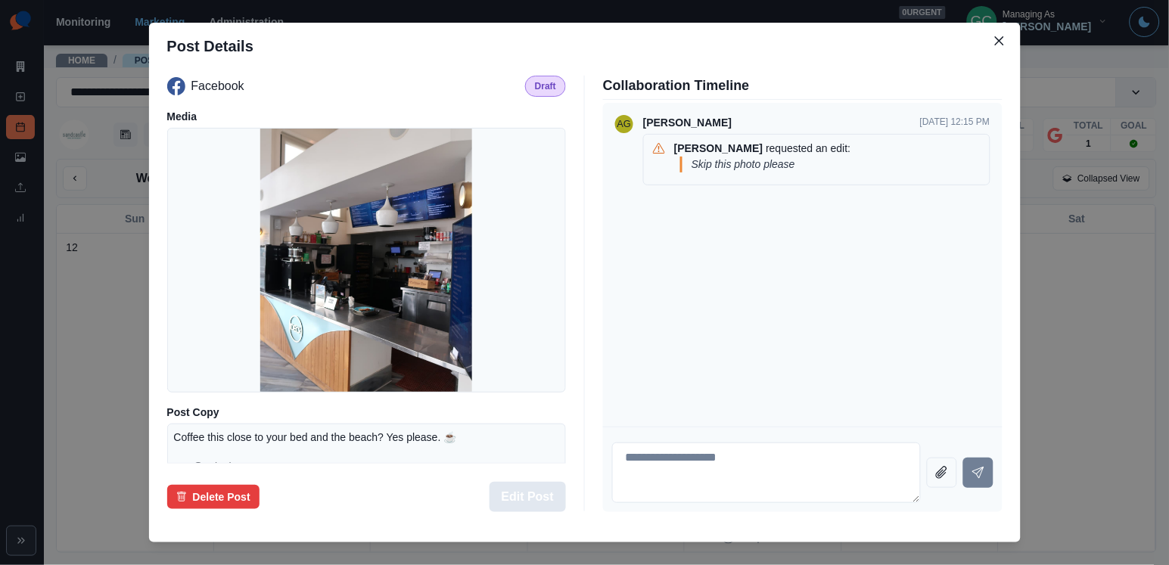
click at [526, 496] on button "Edit Post" at bounding box center [527, 497] width 76 height 30
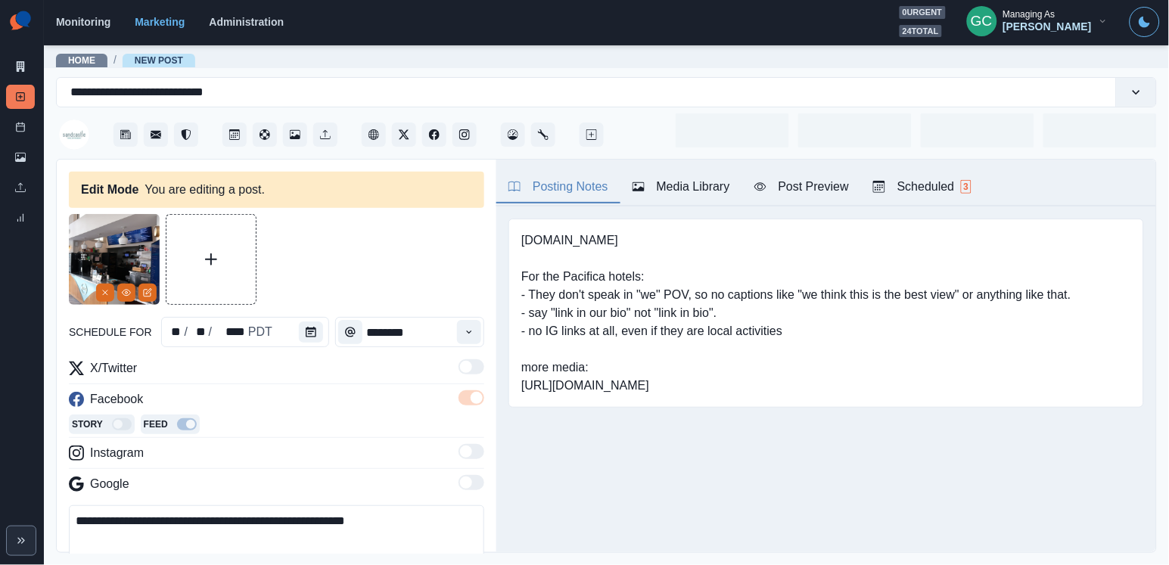
type input "********"
click at [937, 181] on div "Scheduled 3" at bounding box center [922, 187] width 98 height 18
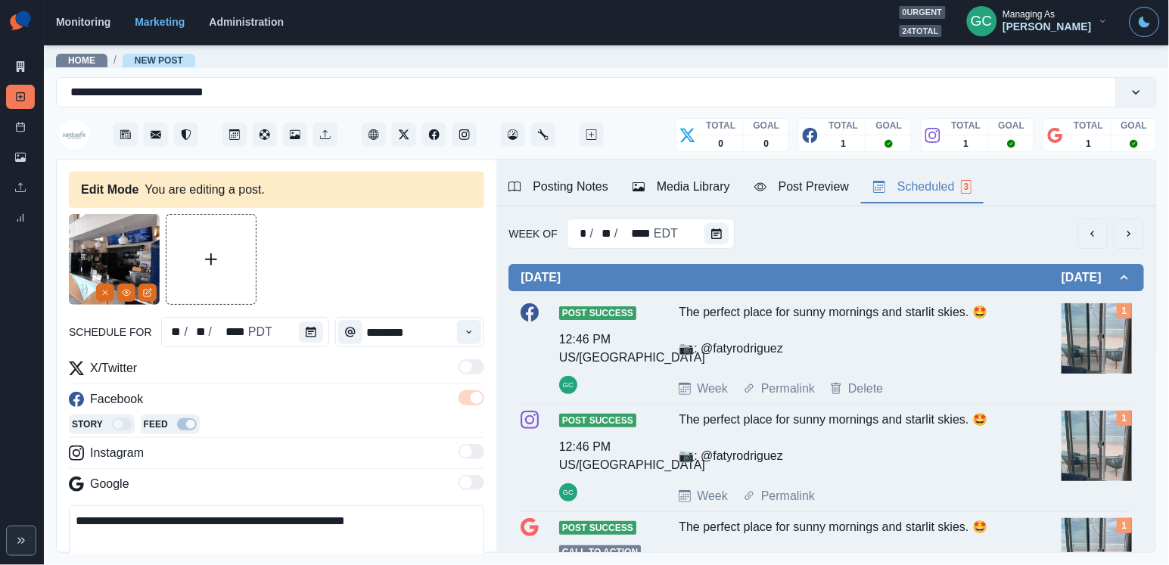
click at [124, 302] on img at bounding box center [114, 259] width 91 height 91
click at [132, 294] on button "View Media" at bounding box center [126, 293] width 18 height 18
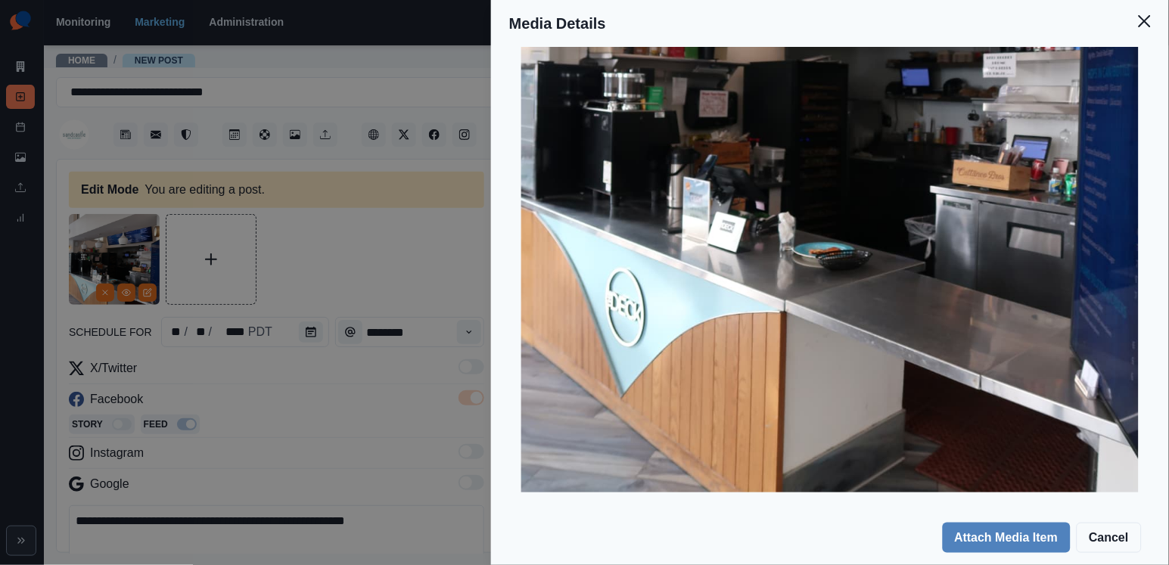
scroll to position [384, 0]
click at [299, 362] on div "Media Details Preview Details Our Description @paigelorentzen 56-edited Reusabl…" at bounding box center [584, 282] width 1169 height 565
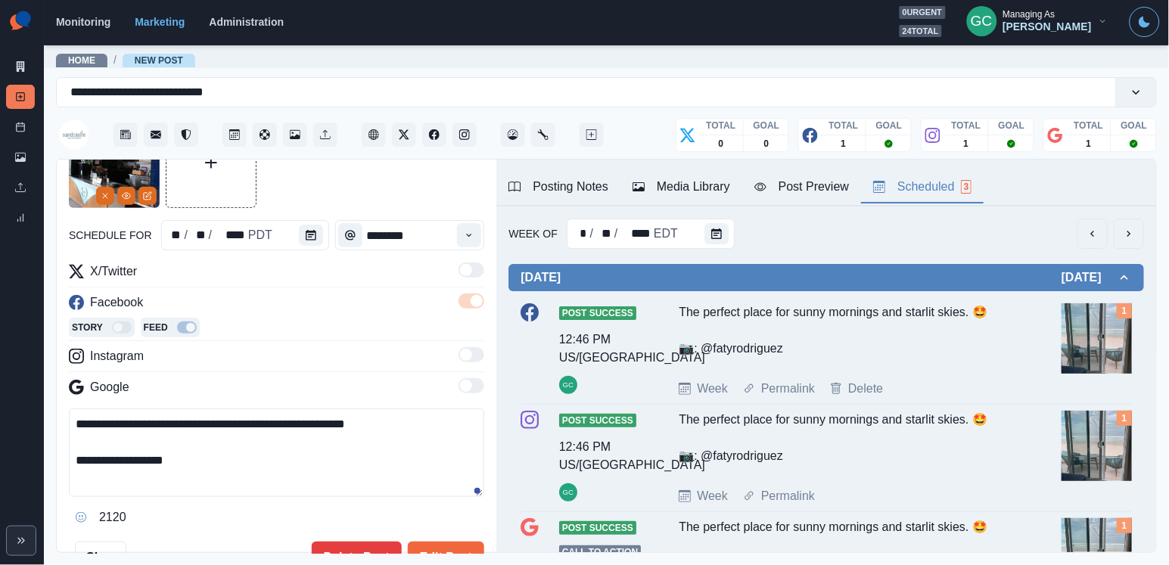
scroll to position [147, 0]
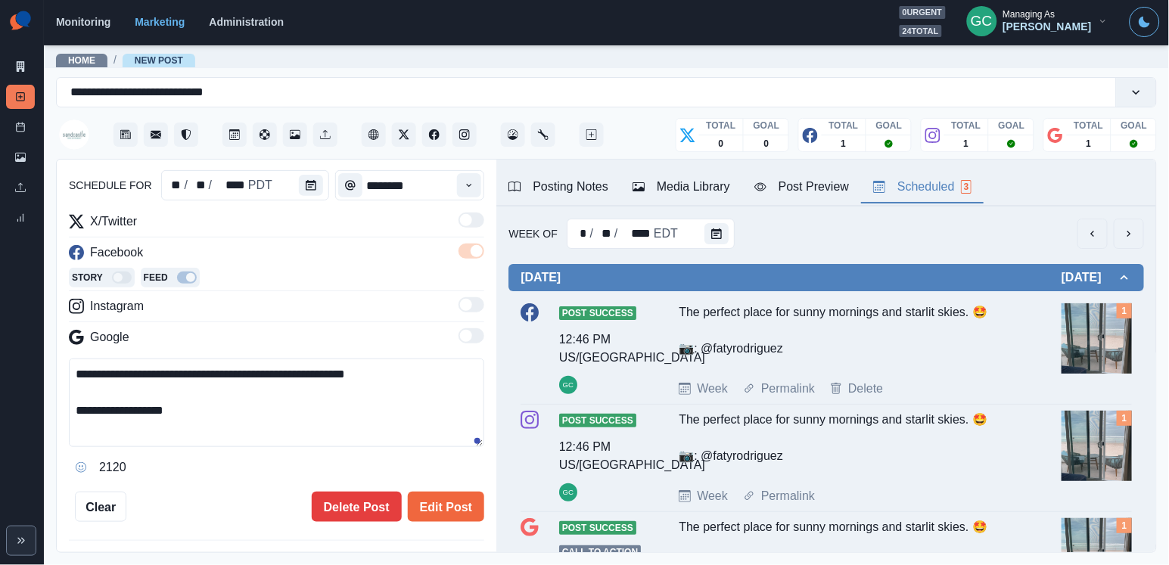
drag, startPoint x: 100, startPoint y: 417, endPoint x: 118, endPoint y: 452, distance: 39.2
click at [107, 441] on textarea "**********" at bounding box center [276, 403] width 415 height 88
type textarea "**********"
click at [724, 190] on div "Media Library" at bounding box center [681, 187] width 98 height 18
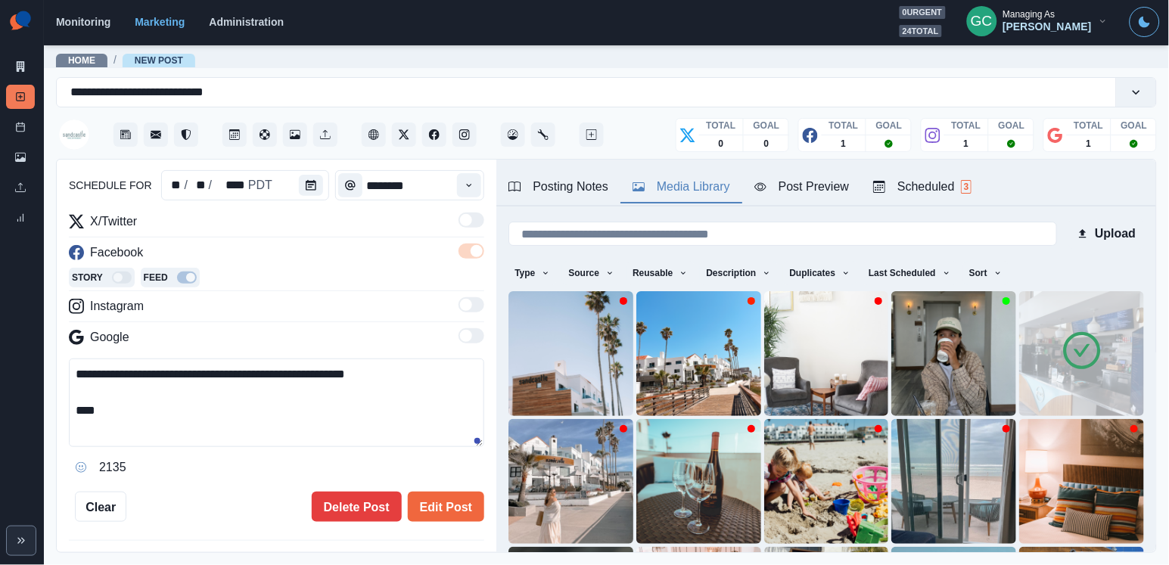
click at [1097, 345] on icon at bounding box center [1081, 350] width 37 height 37
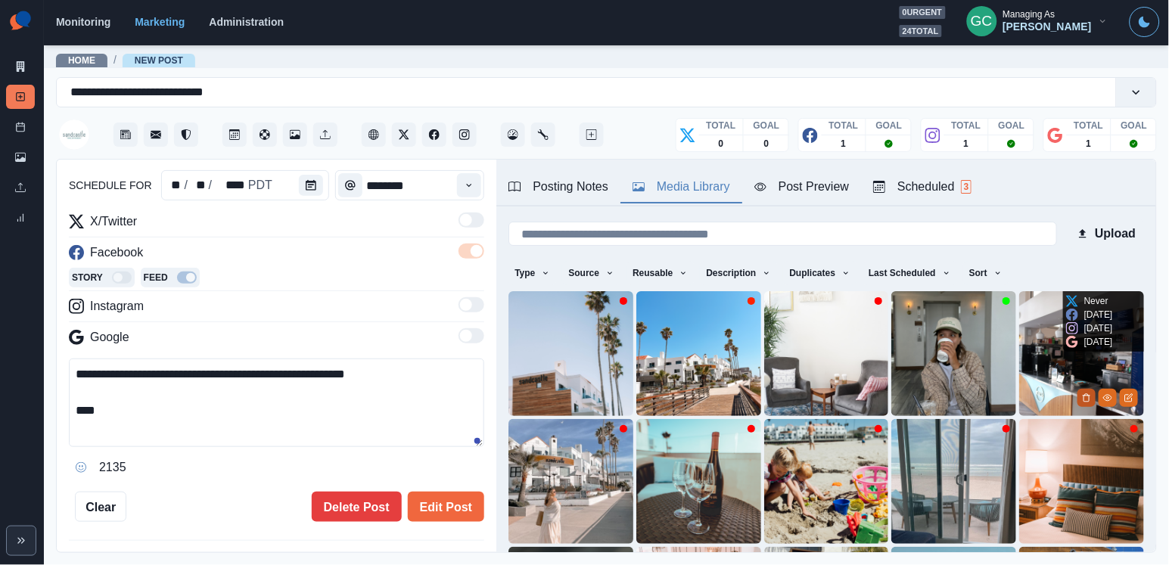
click at [1083, 401] on icon "Delete Media" at bounding box center [1085, 398] width 5 height 8
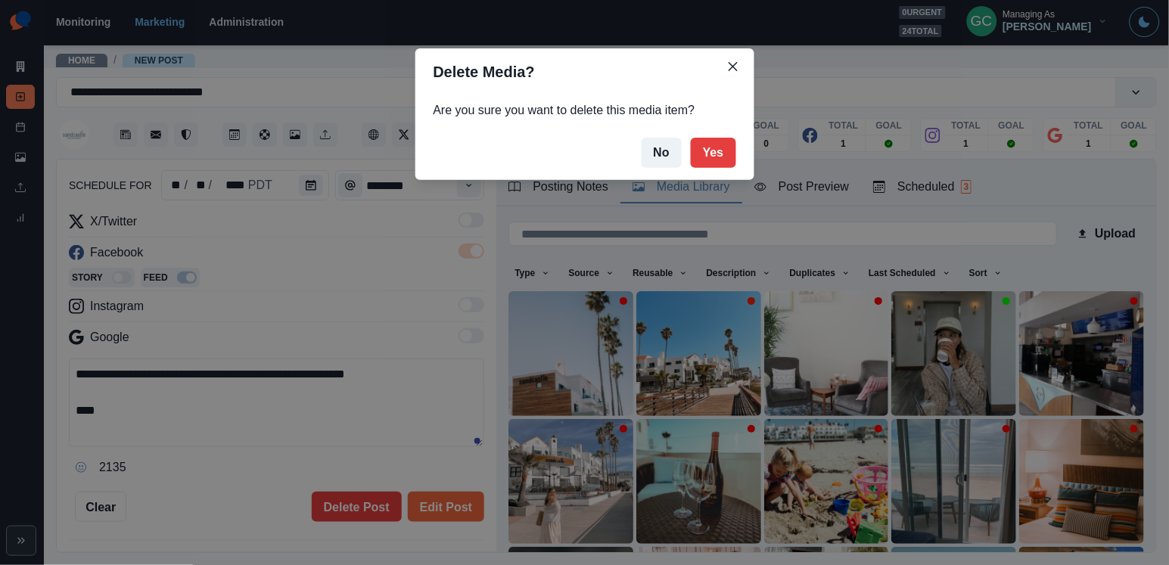
click at [739, 144] on footer "No Yes" at bounding box center [584, 153] width 339 height 54
click at [715, 162] on button "Yes" at bounding box center [713, 153] width 45 height 30
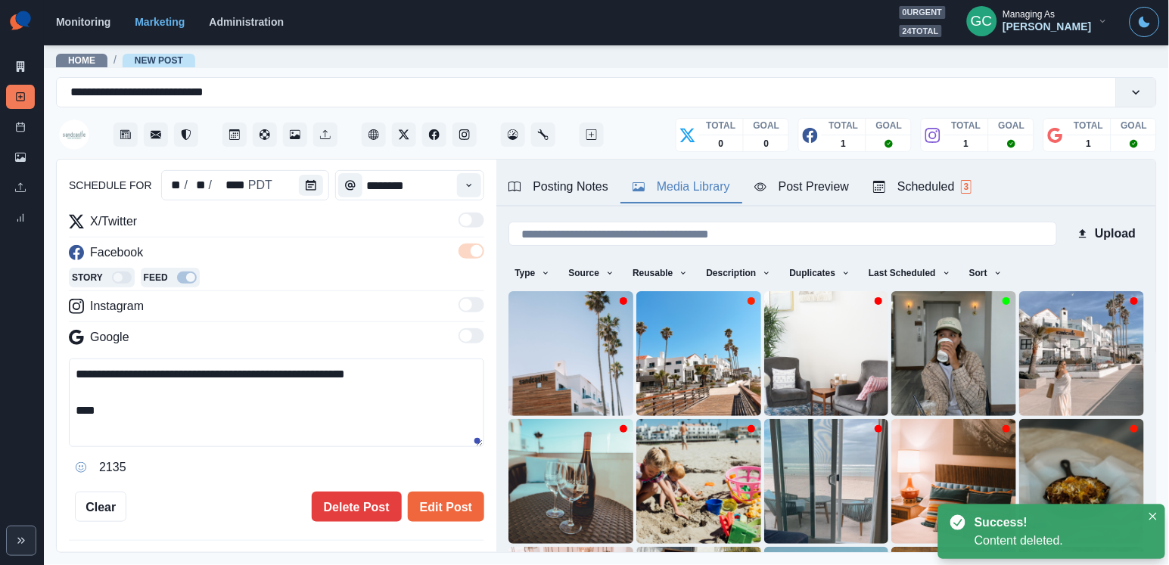
scroll to position [47, 0]
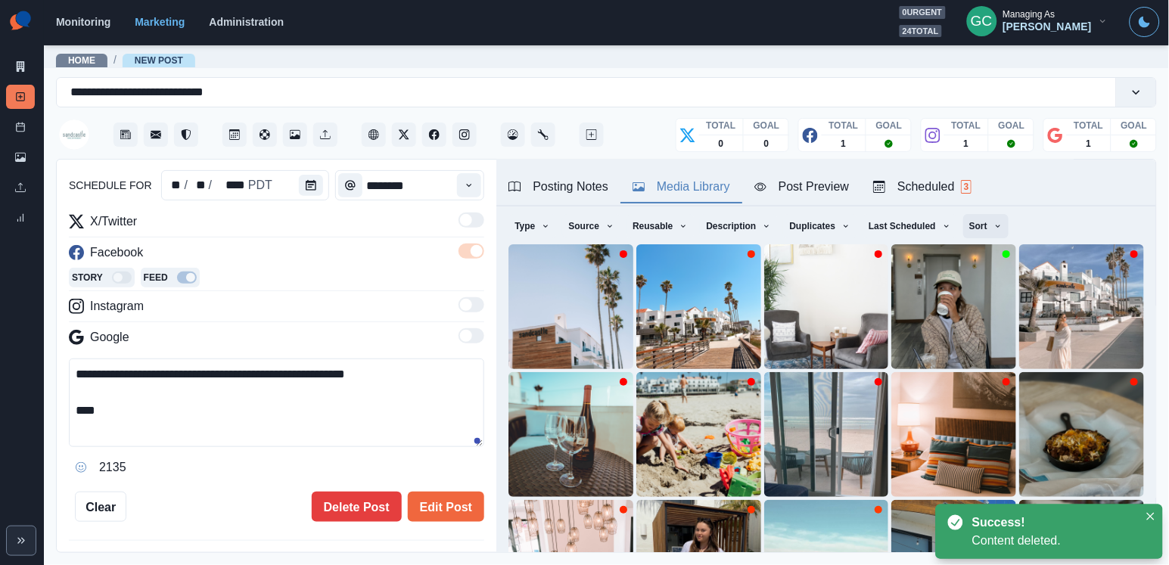
click at [989, 223] on button "Sort" at bounding box center [985, 226] width 45 height 24
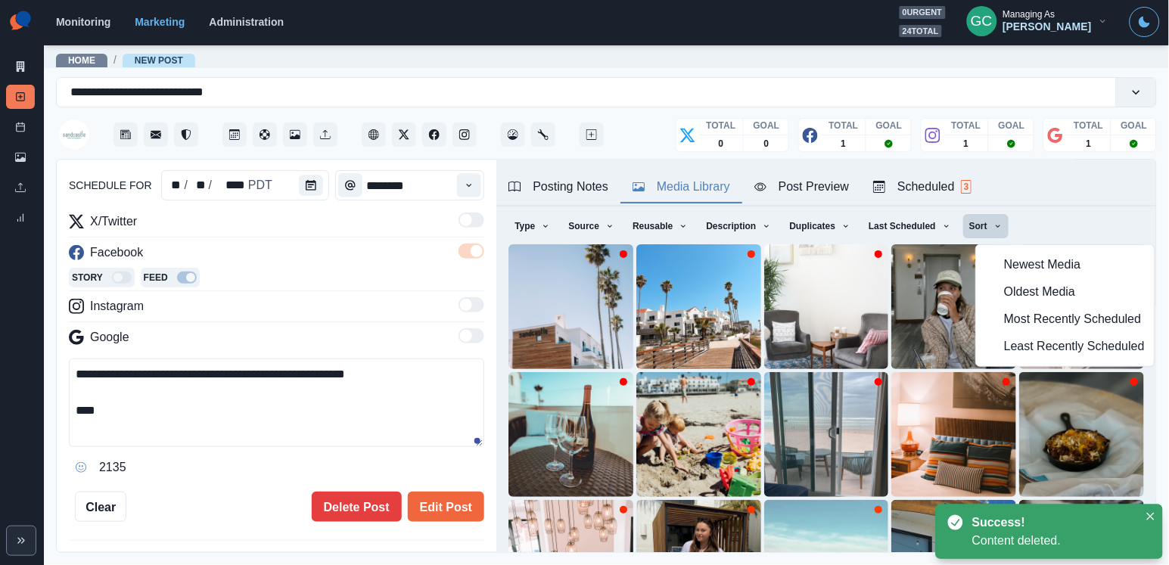
click at [1014, 349] on span "Least Recently Scheduled" at bounding box center [1074, 346] width 141 height 18
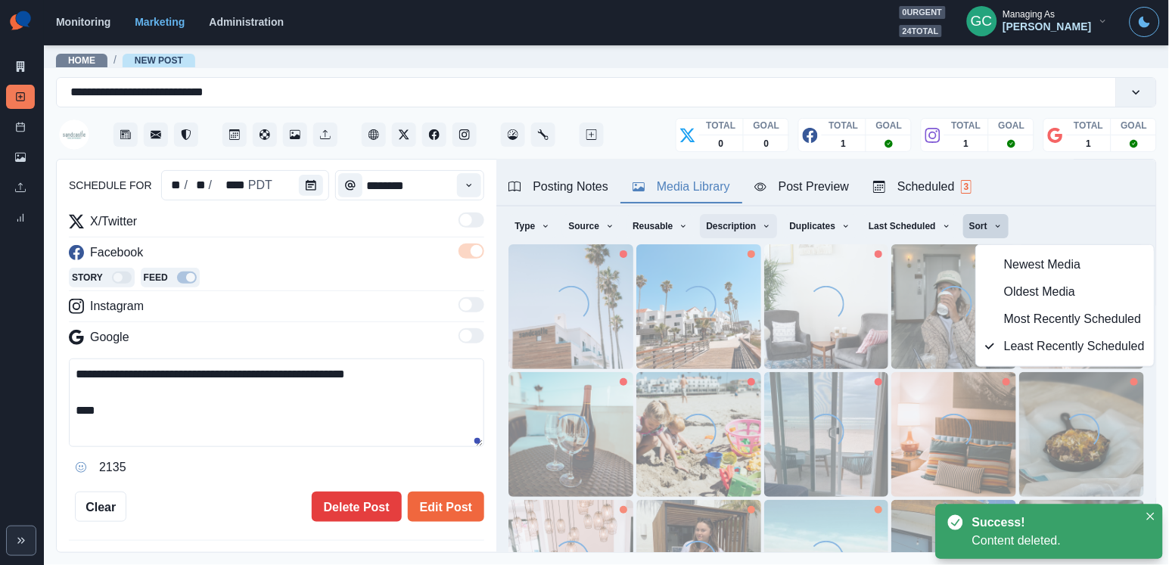
scroll to position [0, 0]
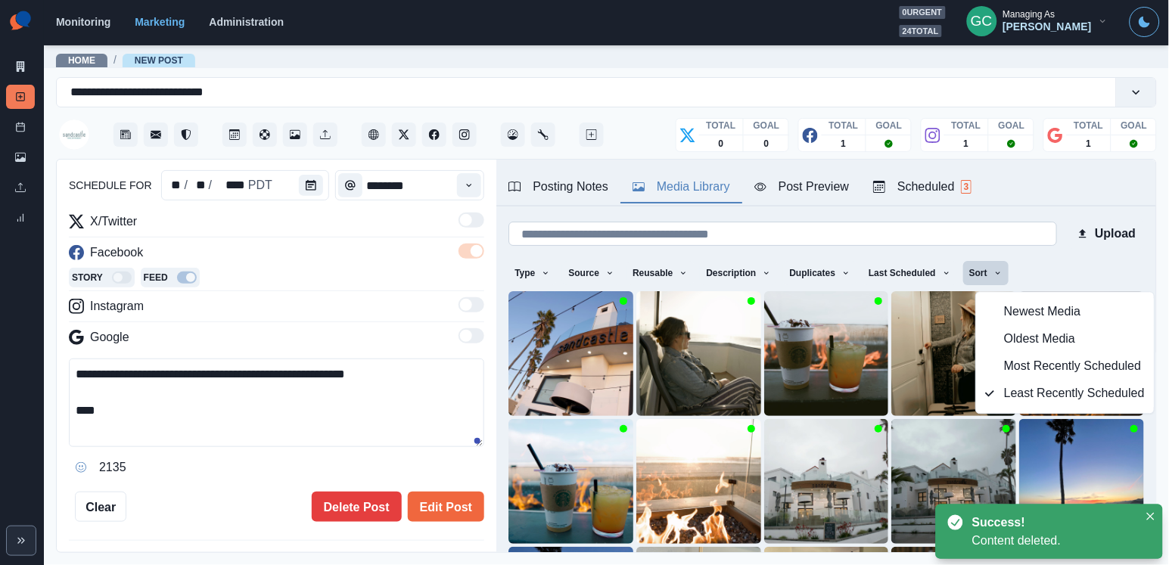
click at [740, 233] on input at bounding box center [782, 234] width 548 height 24
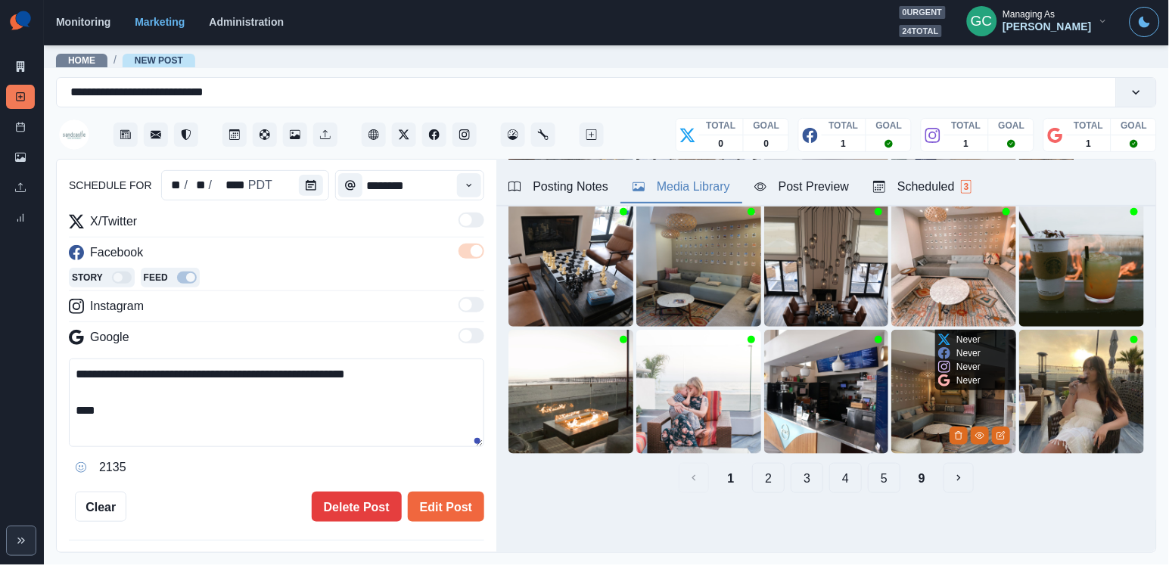
scroll to position [218, 0]
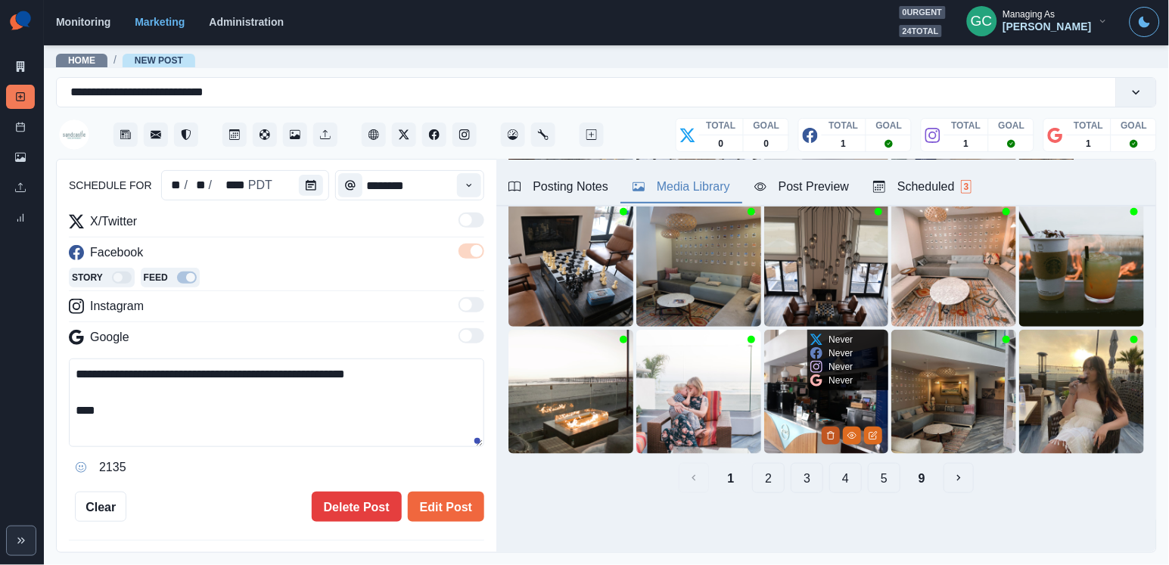
type input "******"
click at [830, 441] on button "Delete Media" at bounding box center [830, 436] width 18 height 18
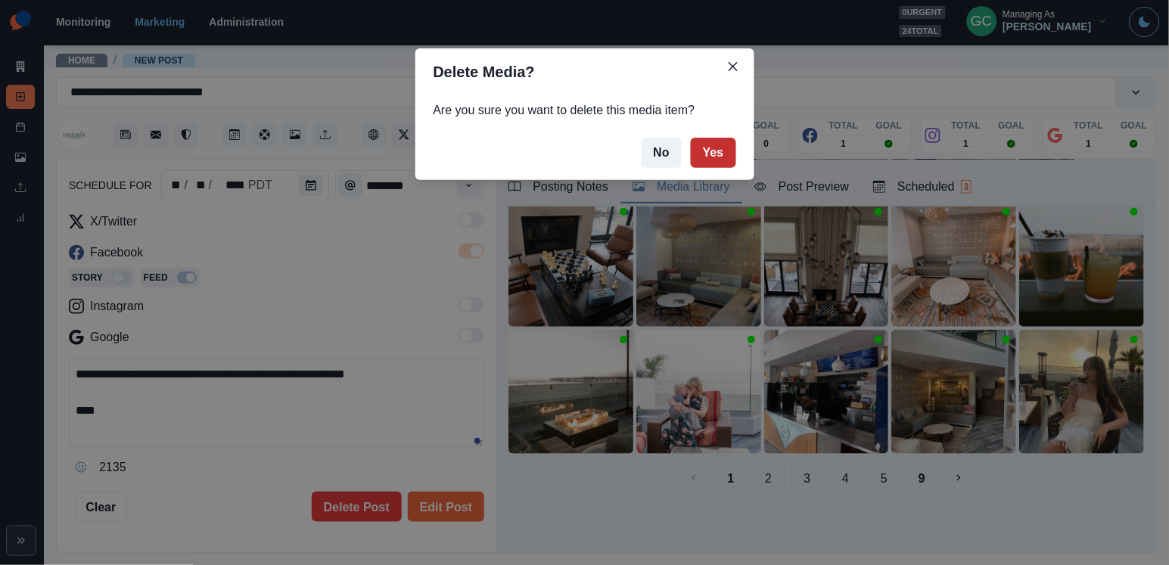
click at [725, 138] on button "Yes" at bounding box center [713, 153] width 45 height 30
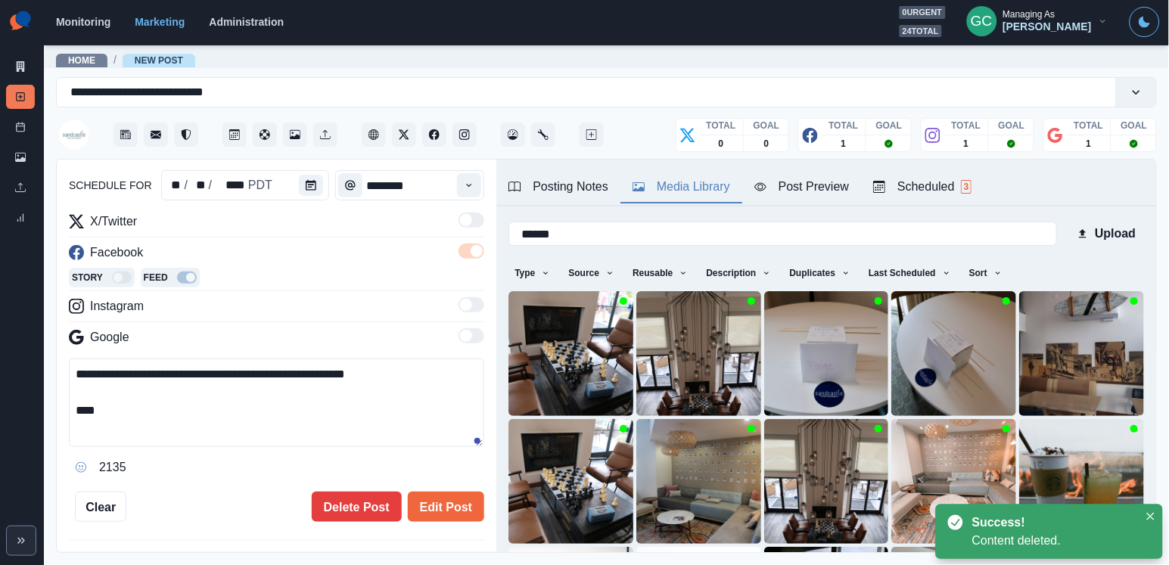
scroll to position [0, 0]
click at [576, 204] on div "Posting Notes Media Library Post Preview Scheduled 3" at bounding box center [826, 183] width 660 height 47
click at [576, 197] on button "Posting Notes" at bounding box center [558, 188] width 124 height 32
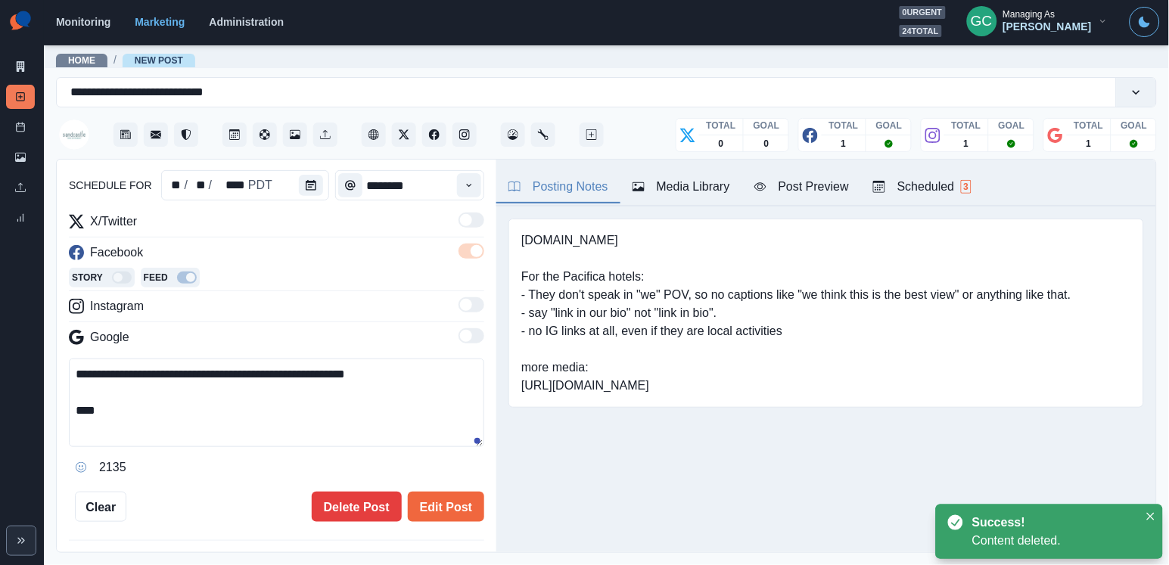
drag, startPoint x: 529, startPoint y: 390, endPoint x: 899, endPoint y: 416, distance: 371.5
click at [899, 408] on div "[DOMAIN_NAME] For the Pacifica hotels: - They don't speak in "we" POV, so no ca…" at bounding box center [825, 313] width 635 height 189
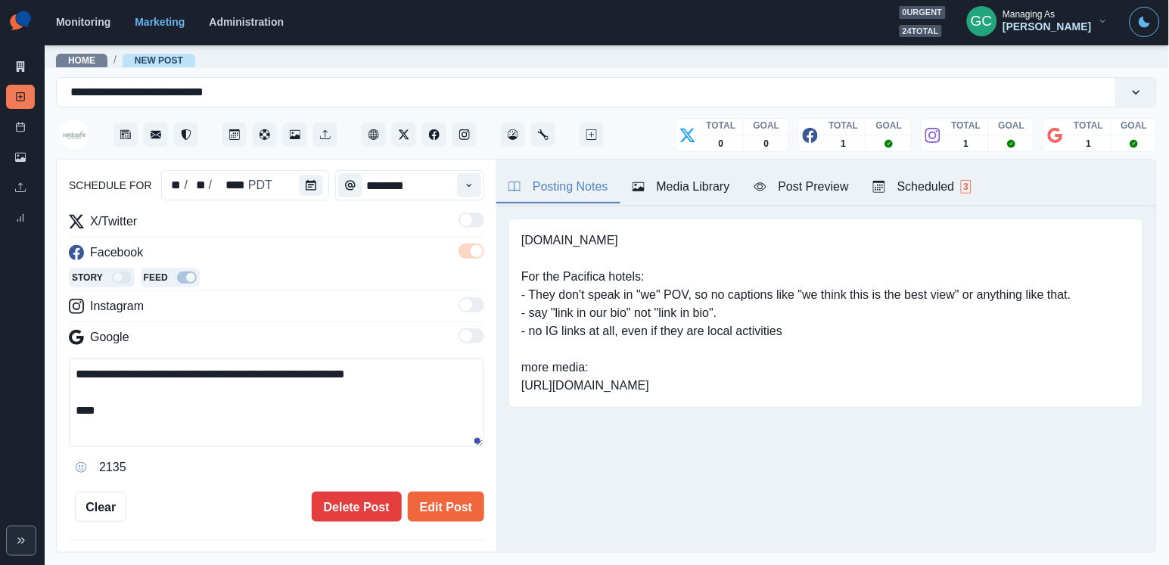
copy pre "[URL][DOMAIN_NAME]"
click at [340, 415] on textarea "**********" at bounding box center [276, 403] width 415 height 88
paste textarea "**********"
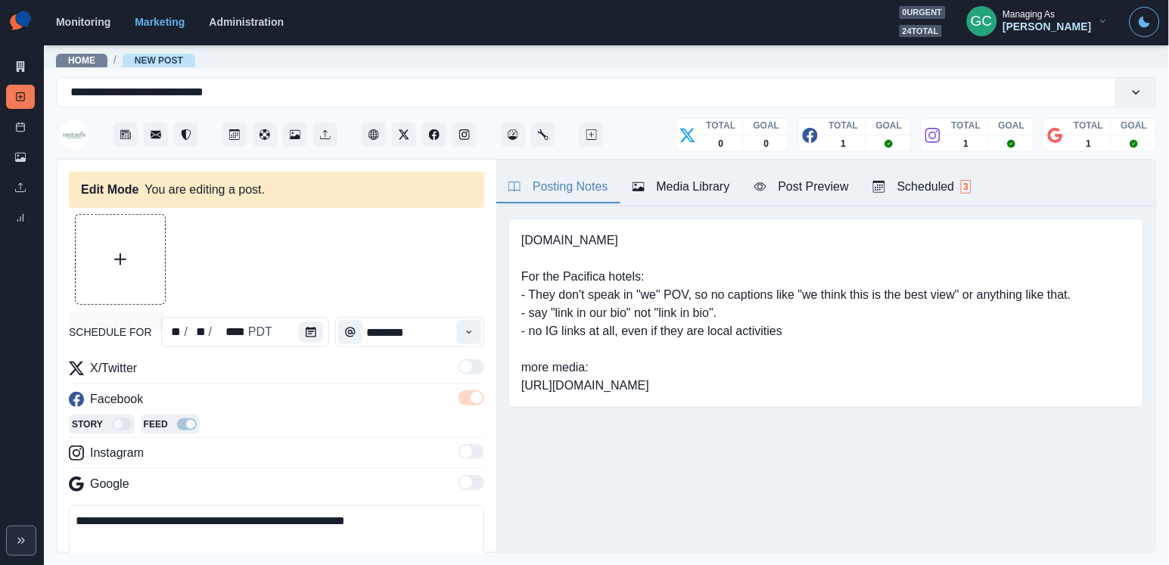
type textarea "**********"
click at [157, 279] on button "Upload Media" at bounding box center [120, 259] width 89 height 89
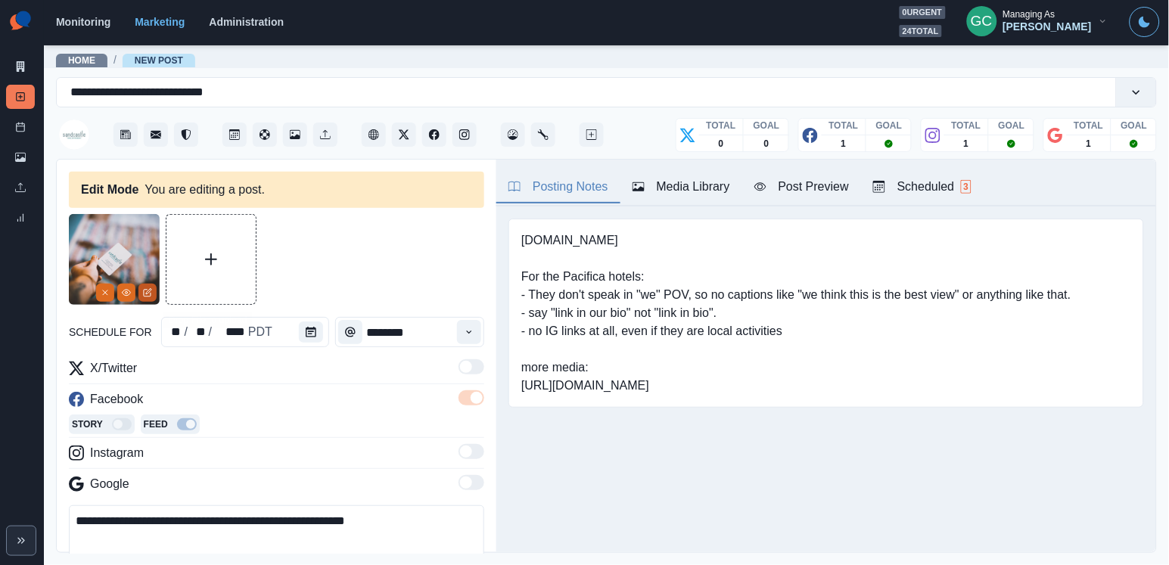
click at [148, 293] on icon "Edit Media" at bounding box center [147, 292] width 9 height 9
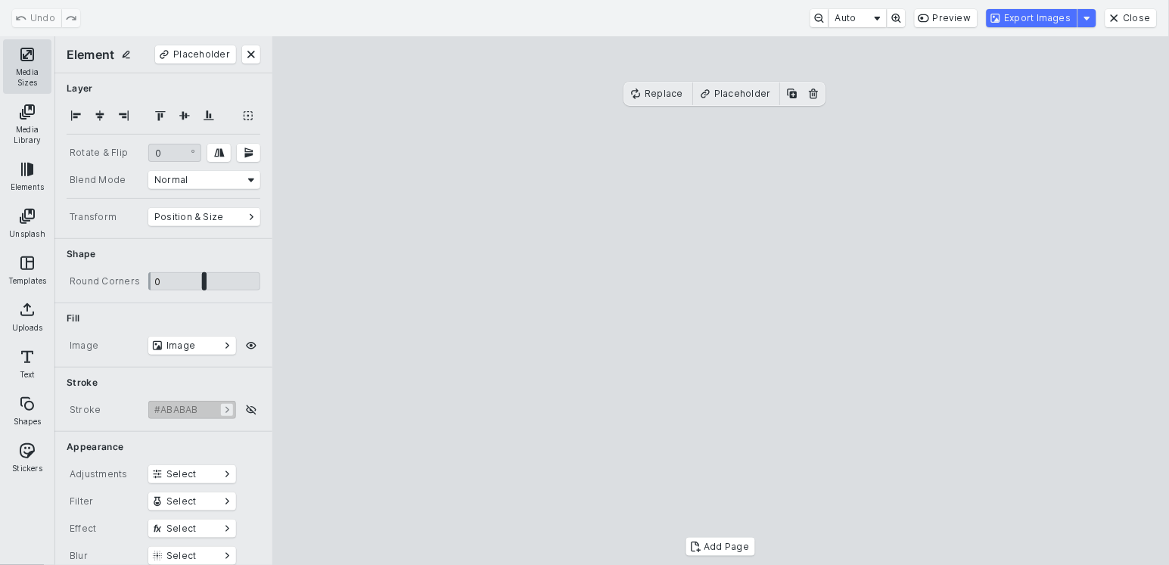
click at [33, 48] on button "Media Sizes" at bounding box center [27, 66] width 48 height 54
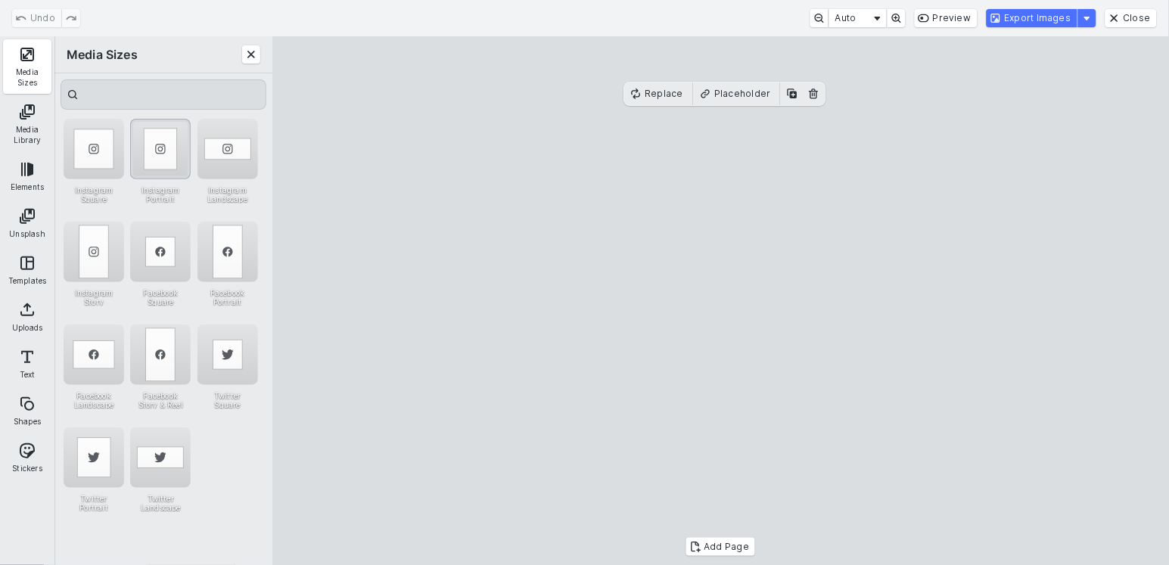
click at [167, 163] on div "Instagram Portrait" at bounding box center [160, 149] width 61 height 61
click at [233, 157] on div "Instagram Landscape" at bounding box center [227, 149] width 61 height 61
click at [1045, 14] on button "Export Images" at bounding box center [1031, 18] width 91 height 18
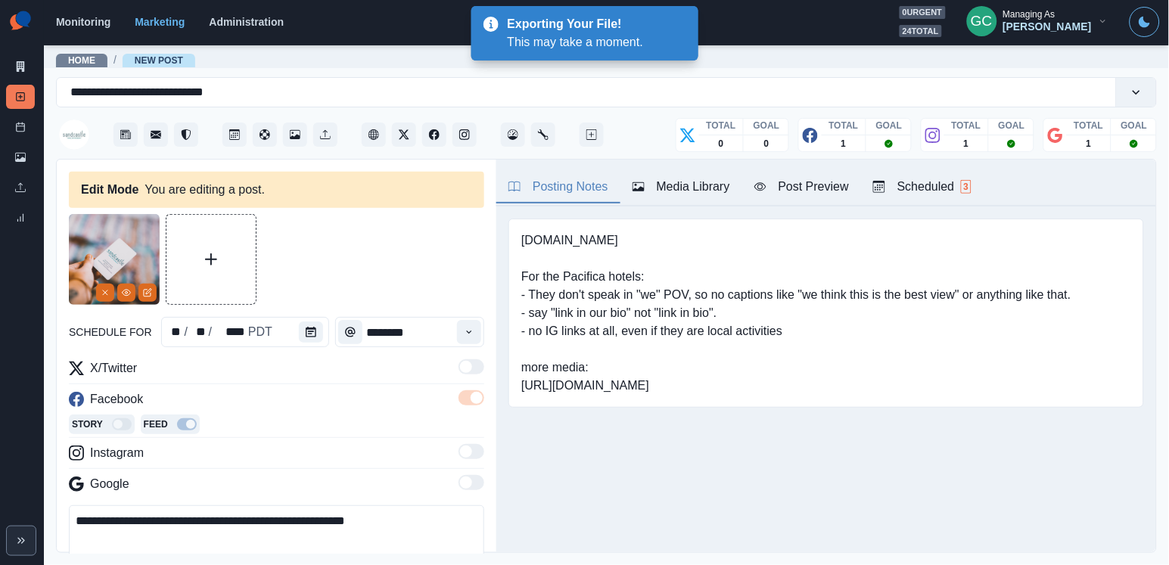
click at [713, 204] on div "Posting Notes Media Library Post Preview Scheduled 3" at bounding box center [826, 183] width 660 height 47
click at [693, 191] on div "Media Library" at bounding box center [681, 187] width 98 height 18
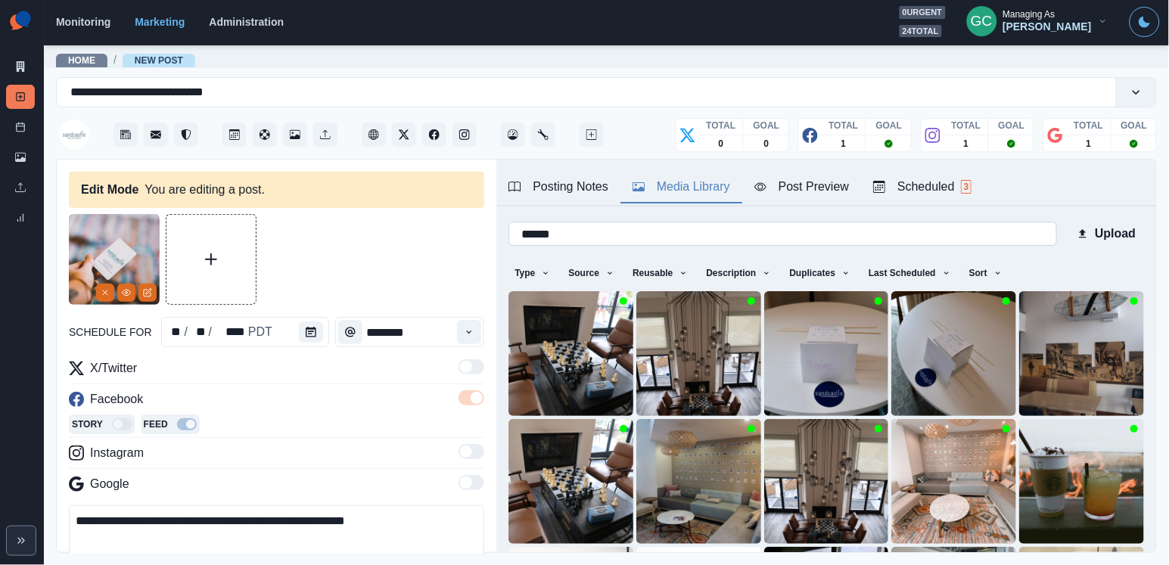
click at [952, 237] on input "******" at bounding box center [782, 234] width 548 height 24
click at [1002, 278] on icon "button" at bounding box center [997, 273] width 9 height 9
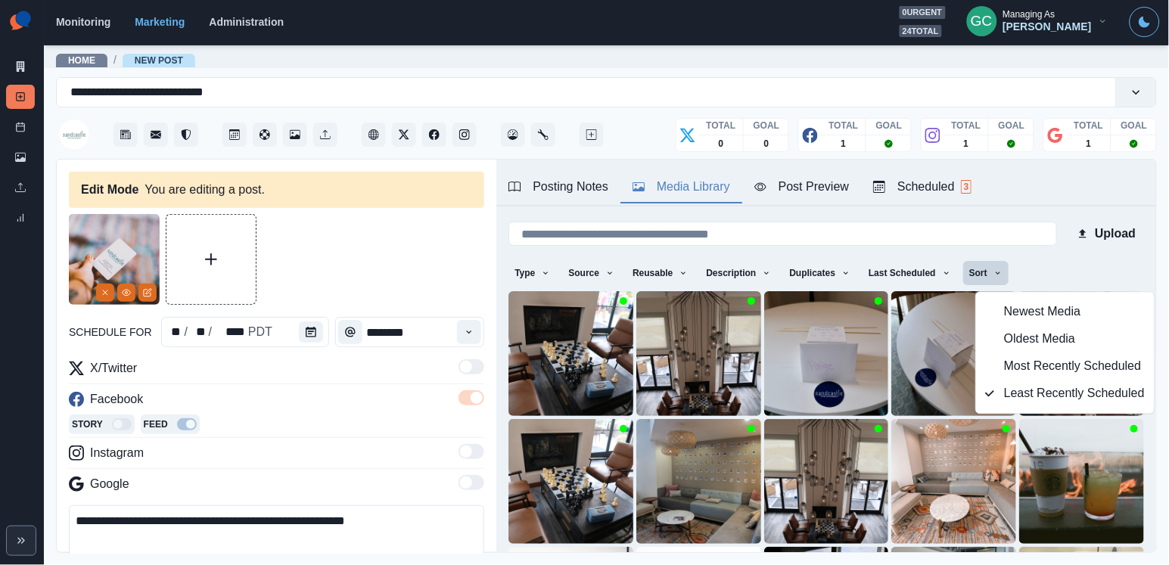
click at [1017, 313] on span "Newest Media" at bounding box center [1074, 312] width 141 height 18
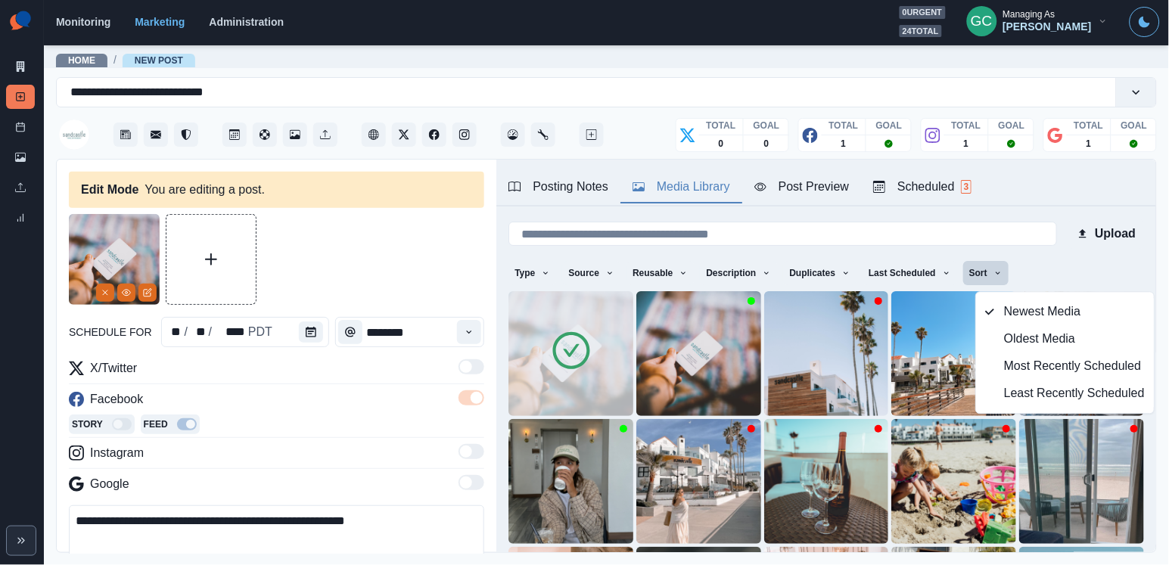
scroll to position [117, 0]
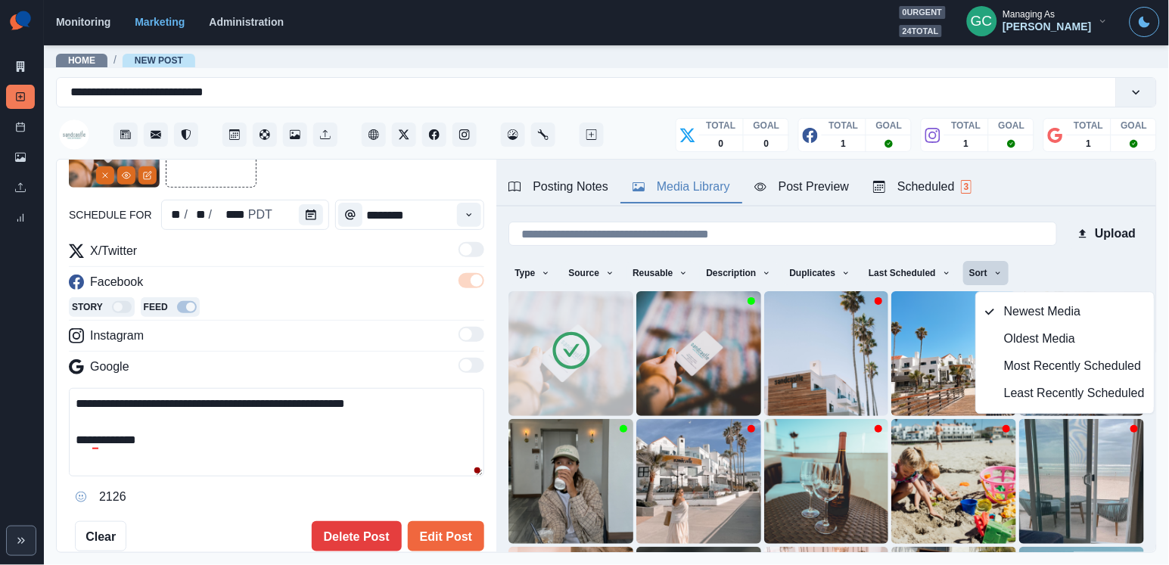
click at [172, 440] on textarea "**********" at bounding box center [276, 432] width 415 height 88
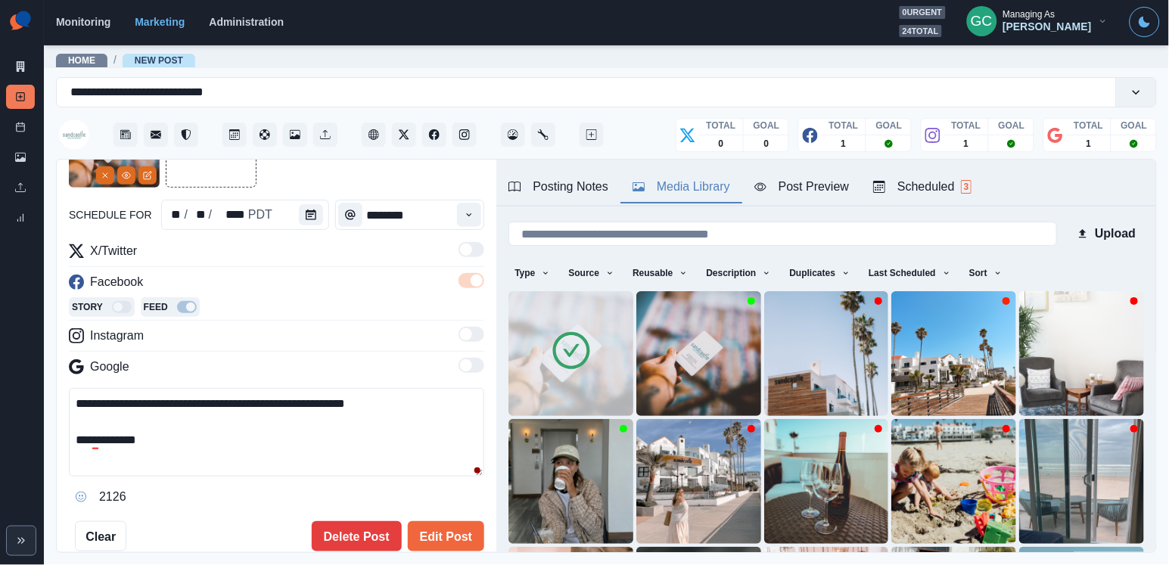
drag, startPoint x: 130, startPoint y: 418, endPoint x: 18, endPoint y: 341, distance: 135.5
click at [18, 341] on div "**********" at bounding box center [584, 282] width 1169 height 565
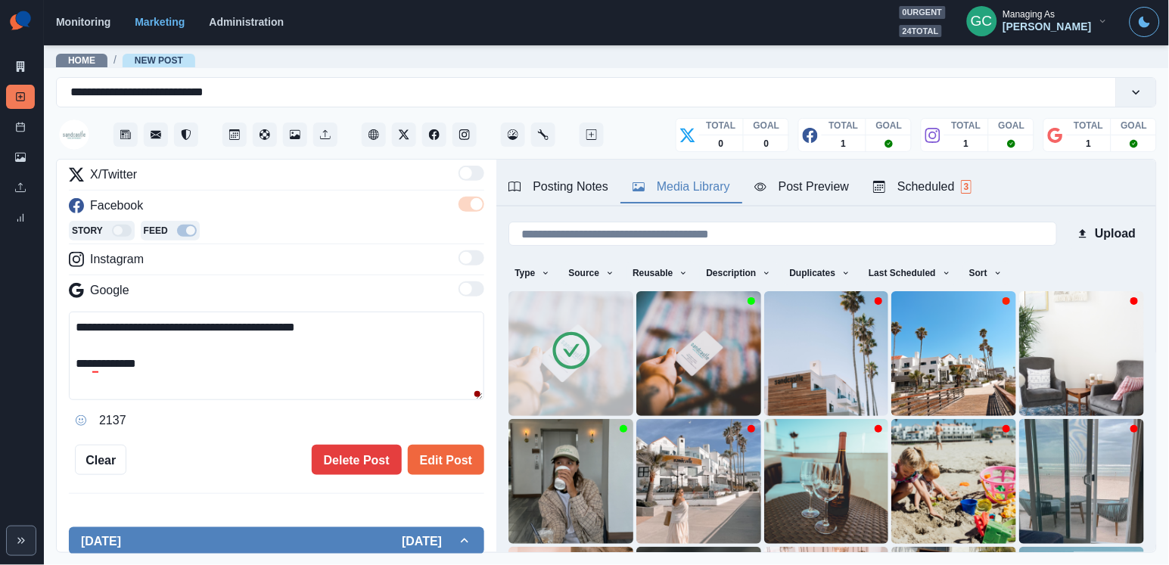
scroll to position [229, 0]
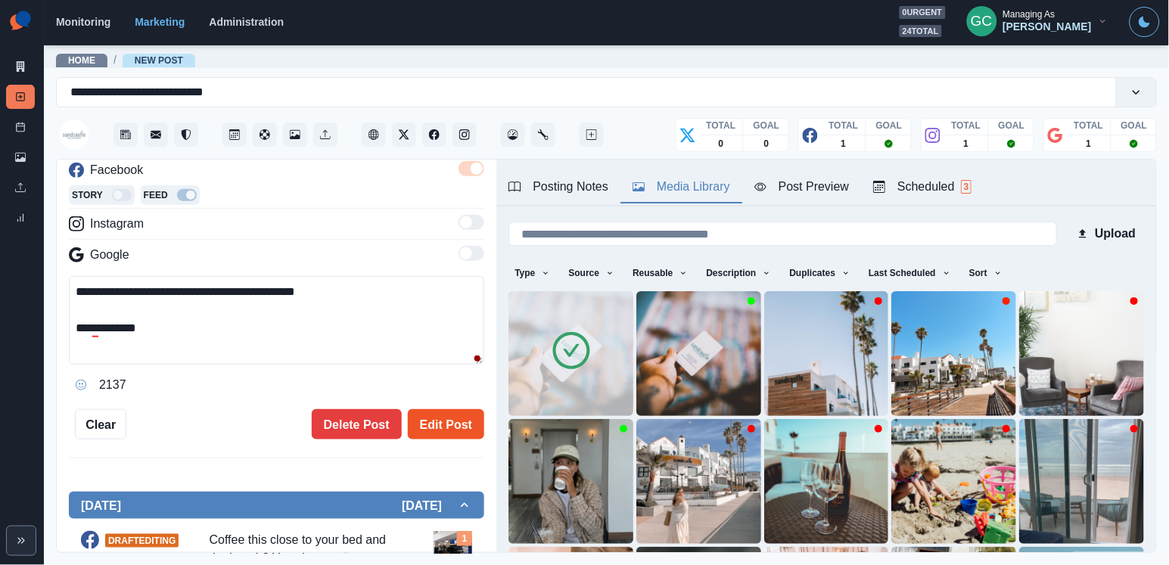
type textarea "**********"
click at [438, 430] on button "Edit Post" at bounding box center [446, 424] width 76 height 30
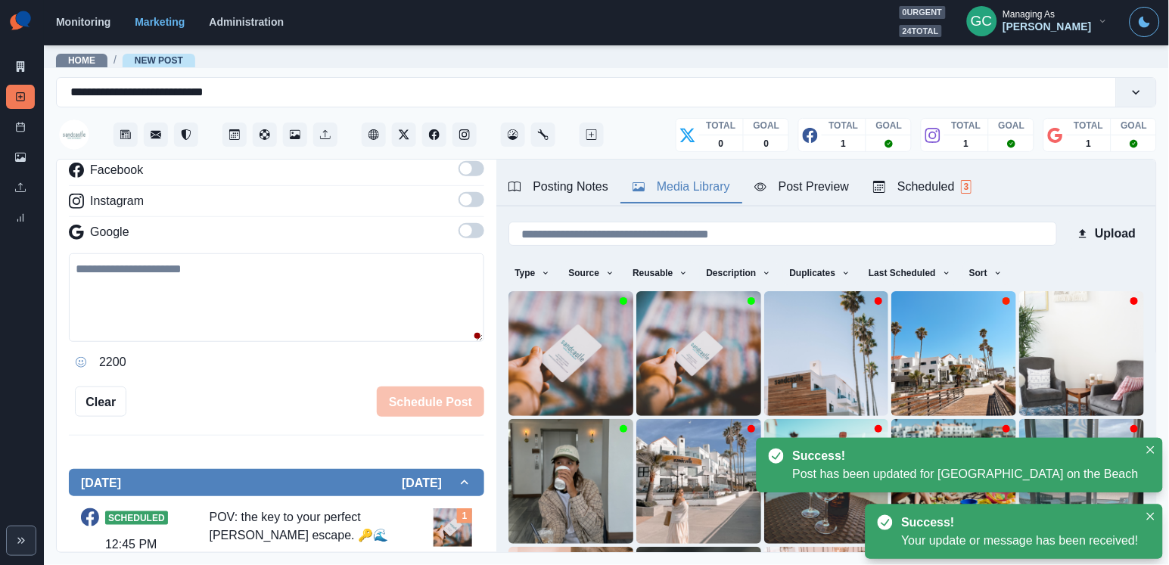
click at [939, 185] on div "Scheduled 3" at bounding box center [922, 187] width 98 height 18
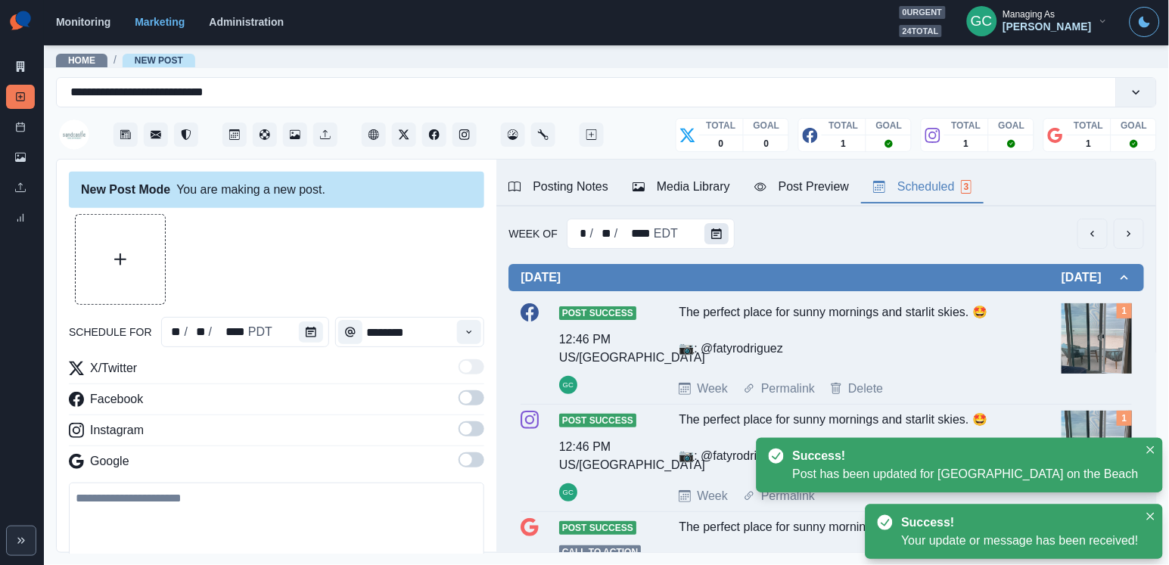
click at [719, 234] on icon "Calendar" at bounding box center [716, 233] width 11 height 11
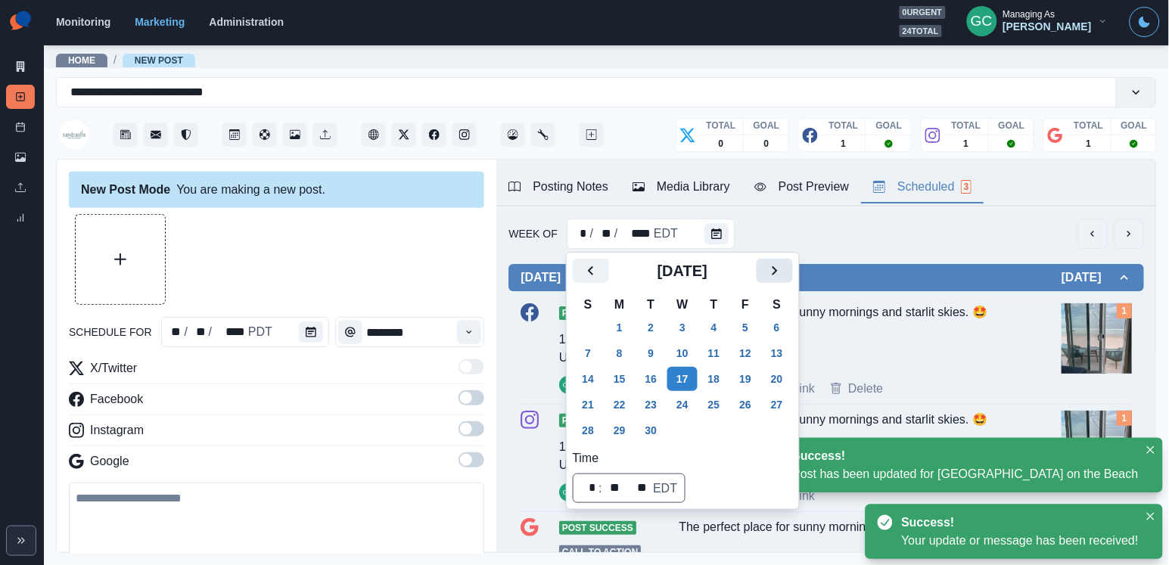
click at [781, 278] on icon "Next" at bounding box center [774, 271] width 18 height 18
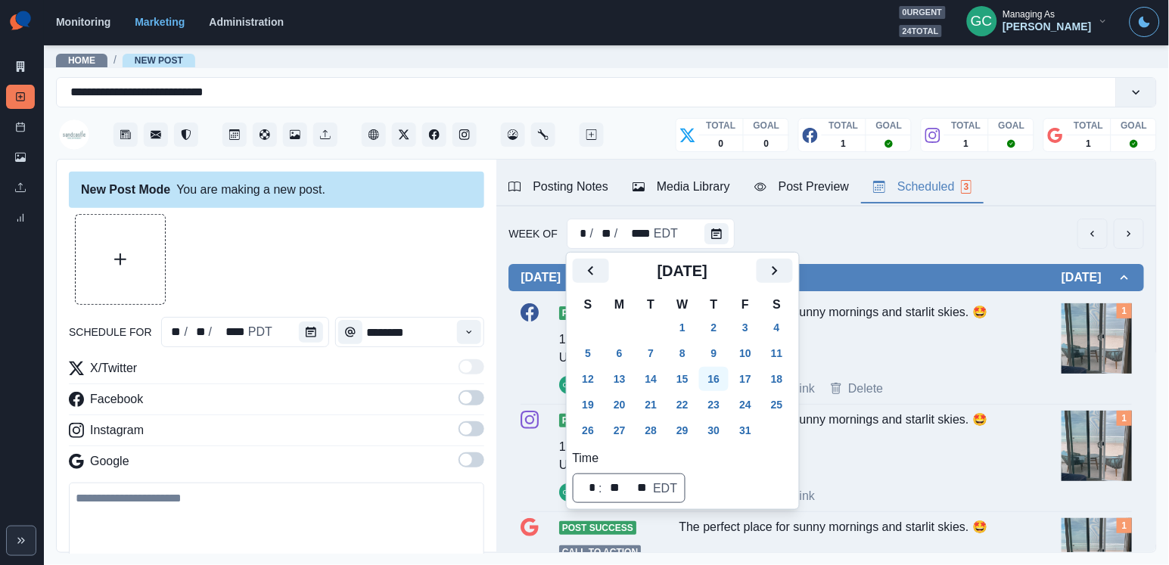
click at [720, 383] on button "16" at bounding box center [714, 379] width 30 height 24
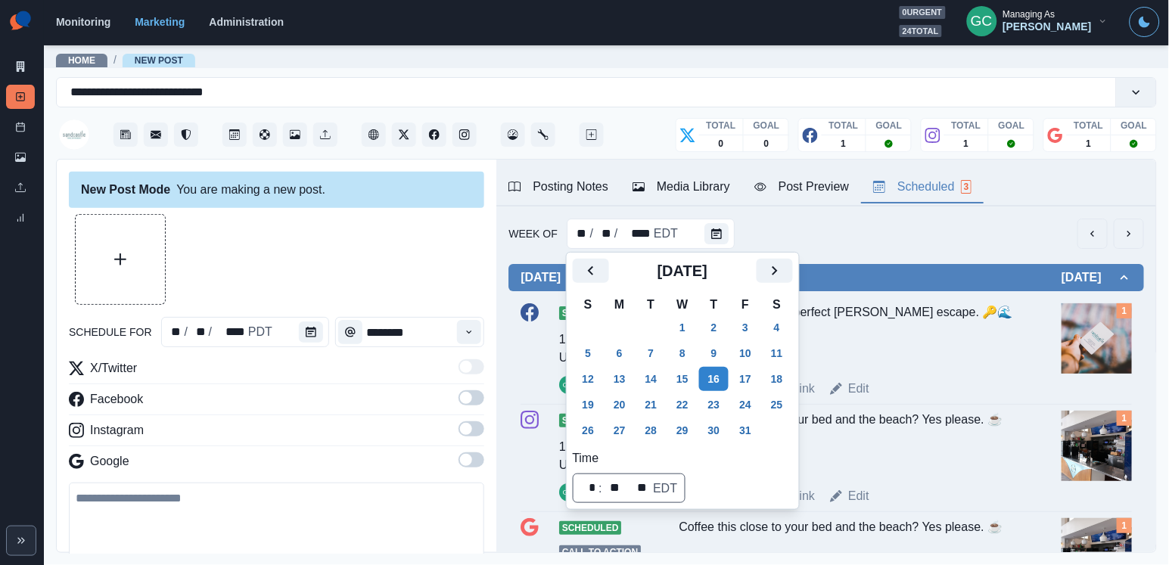
click at [885, 371] on div "Scheduled 12:45 PM US/Pacific GC POV: the key to your perfect beachy escape. 🔑🌊…" at bounding box center [825, 350] width 611 height 95
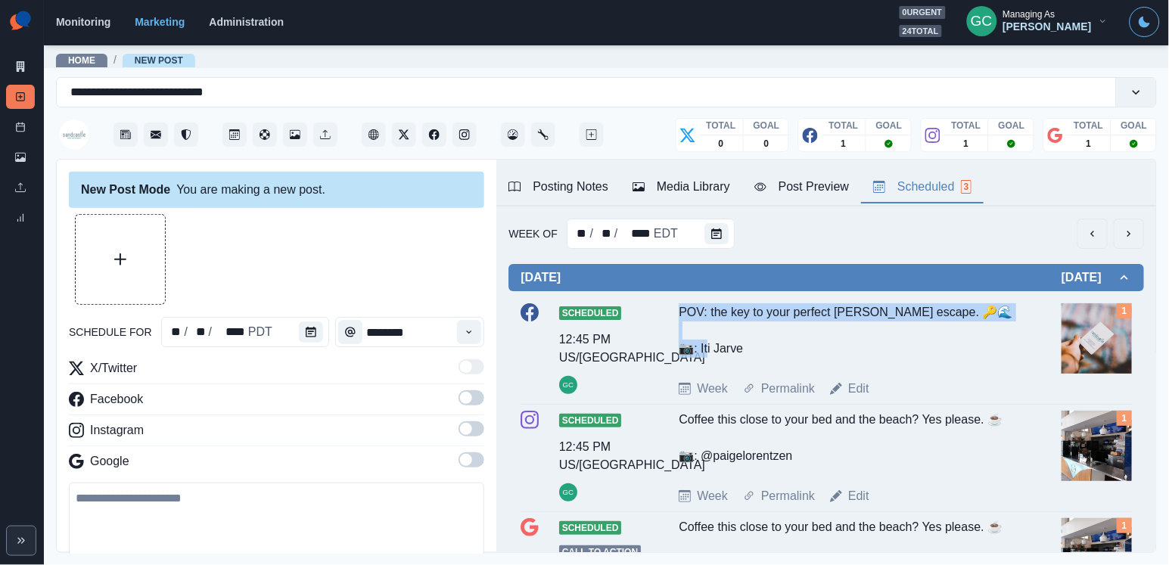
drag, startPoint x: 757, startPoint y: 346, endPoint x: 673, endPoint y: 319, distance: 88.3
click at [673, 319] on div "Scheduled 12:45 PM US/Pacific GC POV: the key to your perfect beachy escape. 🔑🌊…" at bounding box center [825, 350] width 611 height 95
copy div "POV: the key to your perfect beachy escape. 🔑🌊 📷: Iti Jarve"
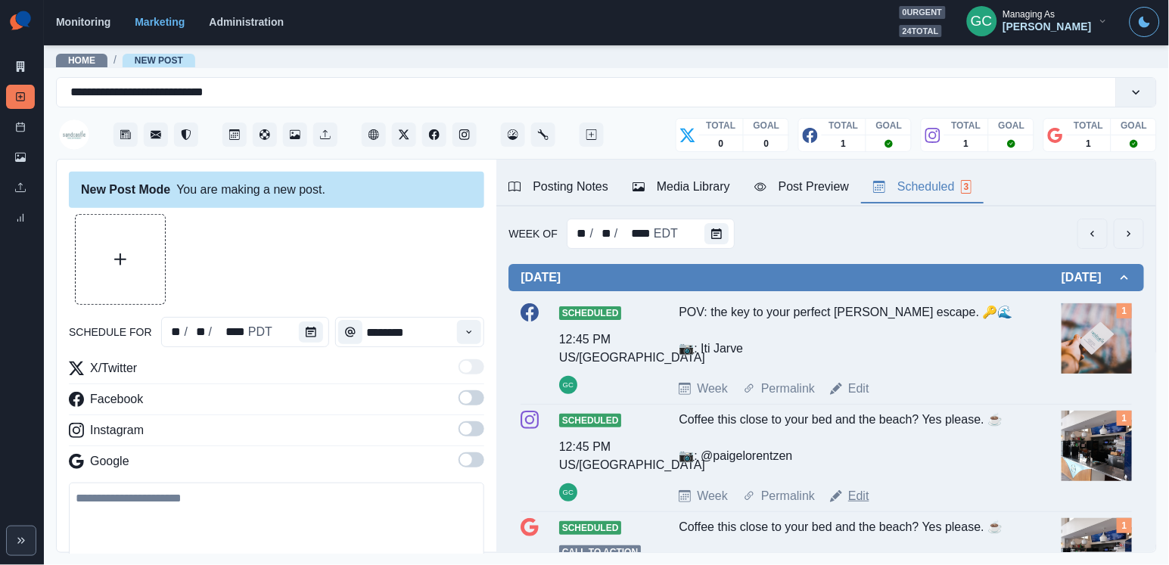
click at [855, 498] on link "Edit" at bounding box center [858, 496] width 21 height 18
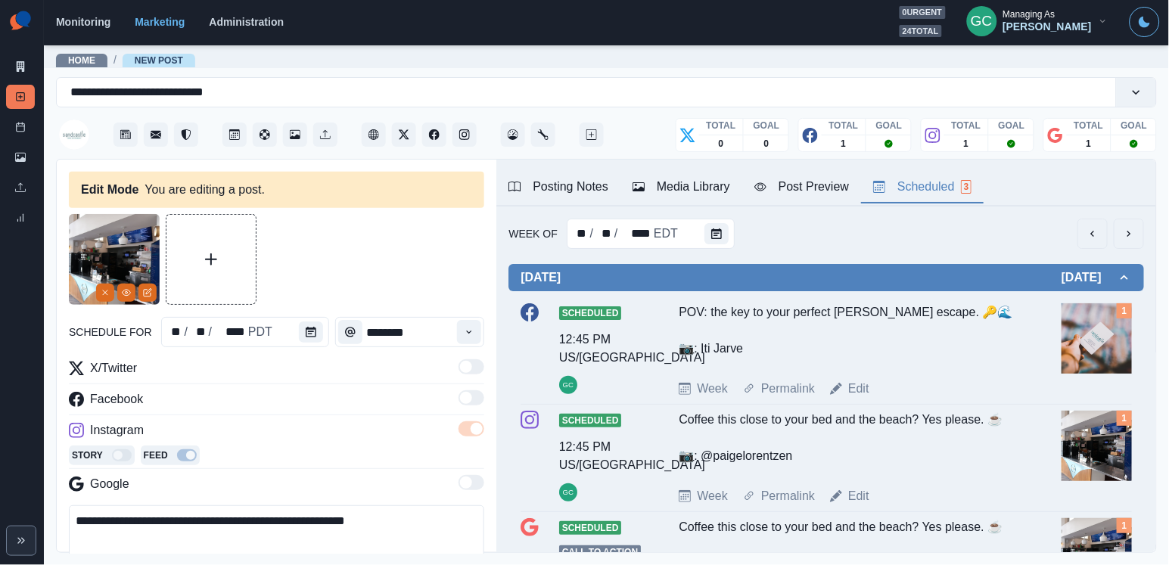
click at [694, 178] on div "Media Library" at bounding box center [681, 187] width 98 height 18
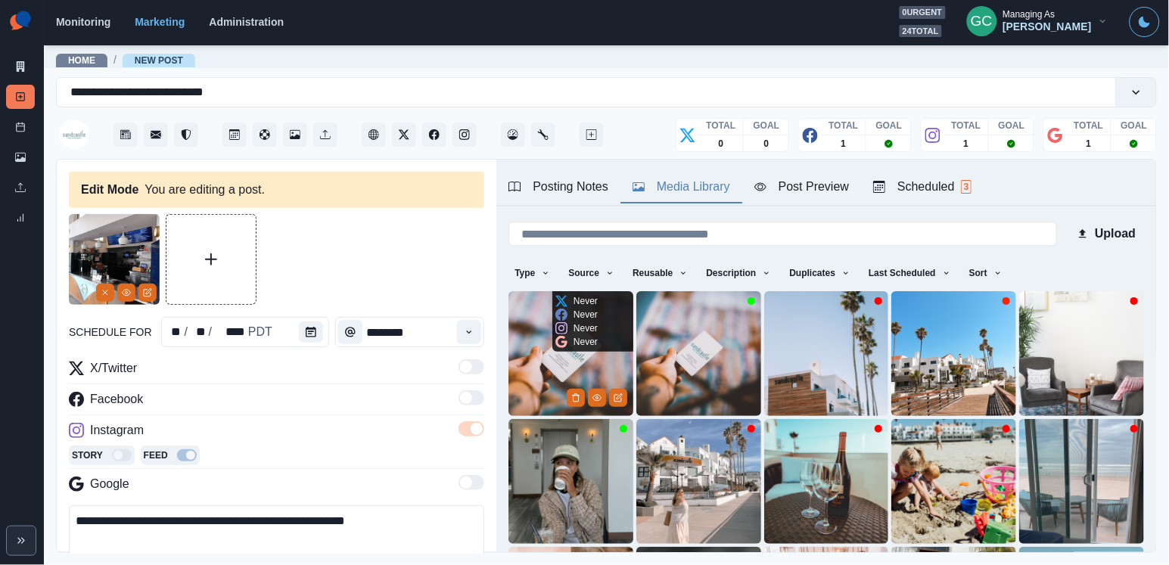
click at [550, 370] on img at bounding box center [570, 353] width 125 height 125
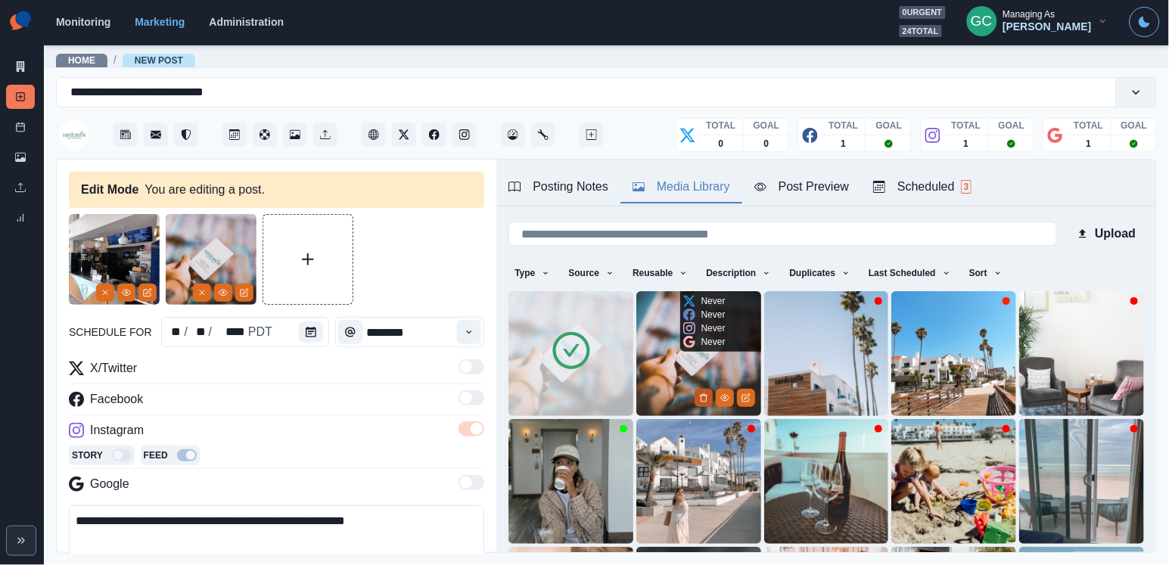
click at [702, 397] on icon "Delete Media" at bounding box center [703, 397] width 9 height 9
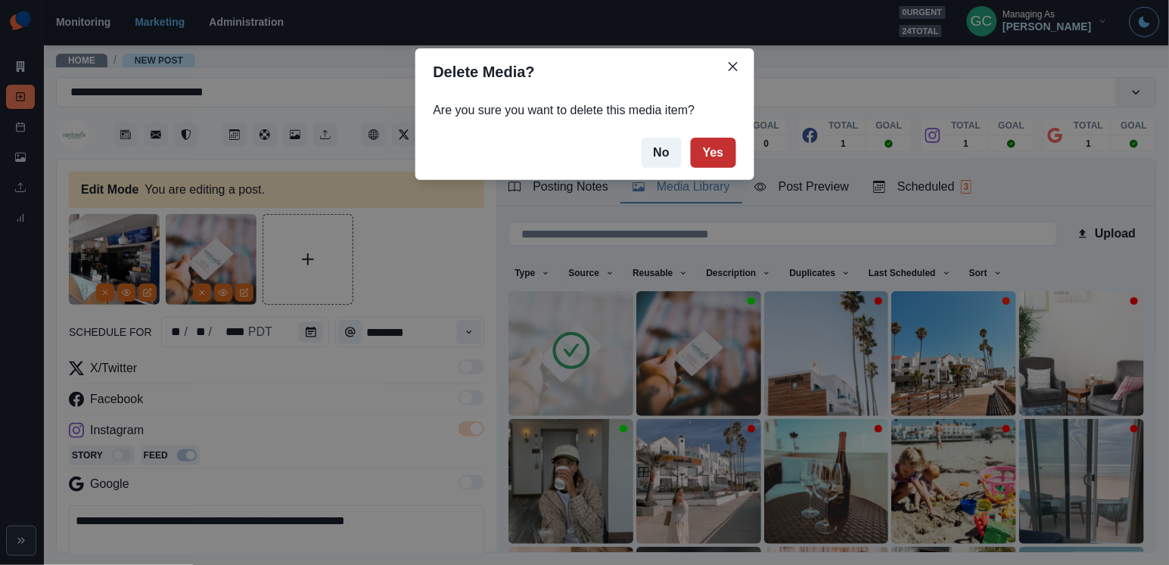
click at [712, 160] on button "Yes" at bounding box center [713, 153] width 45 height 30
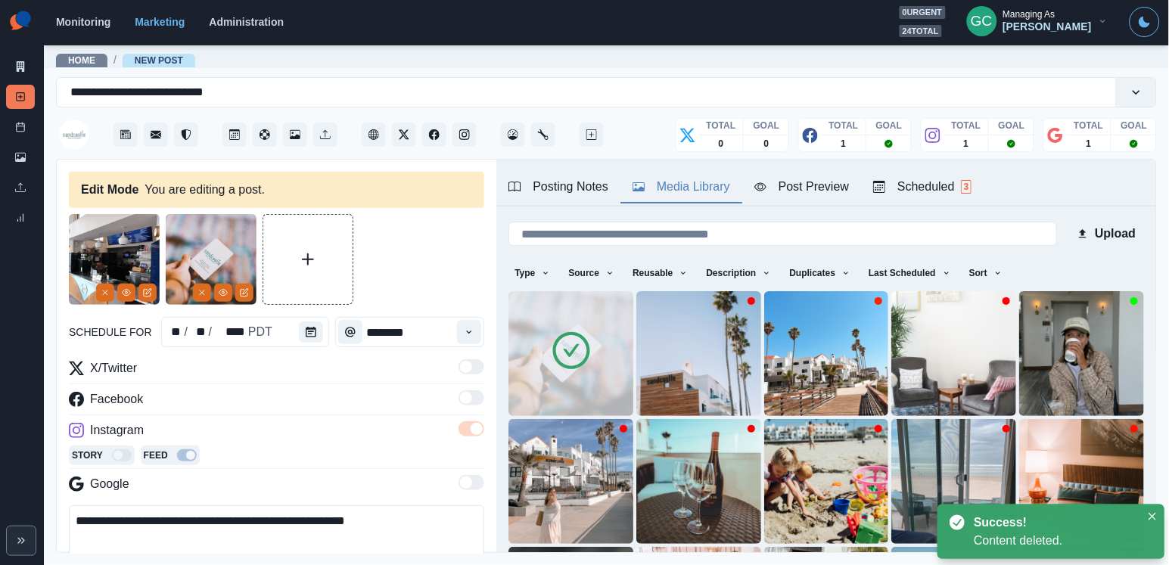
scroll to position [47, 0]
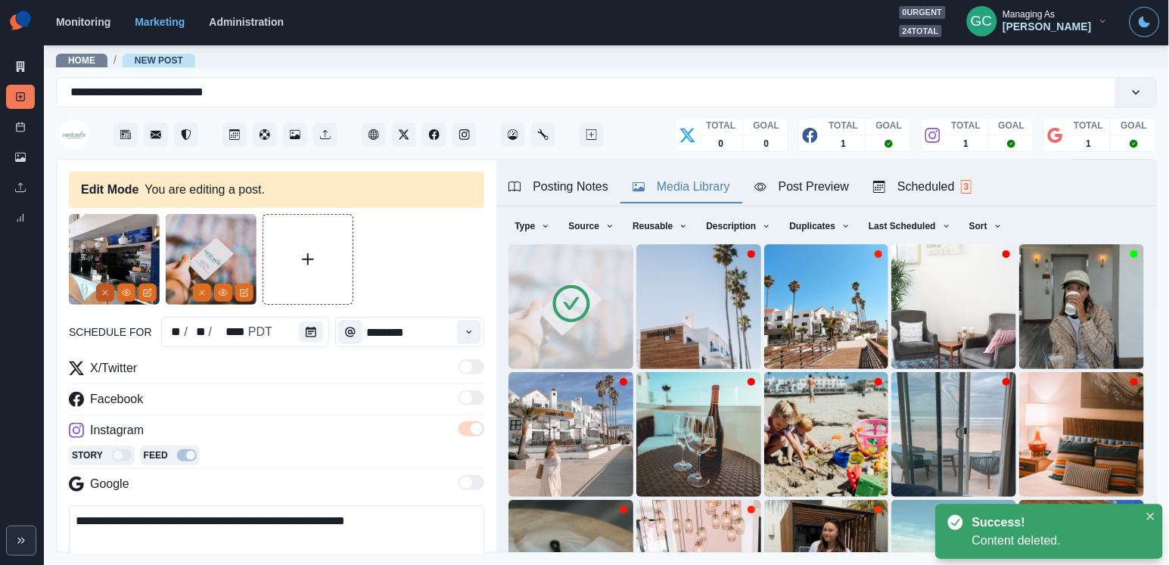
click at [110, 291] on button "Remove" at bounding box center [105, 293] width 18 height 18
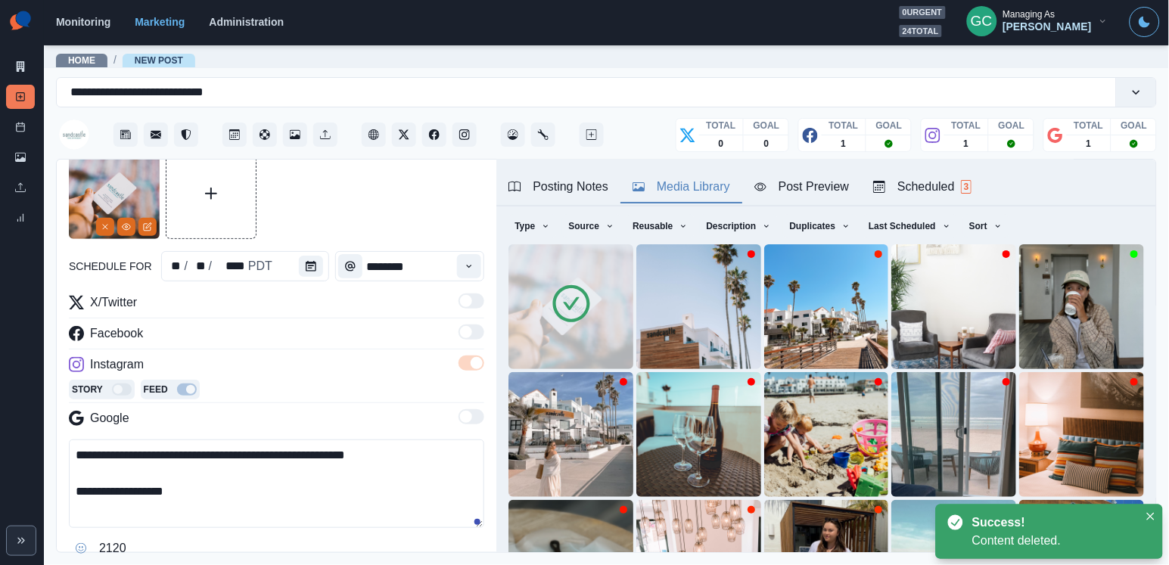
scroll to position [117, 0]
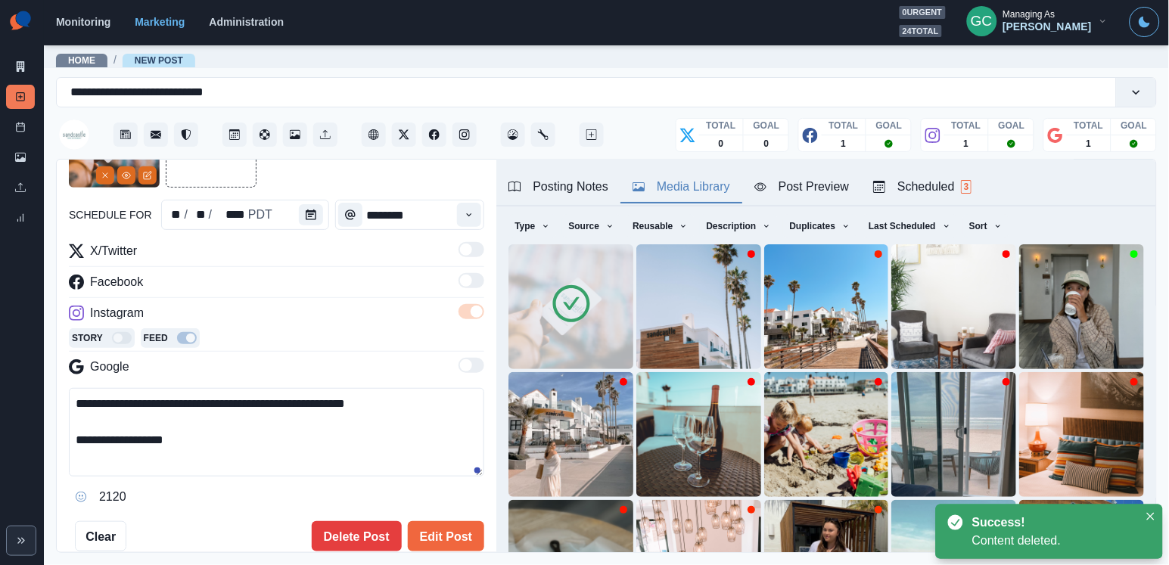
drag, startPoint x: 223, startPoint y: 447, endPoint x: 5, endPoint y: 351, distance: 238.1
click at [5, 351] on div "**********" at bounding box center [584, 282] width 1169 height 565
paste textarea
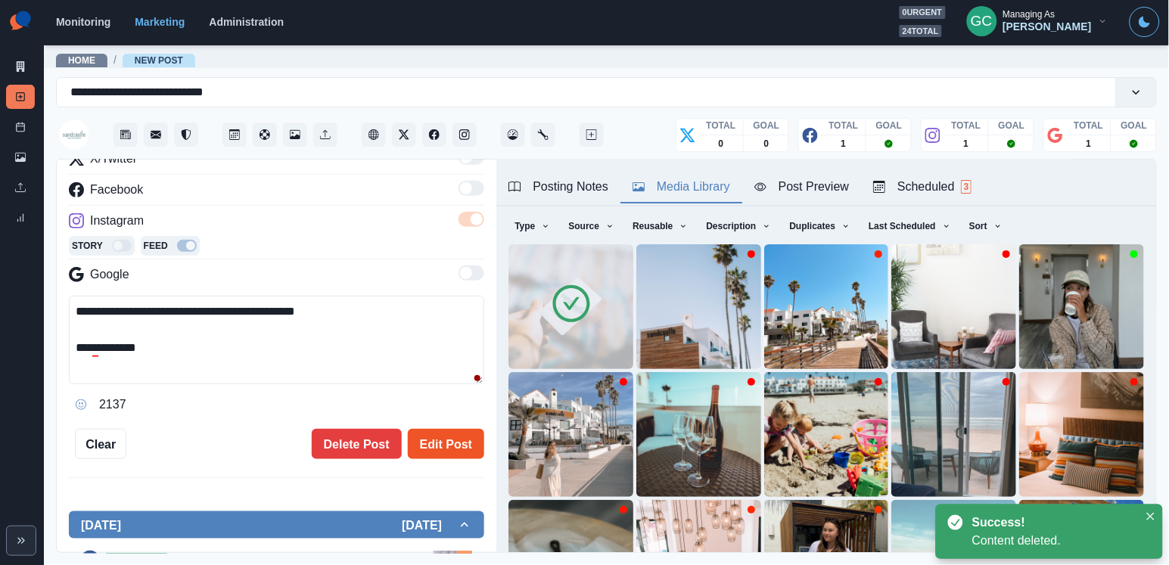
type textarea "**********"
click at [455, 449] on button "Edit Post" at bounding box center [446, 444] width 76 height 30
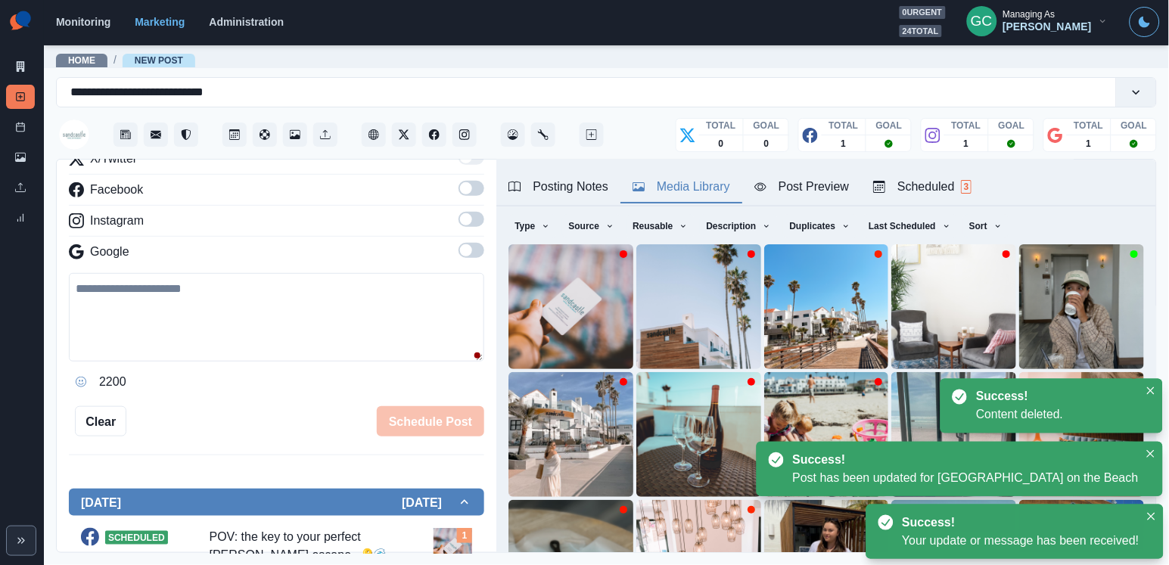
click at [970, 189] on span "3" at bounding box center [966, 187] width 11 height 14
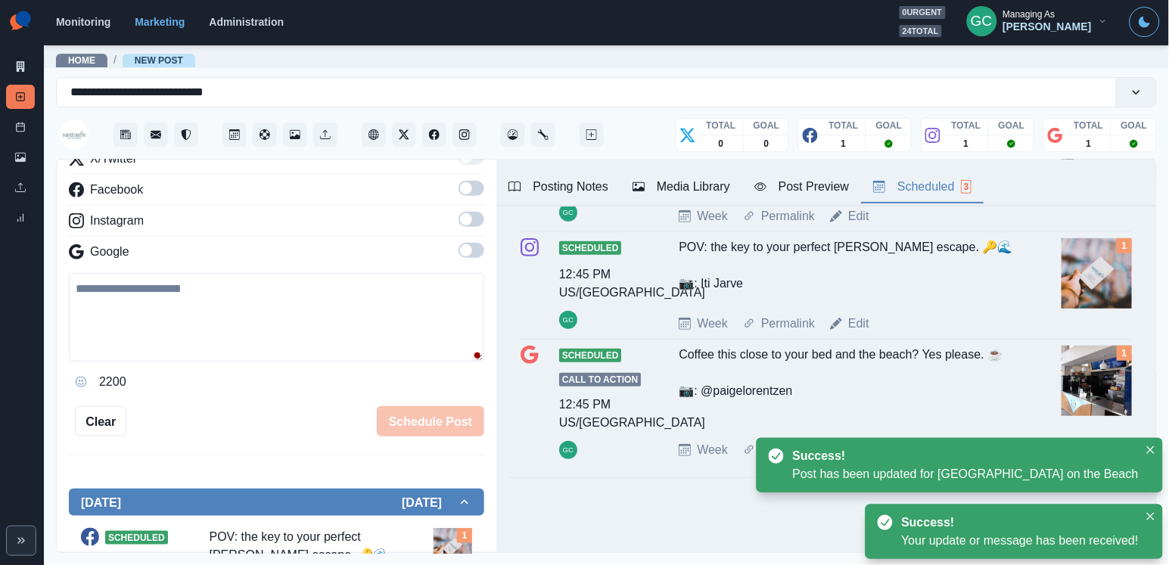
scroll to position [179, 0]
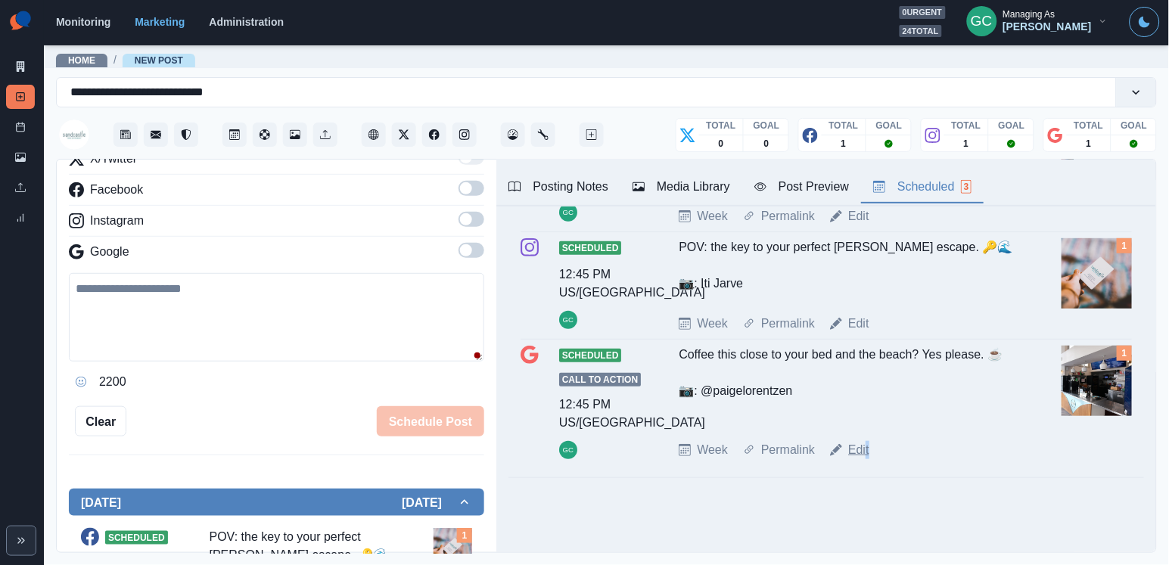
click at [869, 450] on link "Edit" at bounding box center [858, 450] width 21 height 18
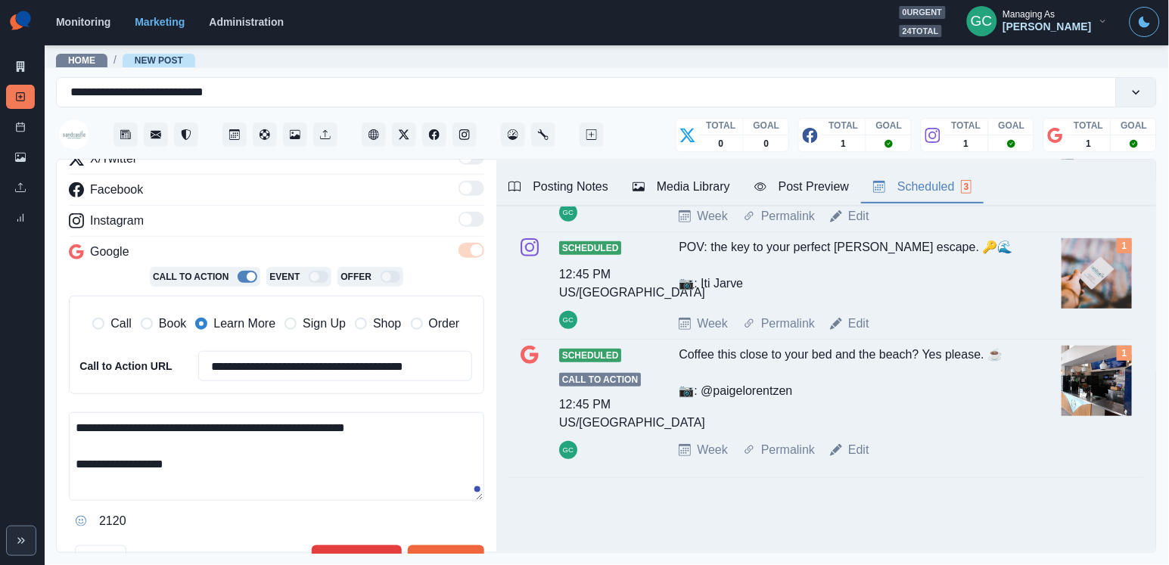
drag, startPoint x: 234, startPoint y: 497, endPoint x: 100, endPoint y: 389, distance: 172.7
click at [101, 390] on div "**********" at bounding box center [276, 341] width 415 height 383
paste textarea
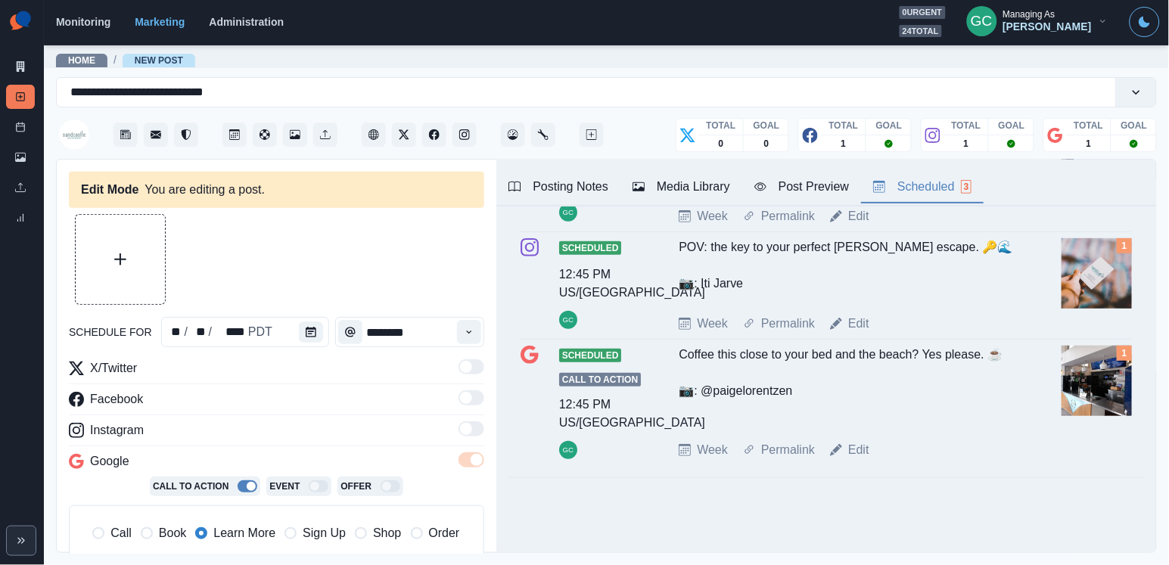
scroll to position [-1, 0]
type textarea "**********"
click at [702, 192] on div "Media Library" at bounding box center [681, 187] width 98 height 18
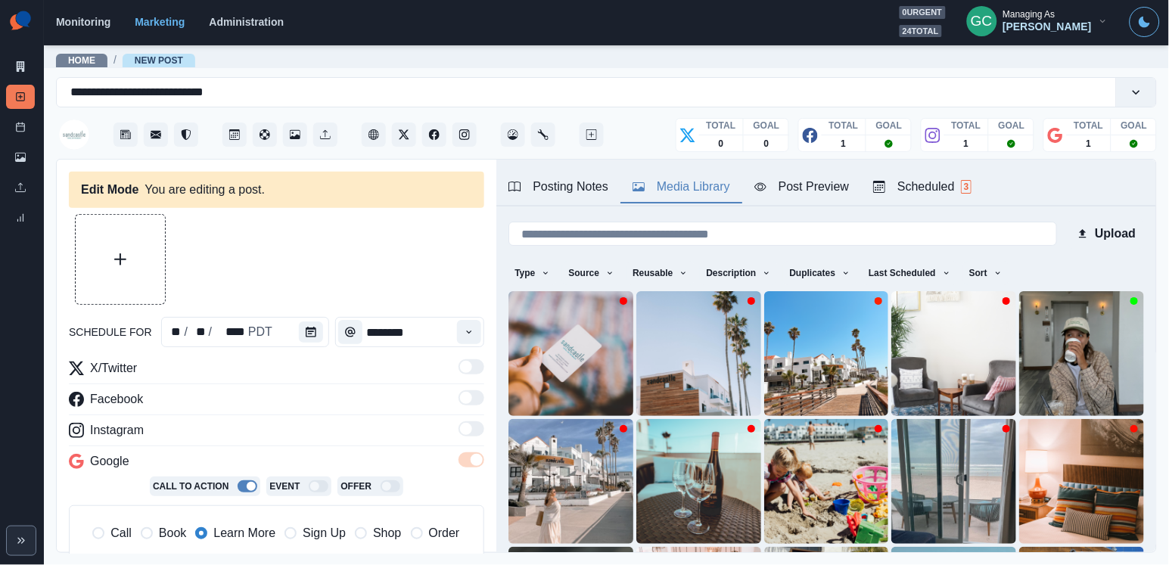
scroll to position [-2, 0]
click at [543, 334] on img at bounding box center [570, 353] width 125 height 125
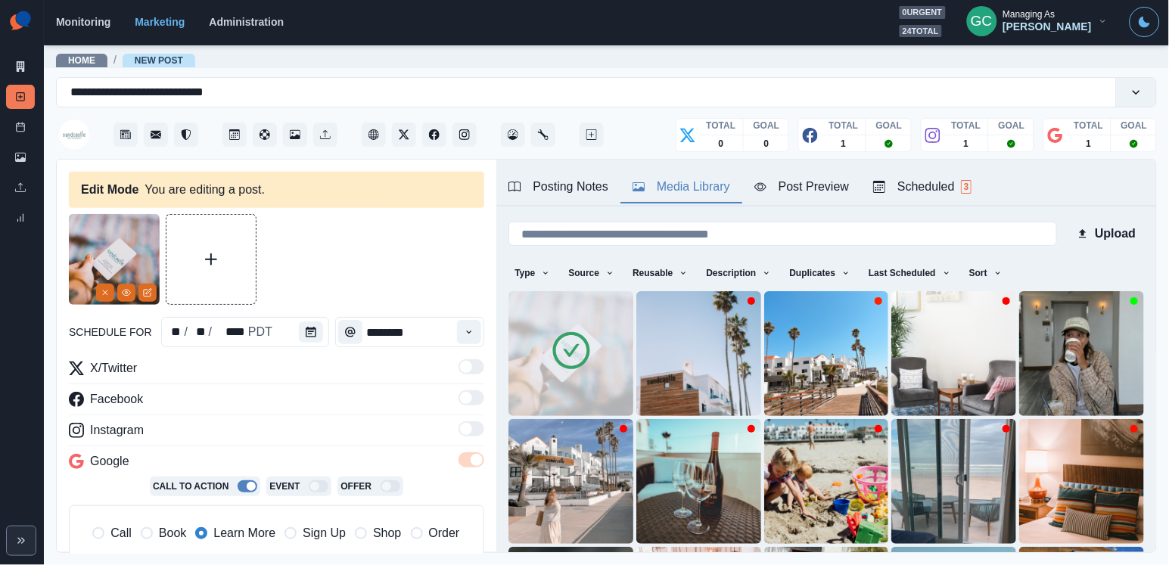
scroll to position [320, 0]
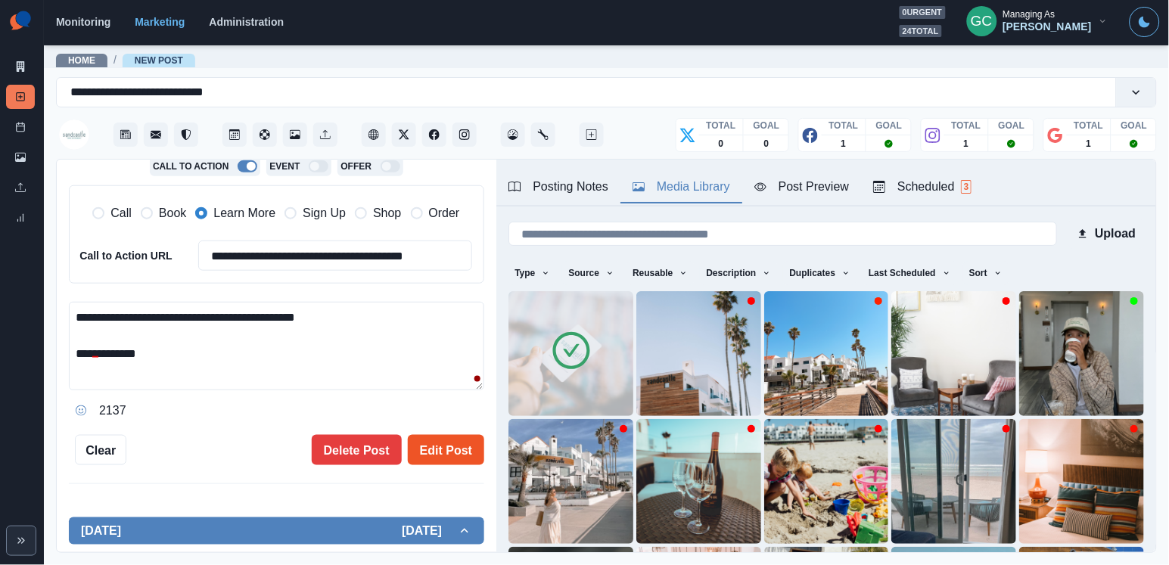
click at [458, 446] on button "Edit Post" at bounding box center [446, 450] width 76 height 30
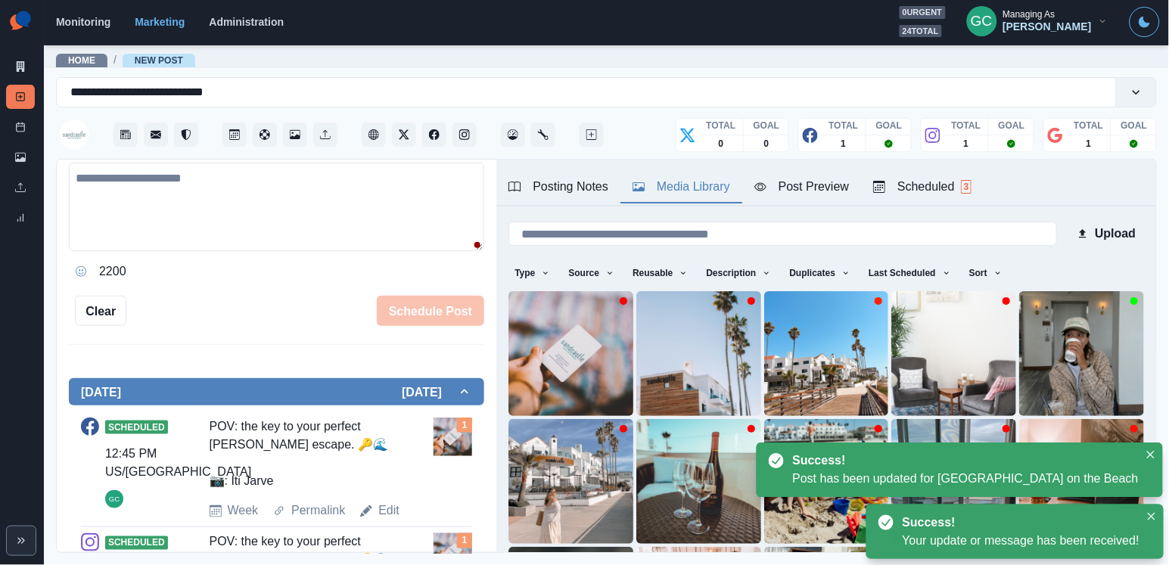
click at [924, 175] on button "Scheduled 3" at bounding box center [922, 188] width 123 height 32
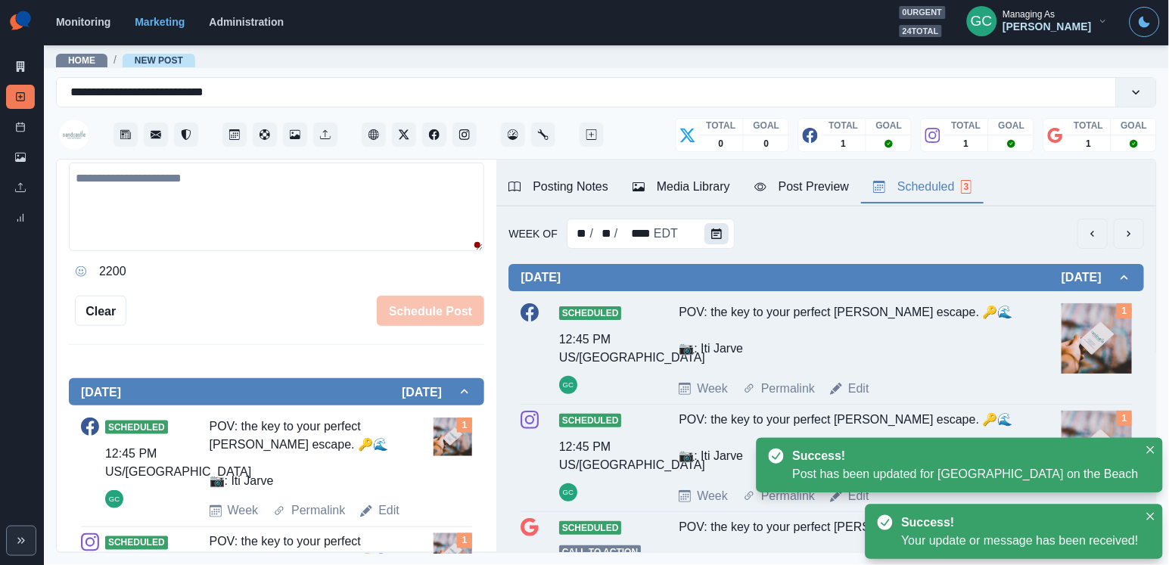
scroll to position [-1, 0]
click at [712, 230] on icon "Calendar" at bounding box center [716, 233] width 11 height 11
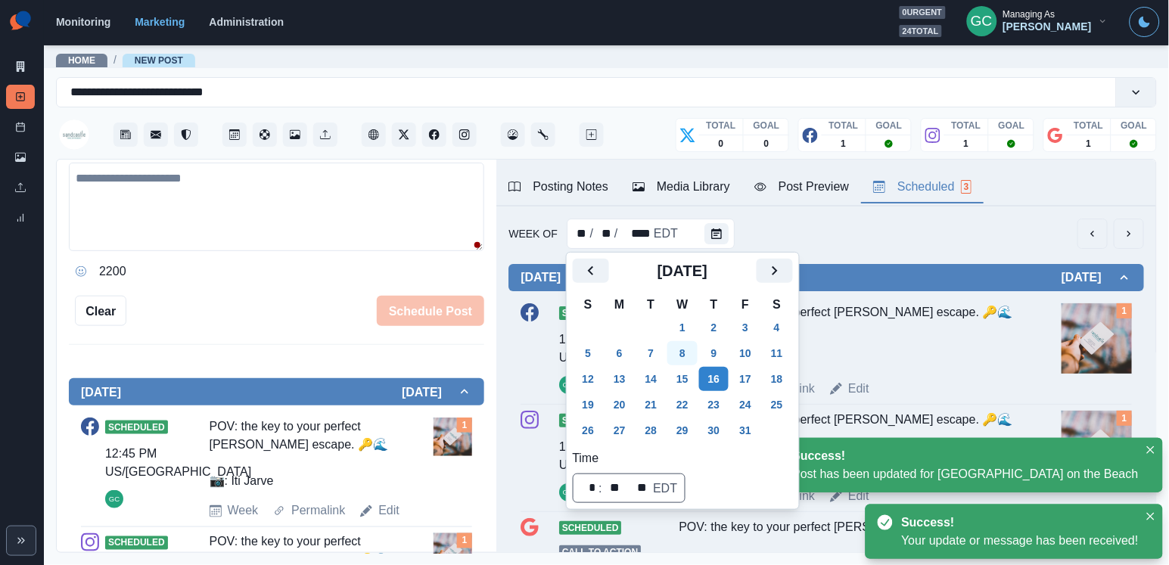
click at [687, 357] on button "8" at bounding box center [682, 353] width 30 height 24
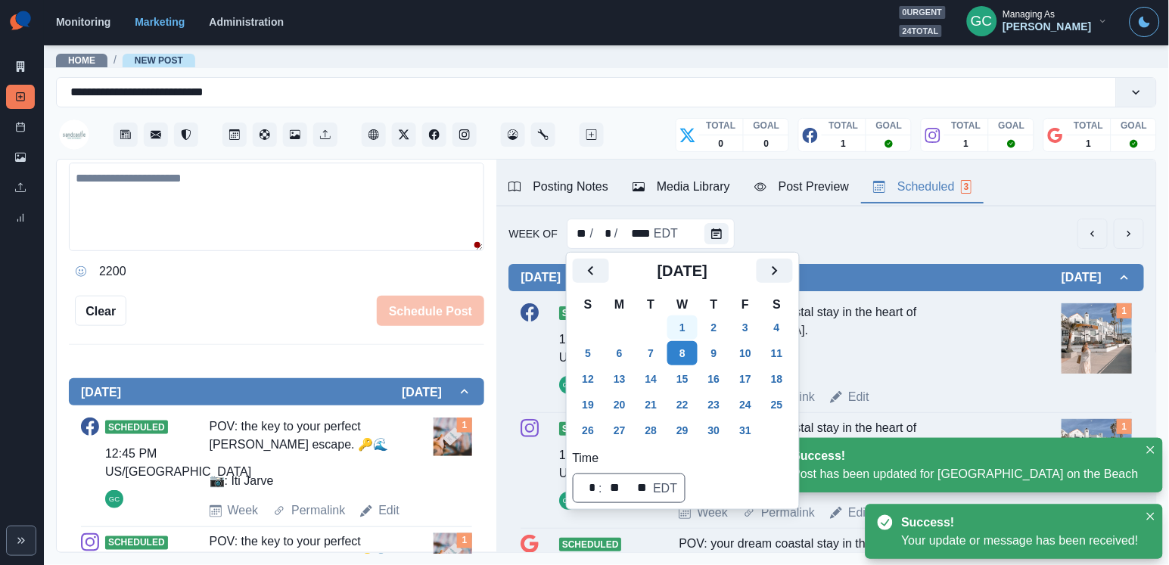
click at [692, 324] on button "1" at bounding box center [682, 327] width 30 height 24
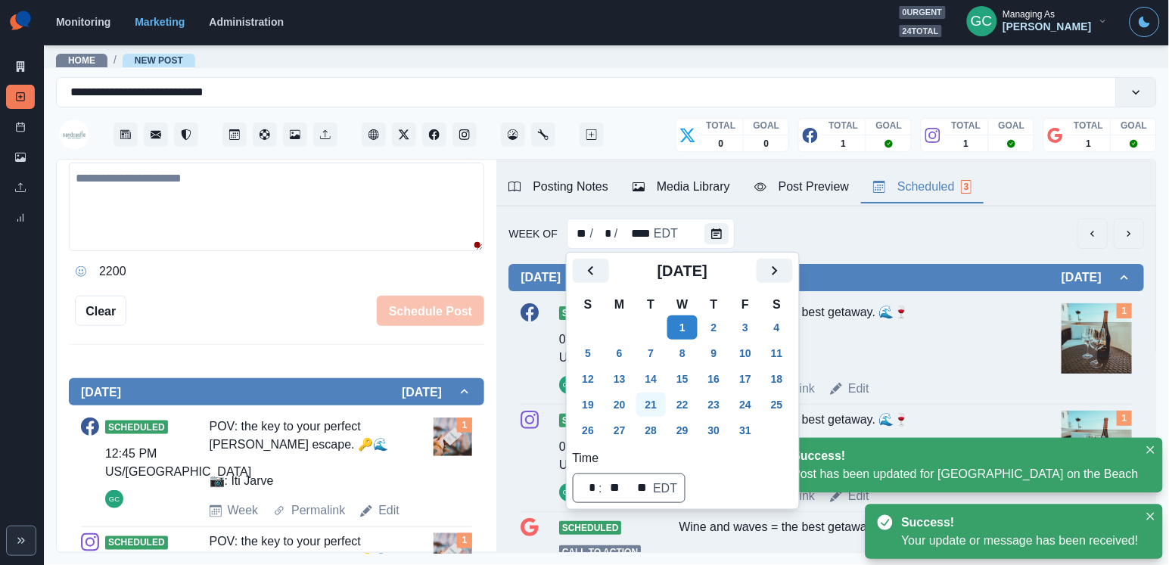
click at [653, 414] on button "21" at bounding box center [651, 405] width 30 height 24
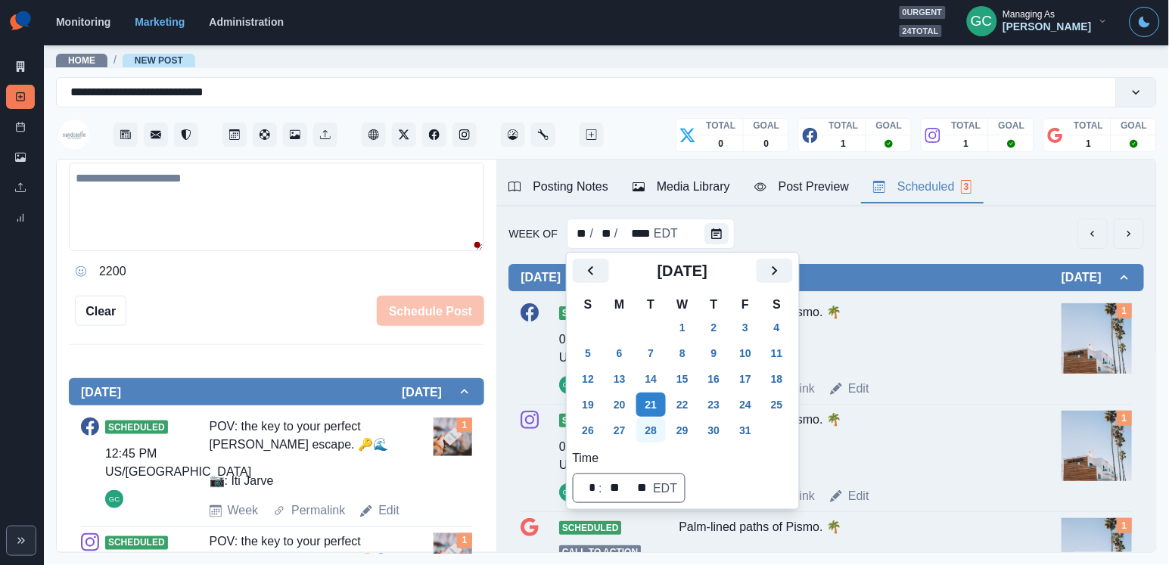
click at [654, 433] on button "28" at bounding box center [651, 430] width 30 height 24
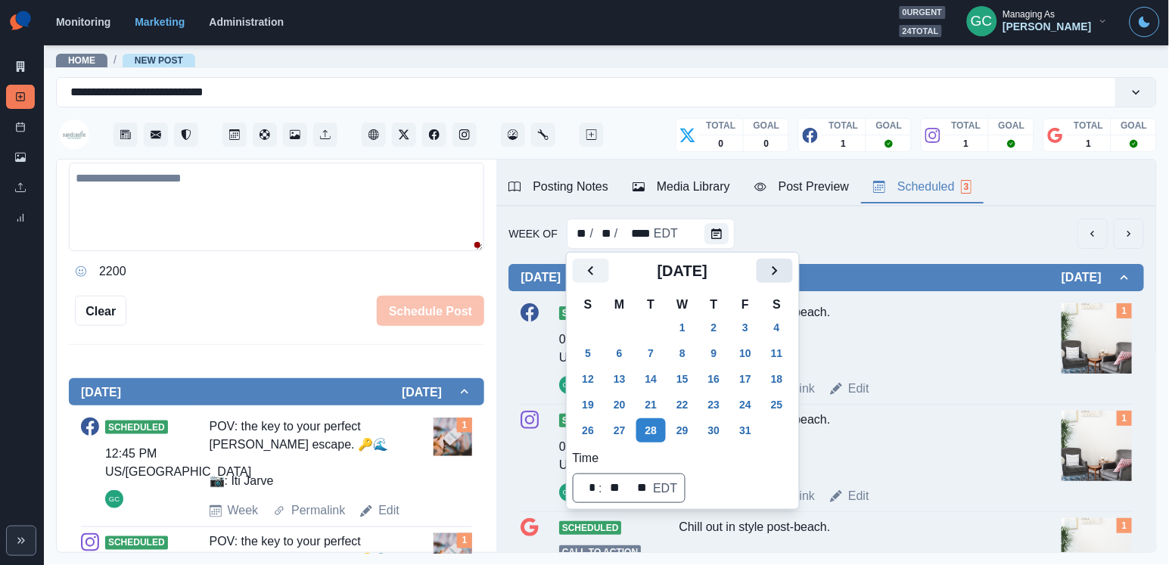
click at [784, 279] on icon "Next" at bounding box center [774, 271] width 18 height 18
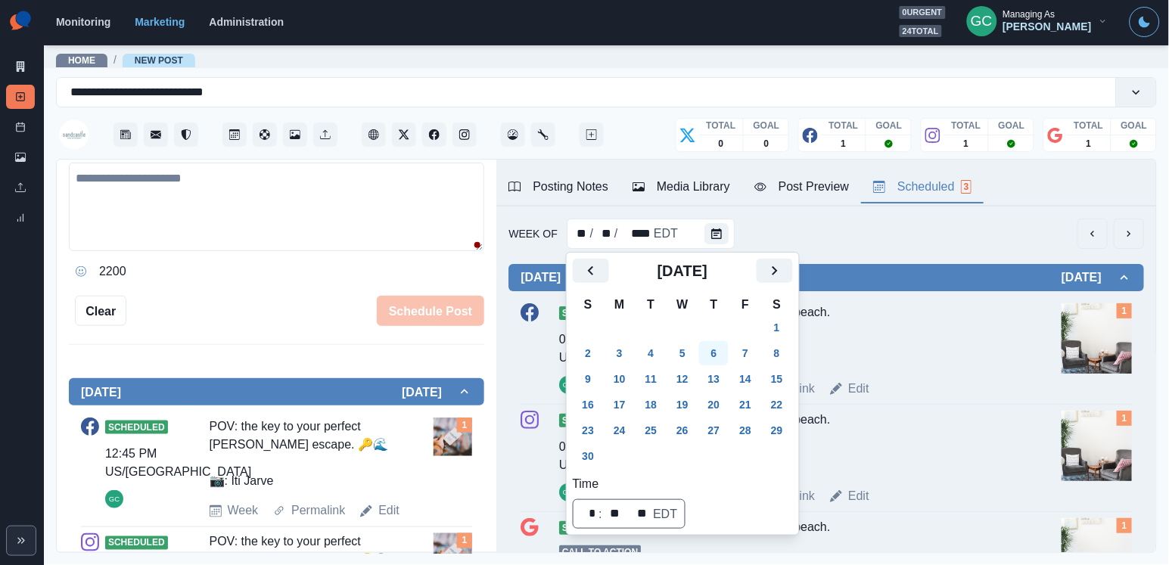
click at [719, 349] on button "6" at bounding box center [714, 353] width 30 height 24
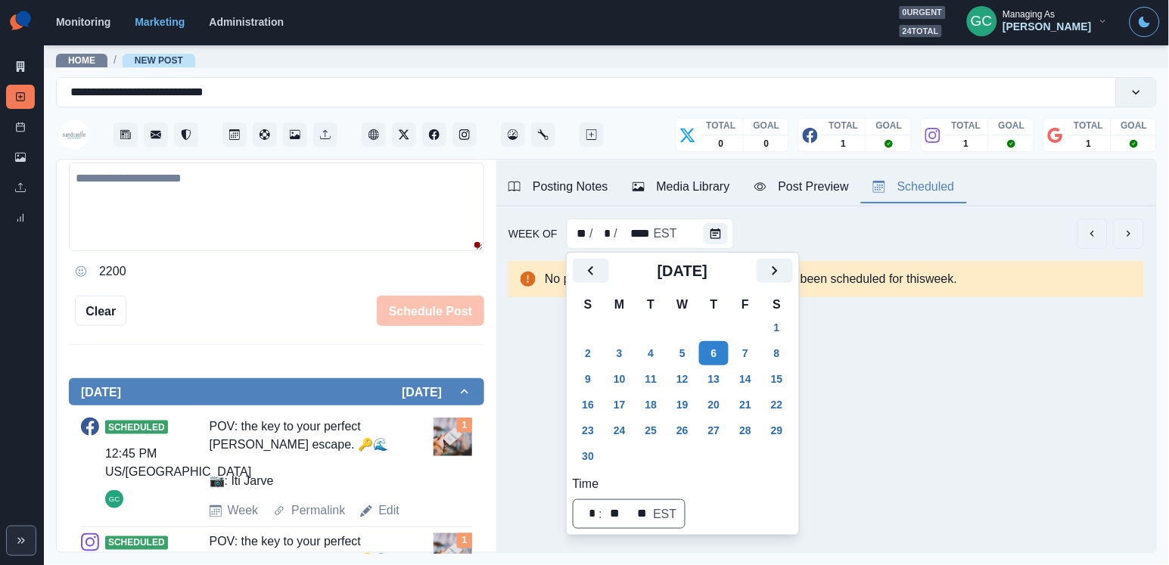
click at [672, 392] on td "19" at bounding box center [682, 405] width 32 height 26
click at [694, 381] on button "12" at bounding box center [682, 379] width 30 height 24
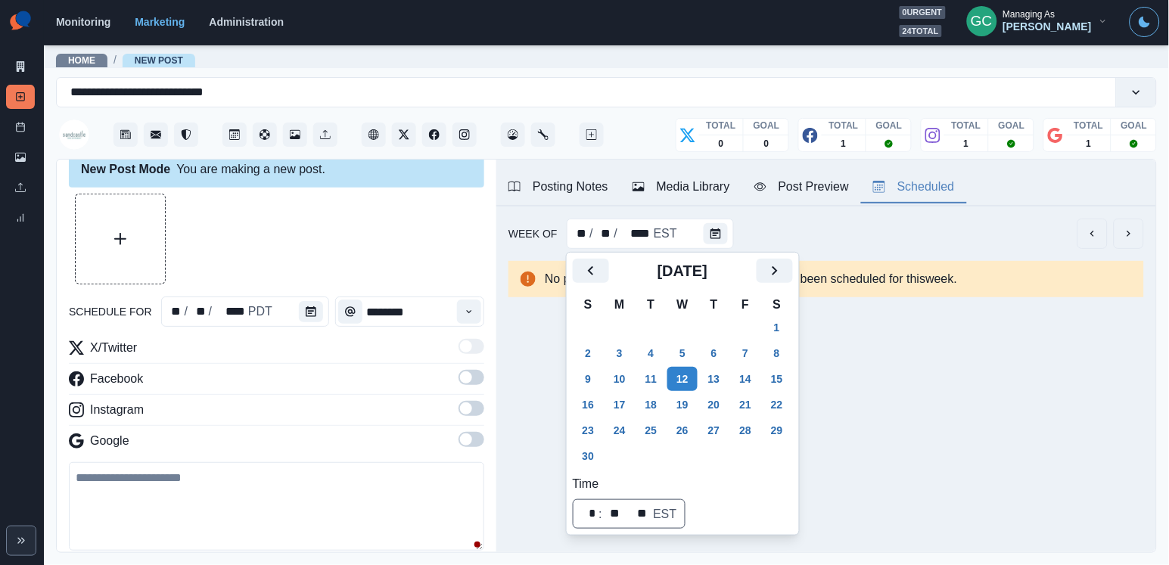
scroll to position [7, 0]
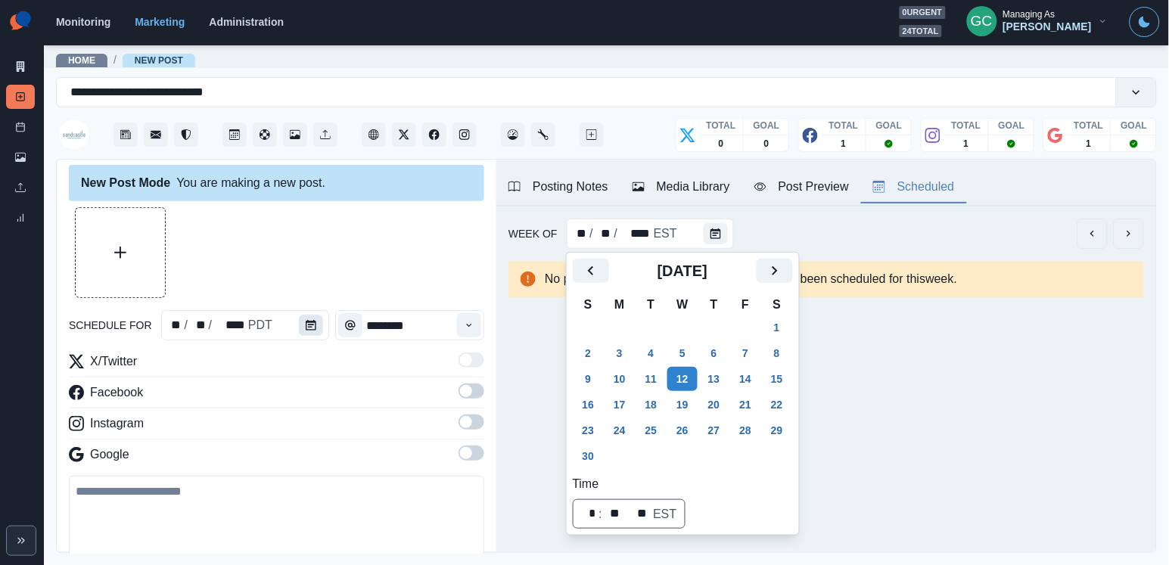
click at [310, 324] on icon "Calendar" at bounding box center [311, 325] width 11 height 11
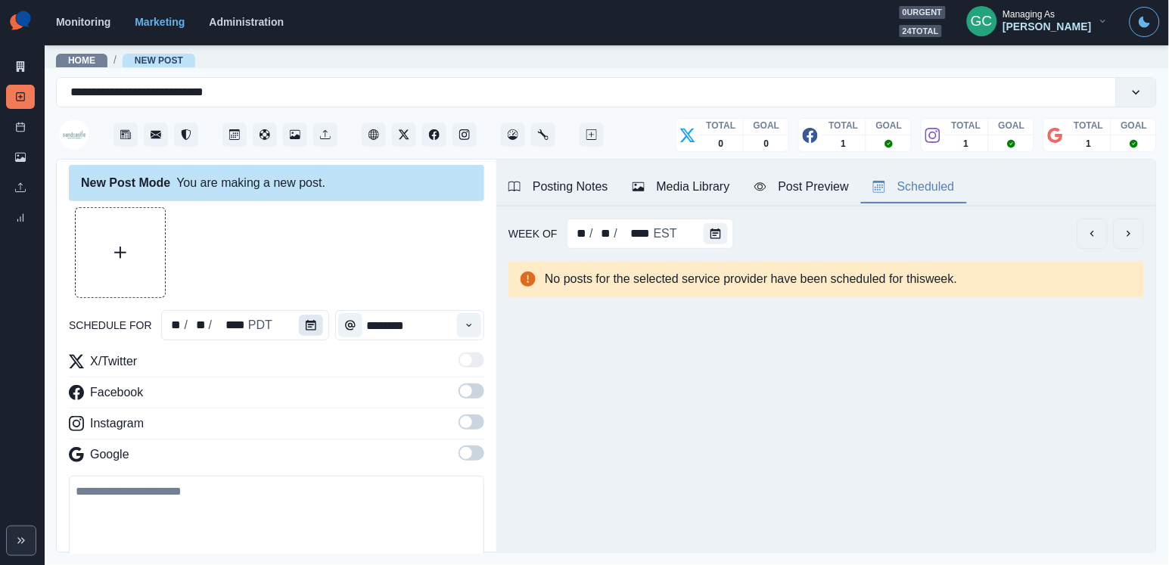
click at [310, 324] on icon "Calendar" at bounding box center [311, 325] width 11 height 11
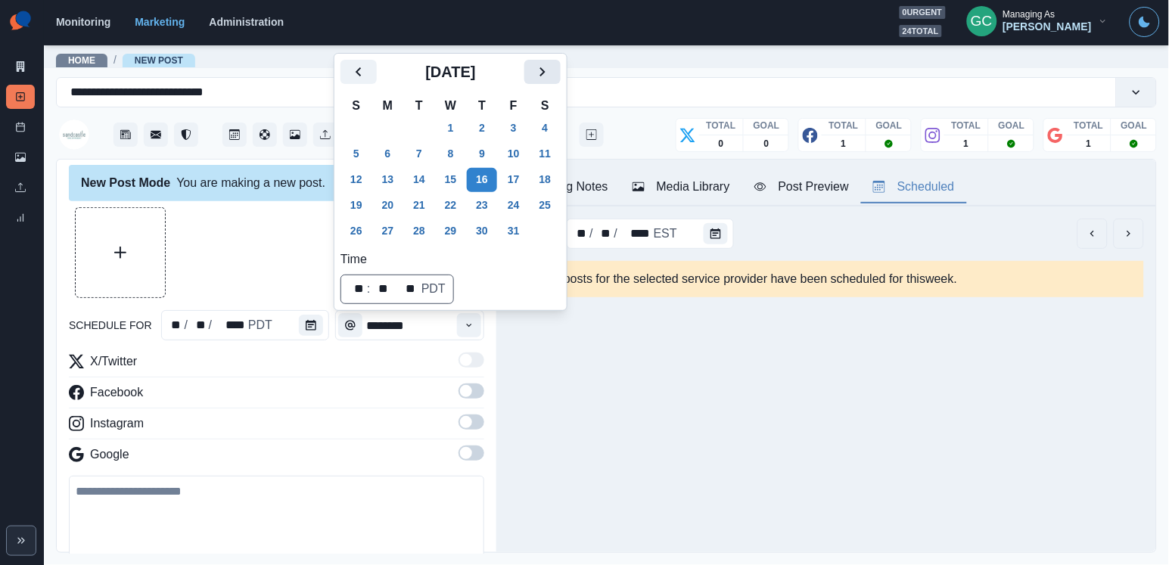
click at [551, 71] on icon "Next" at bounding box center [542, 72] width 18 height 18
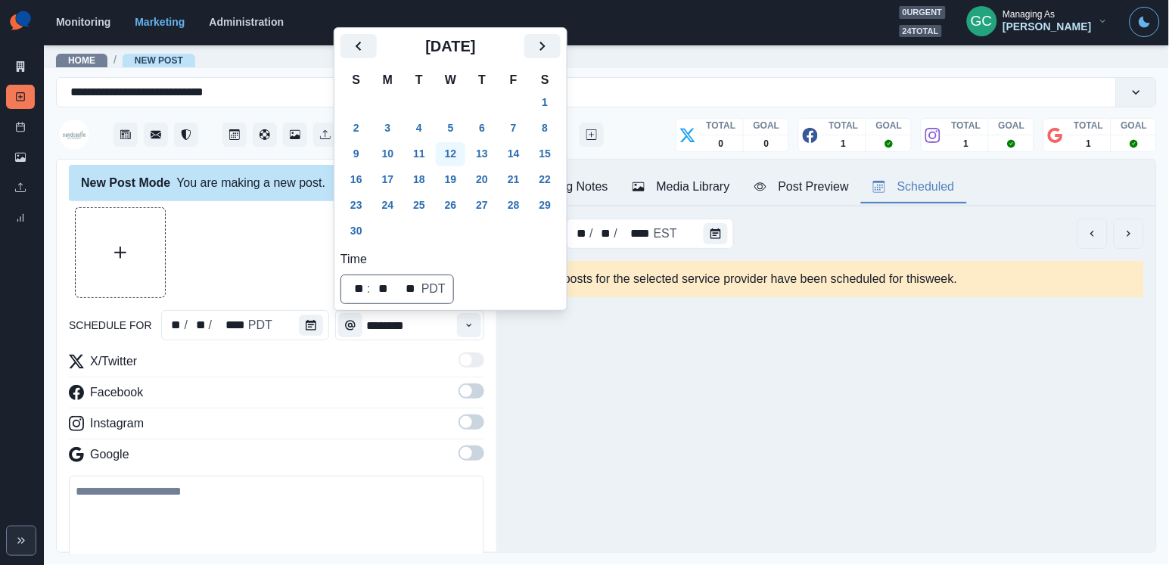
click at [461, 154] on button "12" at bounding box center [451, 154] width 30 height 24
click at [470, 328] on icon "Time" at bounding box center [469, 325] width 11 height 11
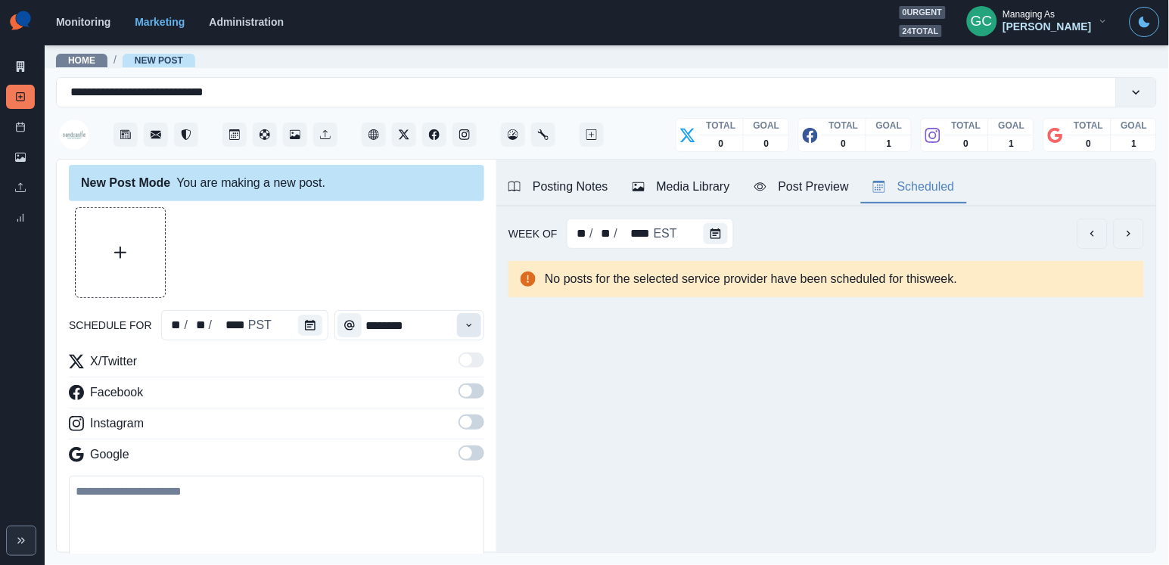
click at [470, 328] on icon "Time" at bounding box center [469, 325] width 11 height 11
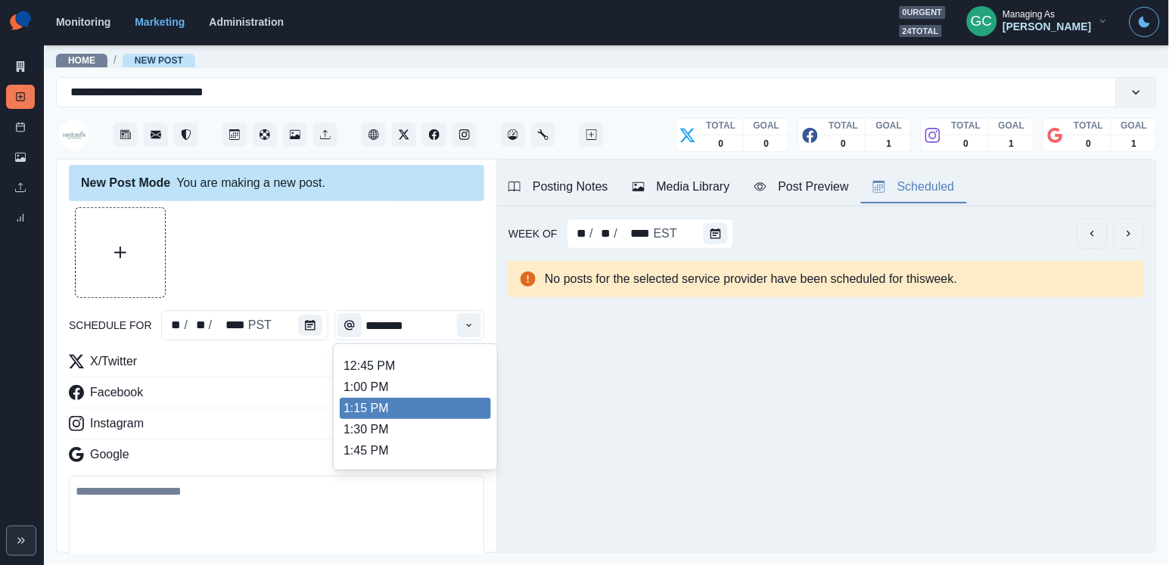
scroll to position [396, 0]
click at [433, 418] on li "1:15 PM" at bounding box center [415, 409] width 151 height 21
type input "*******"
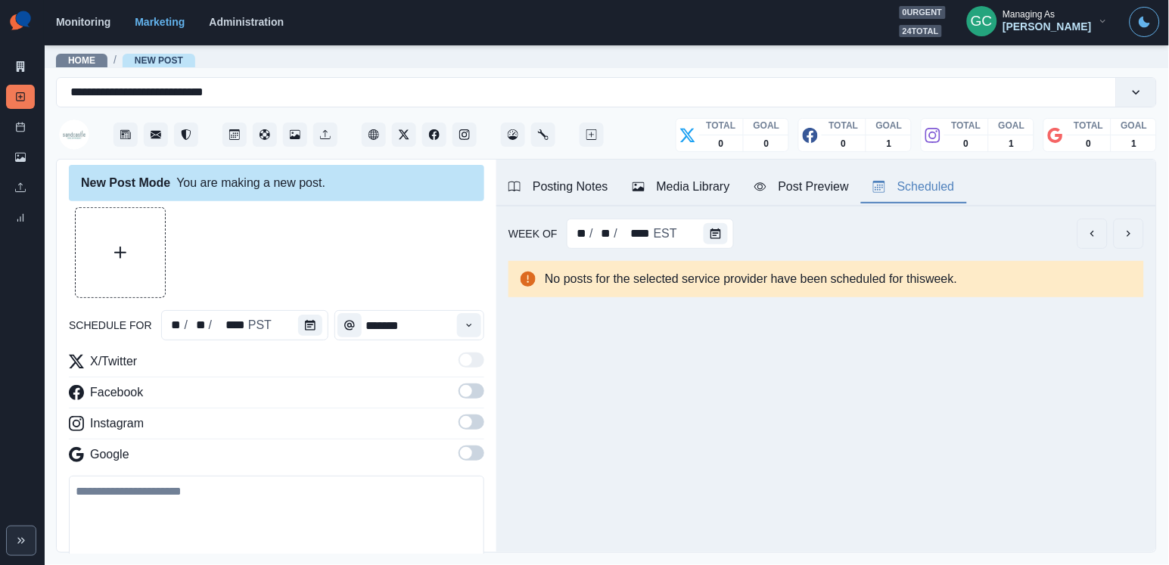
click at [464, 452] on span at bounding box center [466, 453] width 12 height 12
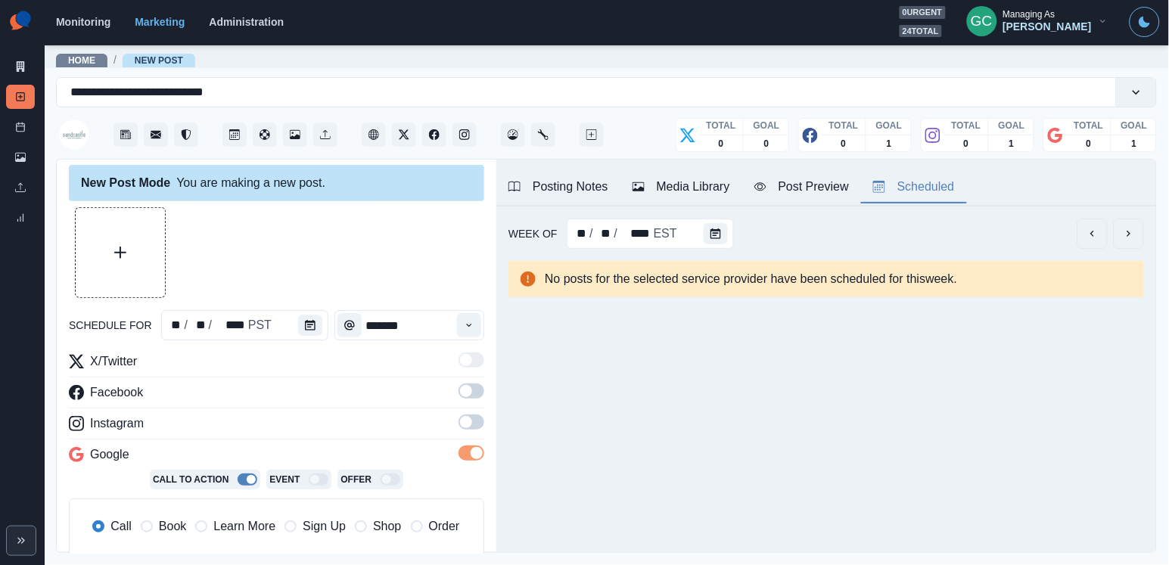
click at [464, 419] on span at bounding box center [466, 422] width 12 height 12
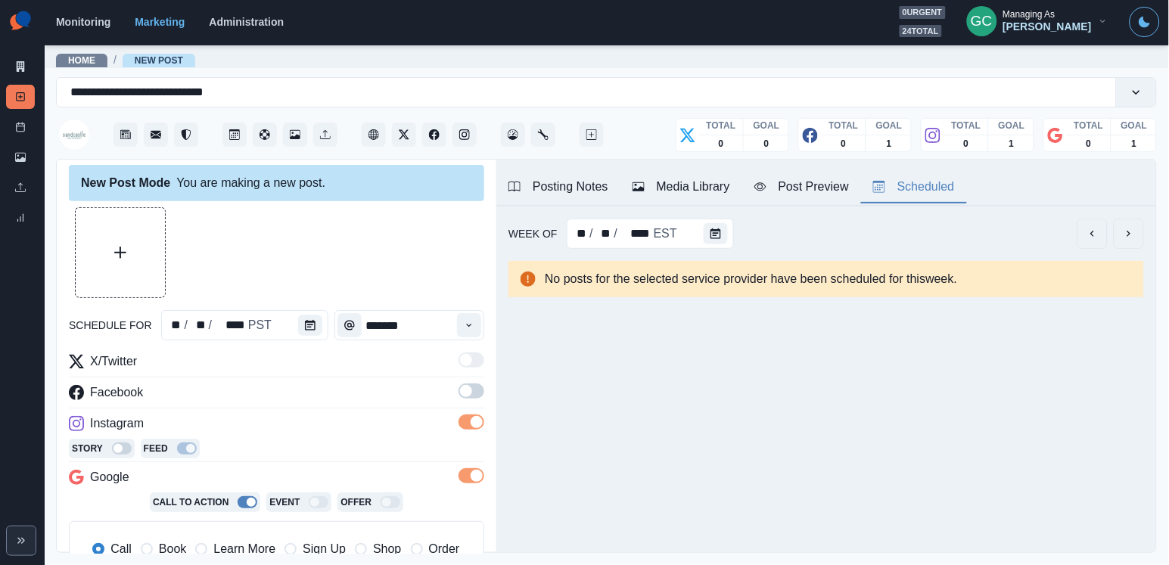
click at [464, 400] on label at bounding box center [471, 395] width 26 height 24
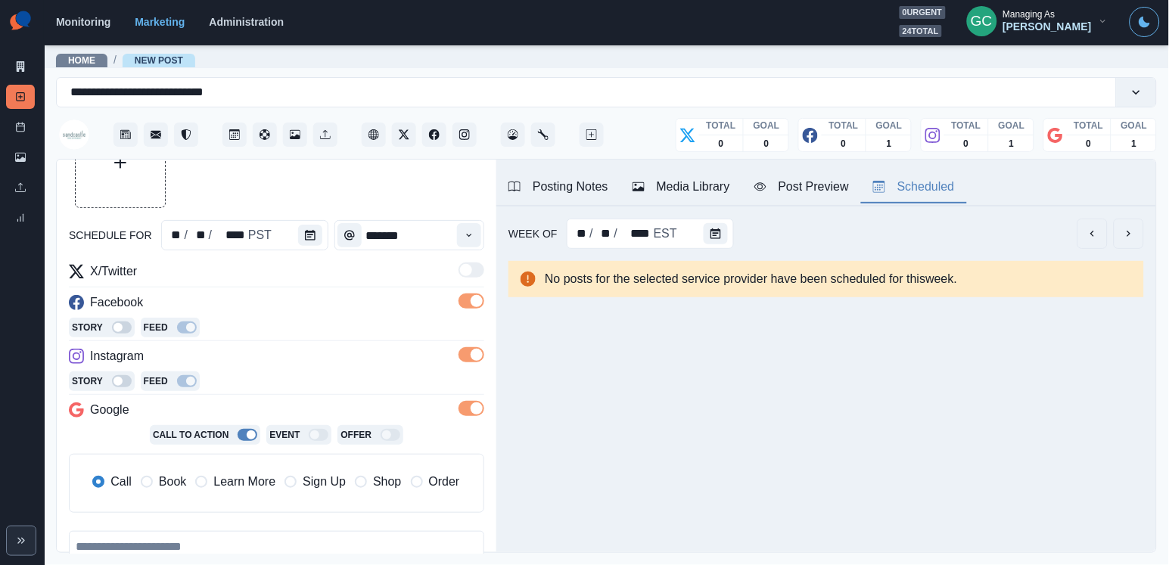
scroll to position [104, 0]
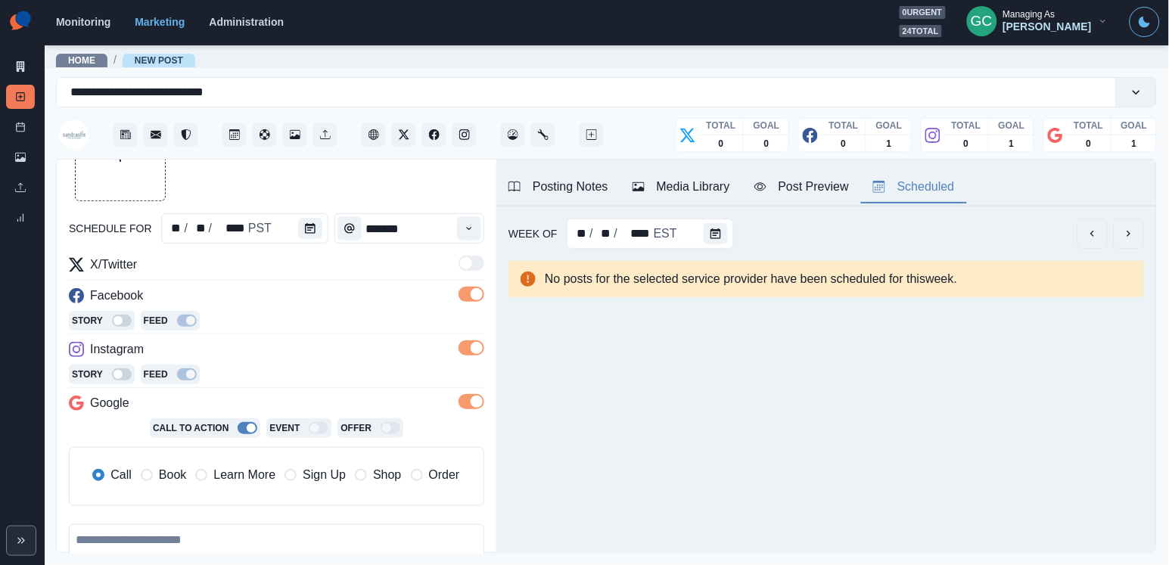
click at [244, 484] on span "Learn More" at bounding box center [244, 475] width 62 height 18
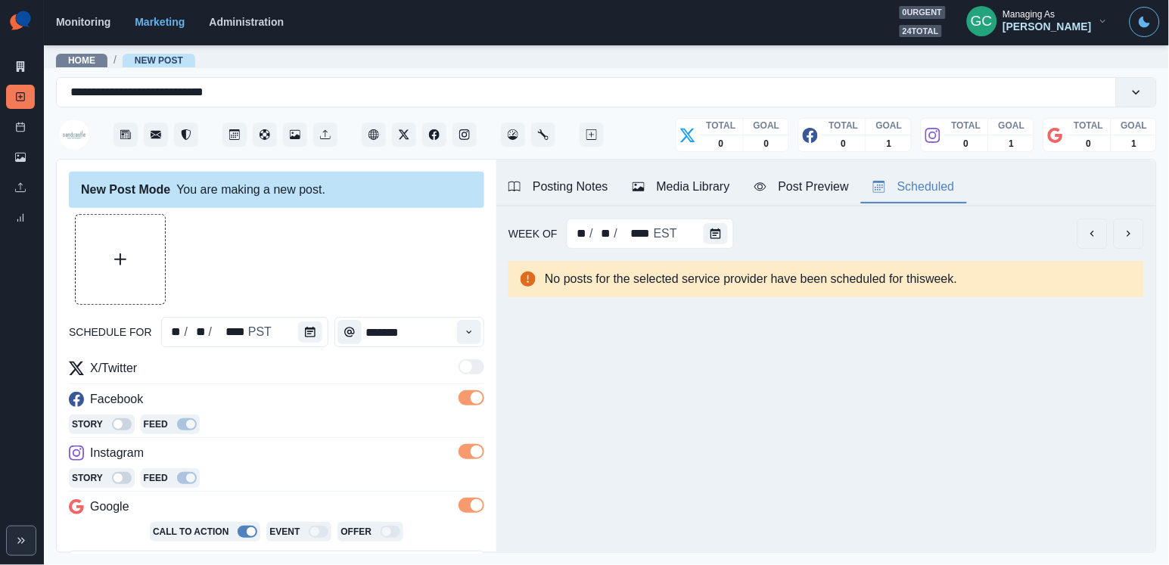
scroll to position [0, 0]
click at [139, 265] on button "Upload Media" at bounding box center [120, 259] width 89 height 89
click at [132, 265] on button "Upload Media" at bounding box center [120, 259] width 89 height 89
click at [120, 259] on icon "Upload Media" at bounding box center [120, 259] width 12 height 12
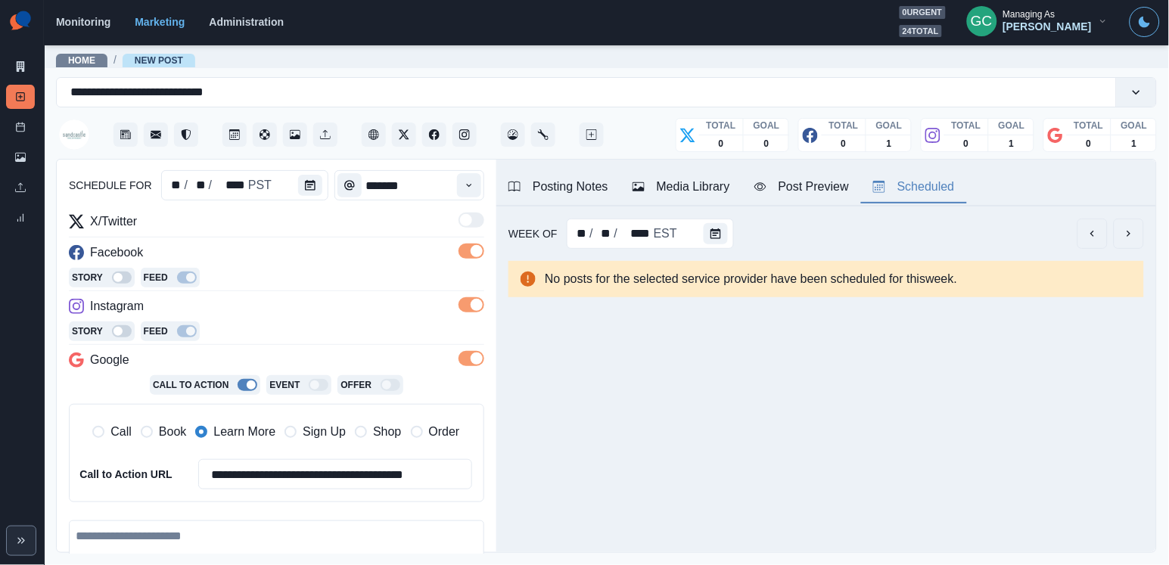
scroll to position [198, 0]
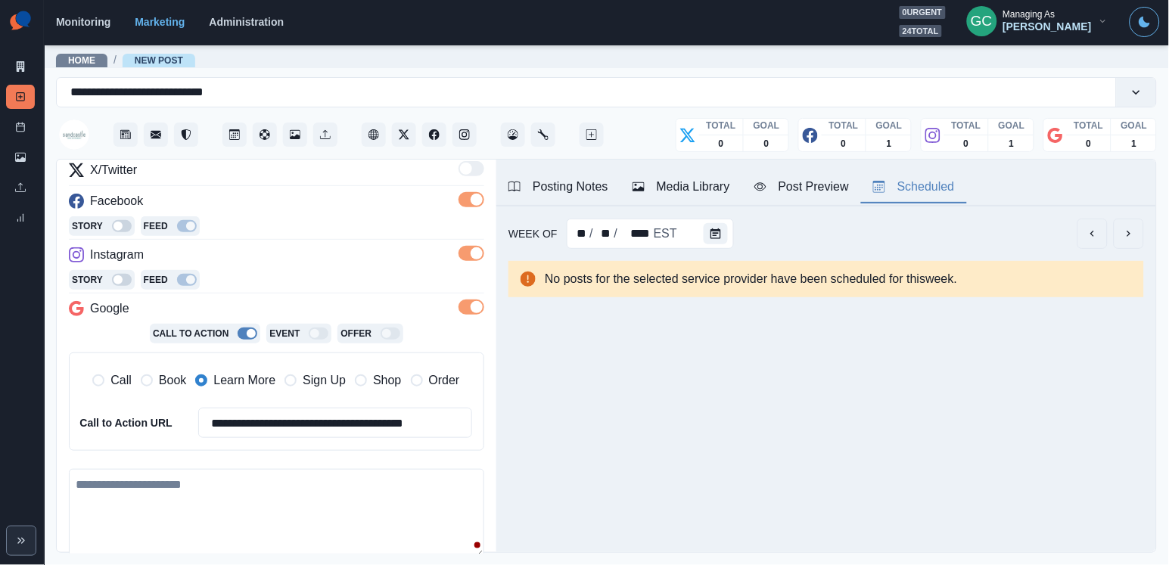
click at [352, 495] on textarea at bounding box center [276, 513] width 415 height 88
paste textarea "**********"
type textarea "**********"
paste textarea "**********"
click at [259, 481] on textarea "**********" at bounding box center [276, 513] width 415 height 88
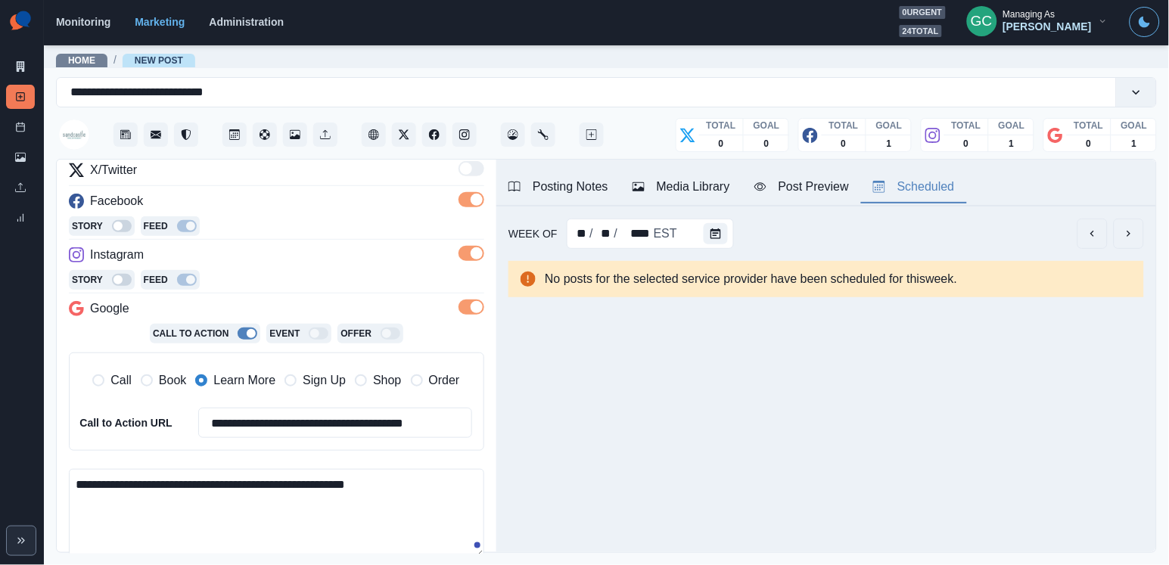
click at [676, 196] on button "Media Library" at bounding box center [681, 188] width 122 height 32
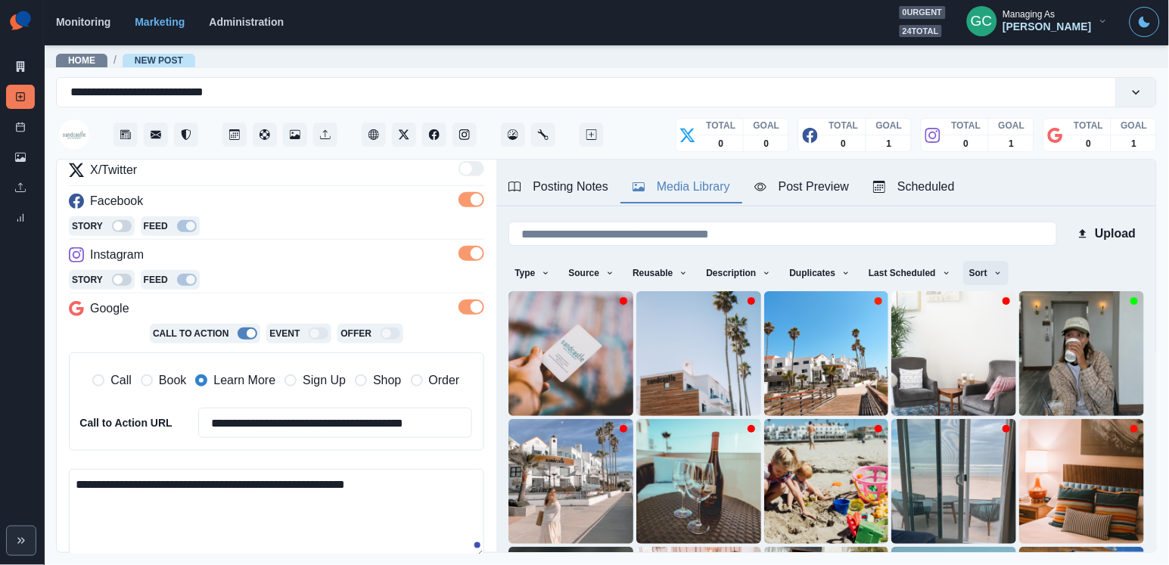
click at [996, 265] on button "Sort" at bounding box center [985, 273] width 45 height 24
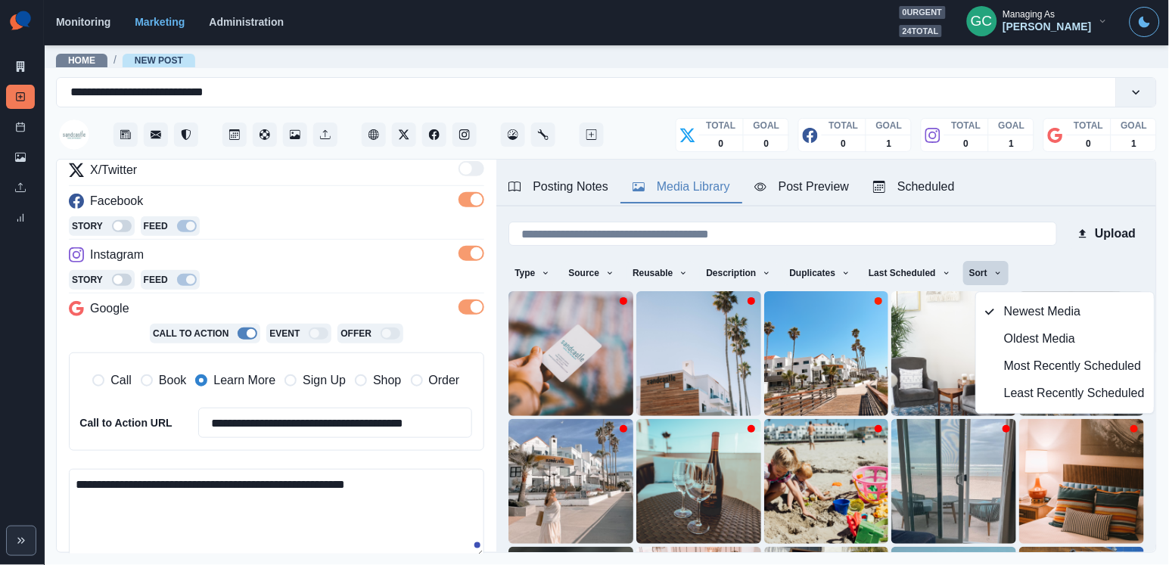
click at [1067, 263] on div "Type Any Image Video Source Any Upload Social Manager Found: Instagram Found: G…" at bounding box center [825, 274] width 635 height 27
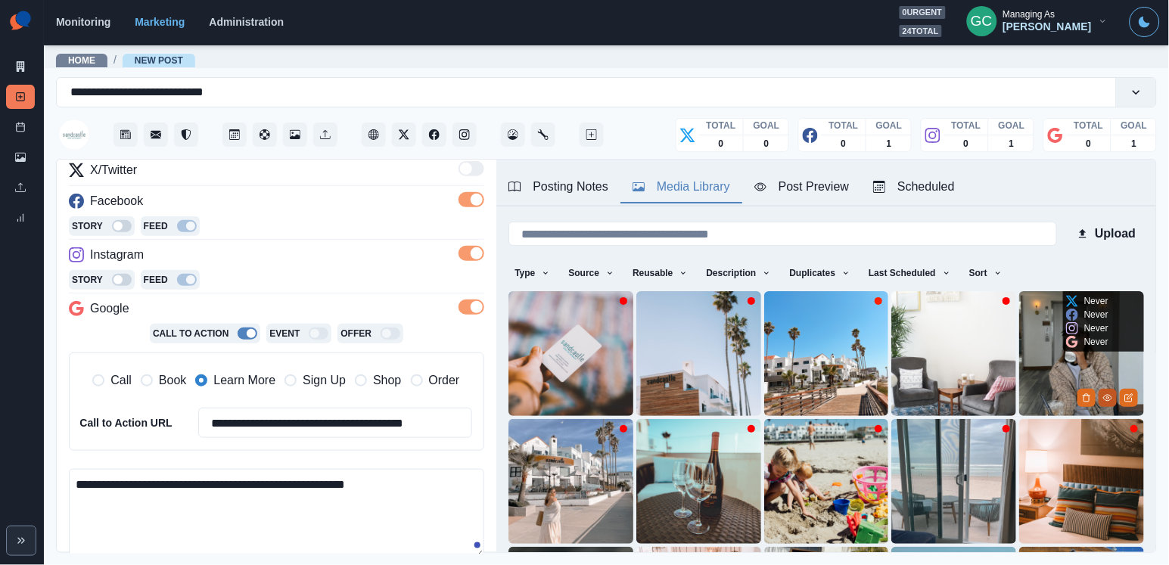
click at [1104, 397] on icon "View Media" at bounding box center [1107, 397] width 9 height 9
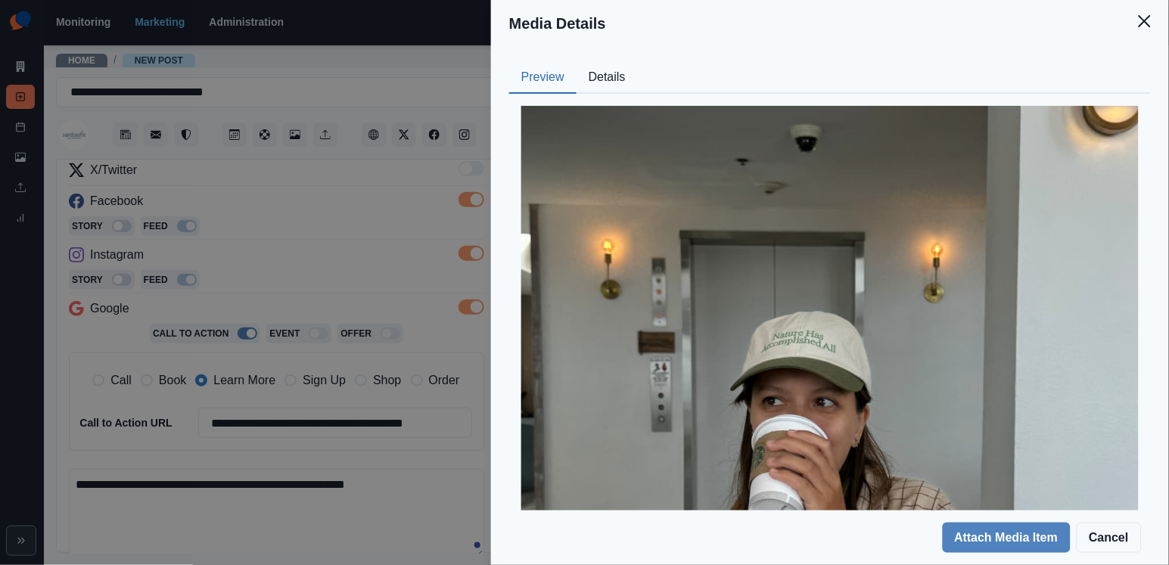
click at [634, 67] on button "Details" at bounding box center [606, 78] width 61 height 32
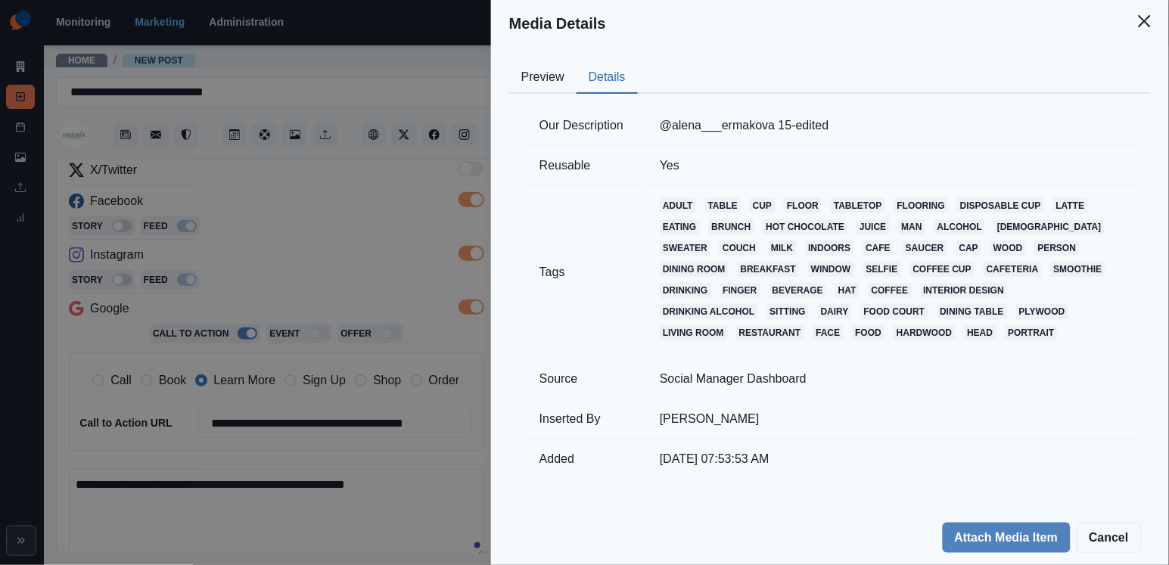
click at [664, 126] on td "@alena___ermakova 15-edited" at bounding box center [889, 126] width 497 height 40
drag, startPoint x: 662, startPoint y: 126, endPoint x: 781, endPoint y: 122, distance: 118.8
click at [781, 122] on td "@alena___ermakova 15-edited" at bounding box center [889, 126] width 497 height 40
copy td "@alena___ermakova"
click at [536, 66] on button "Preview" at bounding box center [542, 78] width 67 height 32
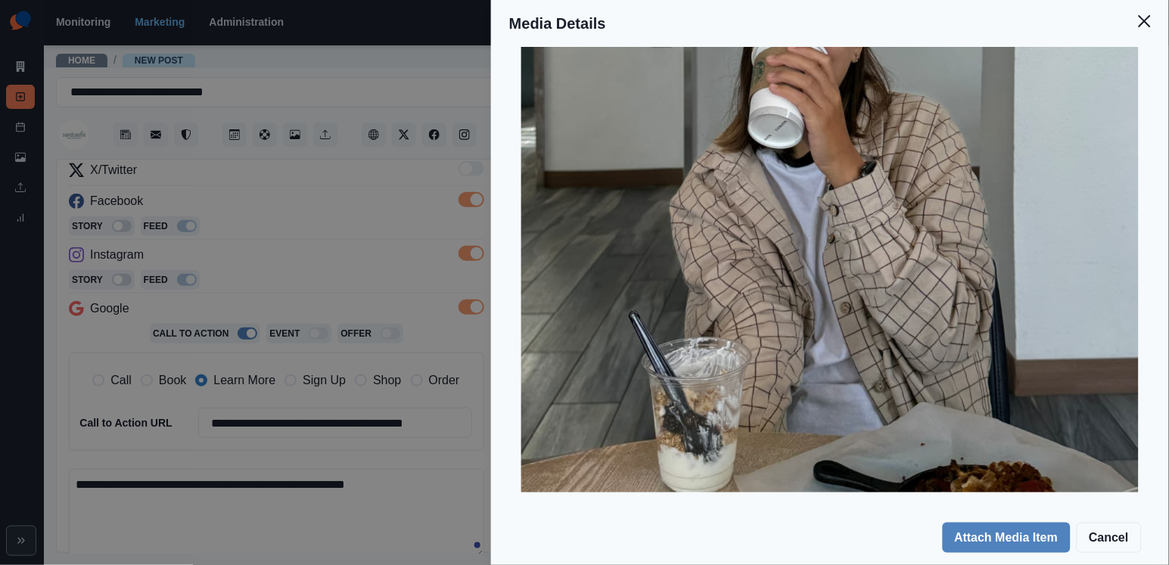
scroll to position [384, 0]
click at [379, 283] on div "Media Details Preview Details Our Description @alena___ermakova 15-edited Reusa…" at bounding box center [584, 282] width 1169 height 565
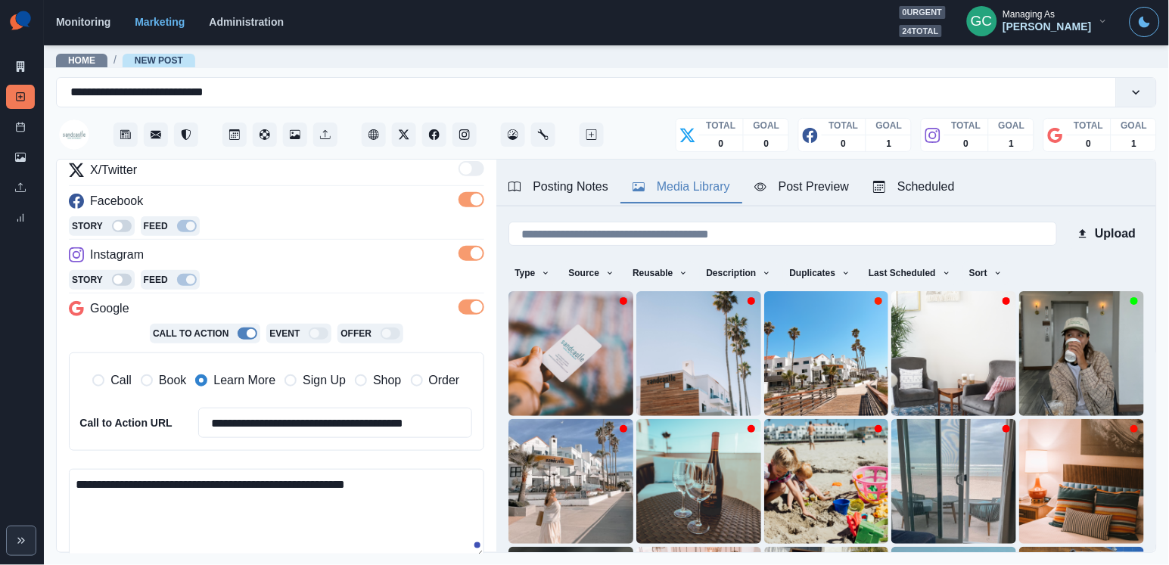
scroll to position [47, 0]
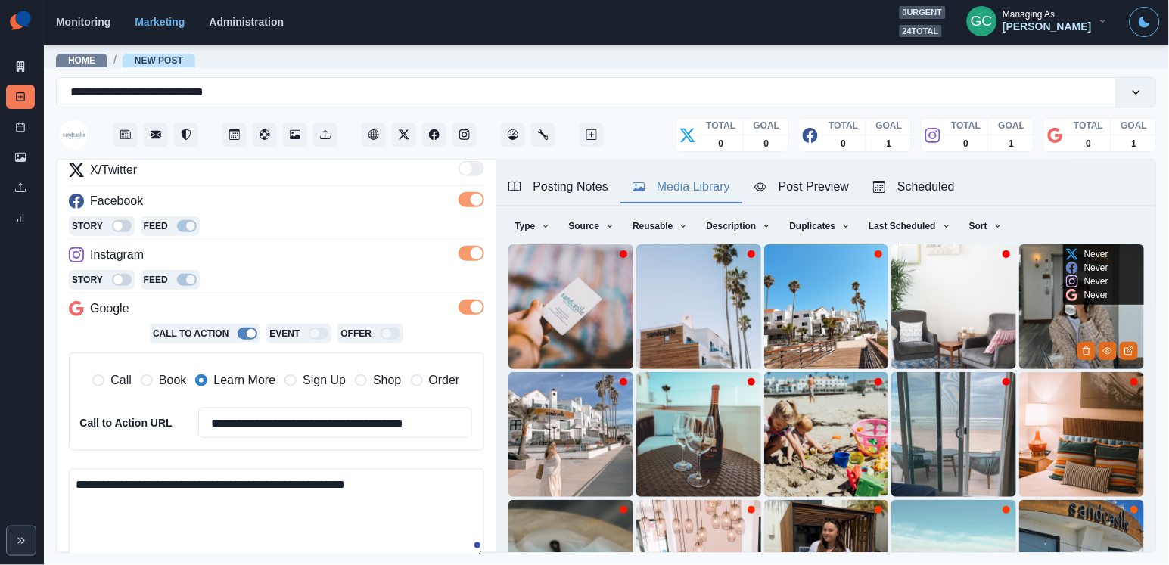
click at [1051, 330] on img at bounding box center [1081, 306] width 125 height 125
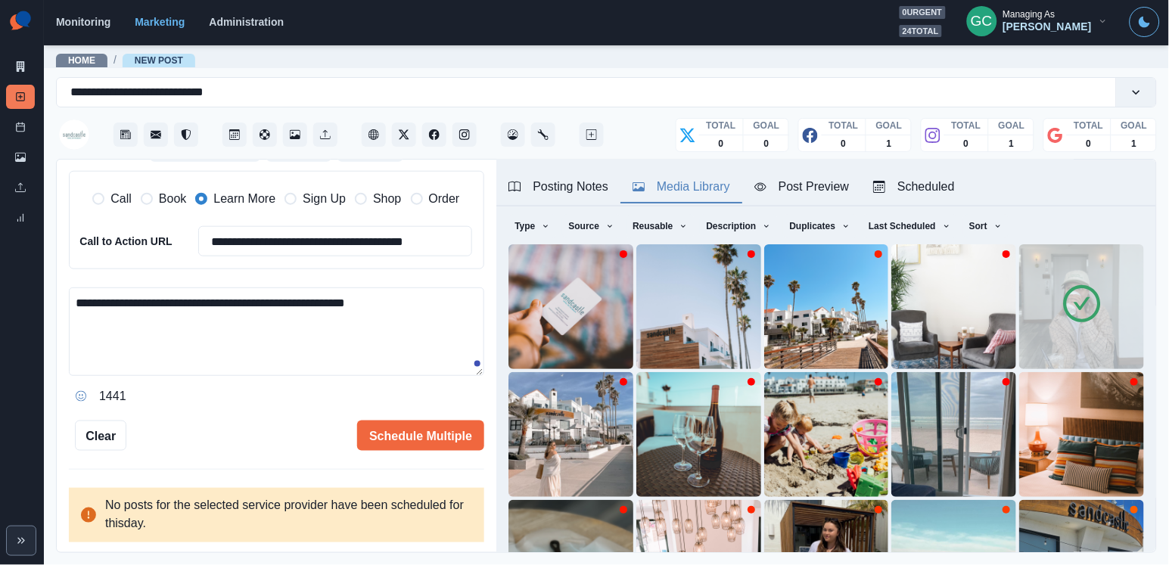
click at [311, 342] on textarea "**********" at bounding box center [276, 331] width 415 height 88
paste textarea "**********"
click at [76, 340] on textarea "**********" at bounding box center [276, 332] width 415 height 88
click at [259, 330] on textarea "**********" at bounding box center [276, 332] width 415 height 88
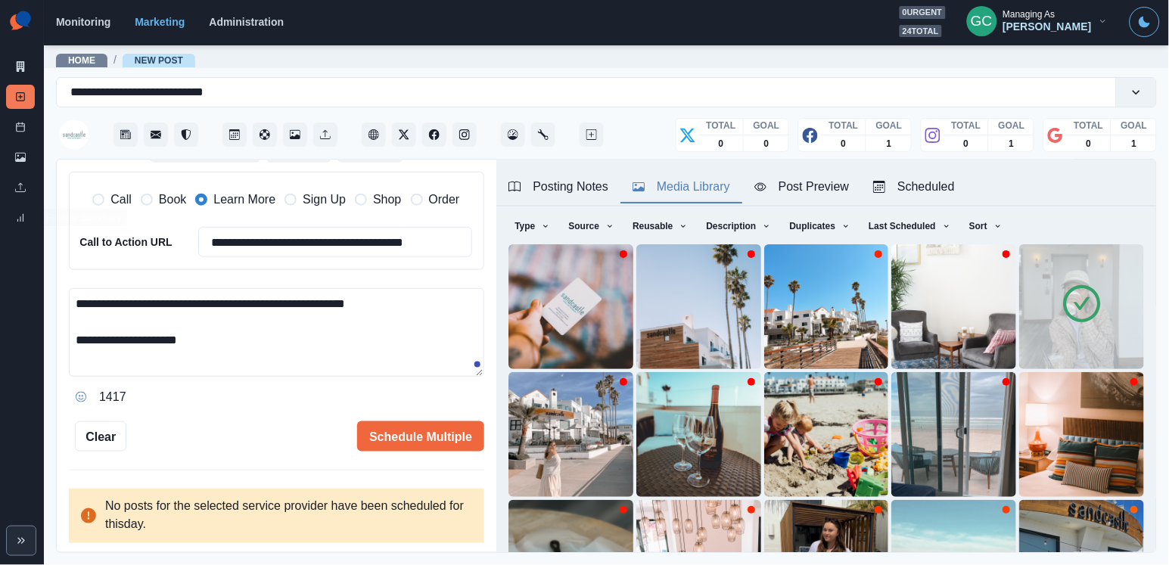
drag, startPoint x: 260, startPoint y: 342, endPoint x: 0, endPoint y: 182, distance: 305.2
click at [0, 185] on div "**********" at bounding box center [584, 282] width 1169 height 565
click at [265, 336] on textarea "**********" at bounding box center [276, 332] width 415 height 88
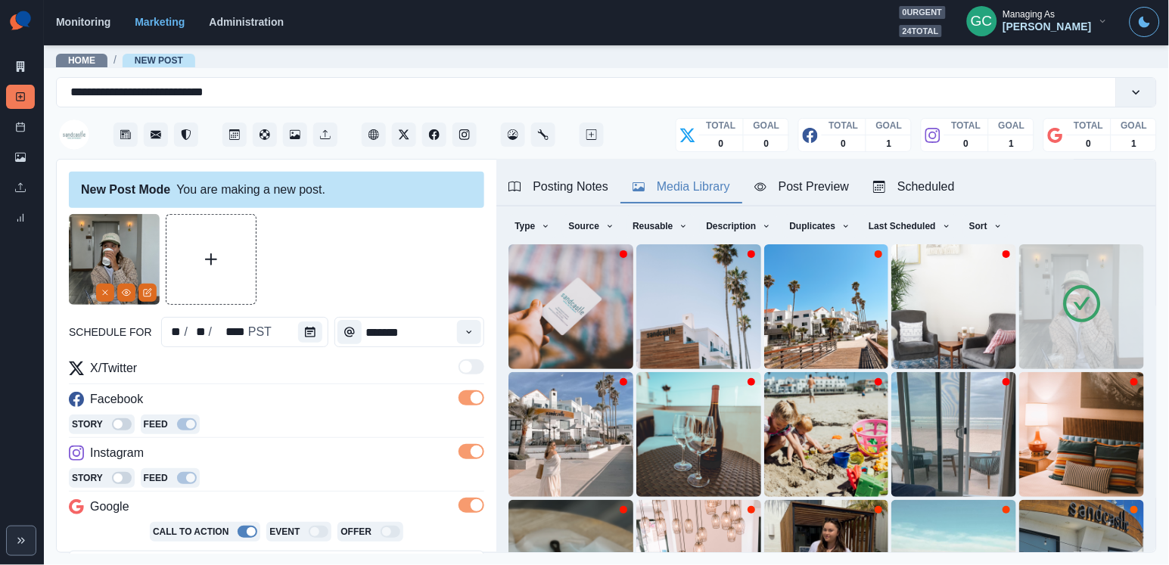
scroll to position [0, 0]
type textarea "**********"
click at [567, 189] on div "Posting Notes" at bounding box center [558, 187] width 100 height 18
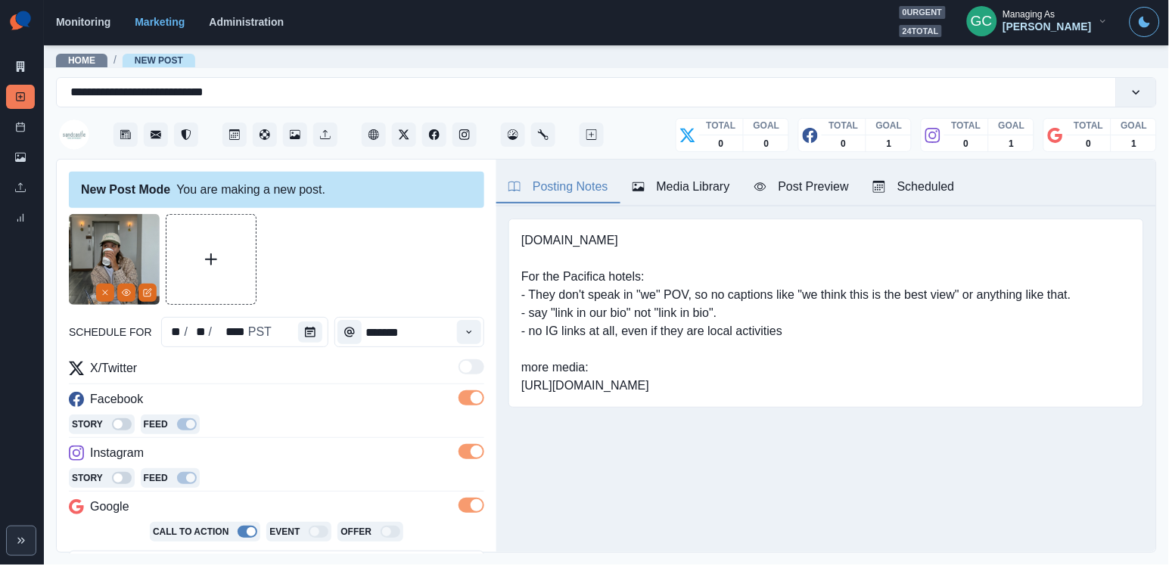
click at [924, 180] on div "Scheduled" at bounding box center [914, 187] width 82 height 18
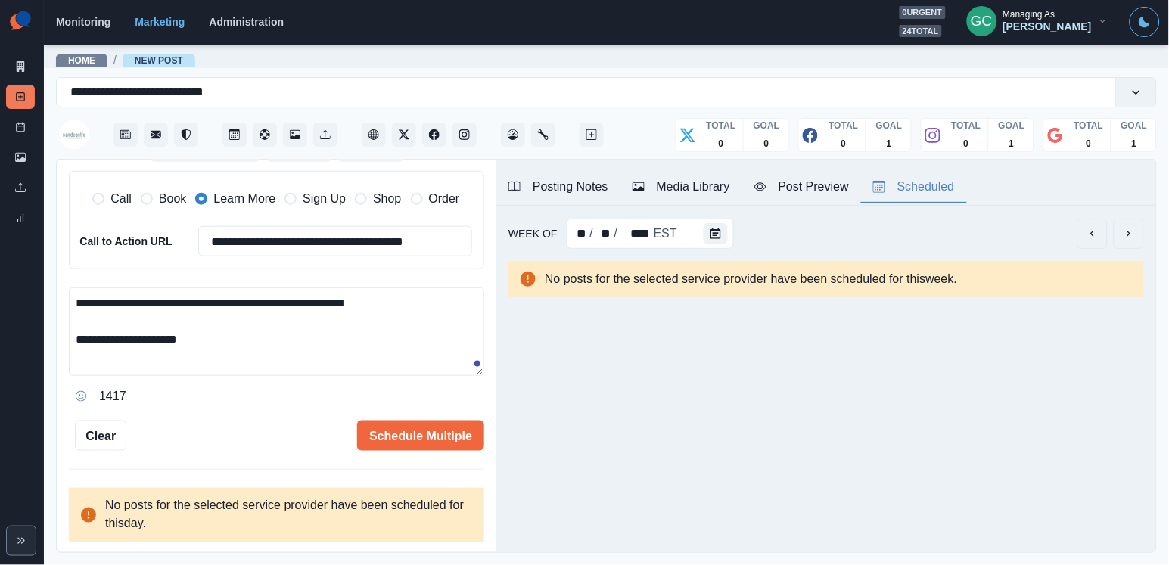
scroll to position [379, 0]
click at [272, 366] on textarea "**********" at bounding box center [276, 332] width 415 height 88
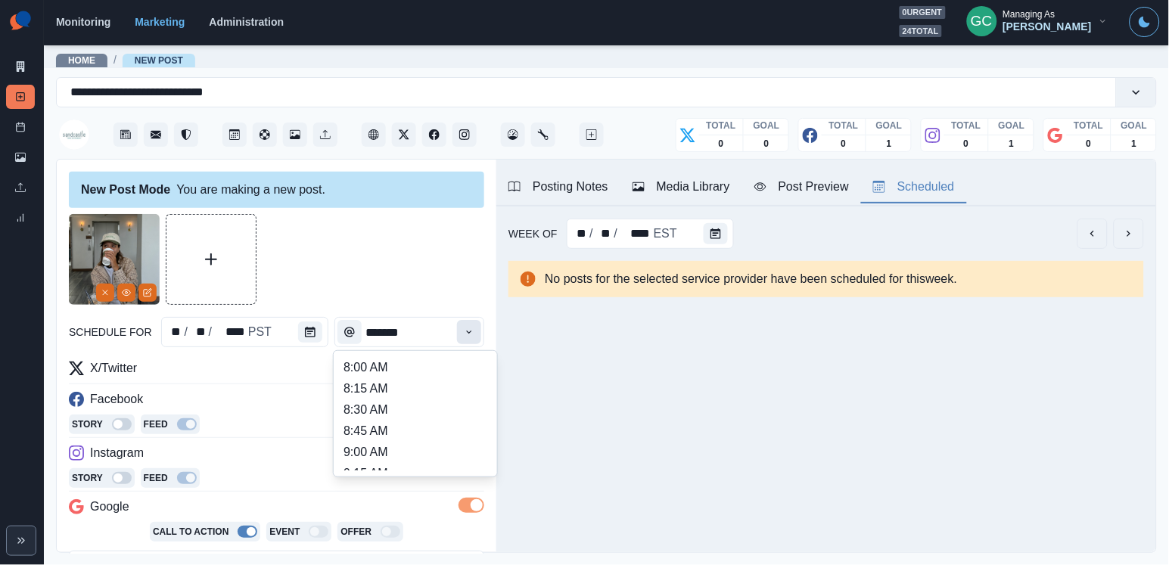
scroll to position [0, 0]
click at [461, 330] on button "Time" at bounding box center [469, 332] width 24 height 24
click at [425, 408] on li "8:30 AM" at bounding box center [415, 409] width 151 height 21
type input "*******"
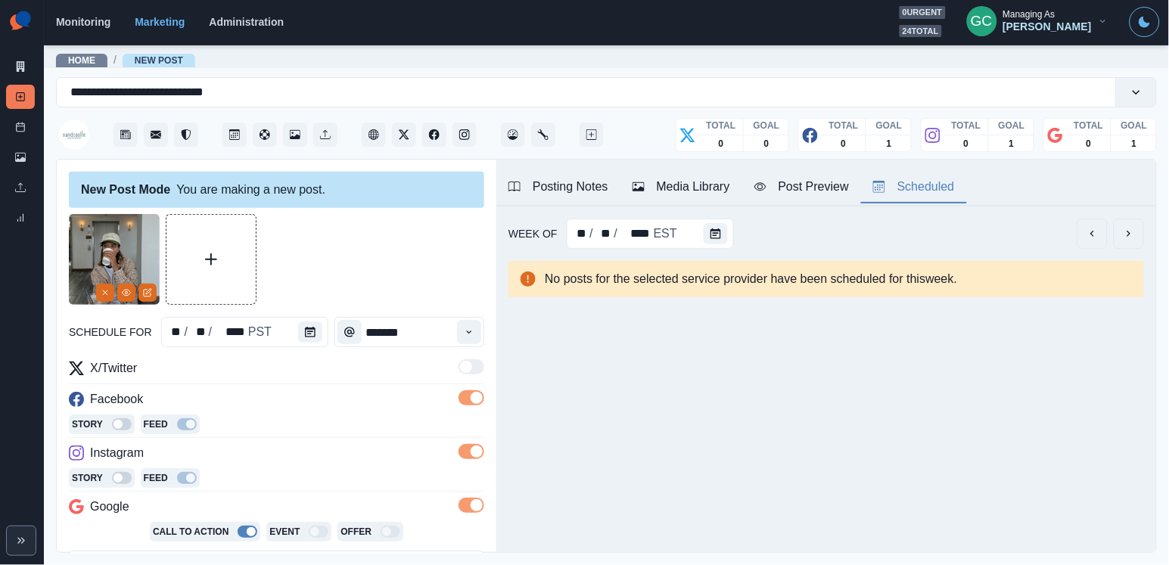
click at [359, 436] on div "Story Feed" at bounding box center [276, 425] width 415 height 23
click at [306, 332] on icon "Calendar" at bounding box center [310, 332] width 11 height 11
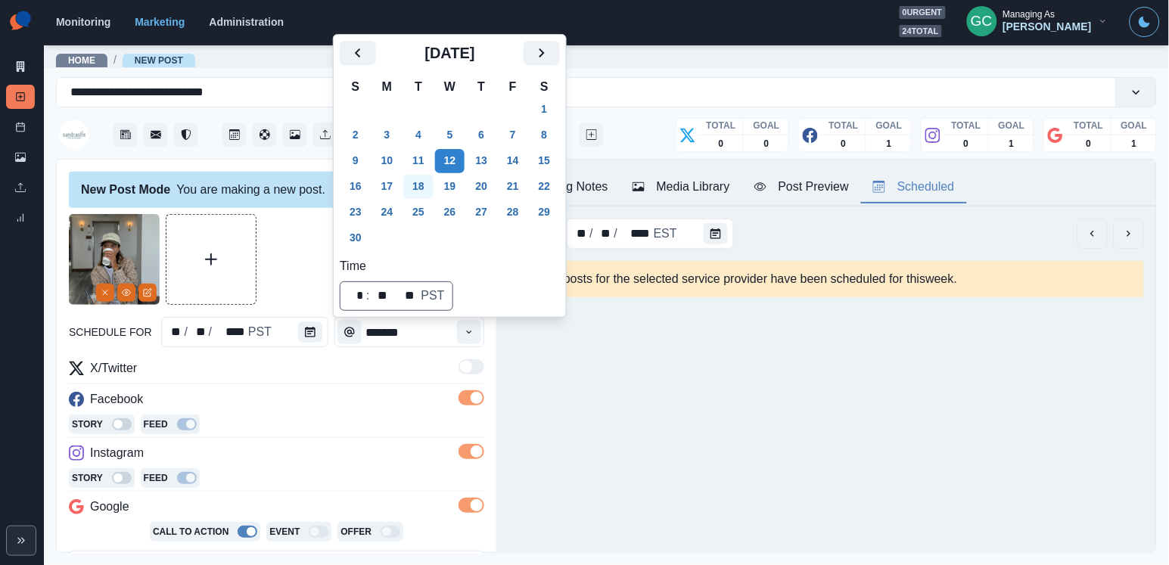
click at [427, 183] on button "18" at bounding box center [418, 187] width 30 height 24
click at [299, 405] on div "Facebook" at bounding box center [276, 402] width 415 height 24
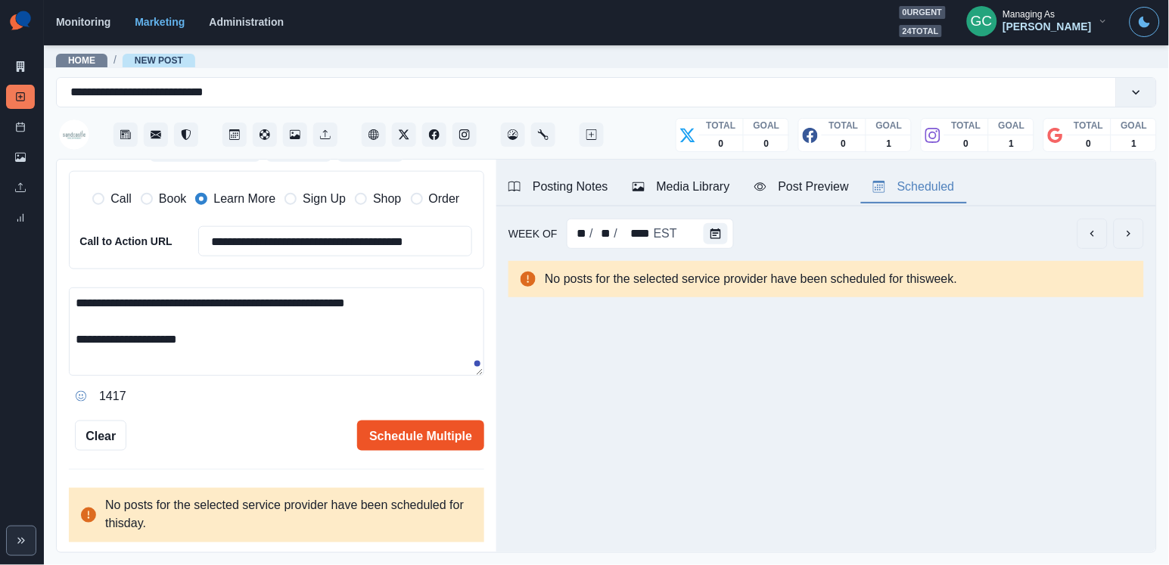
scroll to position [379, 0]
click at [431, 430] on button "Schedule Multiple" at bounding box center [420, 436] width 127 height 30
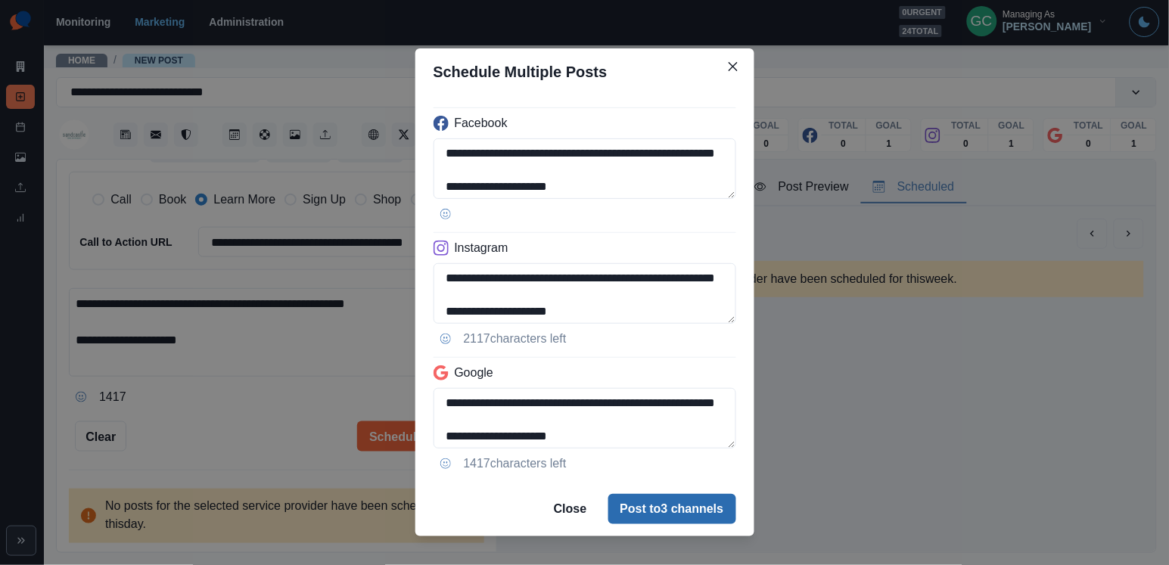
click at [651, 495] on button "Post to 3 channels" at bounding box center [672, 509] width 128 height 30
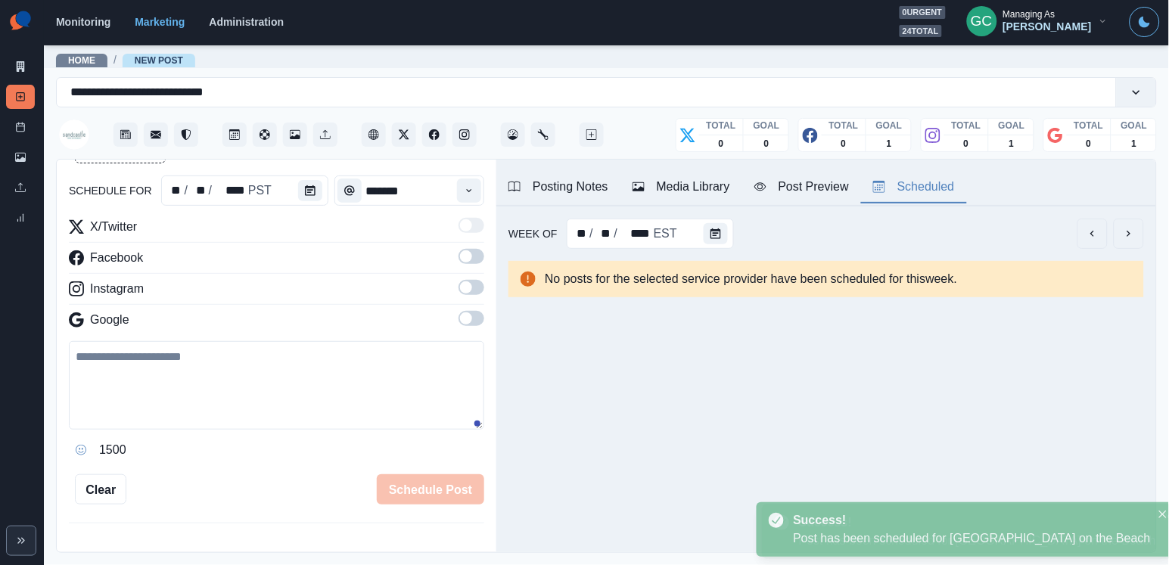
scroll to position [144, 0]
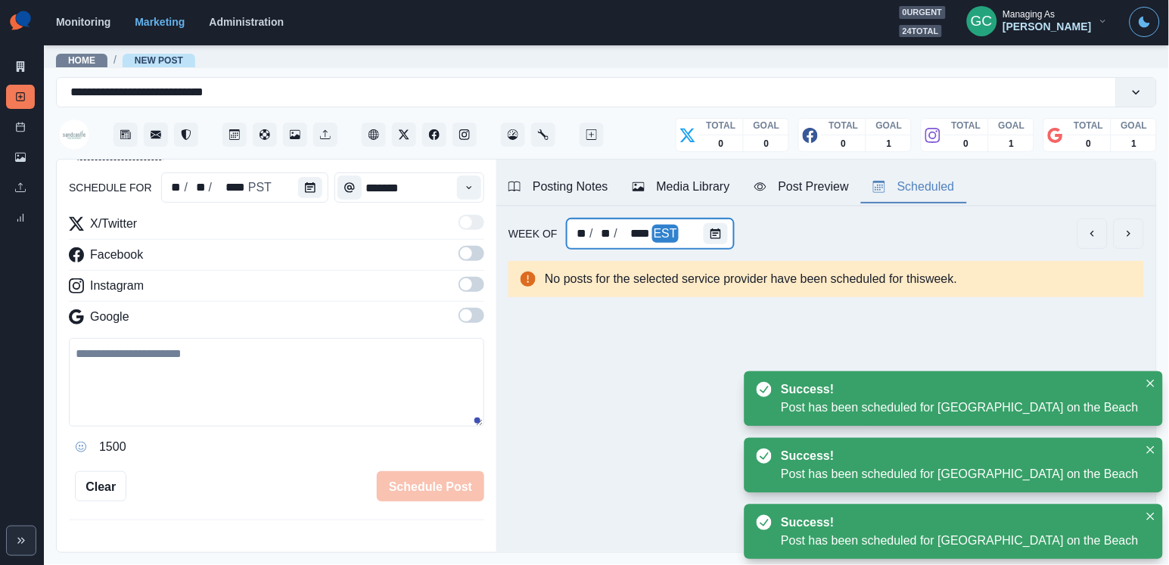
click at [728, 228] on div at bounding box center [718, 234] width 30 height 30
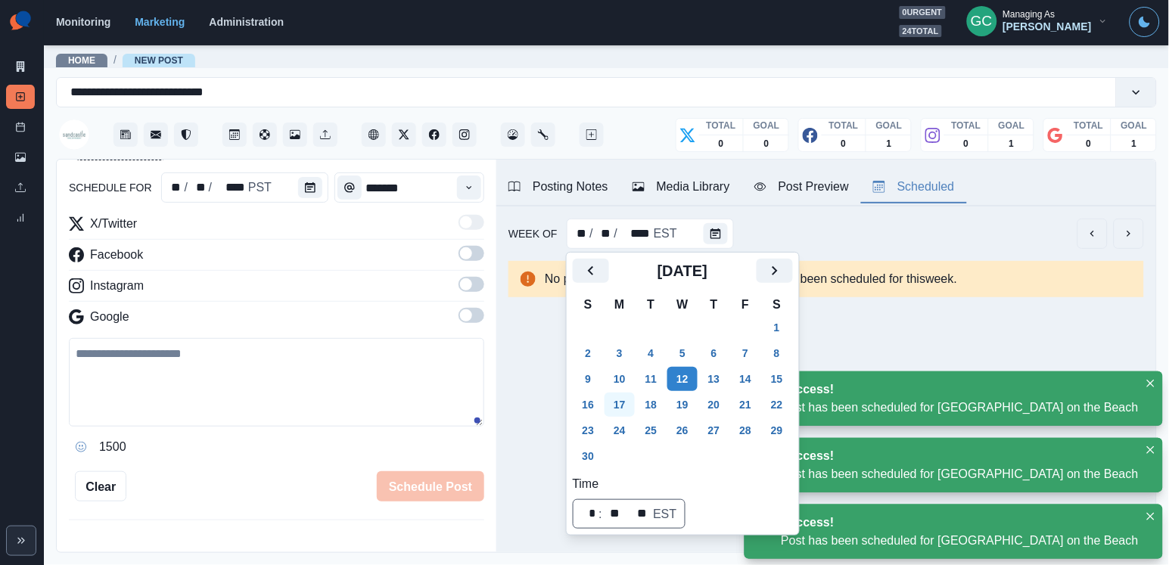
click at [632, 394] on button "17" at bounding box center [619, 405] width 30 height 24
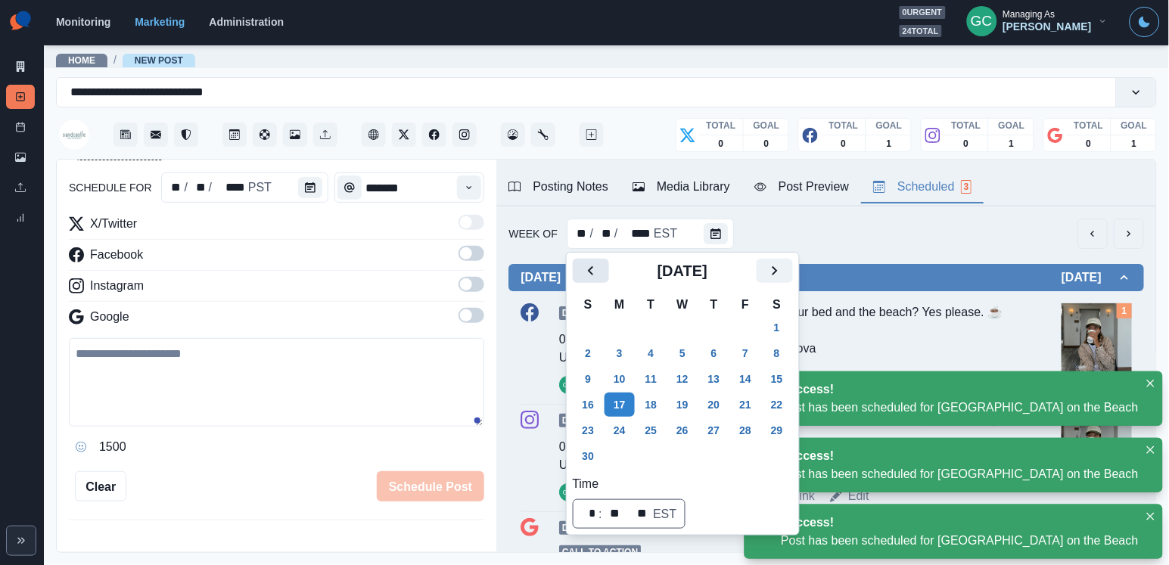
click at [598, 273] on icon "Previous" at bounding box center [591, 271] width 18 height 18
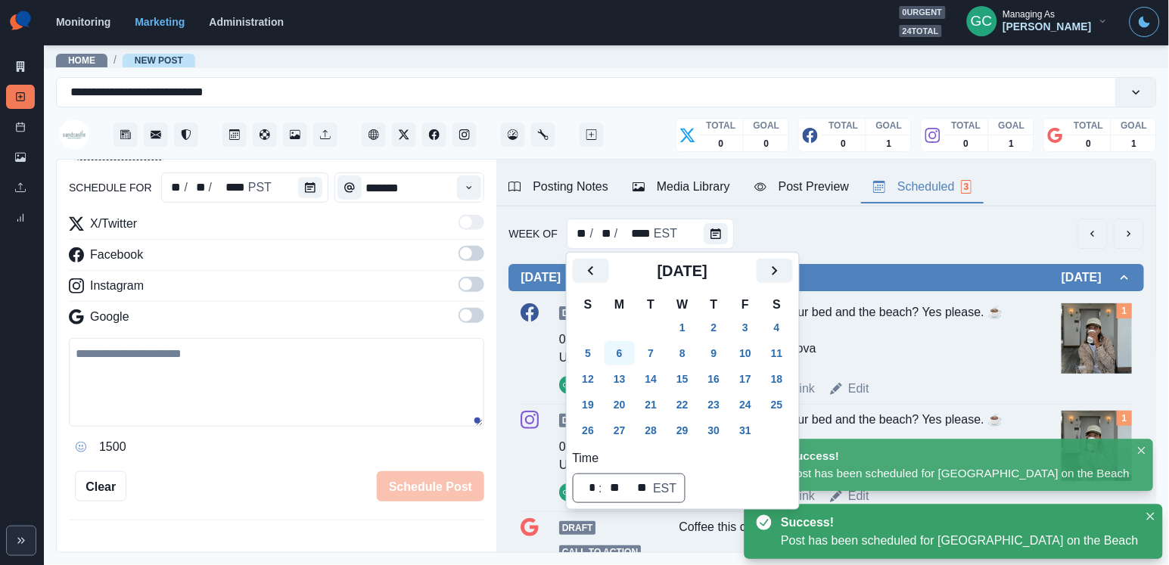
click at [624, 359] on button "6" at bounding box center [619, 353] width 30 height 24
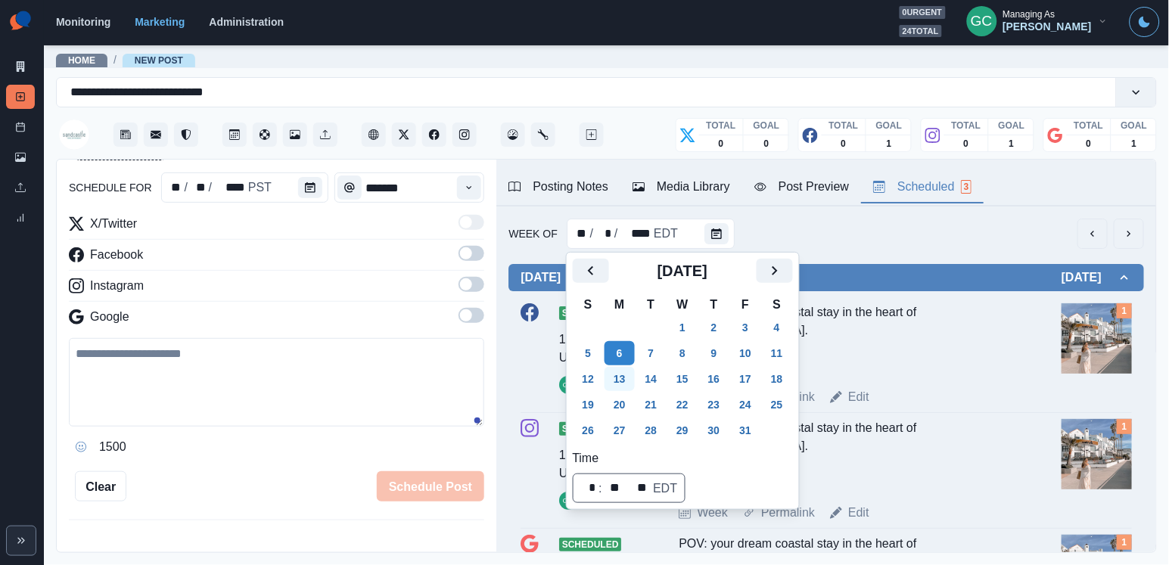
click at [626, 389] on button "13" at bounding box center [619, 379] width 30 height 24
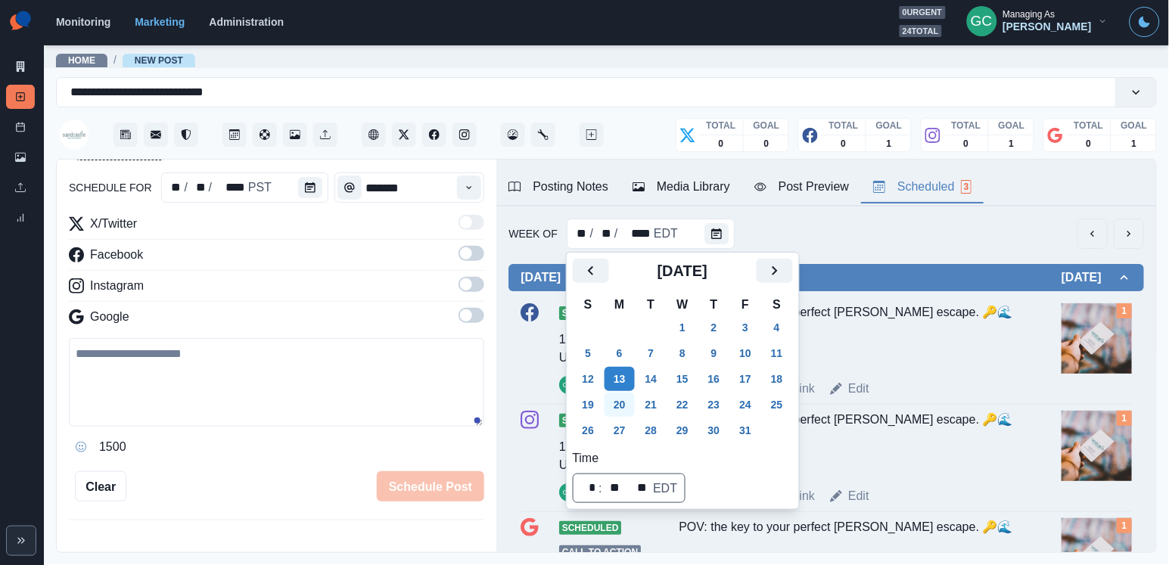
click at [628, 412] on button "20" at bounding box center [619, 405] width 30 height 24
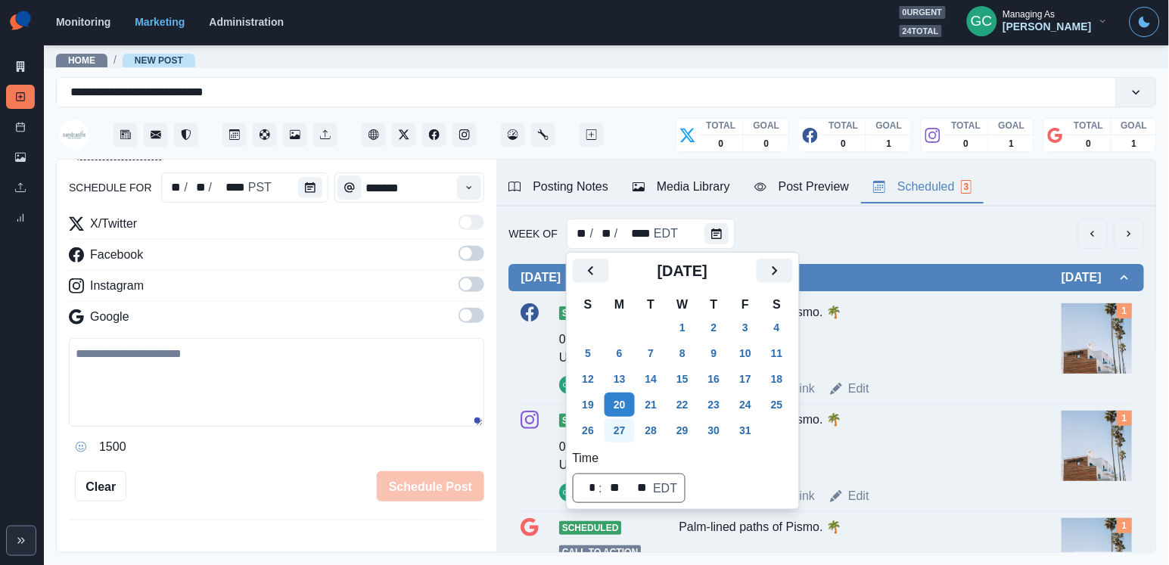
click at [634, 430] on button "27" at bounding box center [619, 430] width 30 height 24
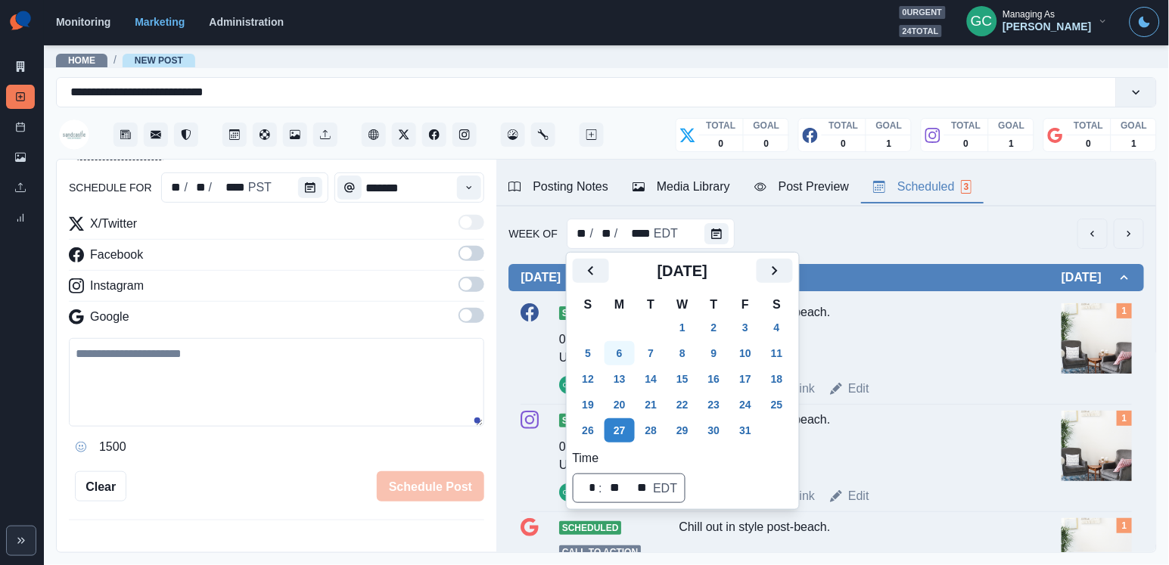
click at [623, 346] on button "6" at bounding box center [619, 353] width 30 height 24
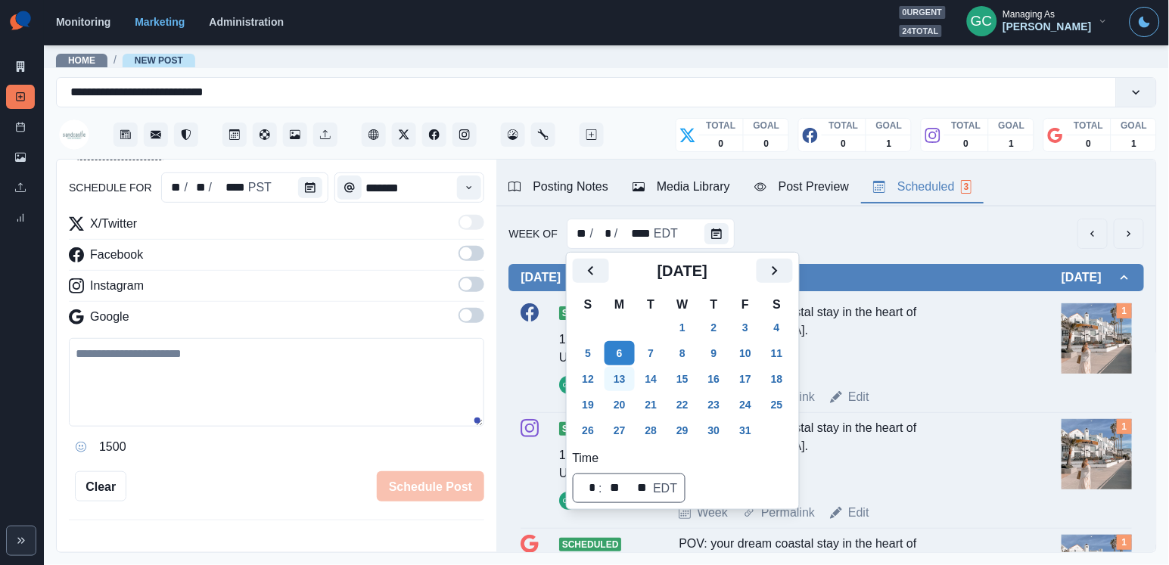
click at [626, 386] on button "13" at bounding box center [619, 379] width 30 height 24
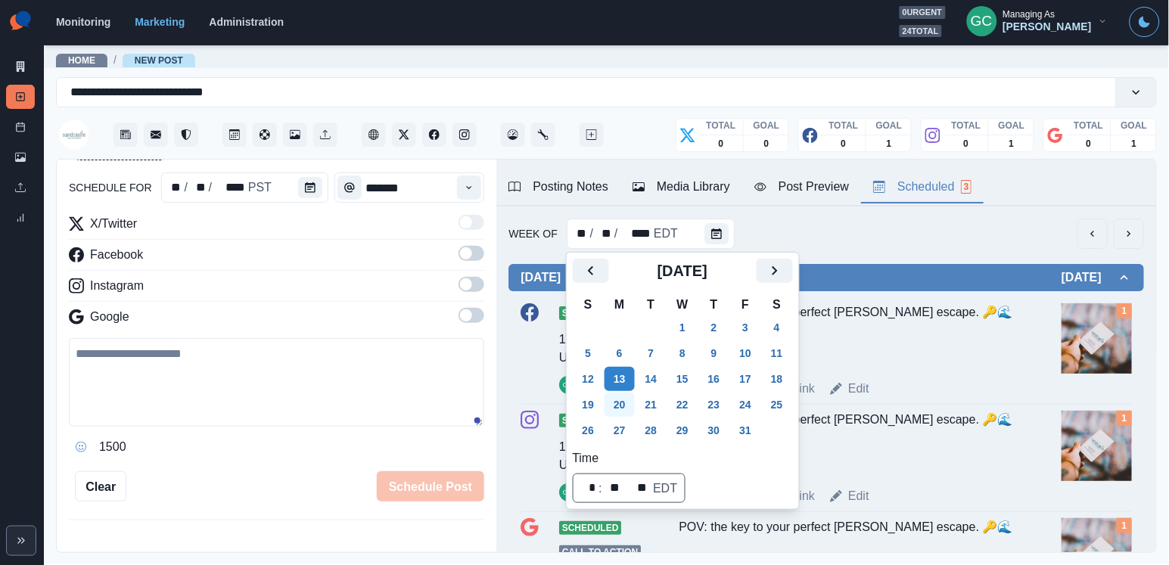
click at [626, 414] on button "20" at bounding box center [619, 405] width 30 height 24
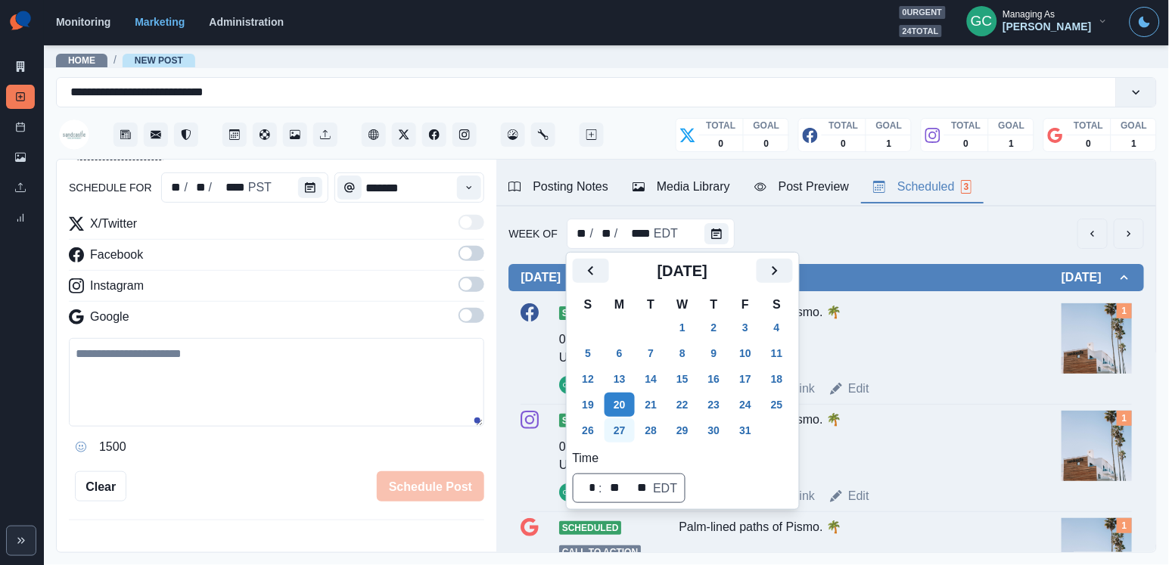
click at [627, 440] on button "27" at bounding box center [619, 430] width 30 height 24
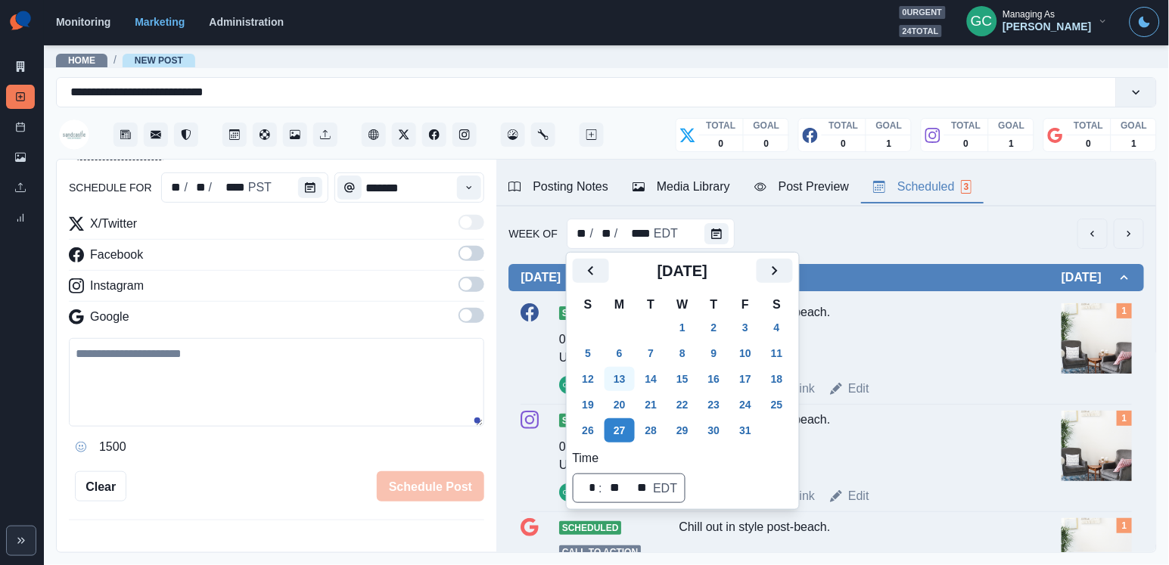
click at [623, 372] on button "13" at bounding box center [619, 379] width 30 height 24
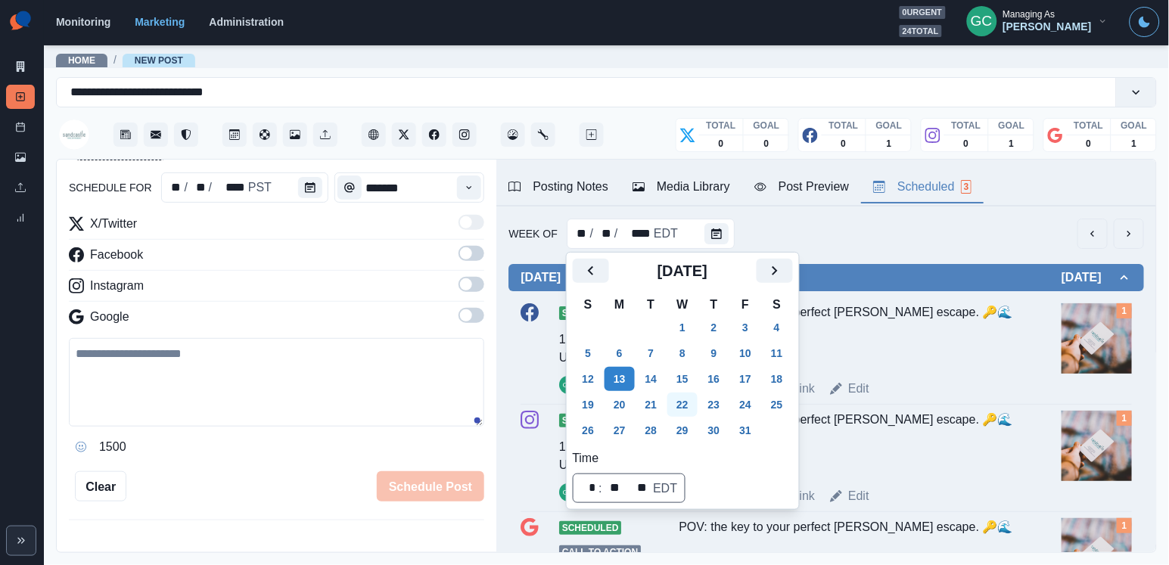
click at [689, 402] on button "22" at bounding box center [682, 405] width 30 height 24
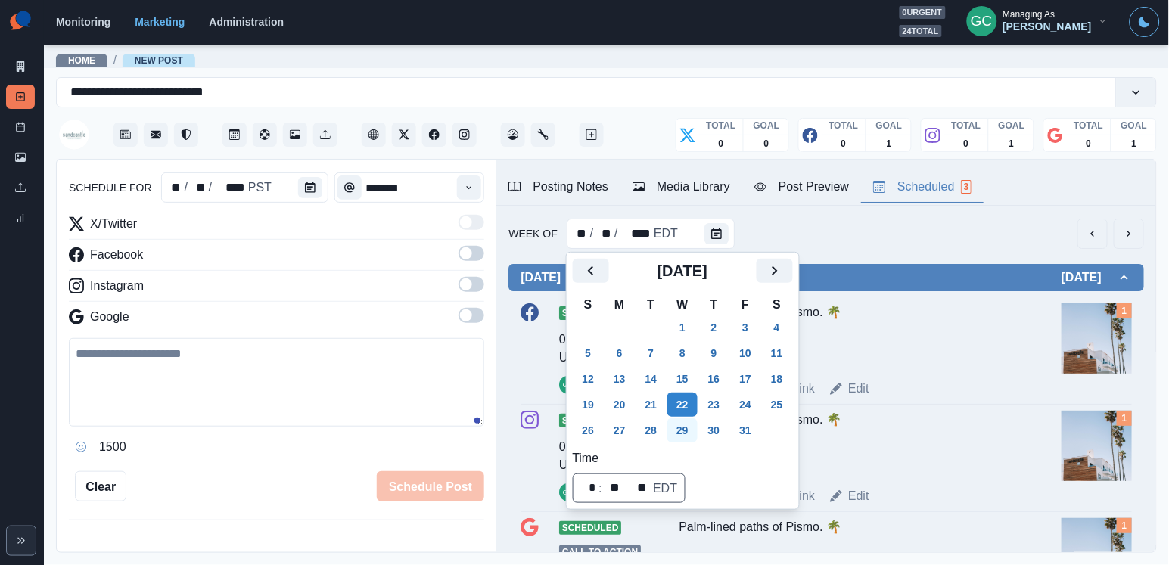
click at [697, 422] on button "29" at bounding box center [682, 430] width 30 height 24
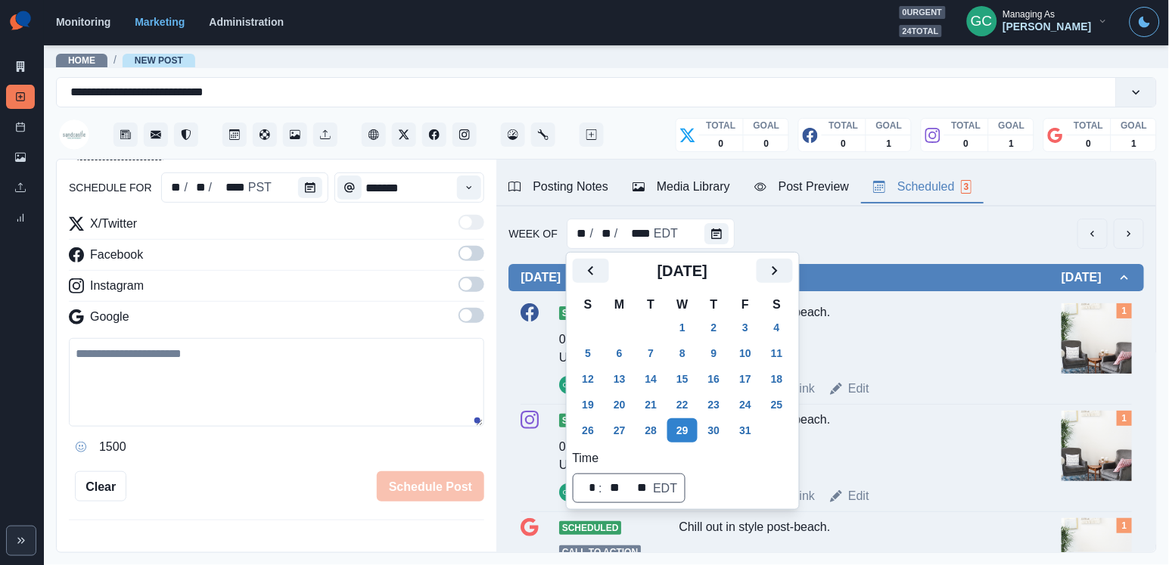
click at [913, 217] on div "Week Of ** / ** / **** EDT Wednesday October 29, 2025 Scheduled 01:00 PM US/Pac…" at bounding box center [826, 441] width 660 height 471
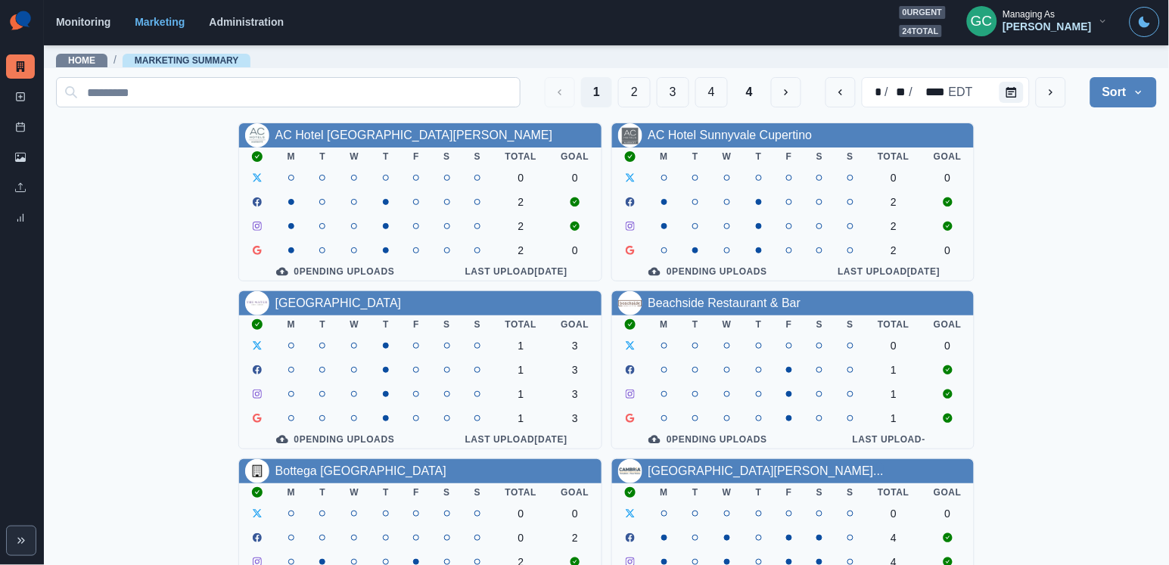
click at [390, 88] on input at bounding box center [288, 92] width 464 height 30
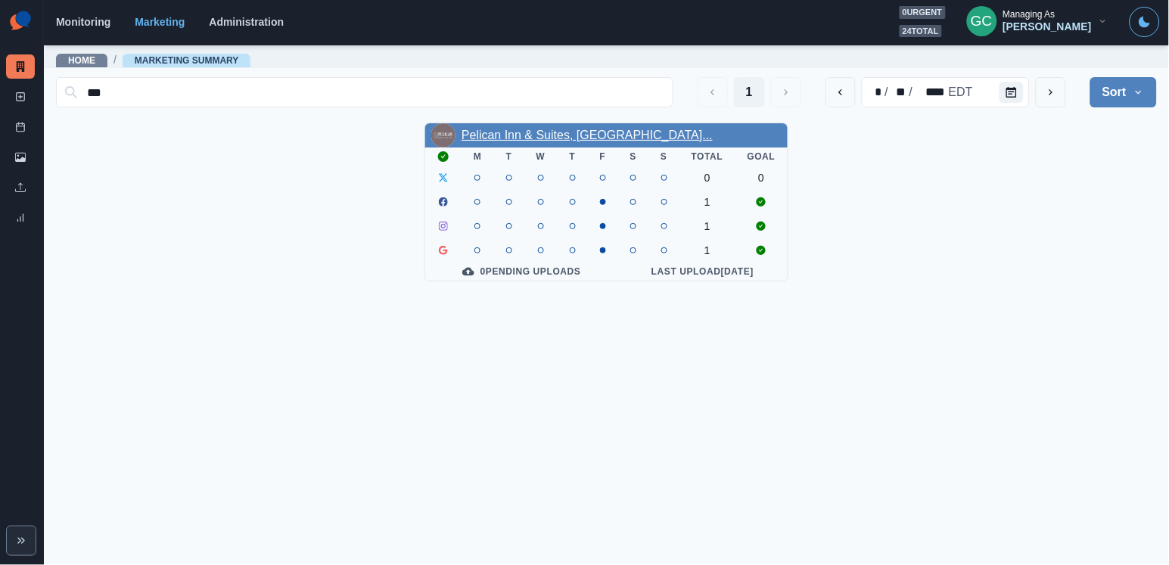
type input "***"
click at [498, 137] on link "Pelican Inn & Suites, [GEOGRAPHIC_DATA]..." at bounding box center [586, 135] width 251 height 13
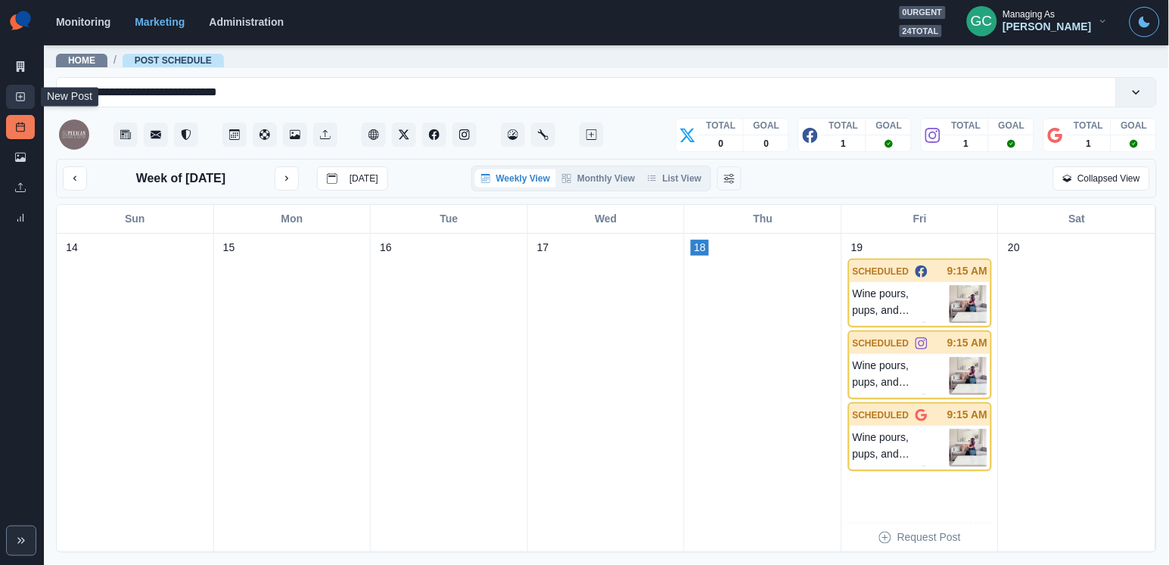
click at [16, 102] on link "New Post" at bounding box center [20, 97] width 29 height 24
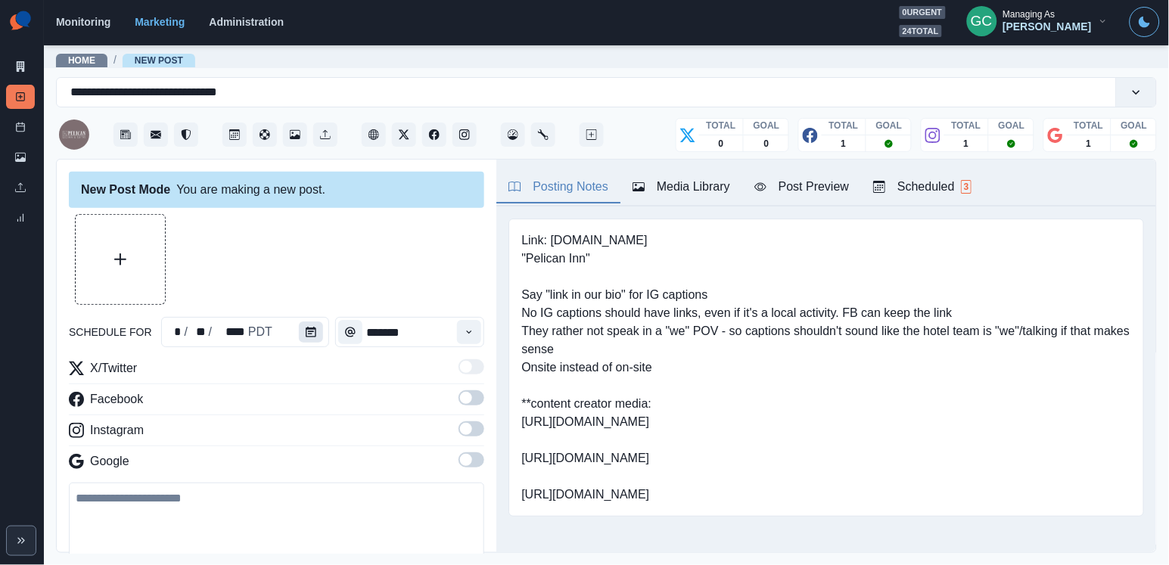
click at [314, 329] on icon "Calendar" at bounding box center [311, 332] width 11 height 11
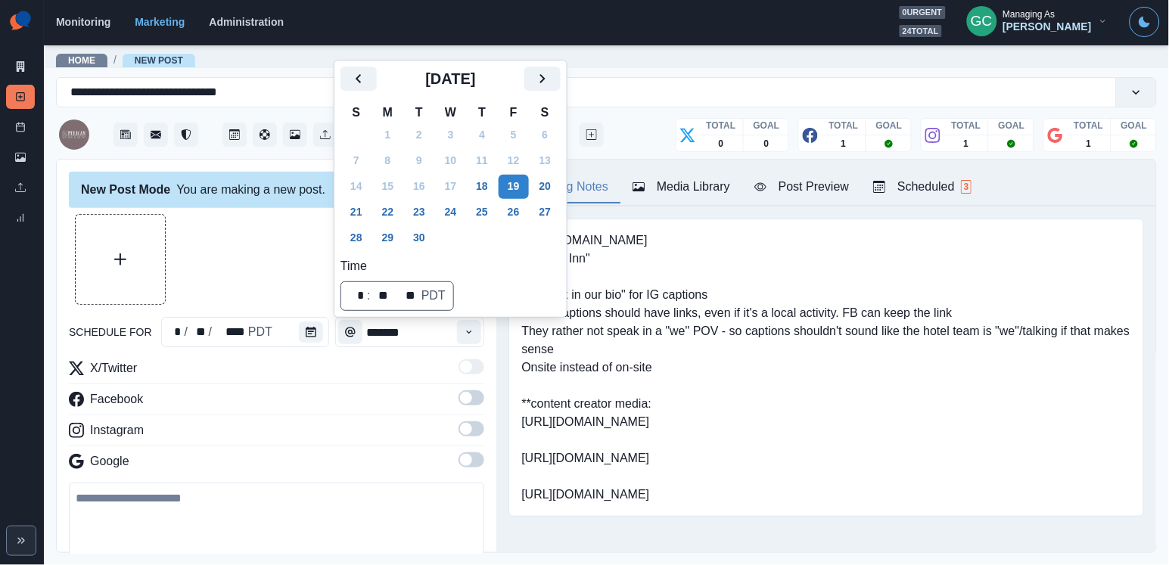
click at [918, 205] on div "Posting Notes Media Library Post Preview Scheduled 3" at bounding box center [826, 183] width 660 height 47
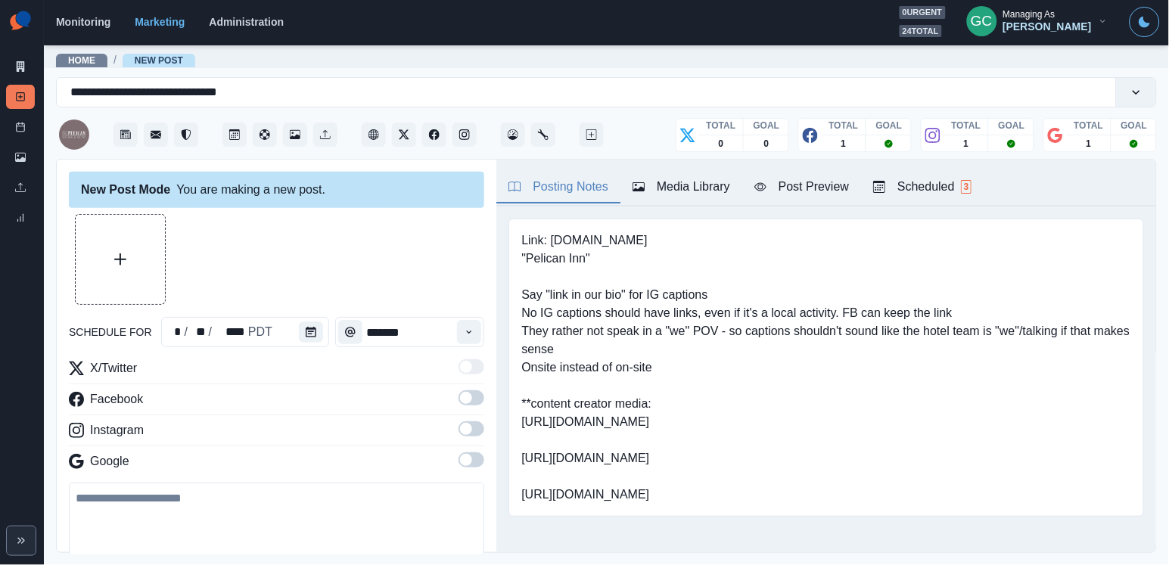
click at [924, 200] on button "Scheduled 3" at bounding box center [922, 188] width 123 height 32
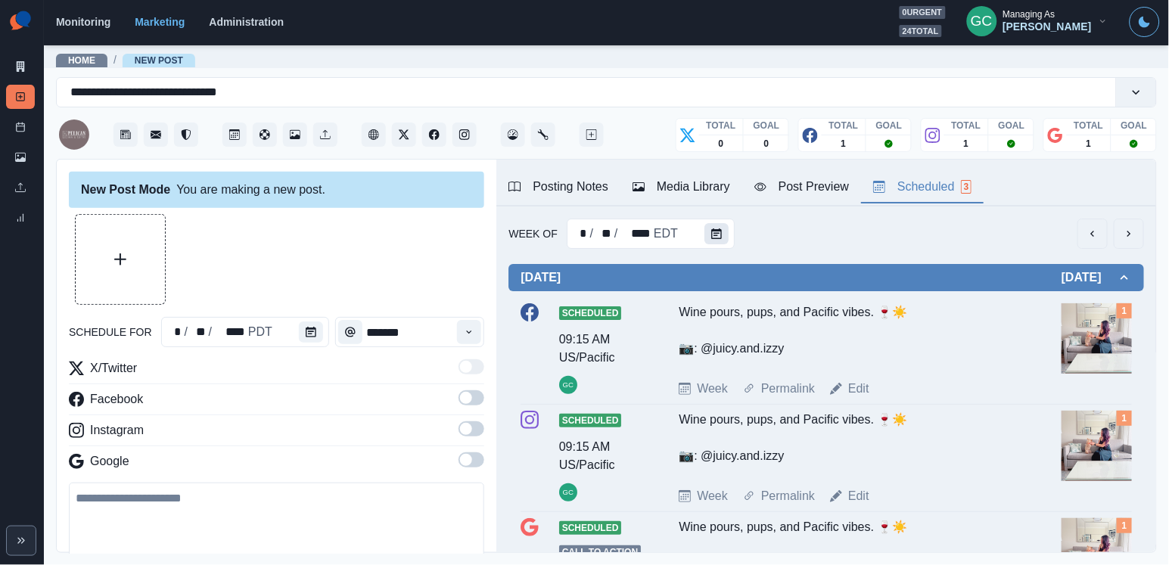
click at [708, 225] on button "Calendar" at bounding box center [716, 233] width 24 height 21
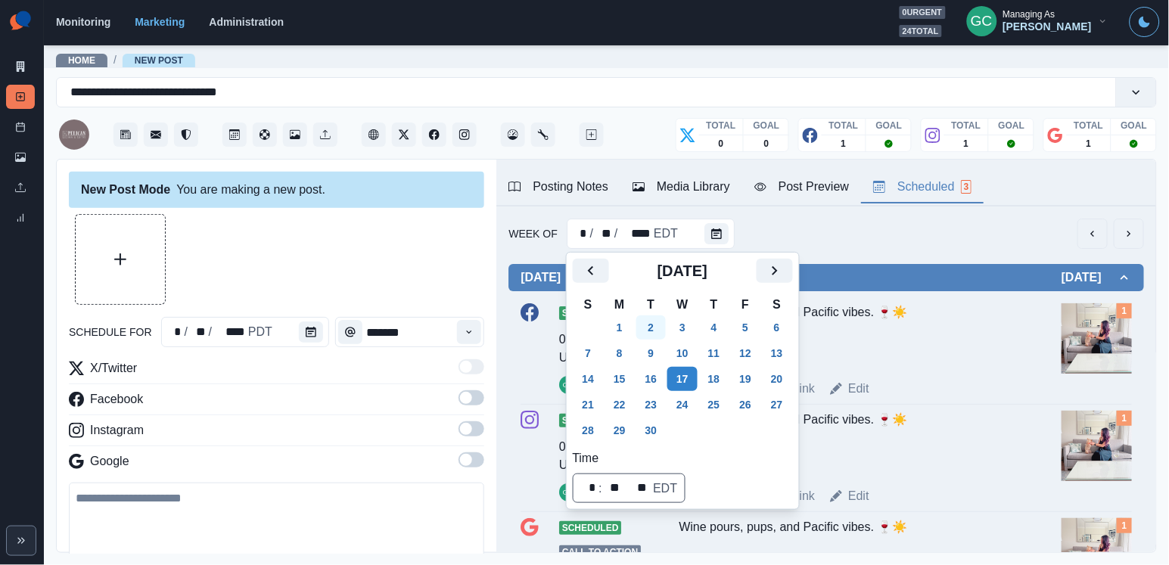
click at [664, 327] on button "2" at bounding box center [651, 327] width 30 height 24
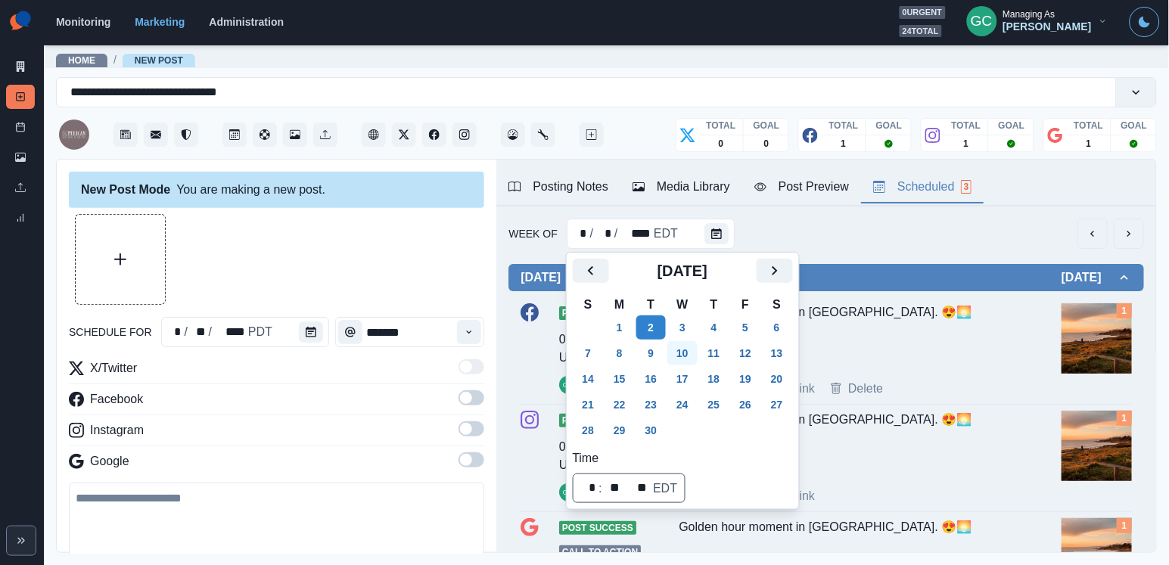
click at [688, 353] on button "10" at bounding box center [682, 353] width 30 height 24
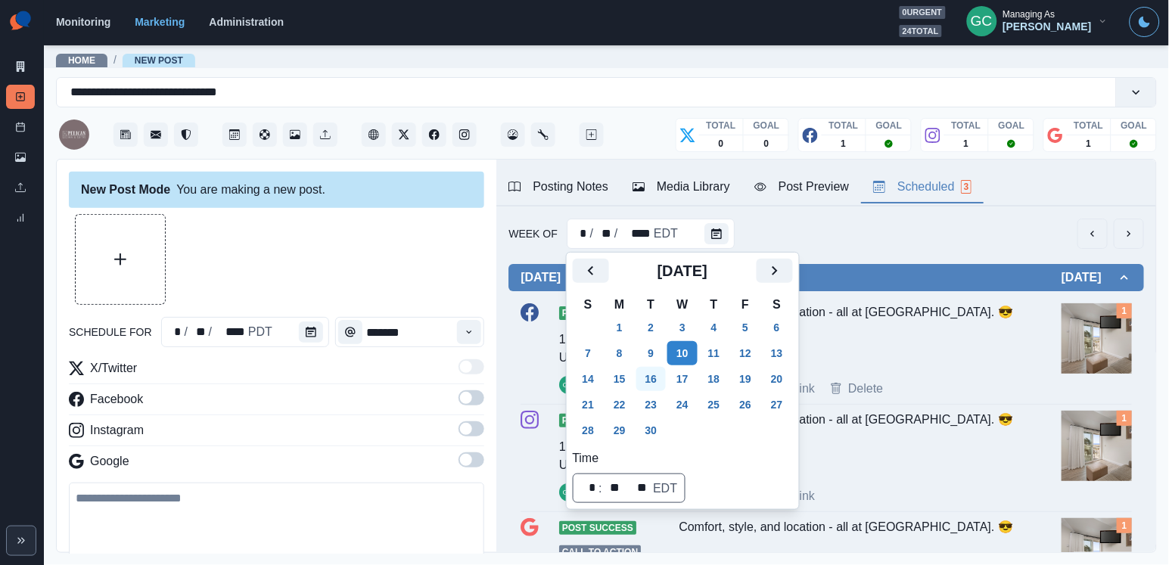
click at [657, 379] on button "16" at bounding box center [651, 379] width 30 height 24
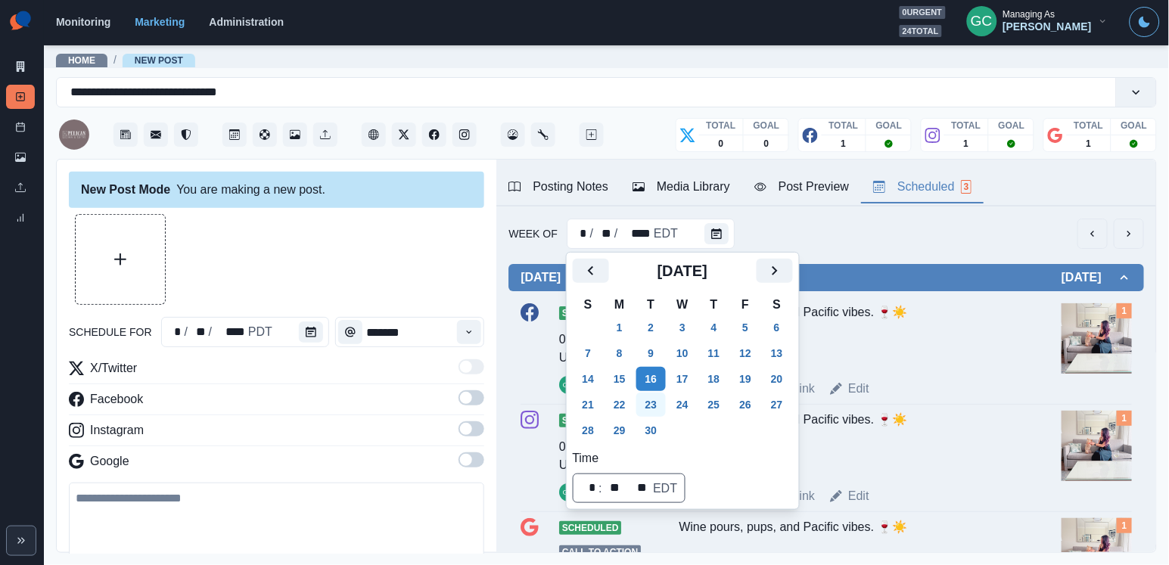
click at [658, 409] on button "23" at bounding box center [651, 405] width 30 height 24
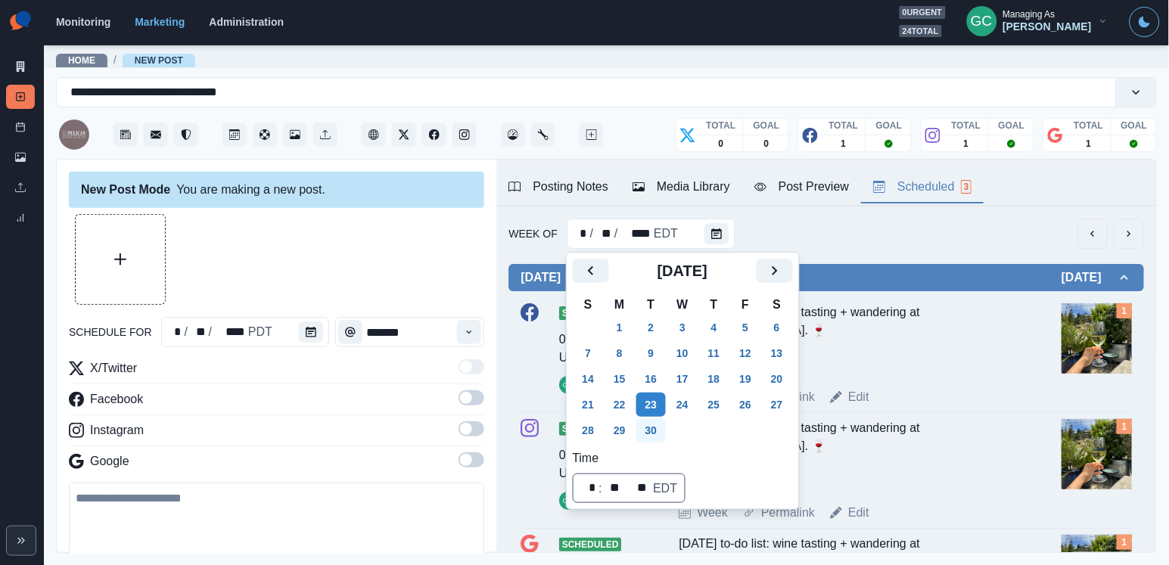
click at [656, 434] on button "30" at bounding box center [651, 430] width 30 height 24
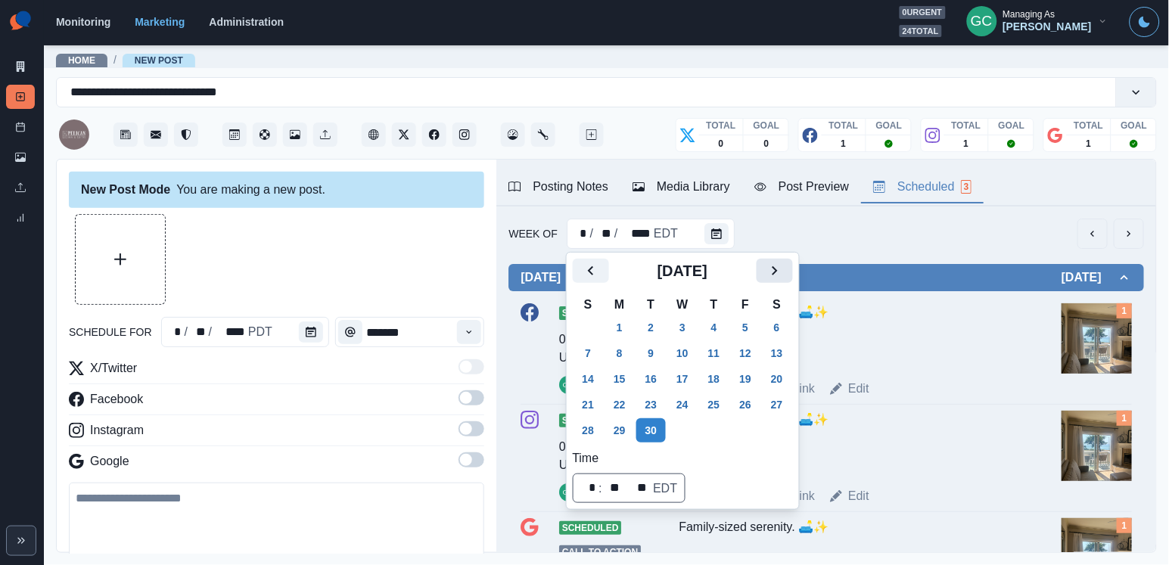
click at [784, 265] on icon "Next" at bounding box center [774, 271] width 18 height 18
click at [659, 350] on button "7" at bounding box center [651, 353] width 30 height 24
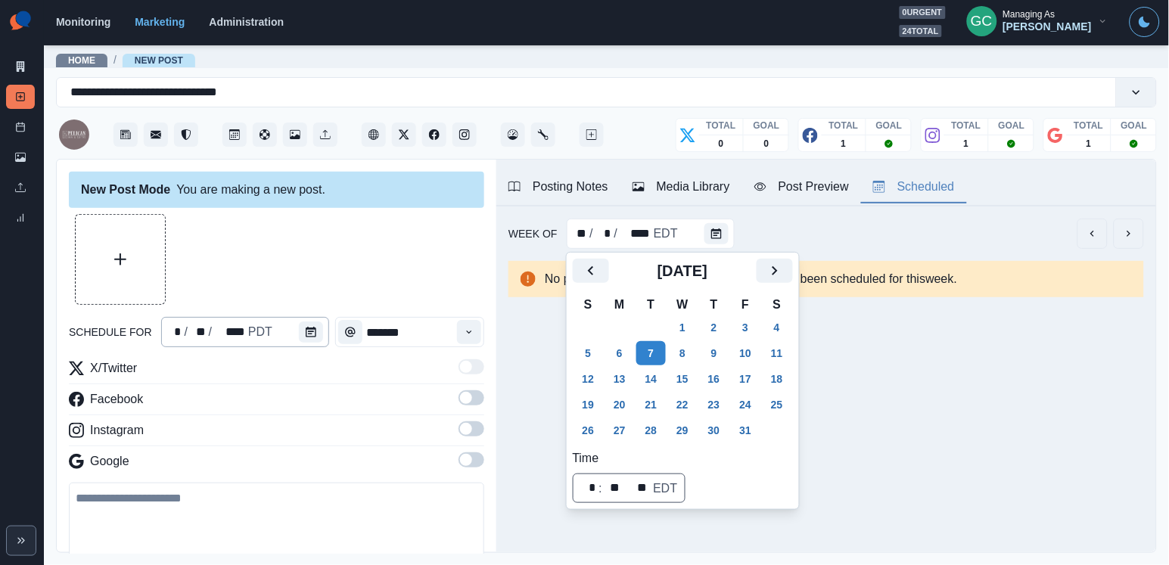
click at [293, 334] on div "* / ** / **** PDT" at bounding box center [245, 332] width 168 height 30
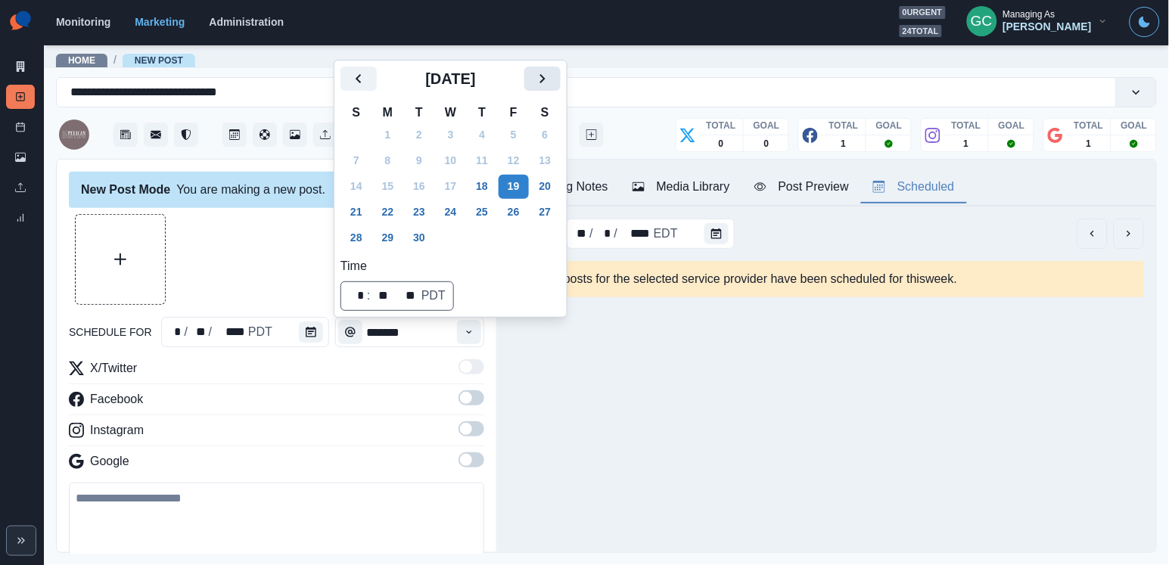
click at [545, 78] on button "Next" at bounding box center [542, 79] width 36 height 24
click at [409, 168] on button "7" at bounding box center [419, 161] width 30 height 24
click at [470, 396] on span at bounding box center [466, 398] width 12 height 12
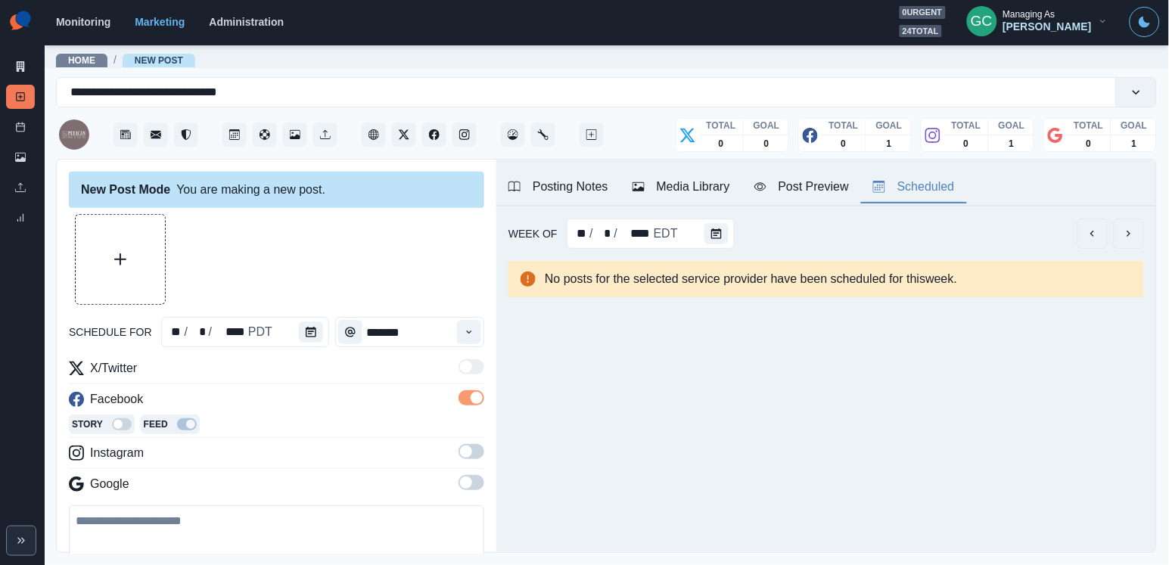
click at [474, 458] on span at bounding box center [471, 451] width 26 height 15
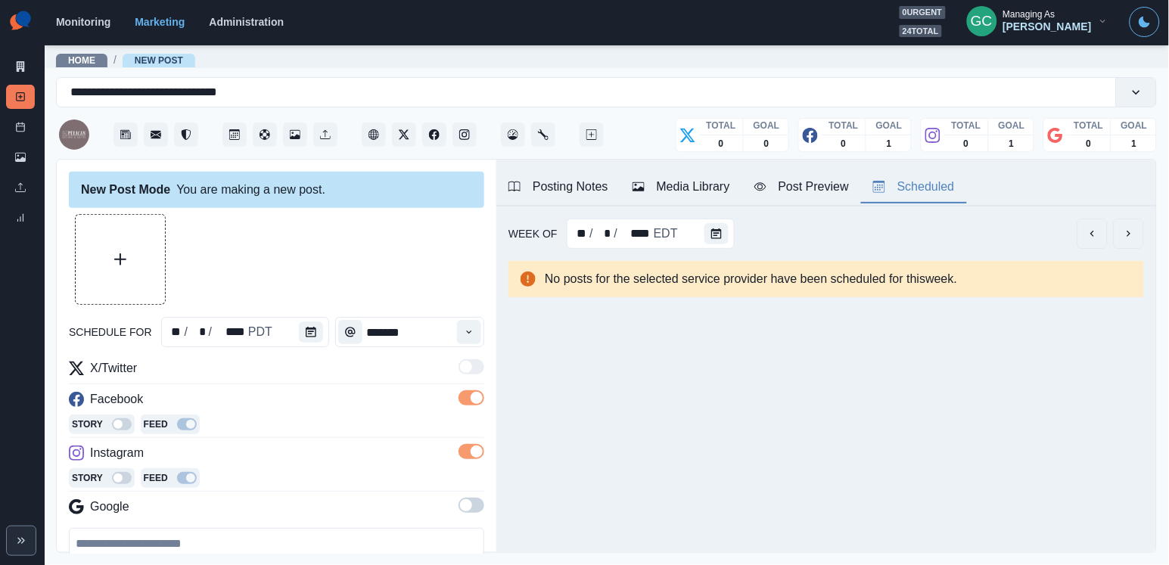
click at [470, 513] on span at bounding box center [471, 505] width 26 height 15
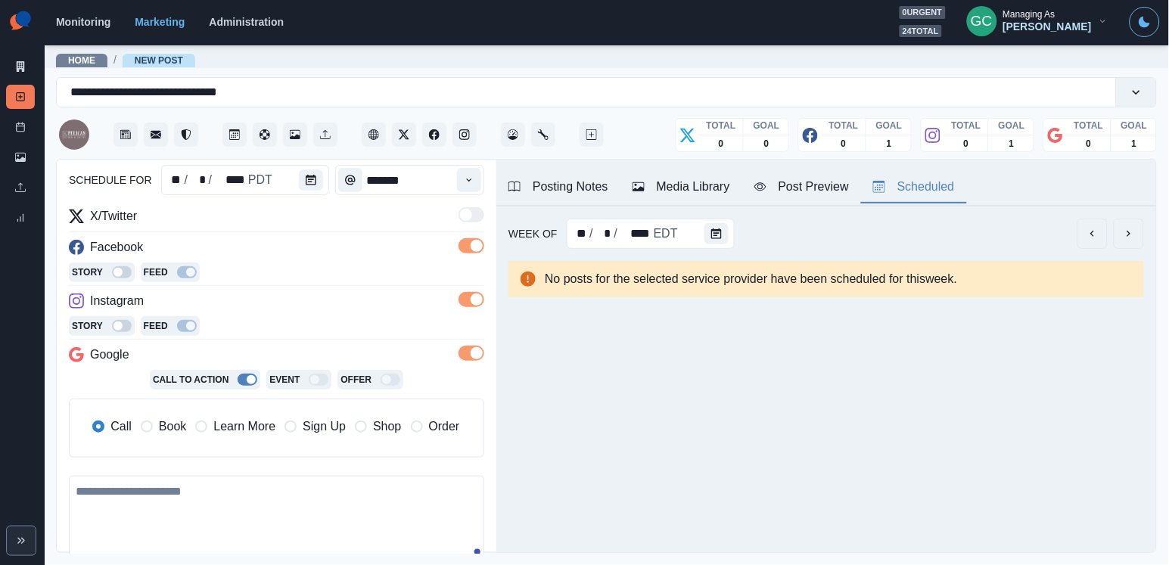
scroll to position [167, 0]
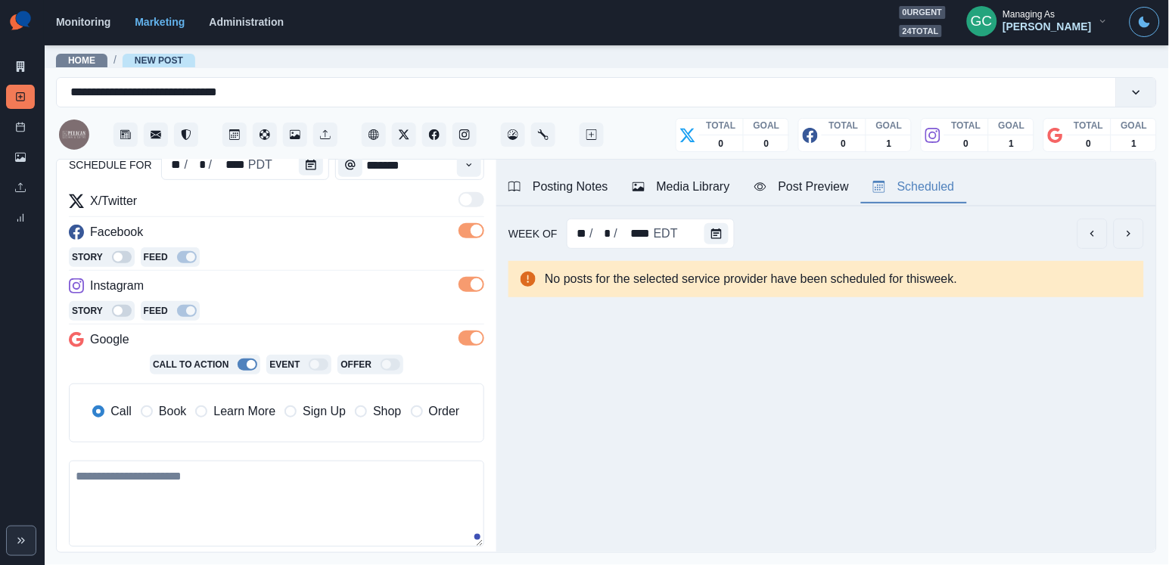
click at [223, 405] on span "Learn More" at bounding box center [244, 411] width 62 height 18
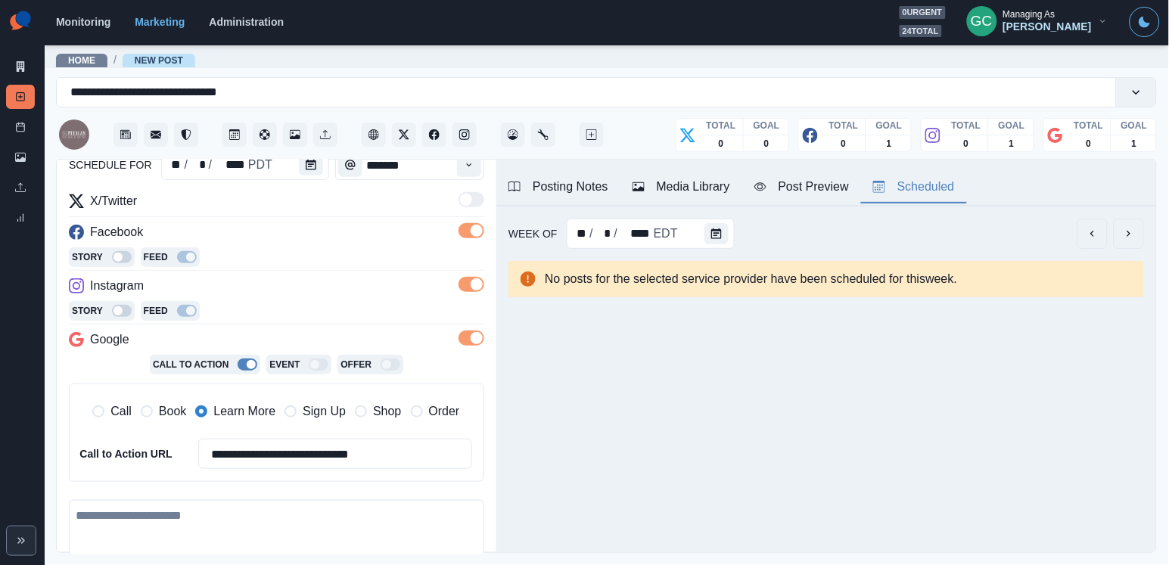
click at [286, 287] on div "Instagram" at bounding box center [276, 289] width 415 height 24
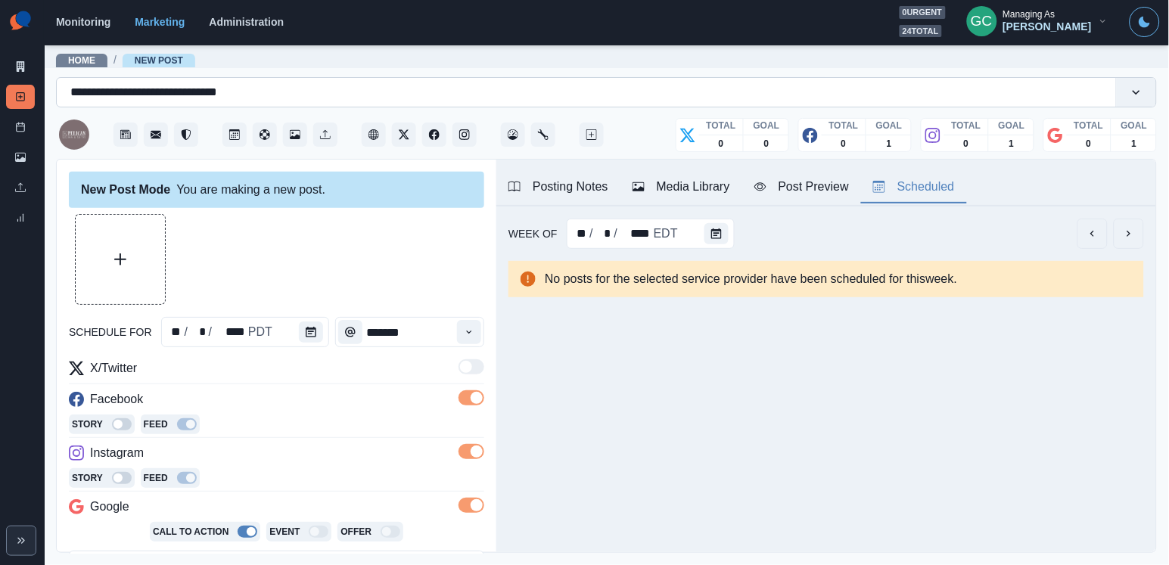
scroll to position [0, 0]
click at [704, 187] on div "Media Library" at bounding box center [681, 187] width 98 height 18
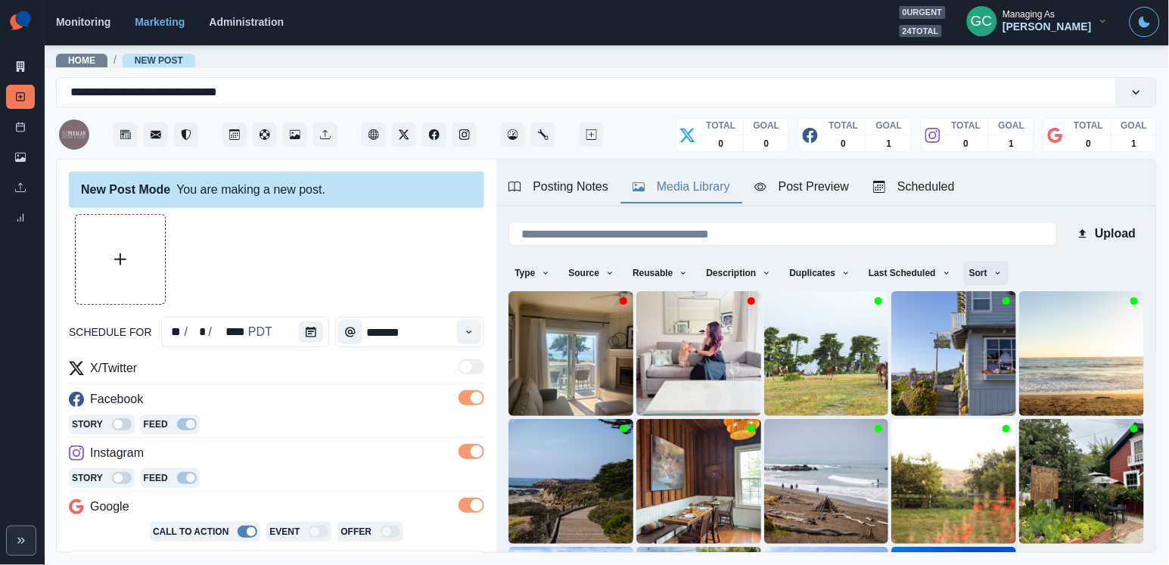
click at [998, 275] on button "Sort" at bounding box center [985, 273] width 45 height 24
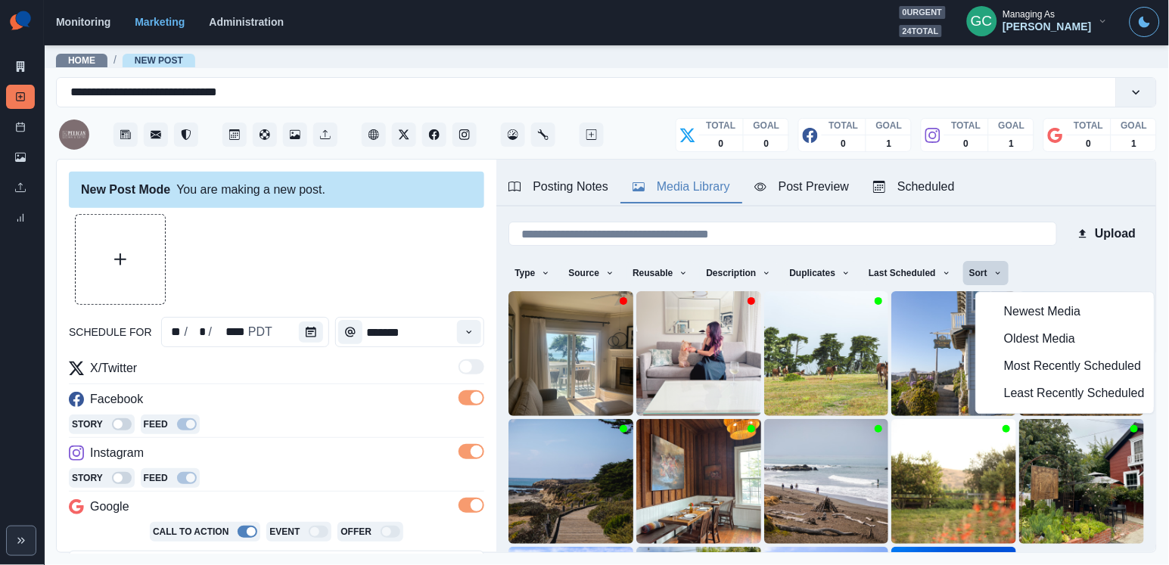
click at [1020, 399] on span "Least Recently Scheduled" at bounding box center [1074, 394] width 141 height 18
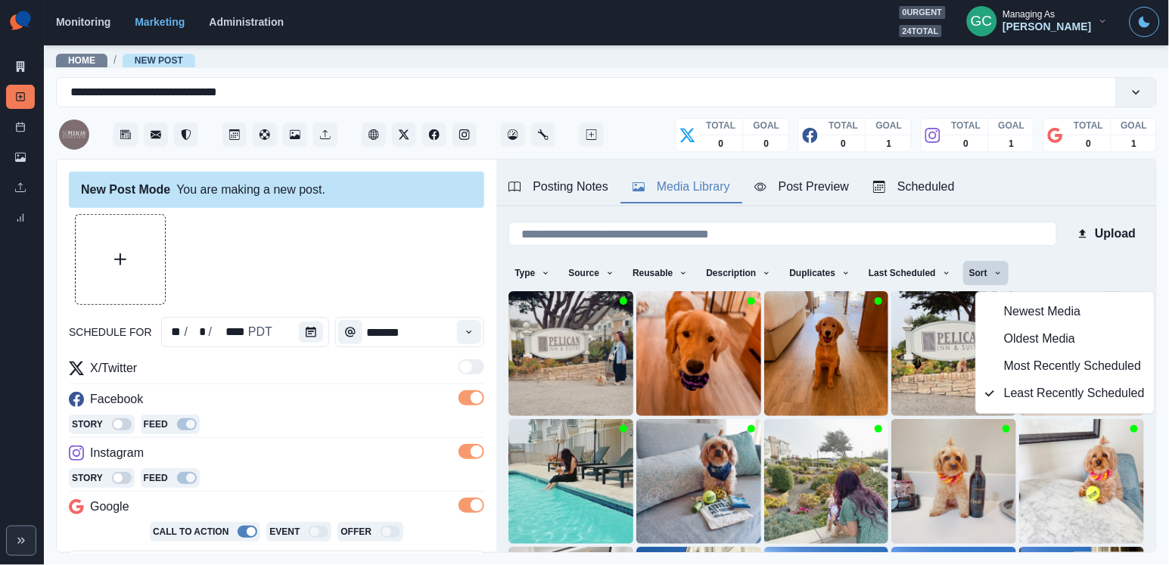
click at [410, 275] on div at bounding box center [276, 259] width 415 height 91
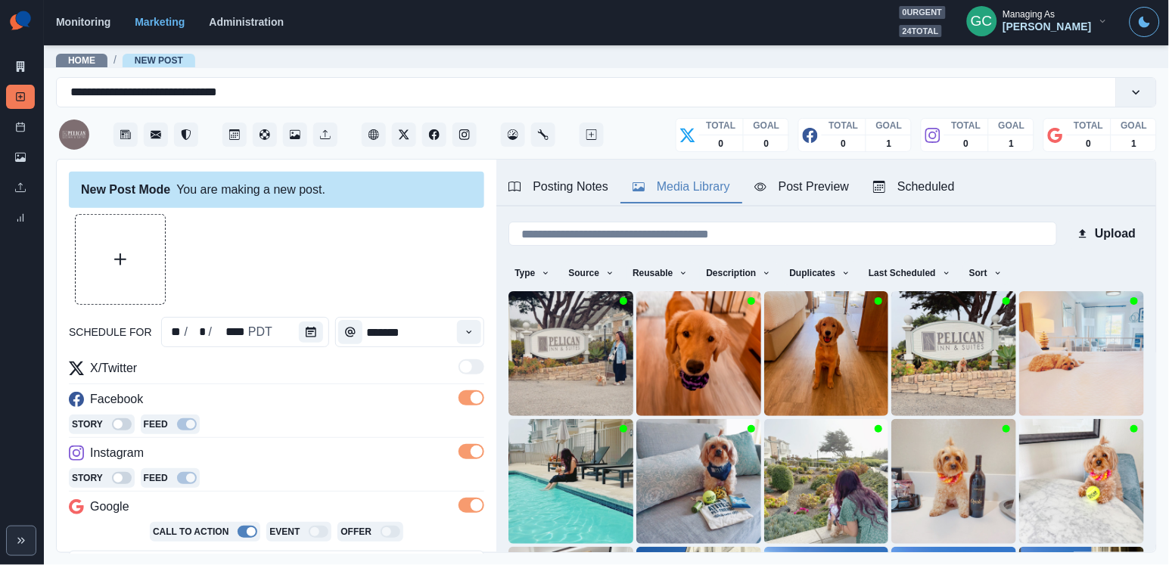
scroll to position [-1, 0]
click at [924, 207] on div "Posting Notes Media Library Post Preview Scheduled Link: [DOMAIN_NAME] "Pelican…" at bounding box center [826, 441] width 660 height 563
click at [932, 193] on div "Scheduled" at bounding box center [914, 187] width 82 height 18
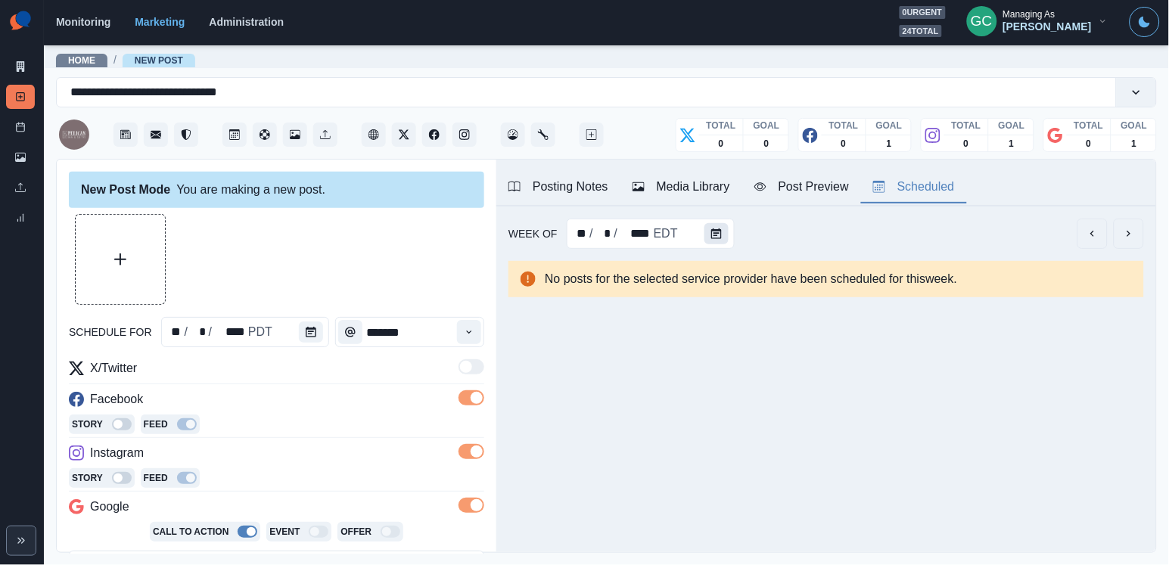
click at [711, 231] on icon "Calendar" at bounding box center [716, 233] width 11 height 11
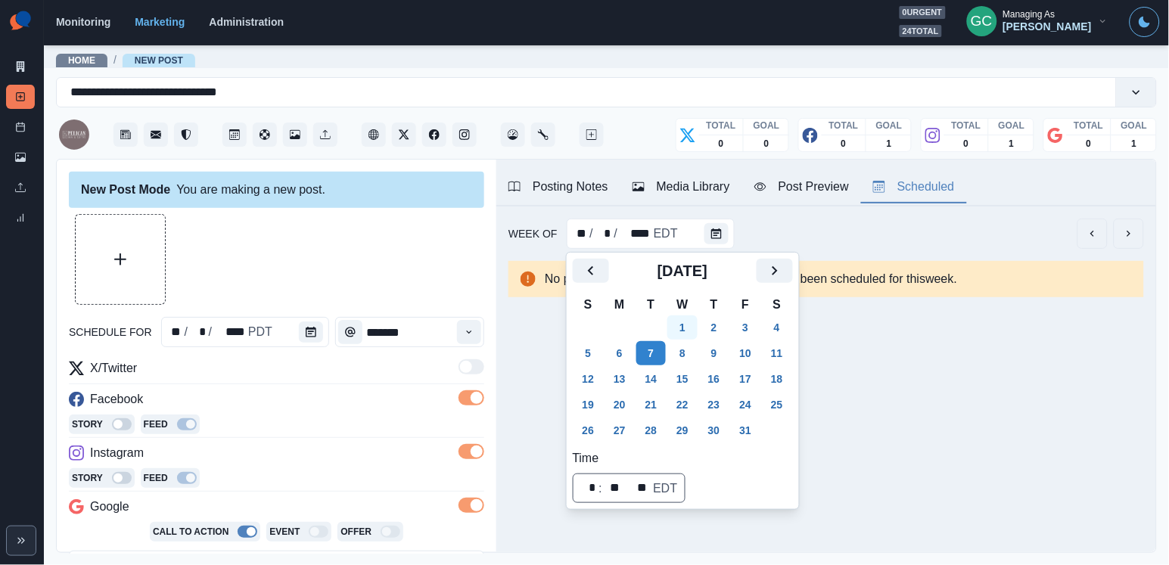
click at [687, 332] on button "1" at bounding box center [682, 327] width 30 height 24
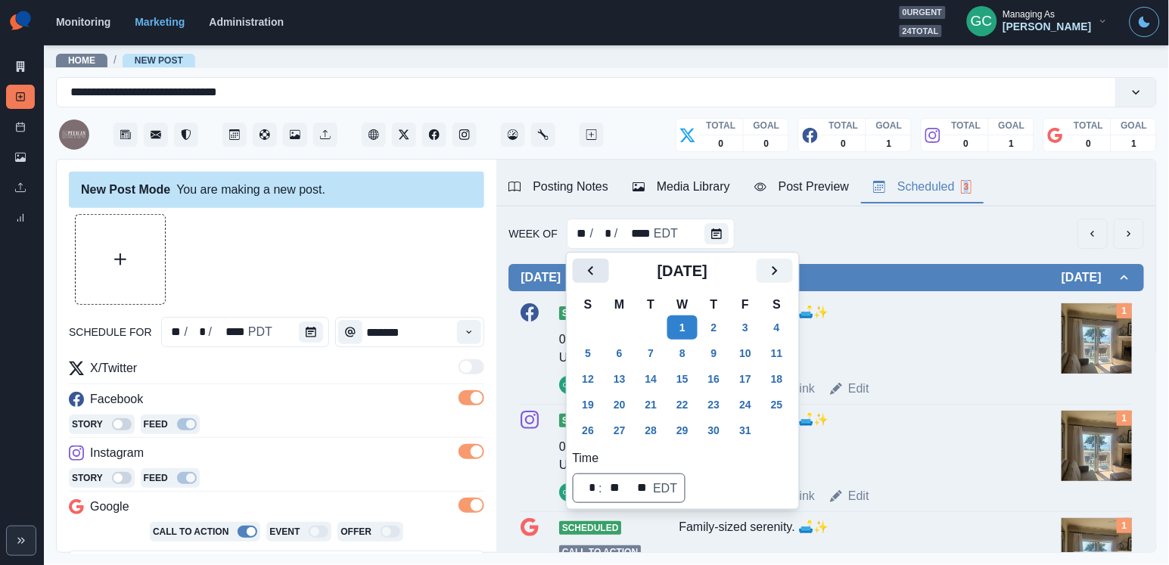
click at [589, 260] on button "Previous" at bounding box center [591, 271] width 36 height 24
click at [650, 420] on button "30" at bounding box center [651, 430] width 30 height 24
click at [624, 405] on button "22" at bounding box center [619, 405] width 30 height 24
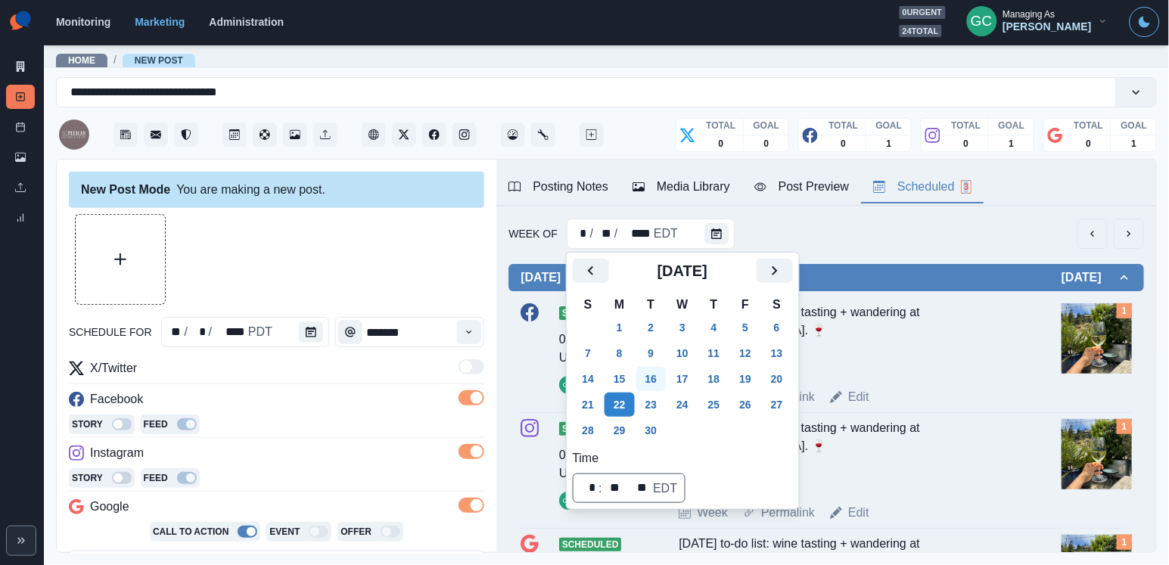
click at [666, 371] on button "16" at bounding box center [651, 379] width 30 height 24
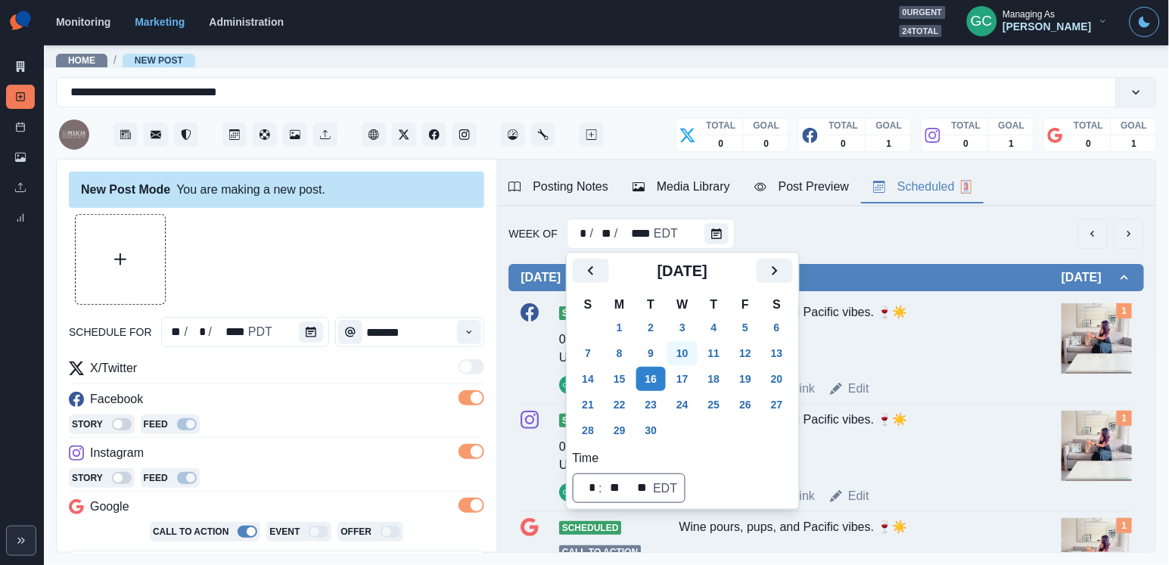
click at [697, 345] on button "10" at bounding box center [682, 353] width 30 height 24
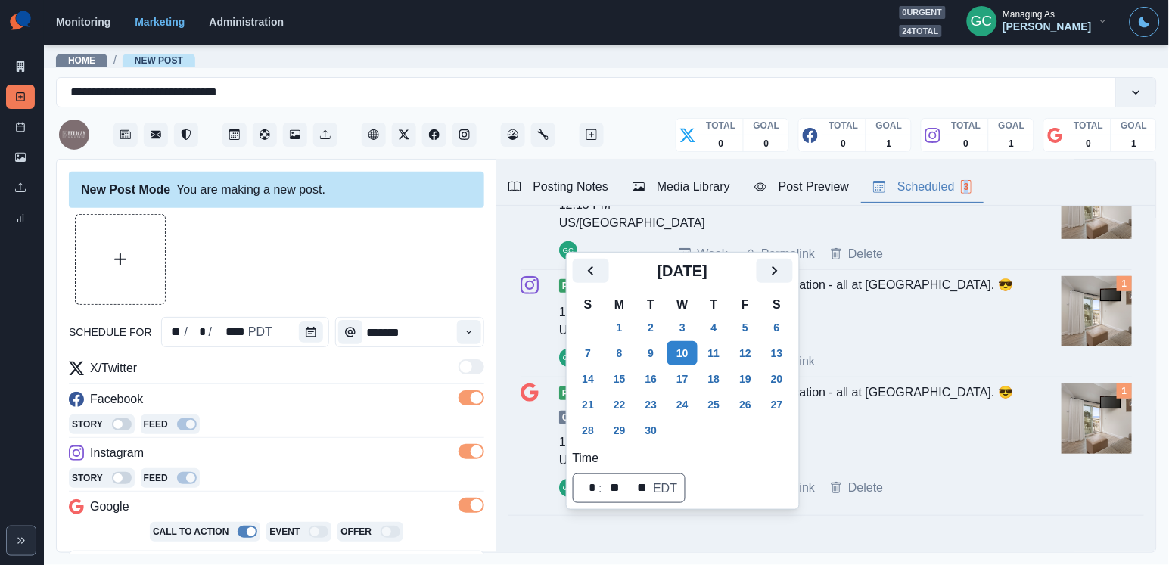
scroll to position [142, 0]
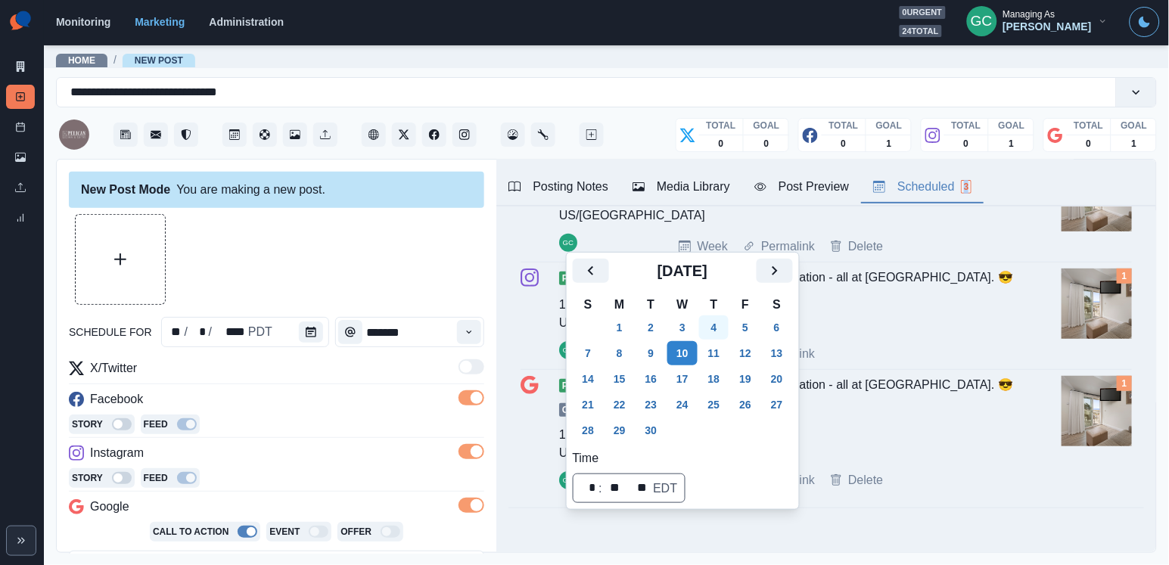
click at [720, 321] on button "4" at bounding box center [714, 327] width 30 height 24
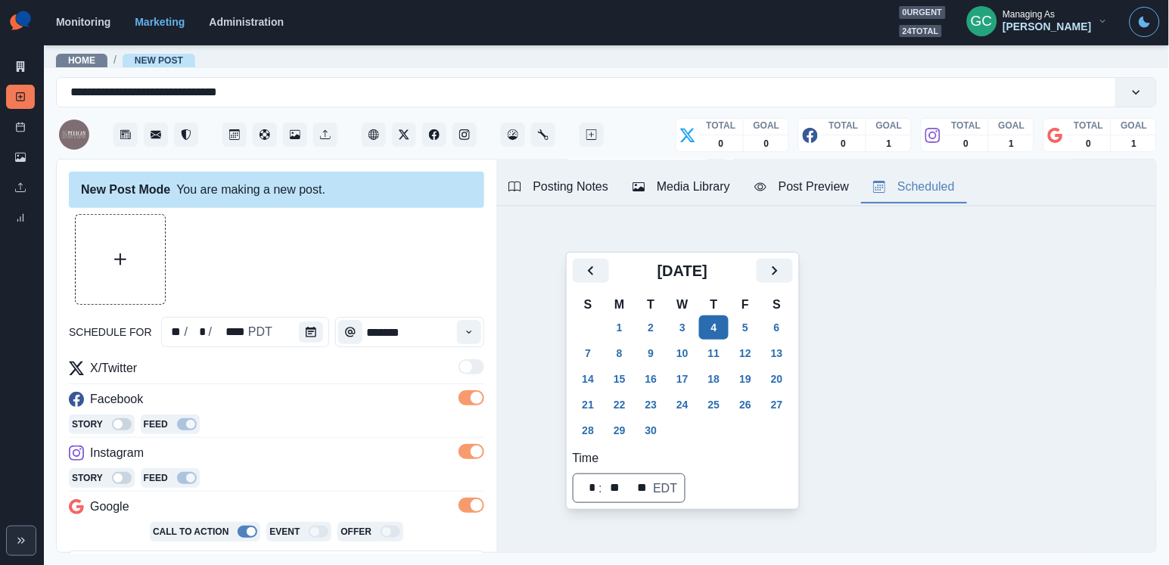
scroll to position [0, 0]
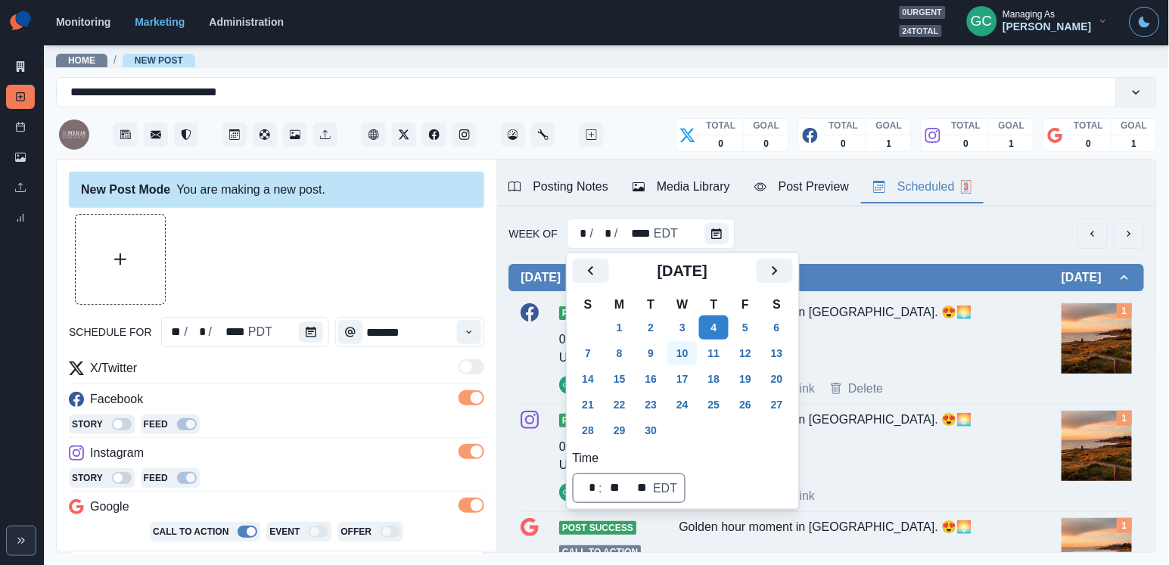
click at [678, 351] on button "10" at bounding box center [682, 353] width 30 height 24
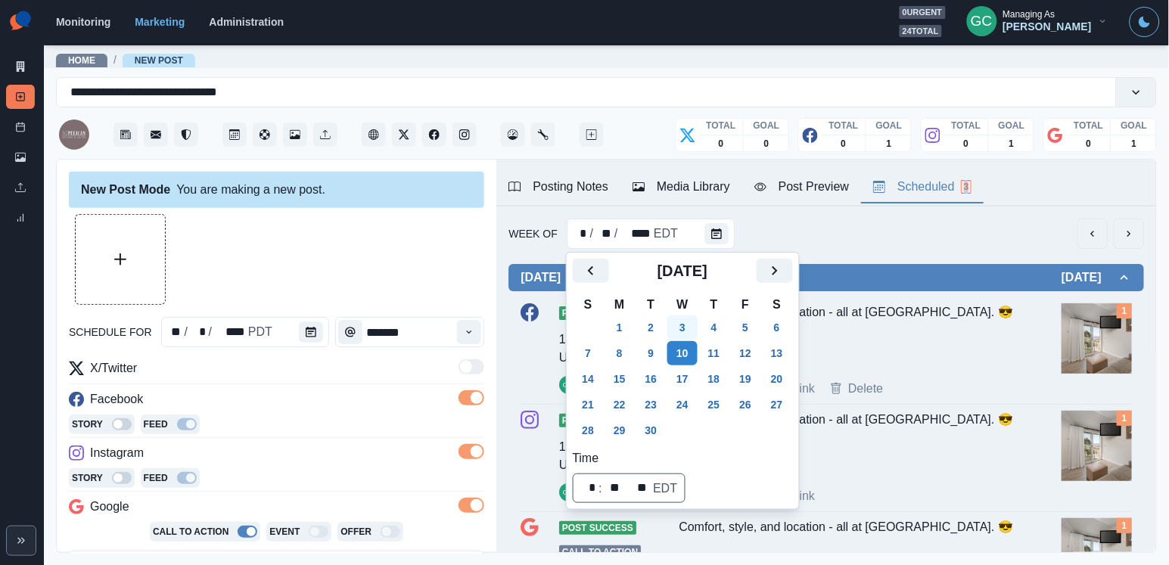
click at [685, 324] on button "3" at bounding box center [682, 327] width 30 height 24
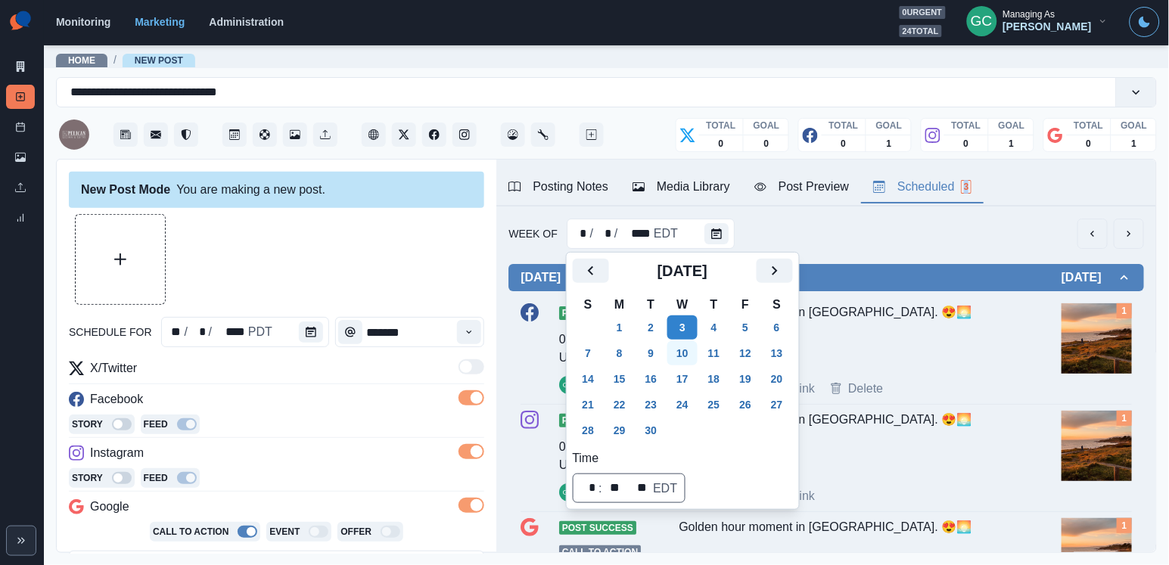
click at [685, 349] on button "10" at bounding box center [682, 353] width 30 height 24
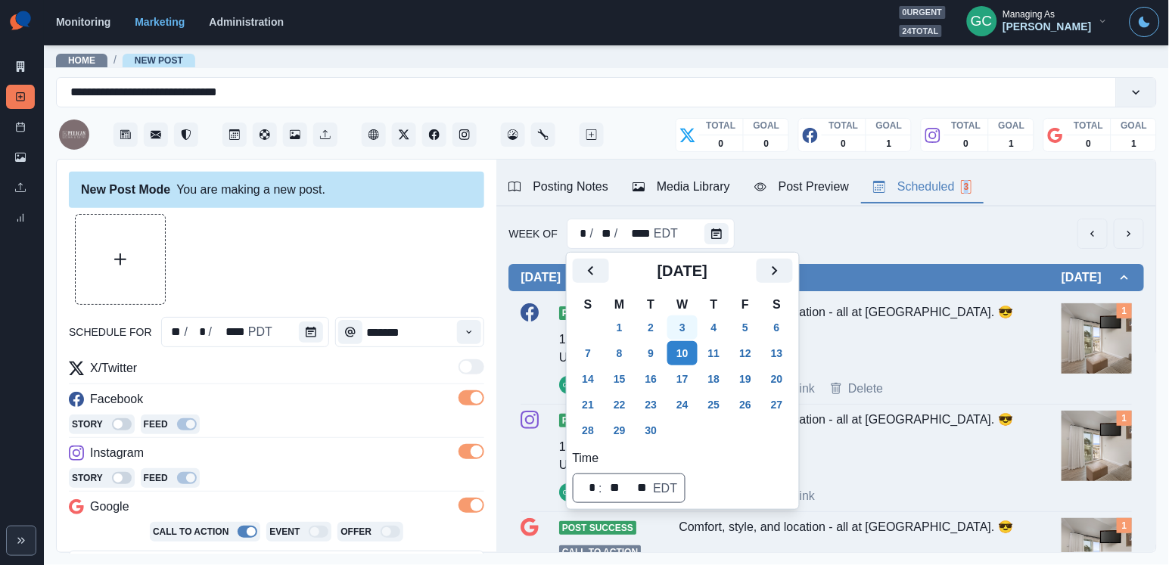
click at [689, 331] on button "3" at bounding box center [682, 327] width 30 height 24
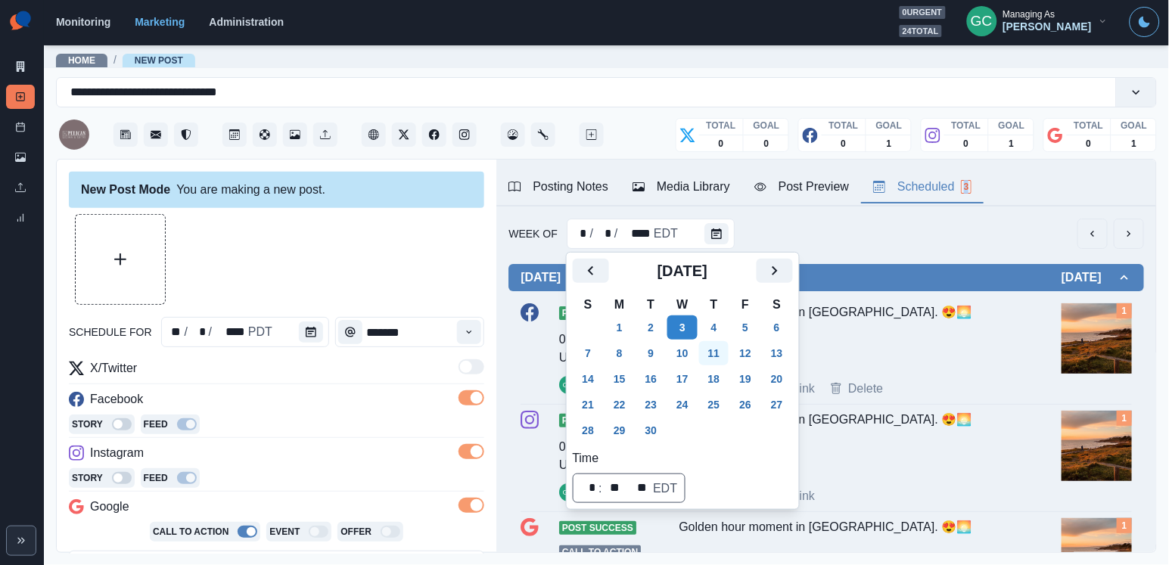
click at [725, 342] on button "11" at bounding box center [714, 353] width 30 height 24
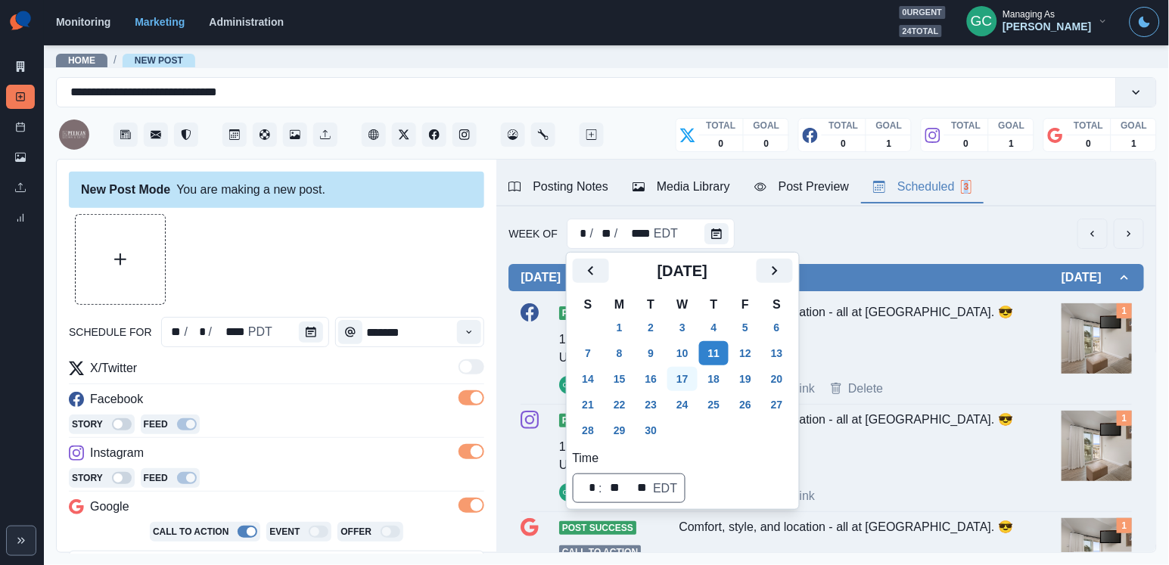
click at [685, 377] on button "17" at bounding box center [682, 379] width 30 height 24
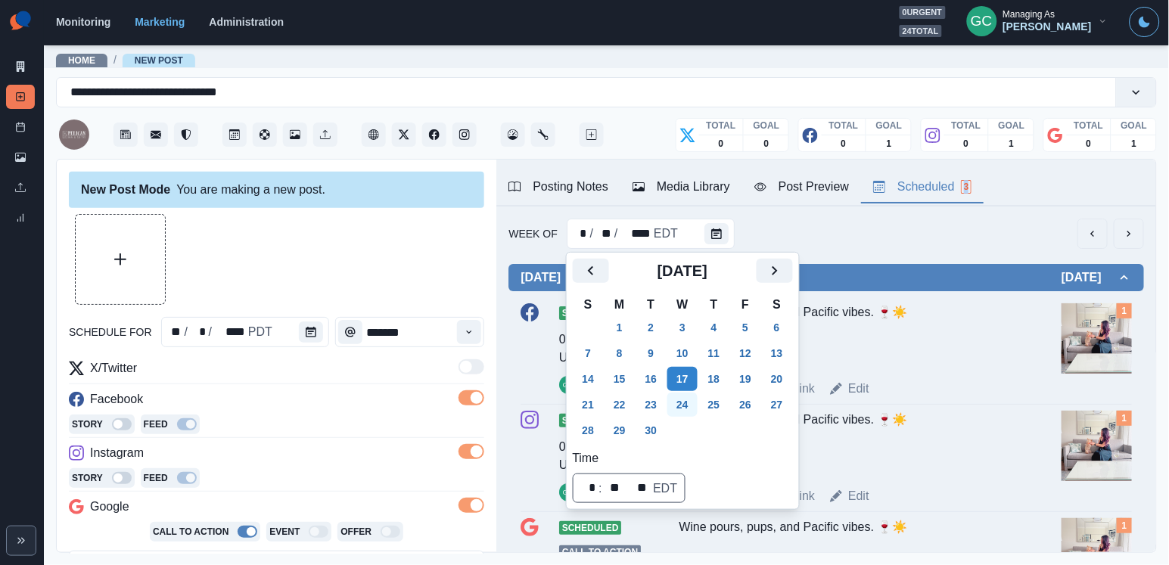
click at [687, 411] on button "24" at bounding box center [682, 405] width 30 height 24
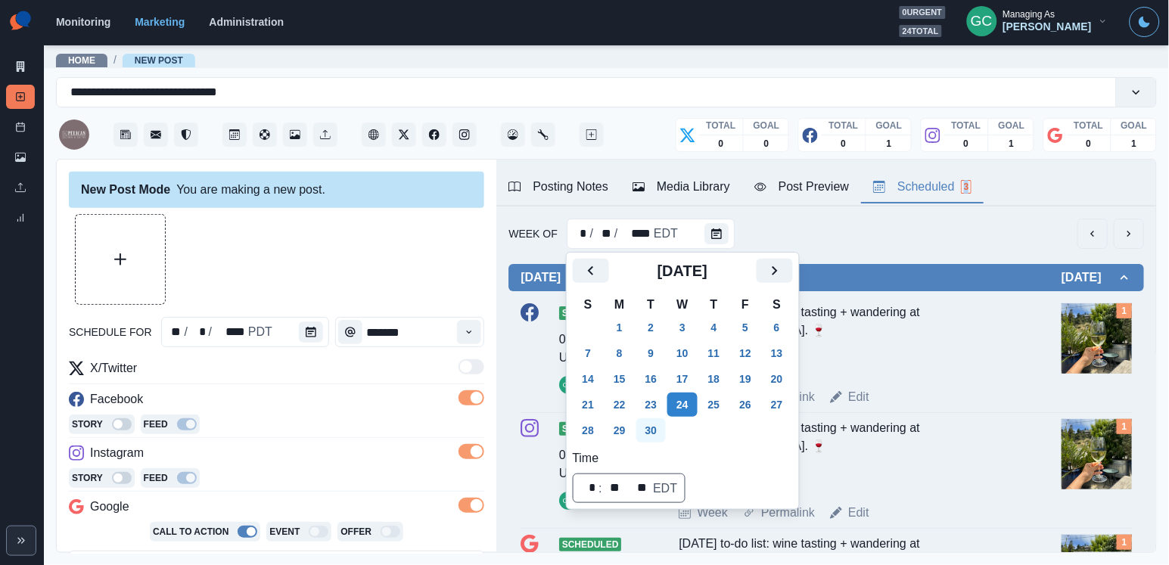
click at [654, 429] on button "30" at bounding box center [651, 430] width 30 height 24
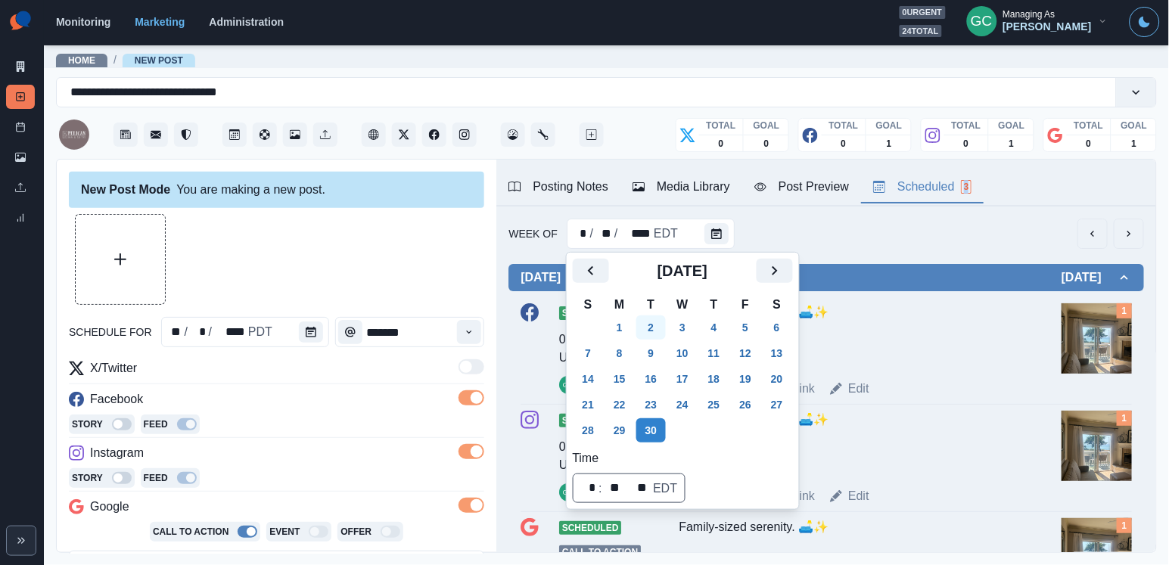
click at [658, 327] on button "2" at bounding box center [651, 327] width 30 height 24
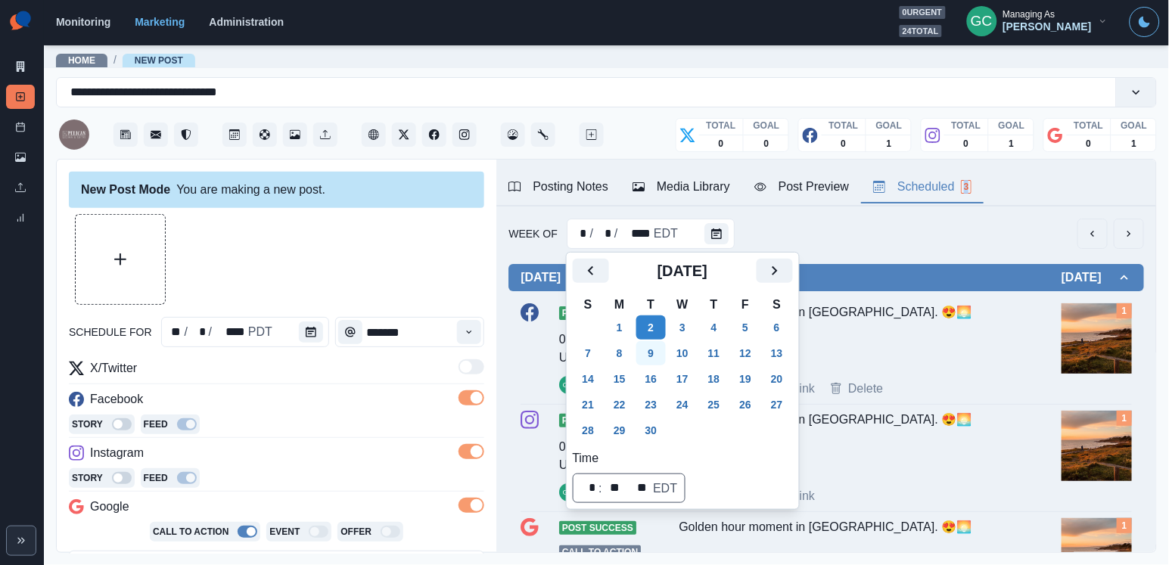
click at [658, 360] on button "9" at bounding box center [651, 353] width 30 height 24
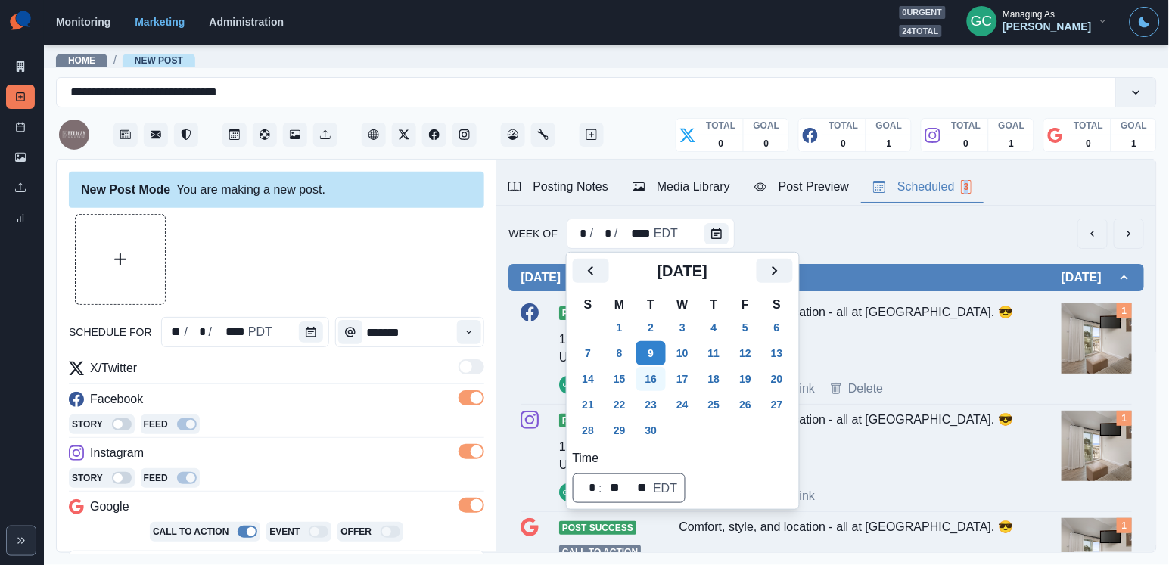
click at [660, 384] on button "16" at bounding box center [651, 379] width 30 height 24
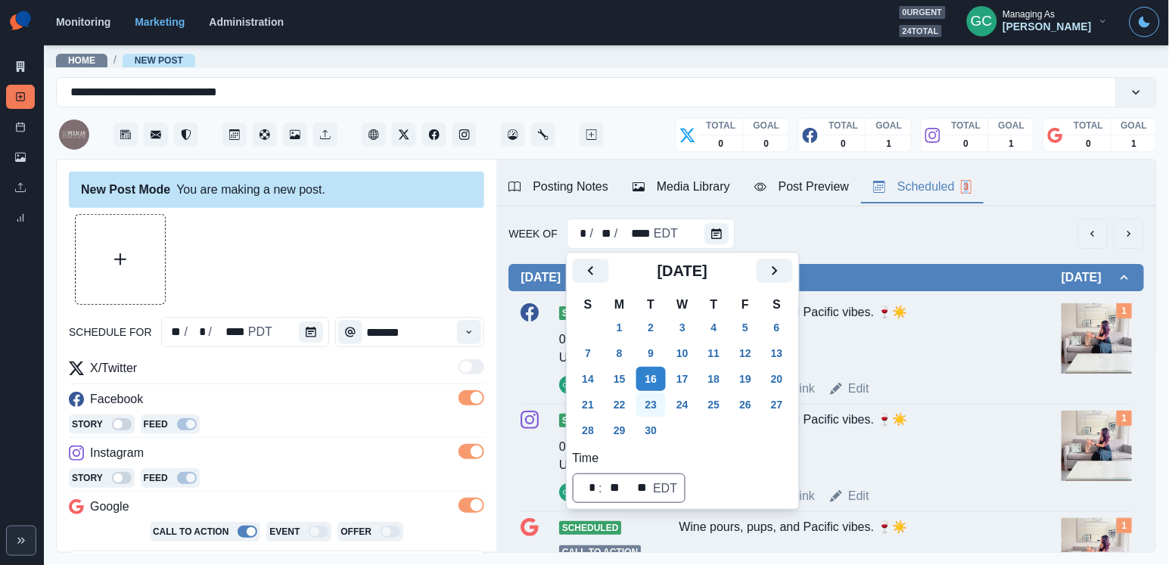
click at [664, 406] on button "23" at bounding box center [651, 405] width 30 height 24
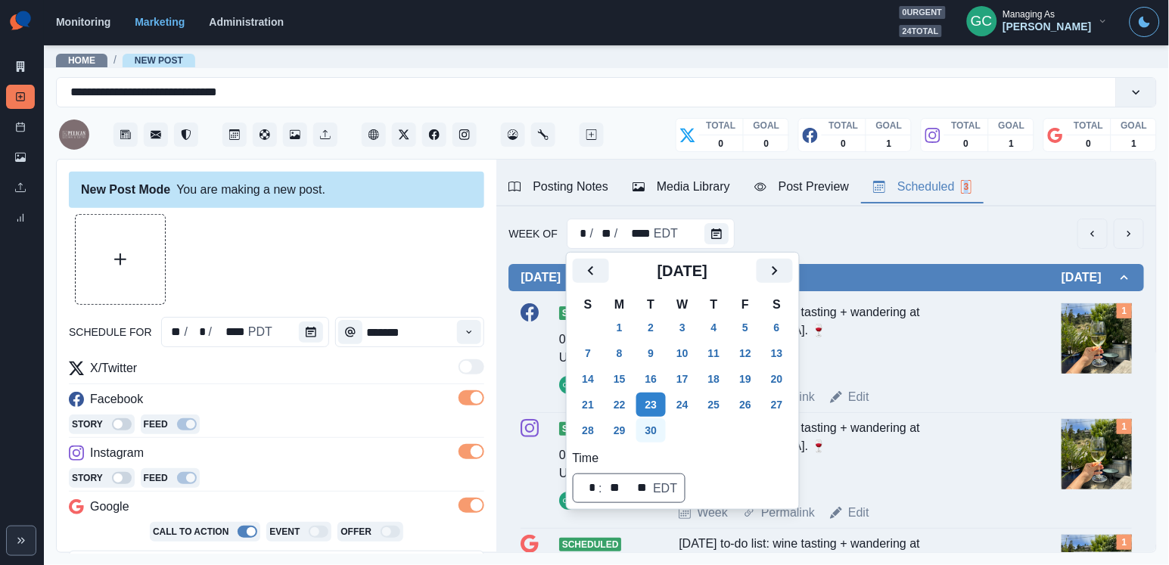
click at [659, 427] on button "30" at bounding box center [651, 430] width 30 height 24
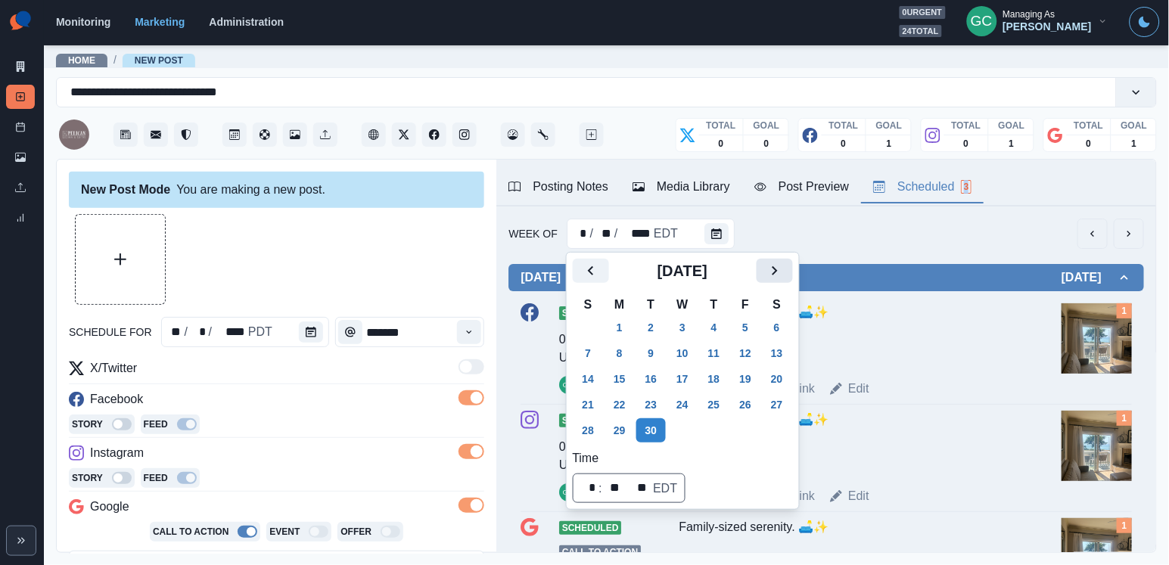
click at [793, 273] on button "Next" at bounding box center [774, 271] width 36 height 24
click at [653, 346] on button "7" at bounding box center [651, 353] width 30 height 24
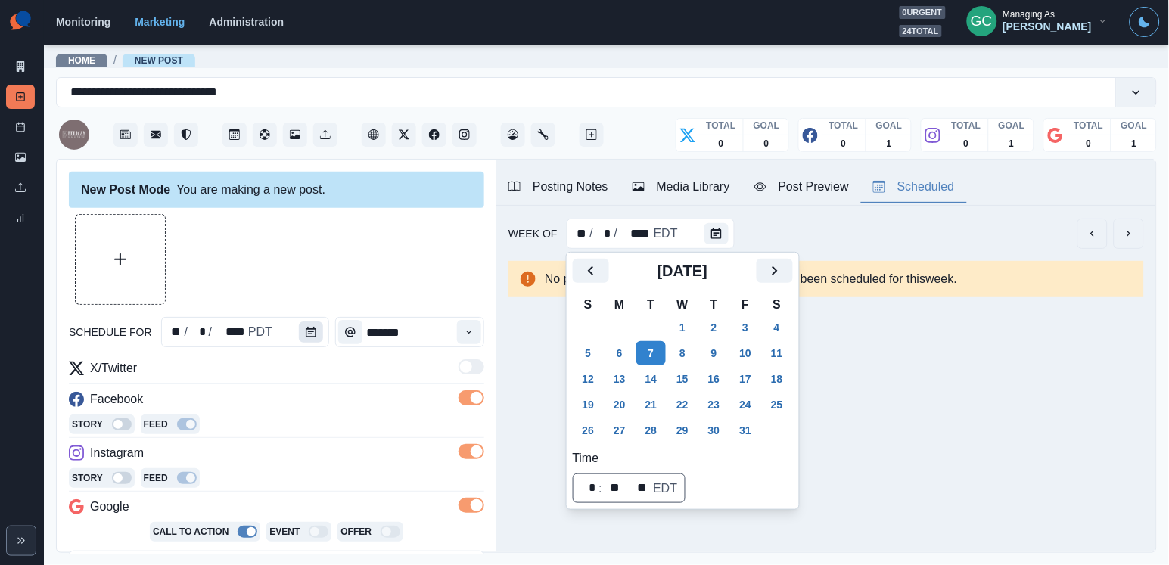
click at [314, 337] on button "Calendar" at bounding box center [311, 331] width 24 height 21
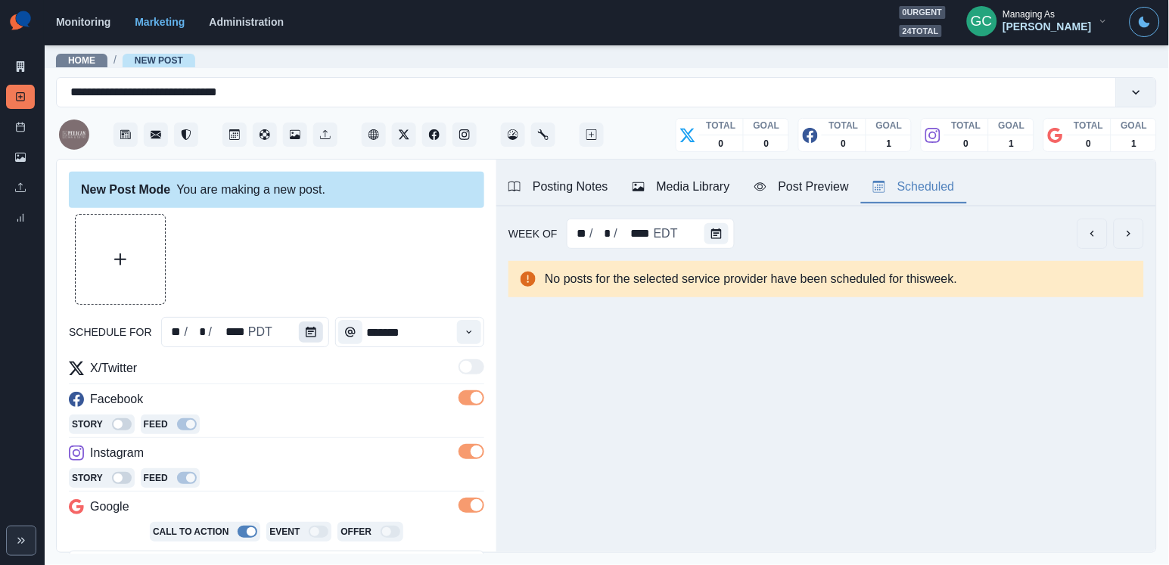
click at [314, 337] on icon "Calendar" at bounding box center [311, 332] width 11 height 11
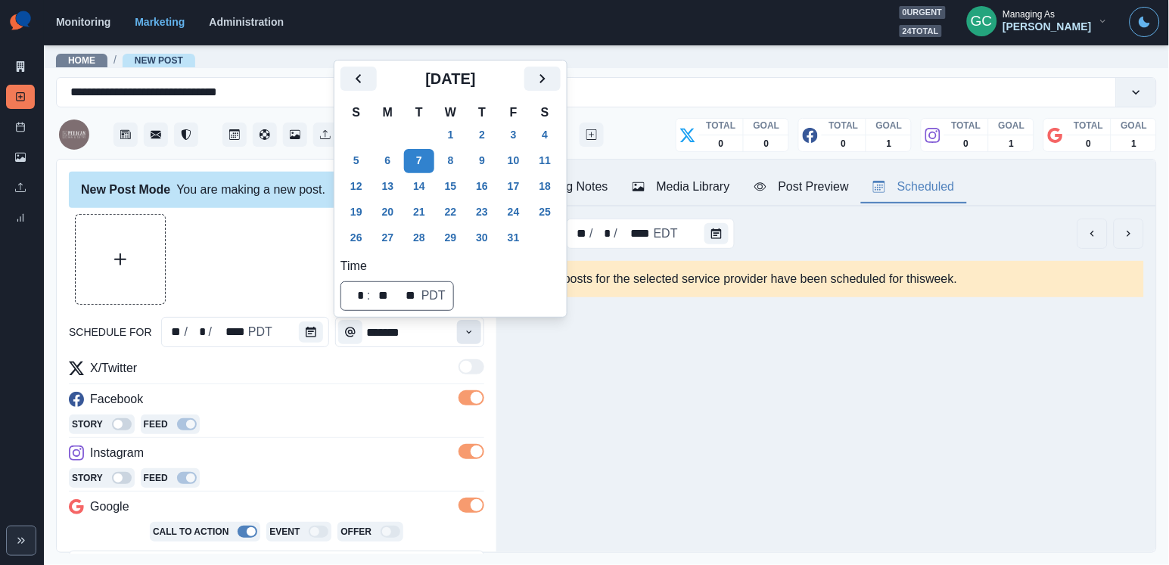
click at [467, 339] on button "Time" at bounding box center [469, 332] width 24 height 24
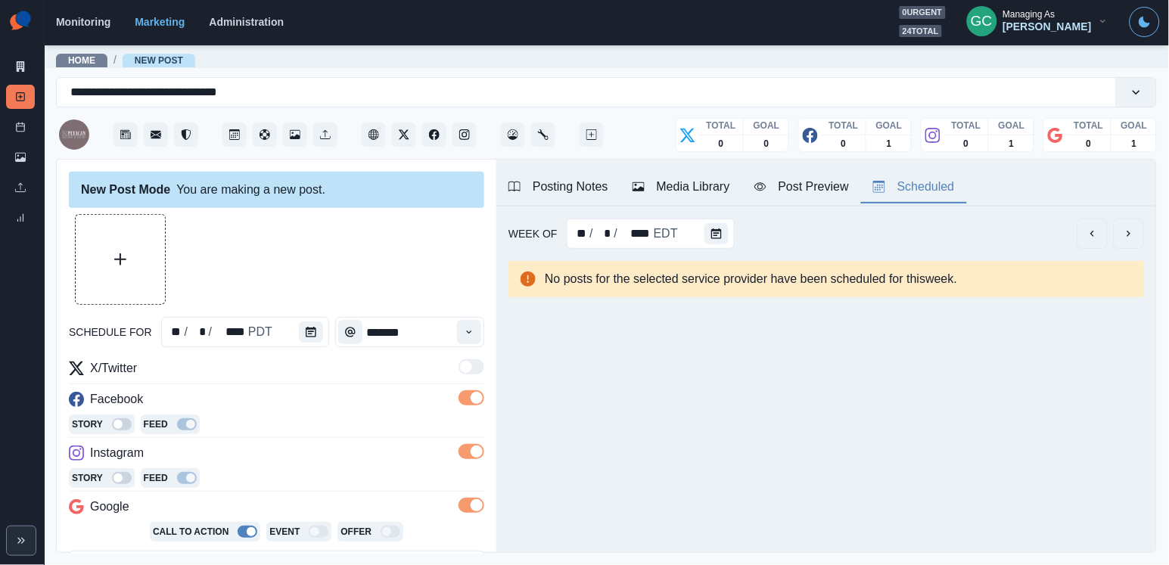
click at [589, 170] on div "Posting Notes Media Library Post Preview Scheduled" at bounding box center [826, 183] width 660 height 47
click at [582, 188] on div "Posting Notes" at bounding box center [558, 187] width 100 height 18
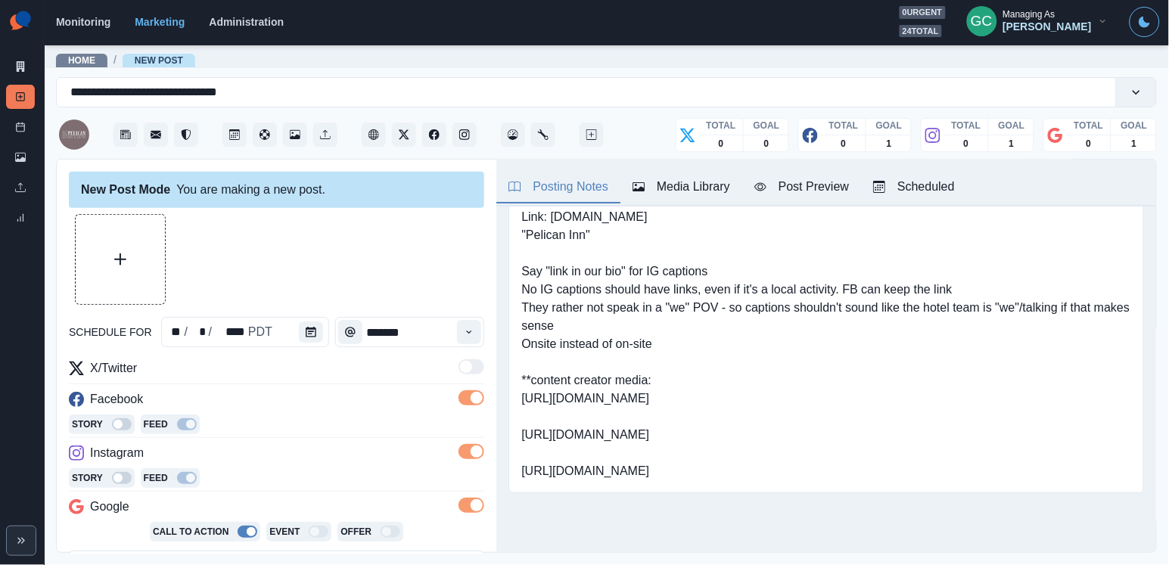
scroll to position [68, 0]
drag, startPoint x: 522, startPoint y: 362, endPoint x: 903, endPoint y: 368, distance: 381.3
click at [903, 368] on pre "Link: [DOMAIN_NAME] "Pelican Inn" Say "link in our bio" for IG captions No IG c…" at bounding box center [826, 344] width 610 height 272
copy pre "[URL][DOMAIN_NAME]"
click at [693, 184] on div "Media Library" at bounding box center [681, 187] width 98 height 18
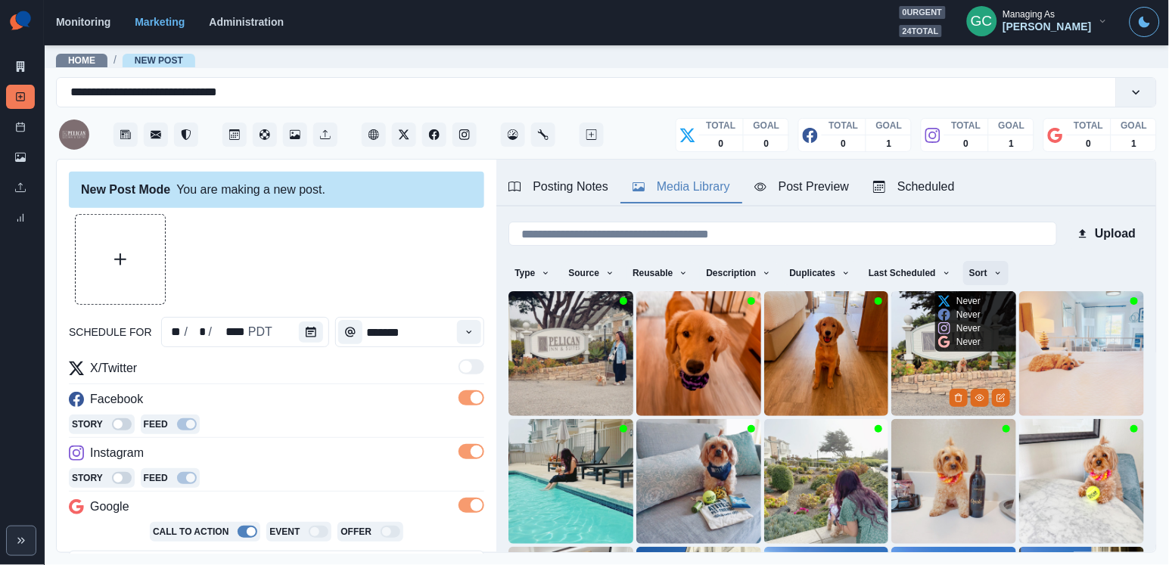
scroll to position [0, 0]
click at [1002, 278] on icon "button" at bounding box center [997, 273] width 9 height 9
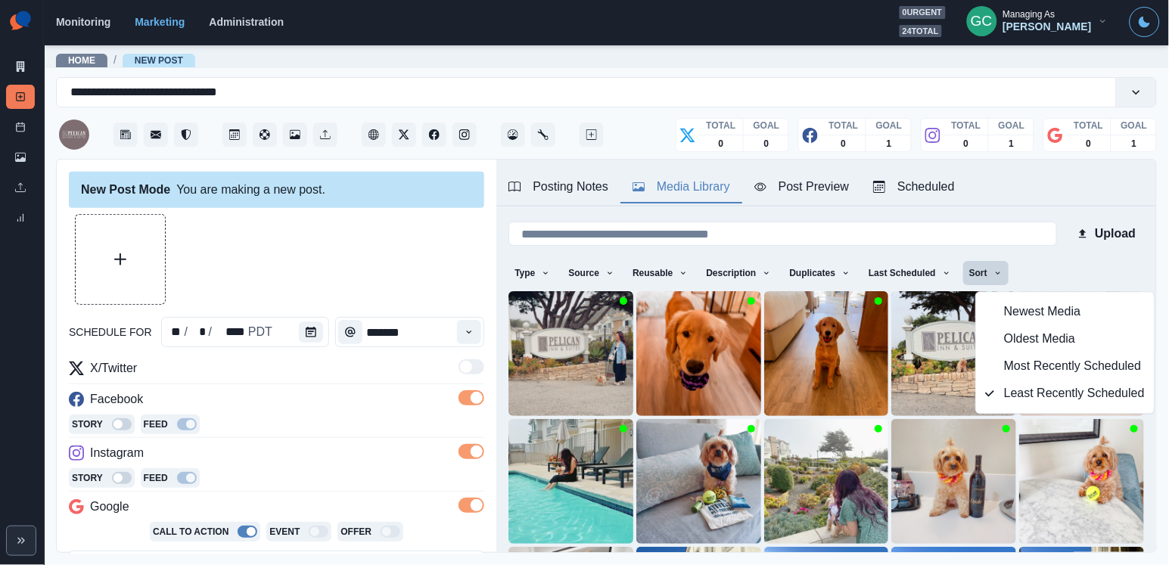
click at [389, 239] on div at bounding box center [276, 259] width 415 height 91
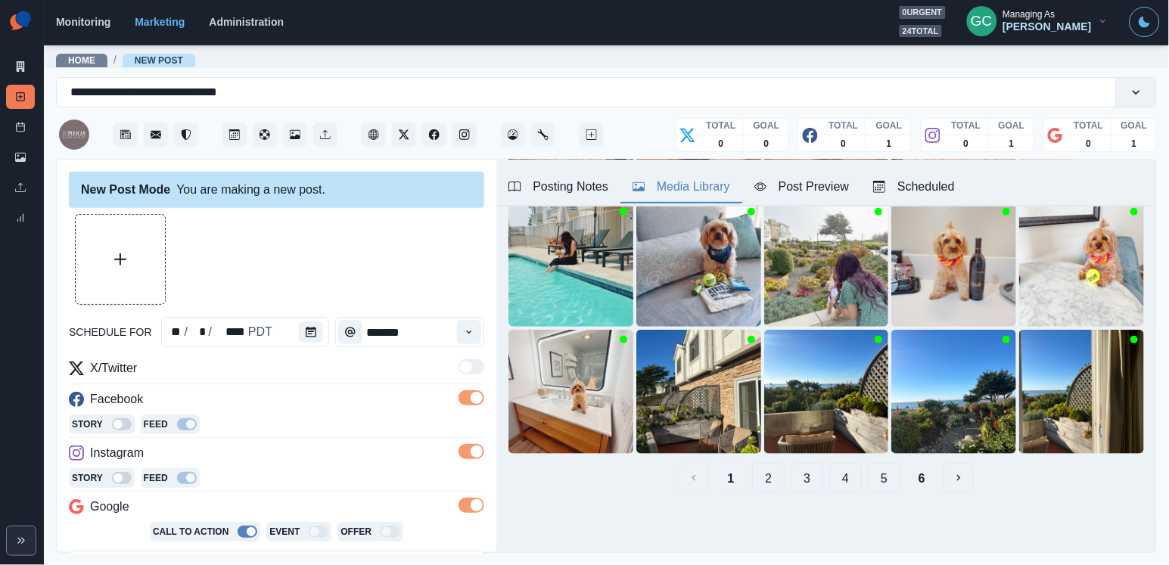
scroll to position [154, 0]
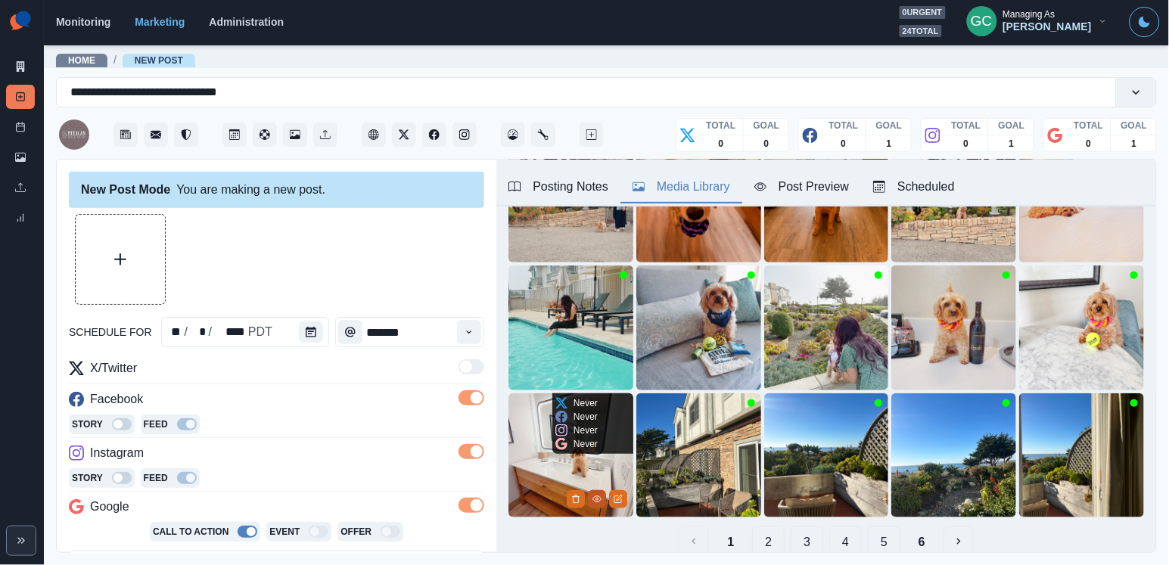
click at [592, 498] on icon "View Media" at bounding box center [596, 499] width 9 height 9
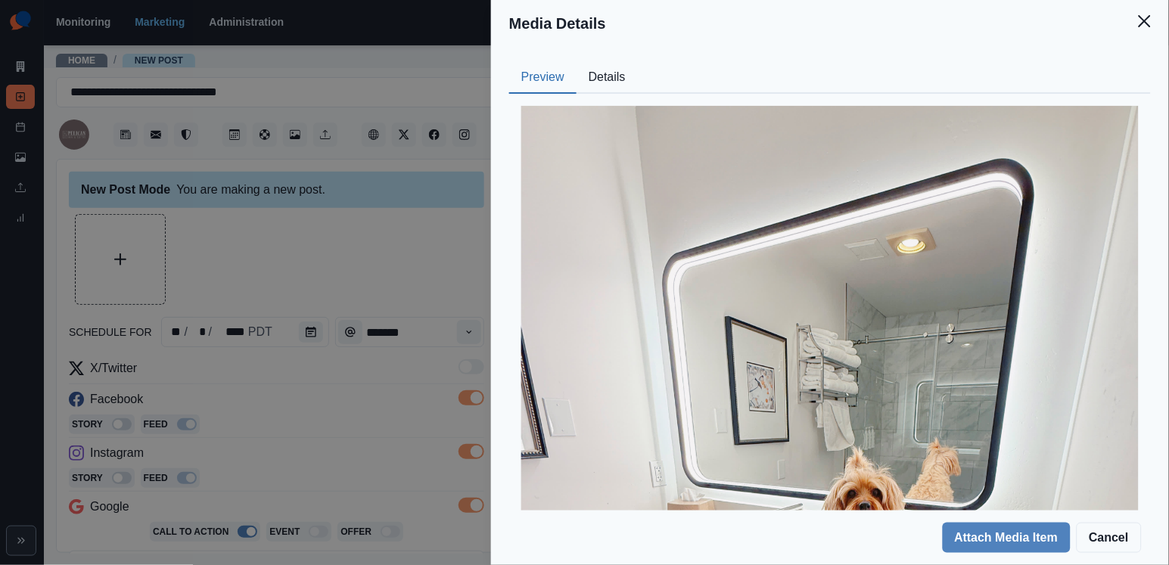
click at [619, 78] on button "Details" at bounding box center [606, 78] width 61 height 32
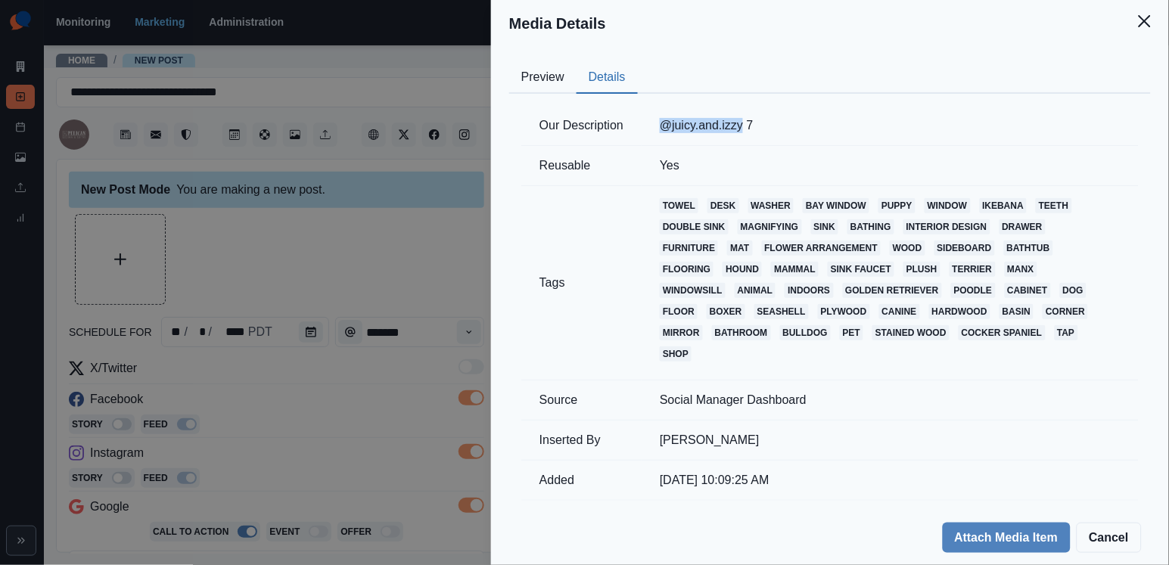
drag, startPoint x: 656, startPoint y: 129, endPoint x: 748, endPoint y: 120, distance: 92.7
click at [748, 120] on td "@juicy.and.izzy 7" at bounding box center [889, 126] width 497 height 40
copy td "@juicy.and.izzy"
click at [299, 221] on div "Media Details Preview Details Our Description @juicy.and.izzy 7 Reusable Yes Ta…" at bounding box center [584, 282] width 1169 height 565
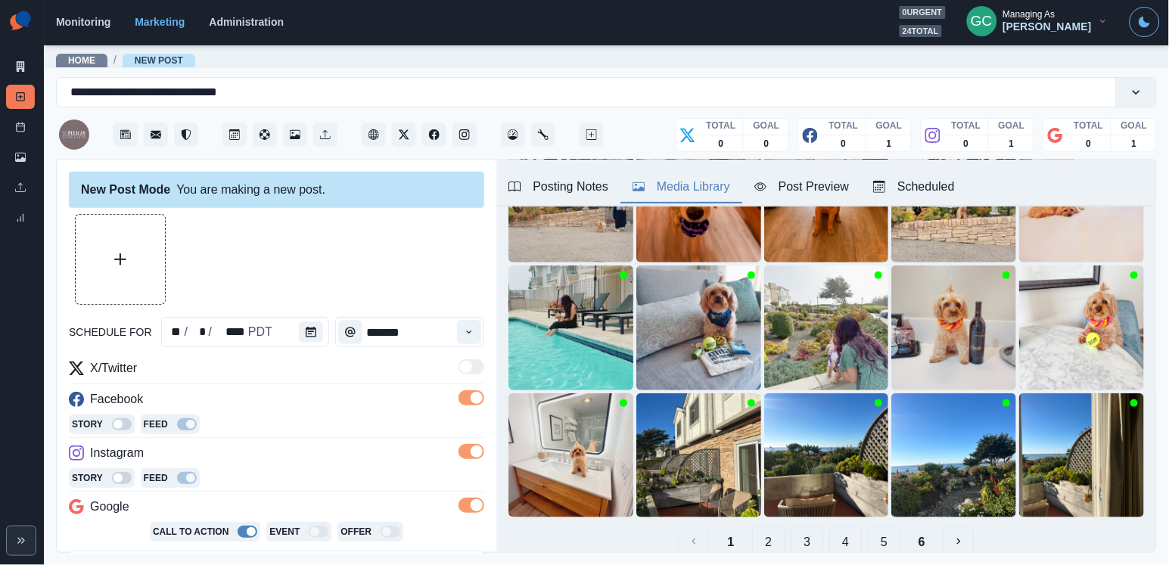
click at [926, 185] on div "Scheduled" at bounding box center [914, 187] width 82 height 18
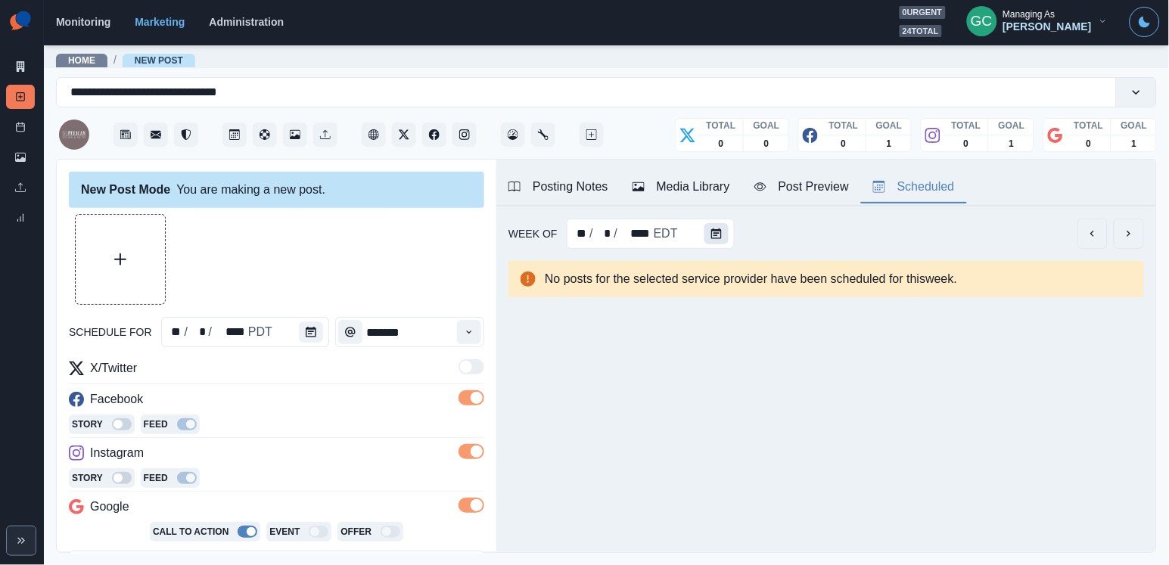
click at [704, 233] on button "Calendar" at bounding box center [716, 233] width 24 height 21
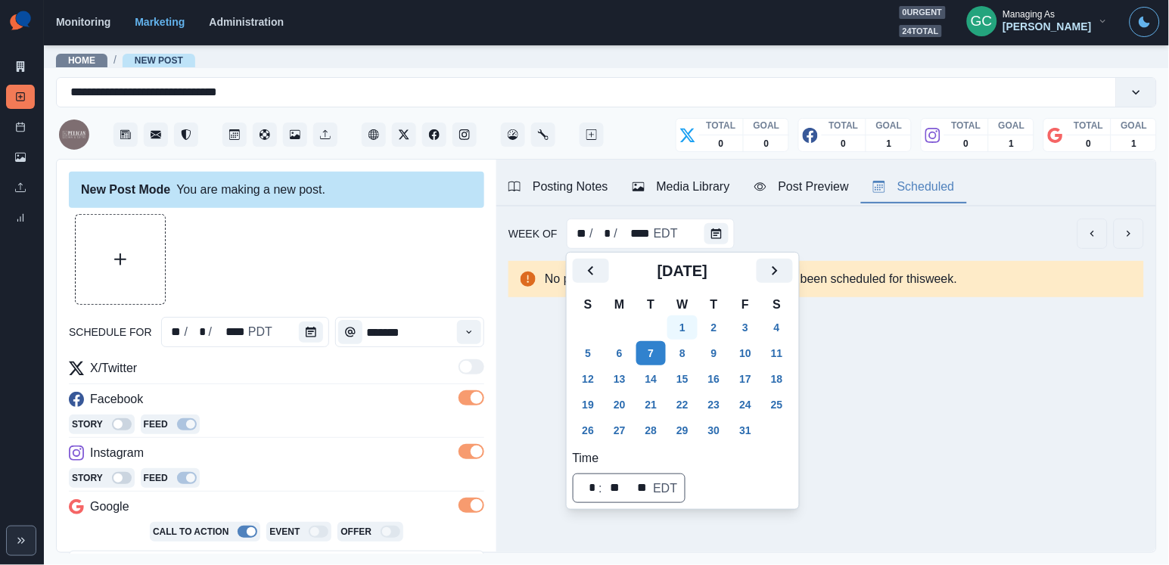
click at [686, 324] on button "1" at bounding box center [682, 327] width 30 height 24
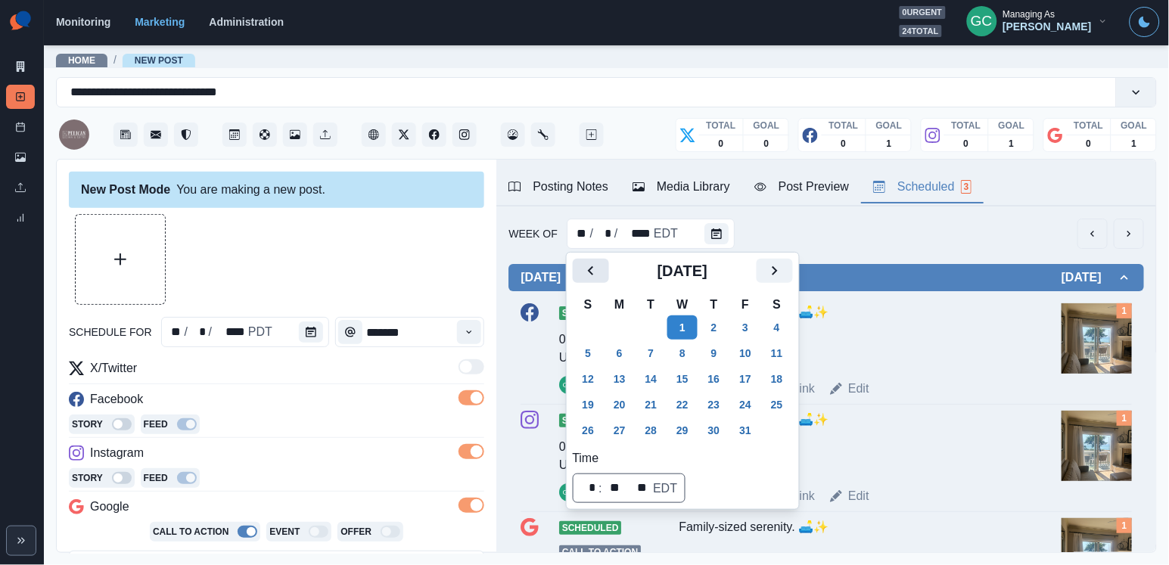
click at [582, 265] on icon "Previous" at bounding box center [591, 271] width 18 height 18
click at [683, 410] on button "24" at bounding box center [682, 405] width 30 height 24
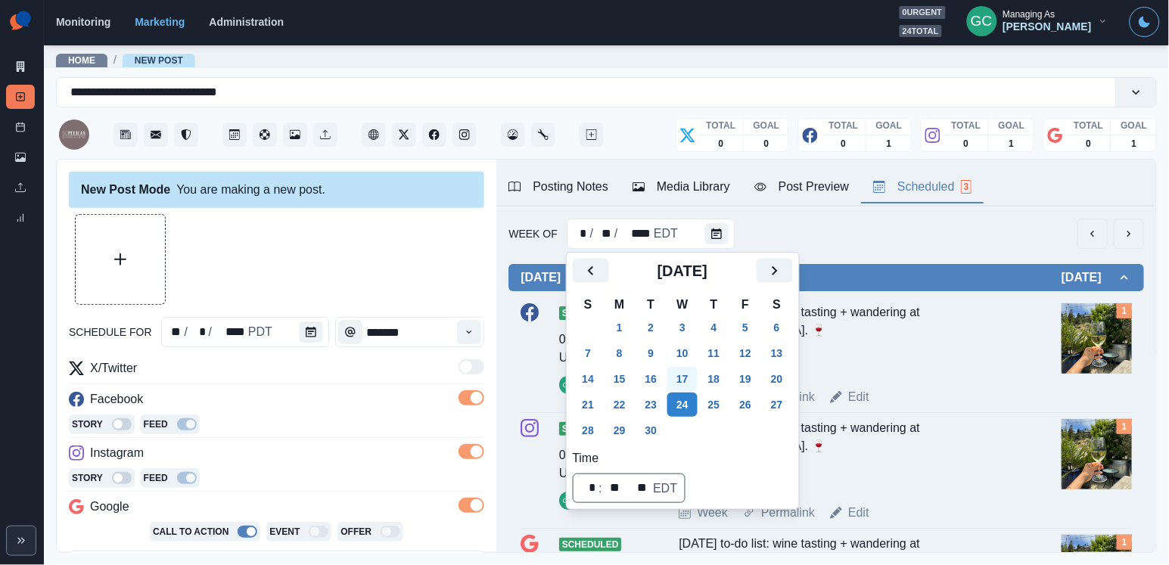
click at [687, 375] on button "17" at bounding box center [682, 379] width 30 height 24
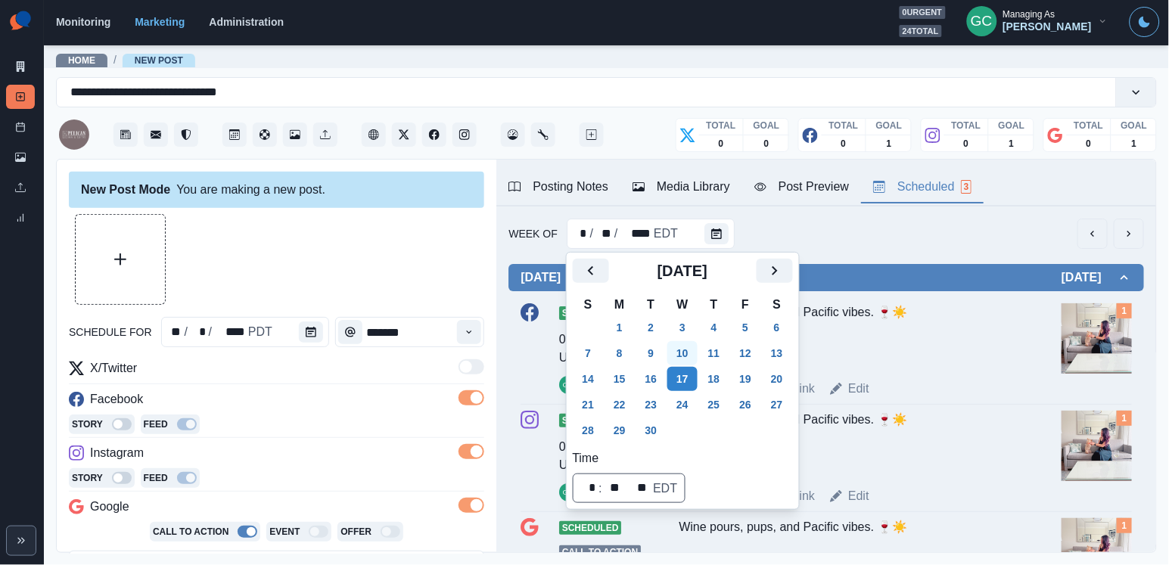
click at [690, 353] on button "10" at bounding box center [682, 353] width 30 height 24
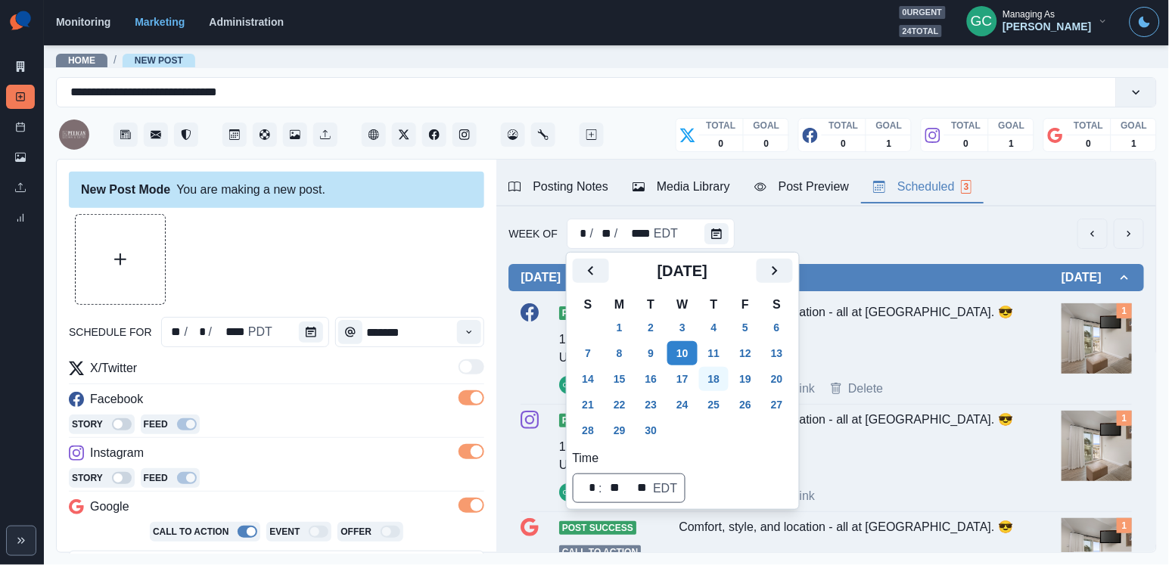
click at [706, 379] on button "18" at bounding box center [714, 379] width 30 height 24
click at [727, 324] on button "4" at bounding box center [714, 327] width 30 height 24
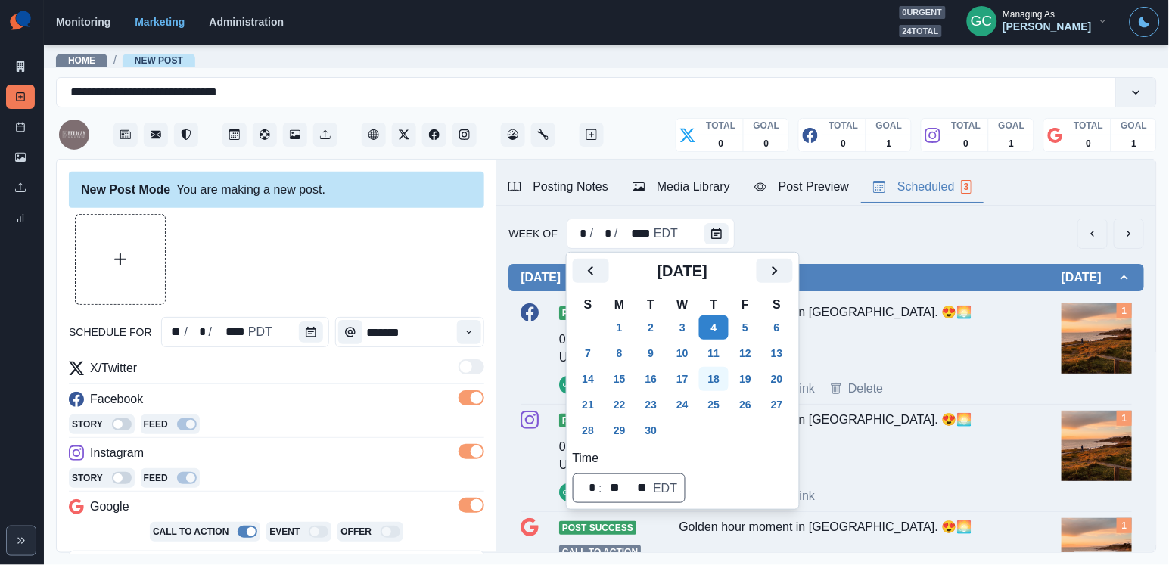
click at [729, 367] on button "18" at bounding box center [714, 379] width 30 height 24
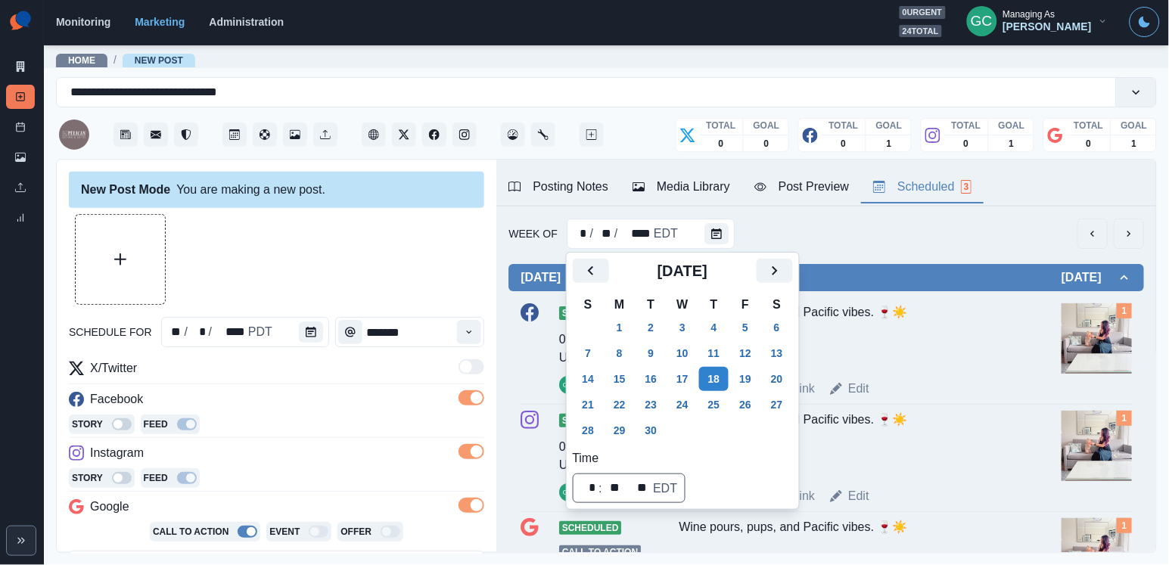
click at [1088, 320] on img at bounding box center [1096, 338] width 70 height 70
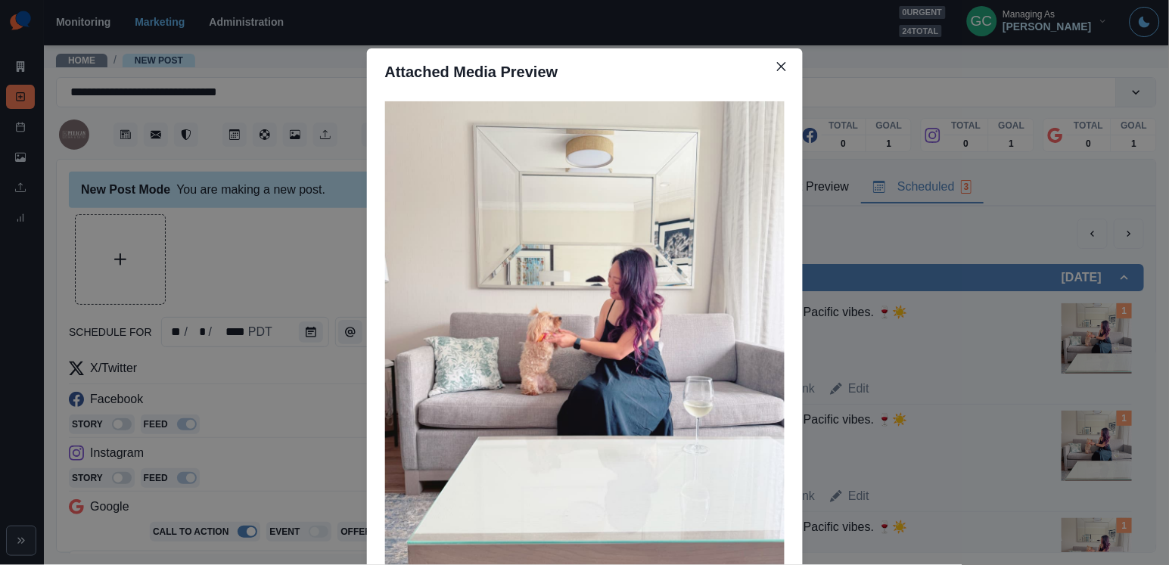
click at [1005, 341] on div "Attached Media Preview" at bounding box center [584, 282] width 1169 height 565
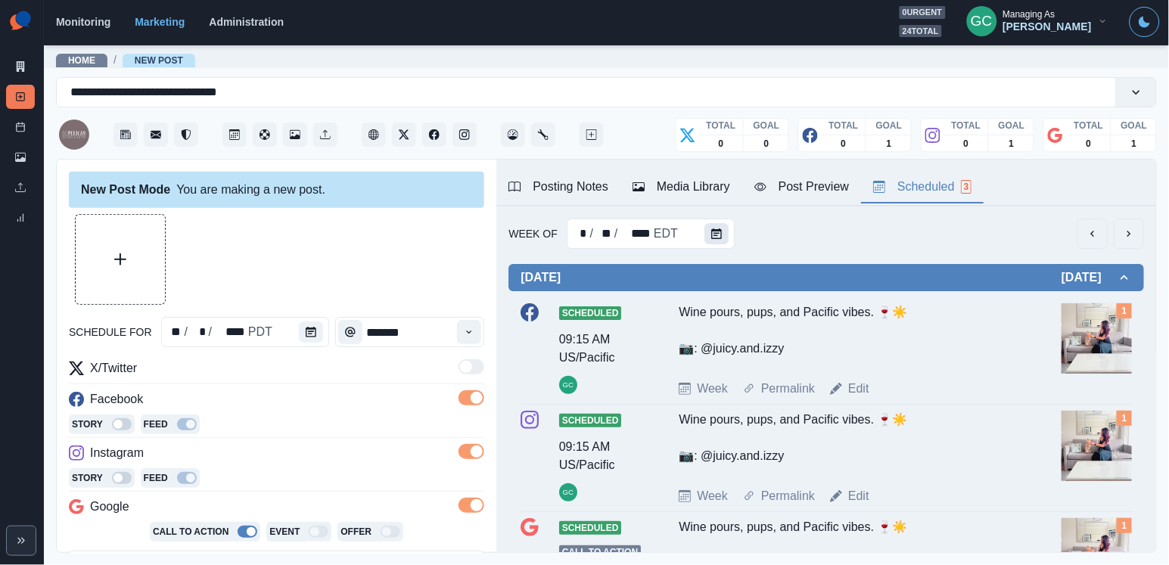
click at [725, 230] on button "Calendar" at bounding box center [716, 233] width 24 height 21
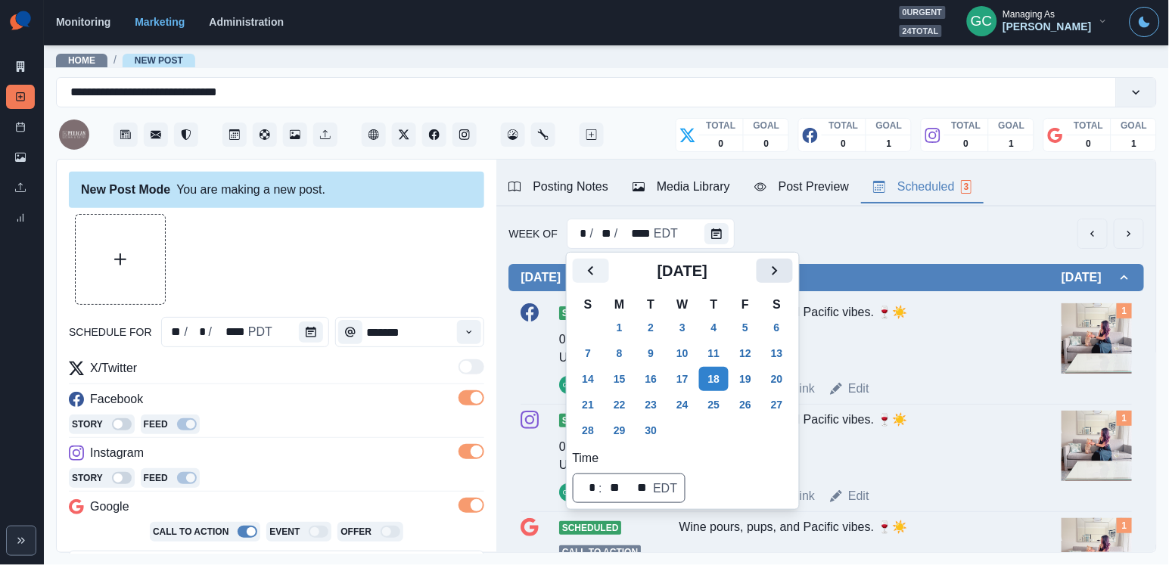
click at [784, 274] on icon "Next" at bounding box center [774, 271] width 18 height 18
click at [659, 439] on button "28" at bounding box center [651, 430] width 30 height 24
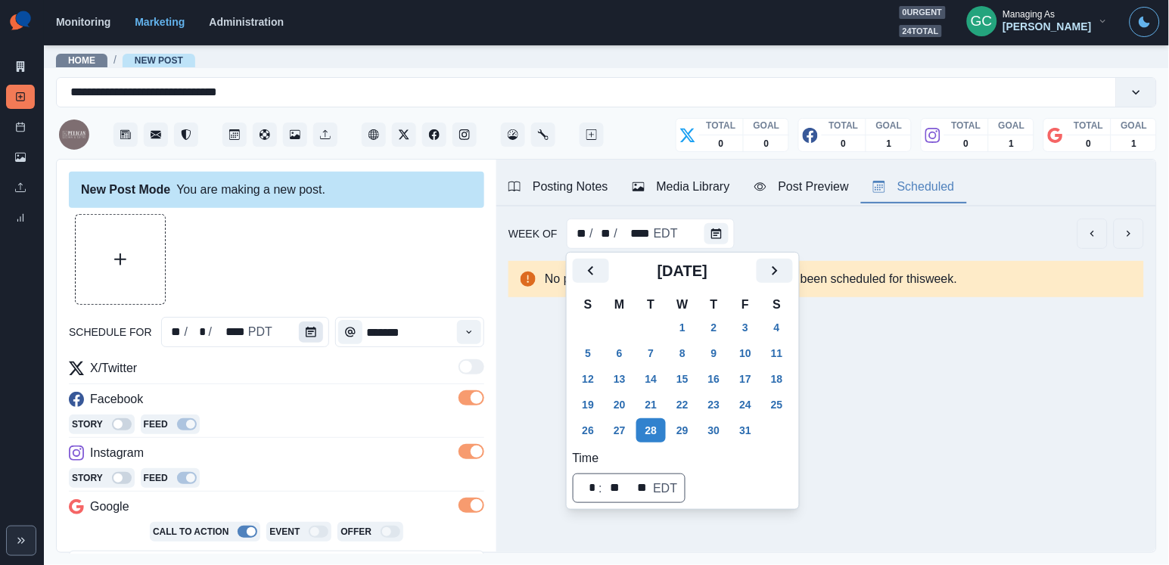
click at [309, 334] on icon "Calendar" at bounding box center [311, 332] width 11 height 11
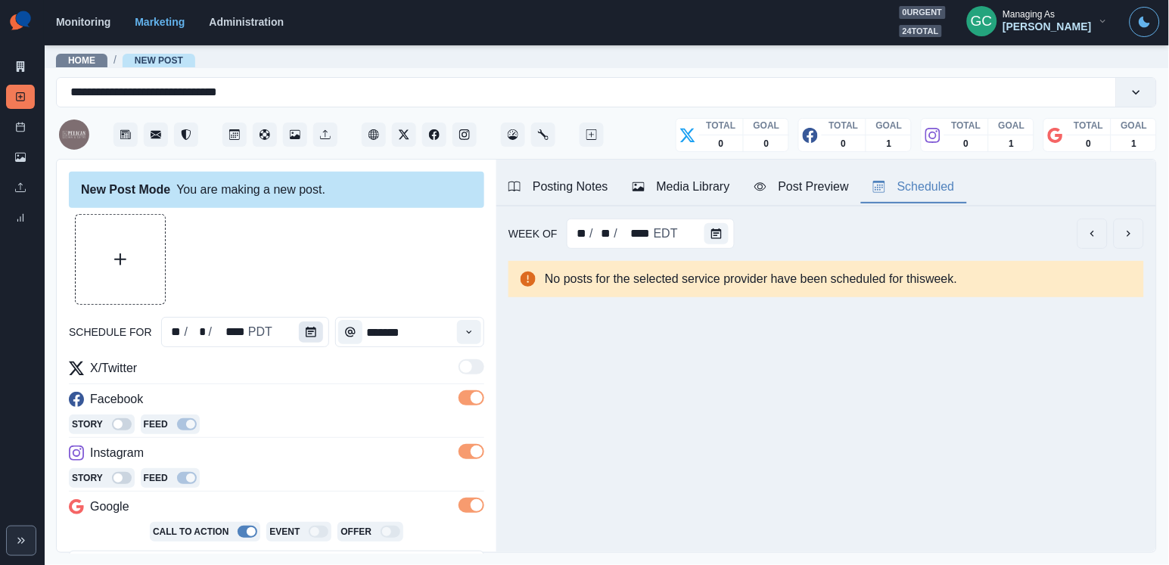
click at [309, 334] on icon "Calendar" at bounding box center [311, 332] width 11 height 11
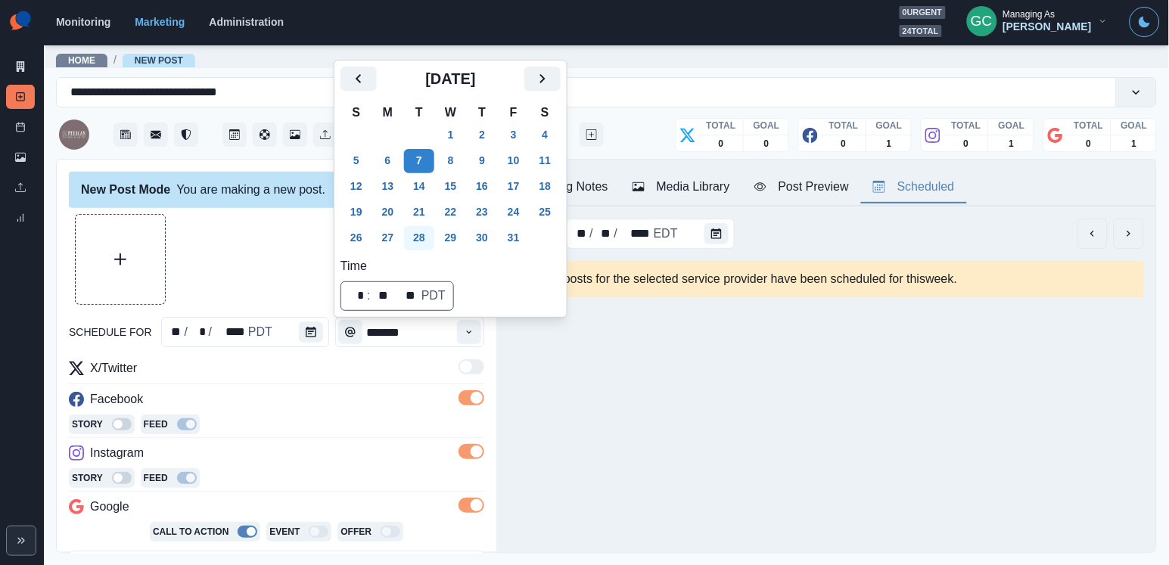
click at [429, 233] on button "28" at bounding box center [419, 238] width 30 height 24
click at [355, 439] on div "**********" at bounding box center [276, 510] width 415 height 302
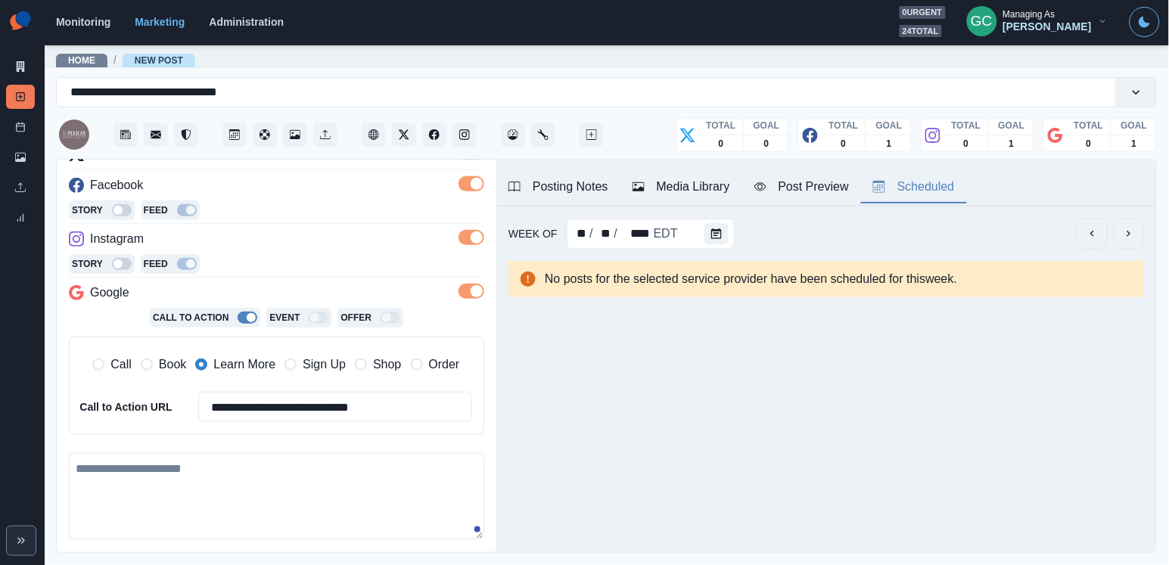
click at [279, 461] on textarea at bounding box center [276, 496] width 415 height 86
paste textarea "**********"
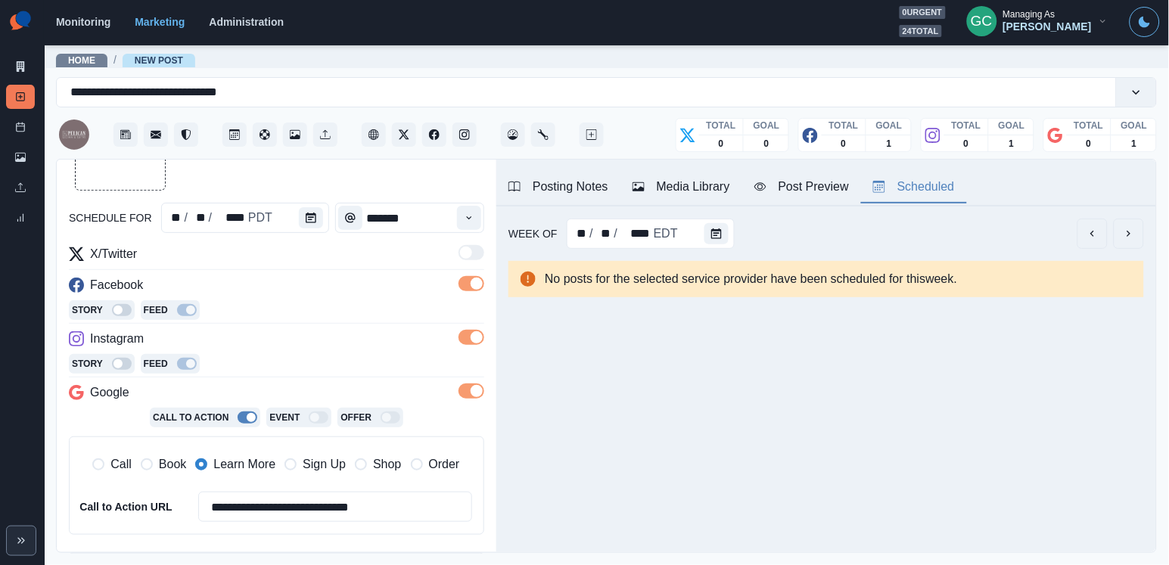
scroll to position [45, 0]
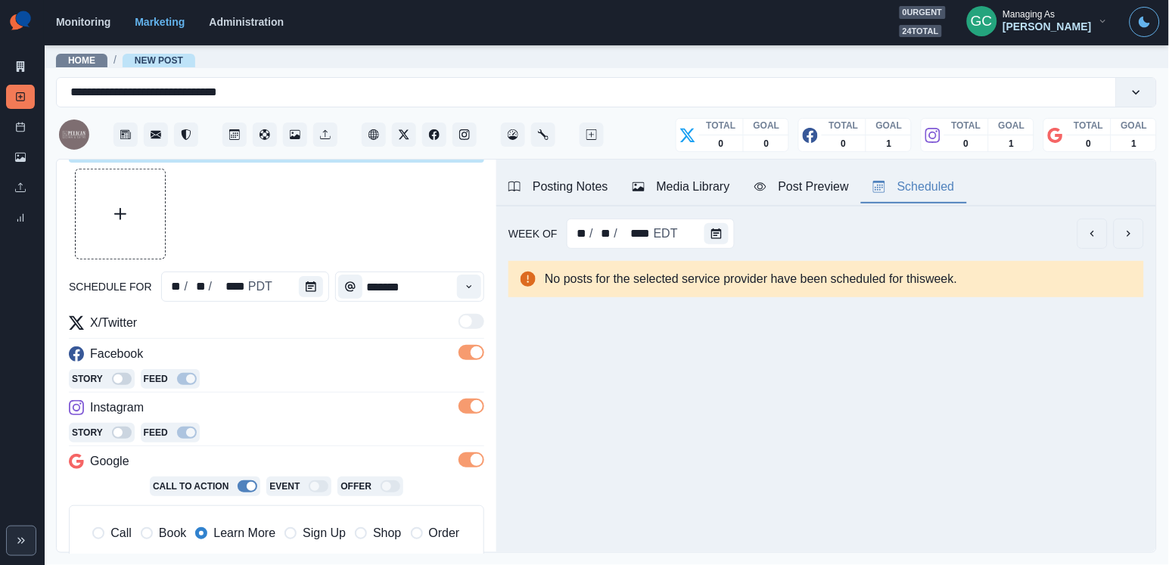
type textarea "**********"
click at [481, 275] on div "Time" at bounding box center [469, 287] width 30 height 30
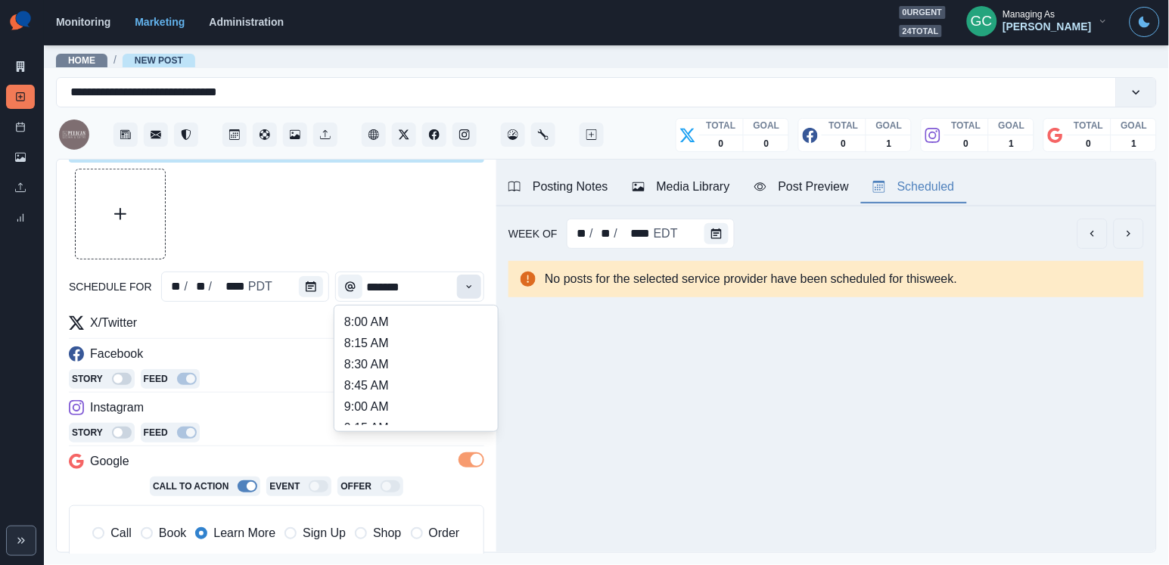
click at [475, 289] on button "Time" at bounding box center [469, 287] width 24 height 24
click at [417, 359] on li "8:30 AM" at bounding box center [415, 364] width 151 height 21
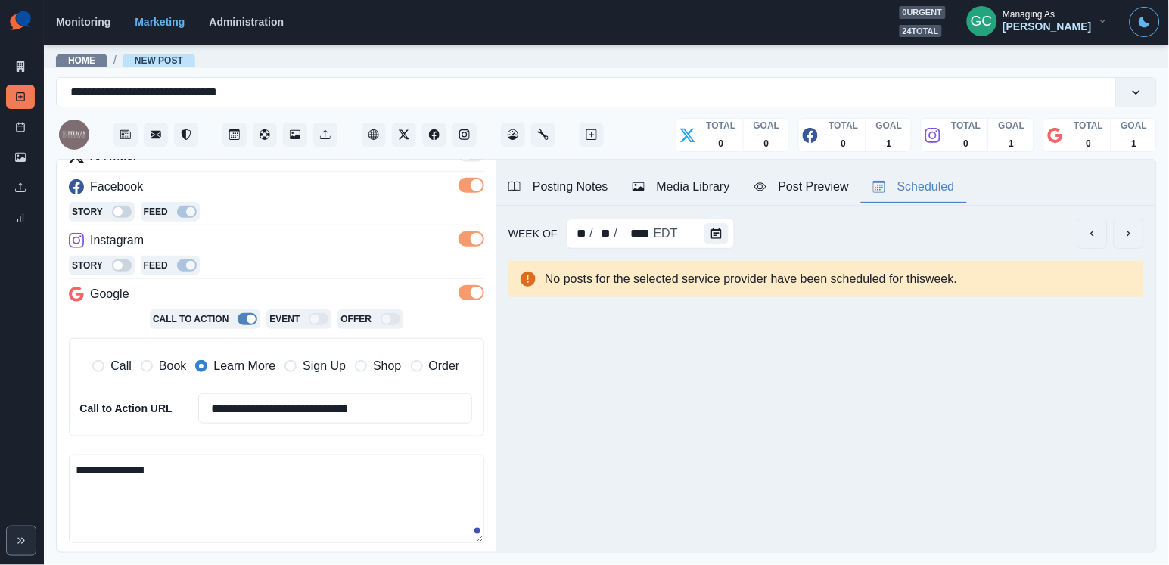
scroll to position [4, 0]
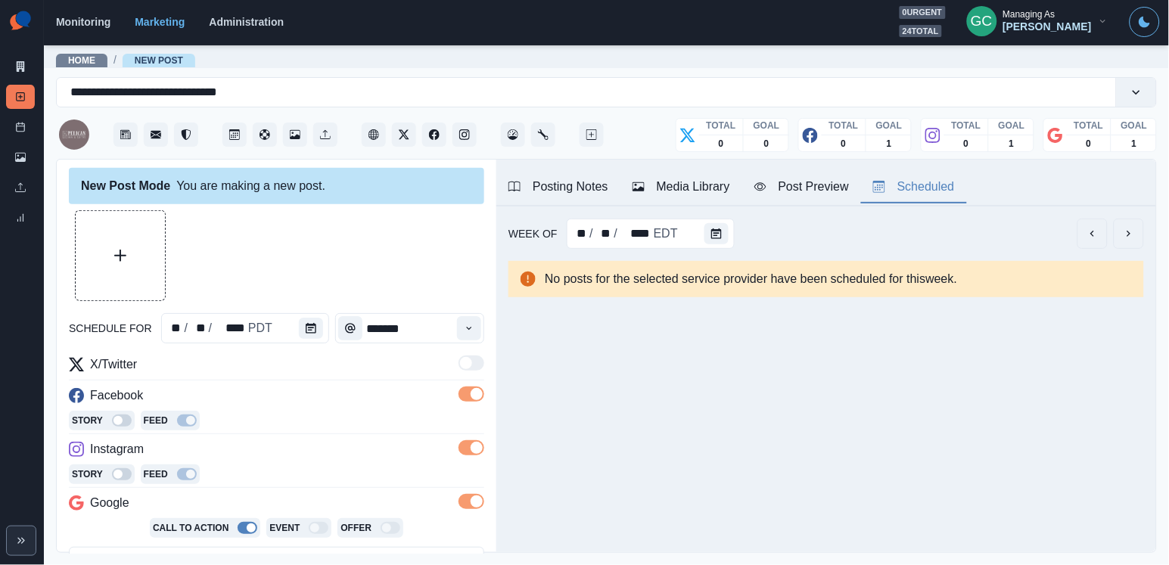
click at [471, 315] on div "Time" at bounding box center [469, 328] width 30 height 30
click at [473, 332] on icon "Time" at bounding box center [469, 328] width 11 height 11
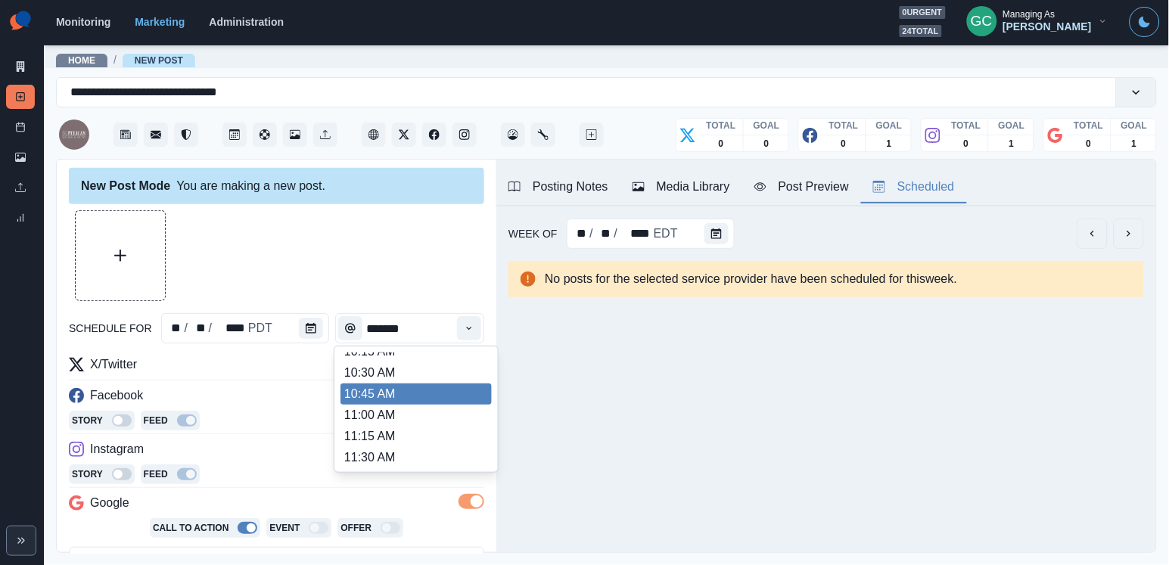
scroll to position [200, 0]
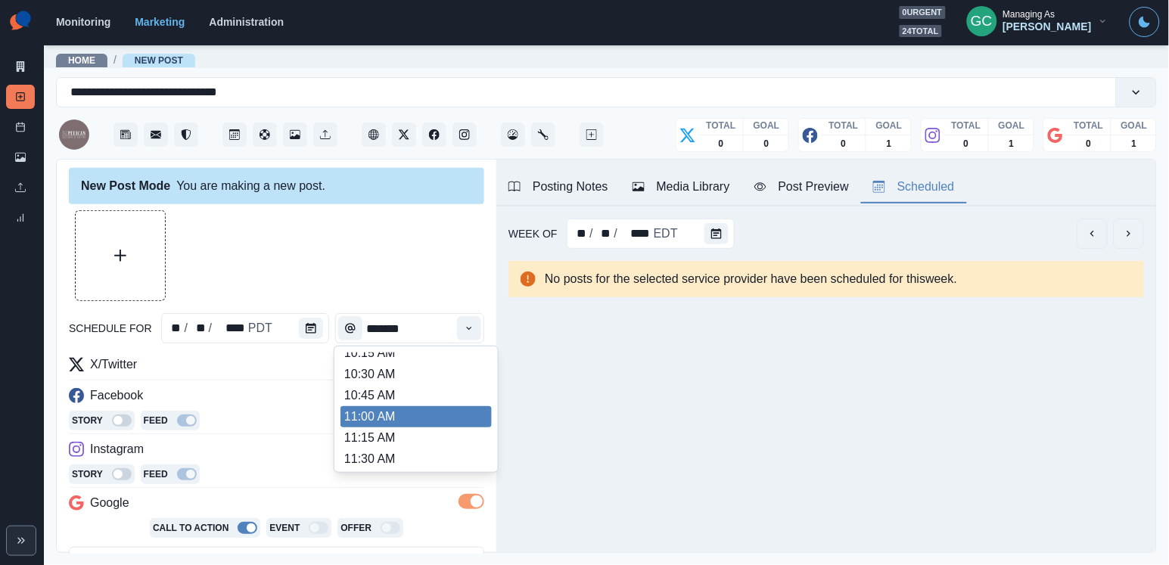
click at [396, 415] on li "11:00 AM" at bounding box center [415, 416] width 151 height 21
type input "********"
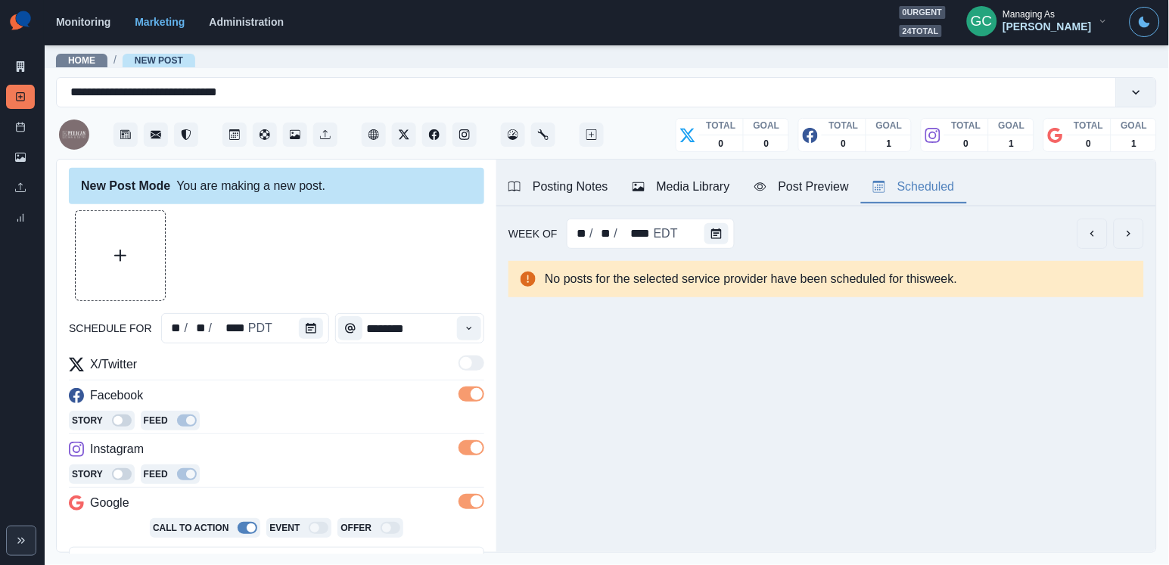
click at [278, 474] on div "Story Feed" at bounding box center [276, 475] width 415 height 23
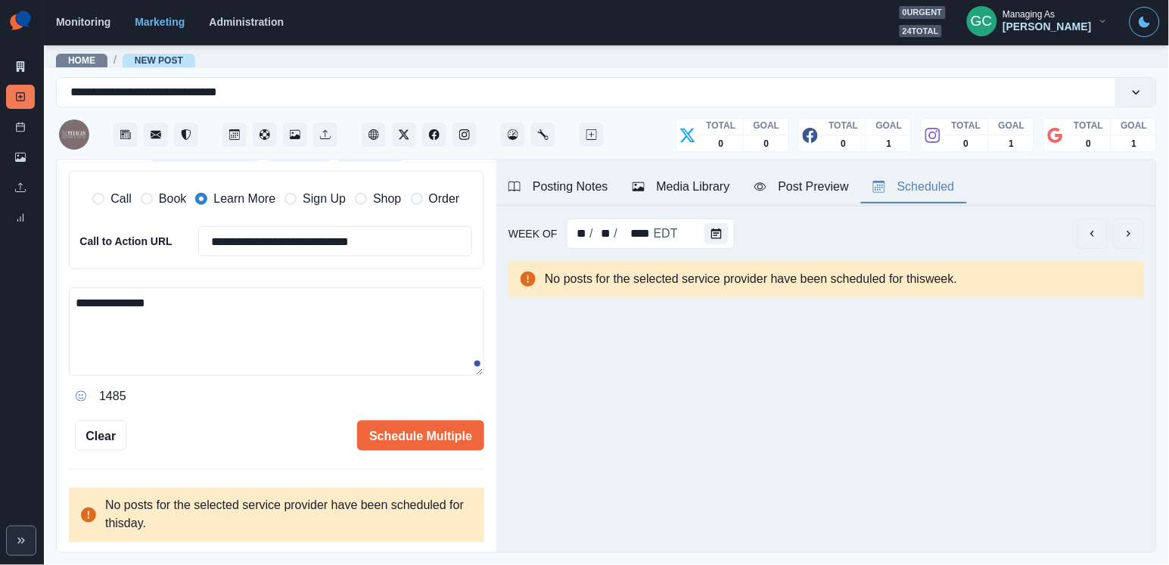
scroll to position [379, 0]
click at [74, 300] on textarea "**********" at bounding box center [276, 332] width 415 height 88
click at [673, 188] on div "Media Library" at bounding box center [681, 187] width 98 height 18
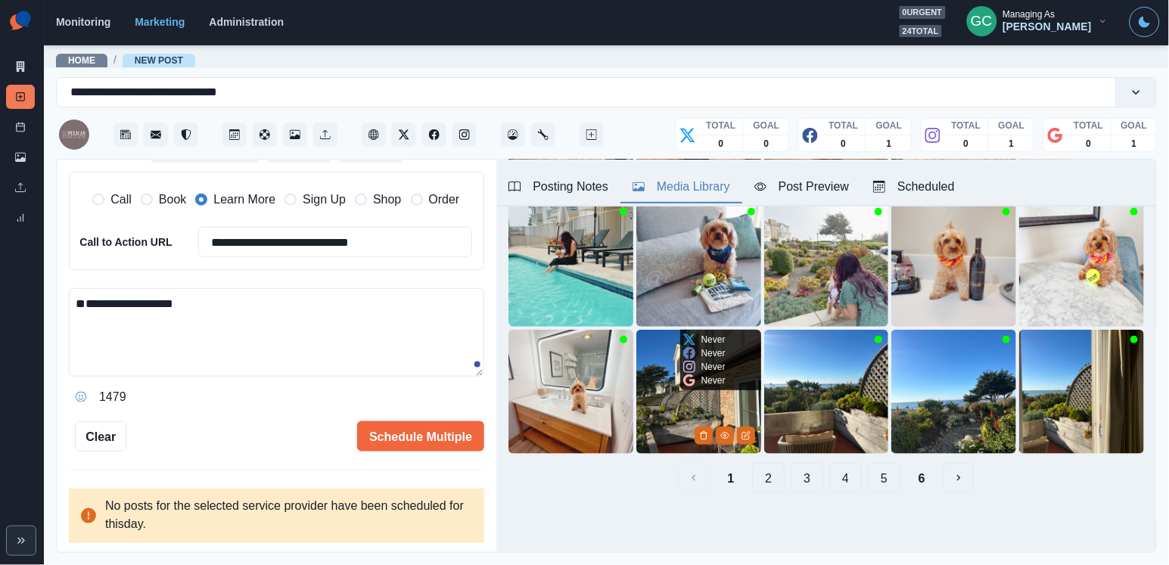
scroll to position [218, 0]
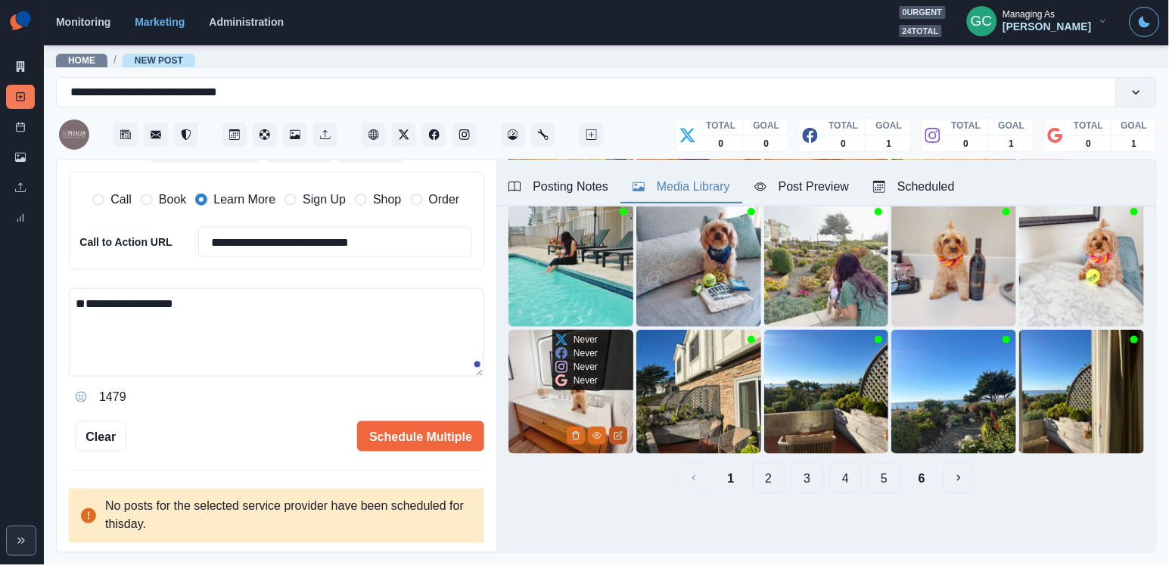
click at [621, 431] on icon "Edit Media" at bounding box center [617, 435] width 9 height 9
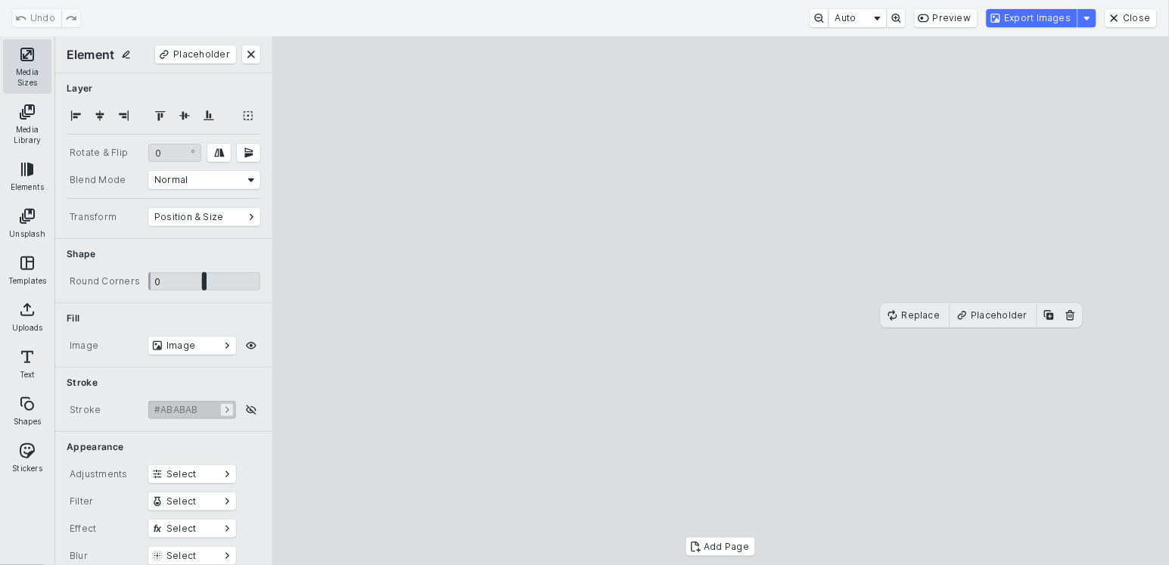
click at [22, 64] on button "Media Sizes" at bounding box center [27, 66] width 48 height 54
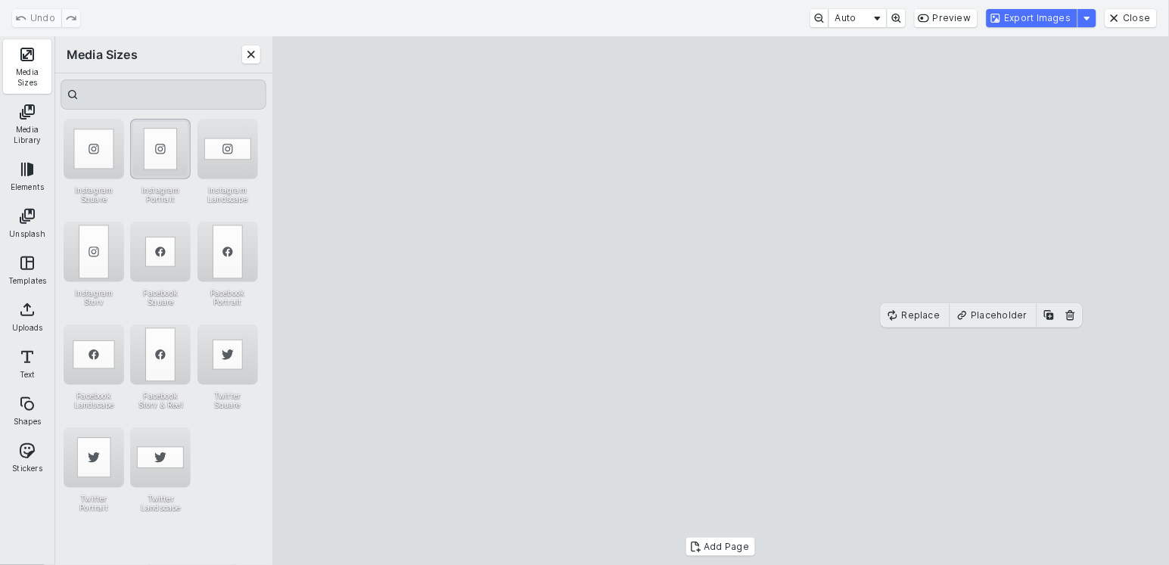
click at [169, 147] on div "Instagram Portrait" at bounding box center [160, 149] width 61 height 61
click at [1048, 17] on button "Export Images" at bounding box center [1031, 18] width 91 height 18
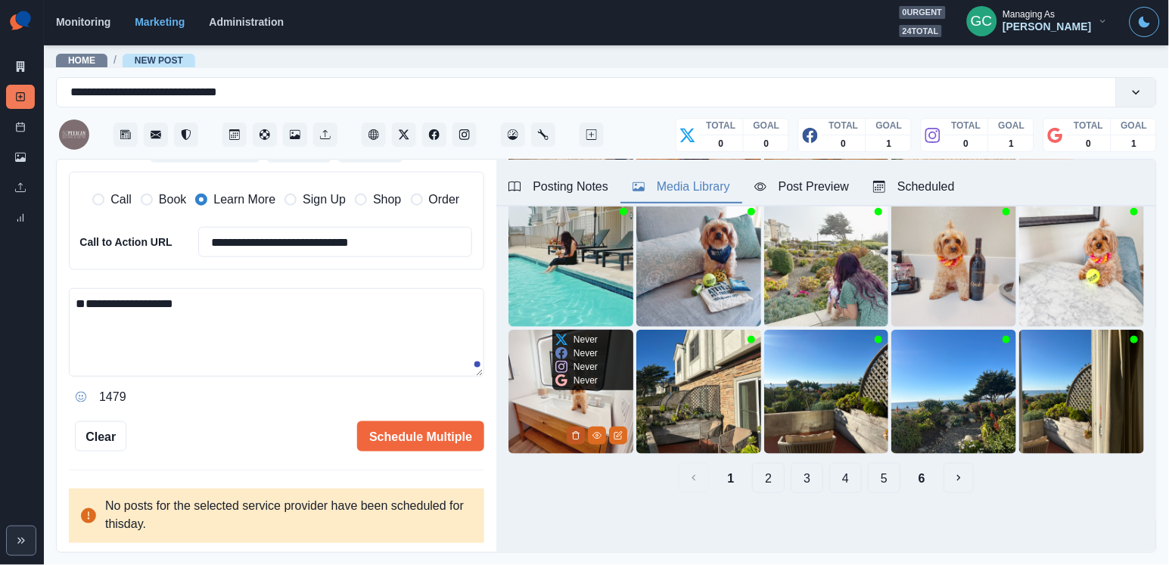
click at [571, 435] on icon "Delete Media" at bounding box center [575, 435] width 9 height 9
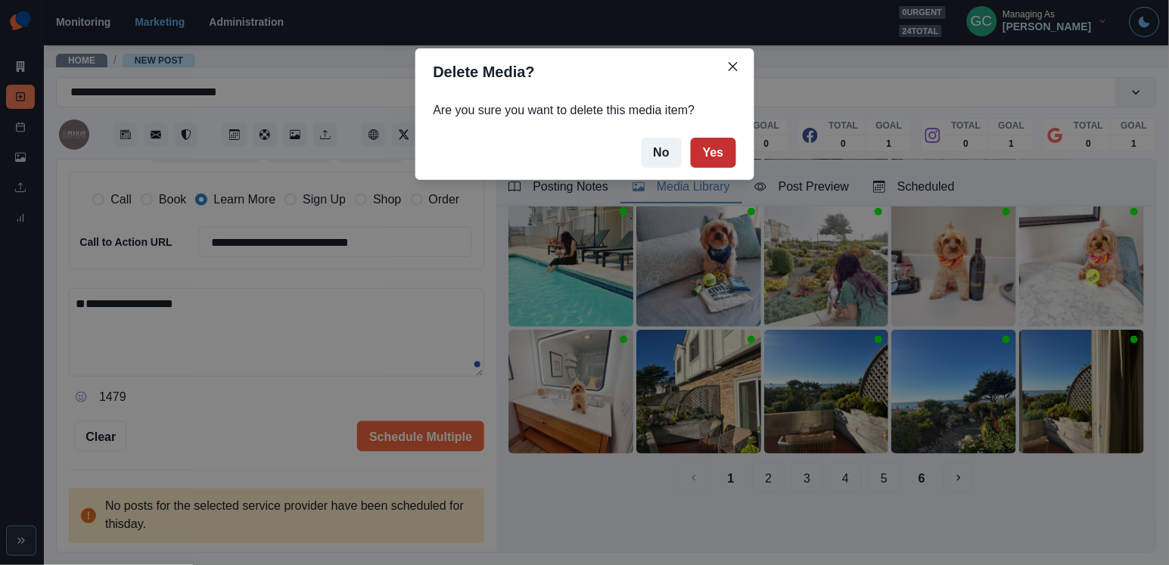
click at [722, 152] on button "Yes" at bounding box center [713, 153] width 45 height 30
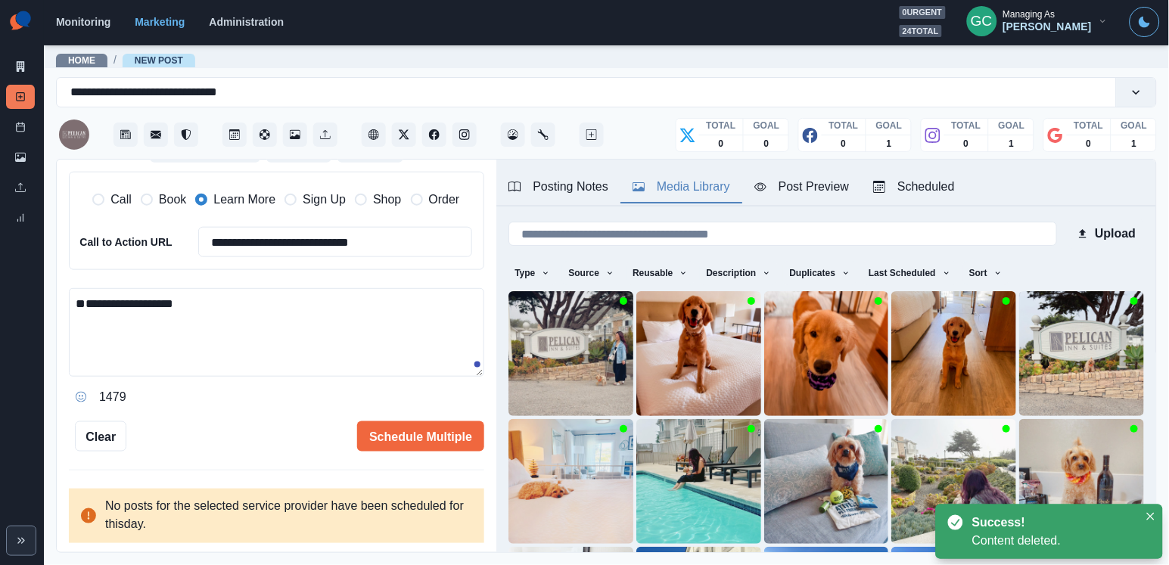
scroll to position [0, 0]
click at [1005, 276] on button "Sort" at bounding box center [985, 273] width 45 height 24
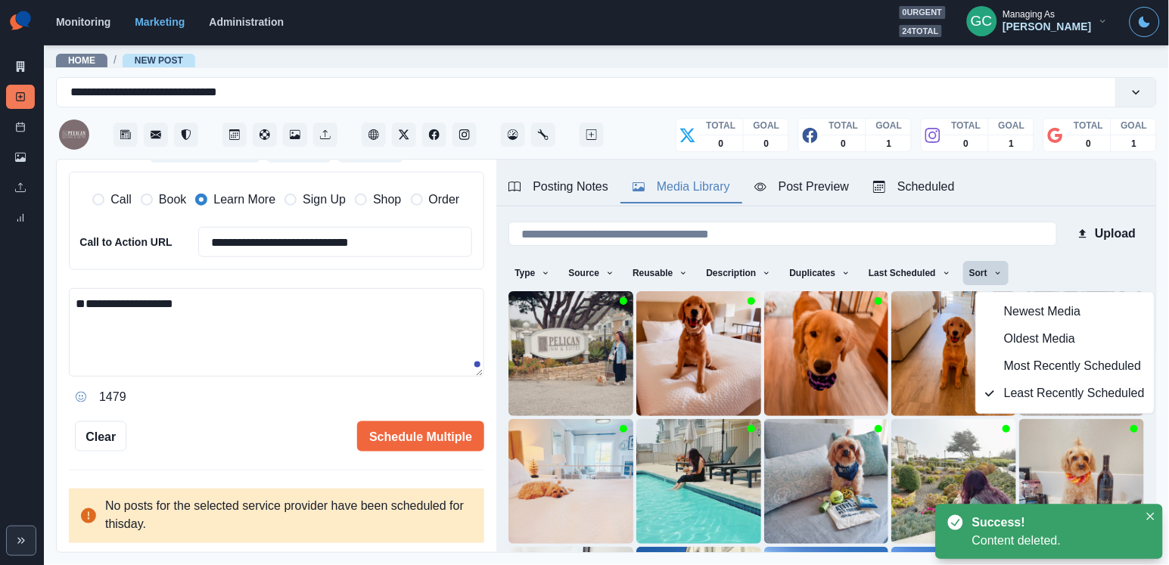
click at [1002, 316] on button "Newest Media" at bounding box center [1065, 312] width 178 height 27
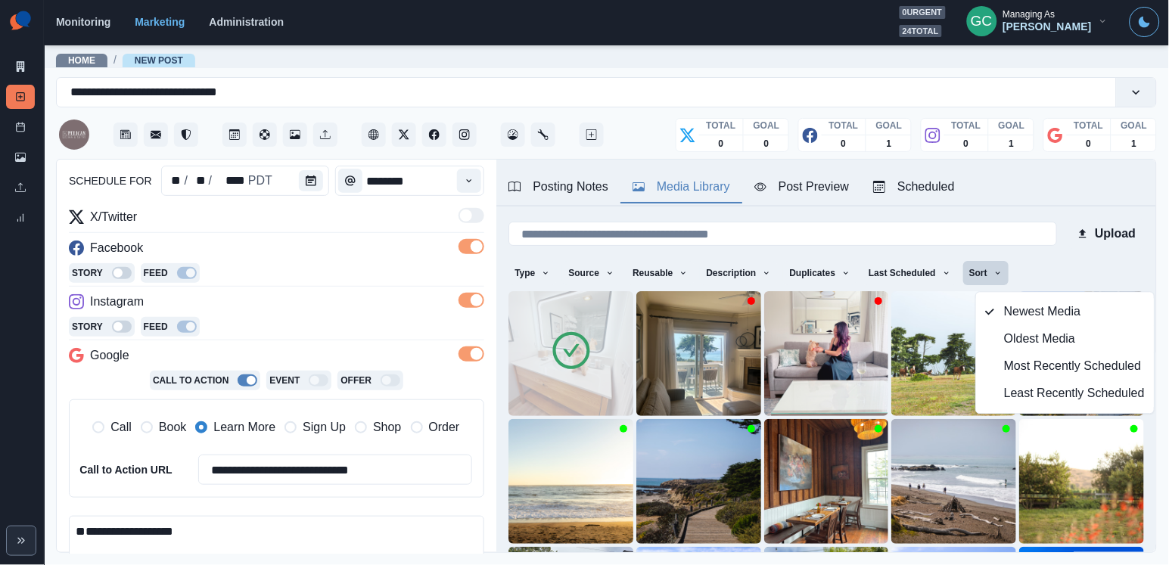
scroll to position [188, 0]
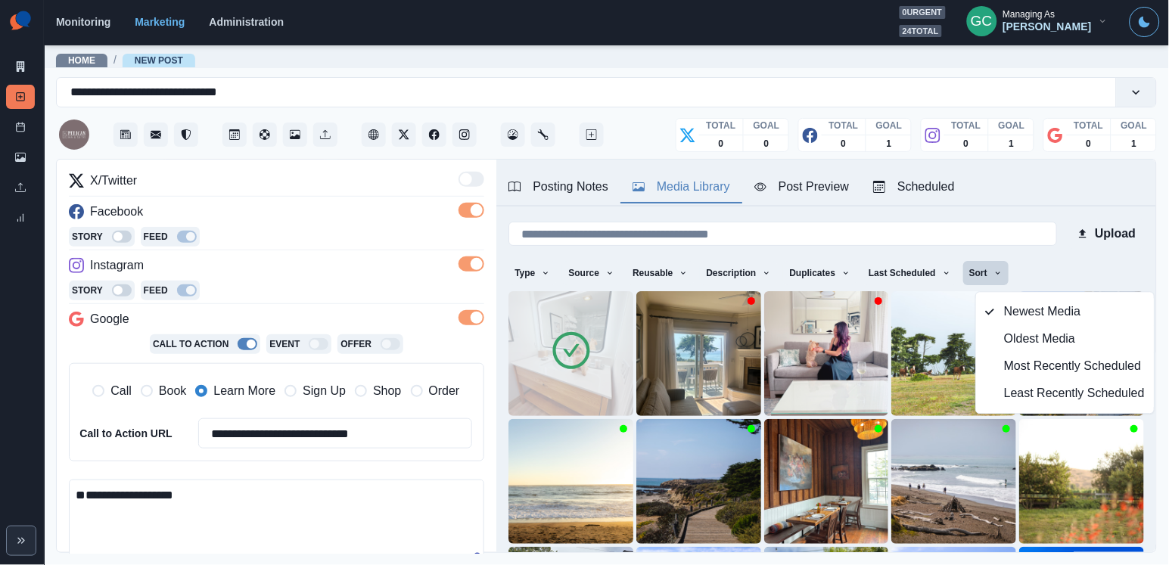
click at [237, 476] on div "**********" at bounding box center [276, 386] width 415 height 429
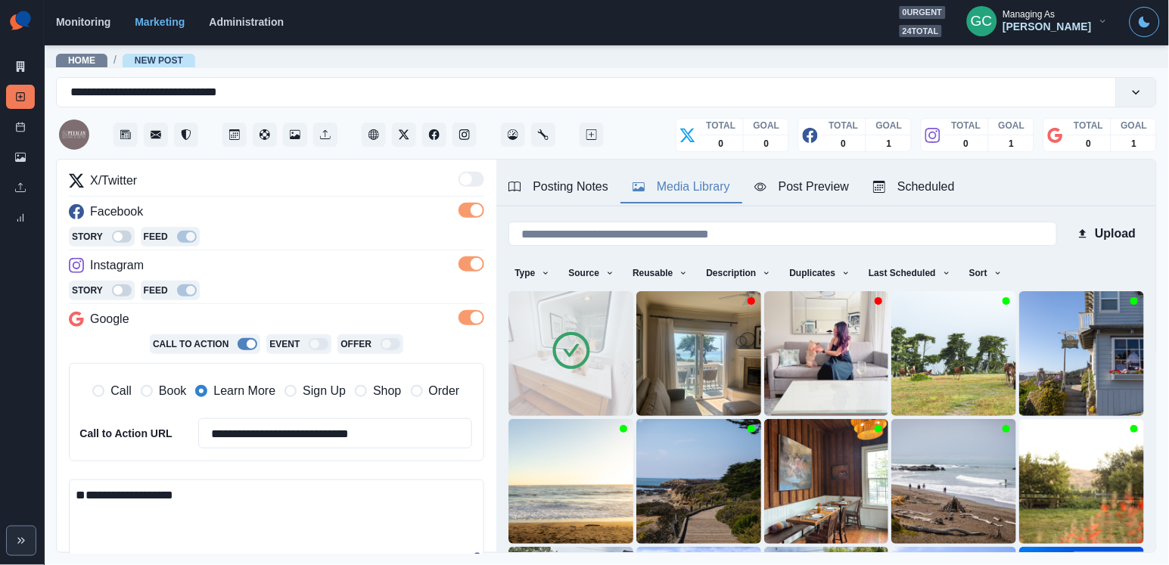
click at [229, 489] on textarea "**********" at bounding box center [276, 524] width 415 height 88
paste textarea "**********"
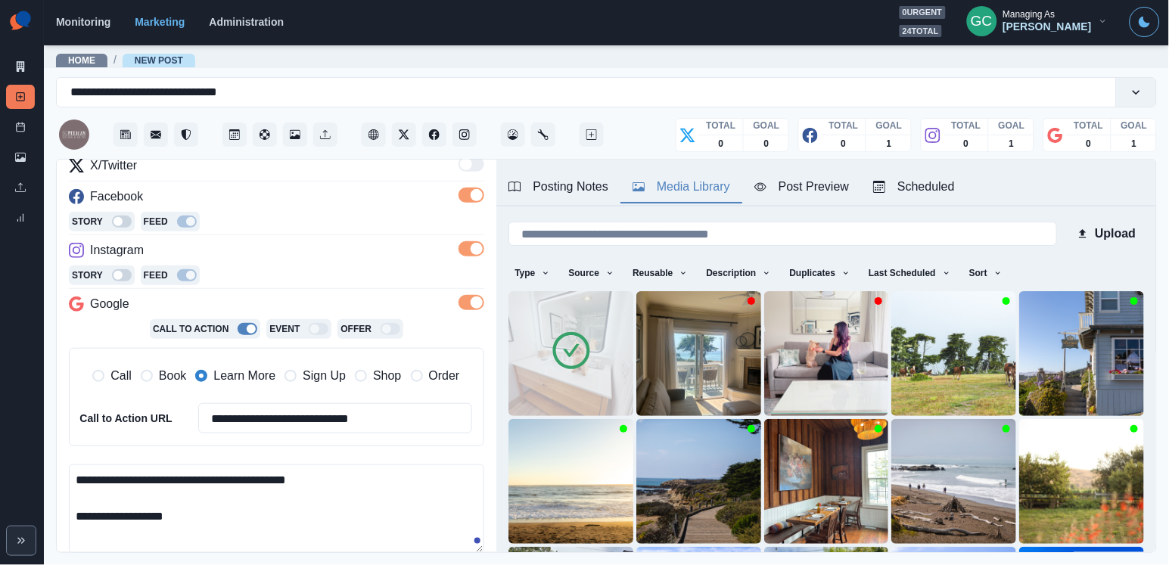
scroll to position [269, 0]
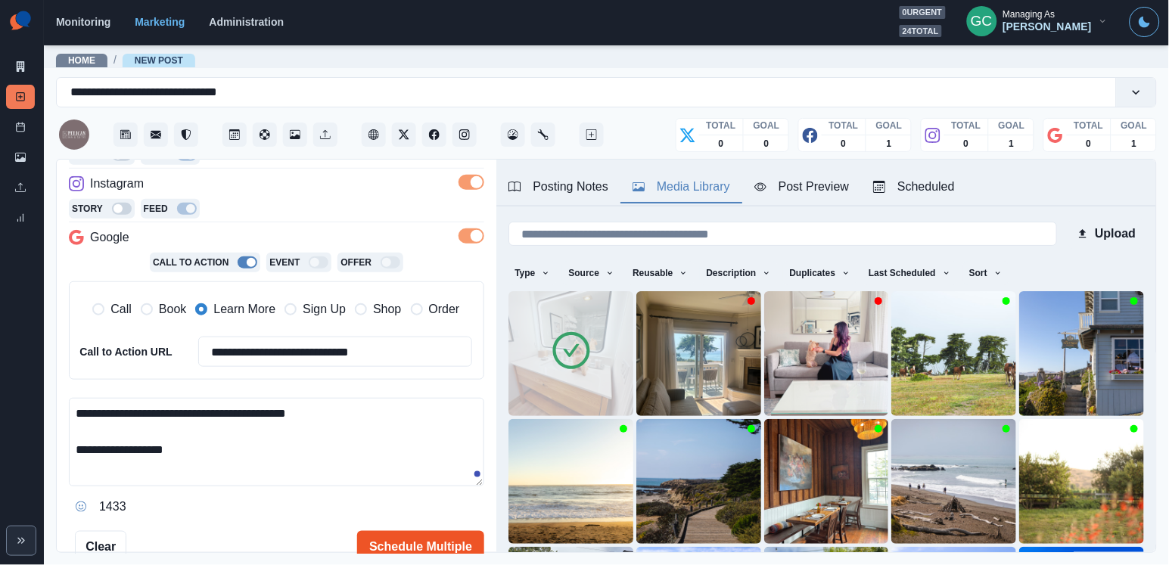
type textarea "**********"
click at [427, 537] on button "Schedule Multiple" at bounding box center [420, 546] width 127 height 30
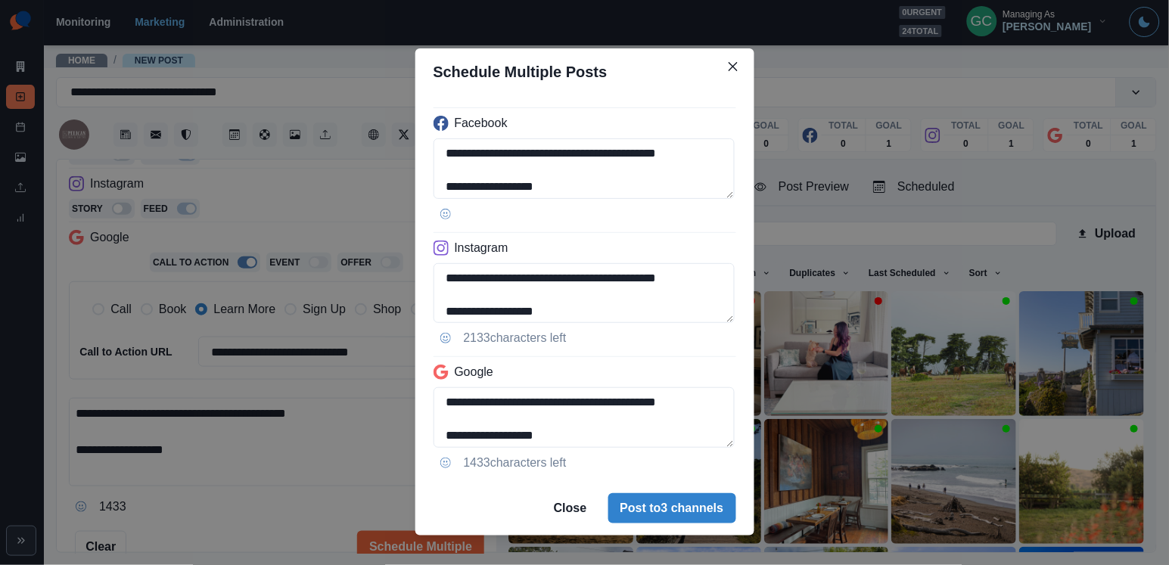
scroll to position [19, 0]
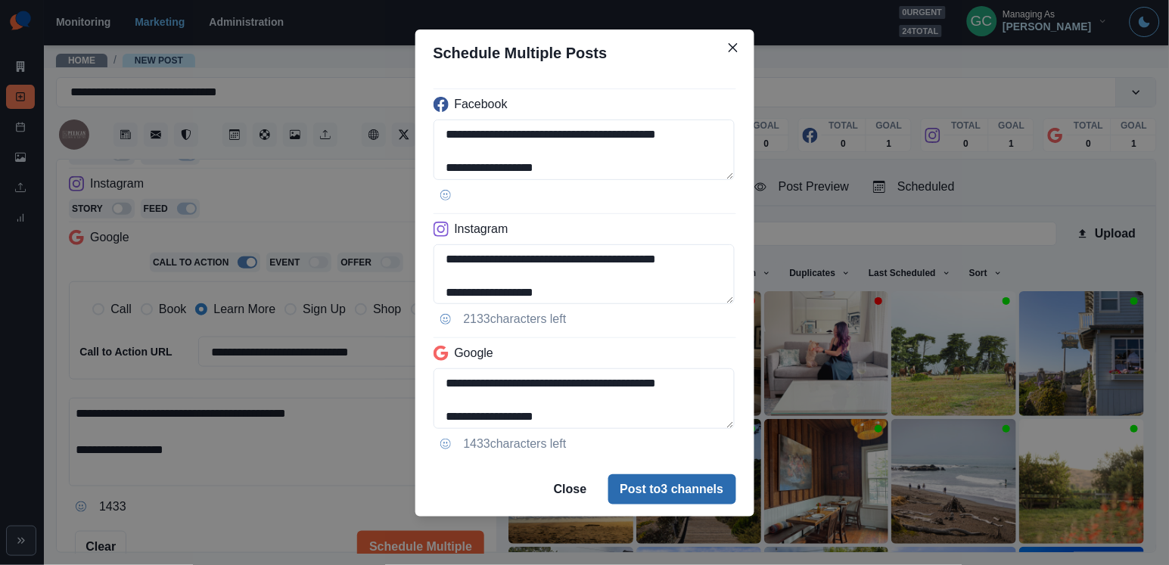
click at [656, 485] on button "Post to 3 channels" at bounding box center [672, 489] width 128 height 30
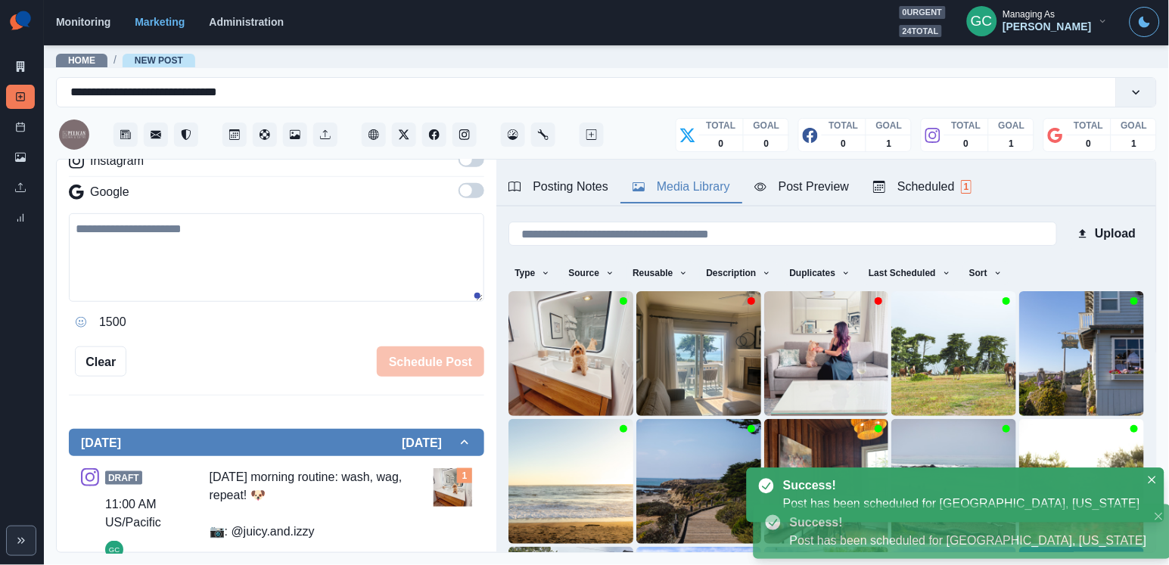
scroll to position [144, 0]
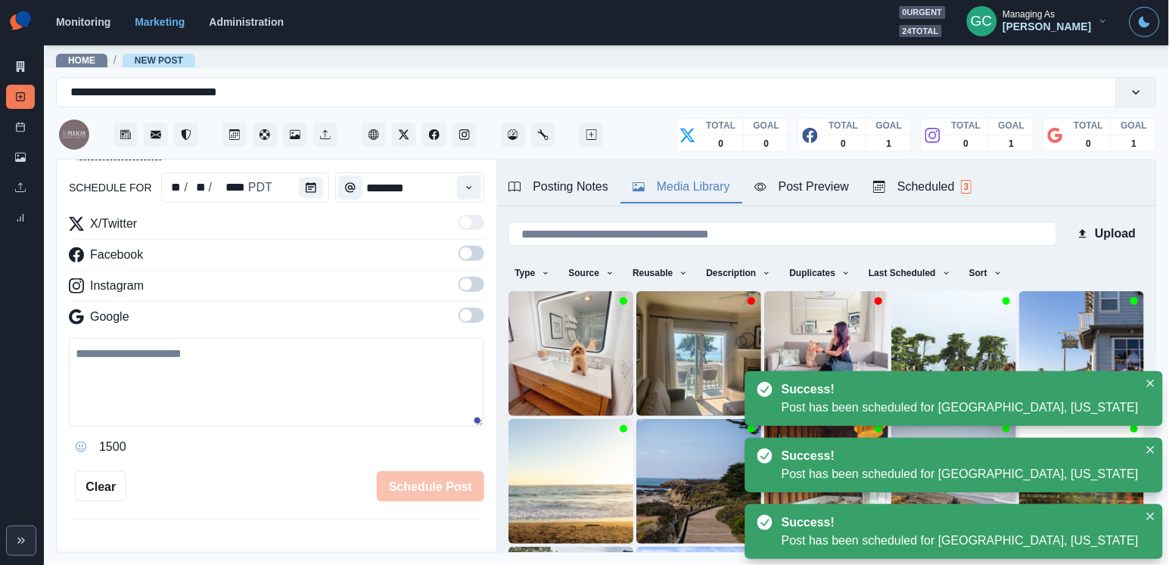
click at [952, 180] on div "Scheduled 3" at bounding box center [922, 187] width 98 height 18
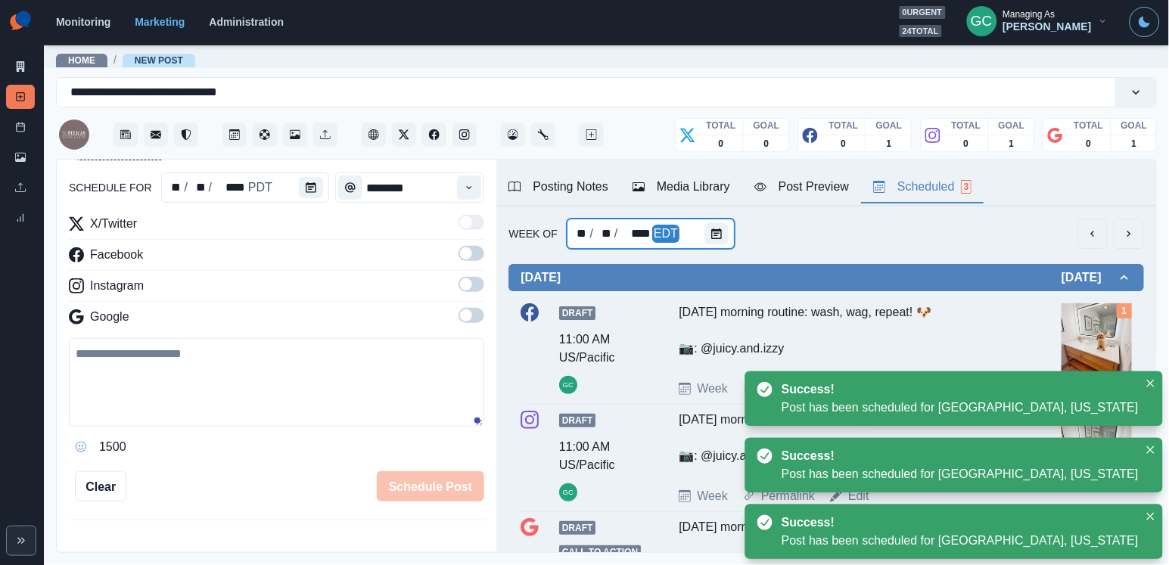
click at [714, 246] on div at bounding box center [719, 234] width 30 height 30
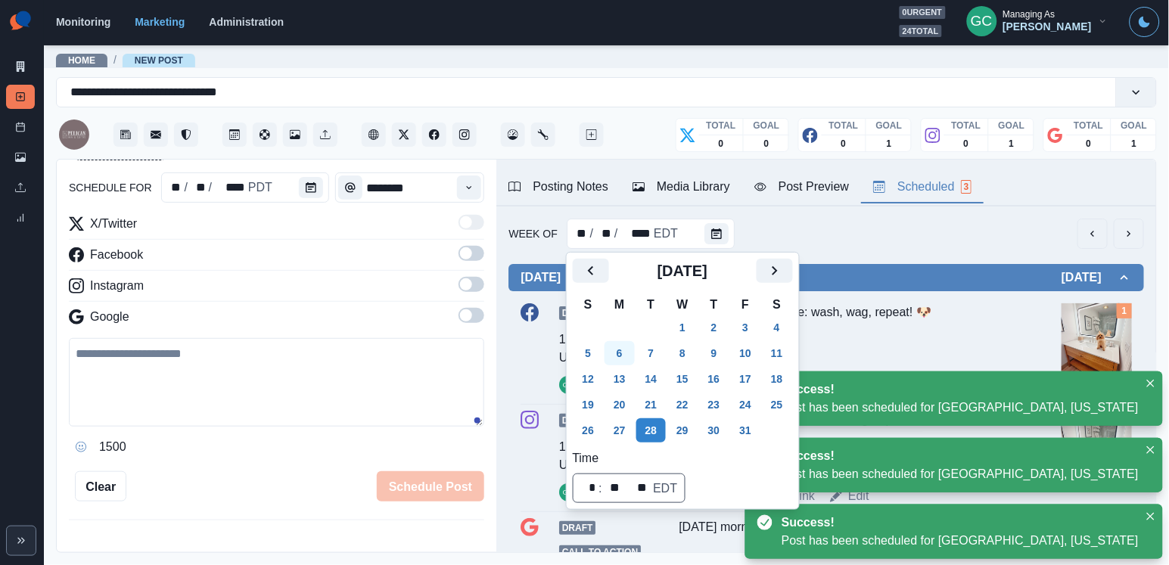
click at [635, 351] on button "6" at bounding box center [619, 353] width 30 height 24
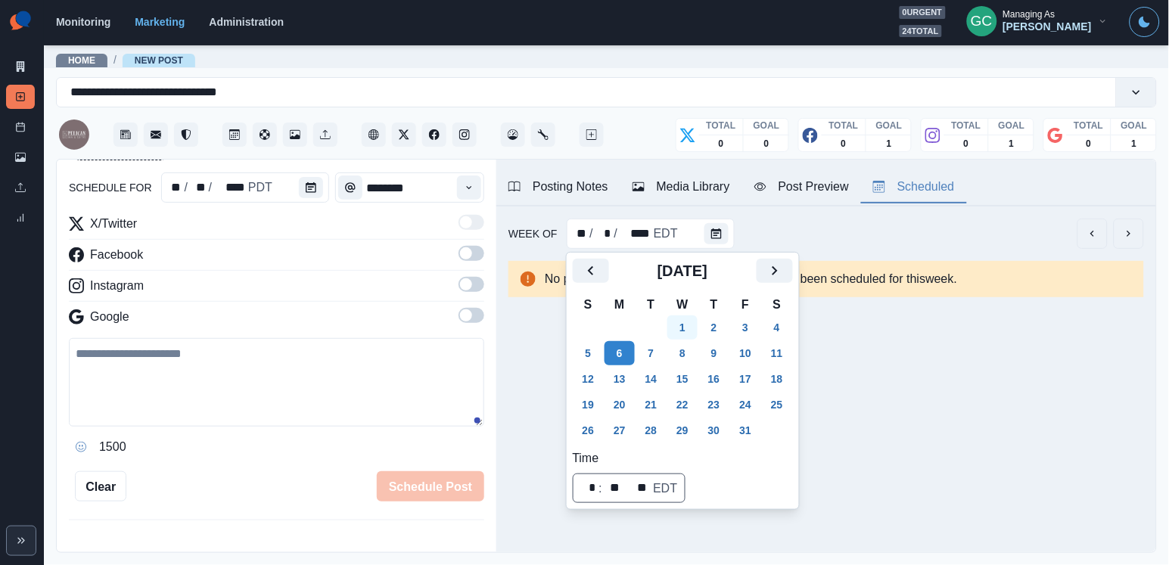
click at [697, 325] on button "1" at bounding box center [682, 327] width 30 height 24
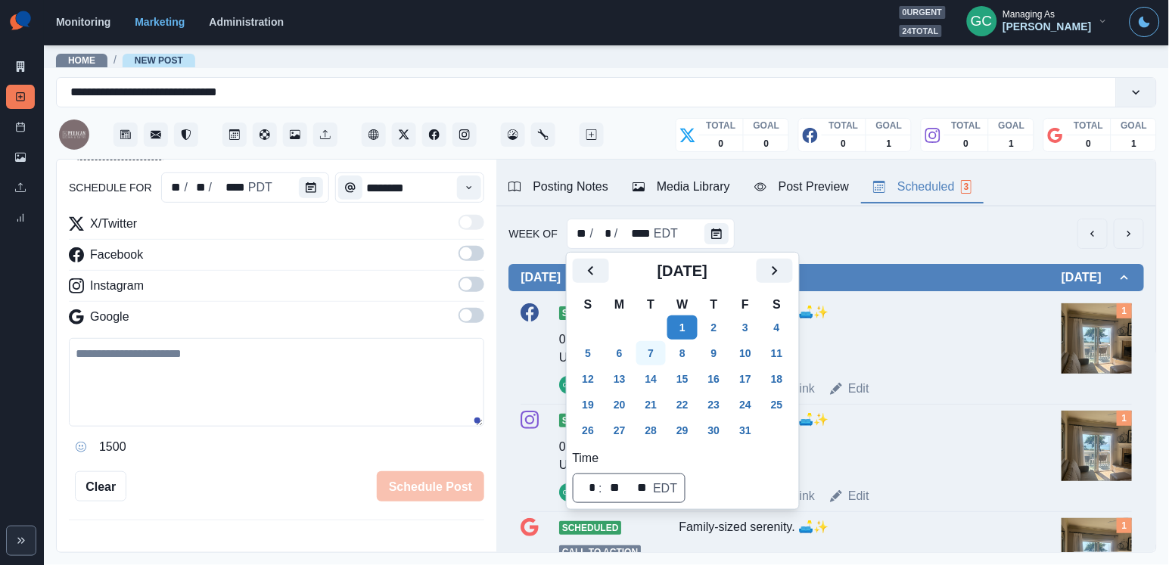
click at [662, 351] on button "7" at bounding box center [651, 353] width 30 height 24
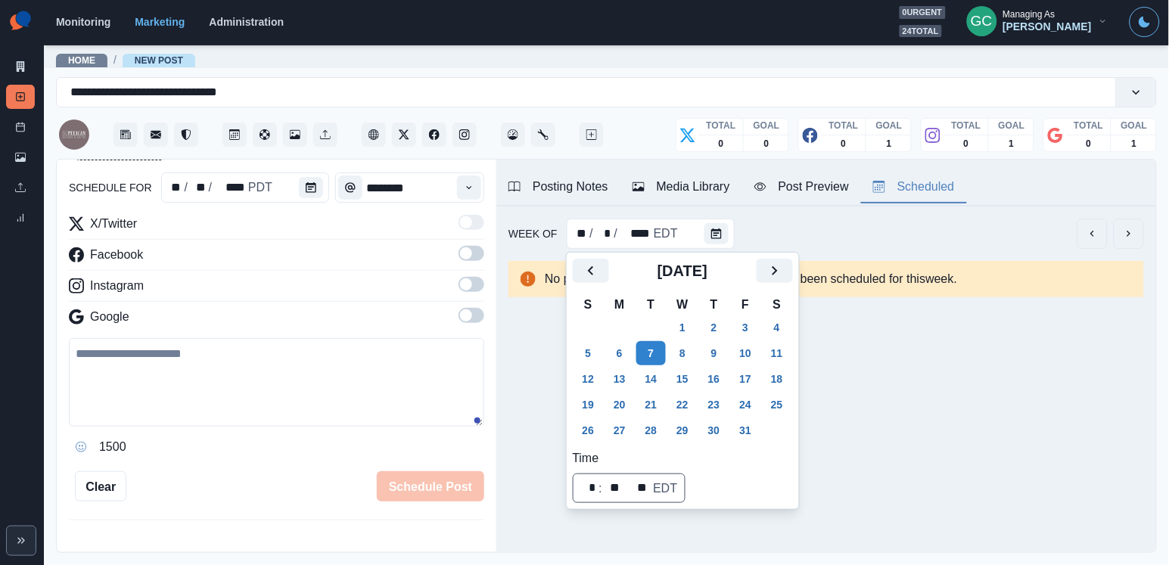
click at [300, 198] on div at bounding box center [314, 187] width 30 height 30
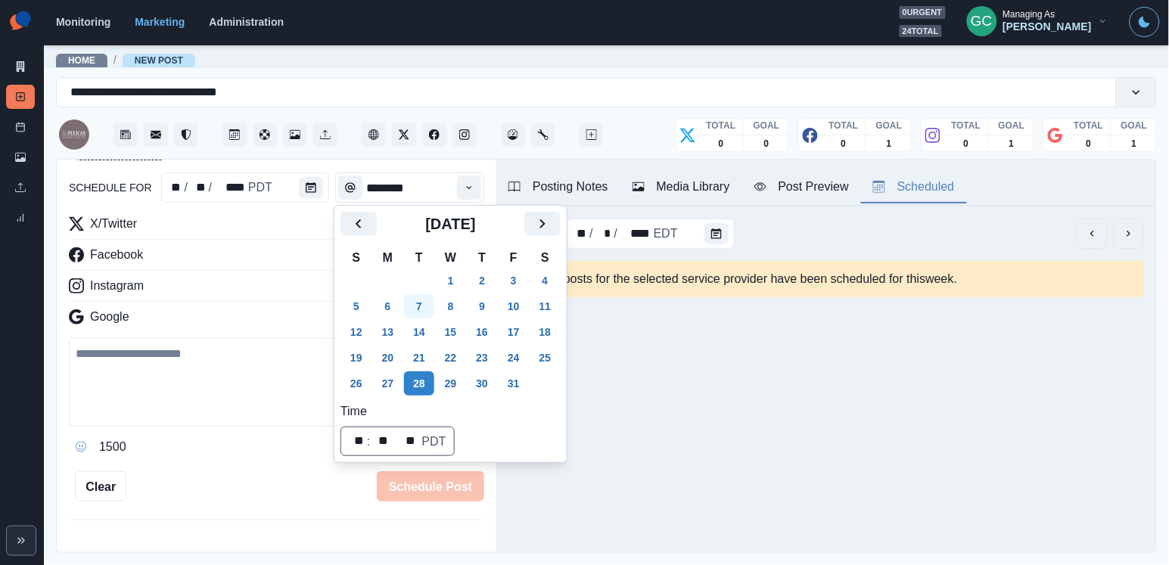
click at [424, 303] on button "7" at bounding box center [419, 306] width 30 height 24
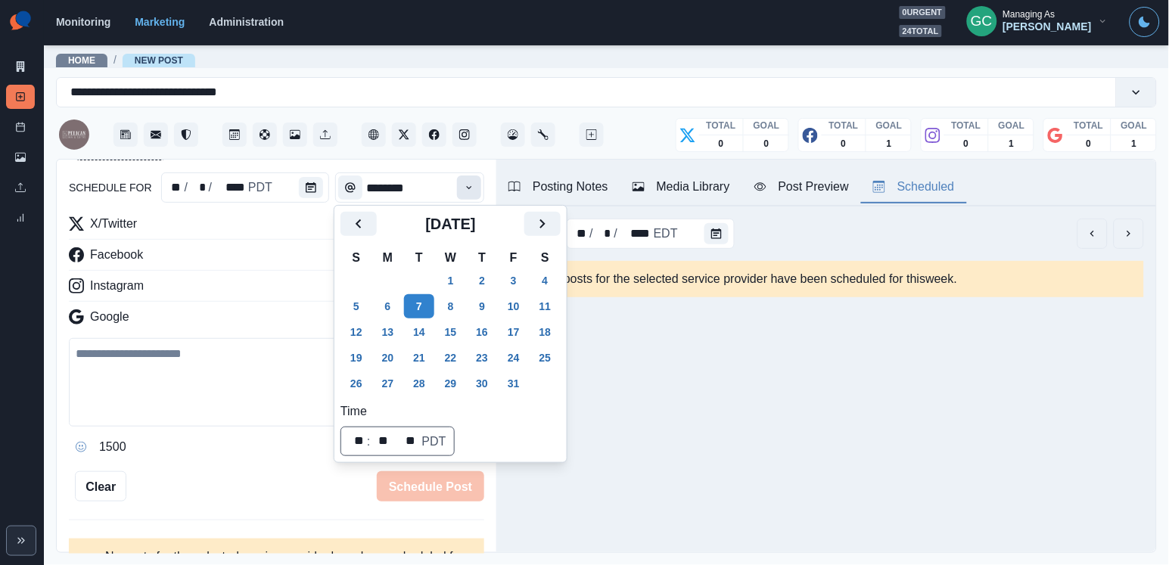
click at [465, 185] on icon "Time" at bounding box center [469, 187] width 11 height 11
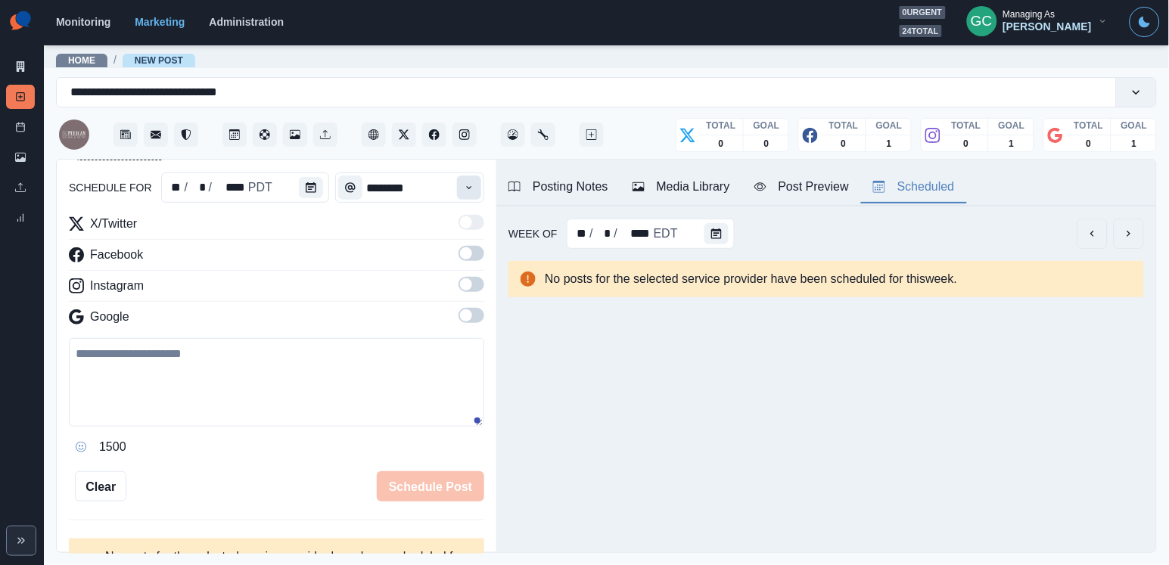
click at [465, 185] on icon "Time" at bounding box center [469, 187] width 11 height 11
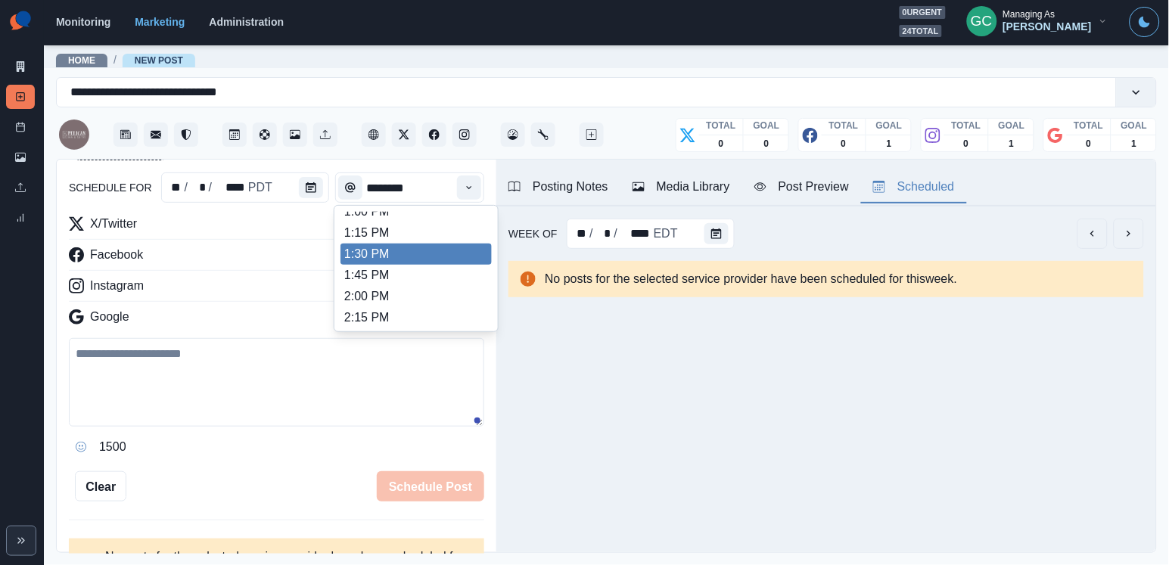
scroll to position [432, 0]
click at [442, 288] on li "1:45 PM" at bounding box center [415, 277] width 151 height 21
type input "*******"
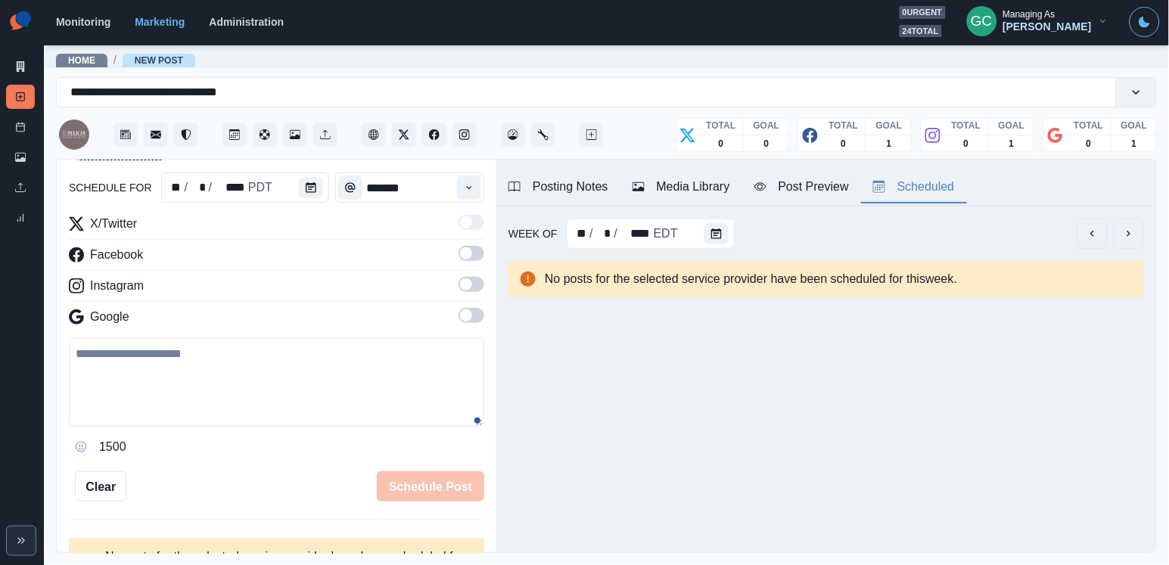
click at [476, 315] on span at bounding box center [471, 315] width 26 height 15
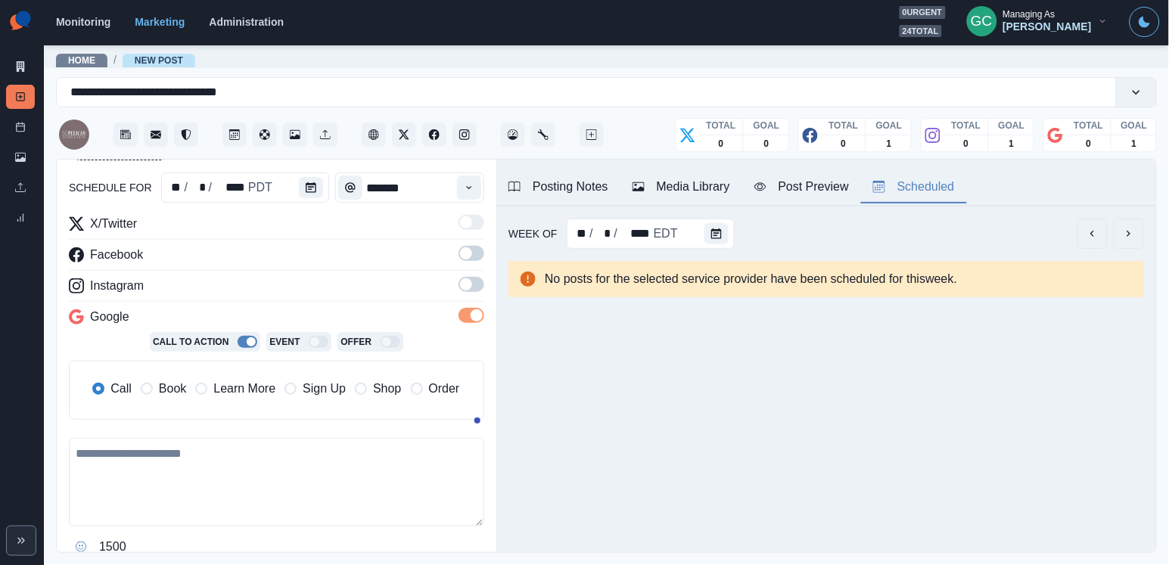
click at [476, 289] on span at bounding box center [471, 284] width 26 height 15
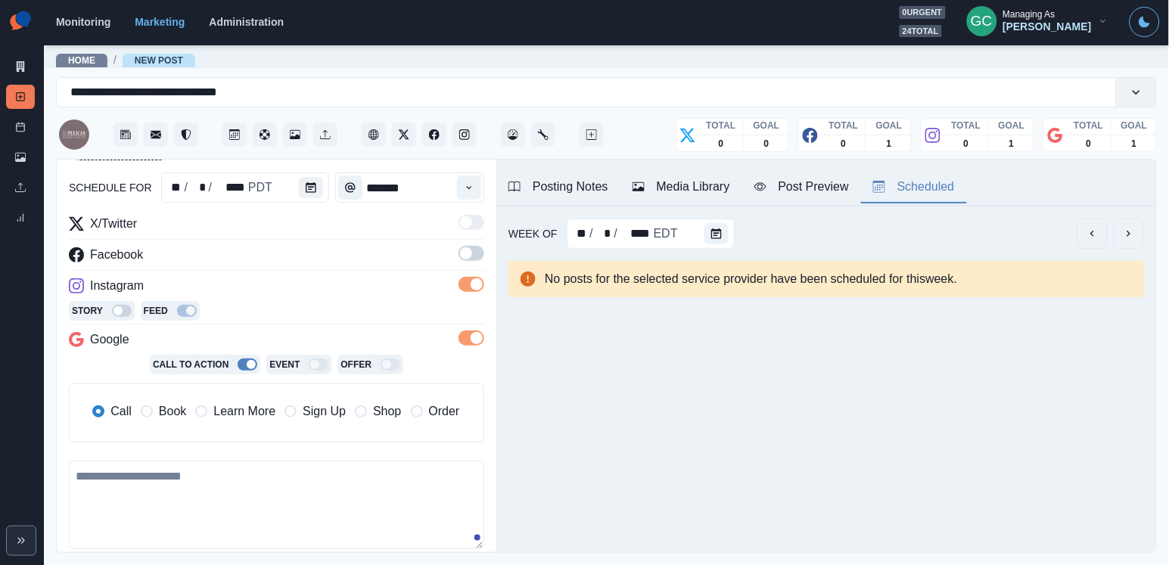
click at [476, 258] on span at bounding box center [471, 253] width 26 height 15
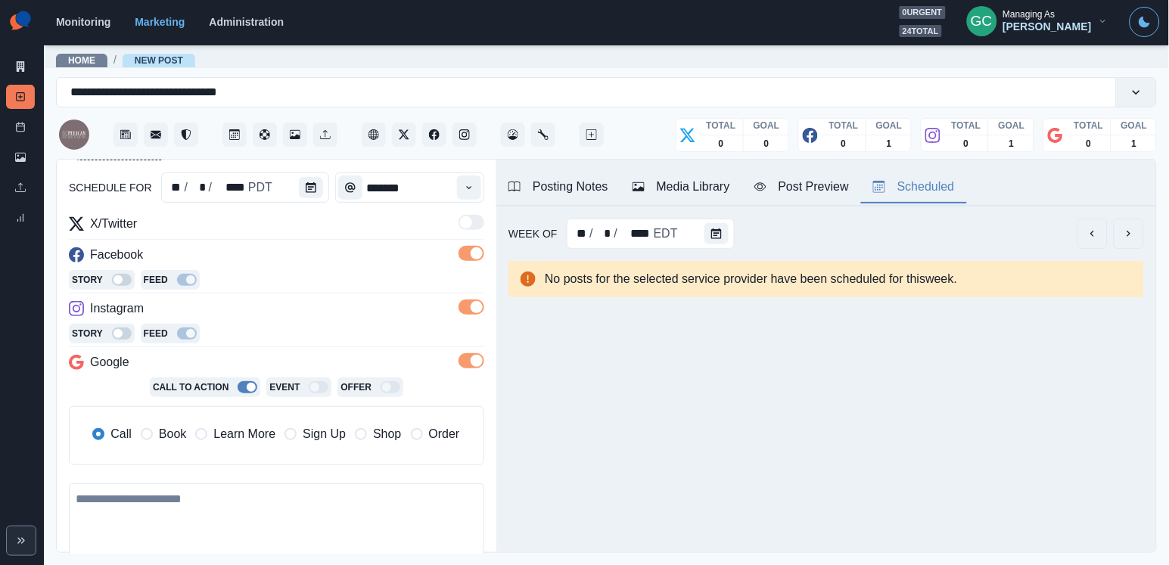
click at [263, 429] on span "Learn More" at bounding box center [244, 434] width 62 height 18
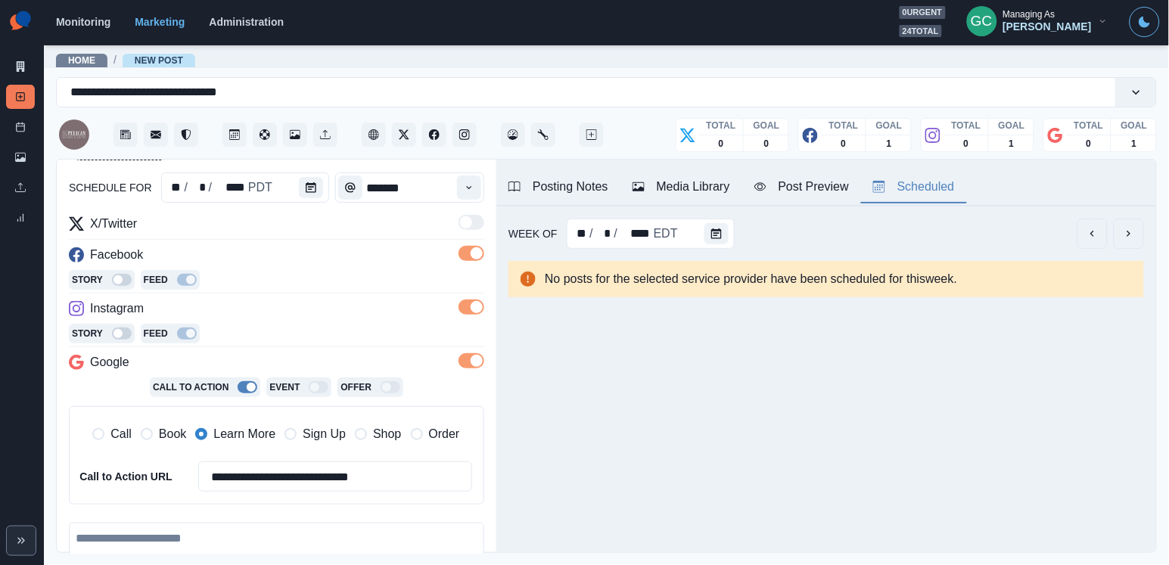
click at [329, 311] on div "Instagram" at bounding box center [276, 312] width 415 height 24
click at [717, 177] on button "Media Library" at bounding box center [681, 188] width 122 height 32
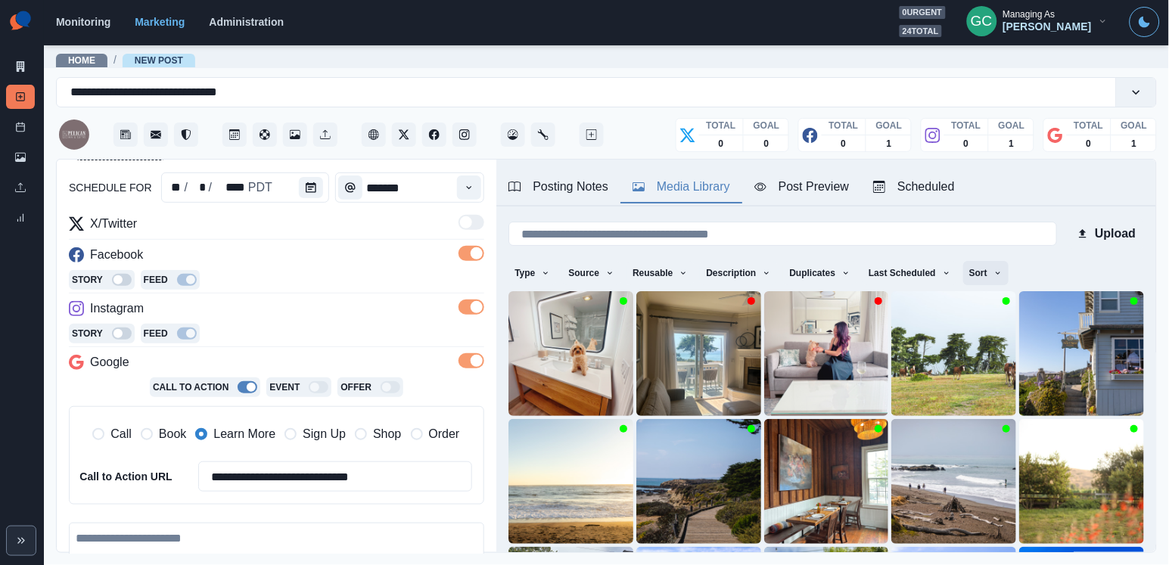
scroll to position [0, 0]
click at [989, 273] on button "Sort" at bounding box center [985, 273] width 45 height 24
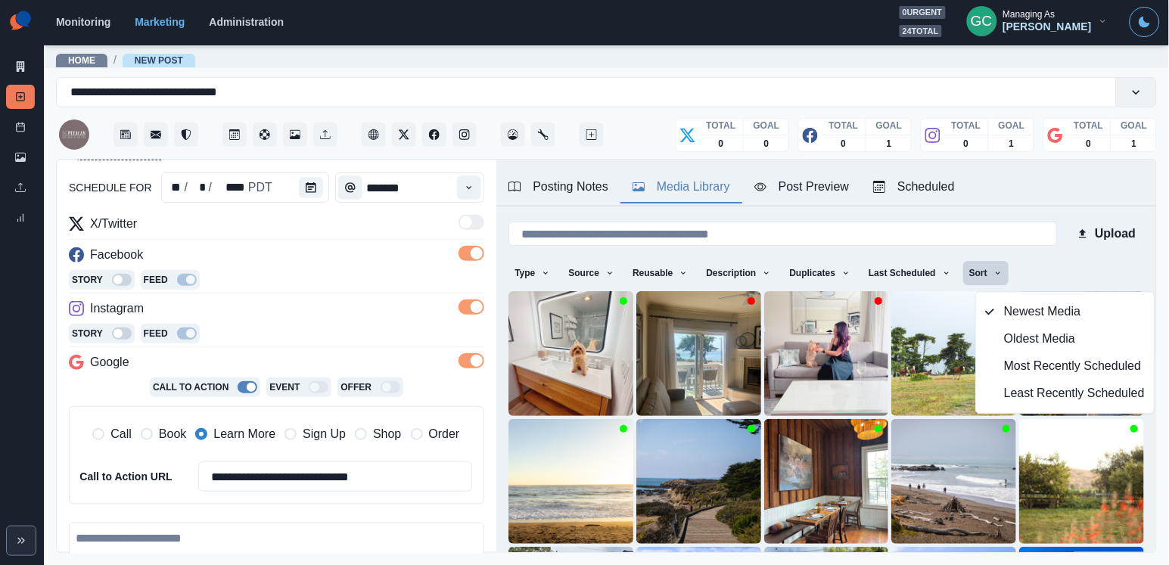
click at [997, 405] on button "Least Recently Scheduled" at bounding box center [1065, 393] width 178 height 27
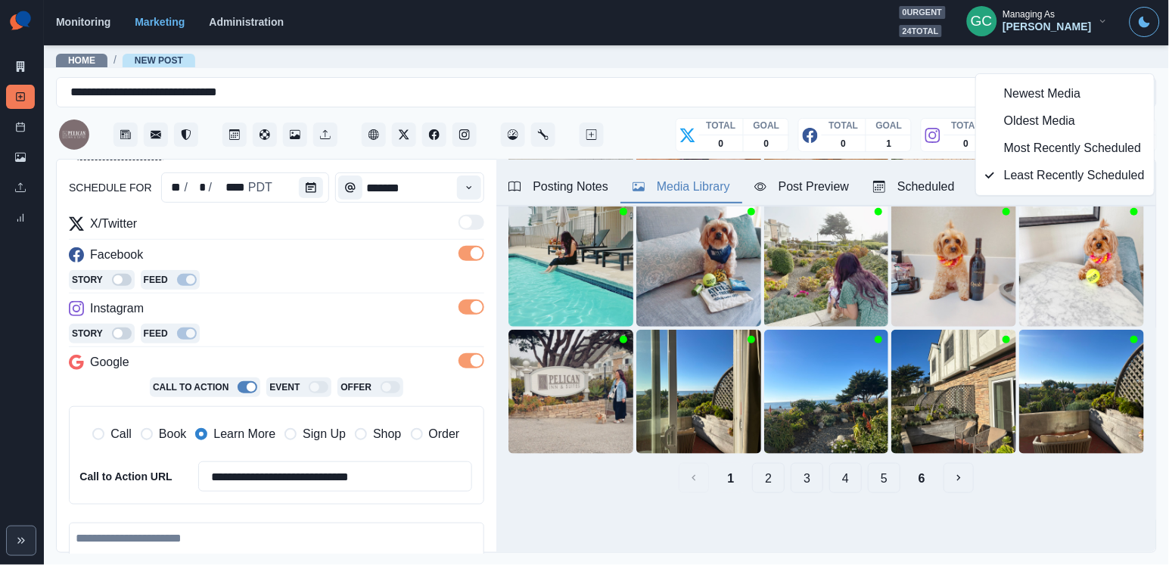
click at [840, 476] on button "4" at bounding box center [845, 478] width 33 height 30
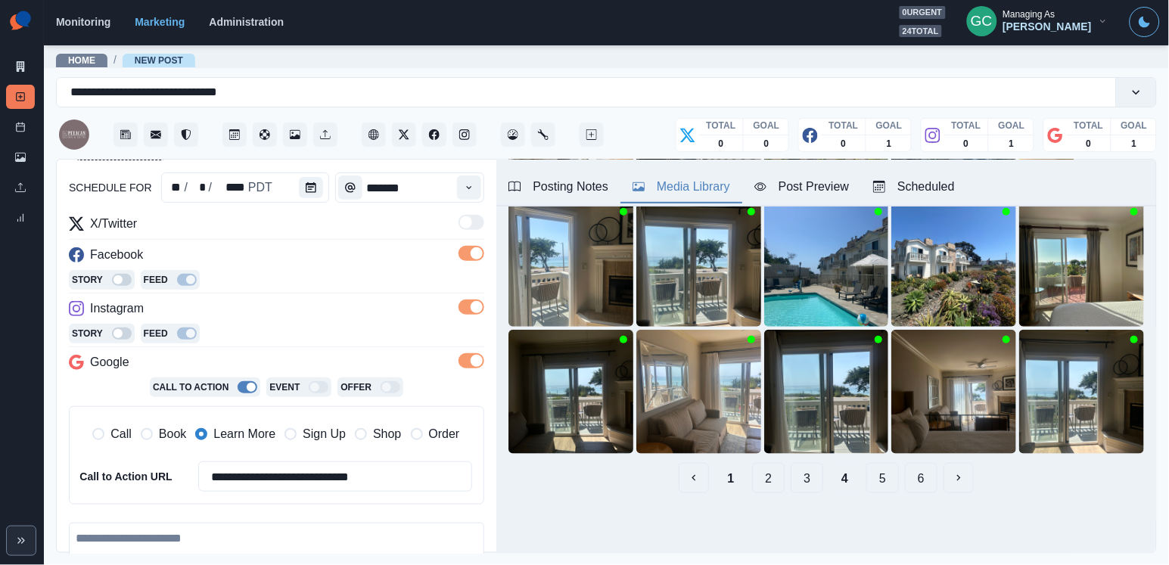
scroll to position [218, 0]
click at [885, 477] on button "5" at bounding box center [882, 478] width 33 height 30
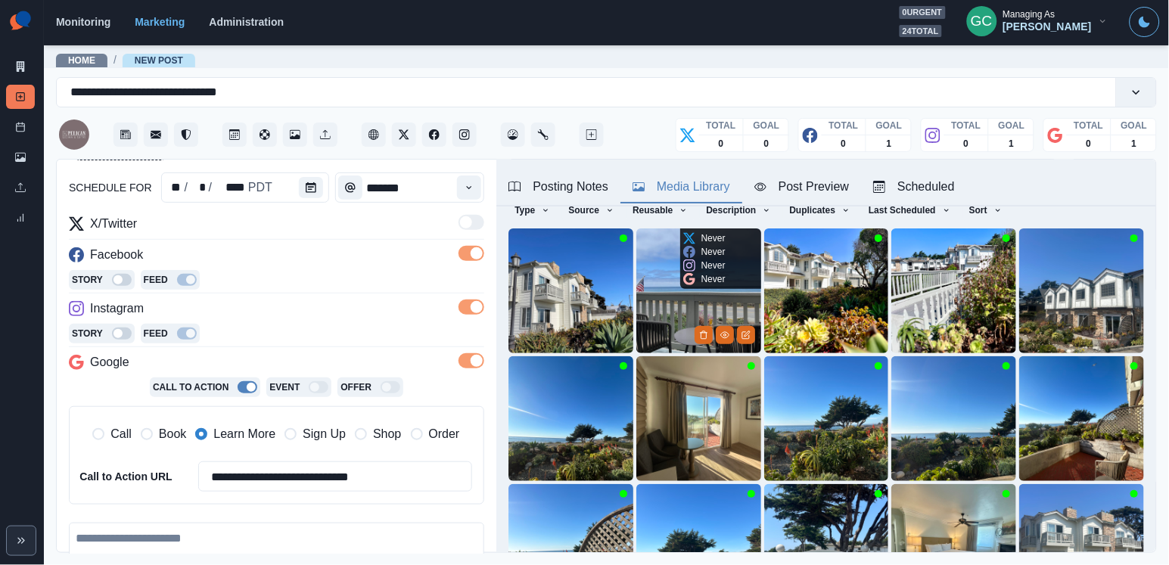
scroll to position [72, 0]
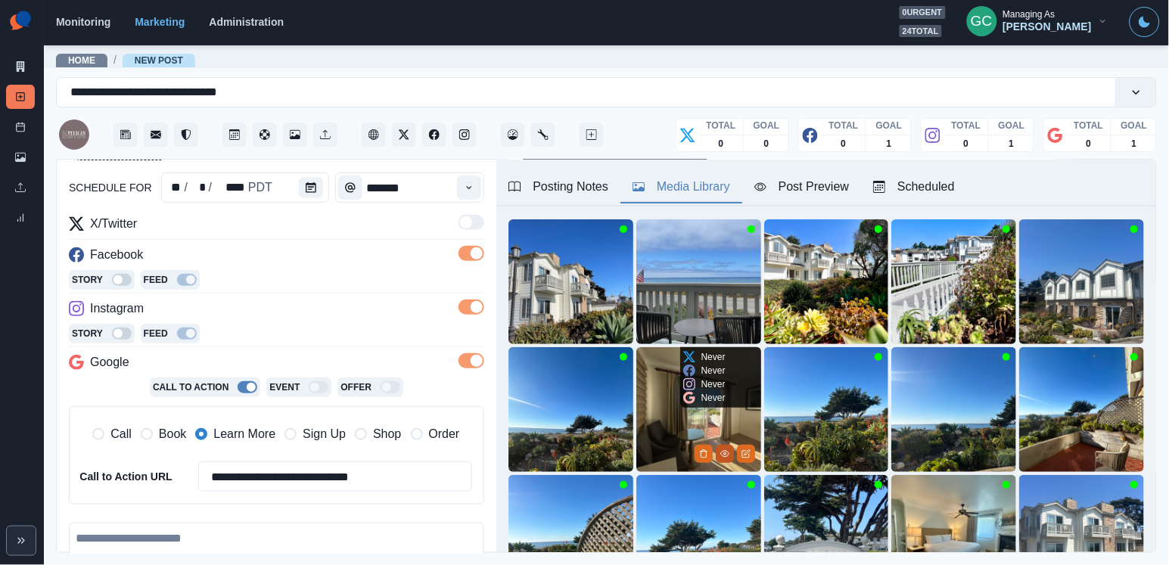
click at [725, 453] on icon "View Media" at bounding box center [724, 453] width 9 height 9
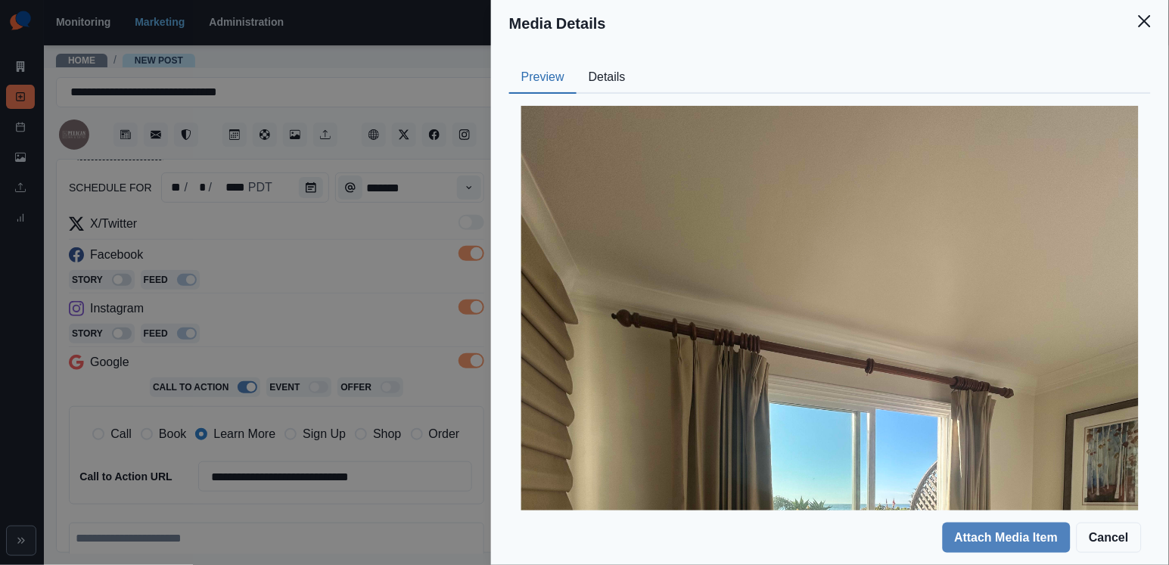
click at [601, 77] on button "Details" at bounding box center [606, 78] width 61 height 32
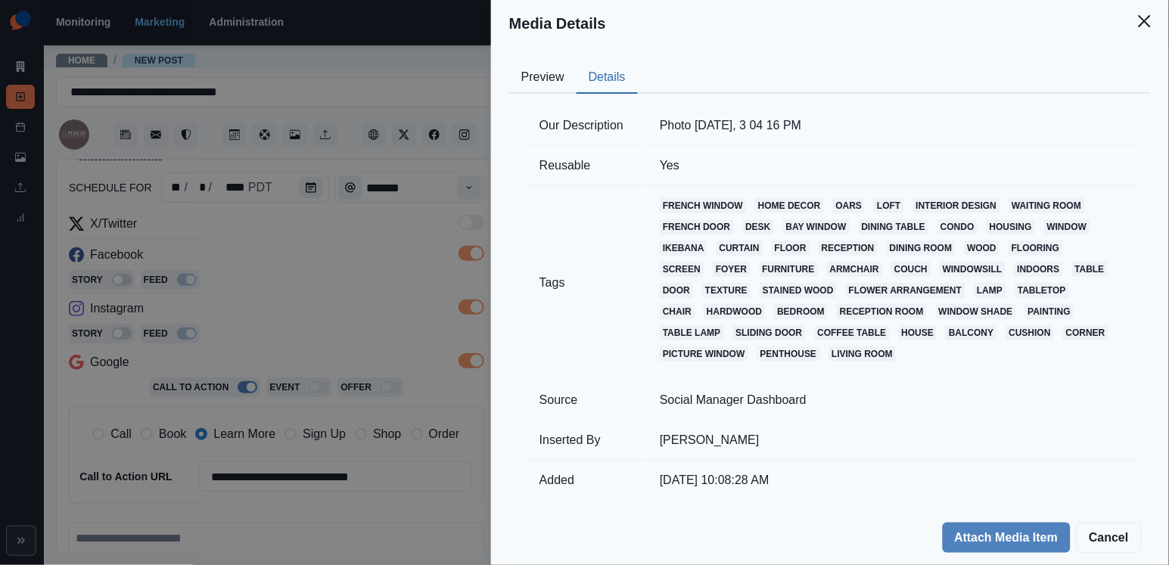
click at [546, 82] on button "Preview" at bounding box center [542, 78] width 67 height 32
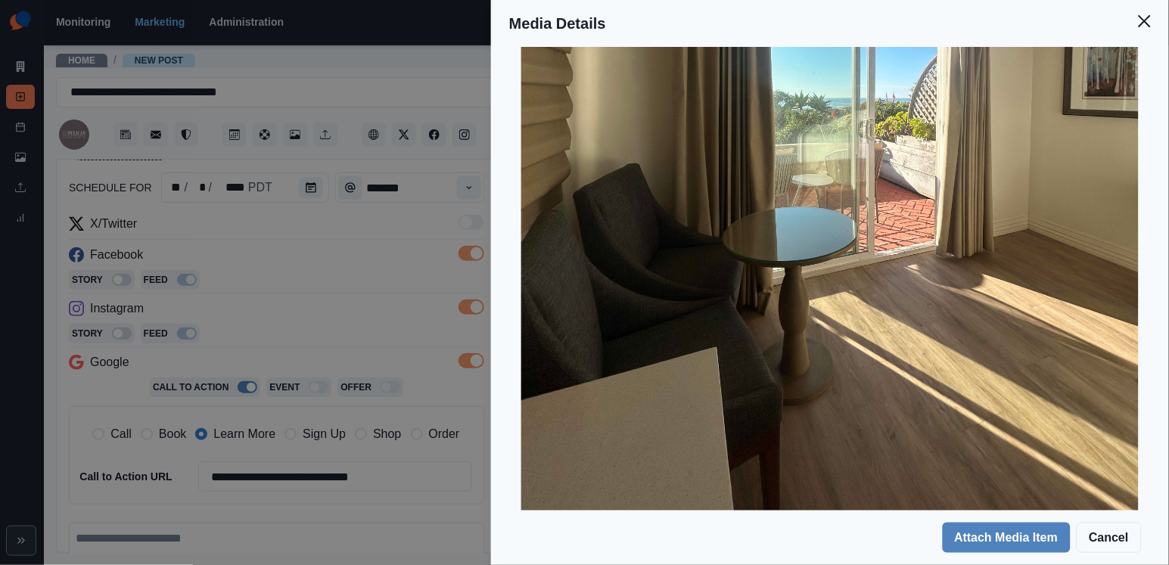
scroll to position [410, 0]
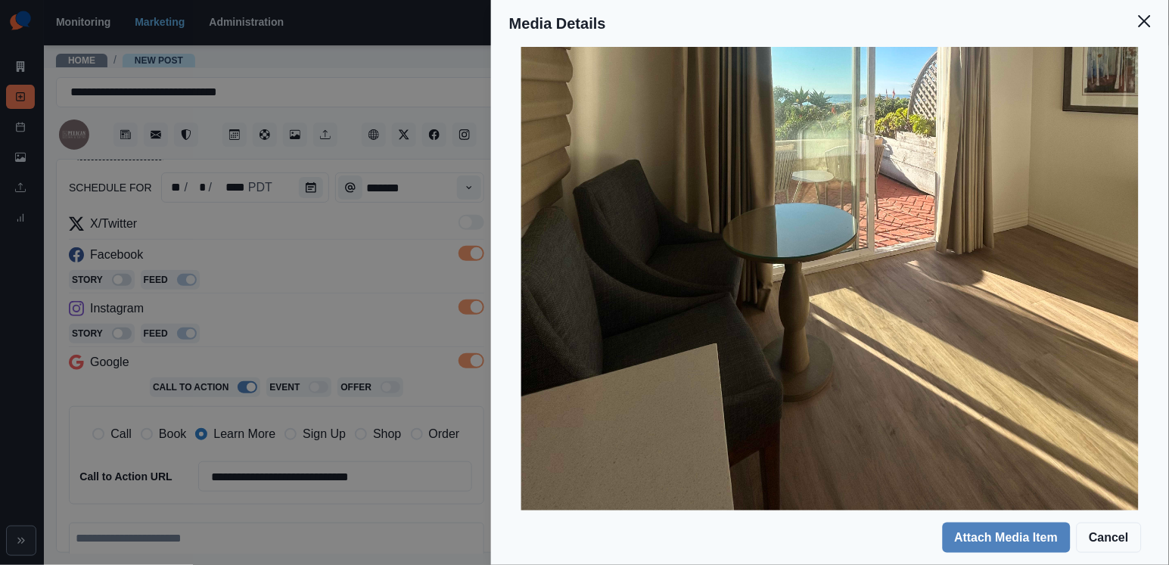
click at [331, 233] on div "Media Details Preview Details Our Description Photo [DATE], 3 04 16 PM Reusable…" at bounding box center [584, 282] width 1169 height 565
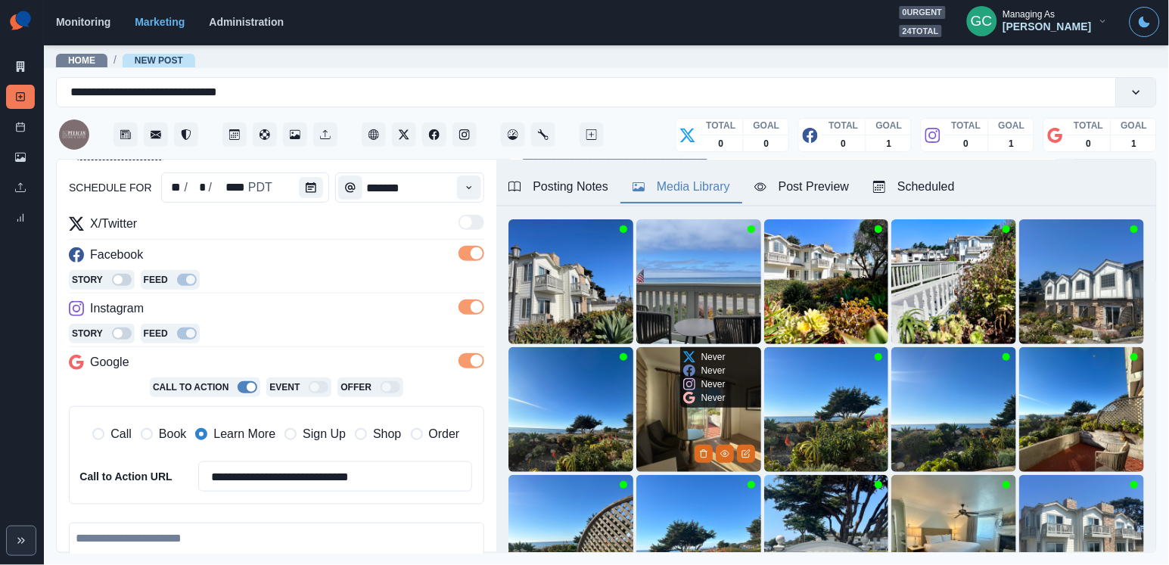
click at [661, 411] on img at bounding box center [698, 409] width 125 height 125
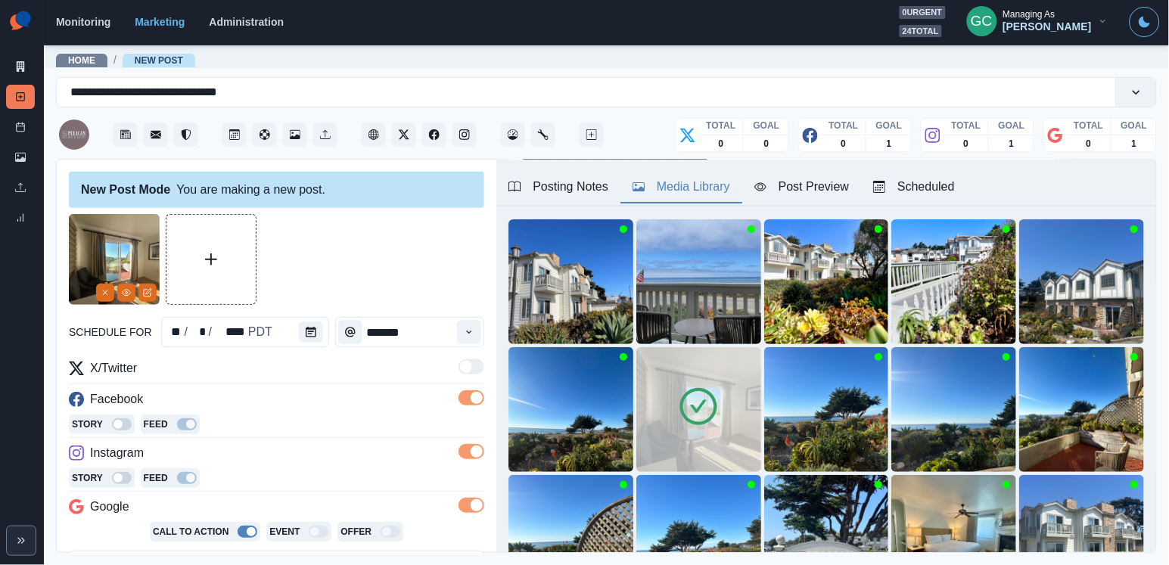
scroll to position [0, 0]
click at [124, 289] on icon "View Media" at bounding box center [126, 292] width 9 height 9
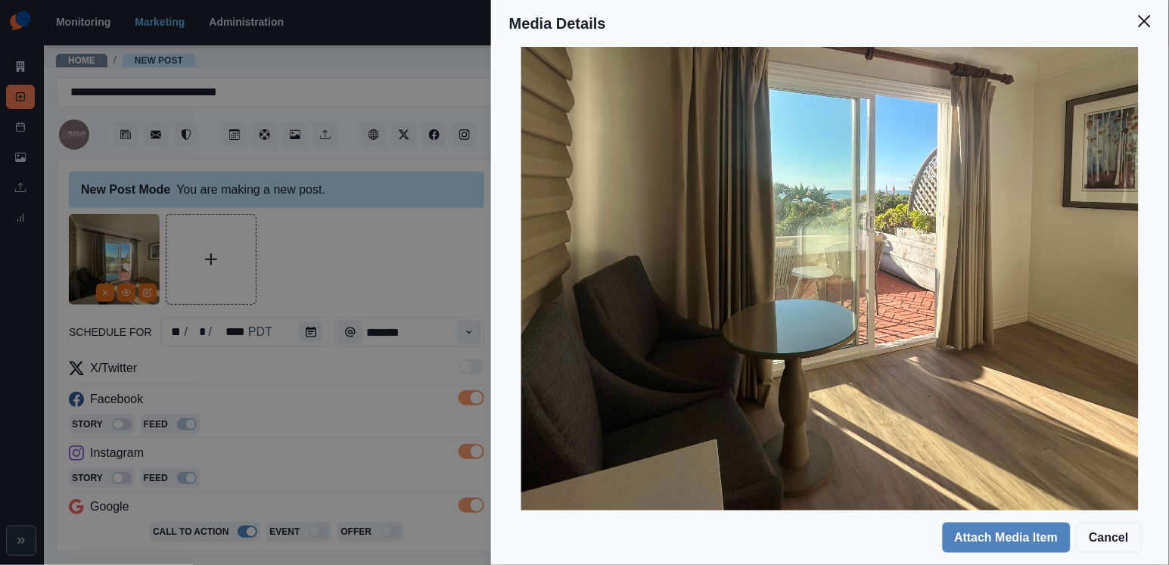
scroll to position [370, 0]
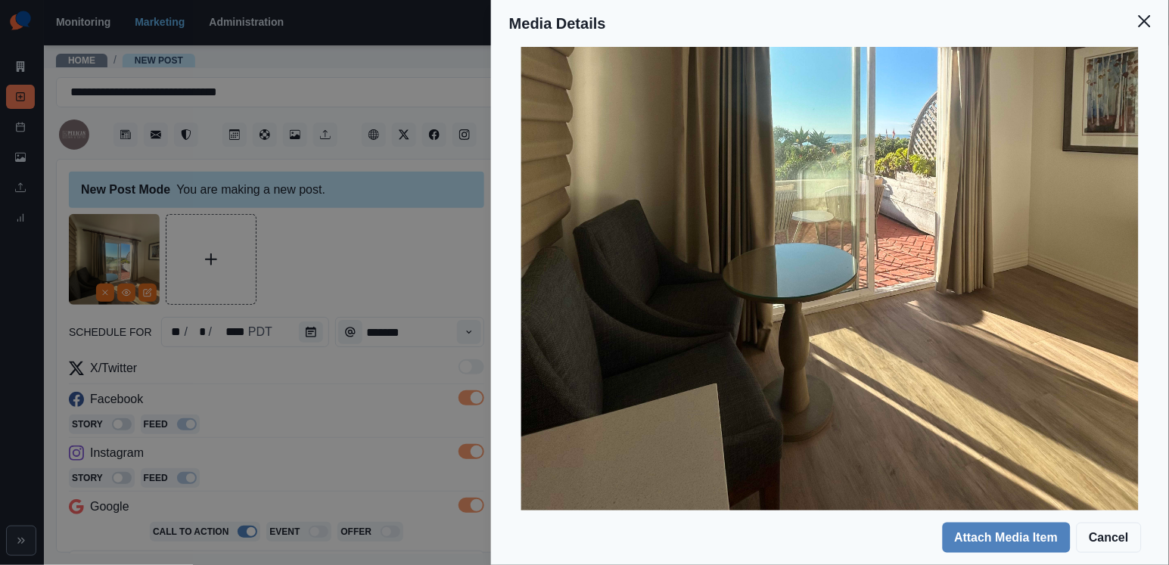
click at [364, 225] on div "Media Details Preview Details Our Description Photo [DATE], 3 04 16 PM Reusable…" at bounding box center [584, 282] width 1169 height 565
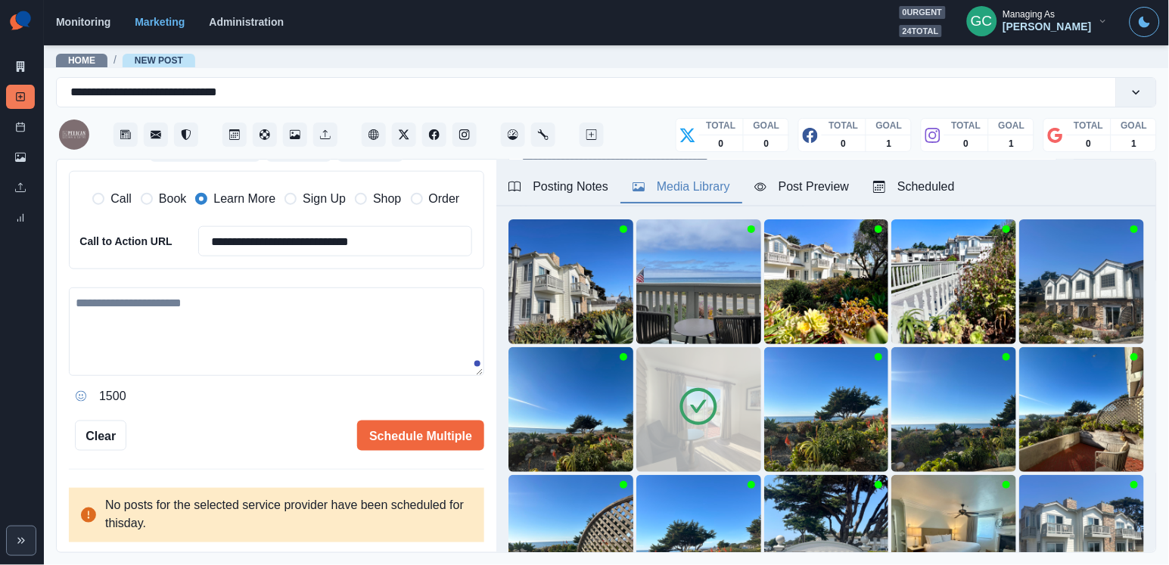
click at [222, 324] on textarea at bounding box center [276, 331] width 415 height 88
paste textarea "**********"
click at [327, 306] on textarea "**********" at bounding box center [276, 332] width 415 height 88
type textarea "**********"
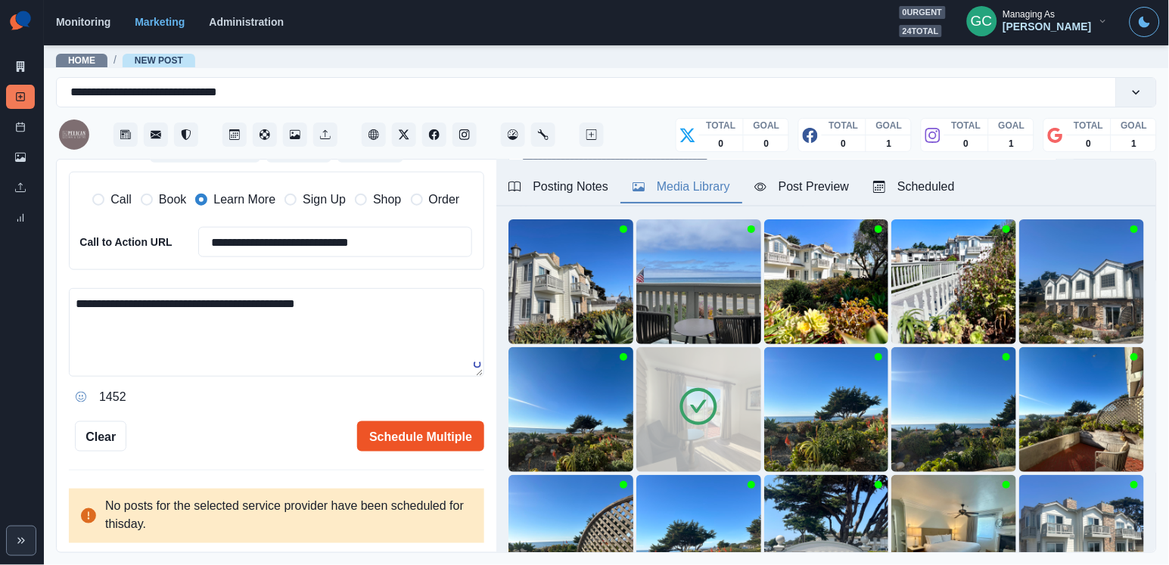
click at [436, 436] on button "Schedule Multiple" at bounding box center [420, 436] width 127 height 30
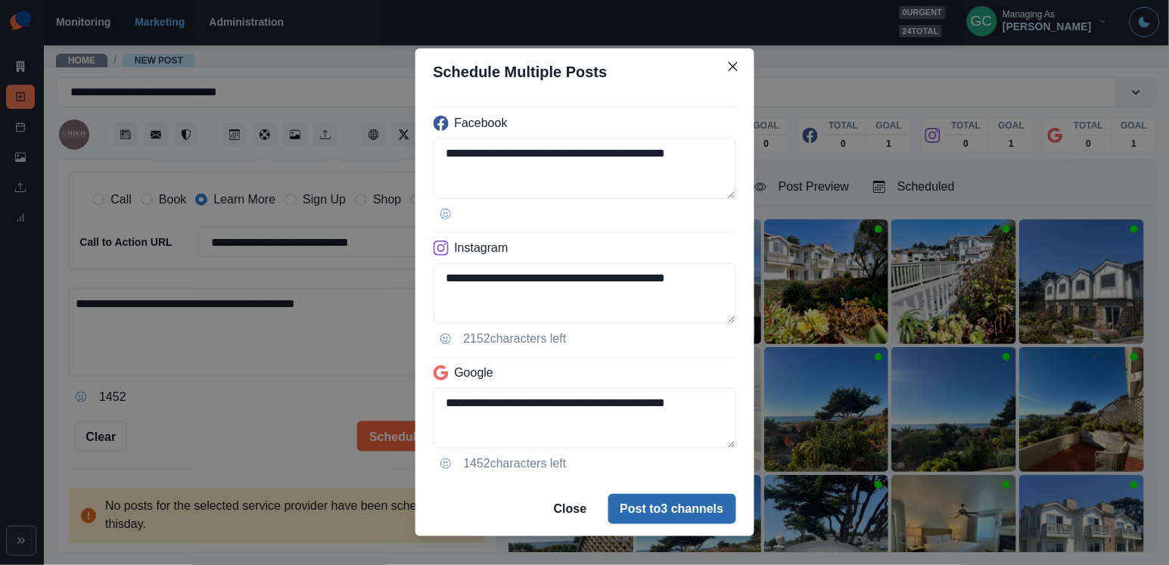
click at [636, 514] on button "Post to 3 channels" at bounding box center [672, 509] width 128 height 30
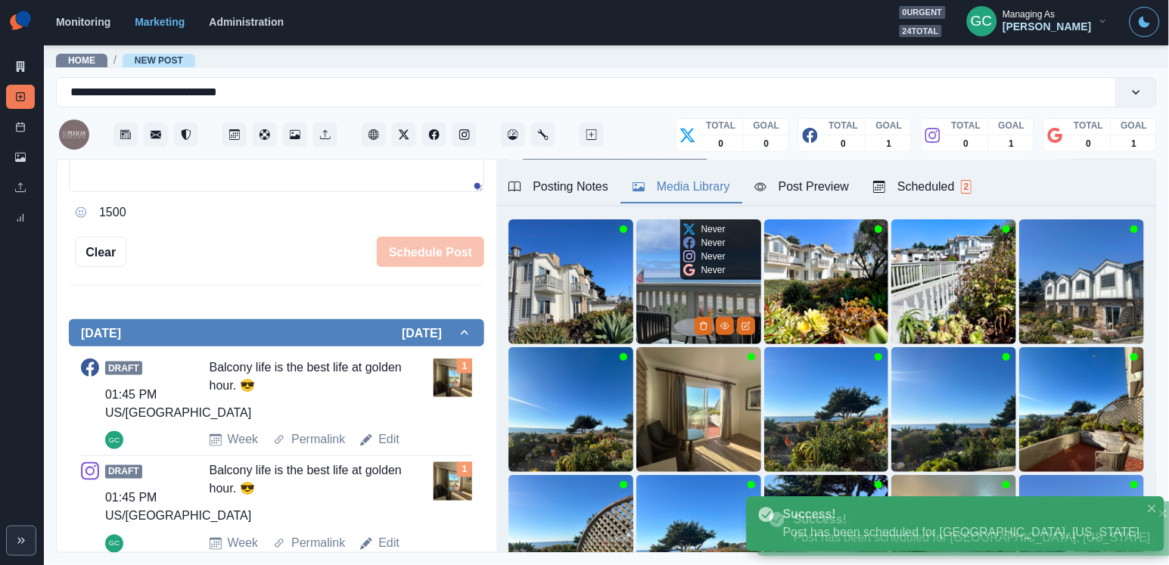
scroll to position [144, 0]
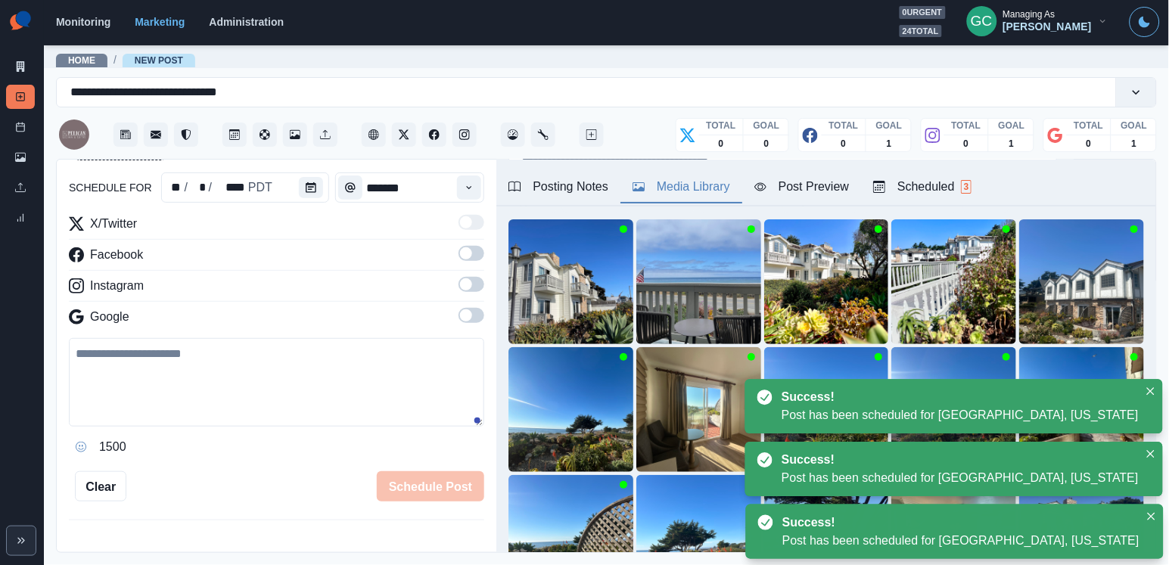
click at [918, 178] on div "Scheduled 3" at bounding box center [922, 187] width 98 height 18
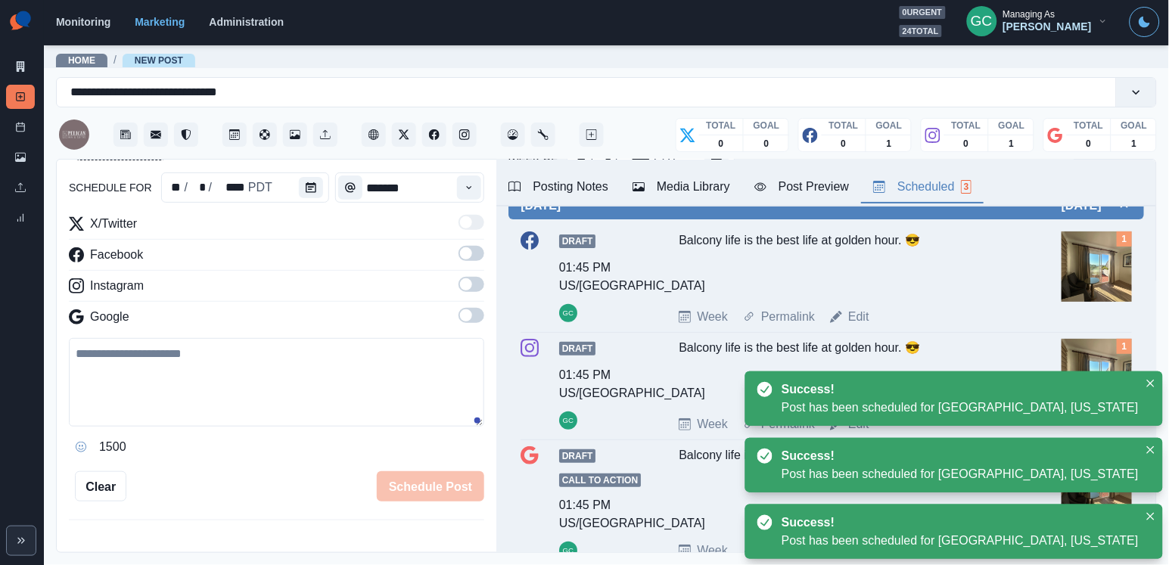
scroll to position [0, 0]
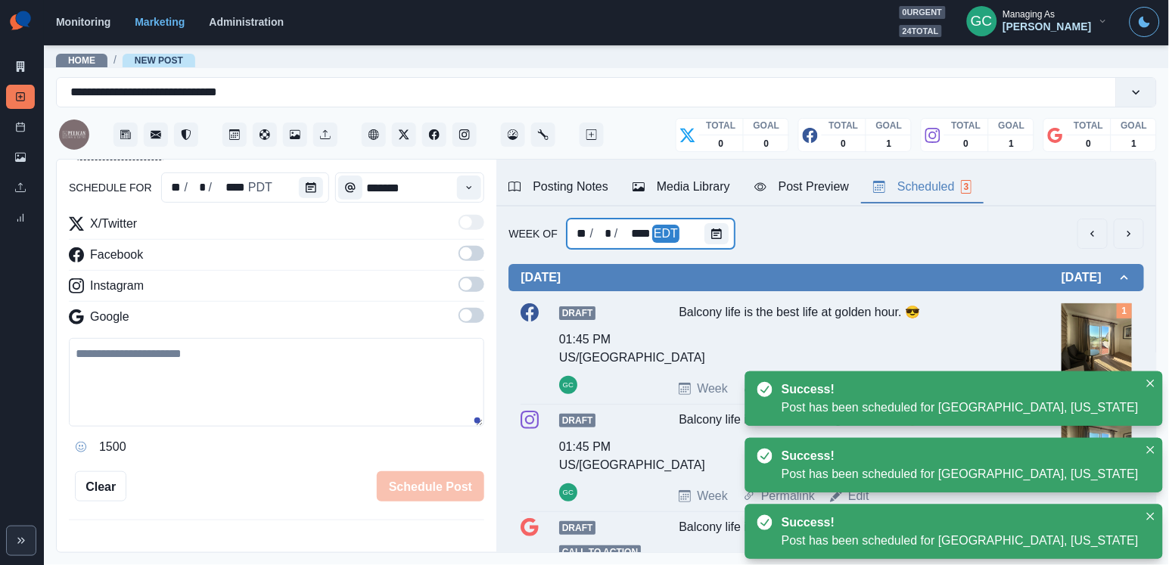
click at [717, 246] on div "Week Of ** / * / **** EDT [DATE] Draft 01:45 PM US/Pacific GC Balcony life is t…" at bounding box center [826, 441] width 660 height 471
click at [712, 233] on icon "Calendar" at bounding box center [716, 233] width 11 height 11
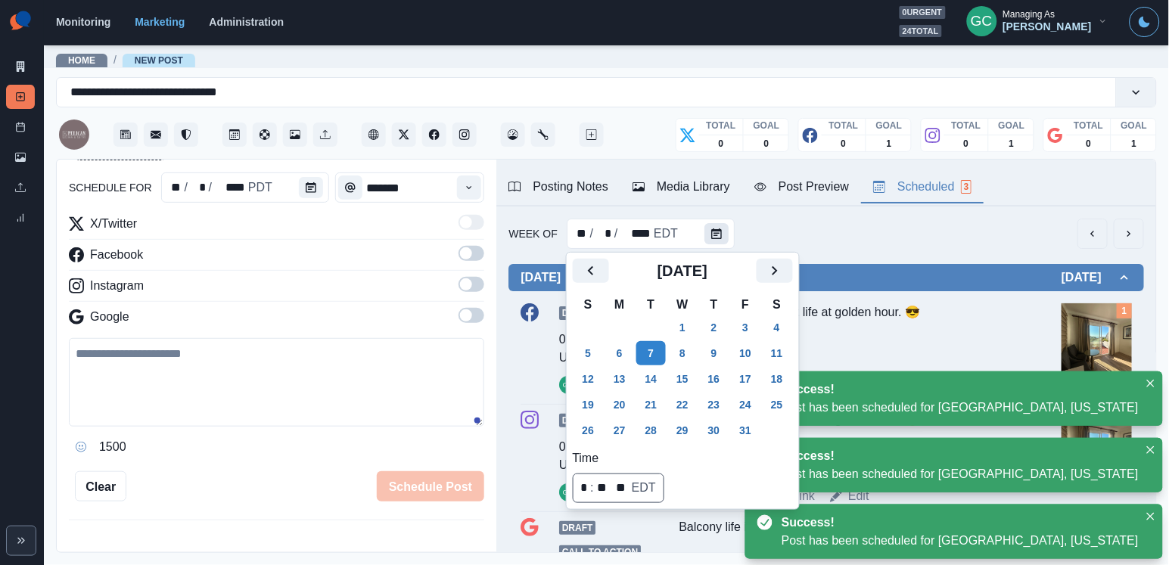
scroll to position [0, 0]
click at [692, 332] on button "1" at bounding box center [682, 327] width 30 height 24
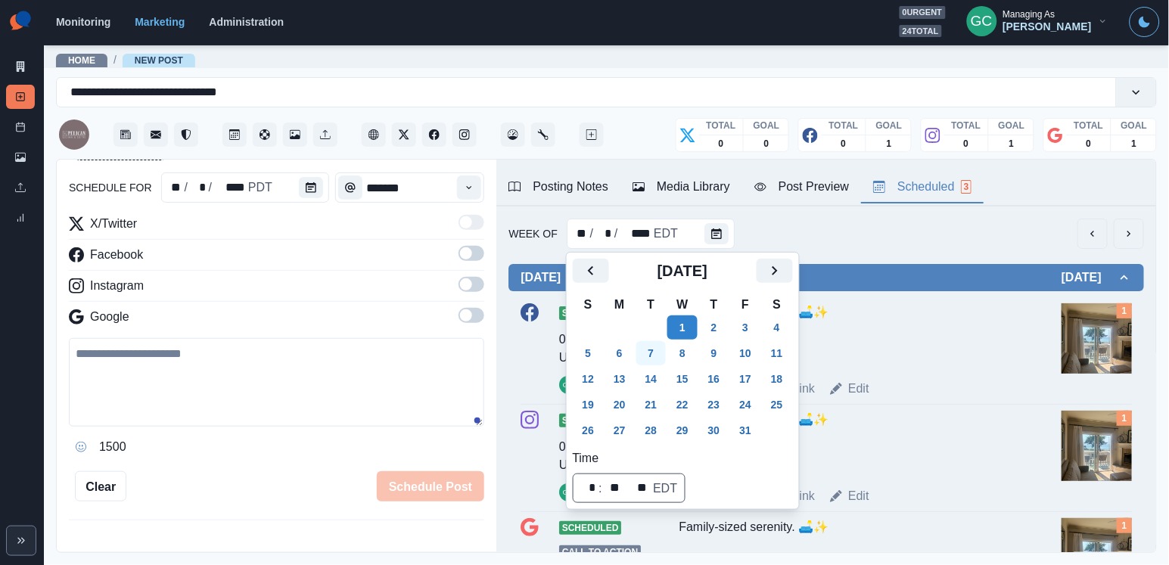
click at [651, 360] on button "7" at bounding box center [651, 353] width 30 height 24
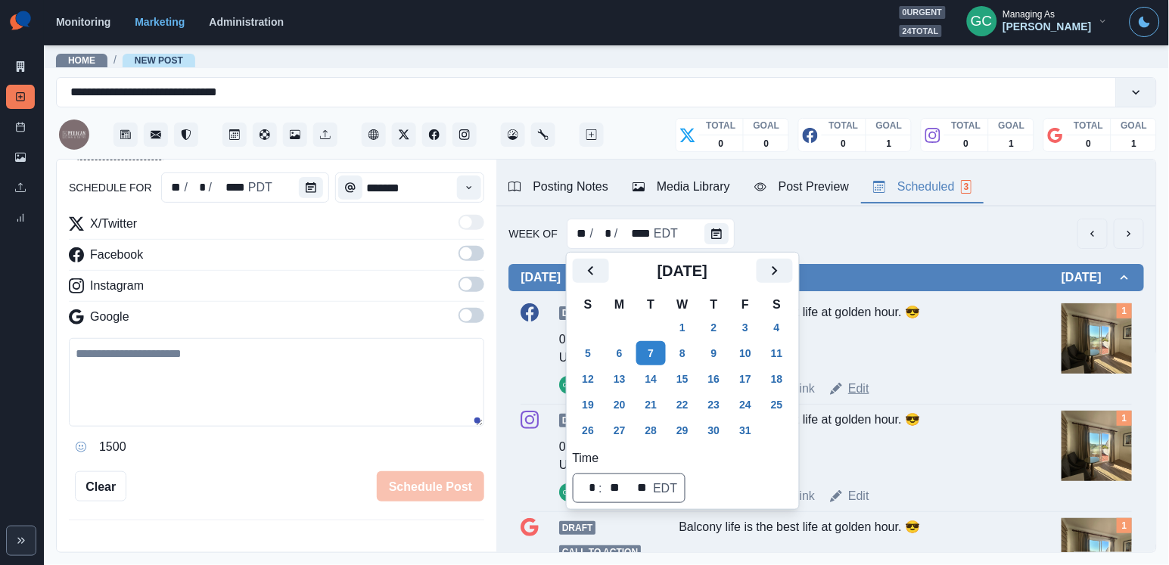
click at [865, 384] on link "Edit" at bounding box center [858, 389] width 21 height 18
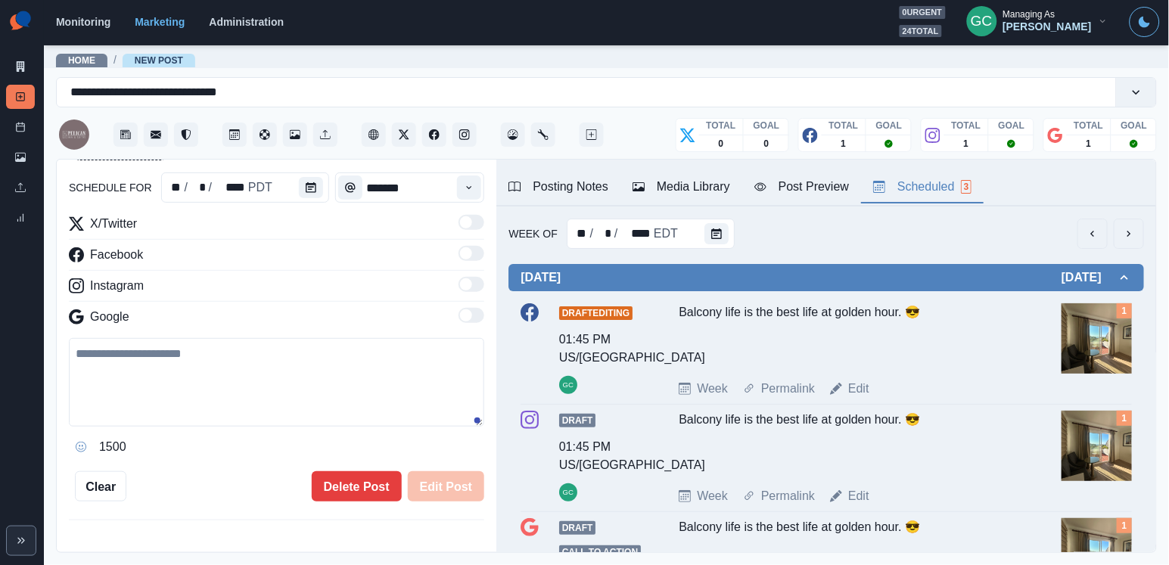
type textarea "**********"
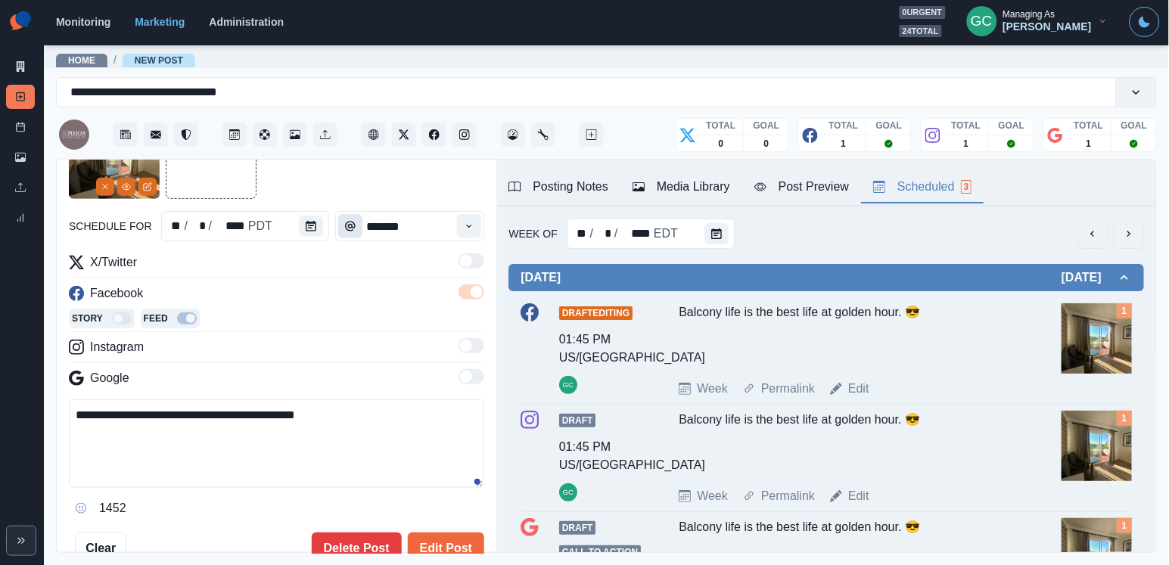
scroll to position [86, 0]
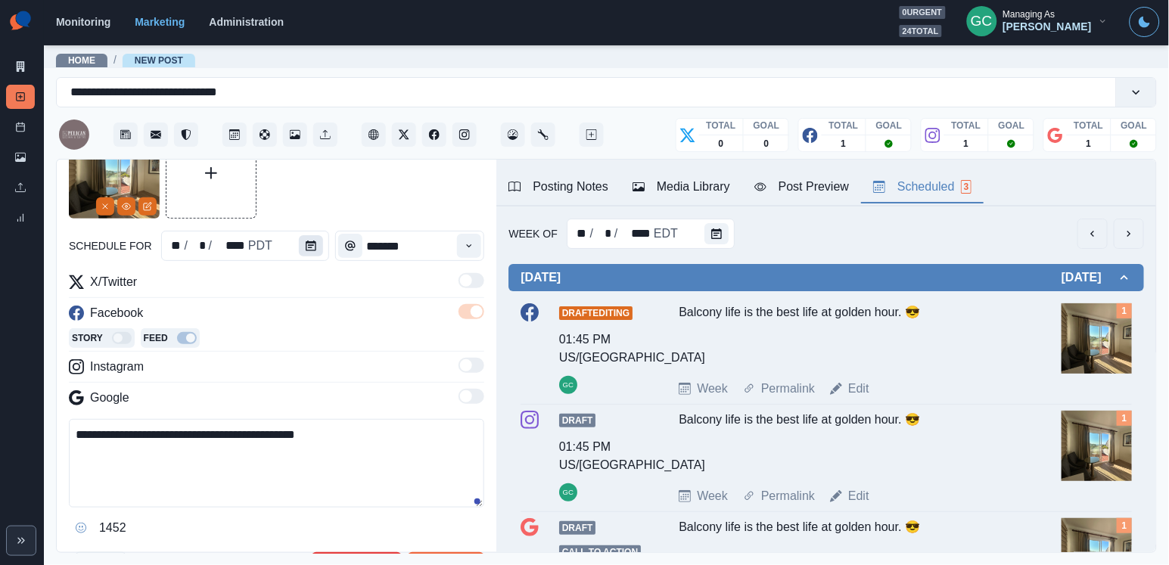
click at [309, 247] on icon "Calendar" at bounding box center [311, 246] width 11 height 11
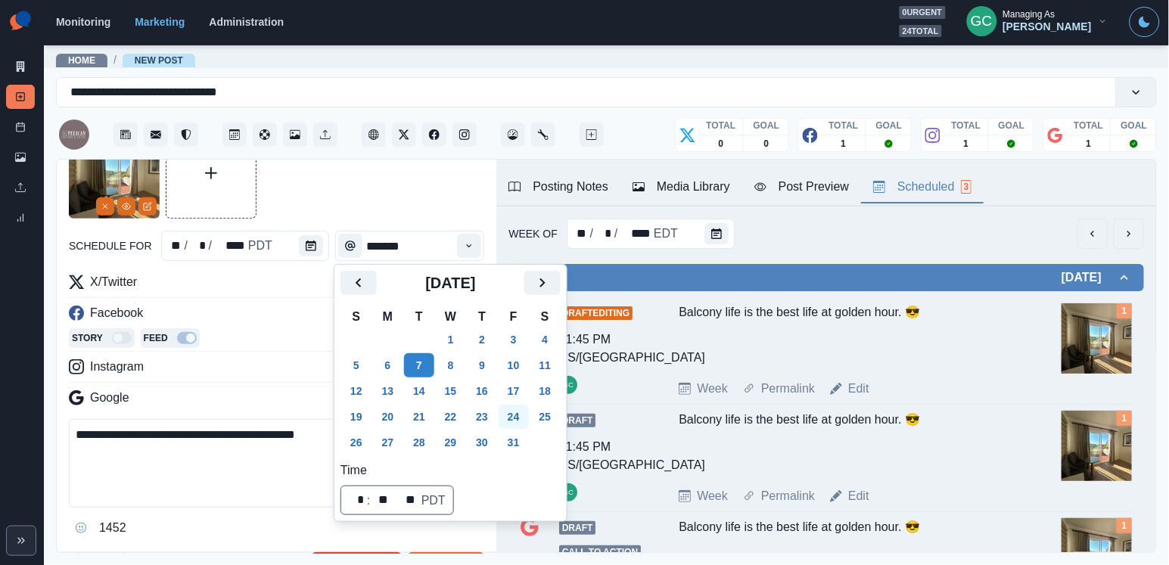
click at [529, 408] on button "24" at bounding box center [513, 417] width 30 height 24
click at [276, 383] on hr at bounding box center [276, 382] width 415 height 1
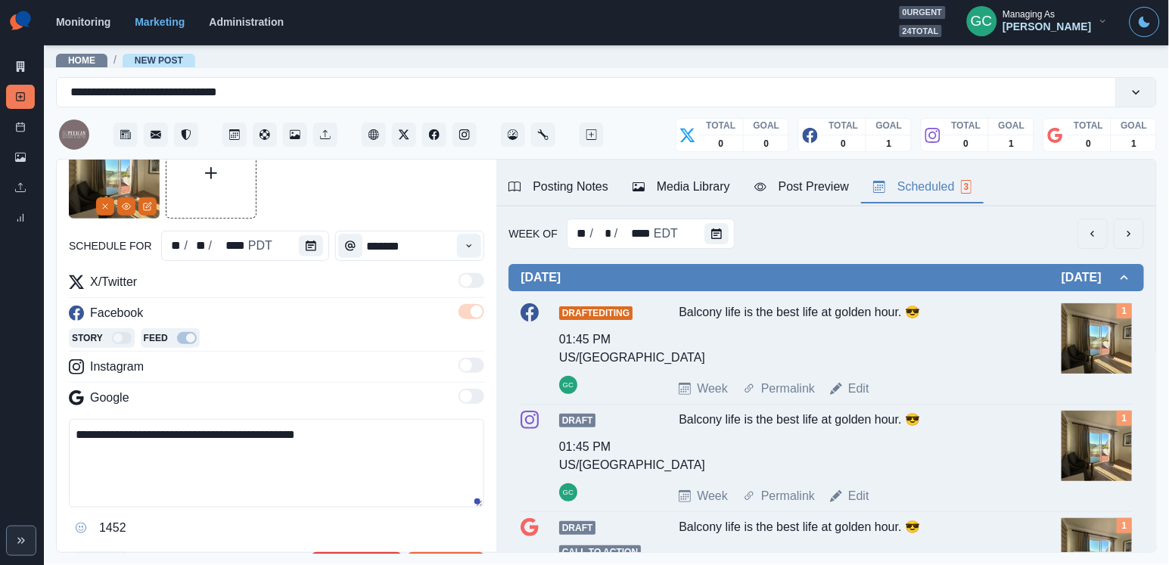
scroll to position [188, 0]
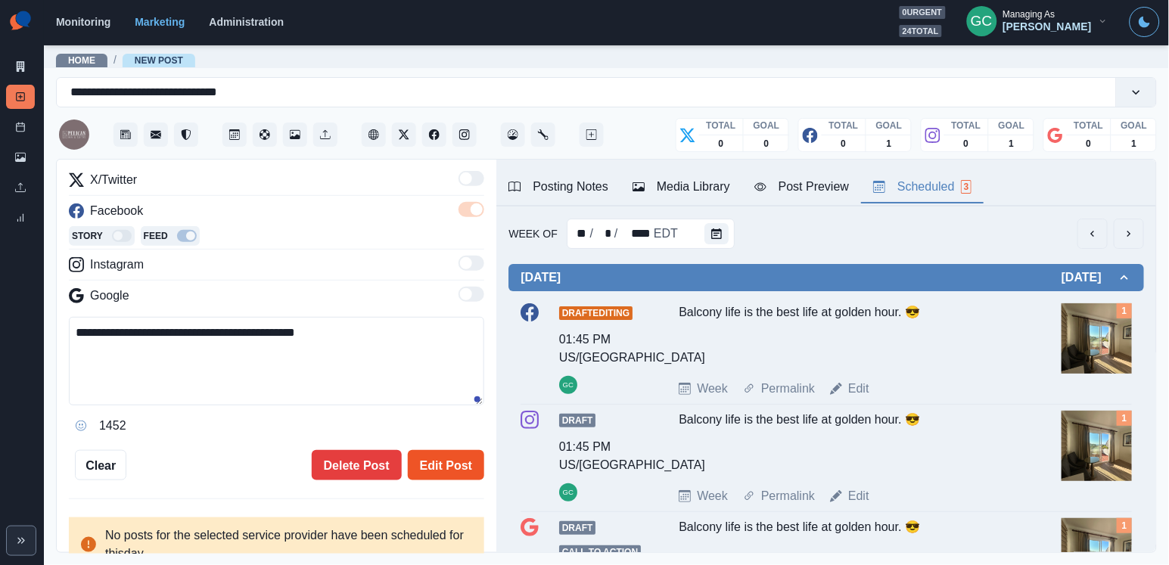
click at [449, 472] on button "Edit Post" at bounding box center [446, 465] width 76 height 30
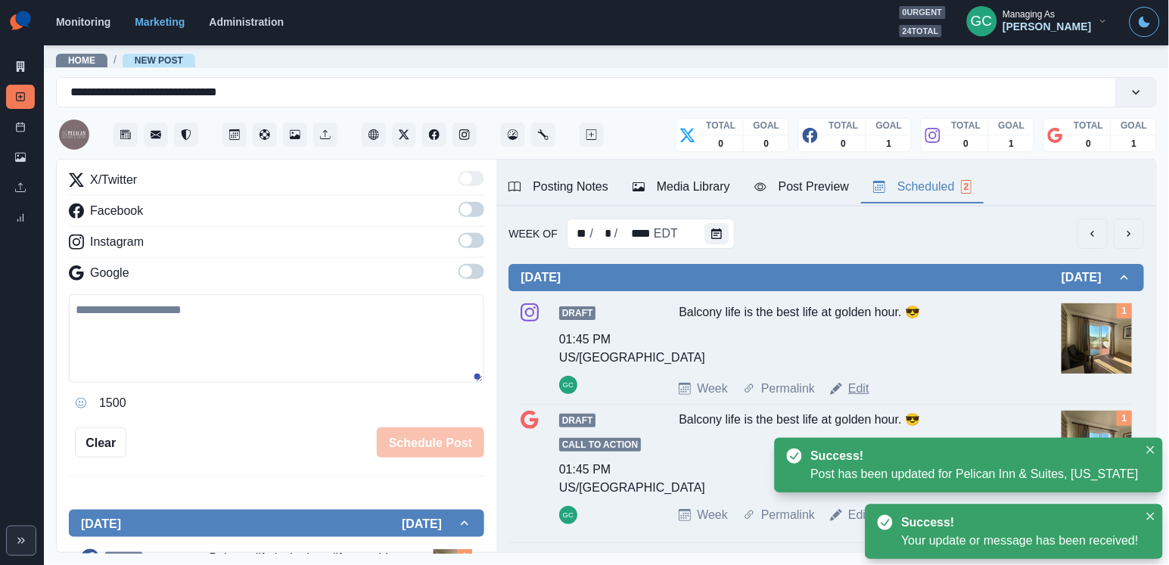
click at [868, 390] on link "Edit" at bounding box center [858, 389] width 21 height 18
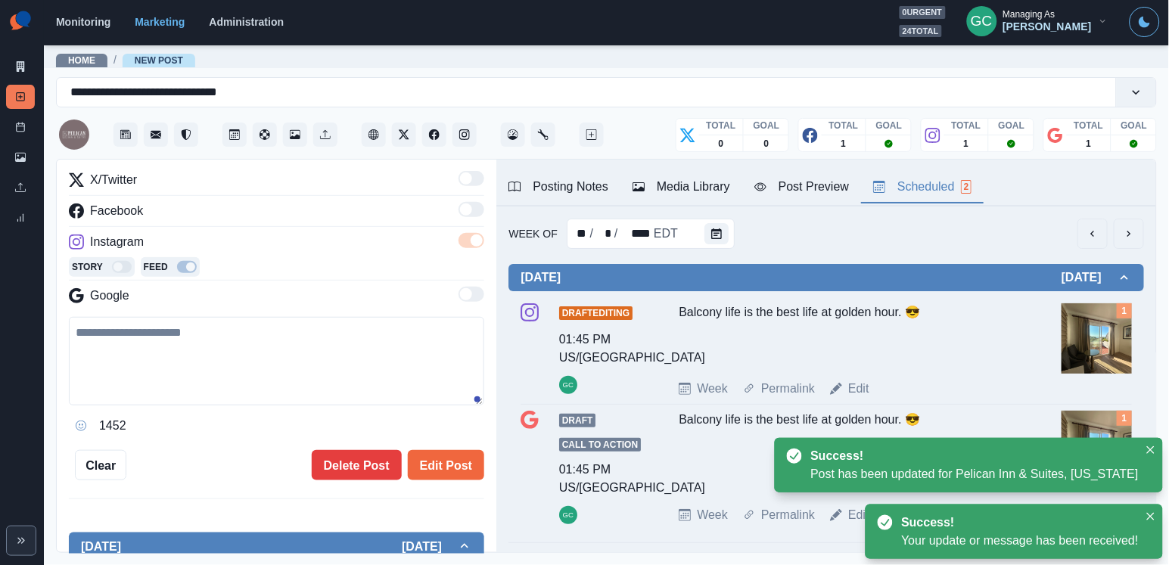
type textarea "**********"
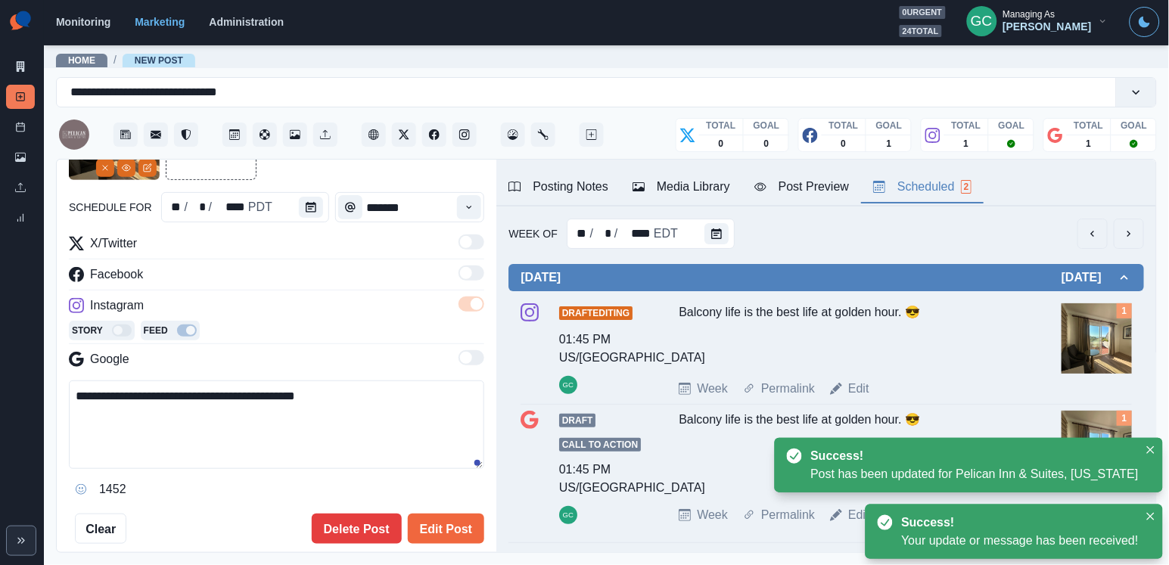
scroll to position [119, 0]
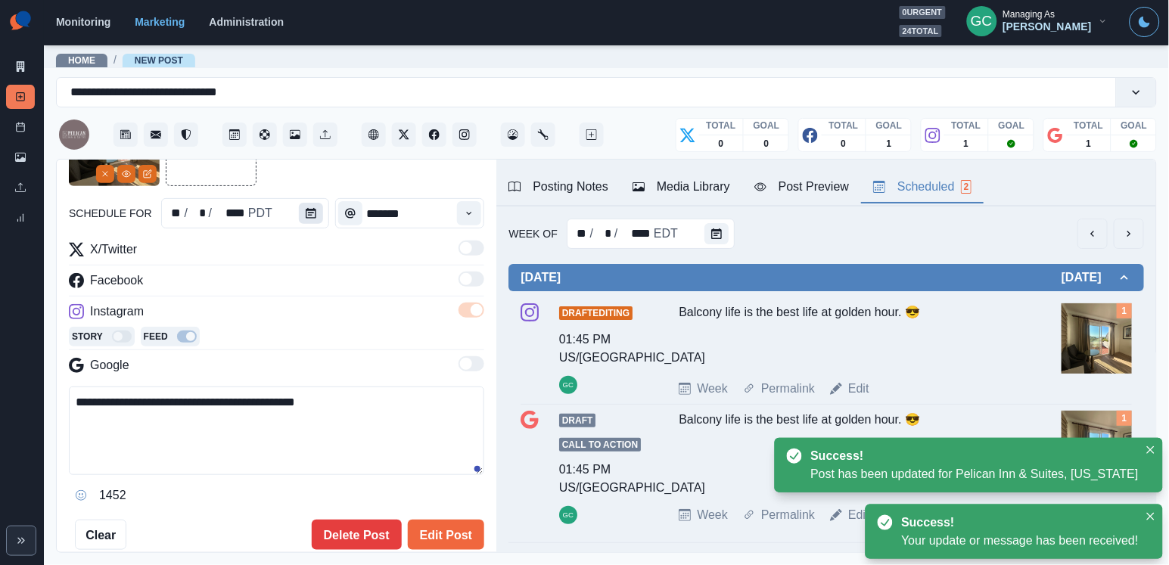
click at [318, 218] on button "Calendar" at bounding box center [311, 213] width 24 height 21
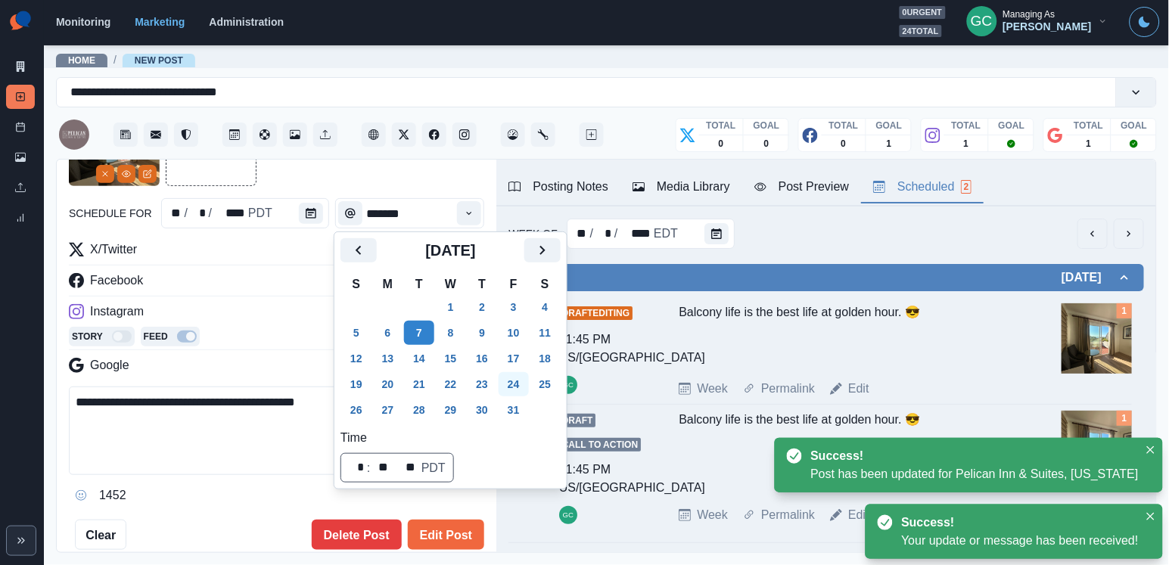
click at [520, 372] on button "24" at bounding box center [513, 384] width 30 height 24
click at [452, 533] on button "Edit Post" at bounding box center [446, 535] width 76 height 30
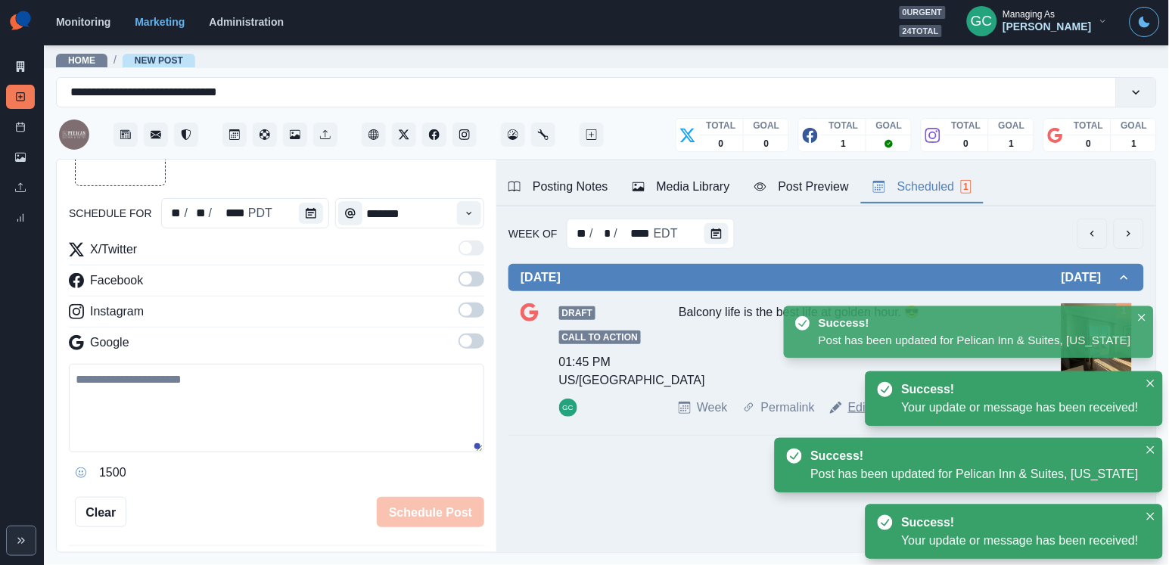
click at [850, 414] on link "Edit" at bounding box center [858, 408] width 21 height 18
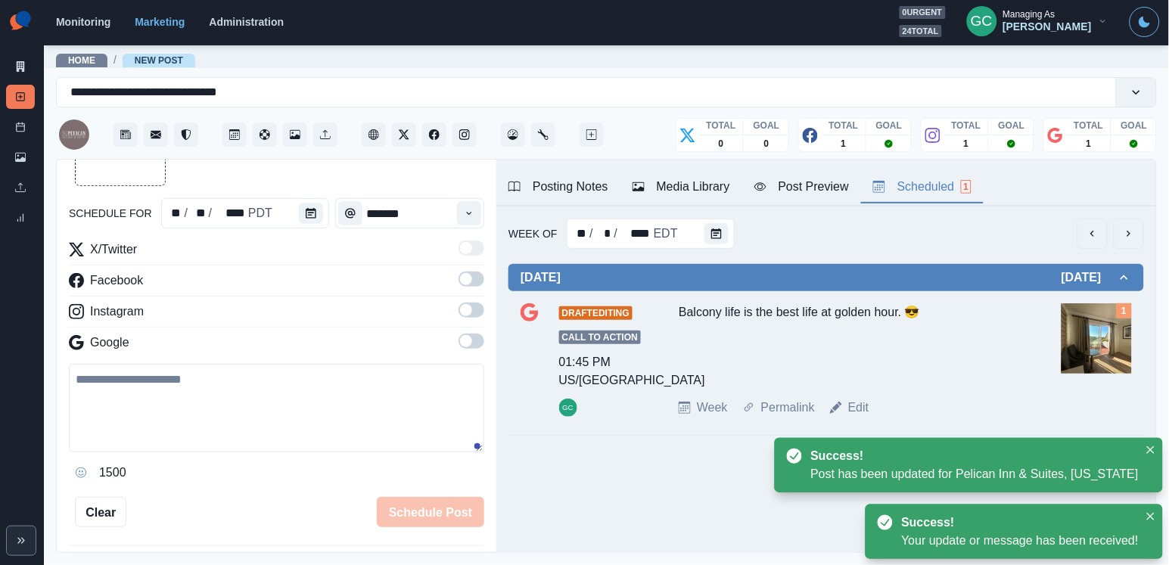
type textarea "**********"
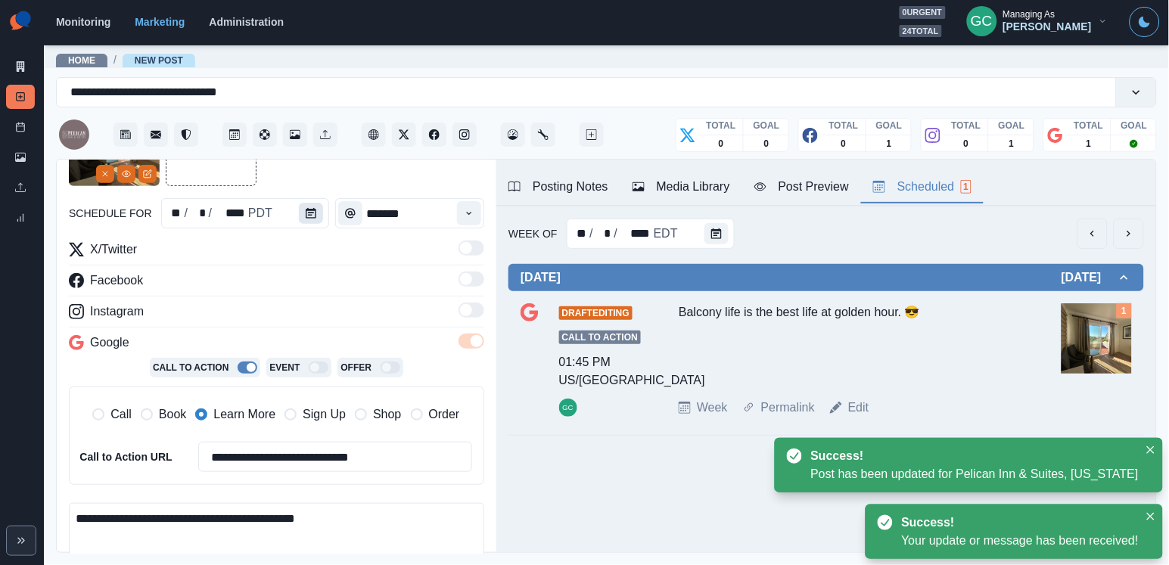
click at [314, 219] on button "Calendar" at bounding box center [311, 213] width 24 height 21
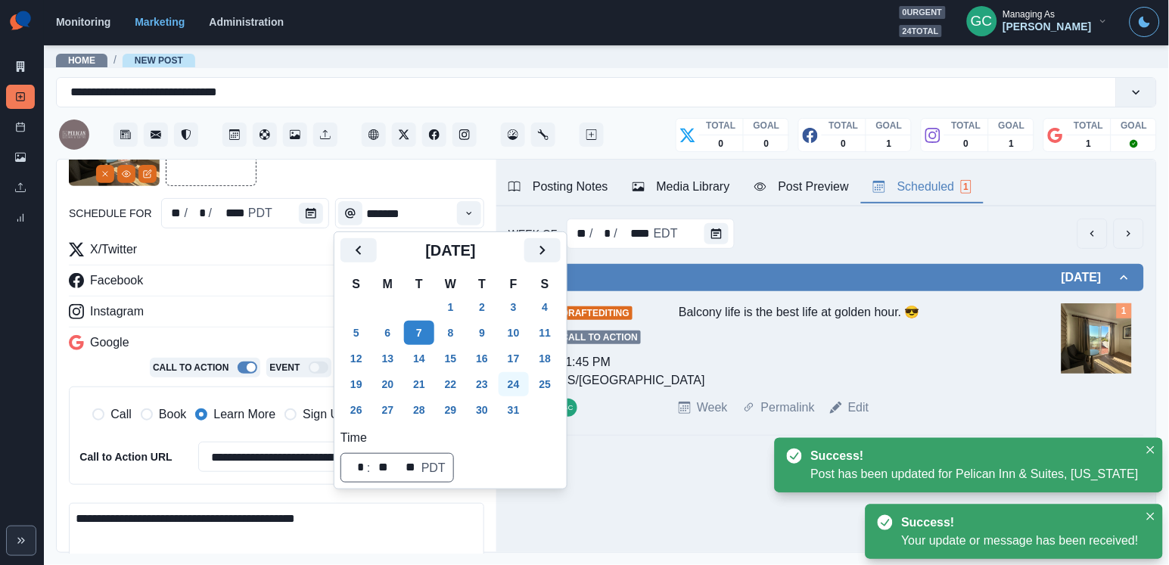
click at [522, 380] on button "24" at bounding box center [513, 384] width 30 height 24
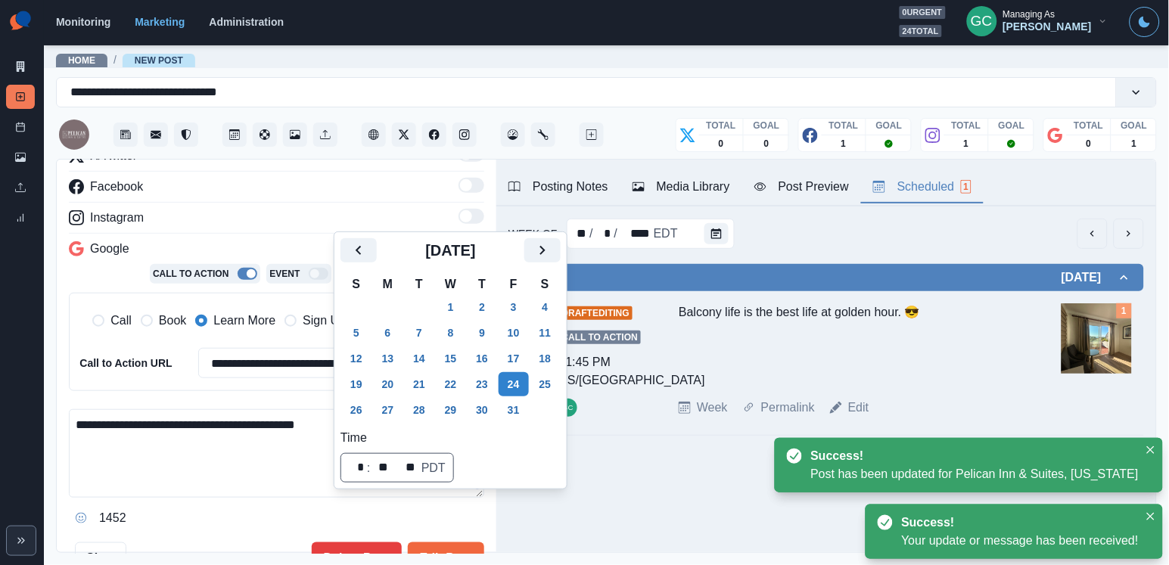
scroll to position [222, 0]
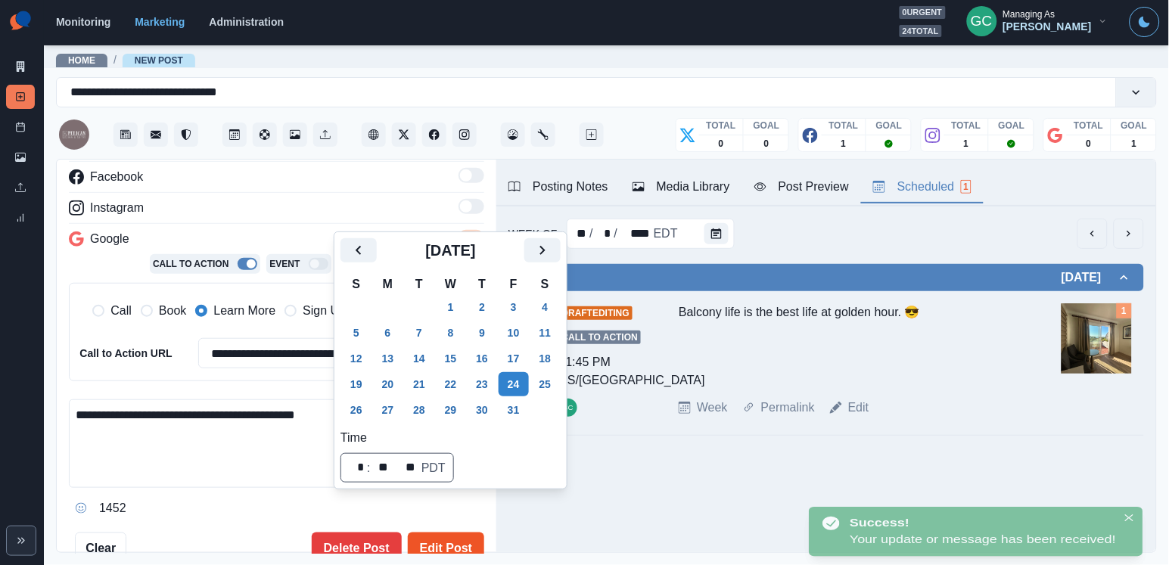
click at [463, 532] on button "Edit Post" at bounding box center [446, 547] width 76 height 30
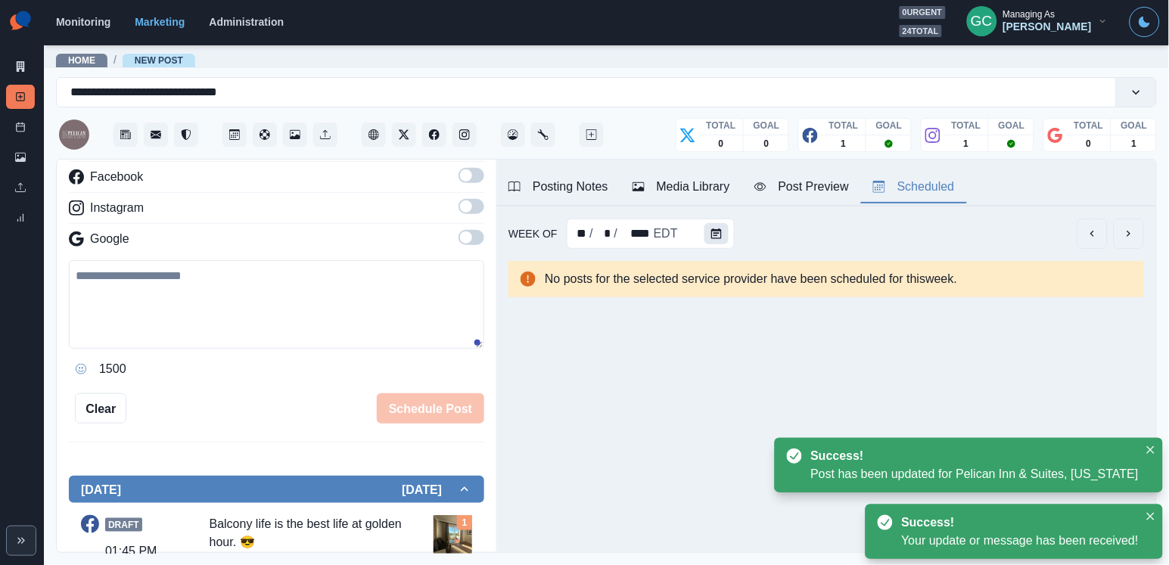
click at [712, 241] on button "Calendar" at bounding box center [716, 233] width 24 height 21
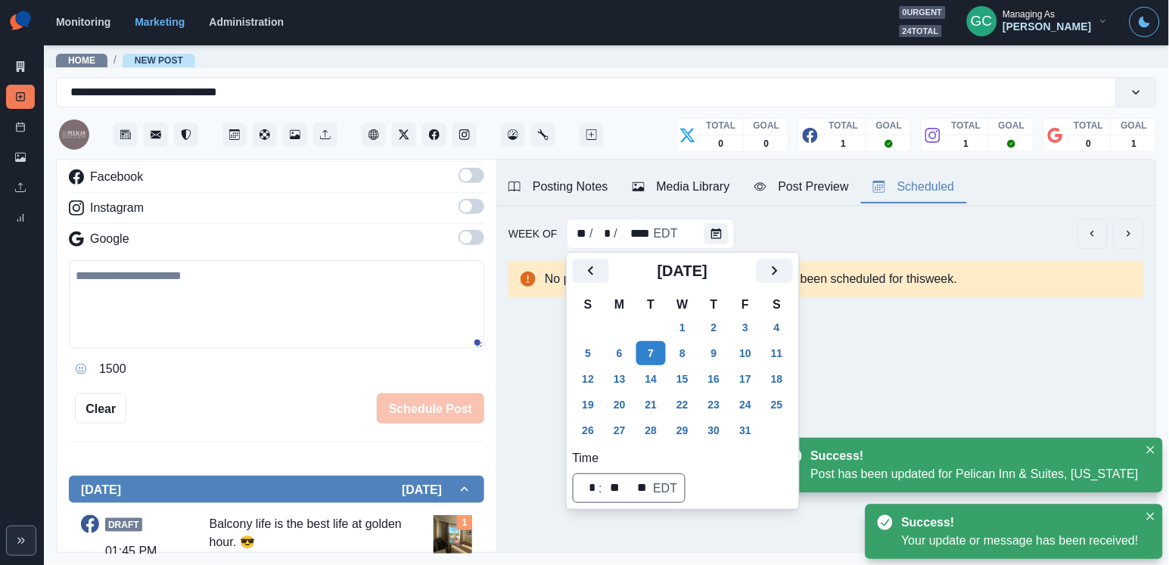
scroll to position [41, 0]
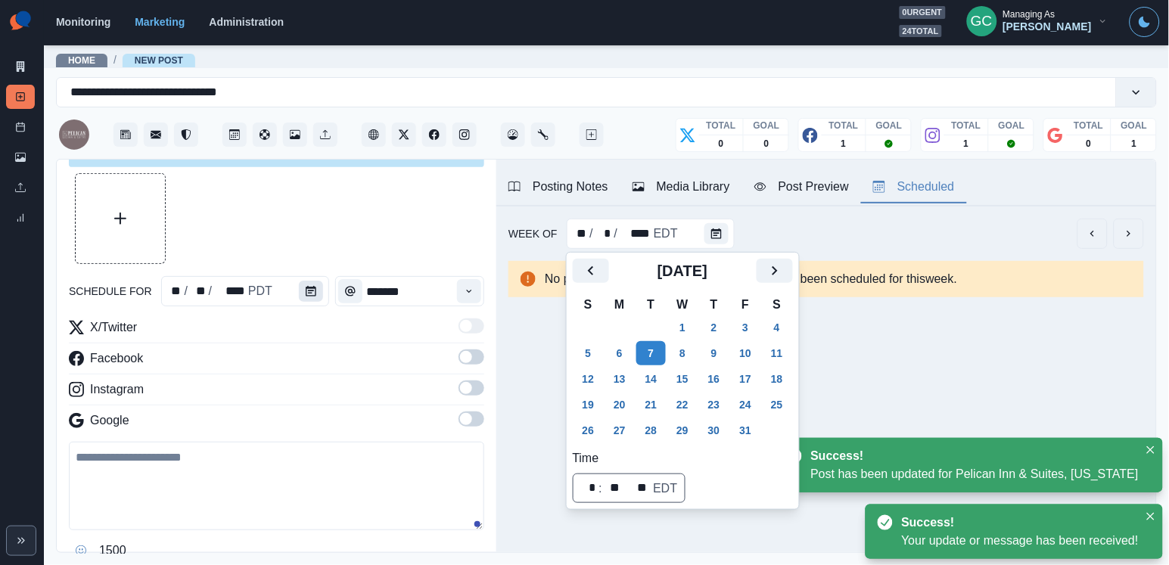
click at [303, 296] on button "Calendar" at bounding box center [311, 291] width 24 height 21
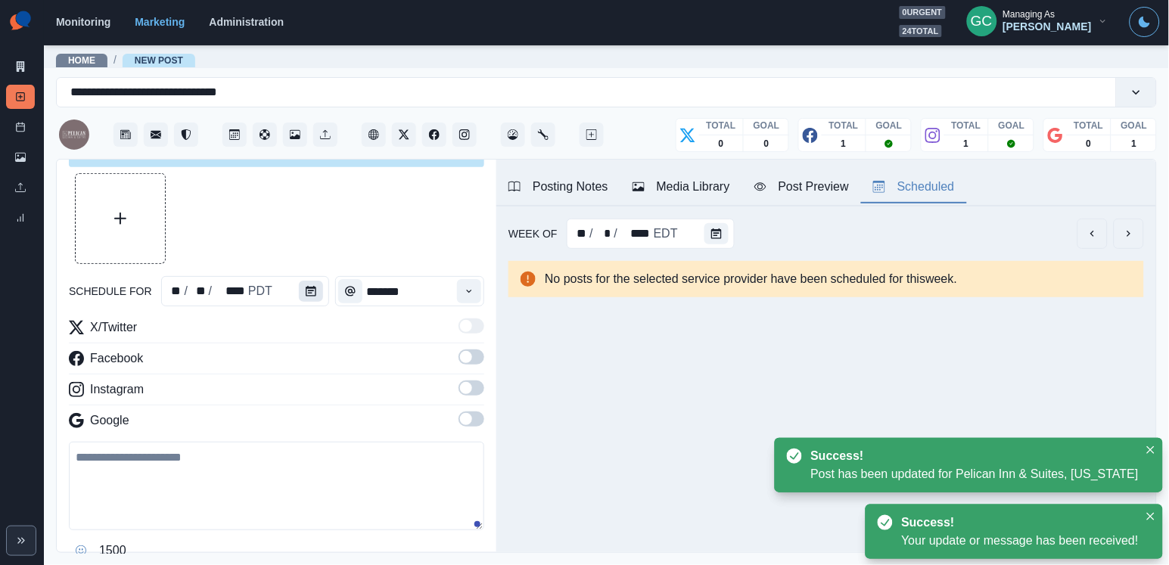
click at [303, 296] on button "Calendar" at bounding box center [311, 291] width 24 height 21
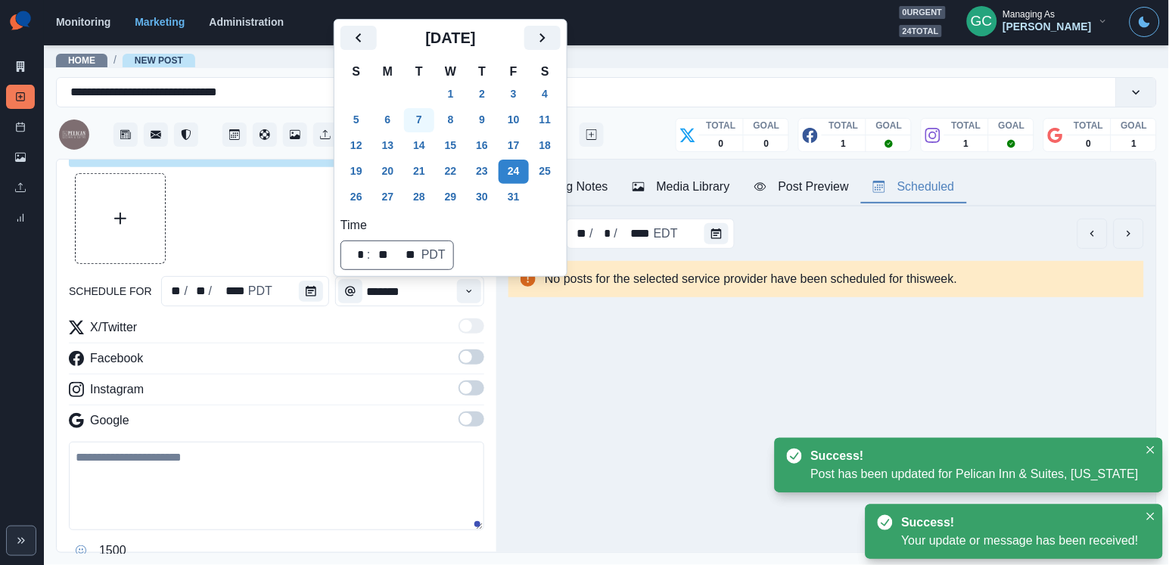
click at [412, 109] on button "7" at bounding box center [419, 120] width 30 height 24
click at [473, 279] on button "Time" at bounding box center [469, 291] width 24 height 24
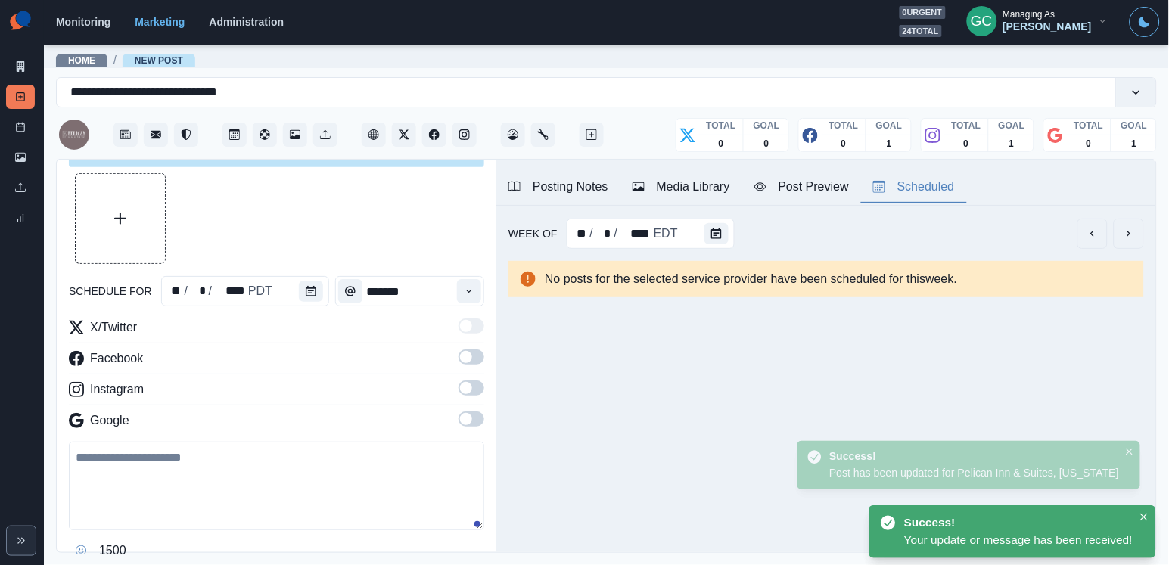
click at [473, 417] on span at bounding box center [471, 418] width 26 height 15
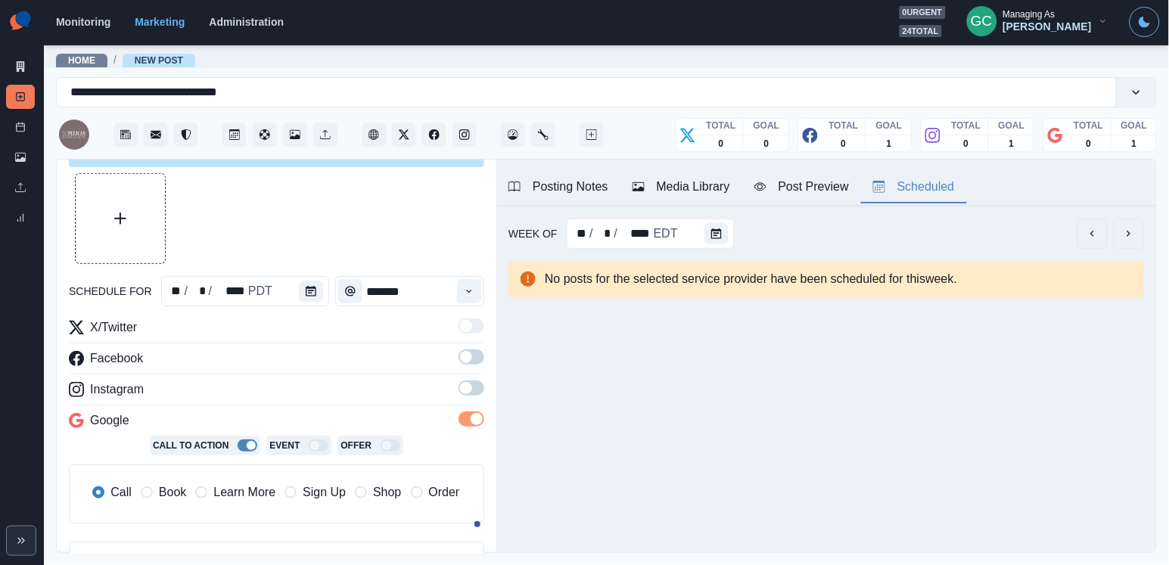
click at [473, 383] on span at bounding box center [471, 387] width 26 height 15
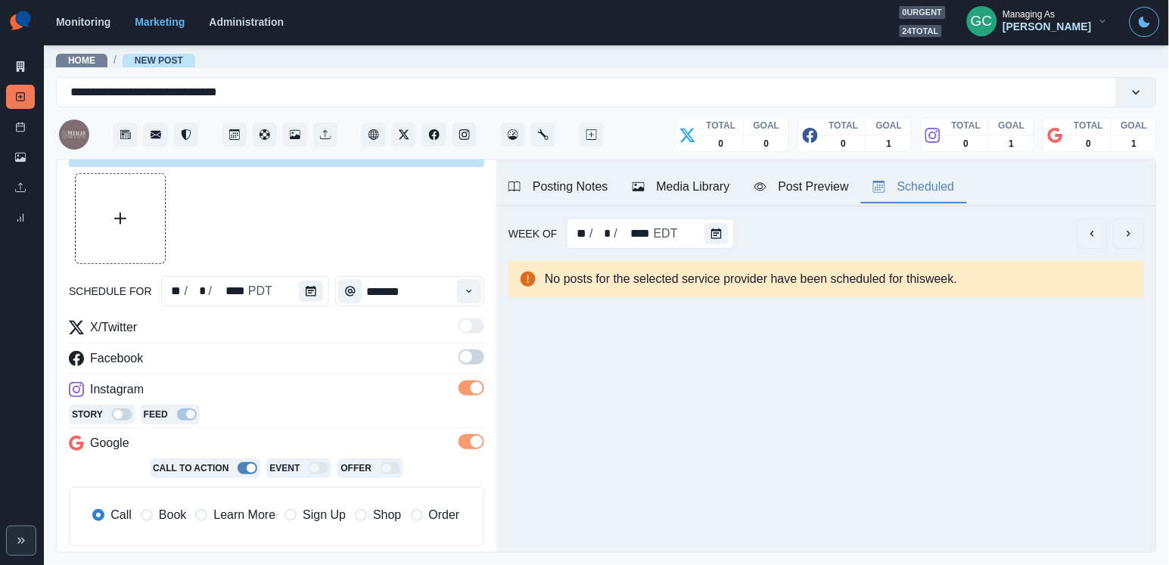
click at [473, 357] on span at bounding box center [471, 356] width 26 height 15
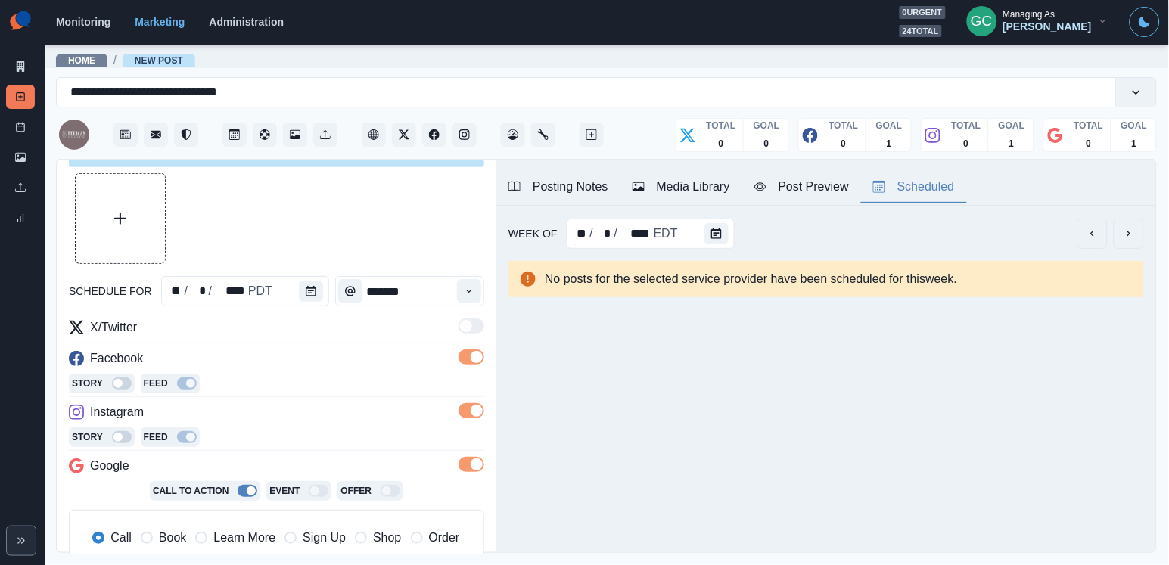
click at [239, 539] on span "Learn More" at bounding box center [244, 538] width 62 height 18
click at [679, 174] on button "Media Library" at bounding box center [681, 188] width 122 height 32
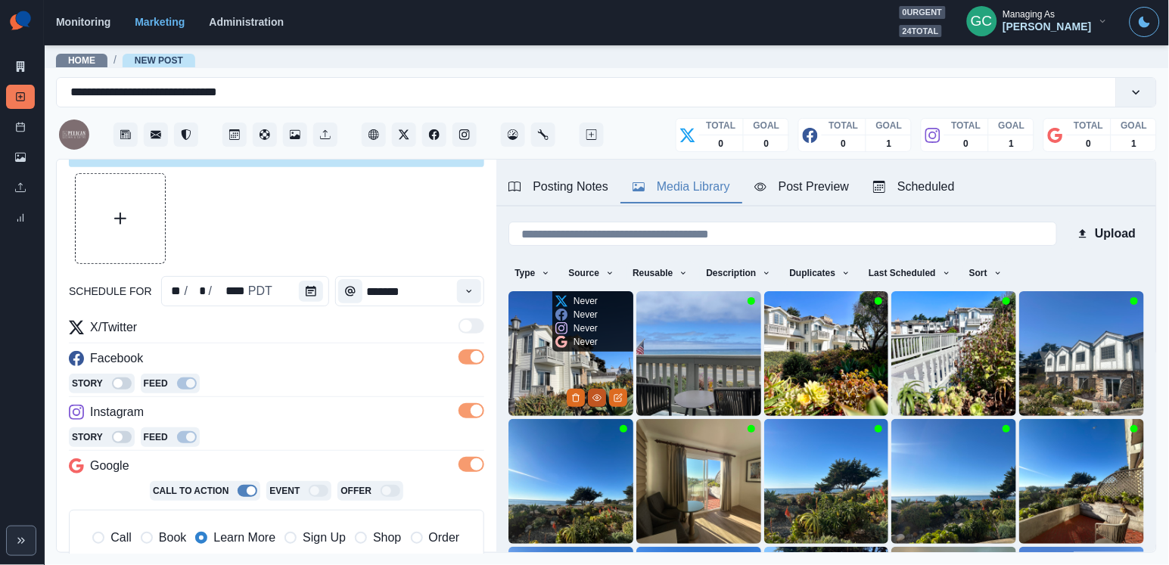
click at [592, 399] on icon "View Media" at bounding box center [596, 397] width 9 height 9
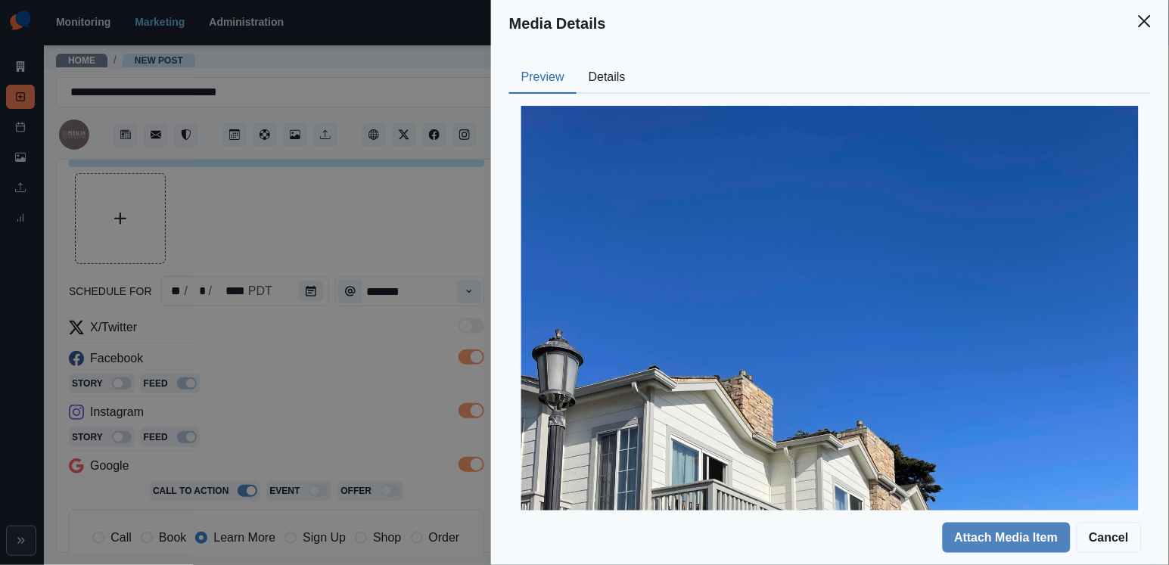
click at [609, 92] on button "Details" at bounding box center [606, 78] width 61 height 32
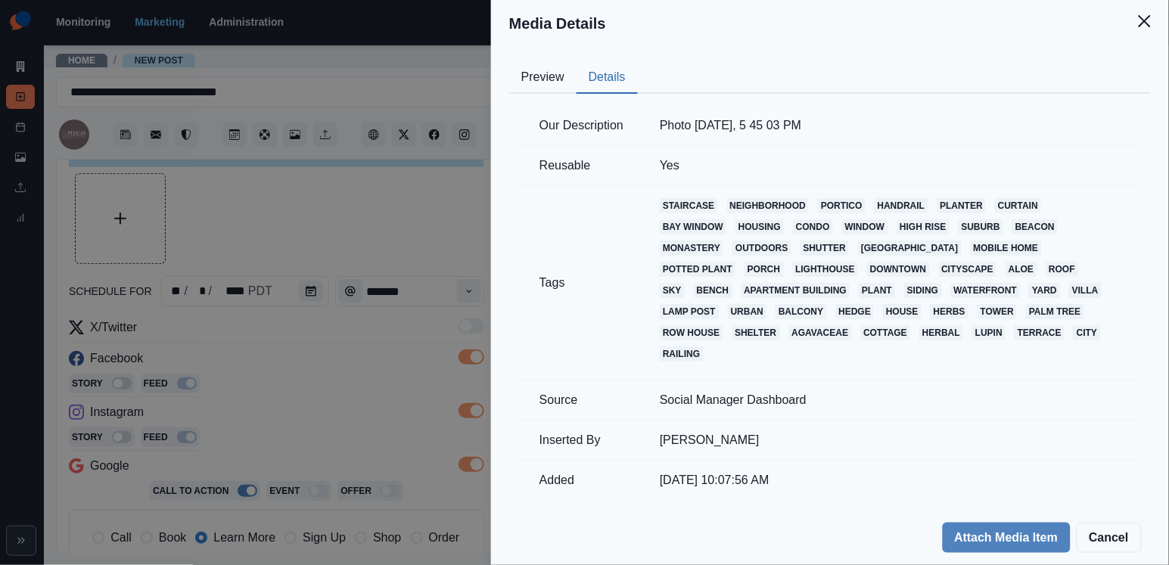
click at [548, 84] on button "Preview" at bounding box center [542, 78] width 67 height 32
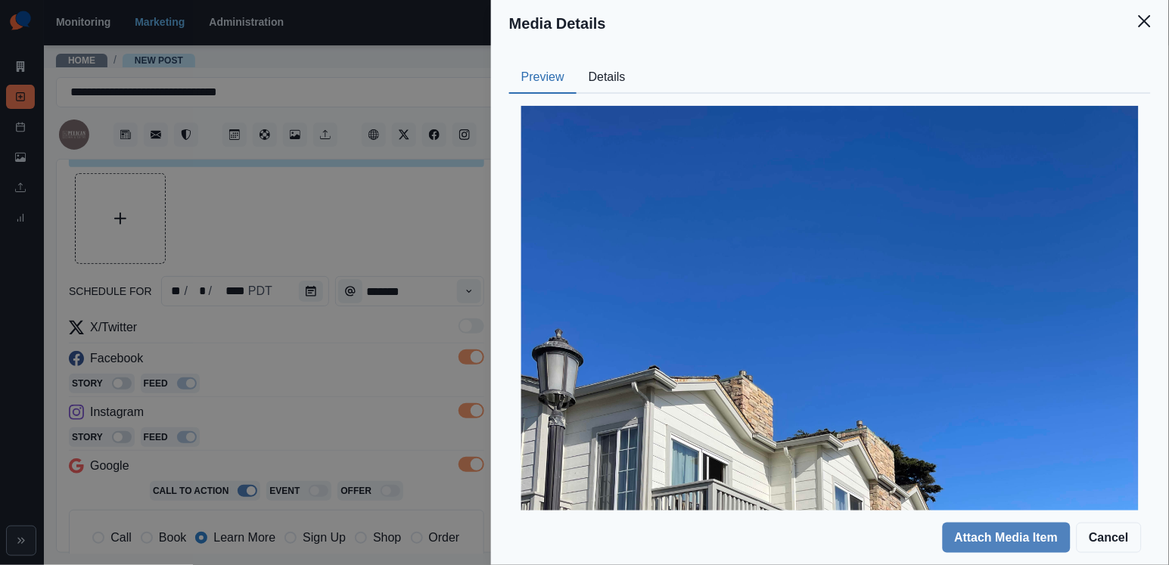
click at [429, 167] on div "Media Details Preview Details Our Description Photo [DATE], 5 45 03 PM Reusable…" at bounding box center [584, 282] width 1169 height 565
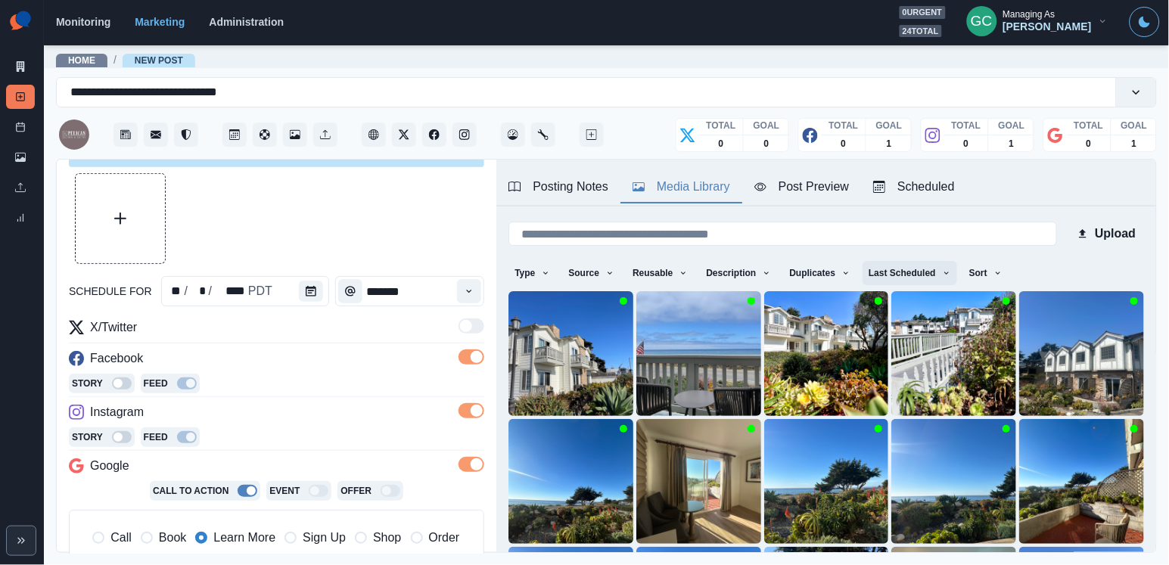
scroll to position [47, 0]
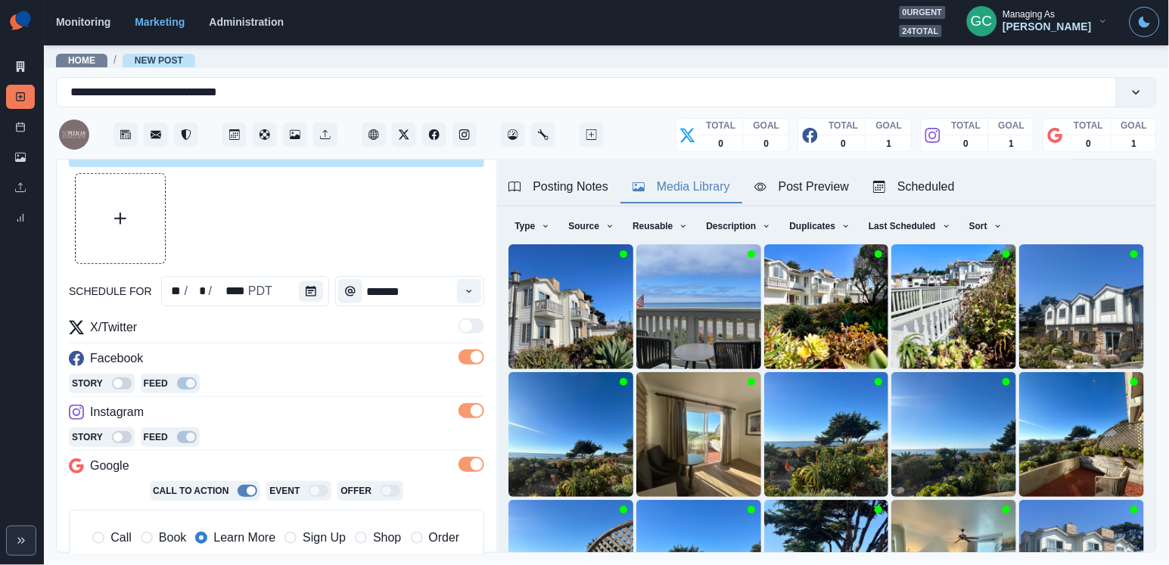
click at [934, 179] on div "Scheduled" at bounding box center [914, 187] width 82 height 18
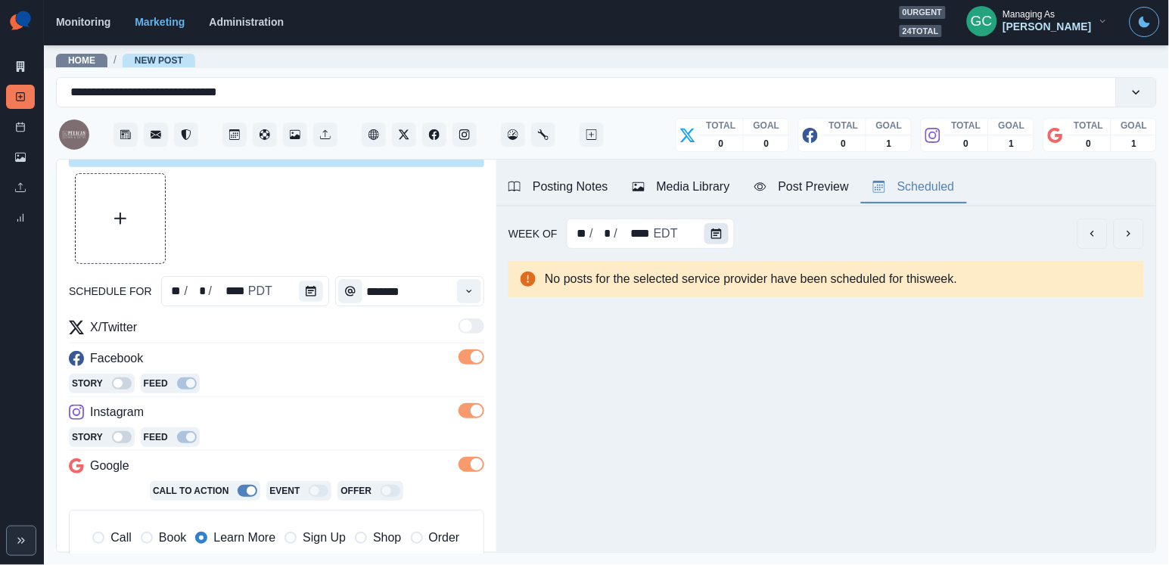
click at [712, 236] on icon "Calendar" at bounding box center [716, 233] width 11 height 11
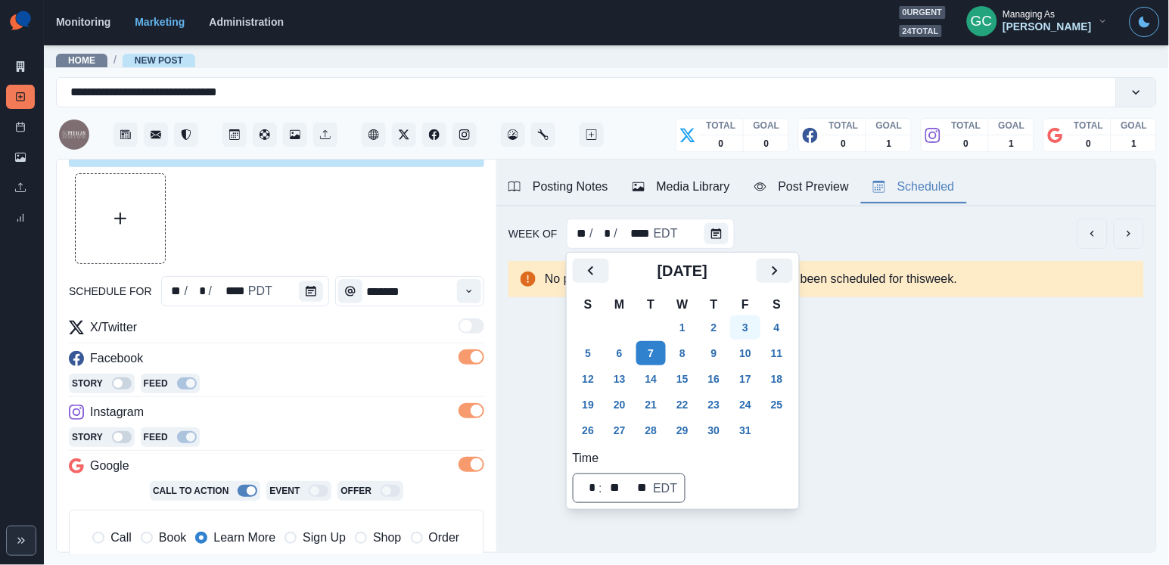
click at [760, 329] on button "3" at bounding box center [745, 327] width 30 height 24
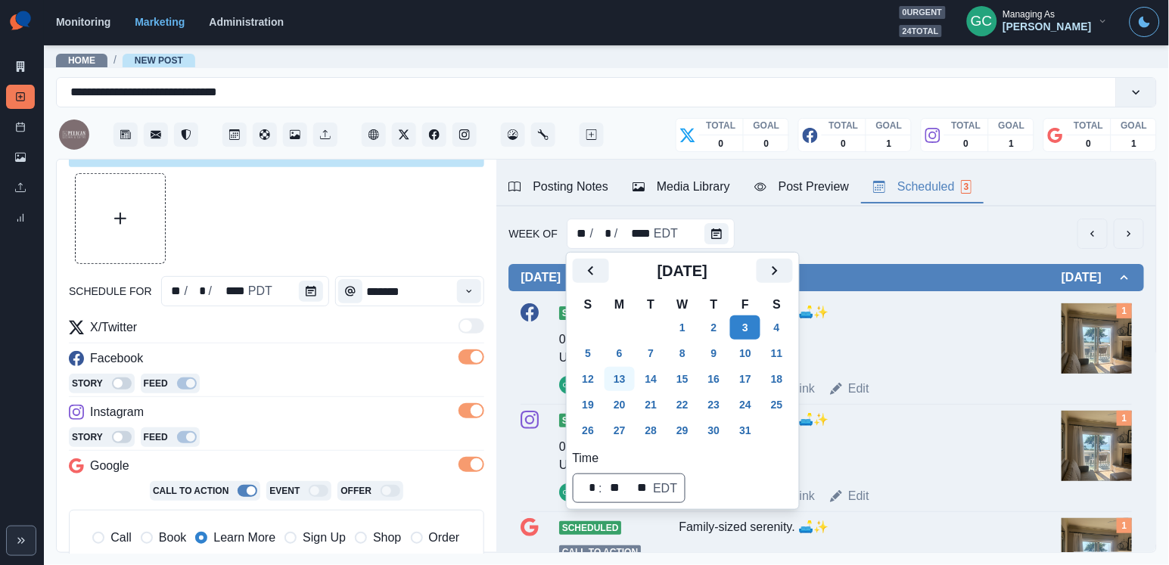
click at [627, 371] on button "13" at bounding box center [619, 379] width 30 height 24
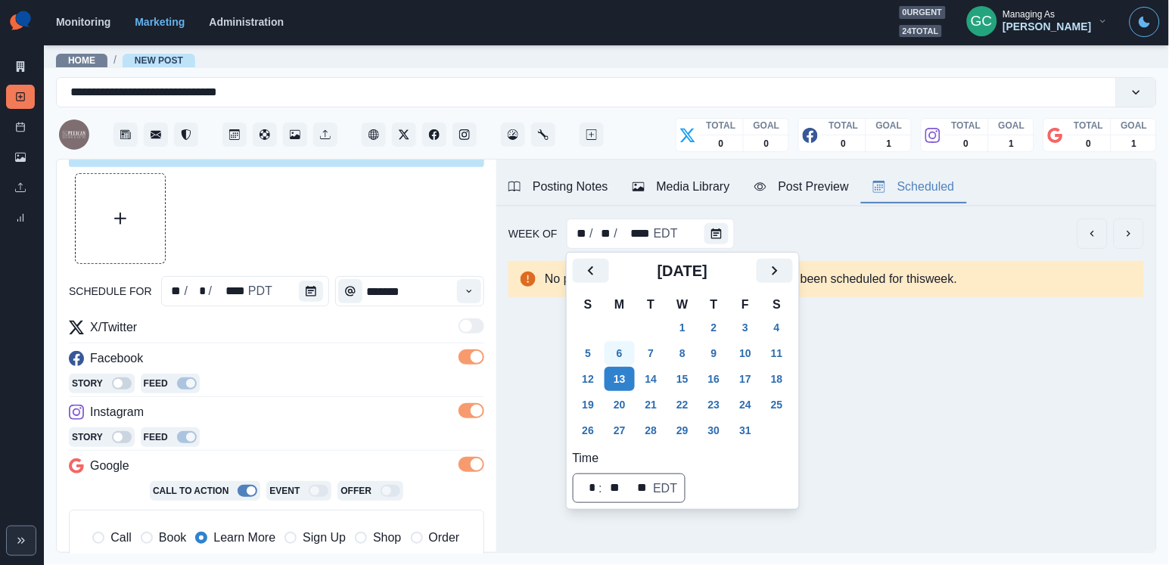
click at [627, 359] on button "6" at bounding box center [619, 353] width 30 height 24
click at [658, 357] on button "7" at bounding box center [651, 353] width 30 height 24
click at [680, 185] on div "Media Library" at bounding box center [681, 187] width 98 height 18
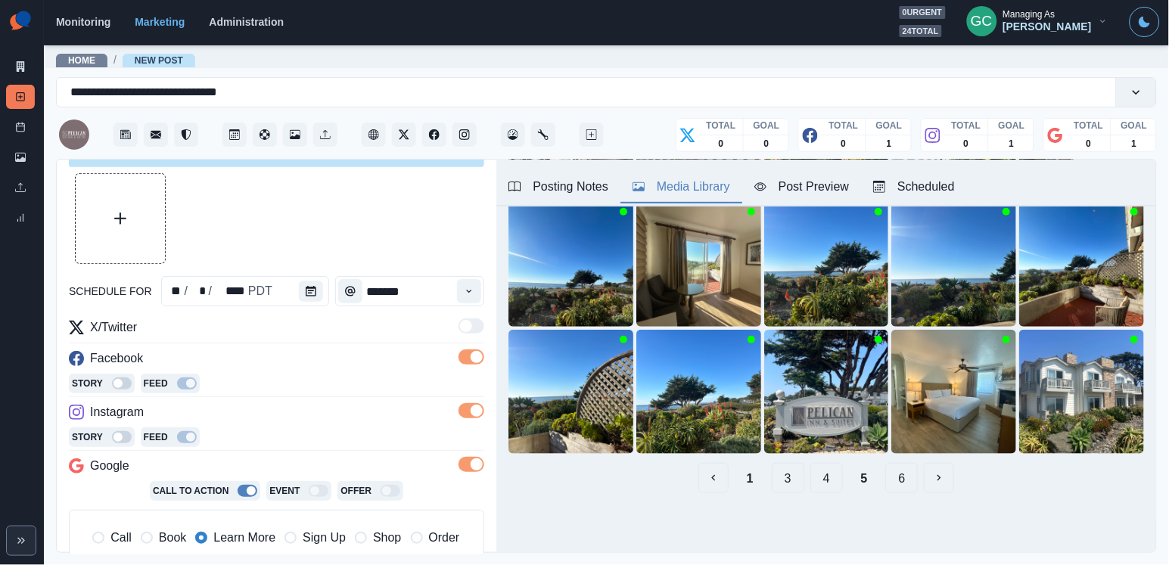
scroll to position [218, 0]
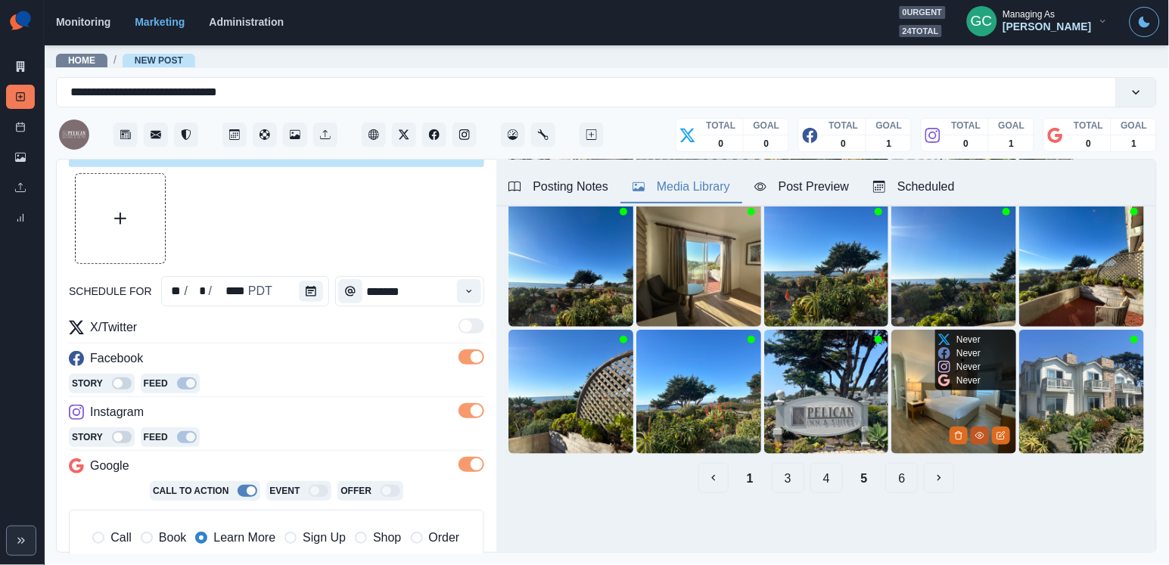
click at [974, 437] on button "View Media" at bounding box center [979, 436] width 18 height 18
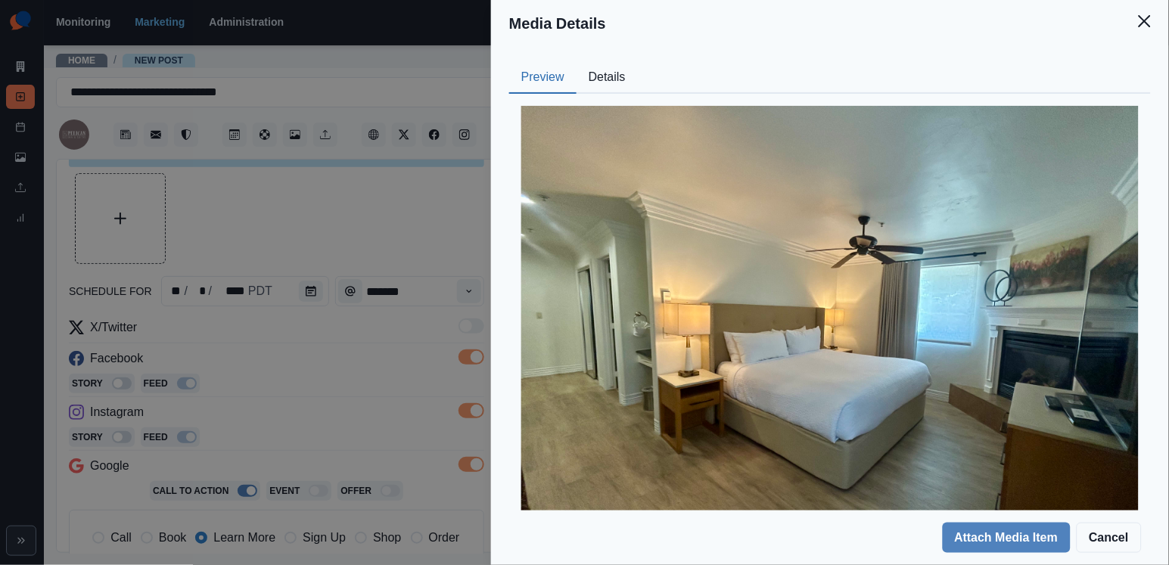
click at [584, 69] on button "Details" at bounding box center [606, 78] width 61 height 32
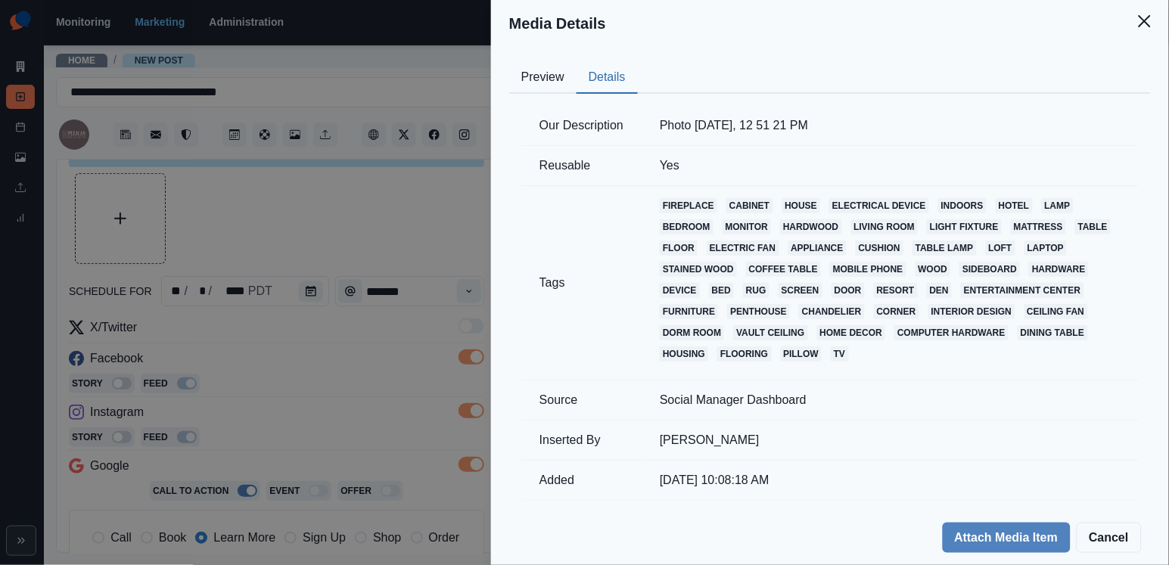
click at [545, 74] on button "Preview" at bounding box center [542, 78] width 67 height 32
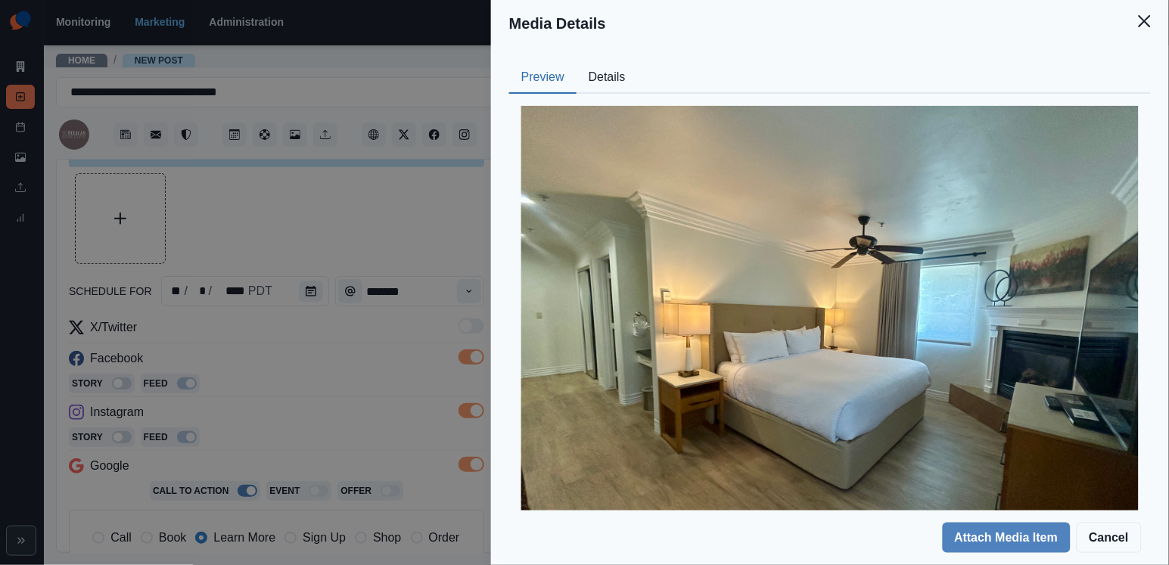
click at [435, 196] on div "Media Details Preview Details Our Description Photo [DATE], 12 51 21 PM Reusabl…" at bounding box center [584, 282] width 1169 height 565
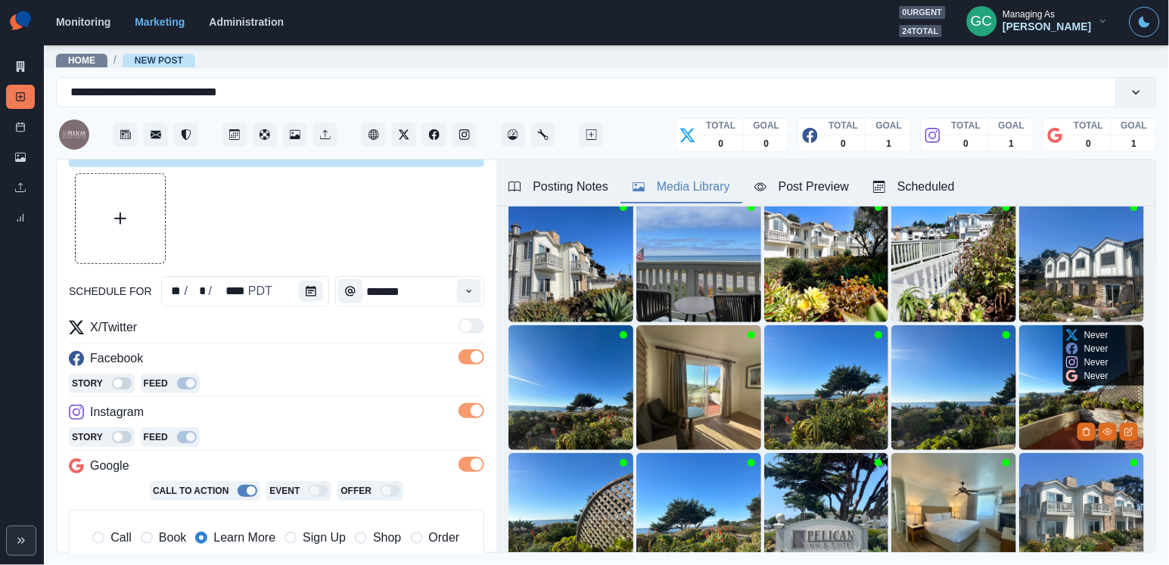
scroll to position [139, 0]
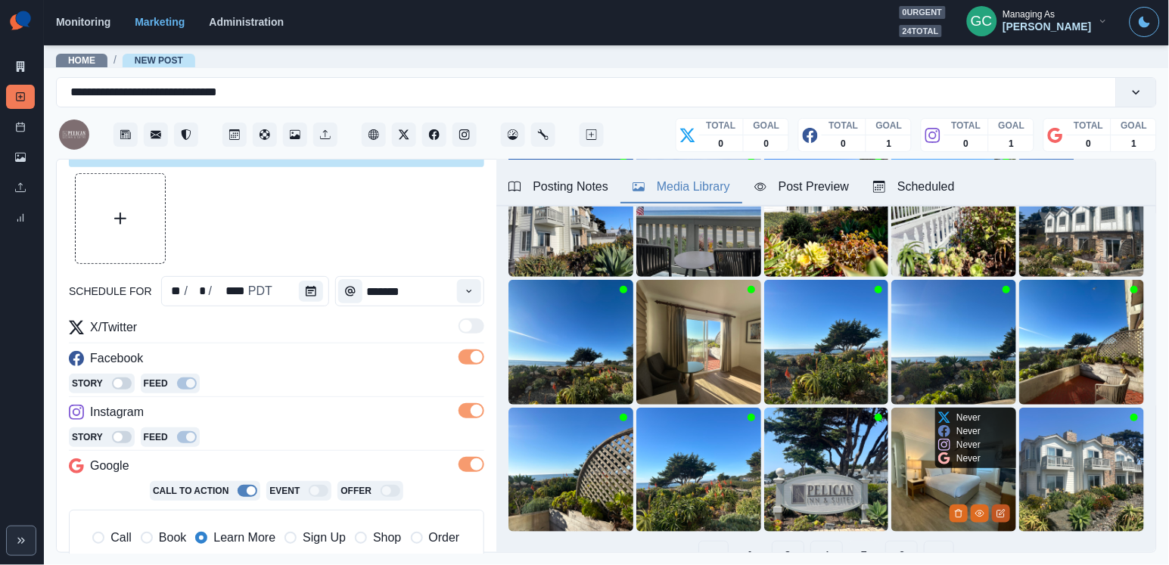
click at [1002, 514] on icon "Edit Media" at bounding box center [1000, 513] width 9 height 9
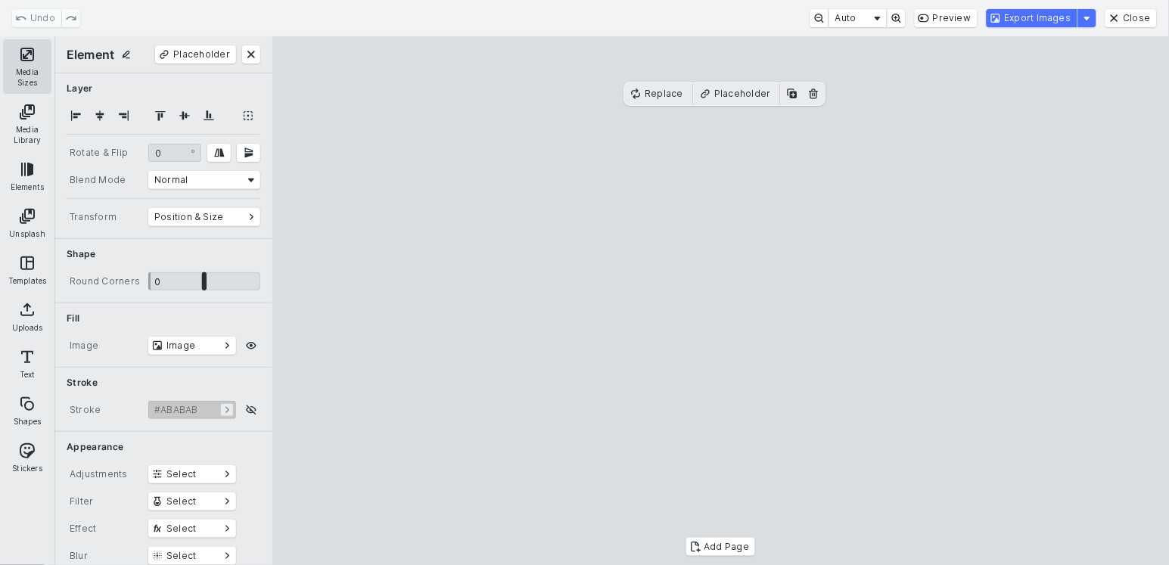
click at [33, 56] on button "Media Sizes" at bounding box center [27, 66] width 48 height 54
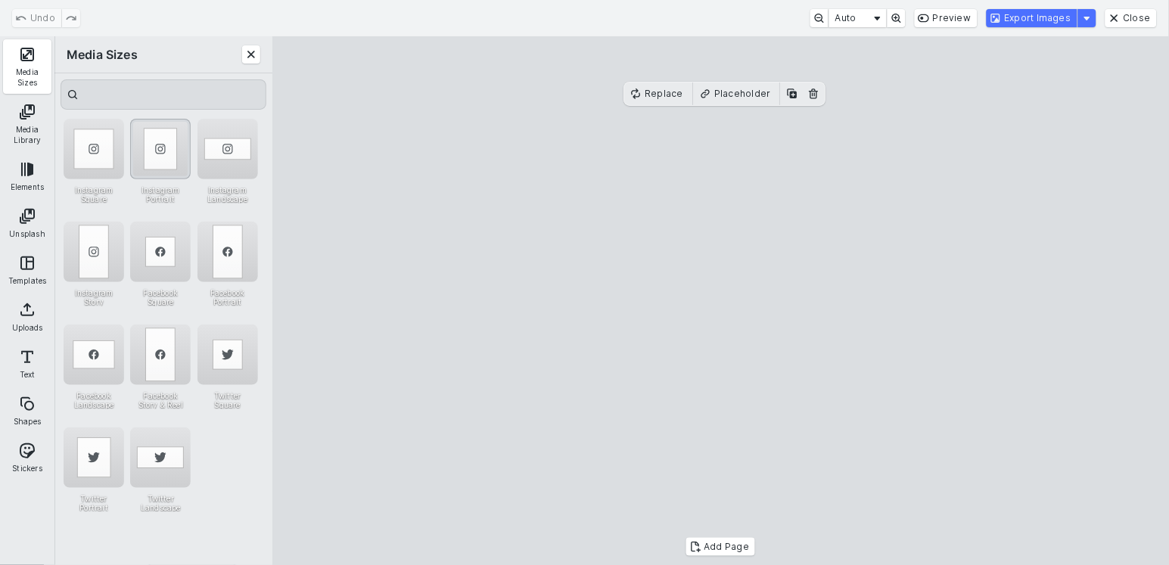
click at [160, 143] on div "Instagram Portrait" at bounding box center [160, 149] width 61 height 61
drag, startPoint x: 672, startPoint y: 256, endPoint x: 627, endPoint y: 256, distance: 44.6
click at [721, 301] on cesdk-canvas "Editor canvas" at bounding box center [721, 301] width 0 height 0
drag, startPoint x: 837, startPoint y: 314, endPoint x: 909, endPoint y: 312, distance: 71.9
click at [721, 301] on cesdk-canvas "Editor canvas" at bounding box center [721, 301] width 0 height 0
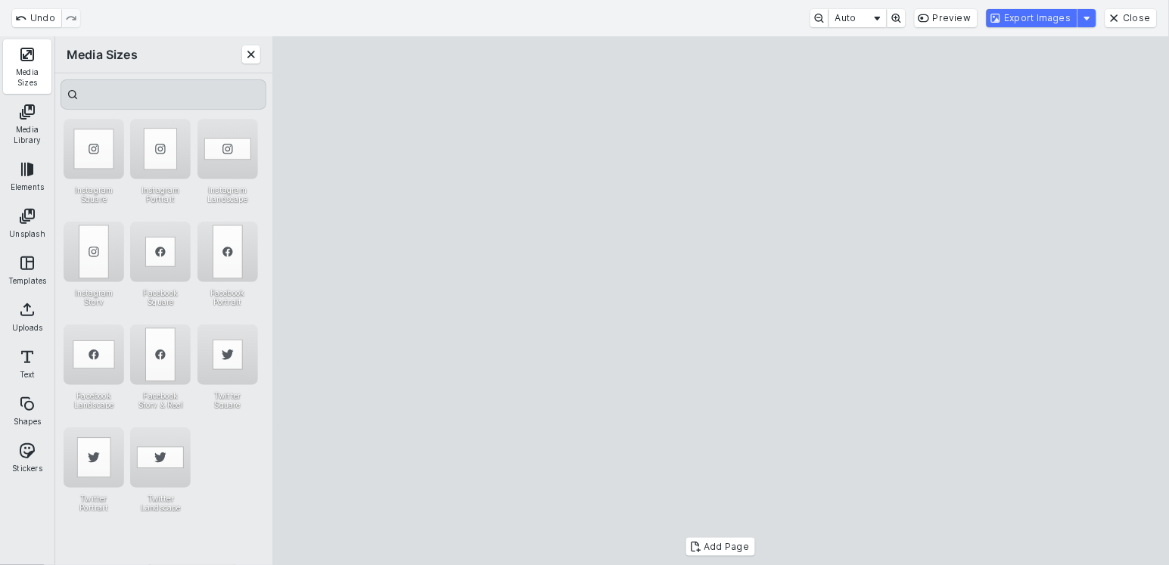
click at [721, 301] on cesdk-canvas "Editor canvas" at bounding box center [721, 301] width 0 height 0
click at [1043, 11] on button "Export Images" at bounding box center [1031, 18] width 91 height 18
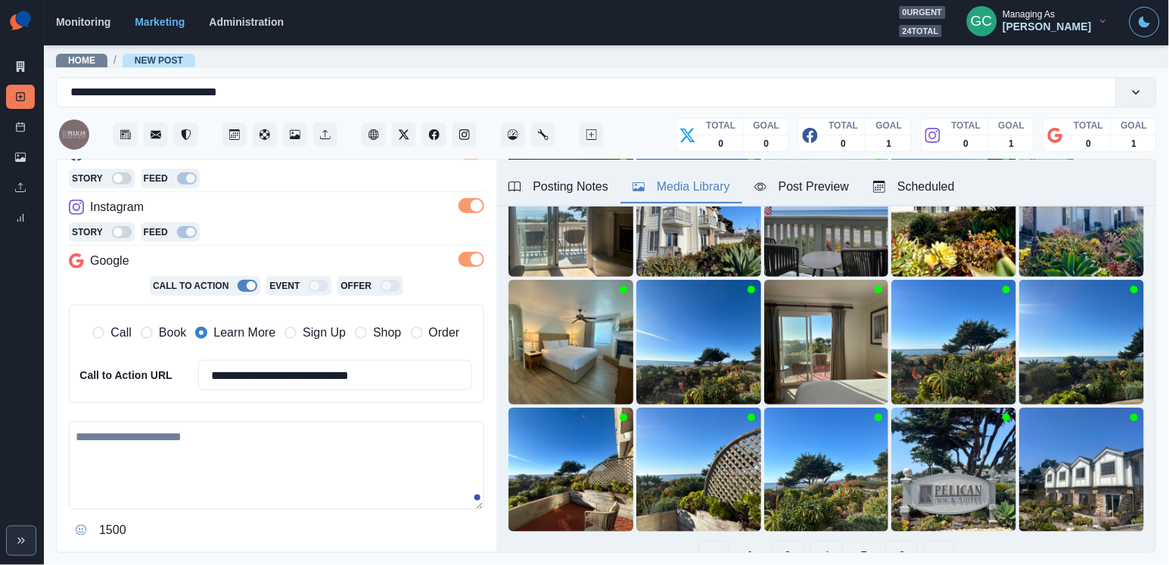
scroll to position [275, 0]
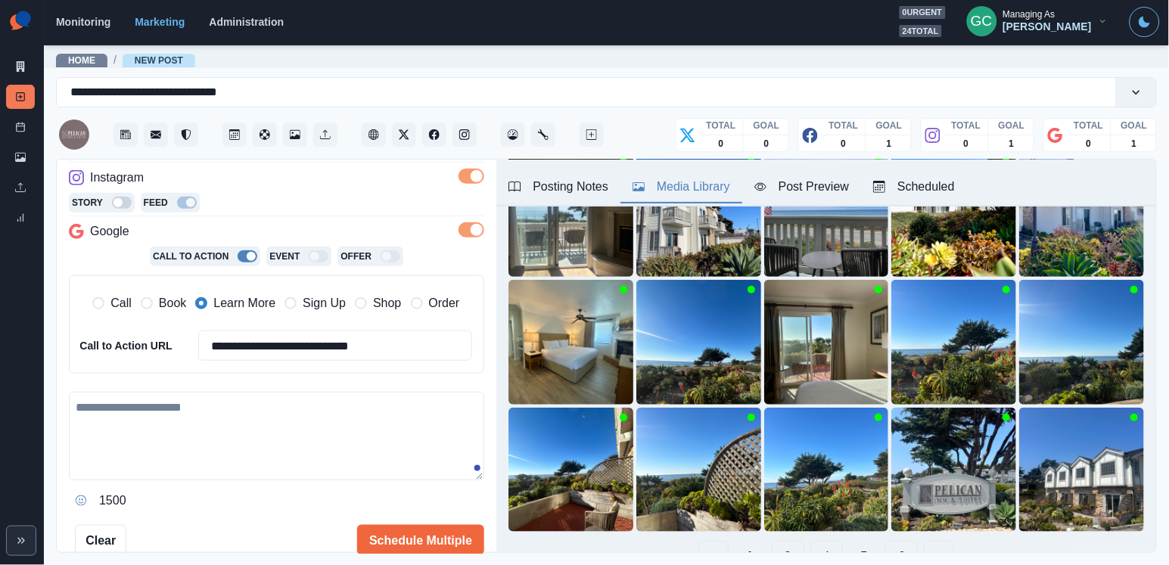
click at [213, 415] on textarea at bounding box center [276, 436] width 415 height 88
paste textarea "**********"
type textarea "**********"
drag, startPoint x: 305, startPoint y: 434, endPoint x: 0, endPoint y: 293, distance: 335.7
click at [0, 293] on div "**********" at bounding box center [584, 282] width 1169 height 565
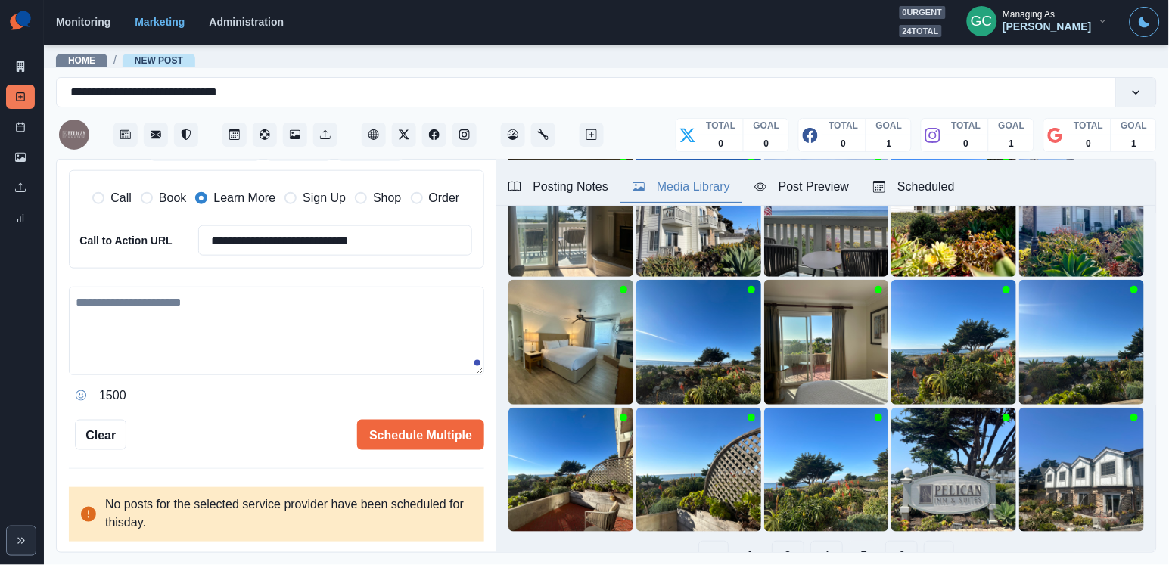
scroll to position [379, 0]
paste textarea "**********"
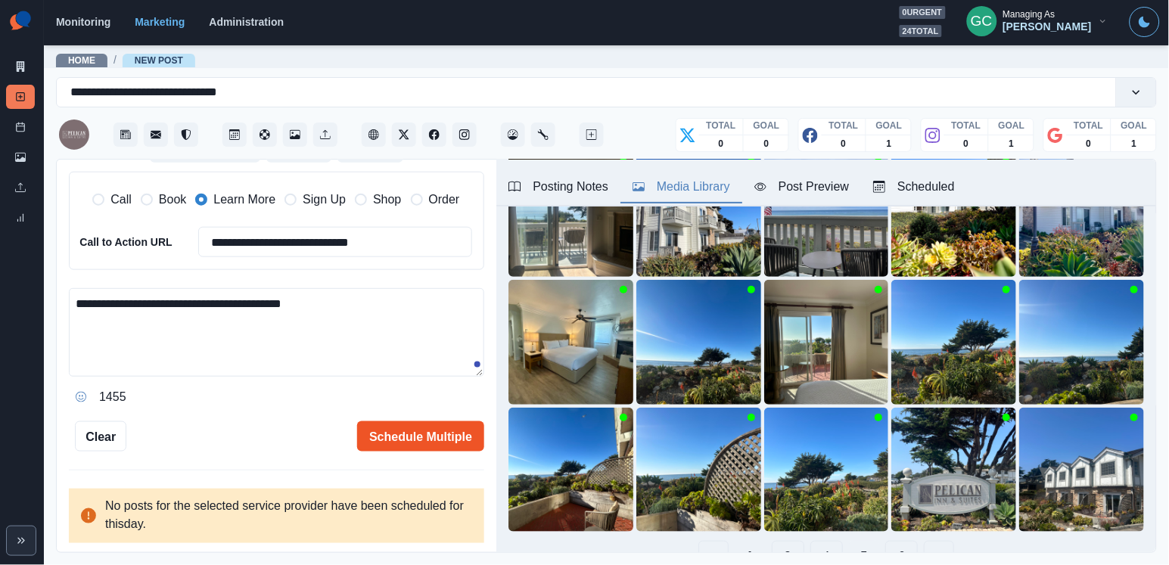
type textarea "**********"
click at [405, 434] on button "Schedule Multiple" at bounding box center [420, 436] width 127 height 30
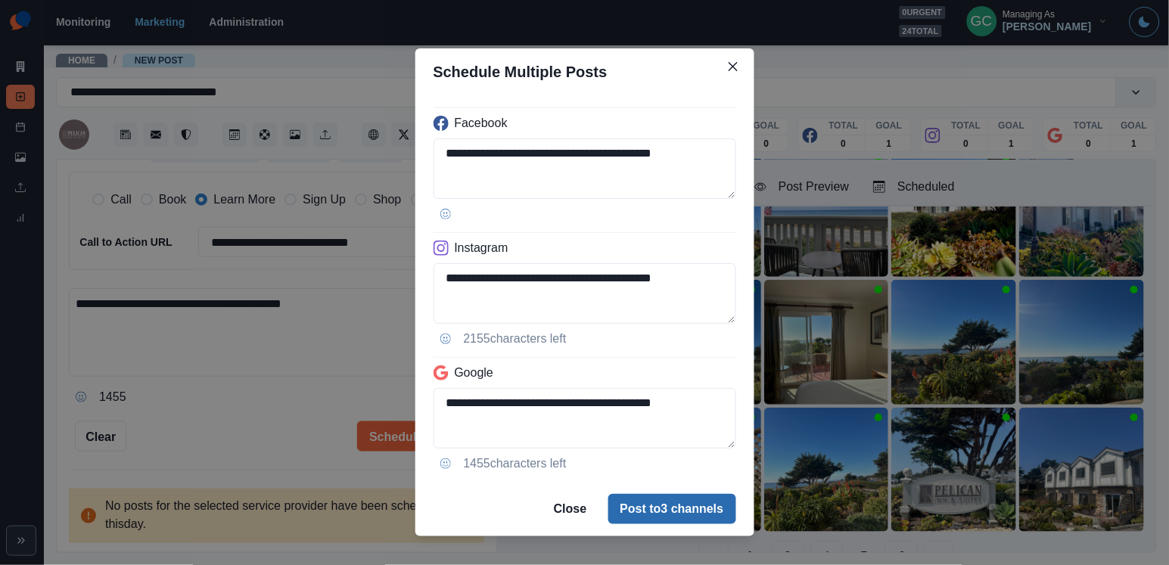
click at [641, 504] on button "Post to 3 channels" at bounding box center [672, 509] width 128 height 30
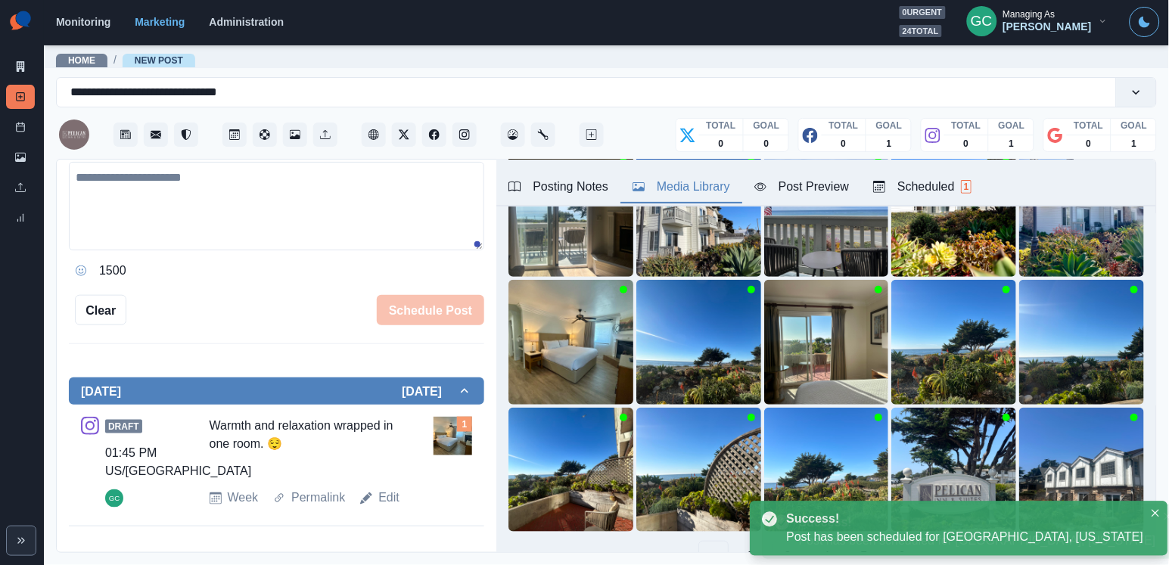
scroll to position [144, 0]
